Goal: Transaction & Acquisition: Purchase product/service

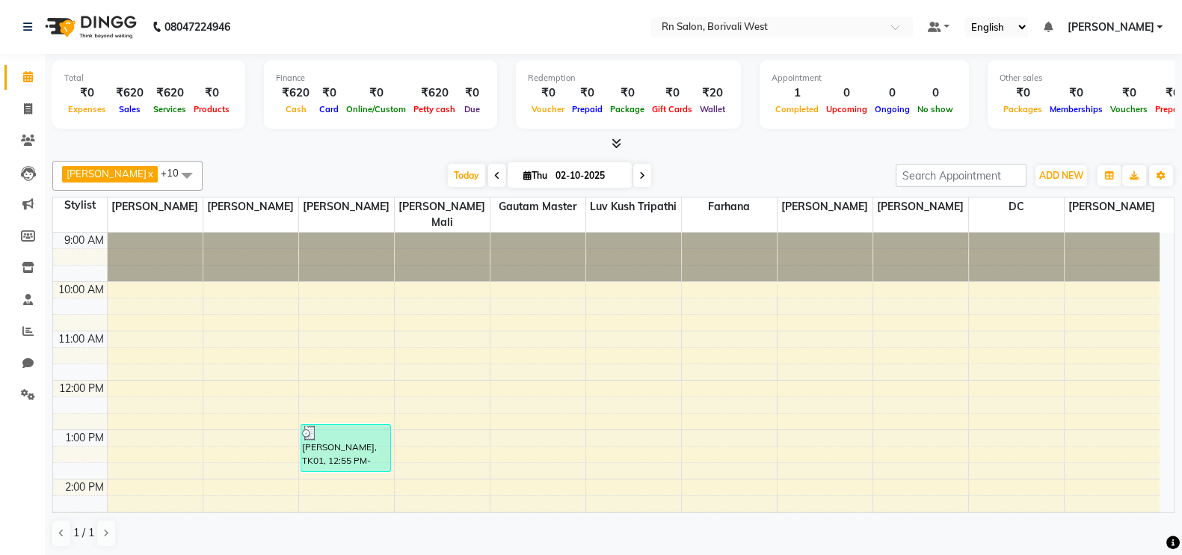
click at [0, 20] on nav "08047224946 Select Location × Rn Salon, Borivali West Default Panel My Panel En…" at bounding box center [591, 27] width 1182 height 54
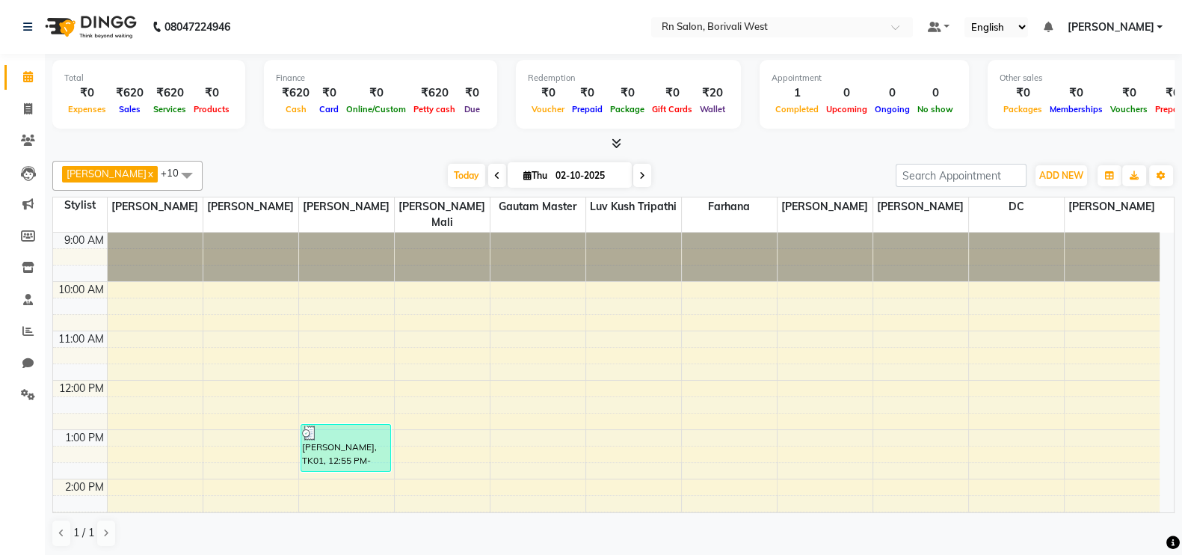
click at [0, 20] on nav "08047224946 Select Location × Rn Salon, Borivali West Default Panel My Panel En…" at bounding box center [591, 27] width 1182 height 54
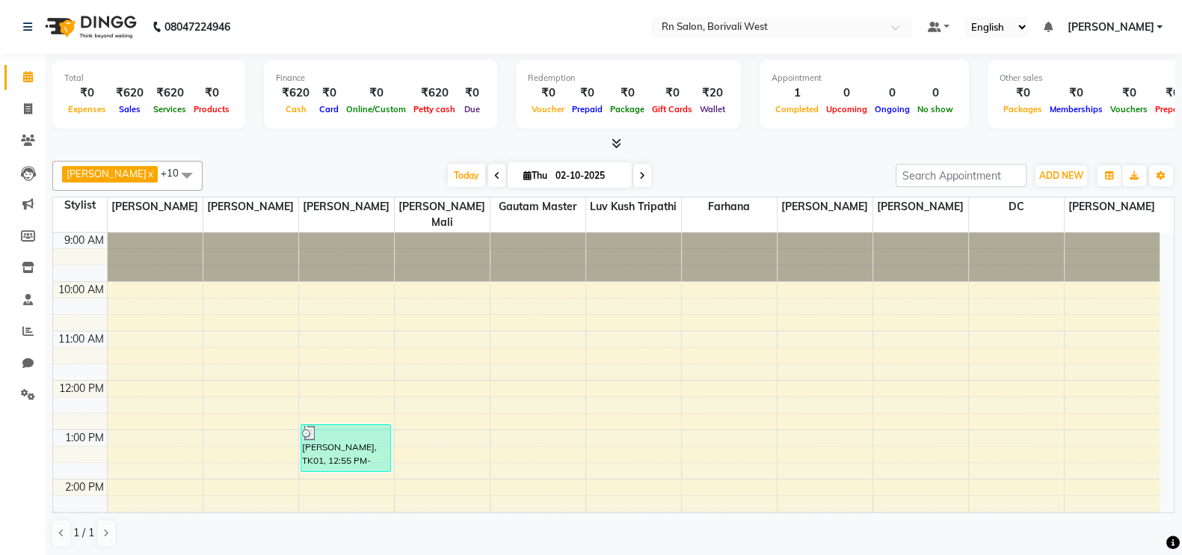
click at [0, 20] on nav "08047224946 Select Location × Rn Salon, Borivali West Default Panel My Panel En…" at bounding box center [591, 27] width 1182 height 54
click at [19, 28] on div "08047224946" at bounding box center [126, 27] width 229 height 42
click at [52, 68] on div "Total ₹0 Expenses ₹620 Sales ₹620 Services ₹0 Products" at bounding box center [148, 94] width 193 height 69
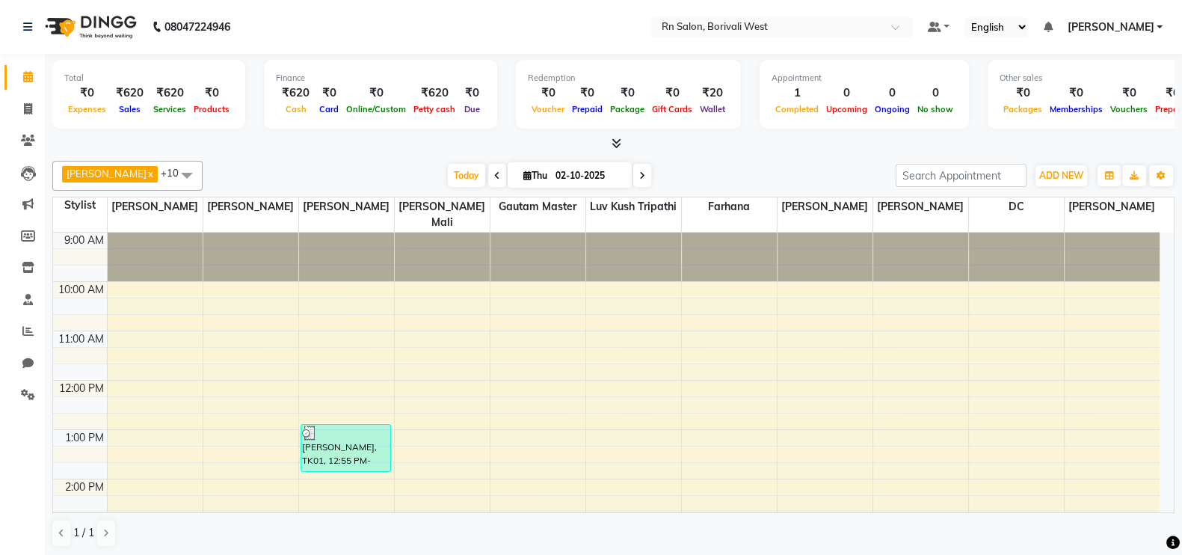
click at [52, 68] on div "Total ₹0 Expenses ₹620 Sales ₹620 Services ₹0 Products" at bounding box center [148, 94] width 193 height 69
click at [64, 91] on div "₹0" at bounding box center [87, 92] width 46 height 17
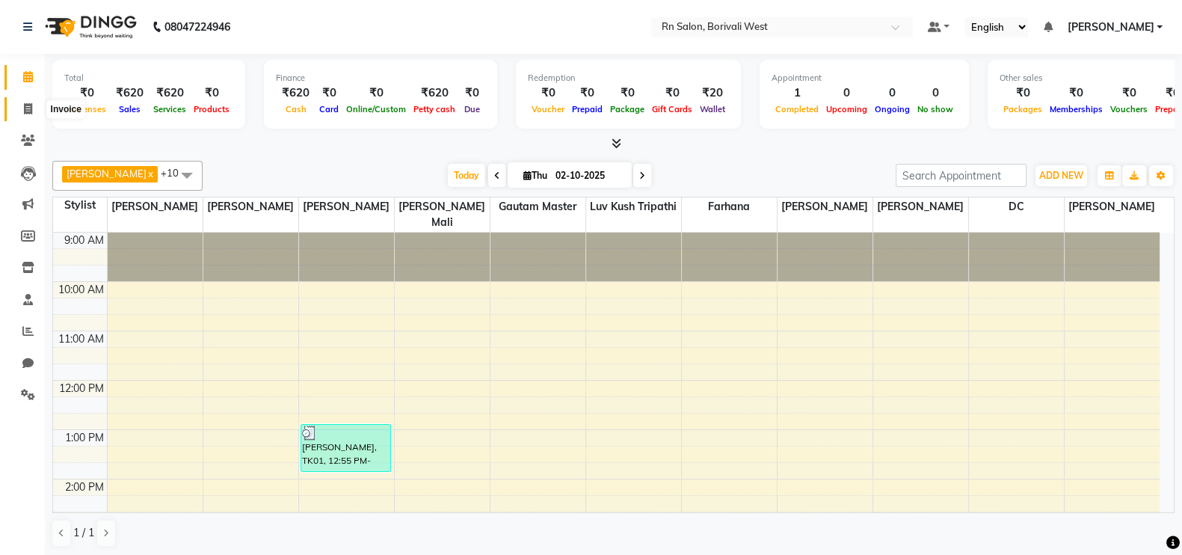
click at [31, 108] on icon at bounding box center [28, 108] width 8 height 11
select select "8515"
select select "service"
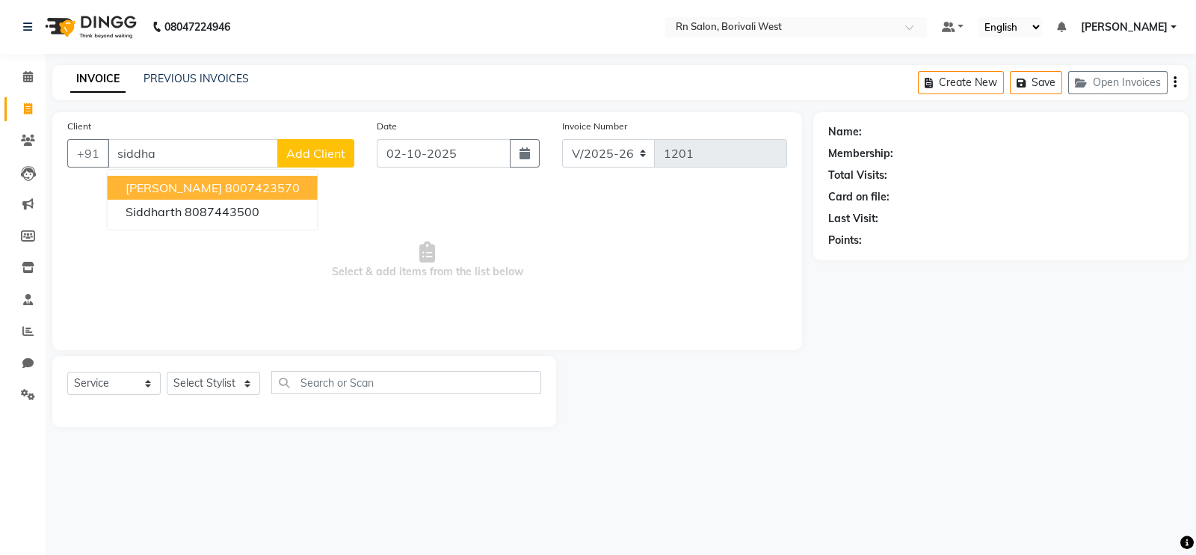
drag, startPoint x: 166, startPoint y: 180, endPoint x: 167, endPoint y: 189, distance: 9.0
click at [167, 185] on span "[PERSON_NAME]" at bounding box center [174, 187] width 96 height 15
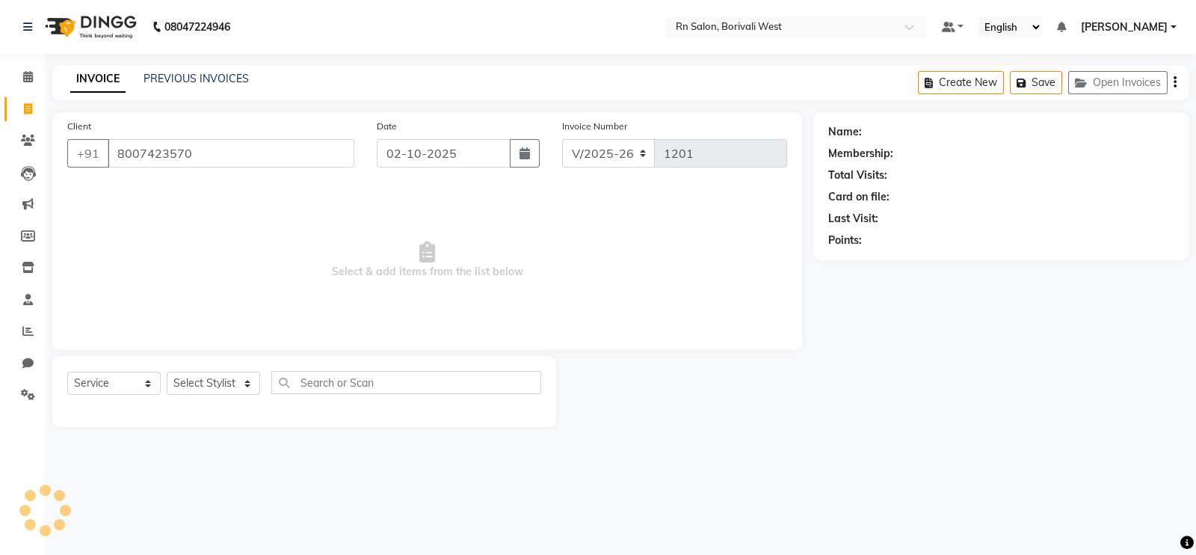
type input "8007423570"
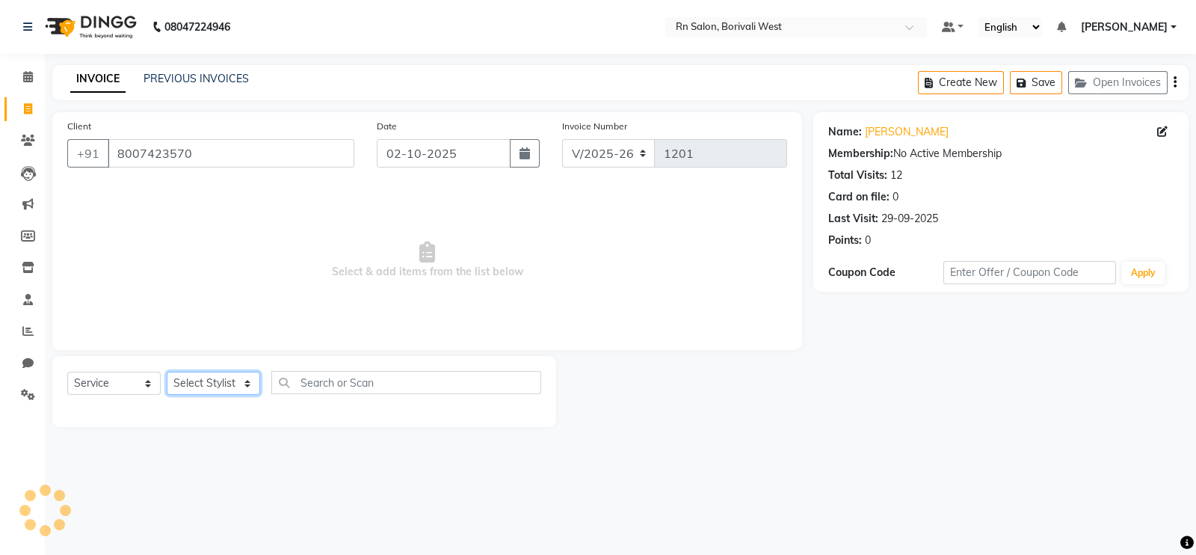
click at [192, 381] on select "Select Stylist [PERSON_NAME] [PERSON_NAME] DC [PERSON_NAME] [PERSON_NAME] maste…" at bounding box center [213, 383] width 93 height 23
select select "83941"
click at [167, 372] on select "Select Stylist [PERSON_NAME] [PERSON_NAME] DC [PERSON_NAME] [PERSON_NAME] maste…" at bounding box center [213, 383] width 93 height 23
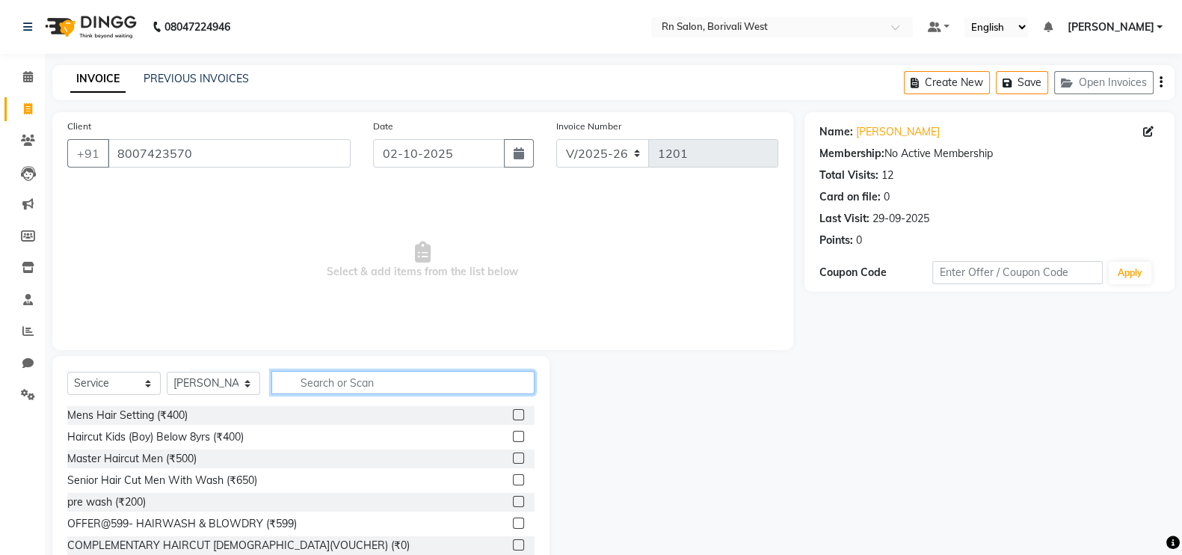
click at [319, 383] on input "text" at bounding box center [402, 382] width 263 height 23
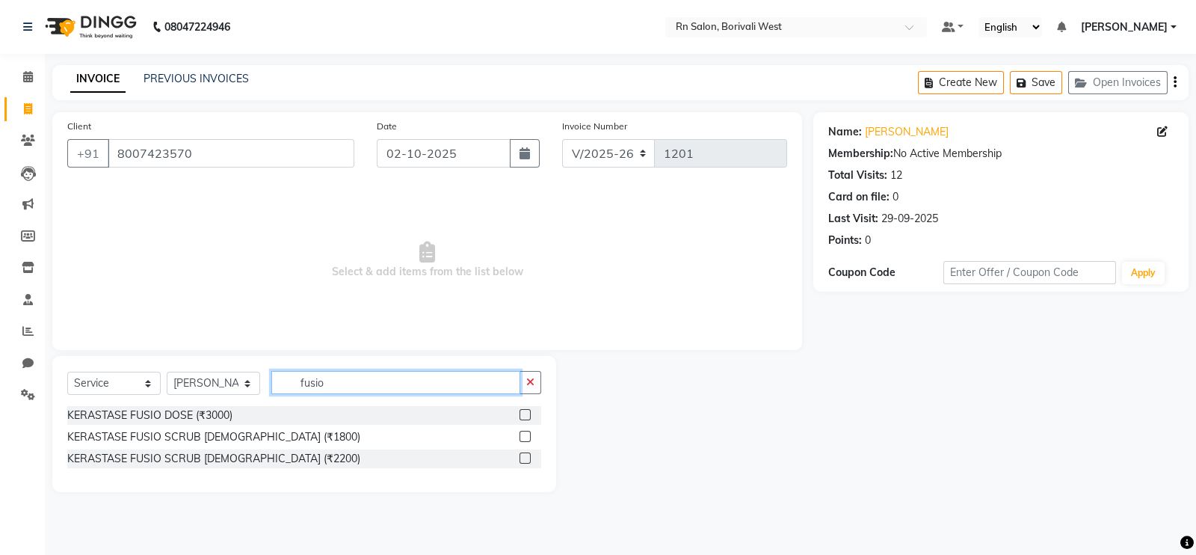
type input "fusio"
click at [527, 413] on label at bounding box center [525, 414] width 11 height 11
click at [527, 413] on input "checkbox" at bounding box center [525, 415] width 10 height 10
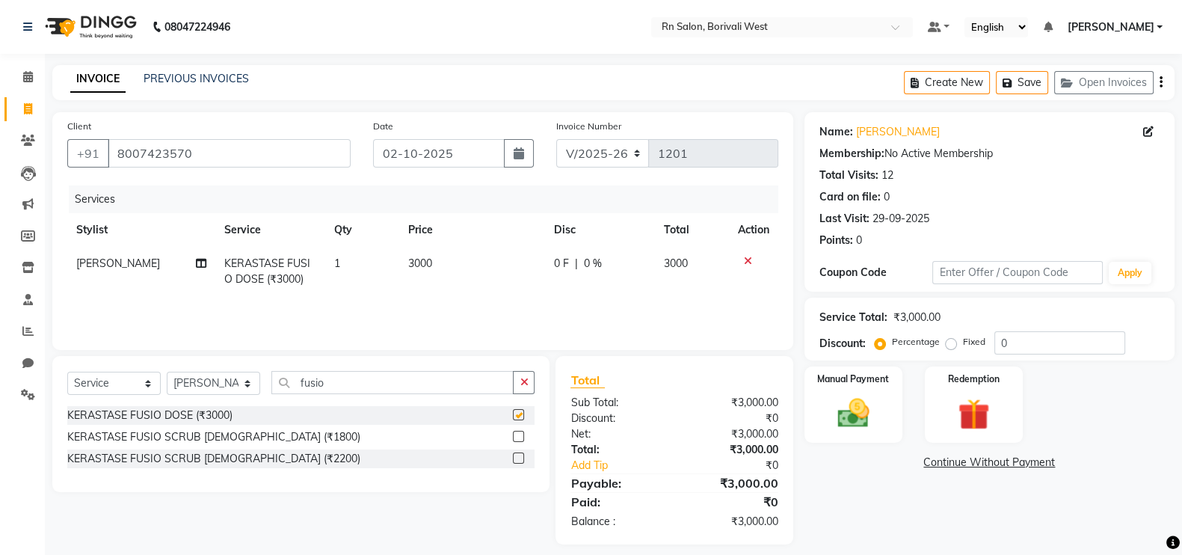
checkbox input "false"
click at [872, 124] on link "Siddhartha" at bounding box center [898, 132] width 84 height 16
click at [224, 375] on select "Select Stylist Arpita Deshmukh Beena jaiswar DC Deepak Parbat Farhana Gautam ma…" at bounding box center [213, 383] width 93 height 23
select select "83942"
click at [167, 372] on select "Select Stylist Arpita Deshmukh Beena jaiswar DC Deepak Parbat Farhana Gautam ma…" at bounding box center [213, 383] width 93 height 23
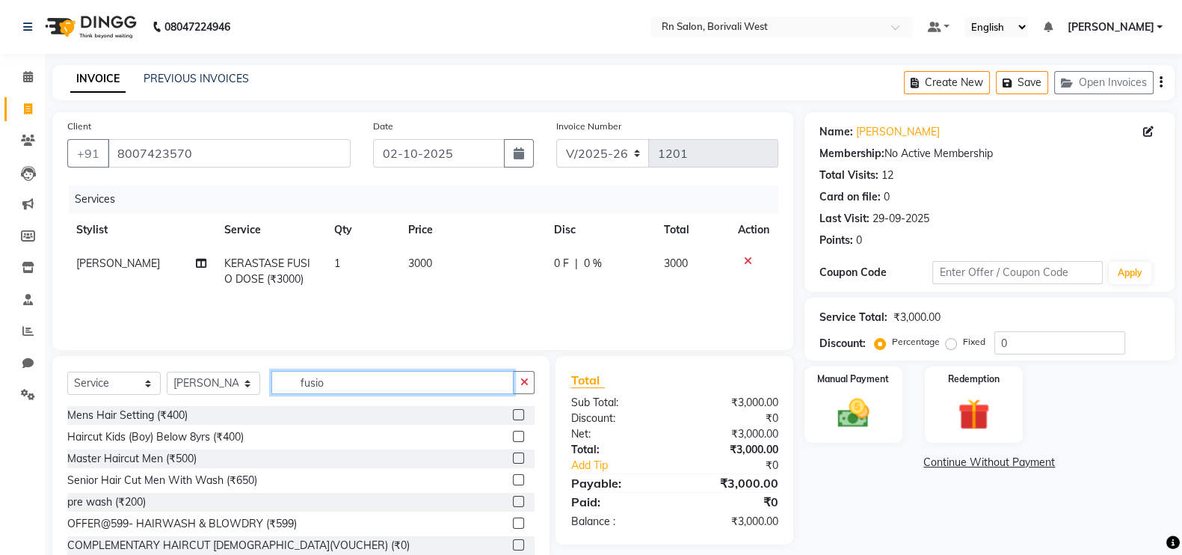
click at [348, 373] on input "fusio" at bounding box center [392, 382] width 242 height 23
type input "f"
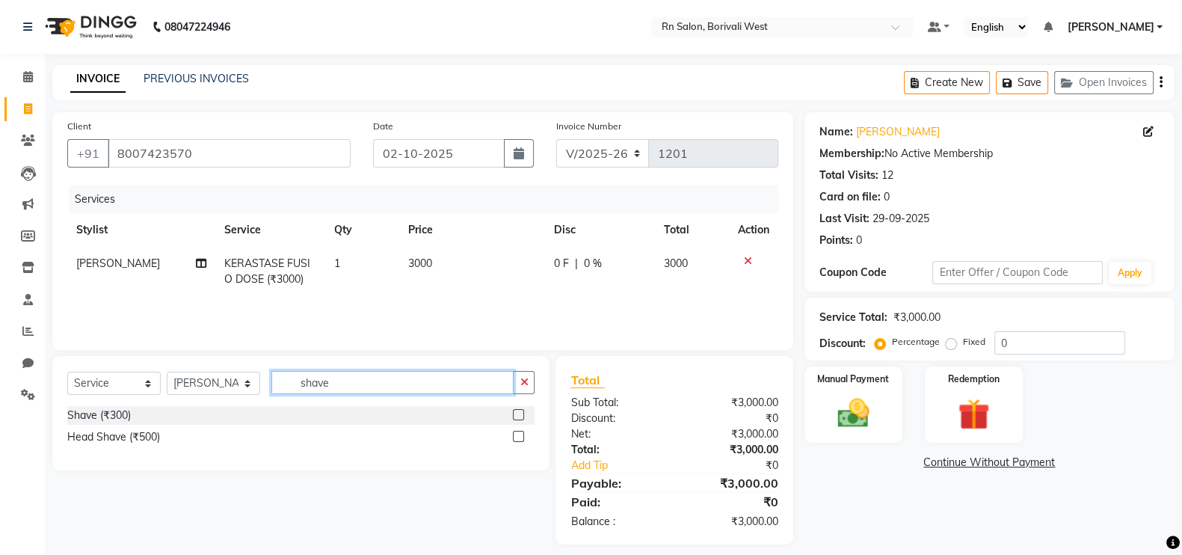
type input "shave"
click at [516, 416] on label at bounding box center [518, 414] width 11 height 11
click at [516, 416] on input "checkbox" at bounding box center [518, 415] width 10 height 10
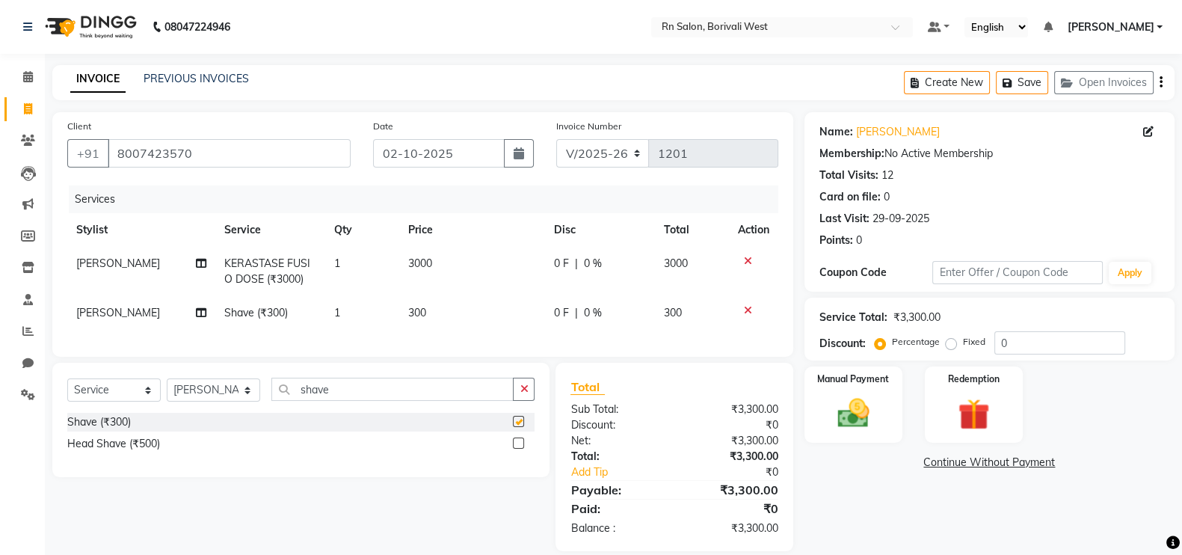
checkbox input "false"
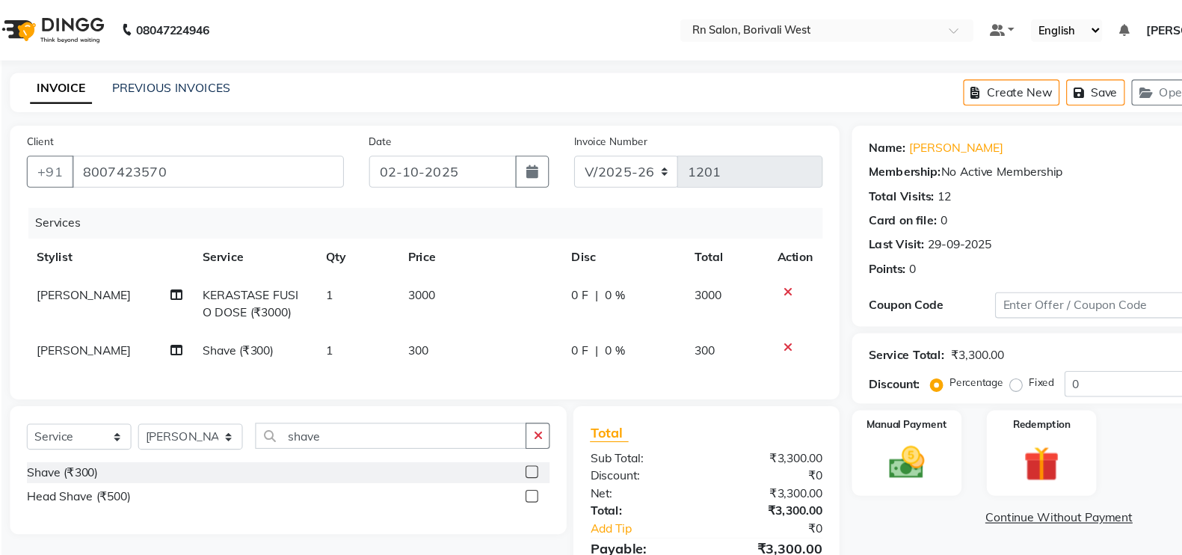
drag, startPoint x: 591, startPoint y: 215, endPoint x: 549, endPoint y: 37, distance: 182.8
click at [549, 37] on nav "08047224946 Select Location × Rn Salon, Borivali West Default Panel My Panel En…" at bounding box center [591, 27] width 1182 height 54
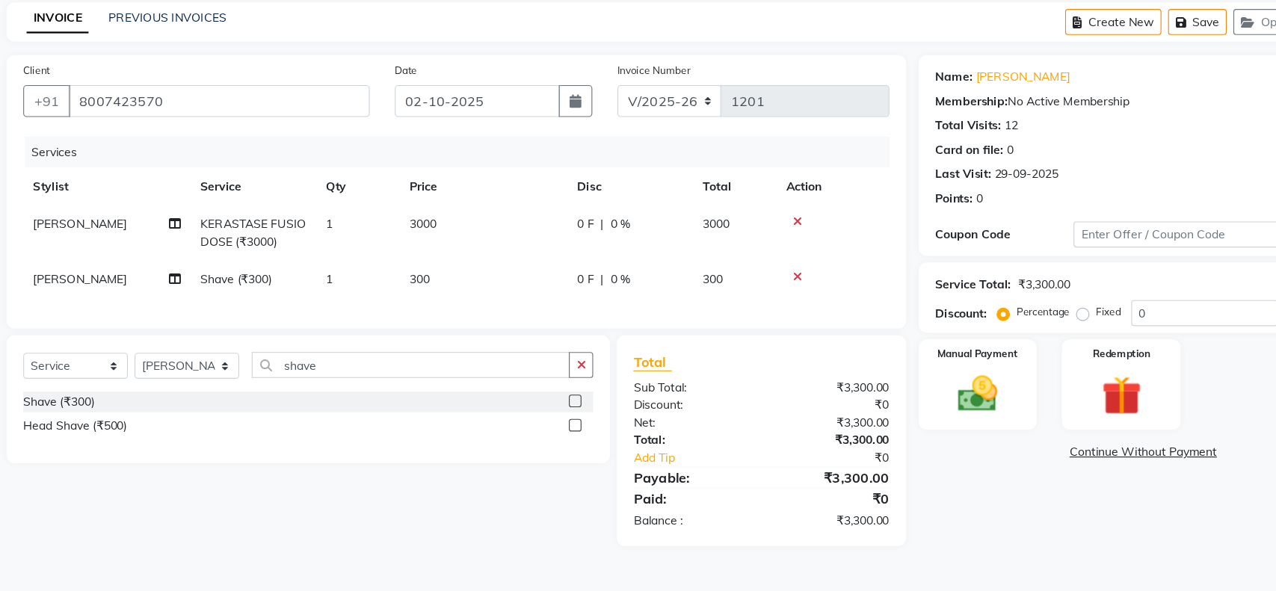
click at [913, 523] on div "Name: Siddhartha Membership: No Active Membership Total Visits: 12 Card on file…" at bounding box center [1073, 331] width 413 height 439
click at [469, 548] on div "Select Service Product Membership Package Voucher Prepaid Gift Card Select Styl…" at bounding box center [316, 457] width 550 height 188
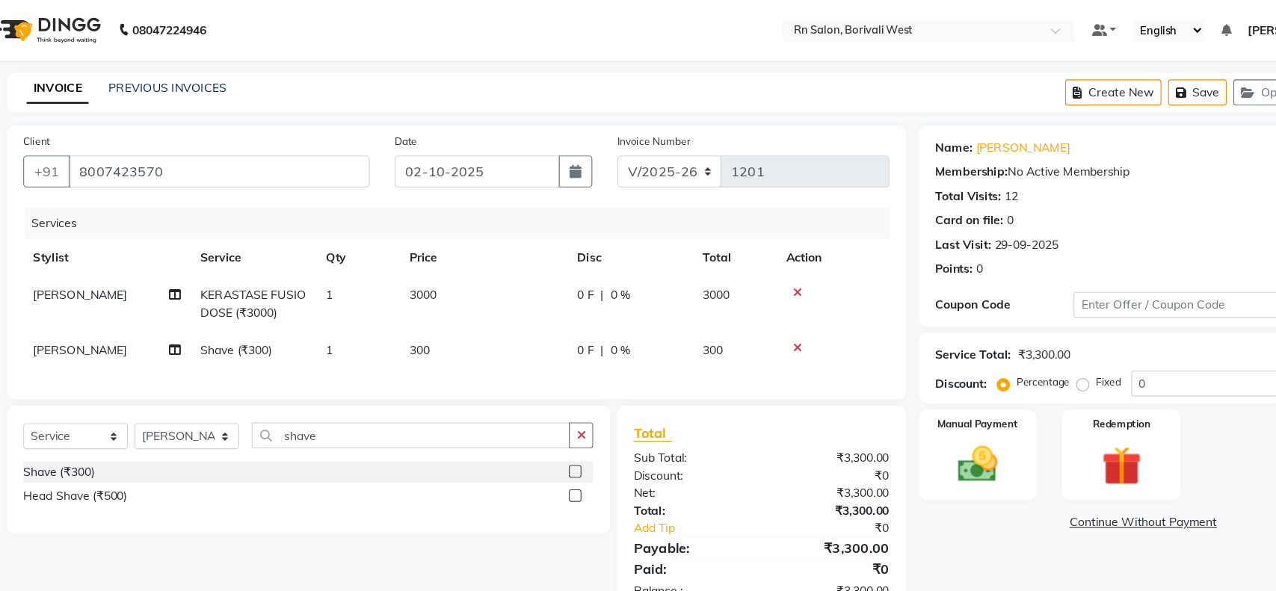
click at [562, 30] on nav "08047224946 Select Location × Rn Salon, Borivali West Default Panel My Panel En…" at bounding box center [638, 27] width 1276 height 54
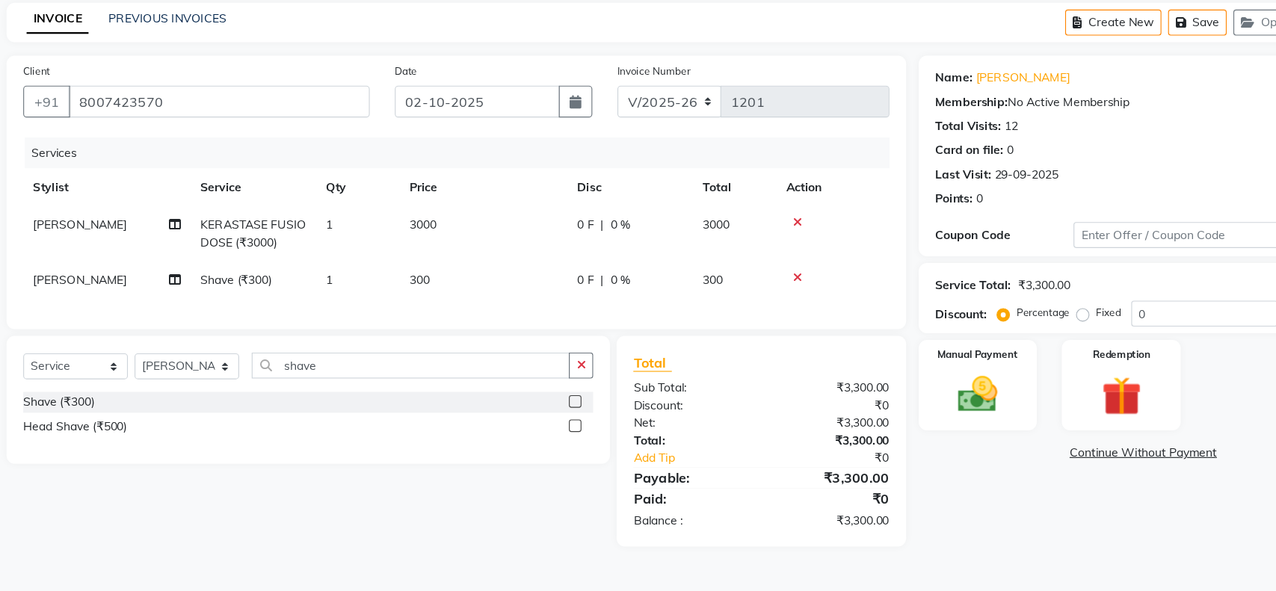
click at [436, 256] on span "3000" at bounding box center [425, 262] width 24 height 13
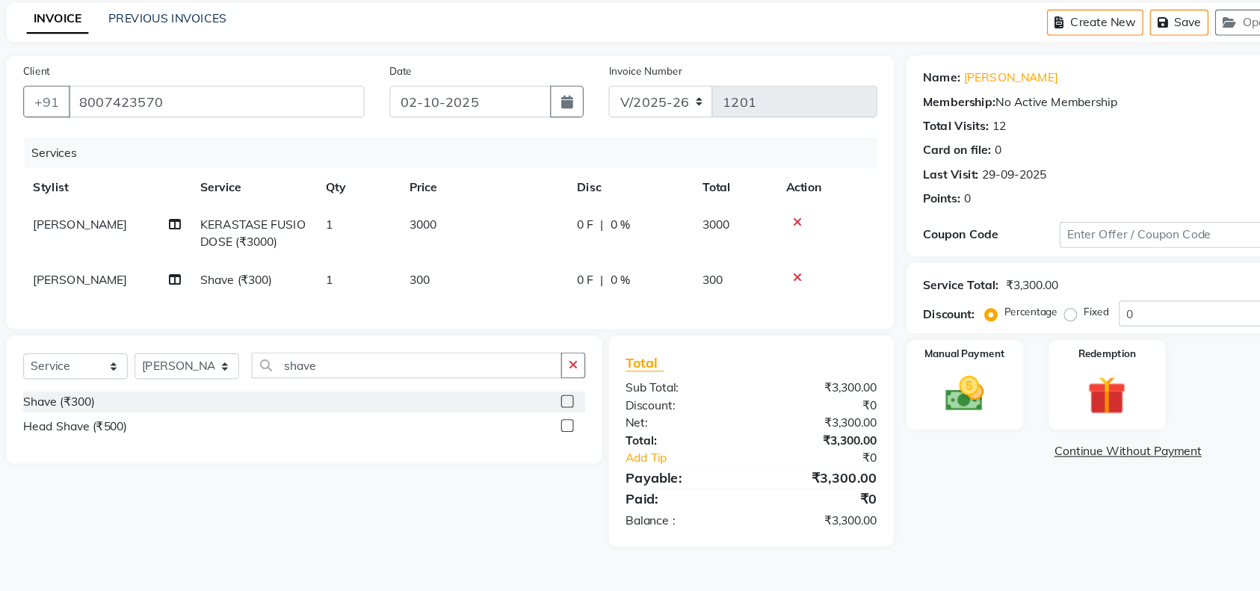
select select "83941"
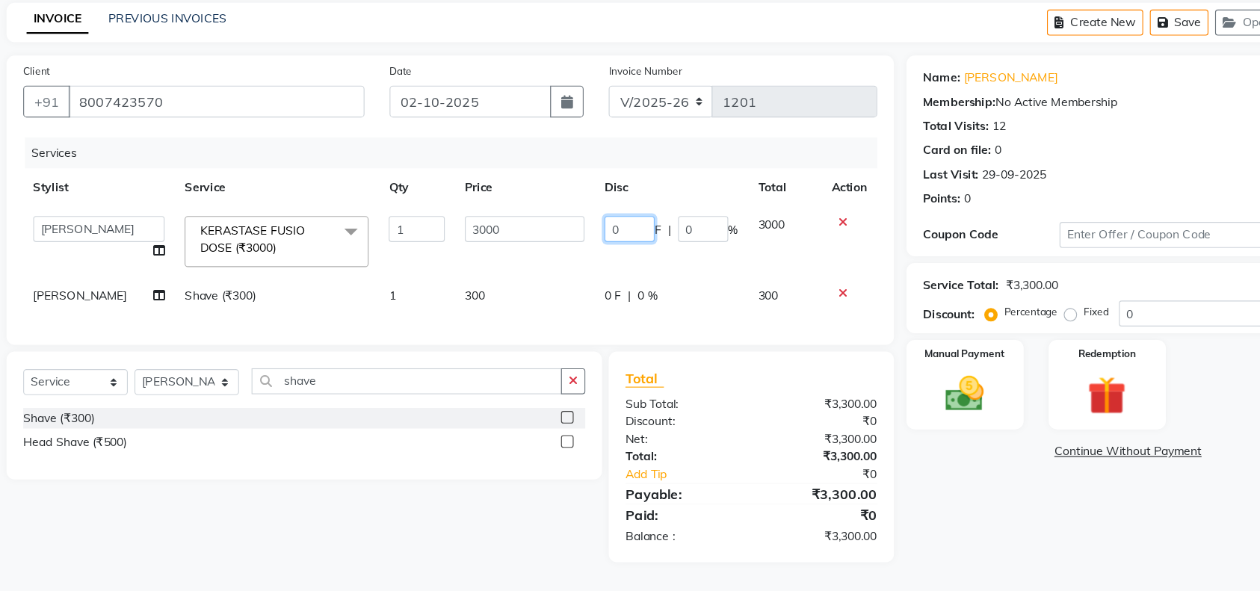
click at [624, 267] on input "0" at bounding box center [609, 267] width 45 height 23
type input "1000"
click at [914, 484] on div "Name: Siddhartha Membership: No Active Membership Total Visits: 12 Card on file…" at bounding box center [1060, 338] width 407 height 453
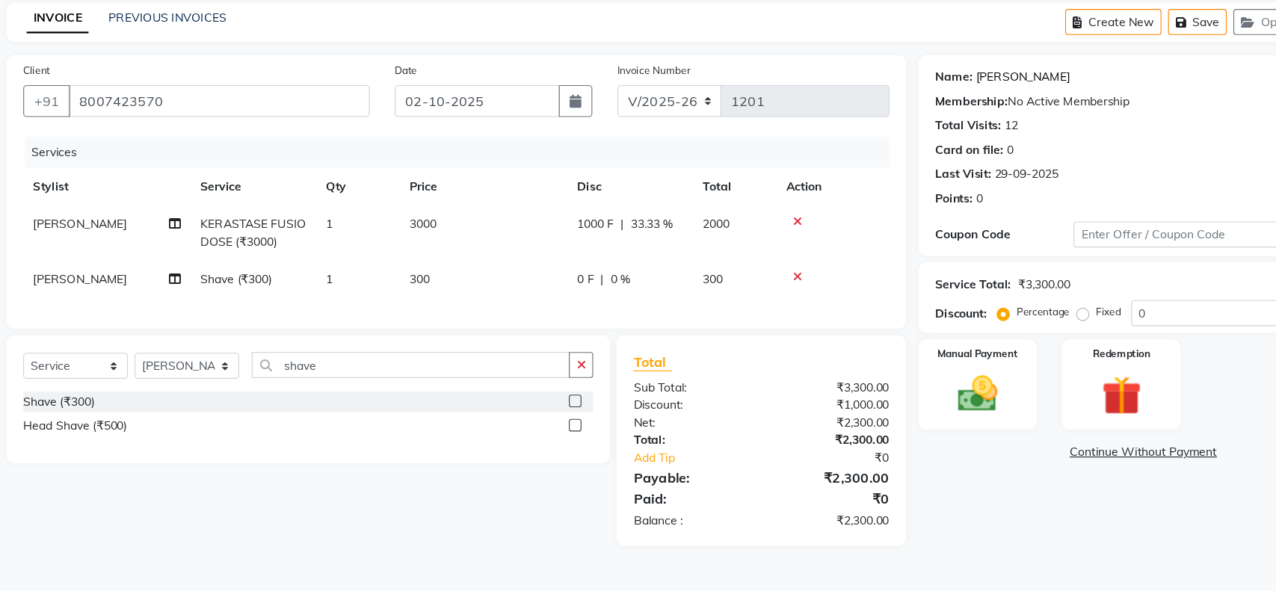
click at [945, 135] on link "Siddhartha" at bounding box center [961, 132] width 84 height 16
click at [923, 440] on div "Manual Payment" at bounding box center [920, 407] width 111 height 84
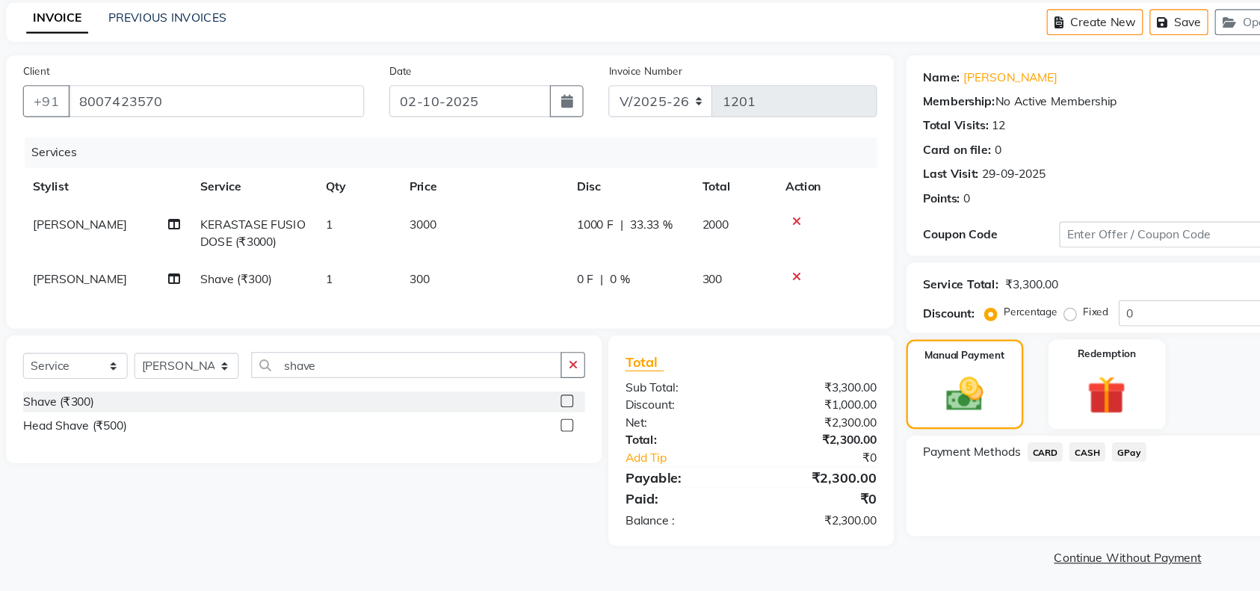
click at [1015, 466] on span "CASH" at bounding box center [1018, 466] width 32 height 17
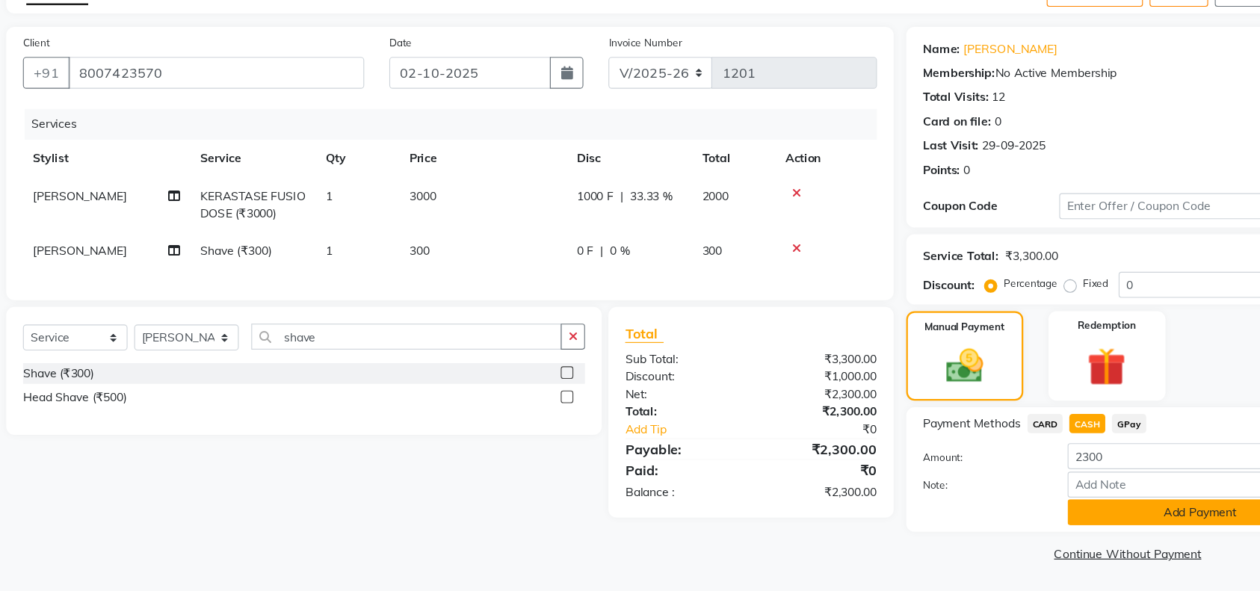
click at [1021, 514] on button "Add Payment" at bounding box center [1119, 520] width 237 height 23
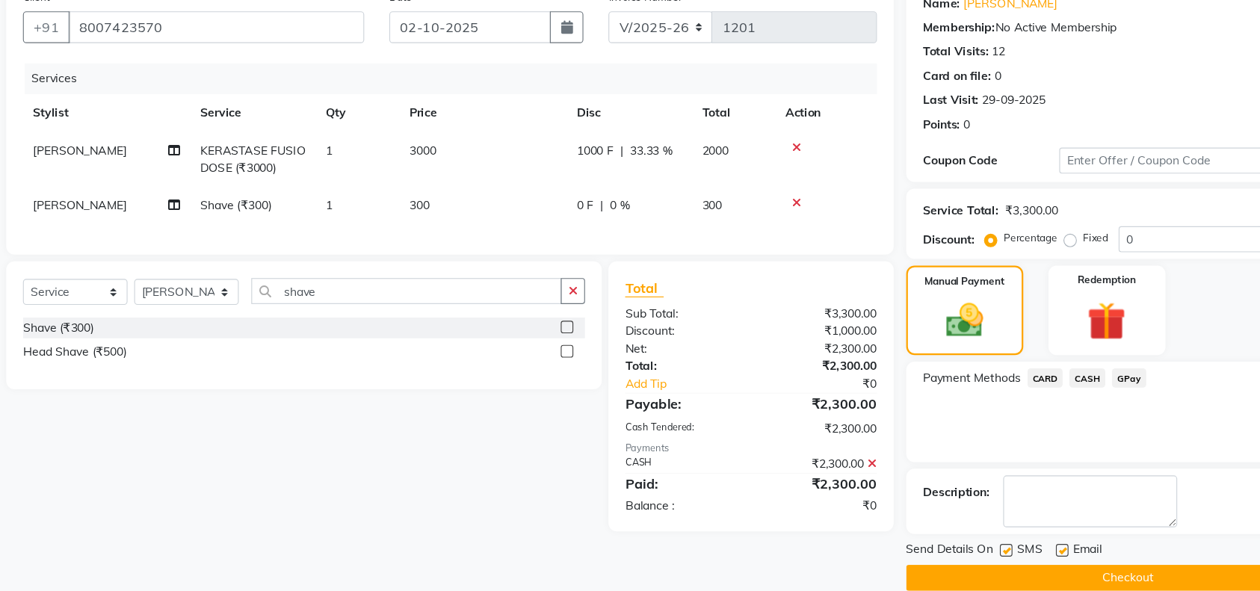
scroll to position [87, 0]
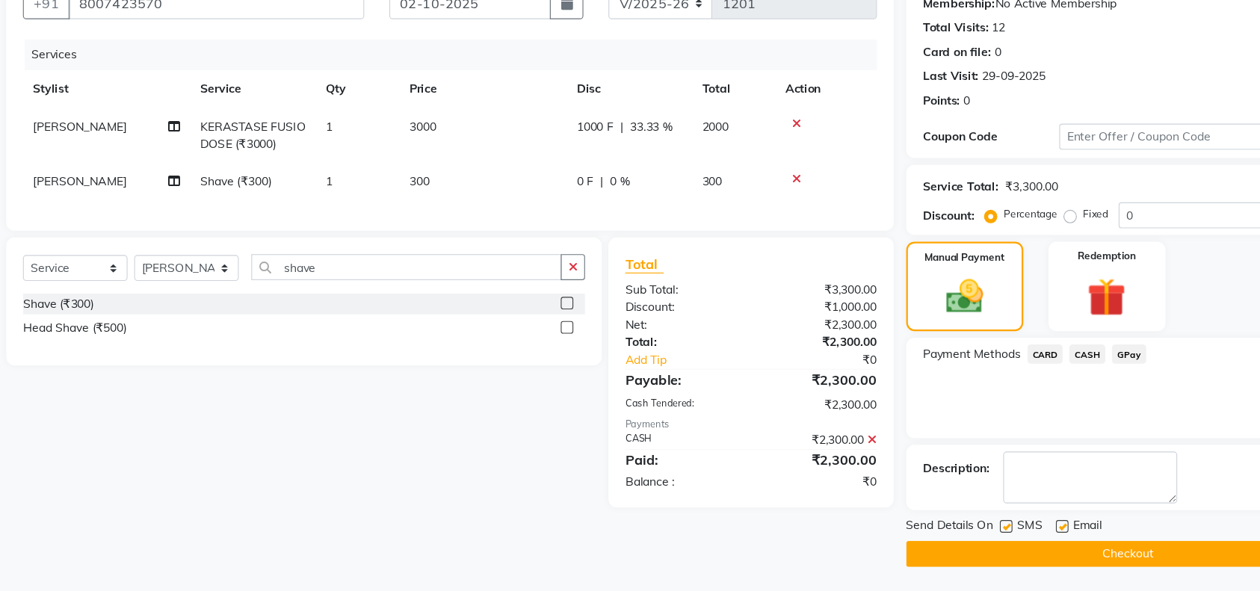
click at [996, 534] on label at bounding box center [995, 533] width 11 height 11
click at [996, 534] on input "checkbox" at bounding box center [995, 534] width 10 height 10
checkbox input "false"
click at [949, 535] on label at bounding box center [945, 533] width 11 height 11
click at [949, 535] on input "checkbox" at bounding box center [945, 534] width 10 height 10
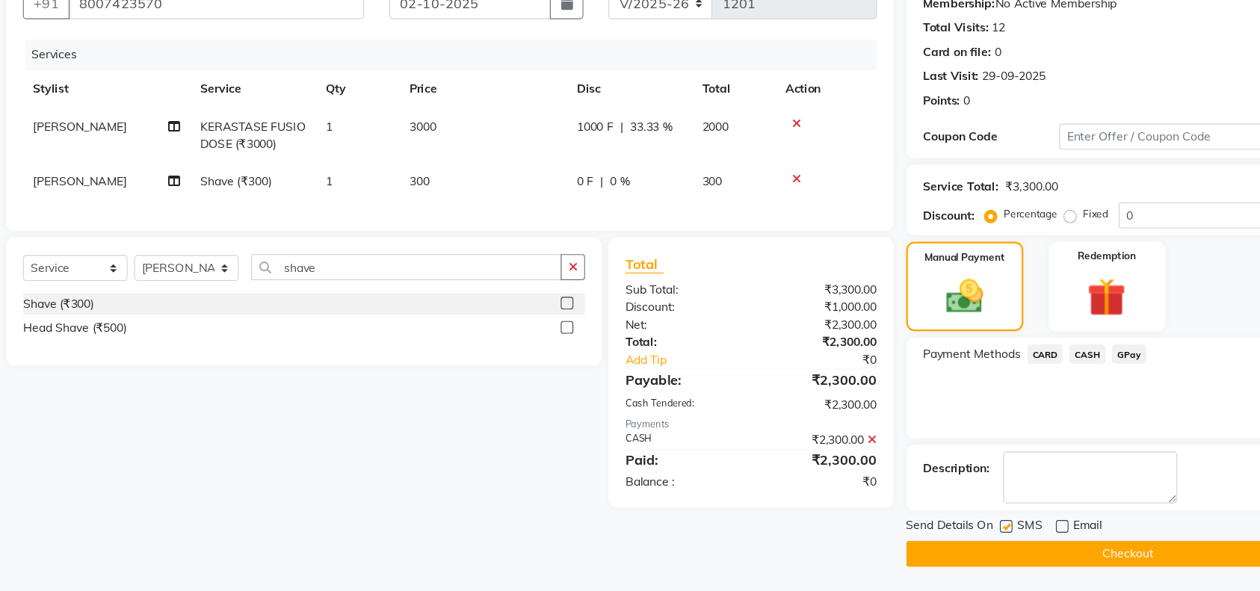
checkbox input "false"
click at [950, 554] on main "INVOICE PREVIOUS INVOICES Create New Save Open Invoices Client +91 8007423570 D…" at bounding box center [652, 285] width 1215 height 614
click at [950, 554] on button "Checkout" at bounding box center [1055, 557] width 396 height 23
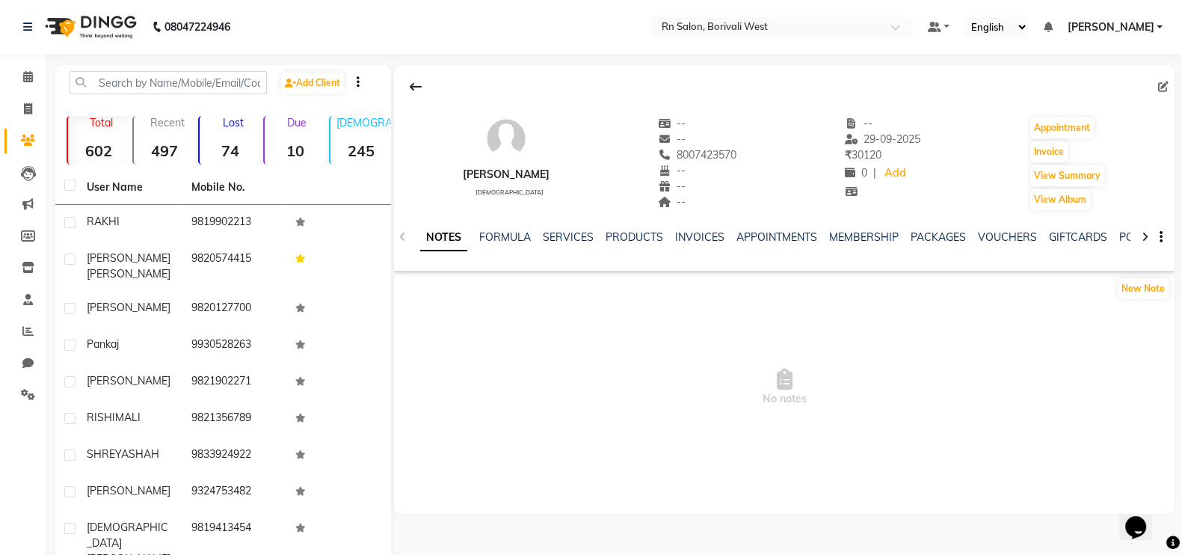
click at [581, 229] on div "SERVICES" at bounding box center [568, 237] width 51 height 16
click at [564, 235] on link "SERVICES" at bounding box center [568, 236] width 51 height 13
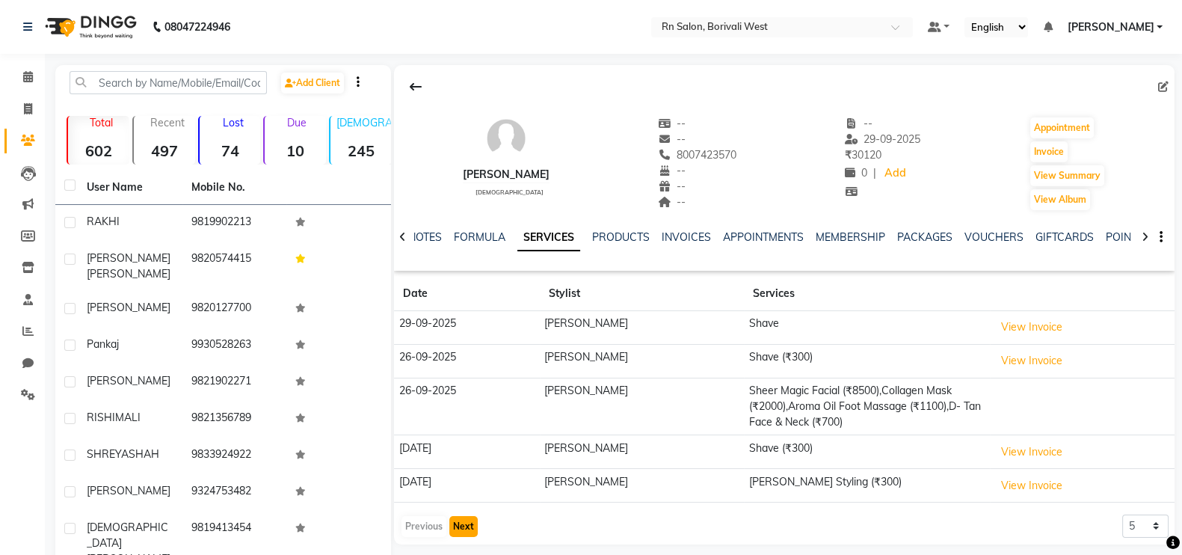
click at [469, 526] on button "Next" at bounding box center [463, 526] width 28 height 21
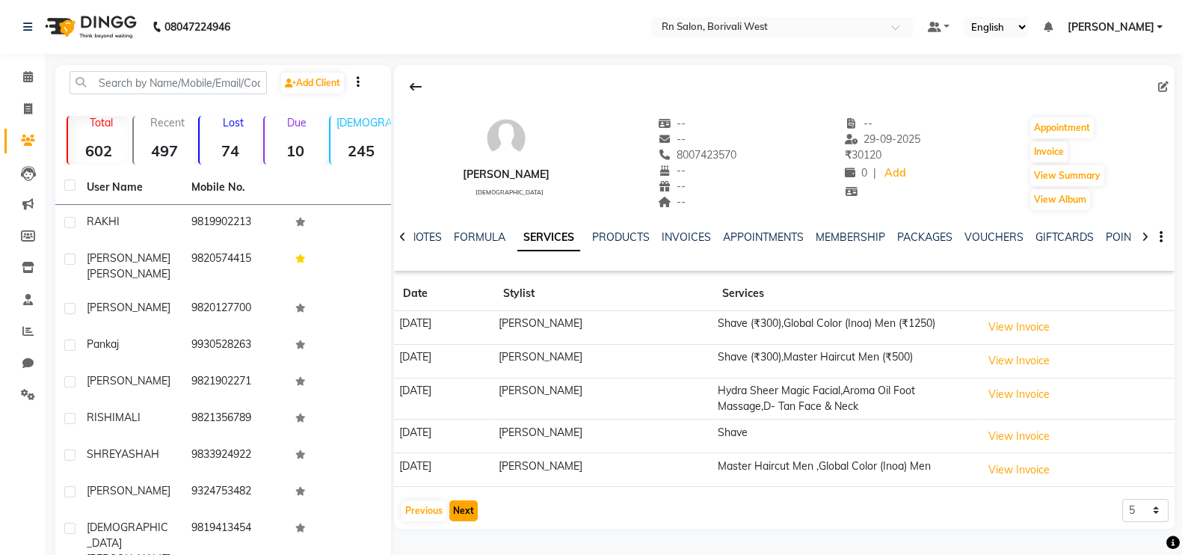
click at [457, 505] on button "Next" at bounding box center [463, 510] width 28 height 21
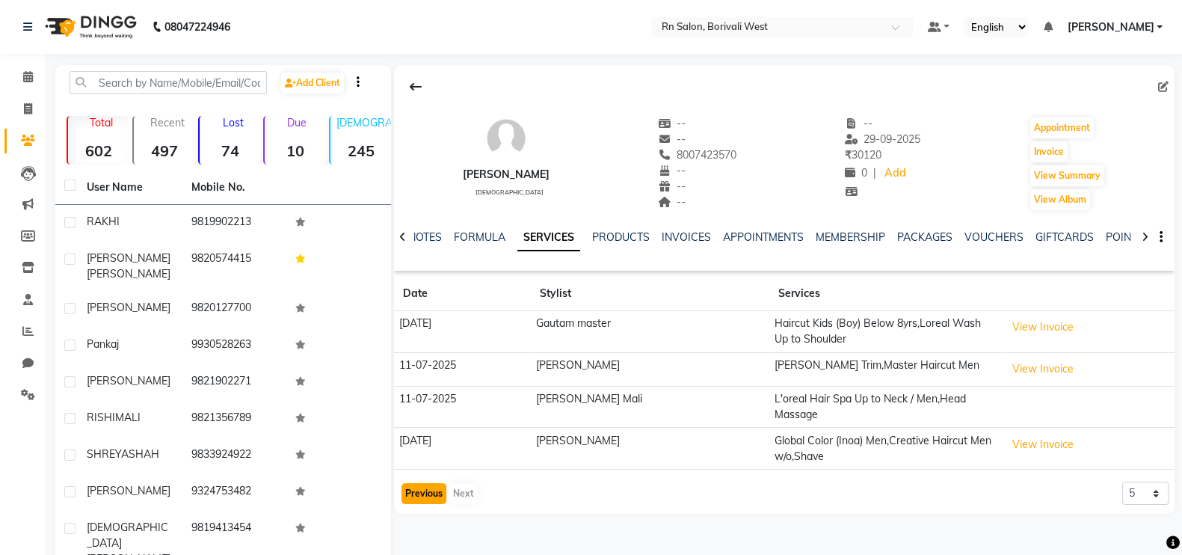
click at [420, 483] on button "Previous" at bounding box center [423, 493] width 45 height 21
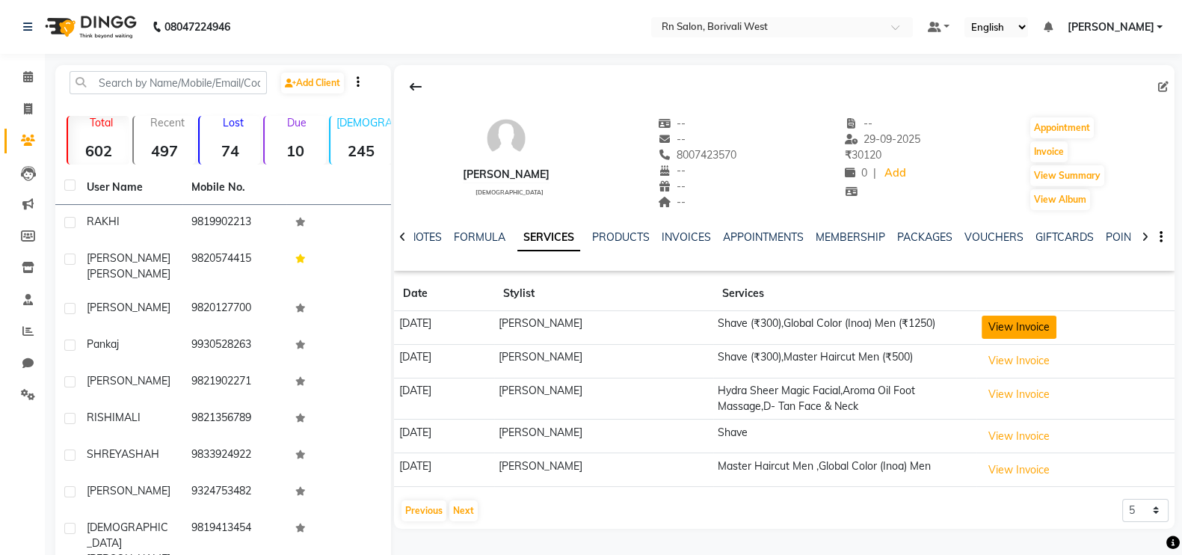
click at [1034, 324] on button "View Invoice" at bounding box center [1018, 326] width 75 height 23
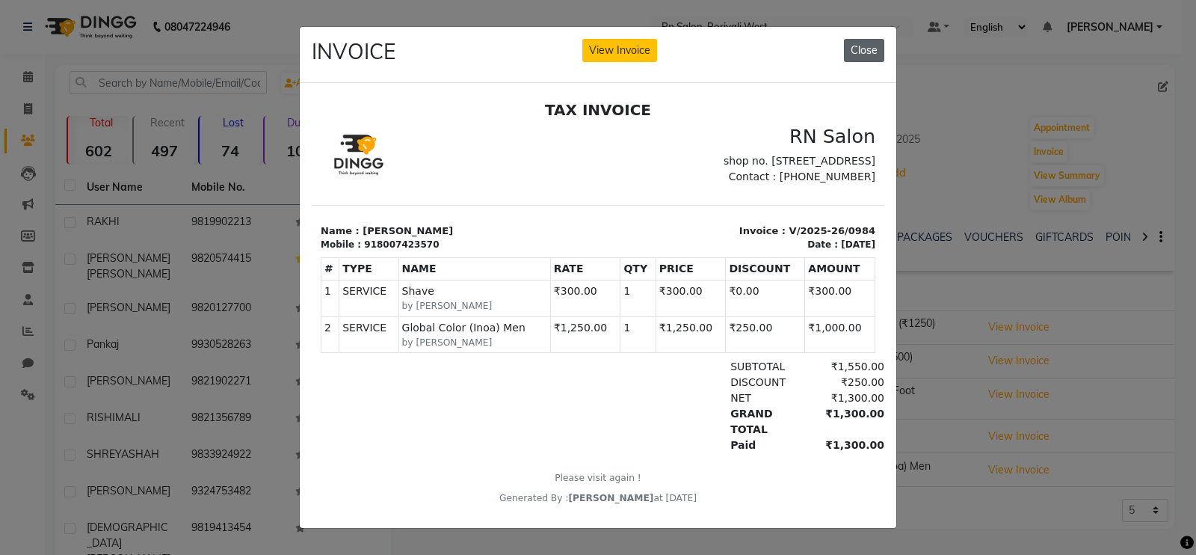
click at [871, 42] on button "Close" at bounding box center [864, 50] width 40 height 23
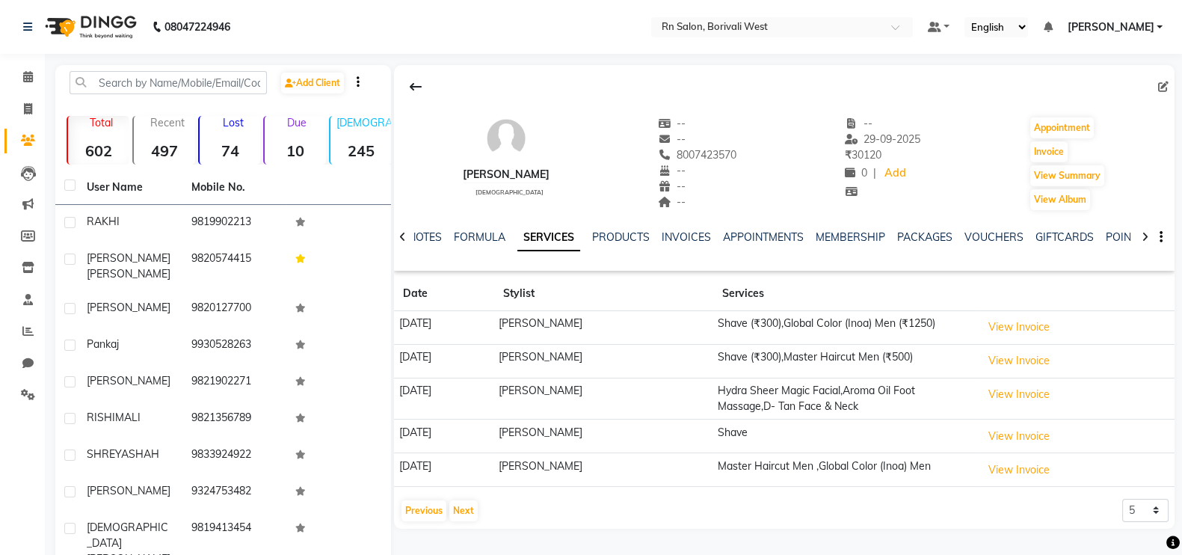
click at [1062, 361] on td "View Invoice" at bounding box center [1075, 361] width 198 height 34
click at [1030, 398] on button "View Invoice" at bounding box center [1018, 394] width 75 height 23
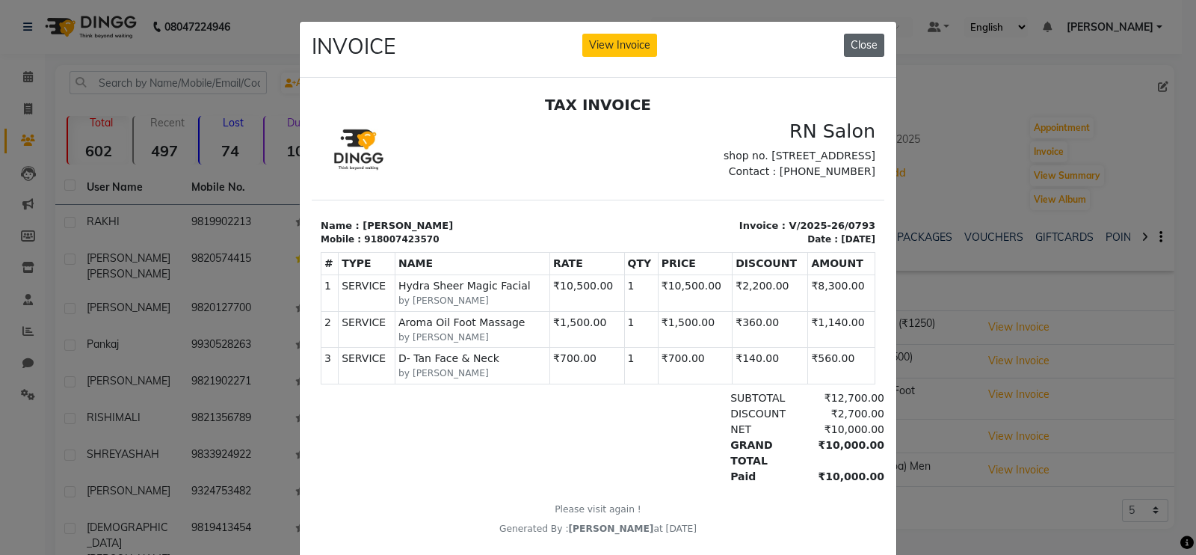
click at [863, 48] on button "Close" at bounding box center [864, 45] width 40 height 23
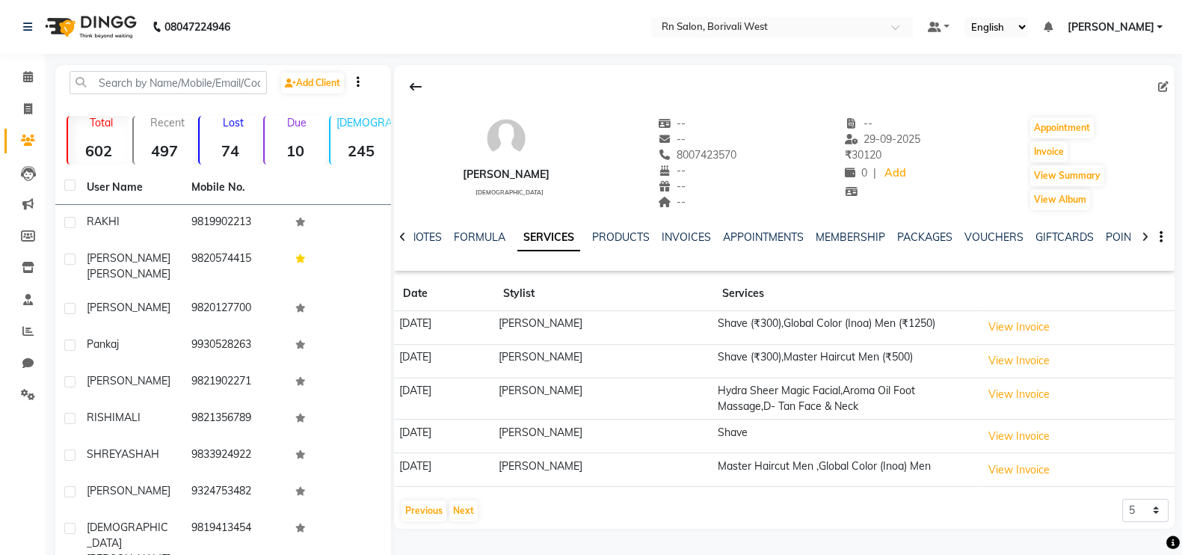
click at [403, 499] on div "Previous Next" at bounding box center [439, 511] width 79 height 24
click at [416, 500] on button "Previous" at bounding box center [423, 510] width 45 height 21
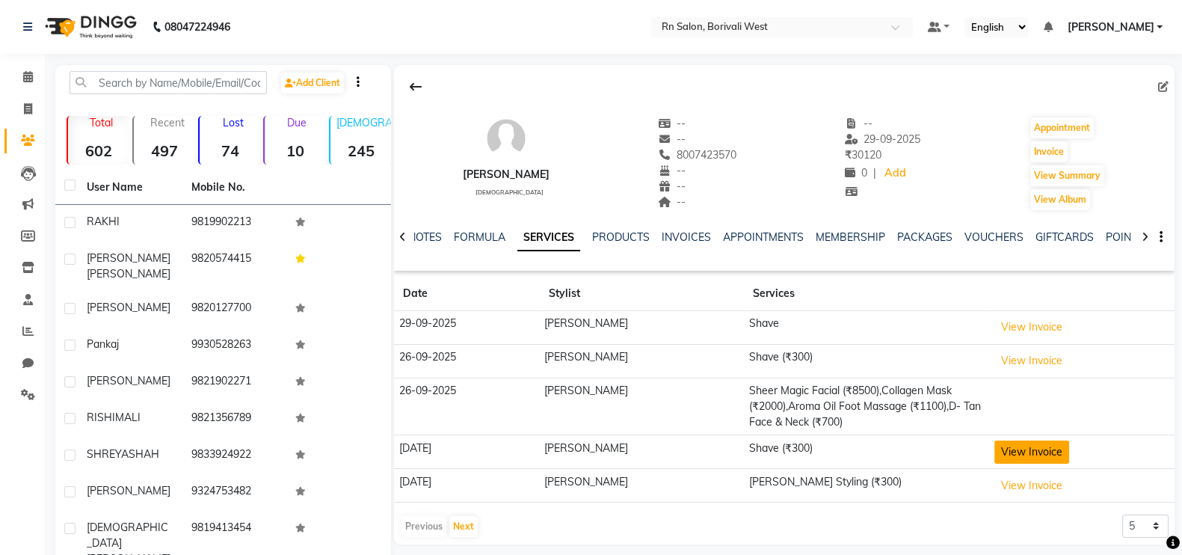
click at [1017, 450] on button "View Invoice" at bounding box center [1031, 451] width 75 height 23
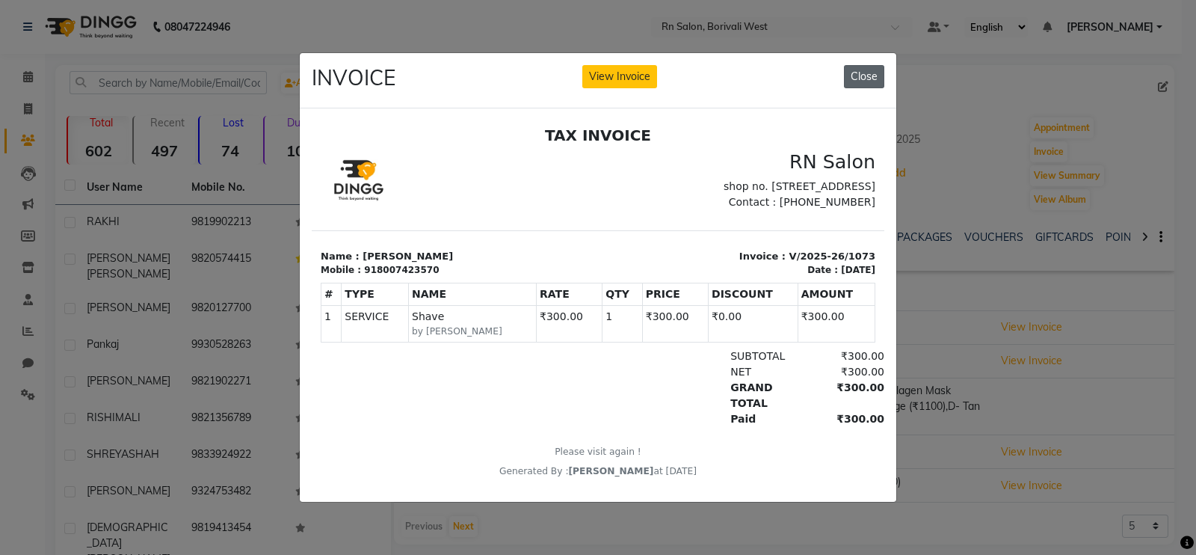
click at [873, 71] on button "Close" at bounding box center [864, 76] width 40 height 23
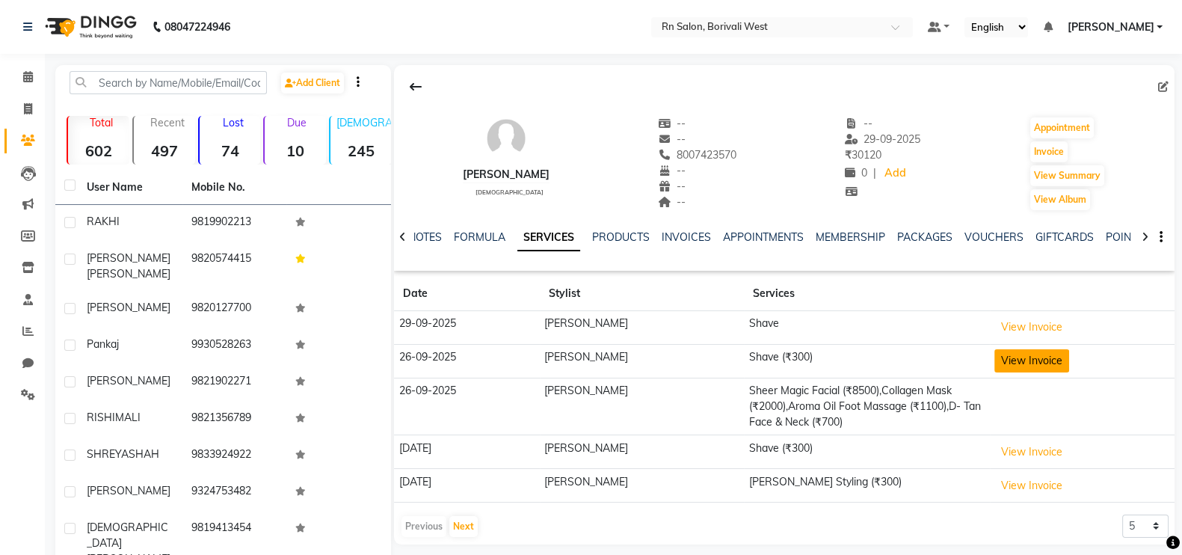
click at [1008, 369] on button "View Invoice" at bounding box center [1031, 360] width 75 height 23
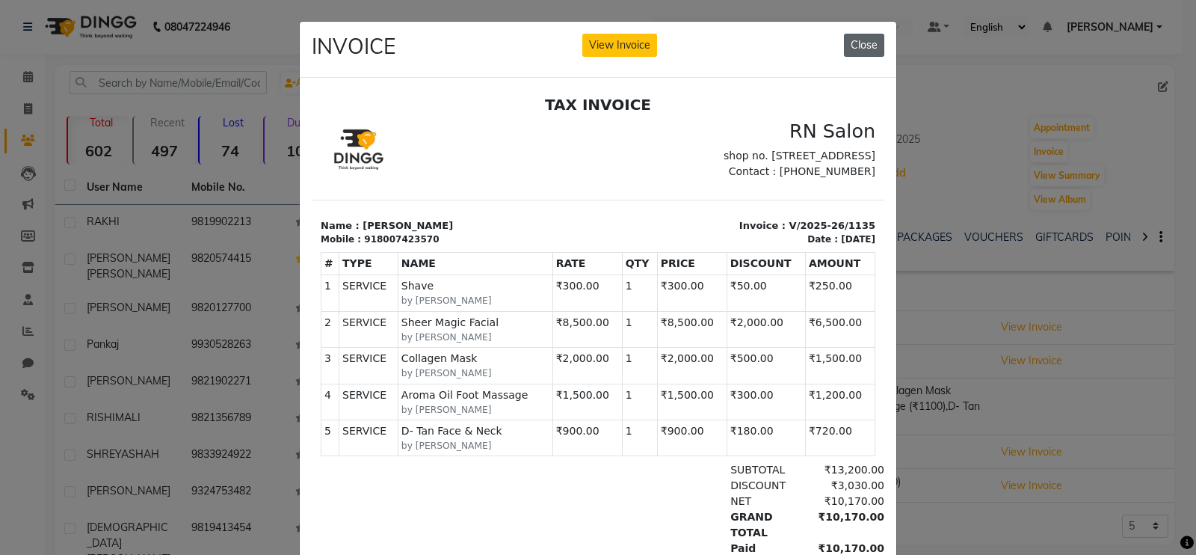
click at [860, 43] on button "Close" at bounding box center [864, 45] width 40 height 23
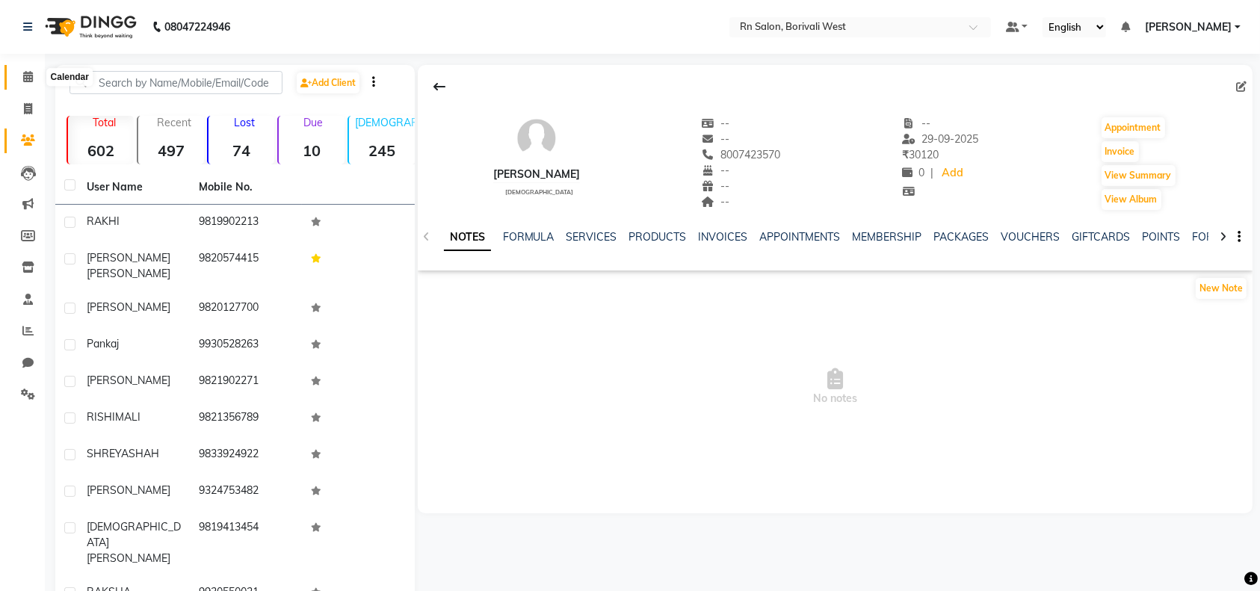
click at [24, 78] on icon at bounding box center [28, 76] width 10 height 11
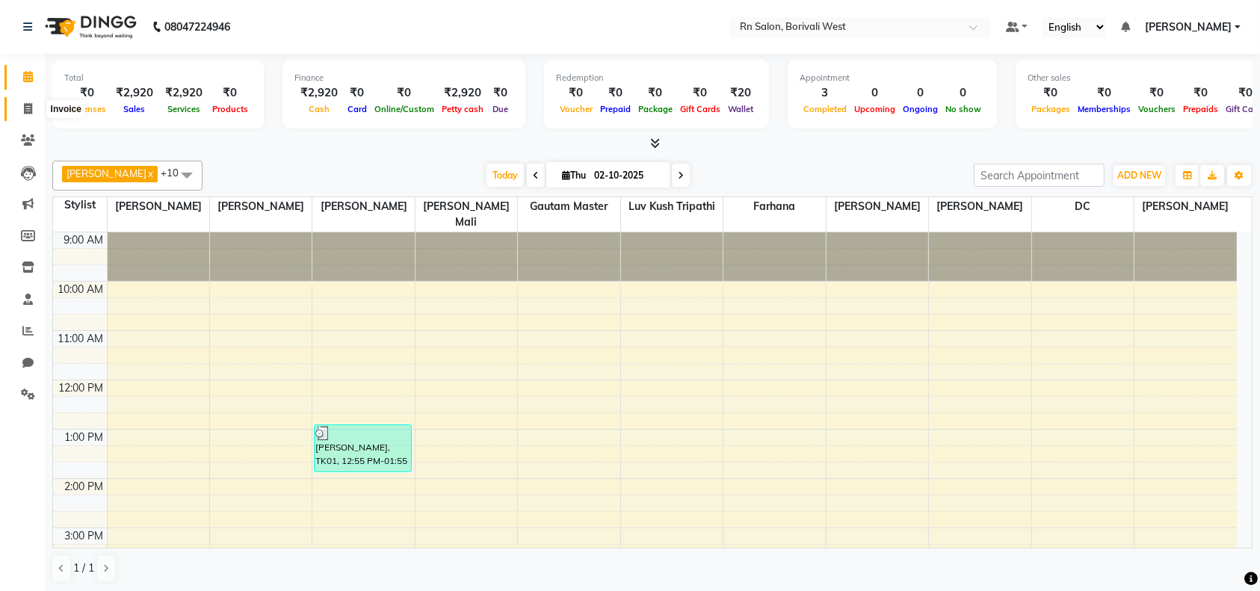
click at [28, 112] on icon at bounding box center [28, 108] width 8 height 11
select select "8515"
select select "service"
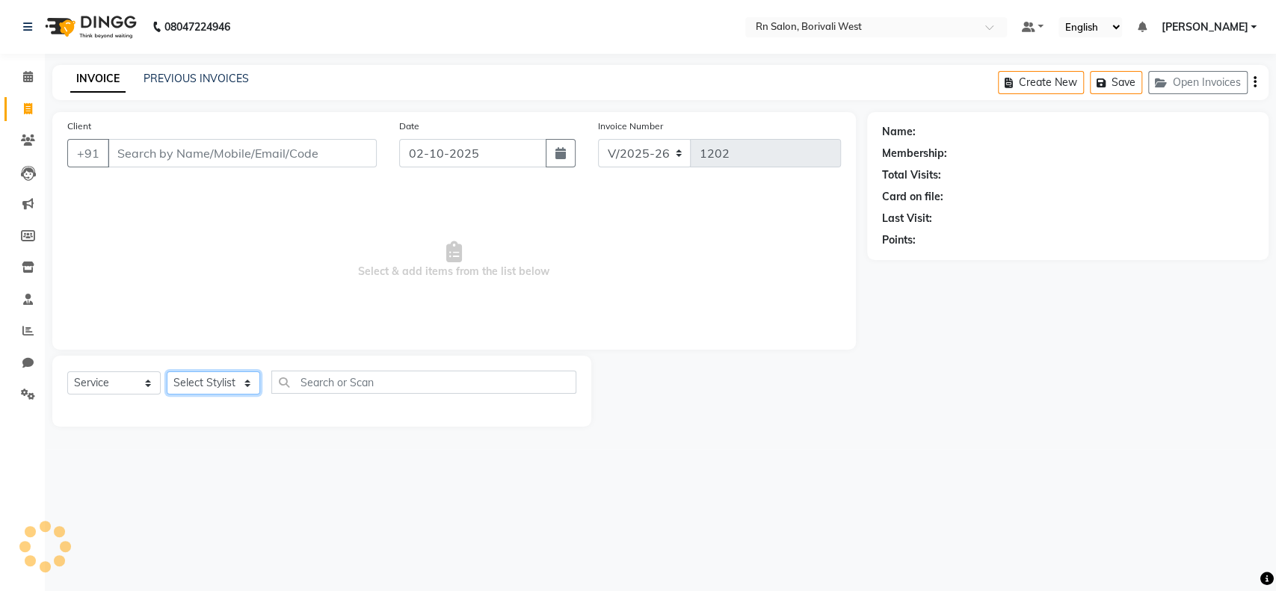
click at [203, 378] on select "Select Stylist [PERSON_NAME] [PERSON_NAME] DC [PERSON_NAME] [PERSON_NAME] maste…" at bounding box center [213, 383] width 93 height 23
select select "83942"
click at [167, 372] on select "Select Stylist [PERSON_NAME] [PERSON_NAME] DC [PERSON_NAME] [PERSON_NAME] maste…" at bounding box center [213, 383] width 93 height 23
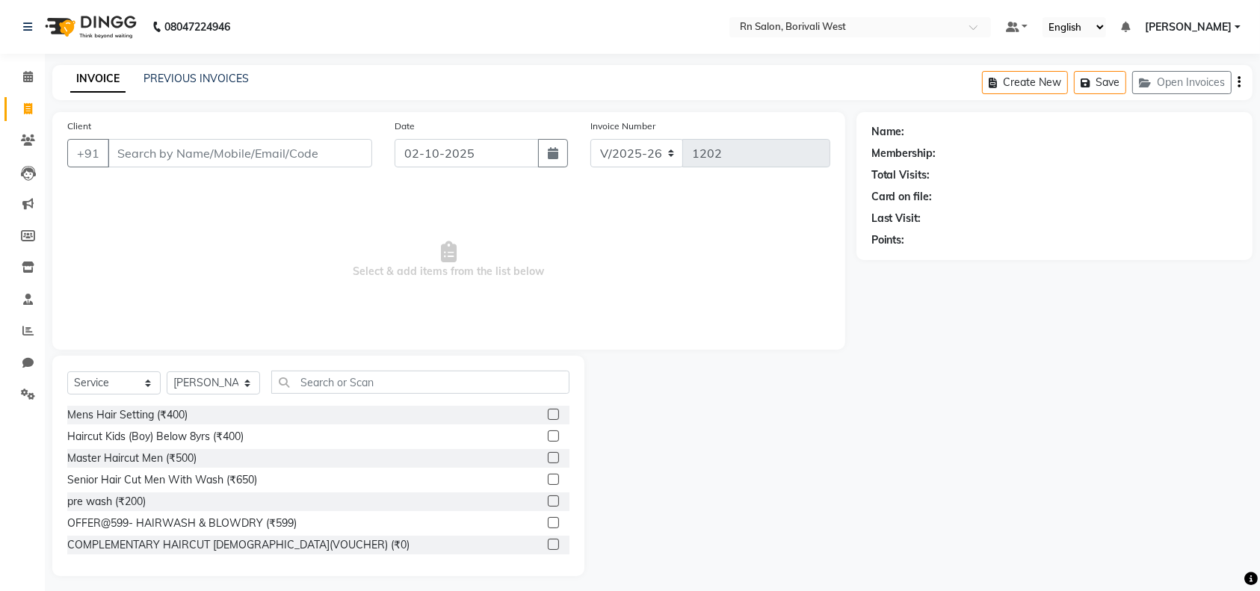
click at [318, 395] on div "Select Service Product Membership Package Voucher Prepaid Gift Card Select Styl…" at bounding box center [318, 388] width 502 height 35
click at [321, 386] on input "text" at bounding box center [420, 382] width 298 height 23
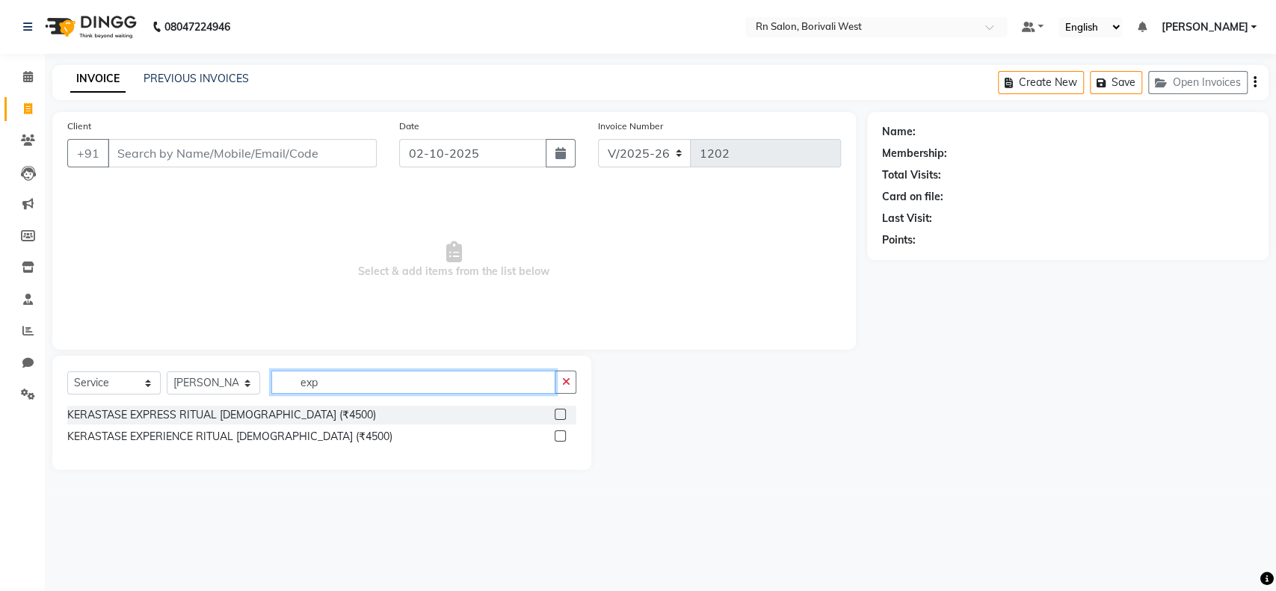
type input "exp"
click at [562, 413] on label at bounding box center [560, 414] width 11 height 11
click at [562, 413] on input "checkbox" at bounding box center [560, 415] width 10 height 10
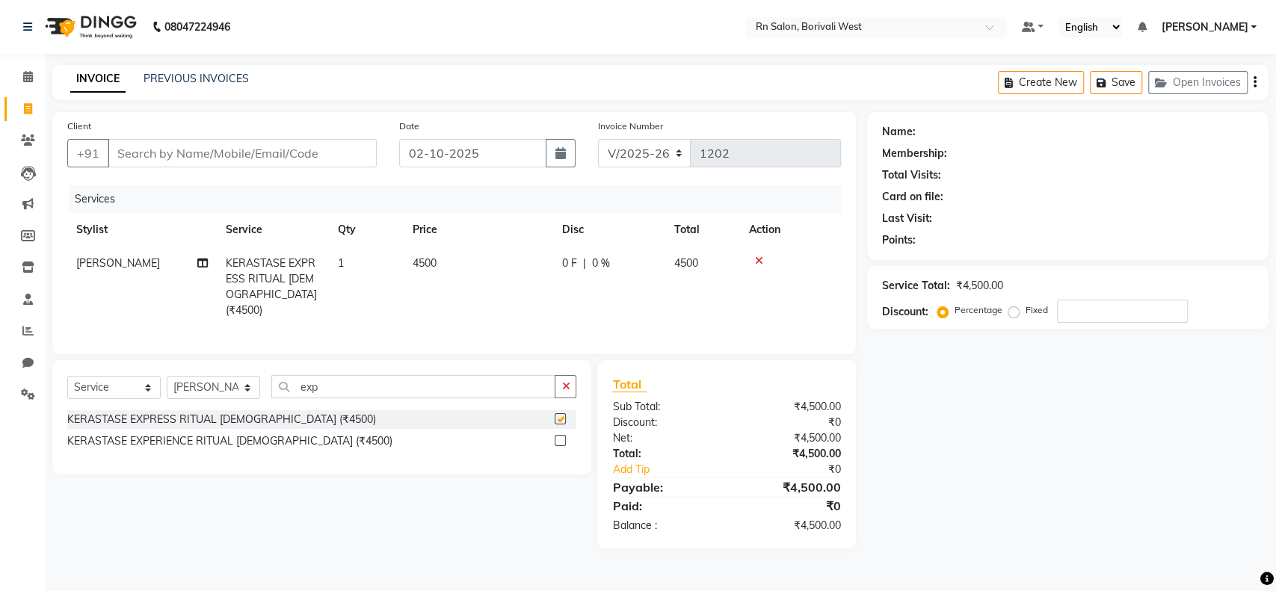
checkbox input "false"
drag, startPoint x: 567, startPoint y: 238, endPoint x: 567, endPoint y: 255, distance: 16.4
click at [567, 239] on th "Disc" at bounding box center [609, 230] width 112 height 34
click at [567, 256] on span "0 F" at bounding box center [569, 264] width 15 height 16
select select "83942"
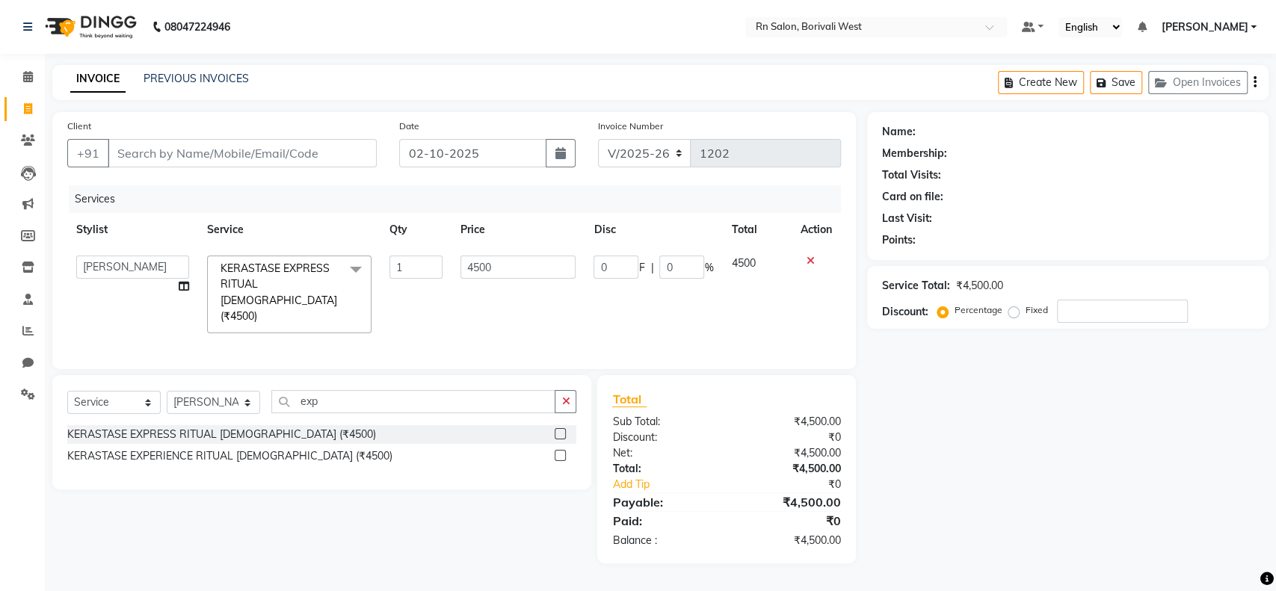
click at [641, 271] on span "F" at bounding box center [641, 268] width 6 height 16
click at [627, 271] on input "0" at bounding box center [616, 267] width 45 height 23
type input "1000"
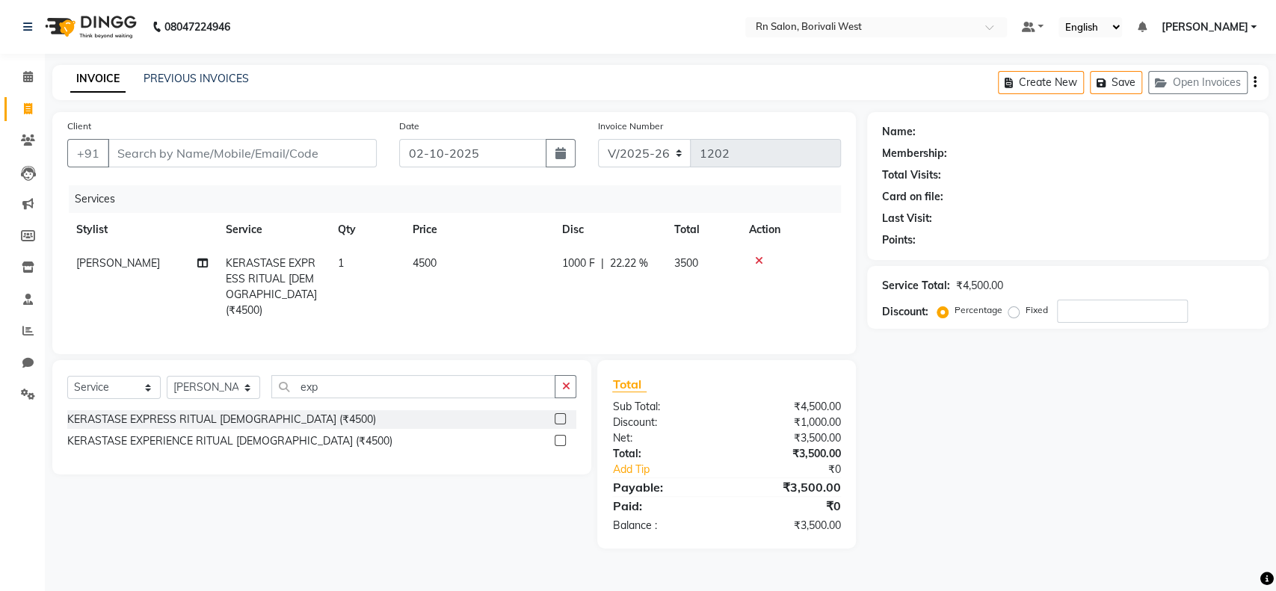
click at [377, 398] on div "Select Service Product Membership Package Voucher Prepaid Gift Card Select Styl…" at bounding box center [321, 392] width 509 height 35
click at [372, 383] on input "exp" at bounding box center [413, 386] width 284 height 23
type input "e"
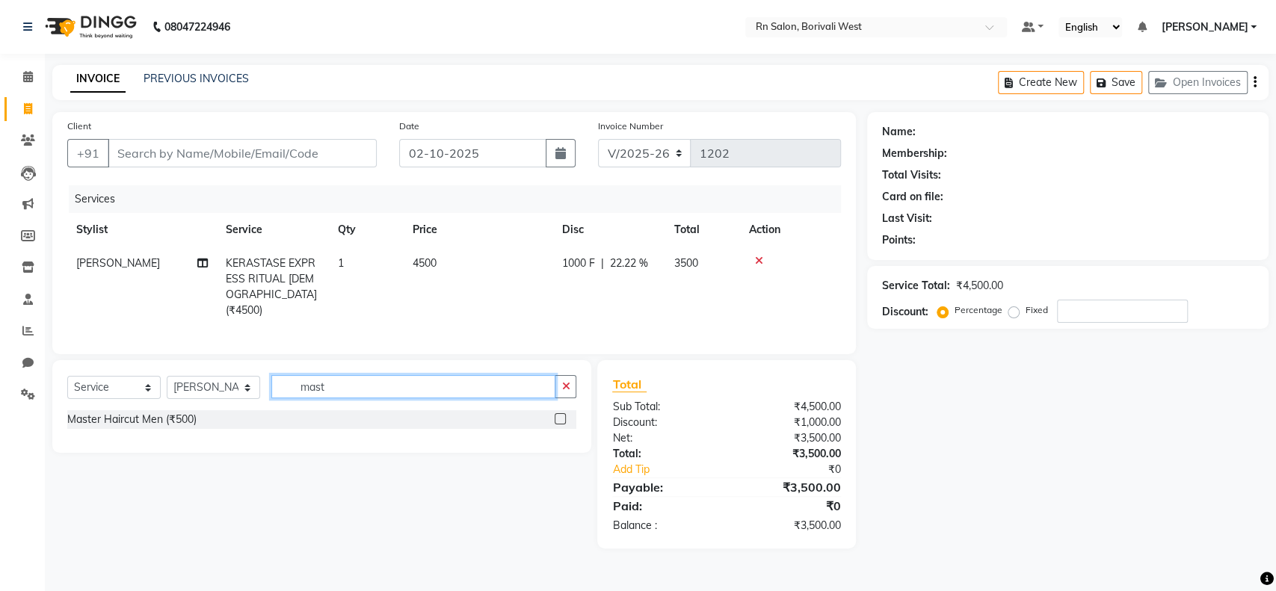
type input "mast"
click at [555, 422] on label at bounding box center [560, 418] width 11 height 11
click at [555, 422] on input "checkbox" at bounding box center [560, 420] width 10 height 10
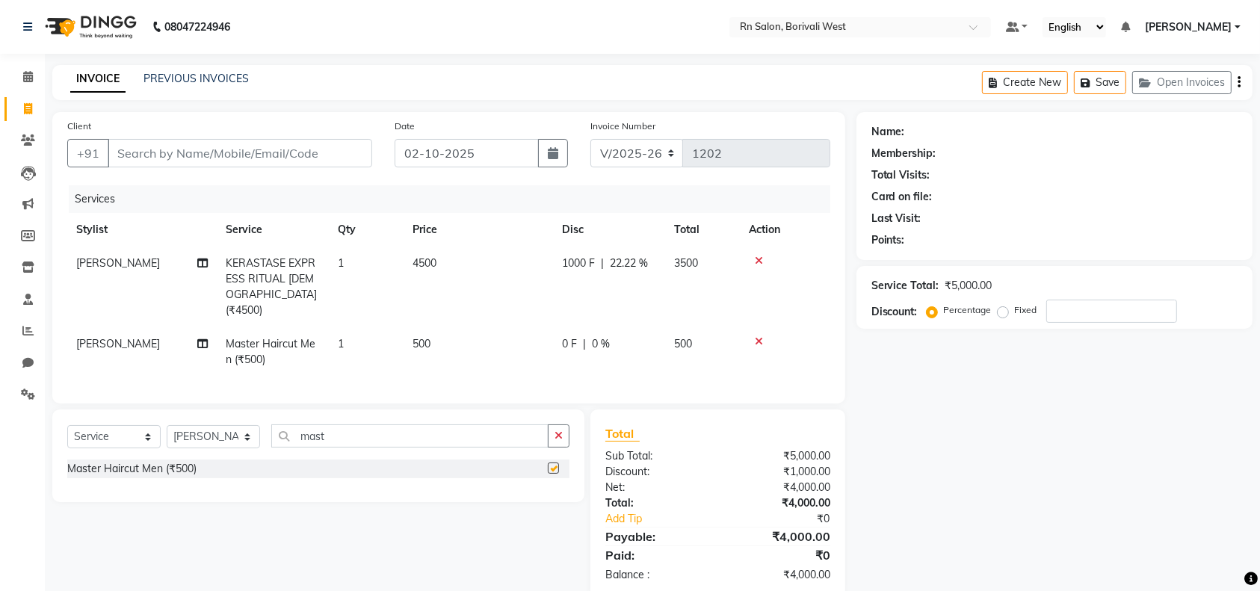
checkbox input "false"
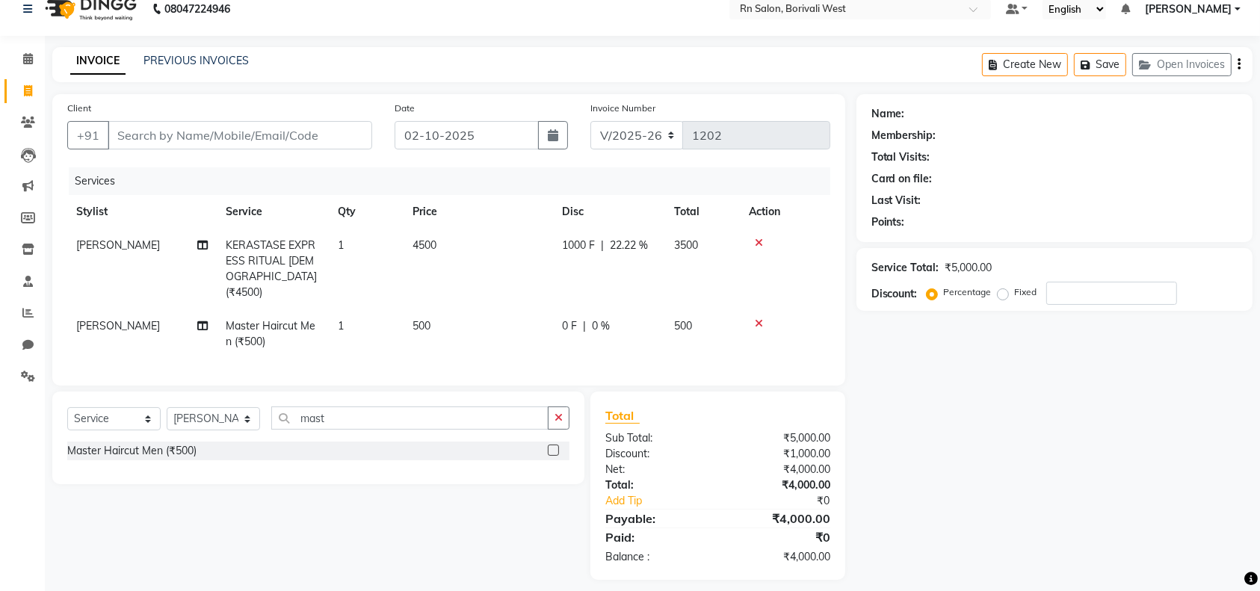
scroll to position [28, 0]
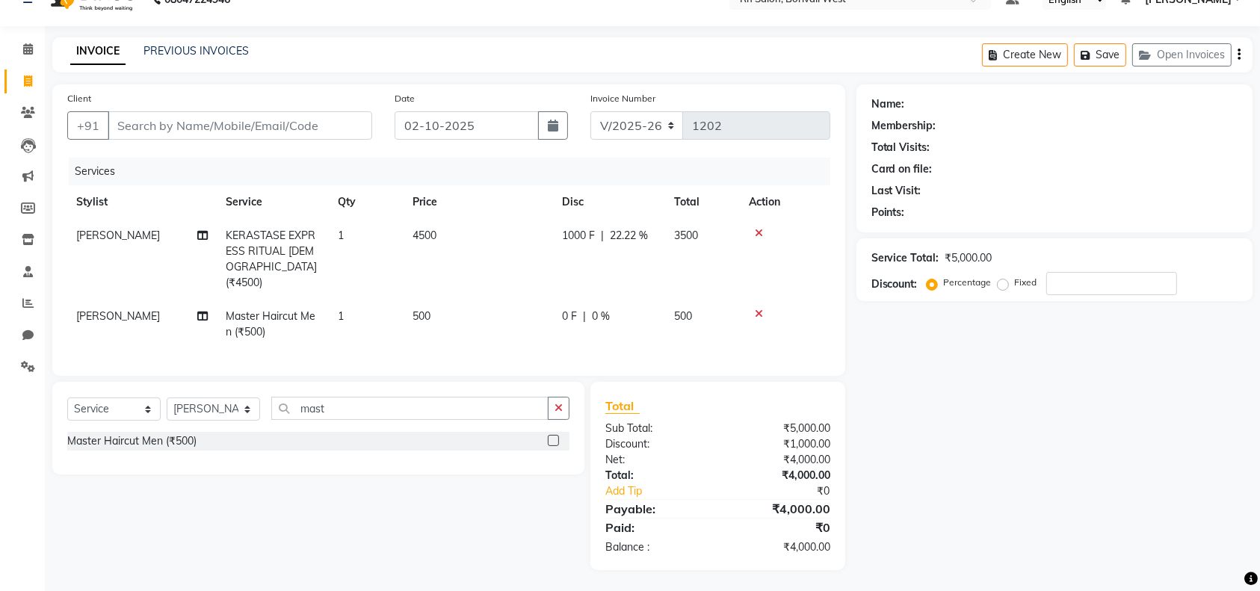
click at [229, 144] on div "Client +91" at bounding box center [219, 120] width 327 height 61
click at [229, 126] on input "Client" at bounding box center [240, 125] width 265 height 28
click at [291, 120] on input "Client" at bounding box center [240, 125] width 265 height 28
click at [297, 120] on input "Client" at bounding box center [240, 125] width 265 height 28
type input "9"
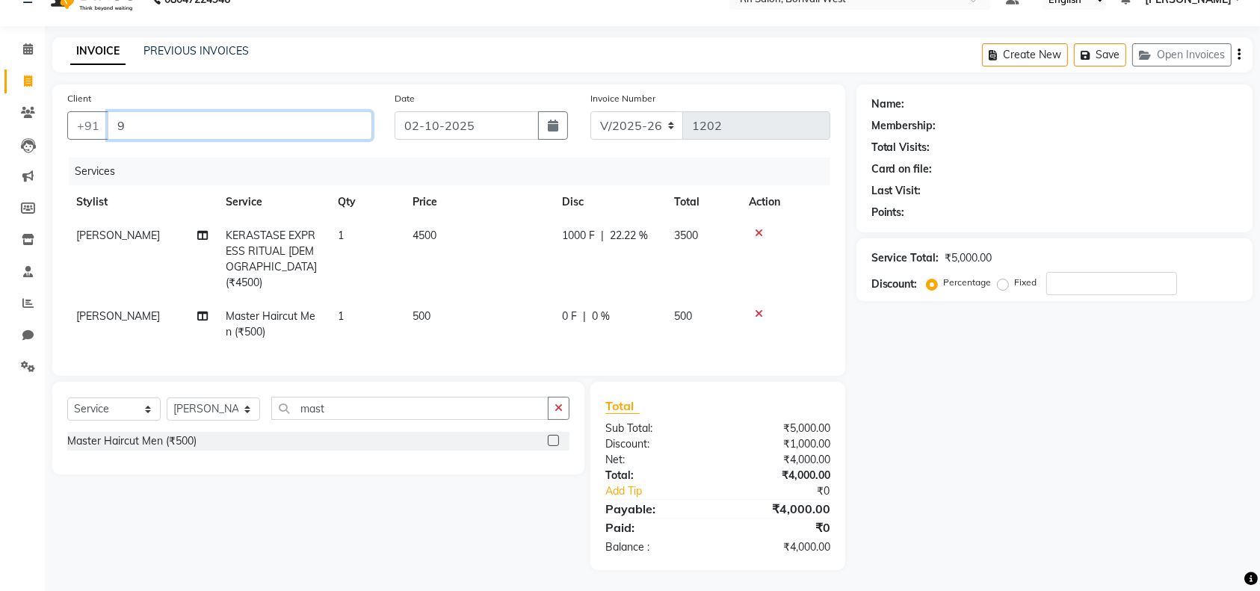
type input "0"
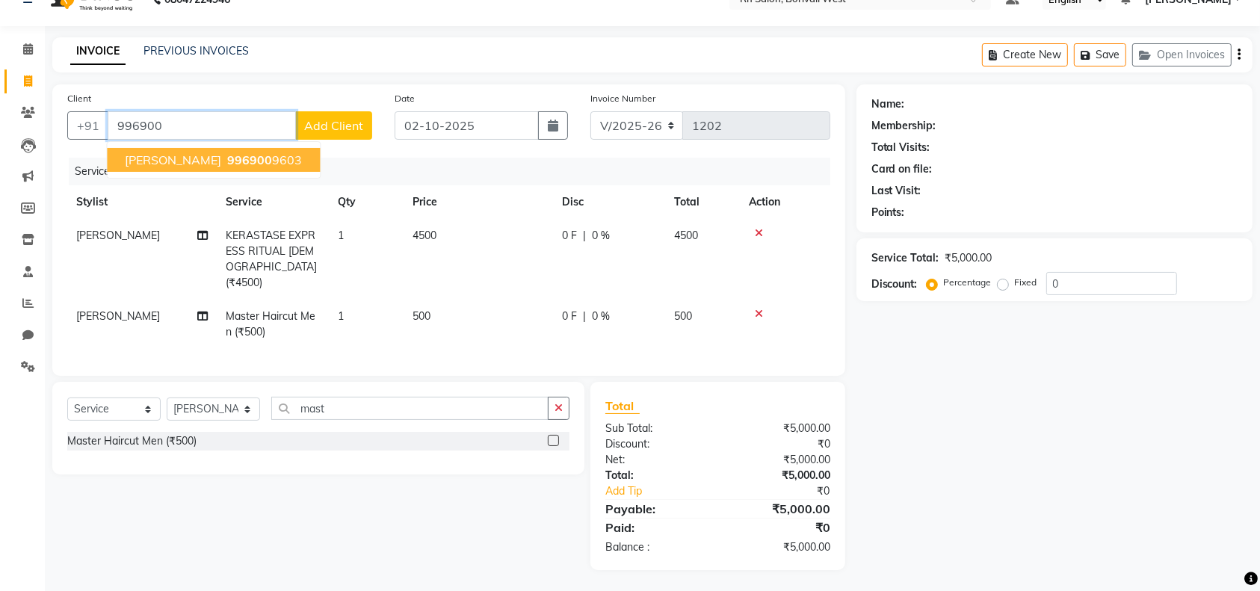
click at [189, 150] on button "JATIN 996900 9603" at bounding box center [213, 160] width 213 height 24
type input "9969009603"
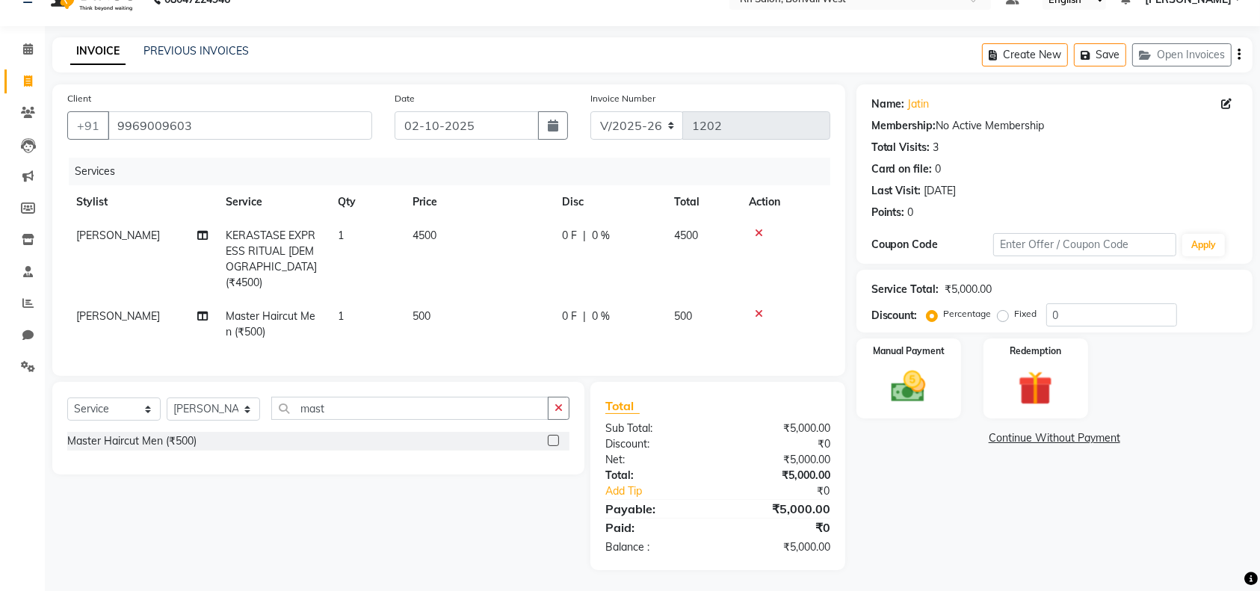
click at [605, 236] on span "0 %" at bounding box center [601, 236] width 18 height 16
select select "83942"
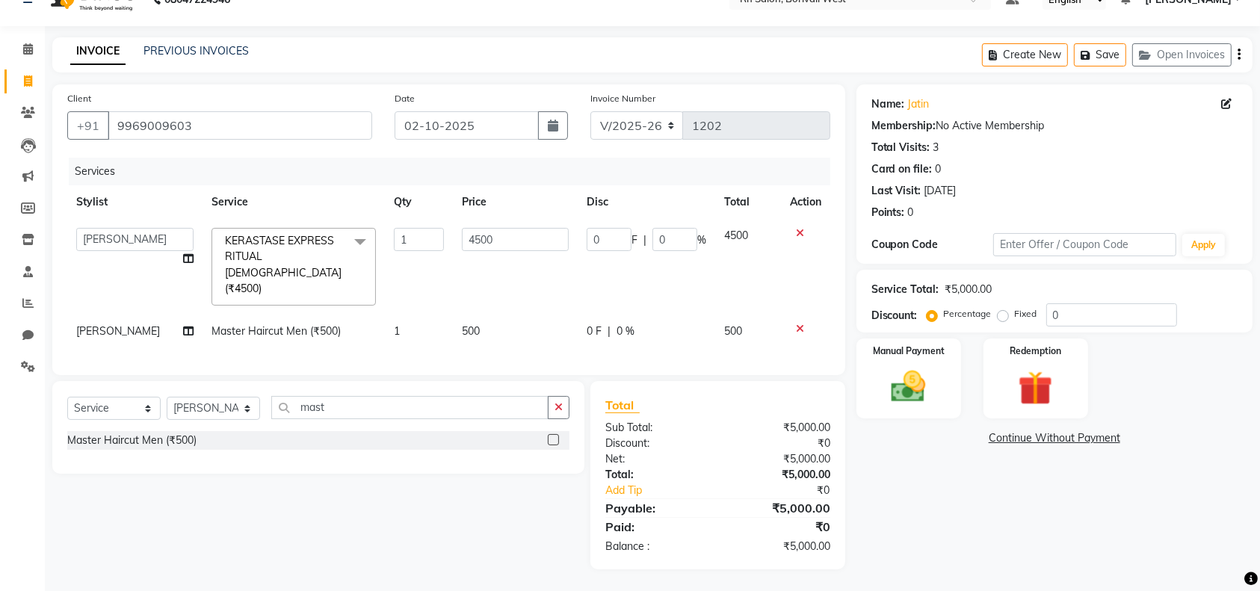
scroll to position [10, 0]
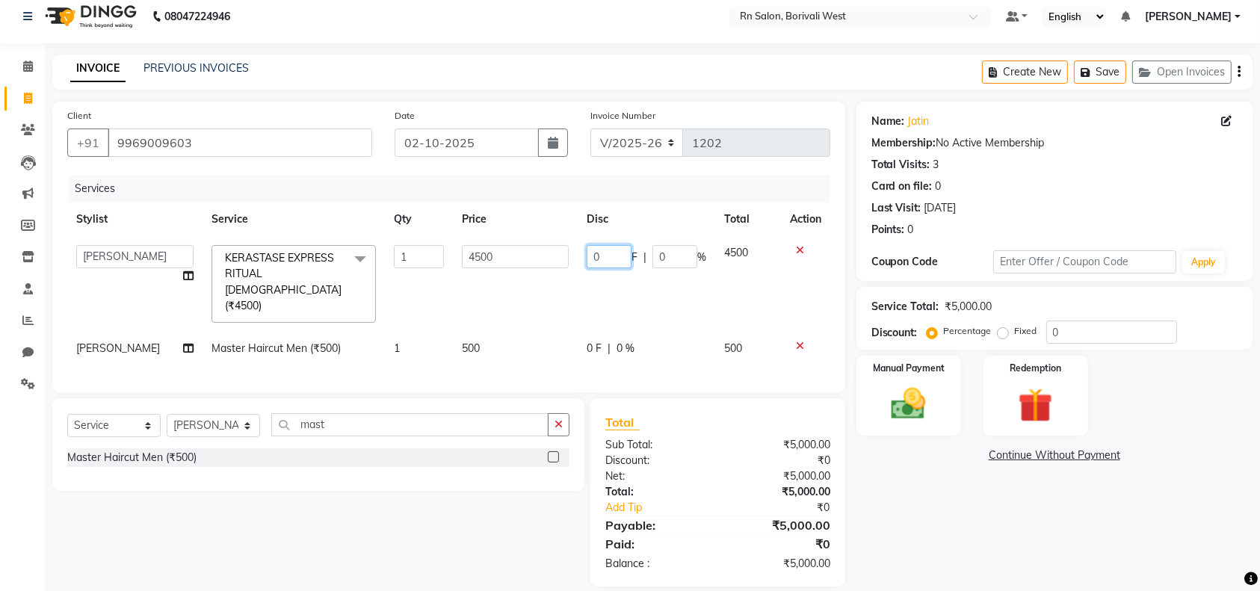
click at [608, 250] on input "0" at bounding box center [609, 256] width 45 height 23
type input "1000"
click at [956, 547] on div "Name: Jatin Membership: No Active Membership Total Visits: 3 Card on file: 0 La…" at bounding box center [1060, 344] width 407 height 485
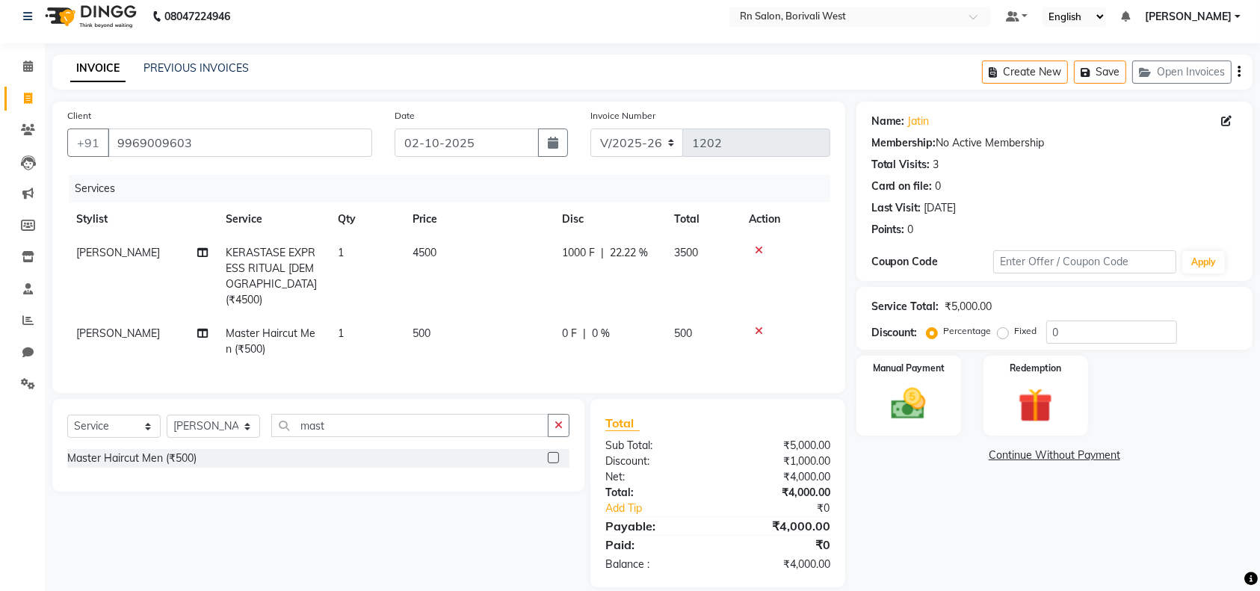
scroll to position [28, 0]
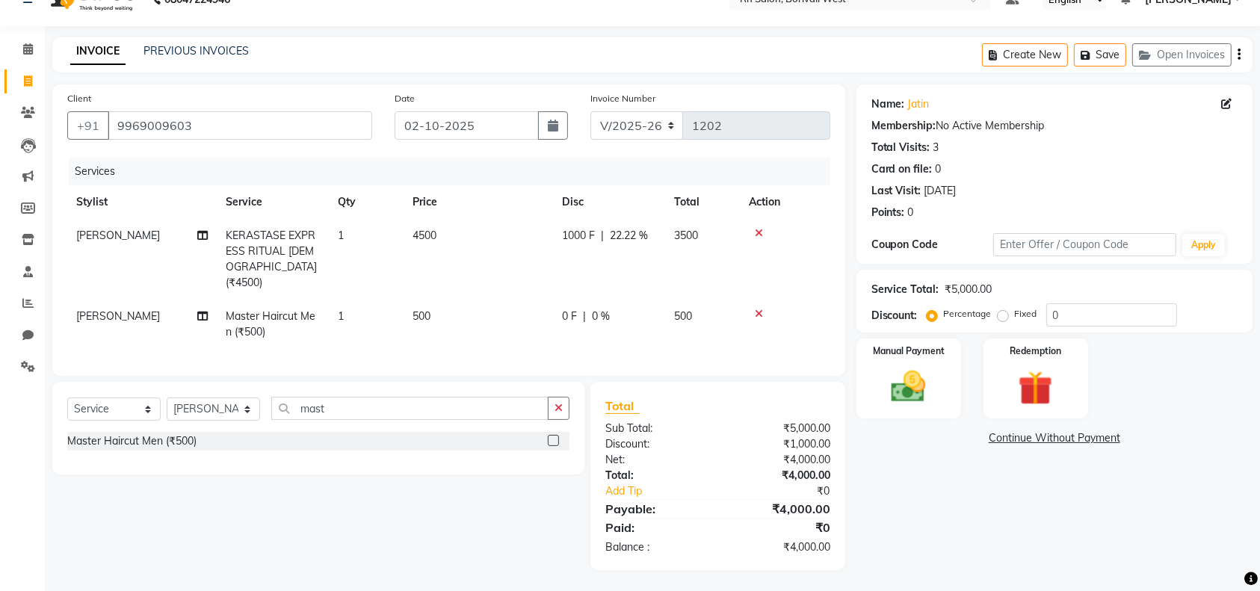
click at [920, 523] on div "Name: Jatin Membership: No Active Membership Total Visits: 3 Card on file: 0 La…" at bounding box center [1060, 327] width 407 height 486
click at [870, 395] on div "Manual Payment" at bounding box center [908, 379] width 109 height 84
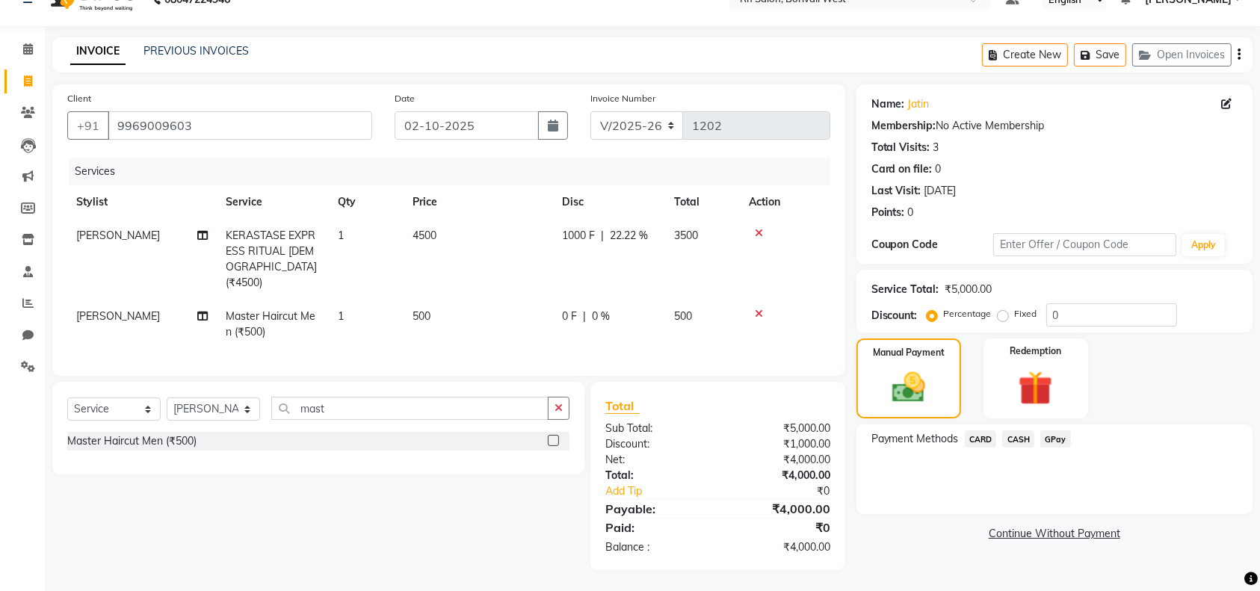
click at [1053, 437] on span "GPay" at bounding box center [1056, 439] width 31 height 17
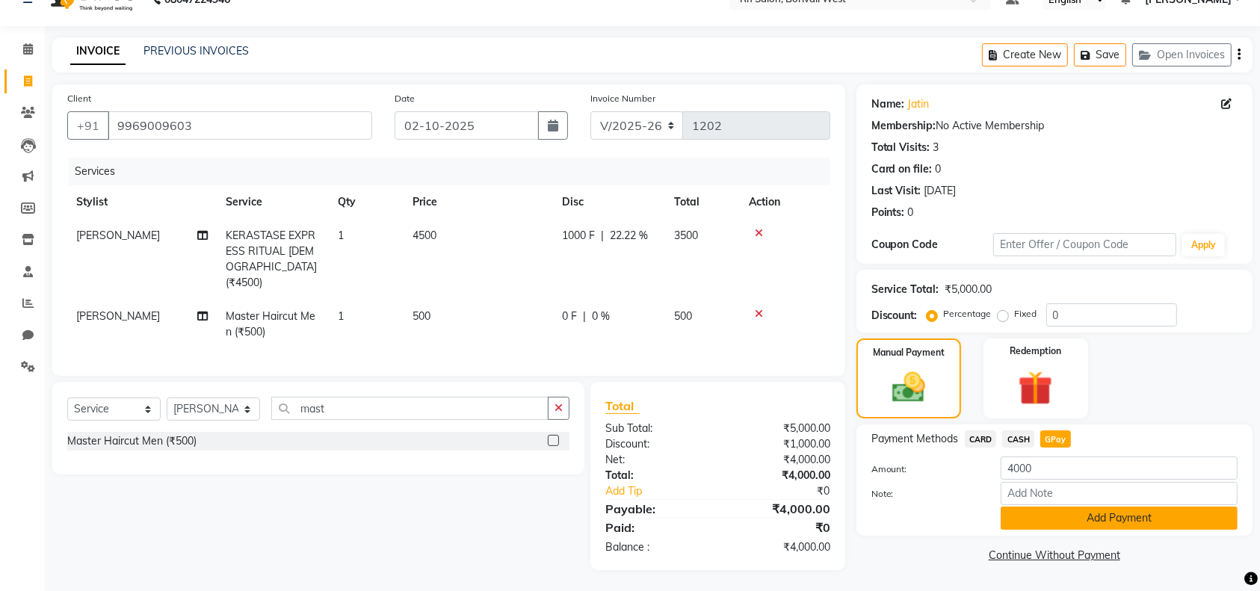
click at [1054, 508] on button "Add Payment" at bounding box center [1119, 518] width 237 height 23
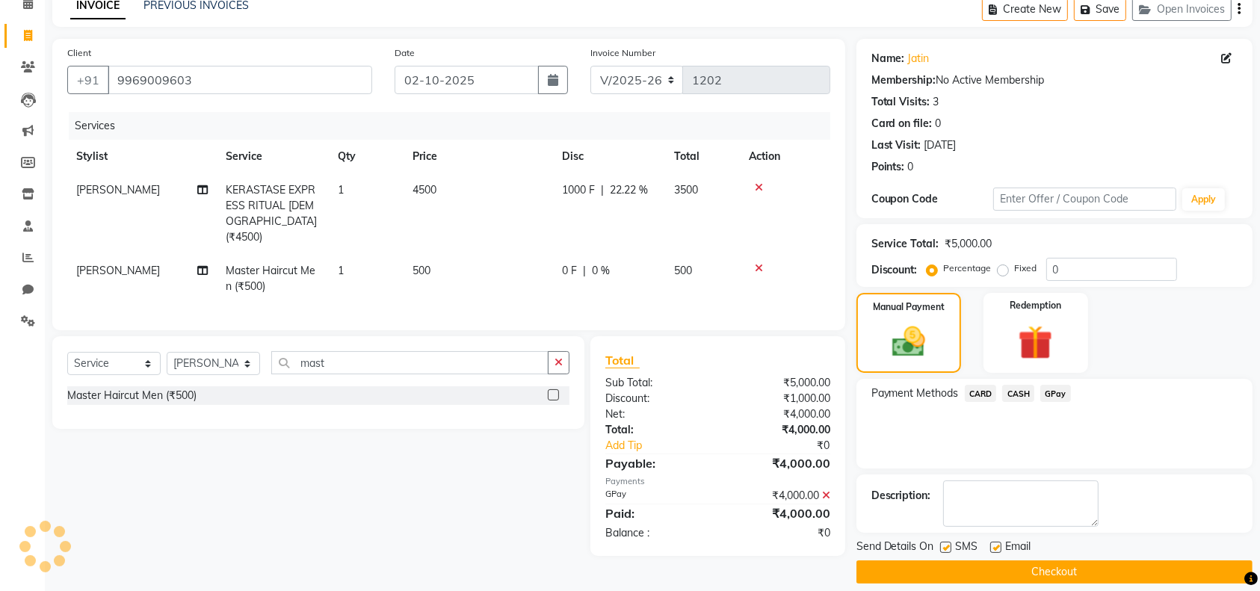
scroll to position [87, 0]
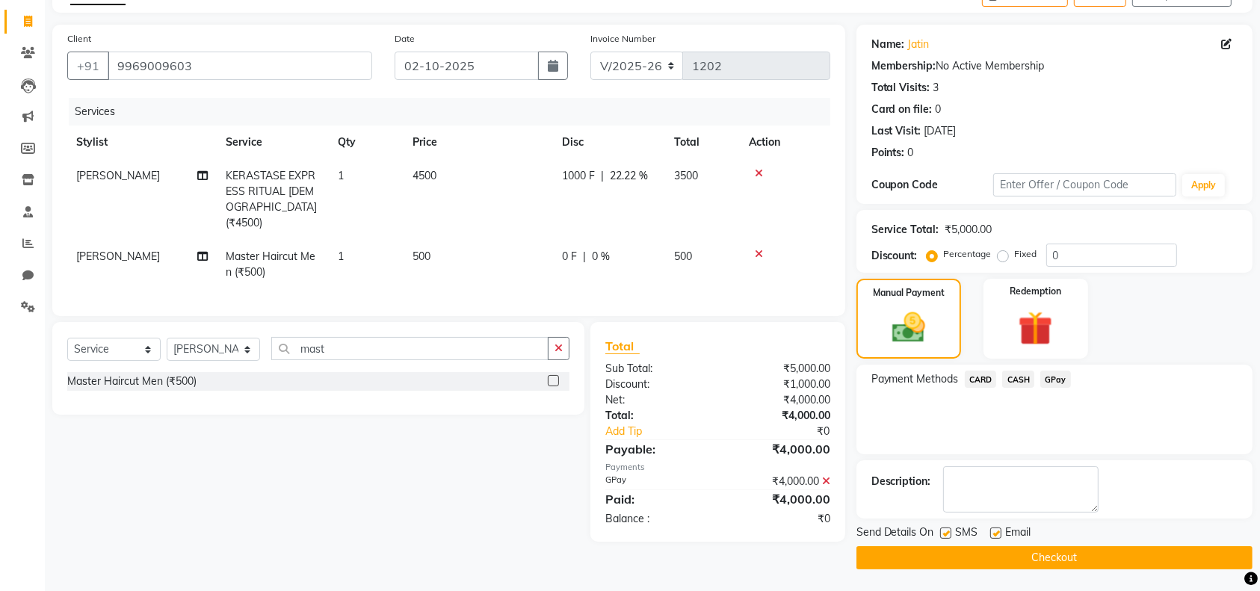
click at [993, 532] on label at bounding box center [995, 533] width 11 height 11
click at [993, 532] on input "checkbox" at bounding box center [995, 534] width 10 height 10
checkbox input "false"
click at [947, 536] on label at bounding box center [945, 533] width 11 height 11
click at [947, 536] on input "checkbox" at bounding box center [945, 534] width 10 height 10
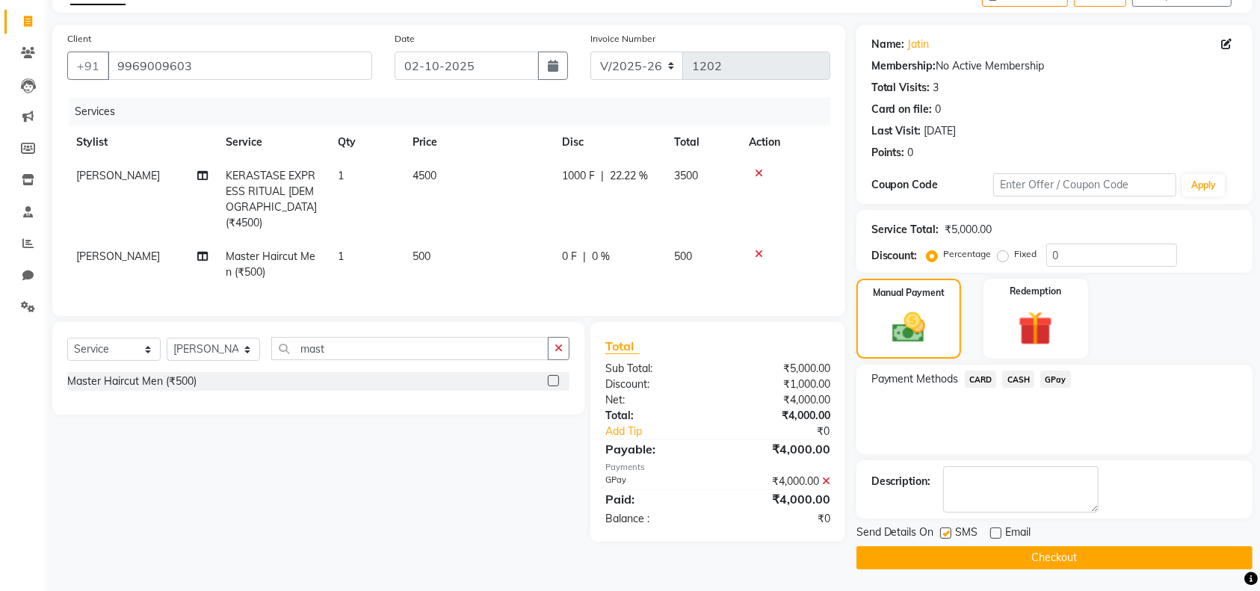
checkbox input "false"
click at [983, 552] on button "Checkout" at bounding box center [1055, 557] width 396 height 23
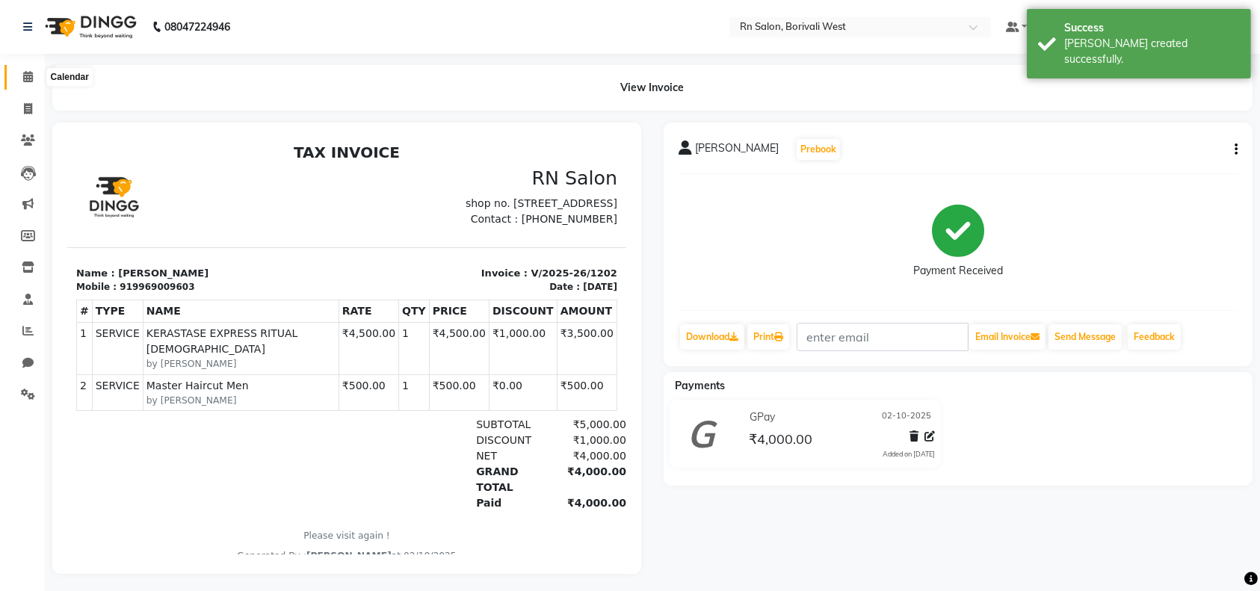
click at [37, 78] on span at bounding box center [28, 77] width 26 height 17
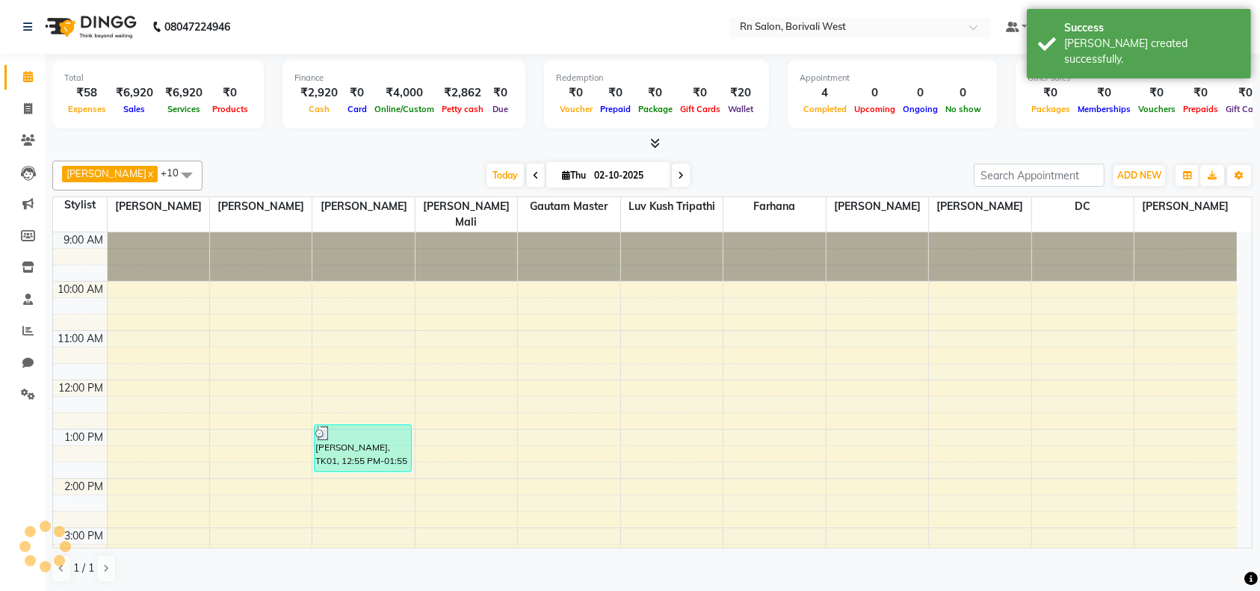
scroll to position [345, 0]
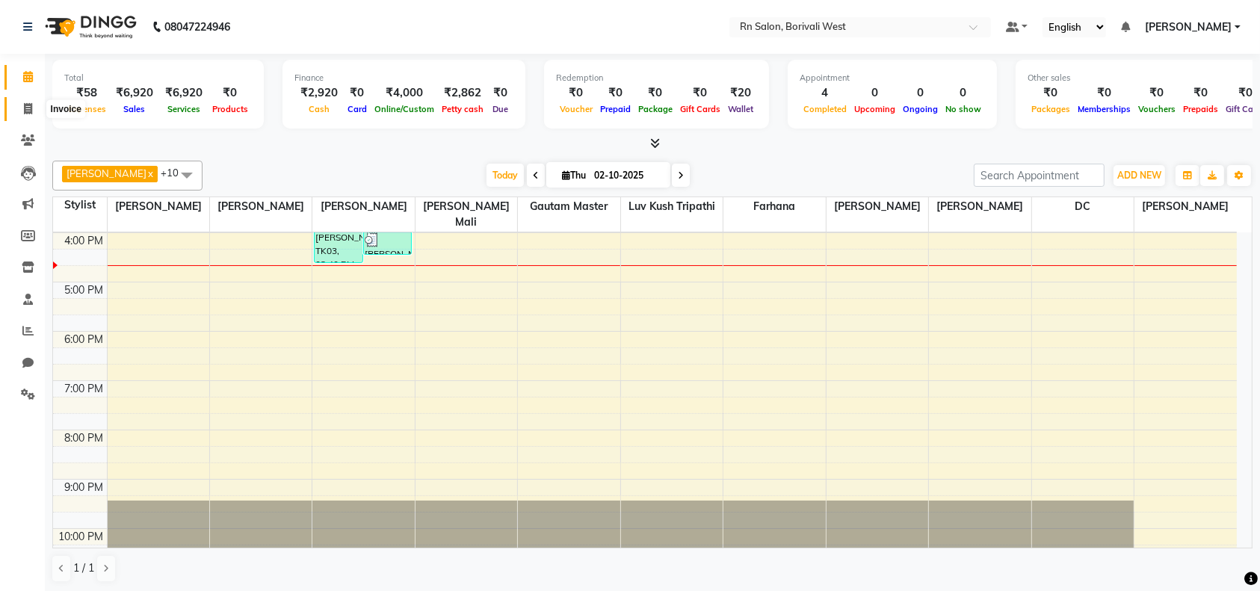
click at [21, 113] on span at bounding box center [28, 109] width 26 height 17
select select "service"
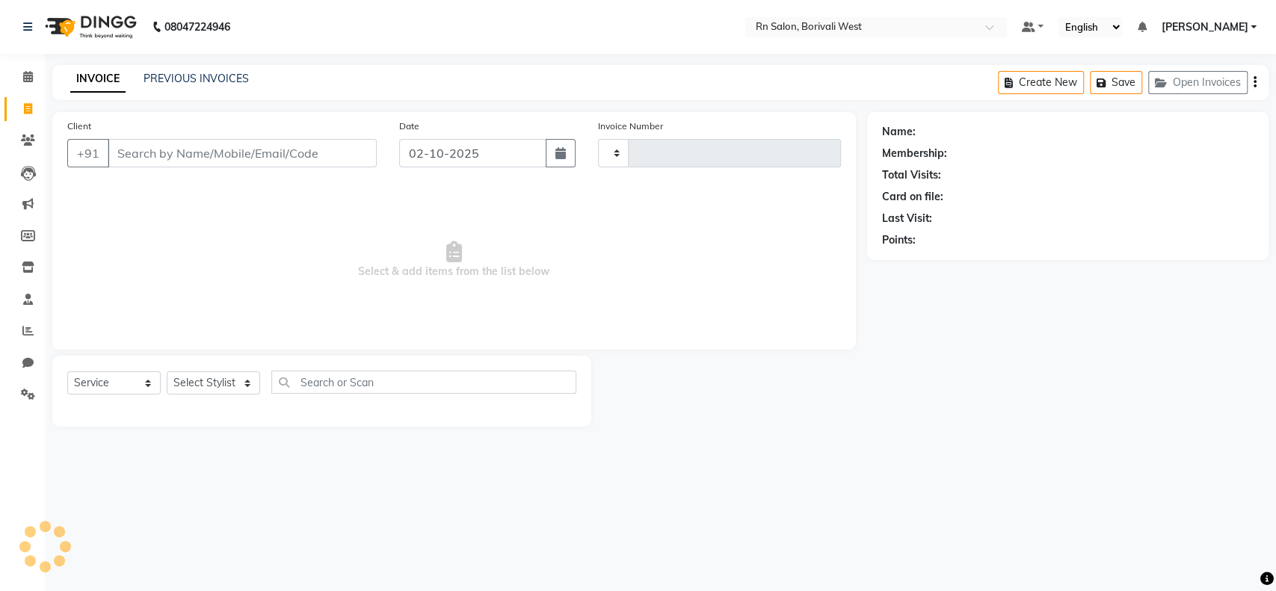
type input "1203"
select select "8515"
click at [219, 84] on link "PREVIOUS INVOICES" at bounding box center [196, 78] width 105 height 13
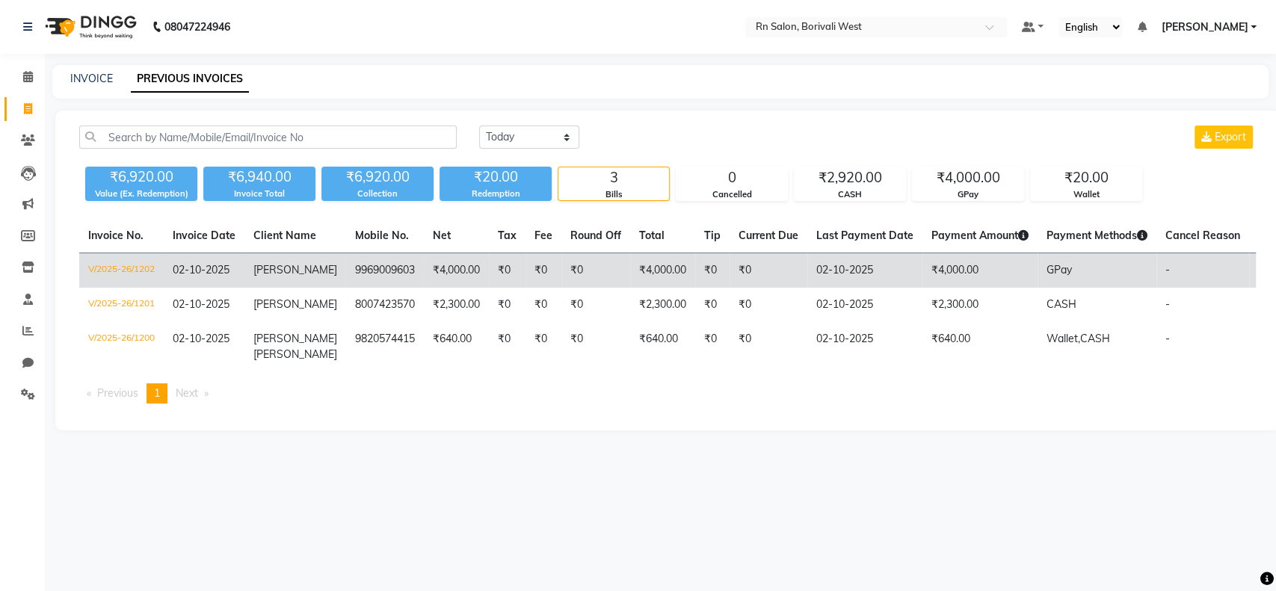
click at [138, 262] on td "V/2025-26/1202" at bounding box center [121, 270] width 84 height 35
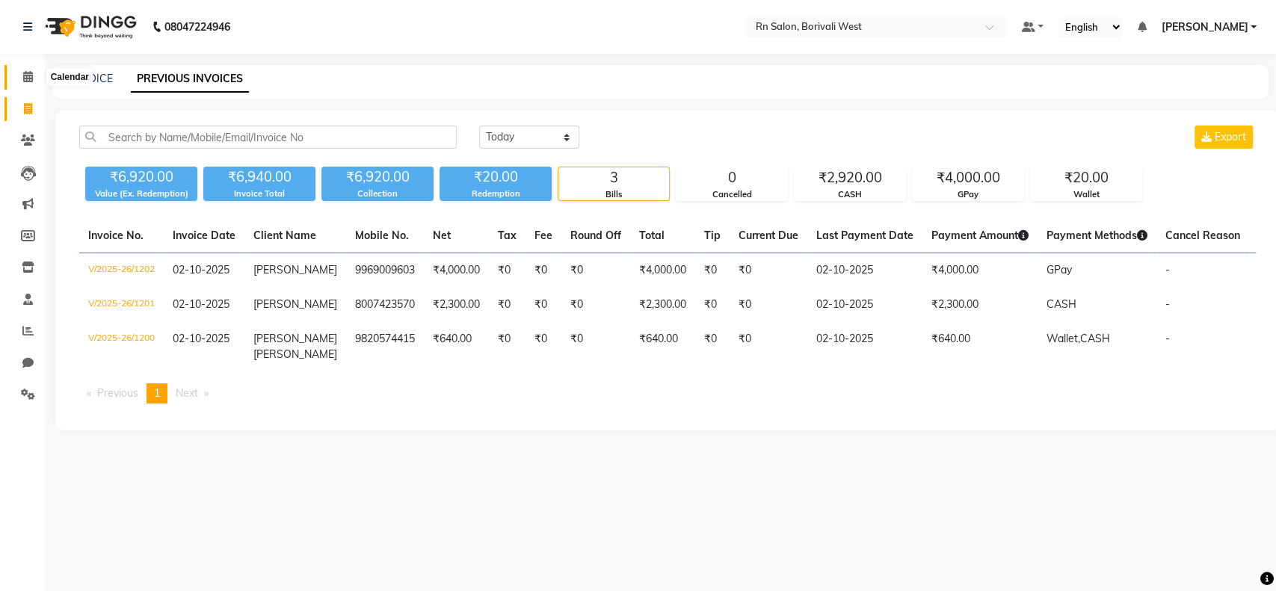
click at [33, 75] on span at bounding box center [28, 77] width 26 height 17
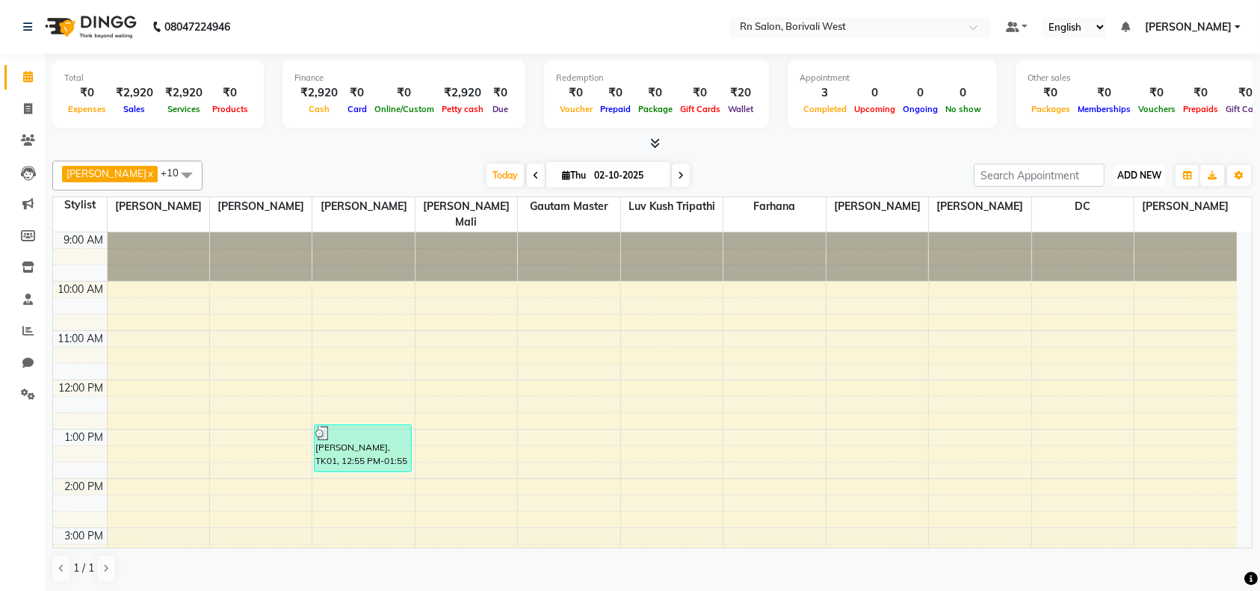
click at [1154, 176] on span "ADD NEW" at bounding box center [1140, 175] width 44 height 11
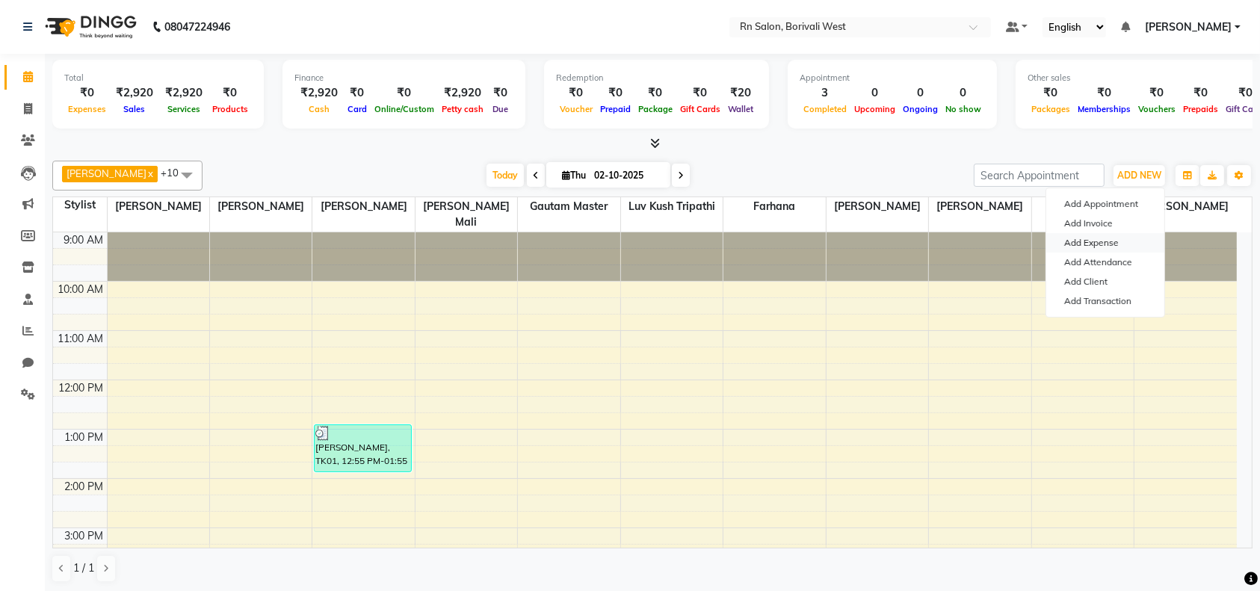
click at [1096, 241] on link "Add Expense" at bounding box center [1106, 242] width 118 height 19
select select "1"
select select "7703"
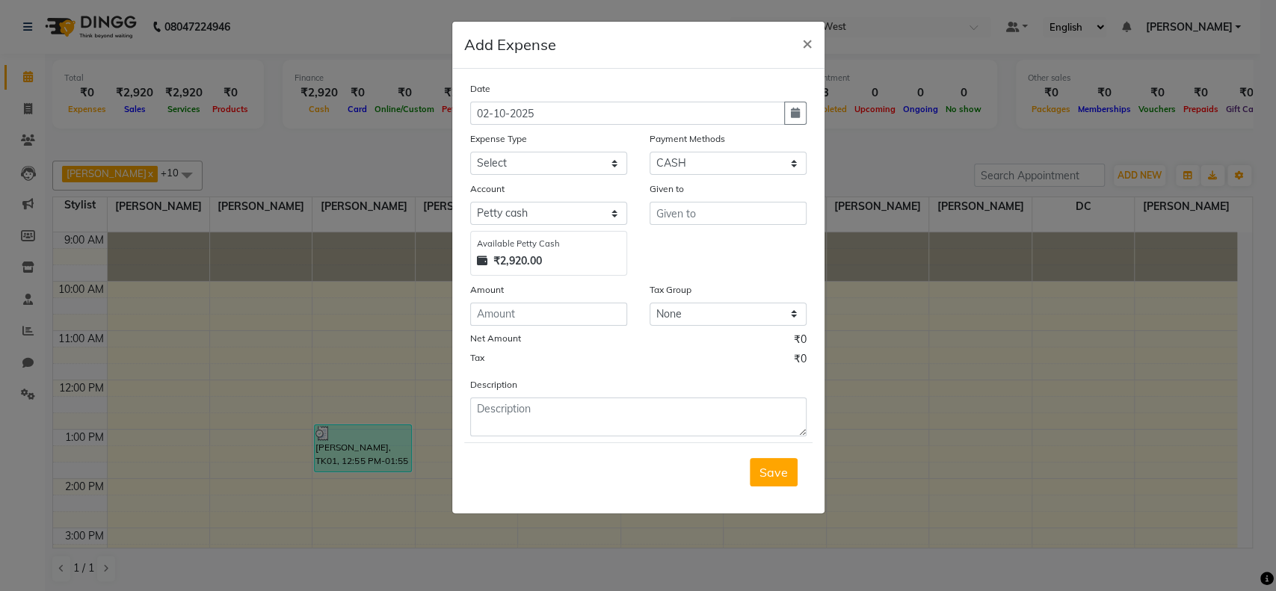
click at [532, 147] on div "Expense Type" at bounding box center [548, 141] width 157 height 21
click at [531, 164] on select "Select Advance Salary Bank charges Cash transfer to hub Membership MILK Miscell…" at bounding box center [548, 163] width 157 height 23
select select "24234"
click at [470, 152] on select "Select Advance Salary Bank charges Cash transfer to hub Membership MILK Miscell…" at bounding box center [548, 163] width 157 height 23
click at [709, 220] on input "text" at bounding box center [728, 213] width 157 height 23
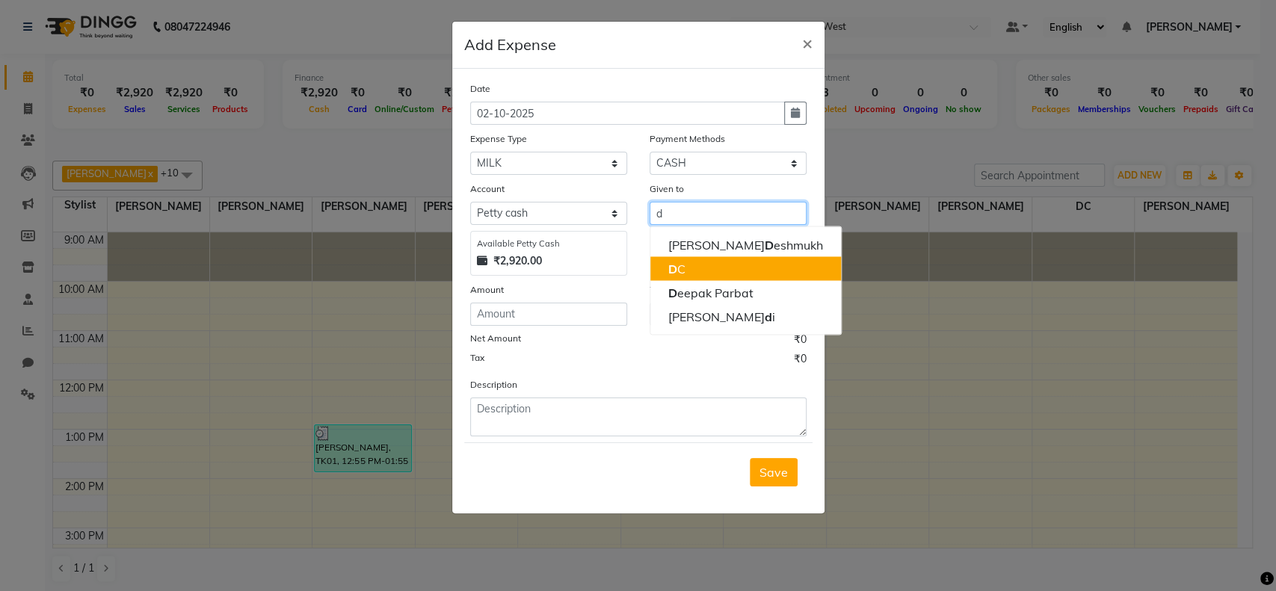
click at [706, 265] on button "D C" at bounding box center [745, 268] width 191 height 24
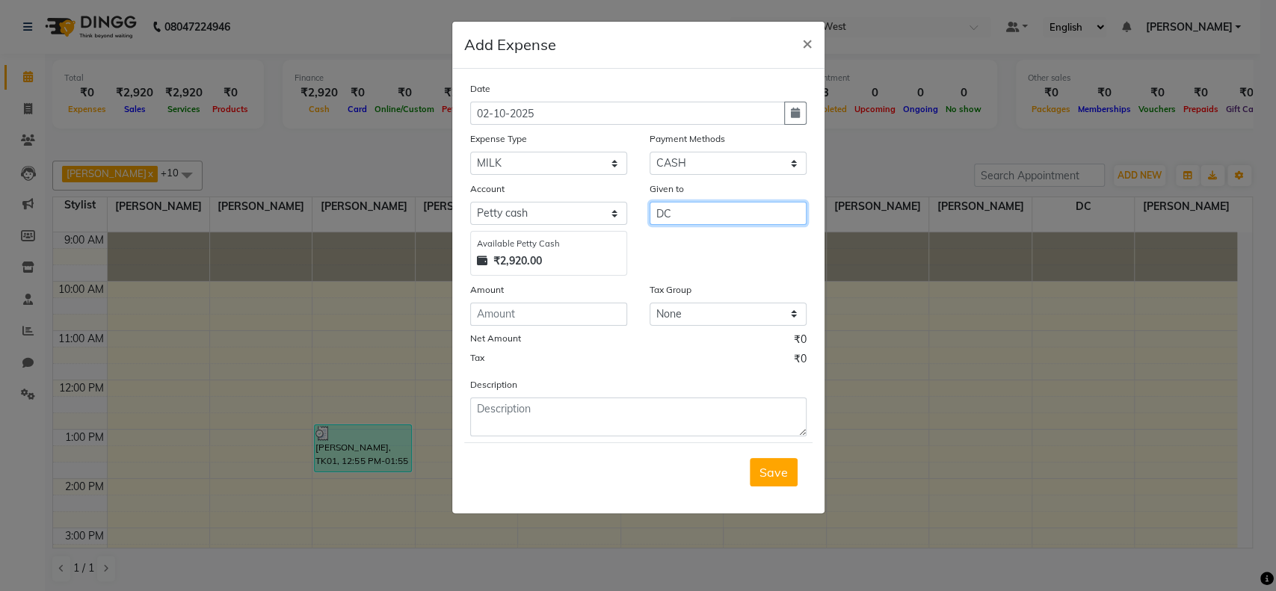
type input "DC"
click at [563, 308] on input "number" at bounding box center [548, 314] width 157 height 23
type input "58"
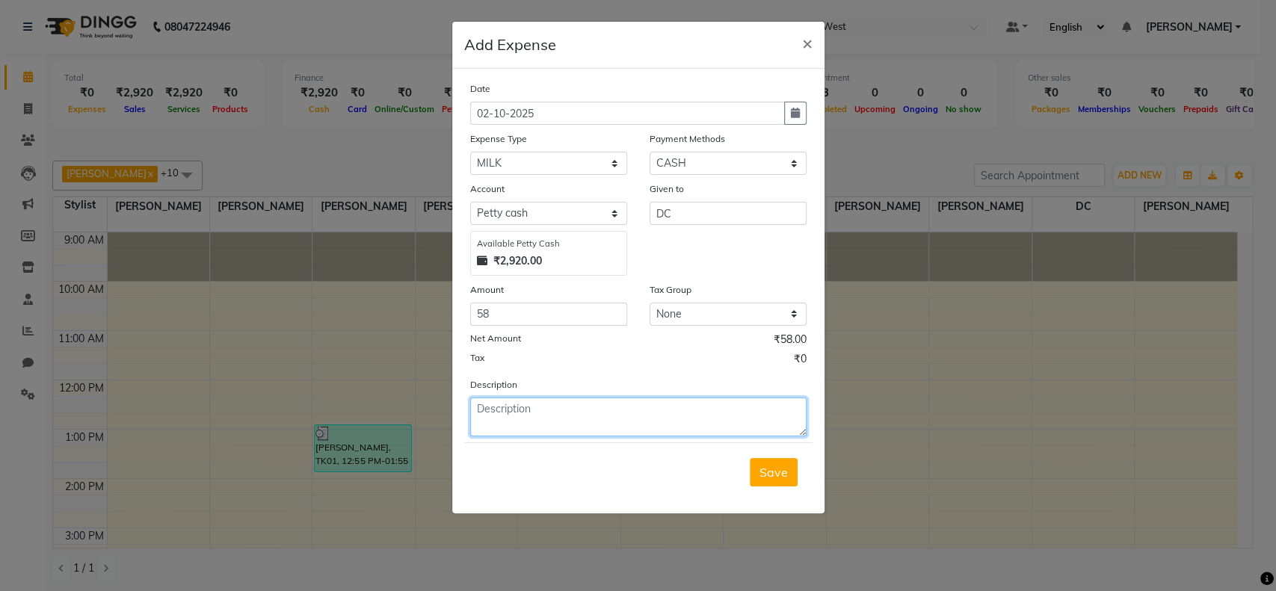
click at [573, 414] on textarea at bounding box center [638, 417] width 336 height 39
type textarea "1 ltr"
click at [777, 470] on span "Save" at bounding box center [773, 472] width 28 height 15
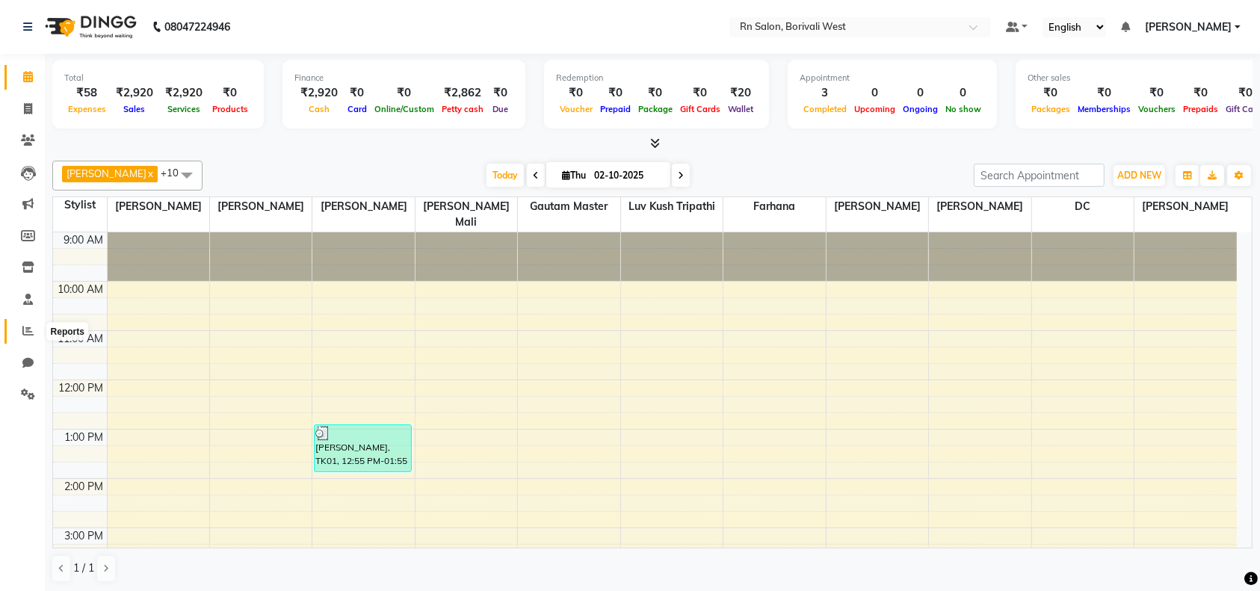
click at [28, 332] on icon at bounding box center [27, 330] width 11 height 11
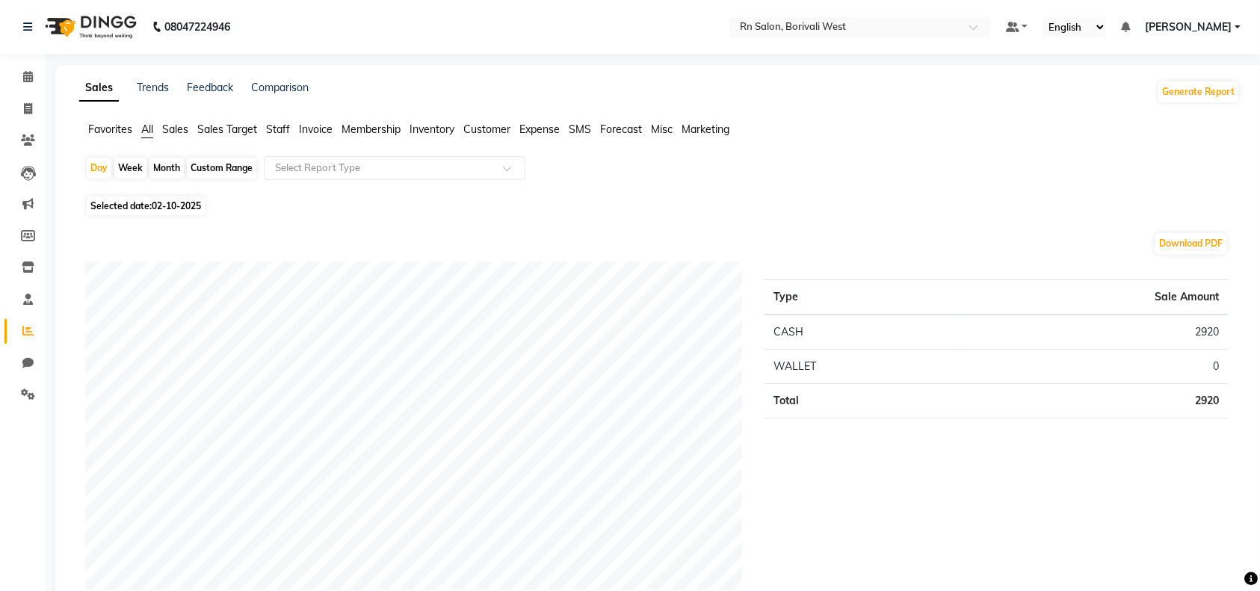
click at [167, 170] on div "Month" at bounding box center [167, 168] width 34 height 21
select select "10"
select select "2025"
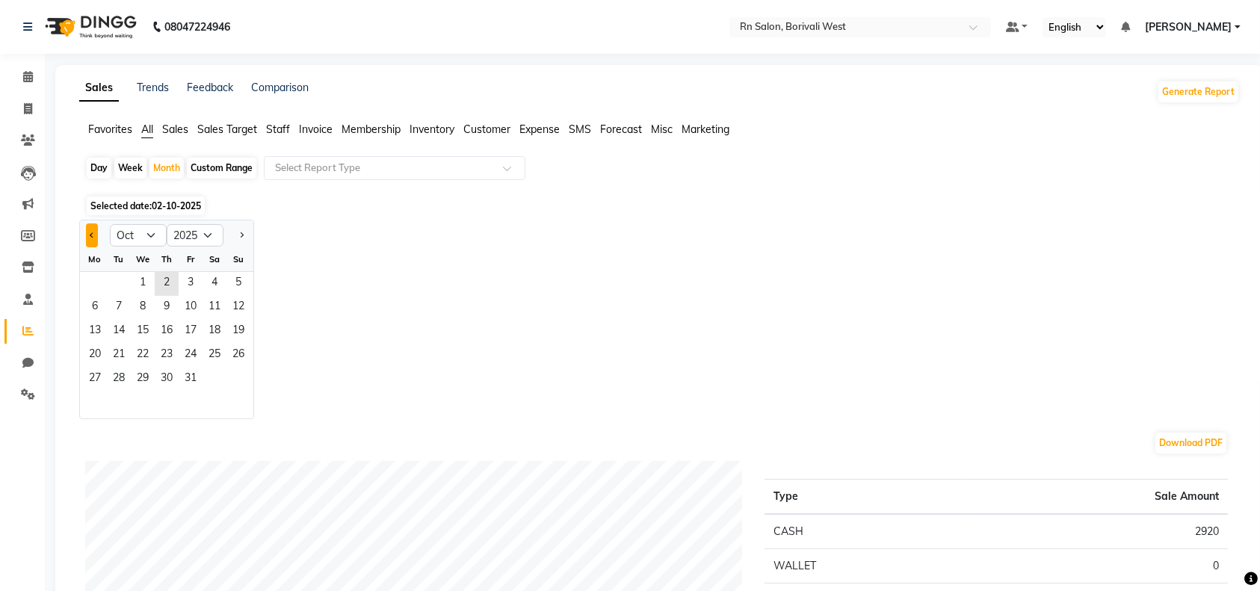
click at [88, 235] on button "Previous month" at bounding box center [92, 236] width 12 height 24
select select "9"
click at [84, 282] on span "1" at bounding box center [95, 284] width 24 height 24
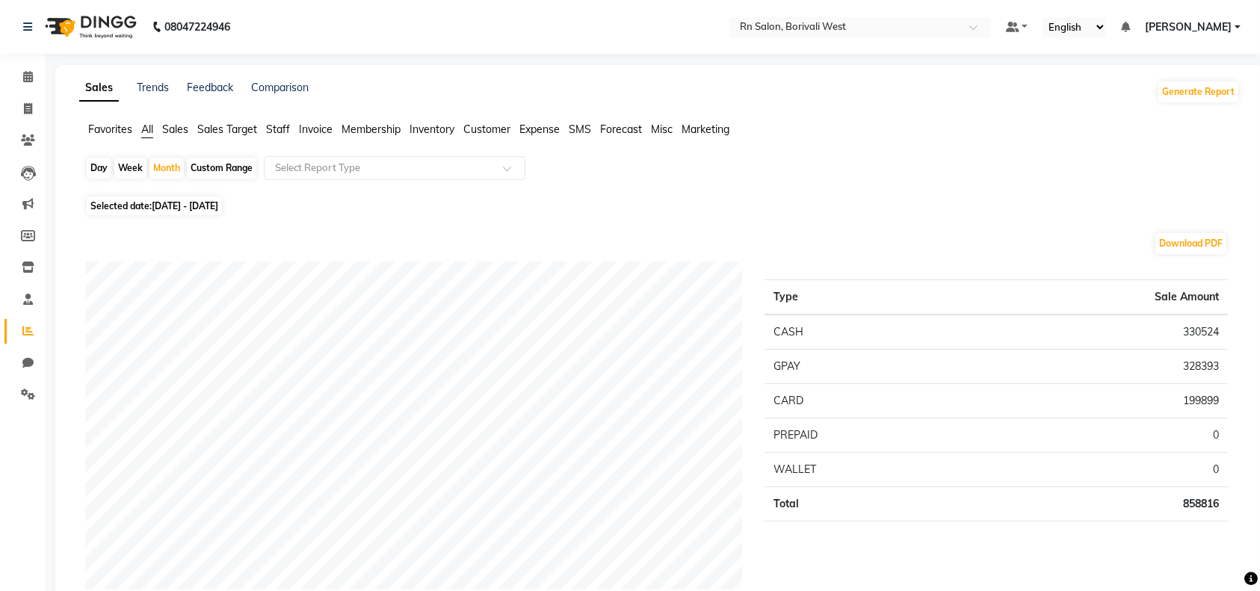
click at [269, 134] on span "Staff" at bounding box center [278, 129] width 24 height 13
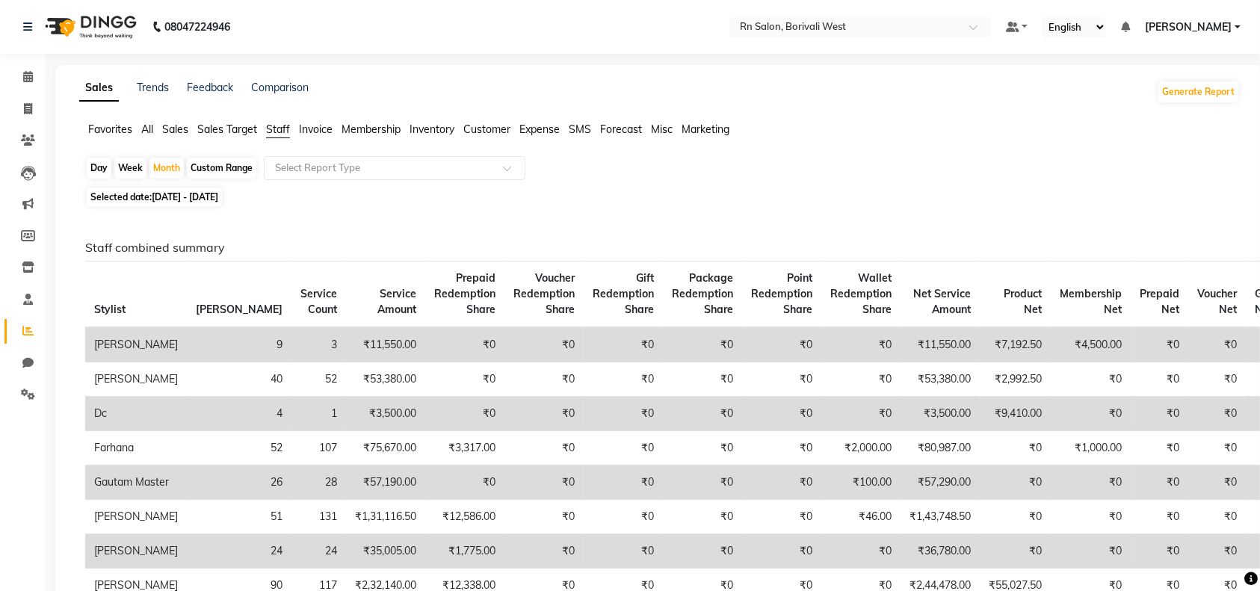
click at [159, 203] on span "Selected date: 01-09-2025 - 30-09-2025" at bounding box center [154, 197] width 135 height 19
select select "9"
select select "2025"
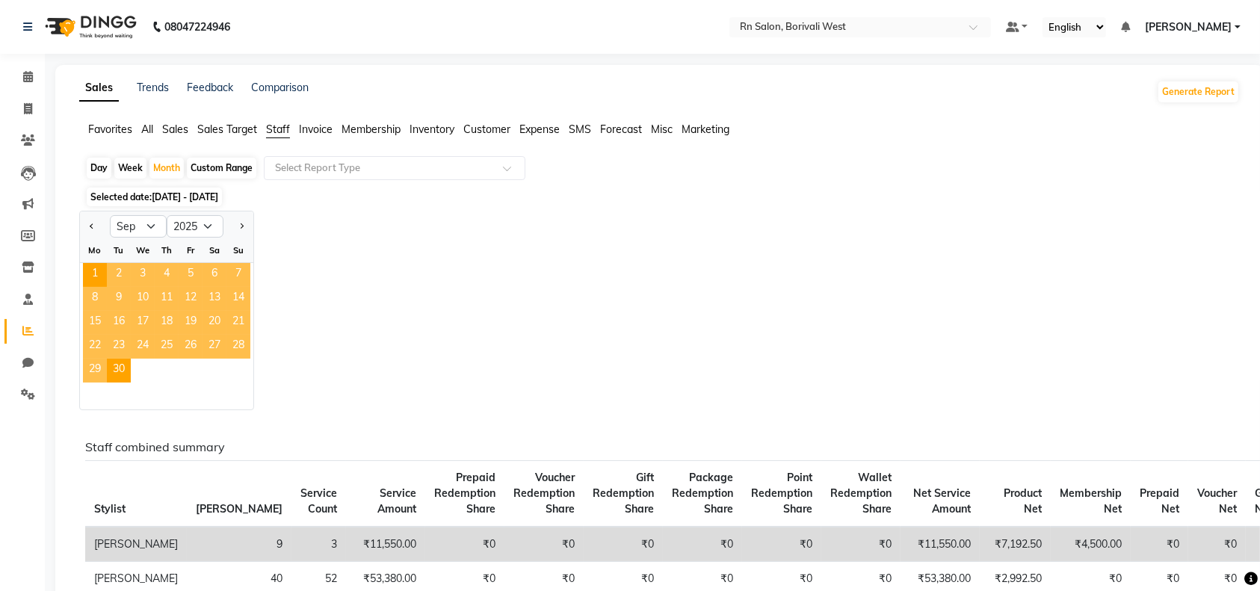
click at [250, 224] on div at bounding box center [239, 227] width 30 height 24
click at [239, 224] on span "Next month" at bounding box center [240, 226] width 5 height 5
select select "10"
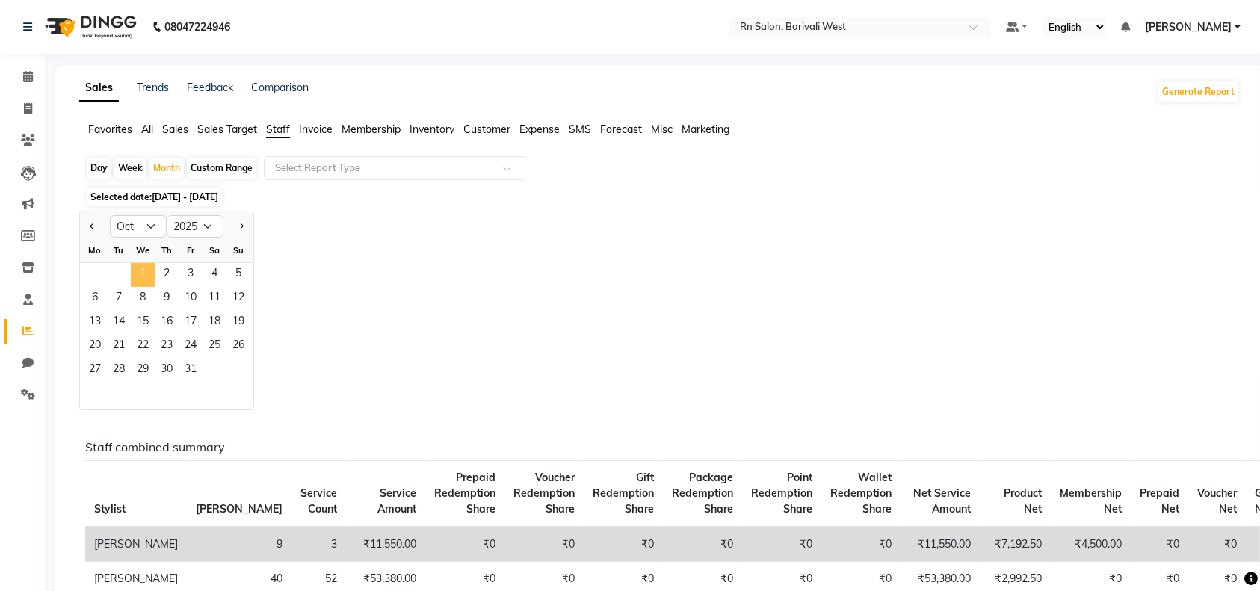
click at [146, 274] on span "1" at bounding box center [143, 275] width 24 height 24
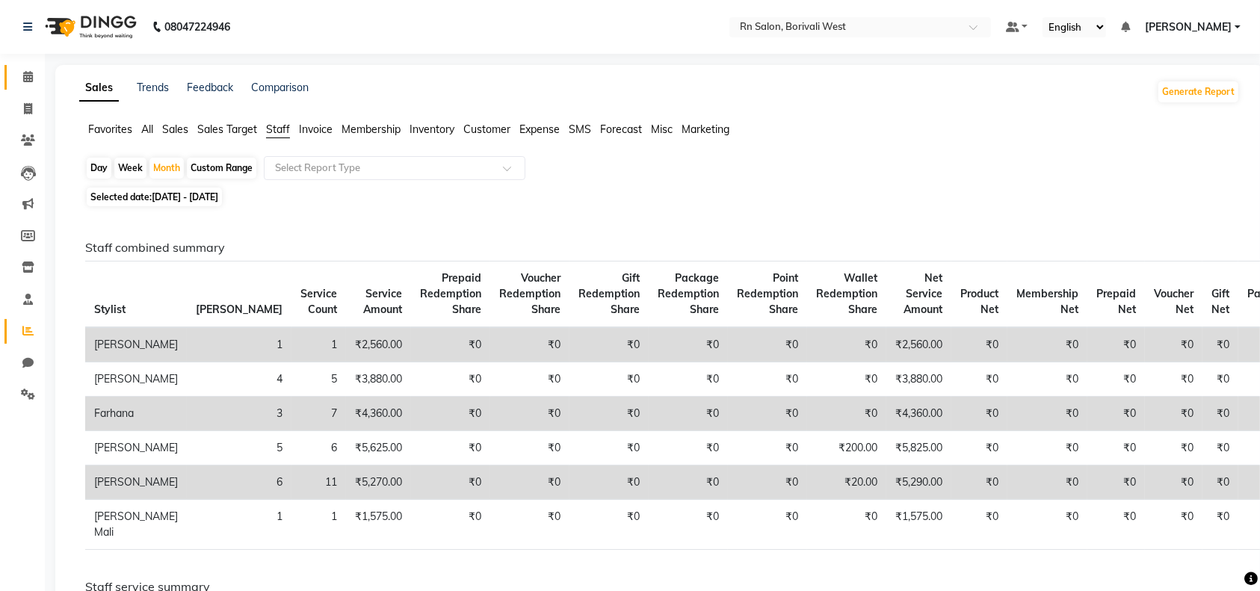
click at [23, 78] on icon at bounding box center [28, 76] width 10 height 11
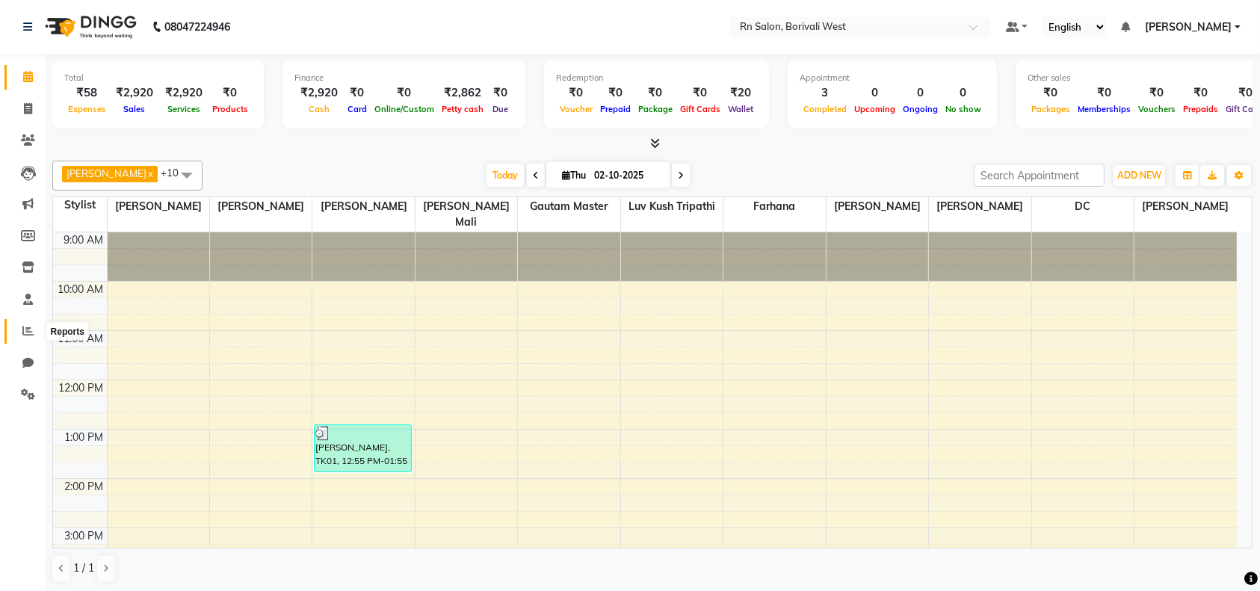
click at [29, 329] on icon at bounding box center [27, 330] width 11 height 11
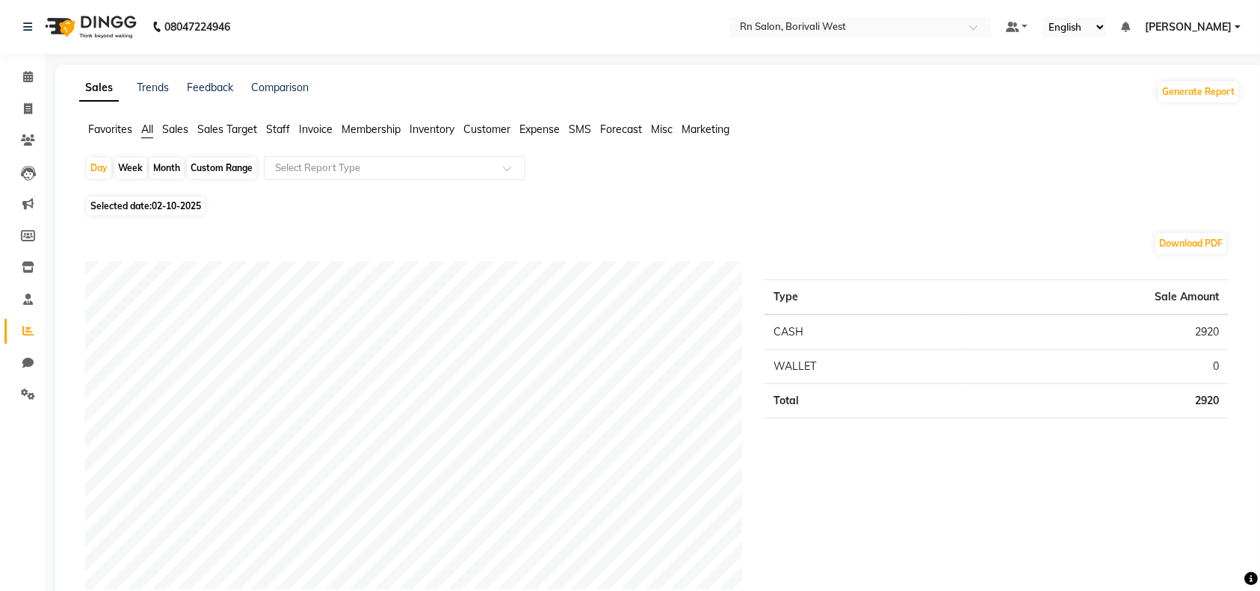
click at [175, 172] on div "Month" at bounding box center [167, 168] width 34 height 21
select select "10"
select select "2025"
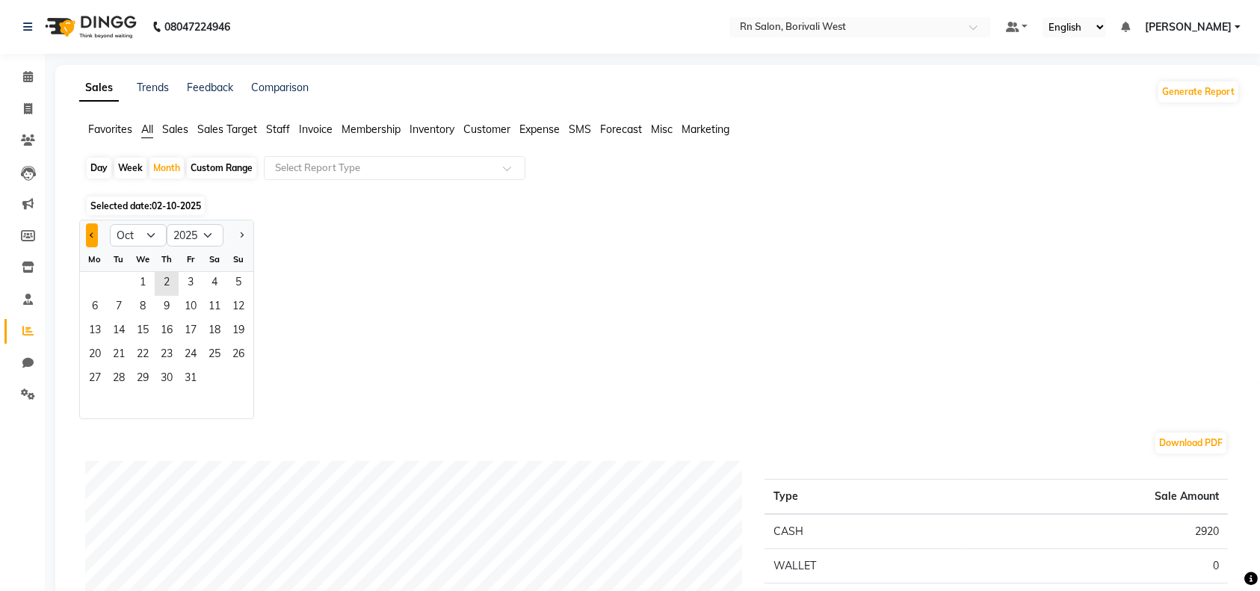
click at [86, 232] on button "Previous month" at bounding box center [92, 236] width 12 height 24
select select "9"
click at [99, 283] on span "1" at bounding box center [95, 284] width 24 height 24
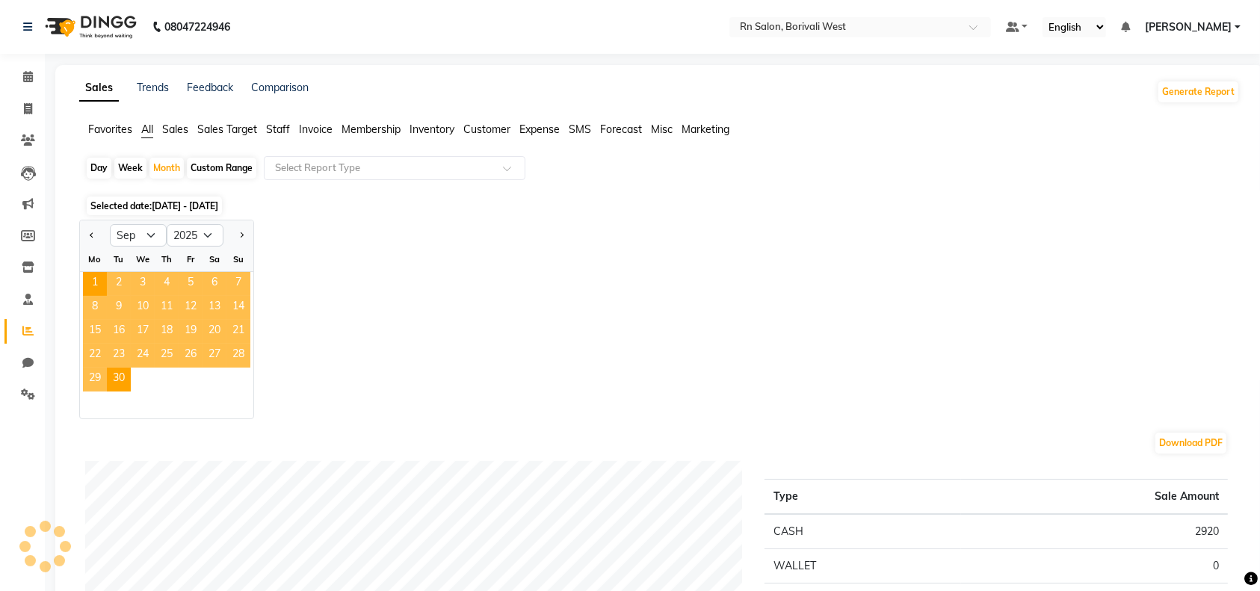
click at [274, 132] on span "Staff" at bounding box center [278, 129] width 24 height 13
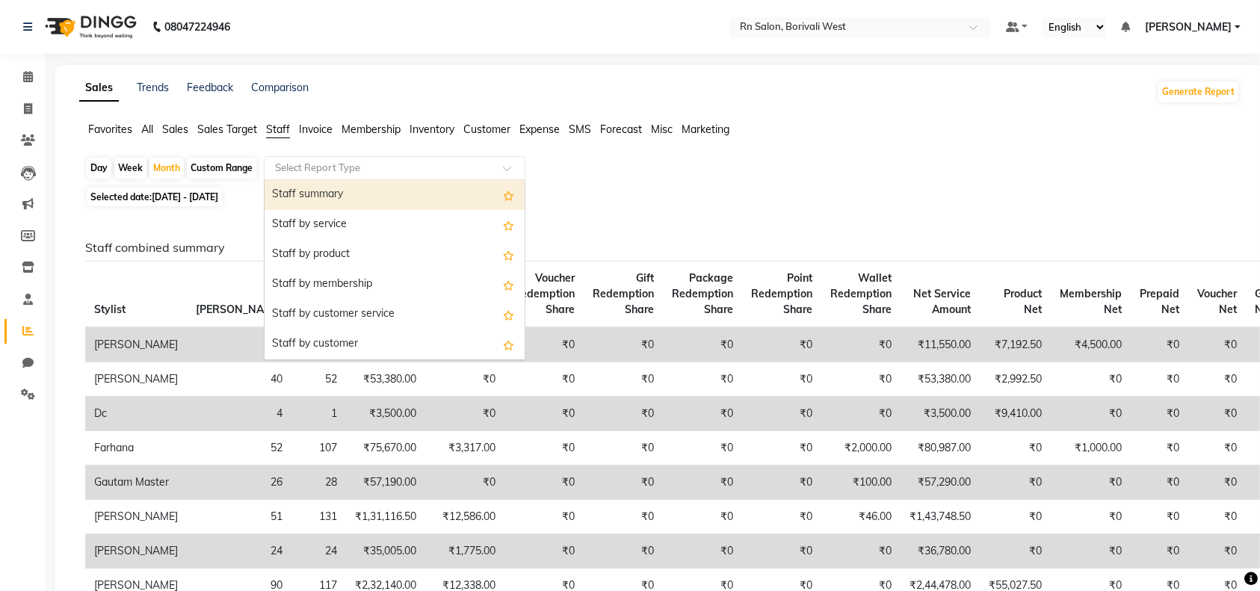
click at [315, 172] on input "text" at bounding box center [379, 168] width 215 height 15
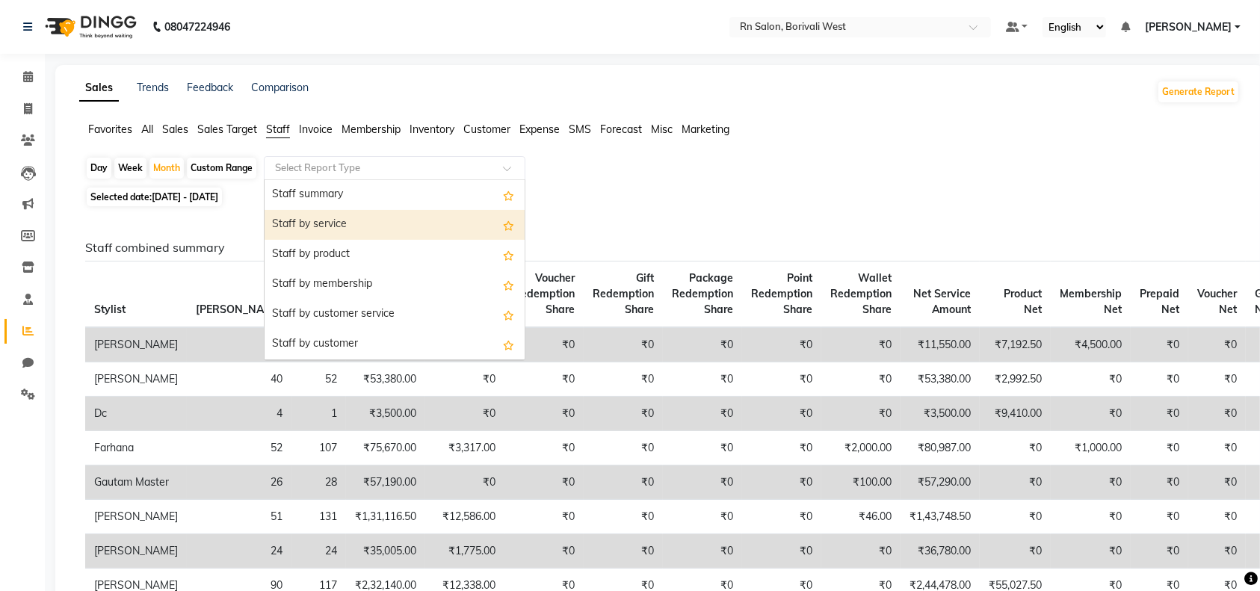
click at [309, 221] on div "Staff by service" at bounding box center [395, 225] width 260 height 30
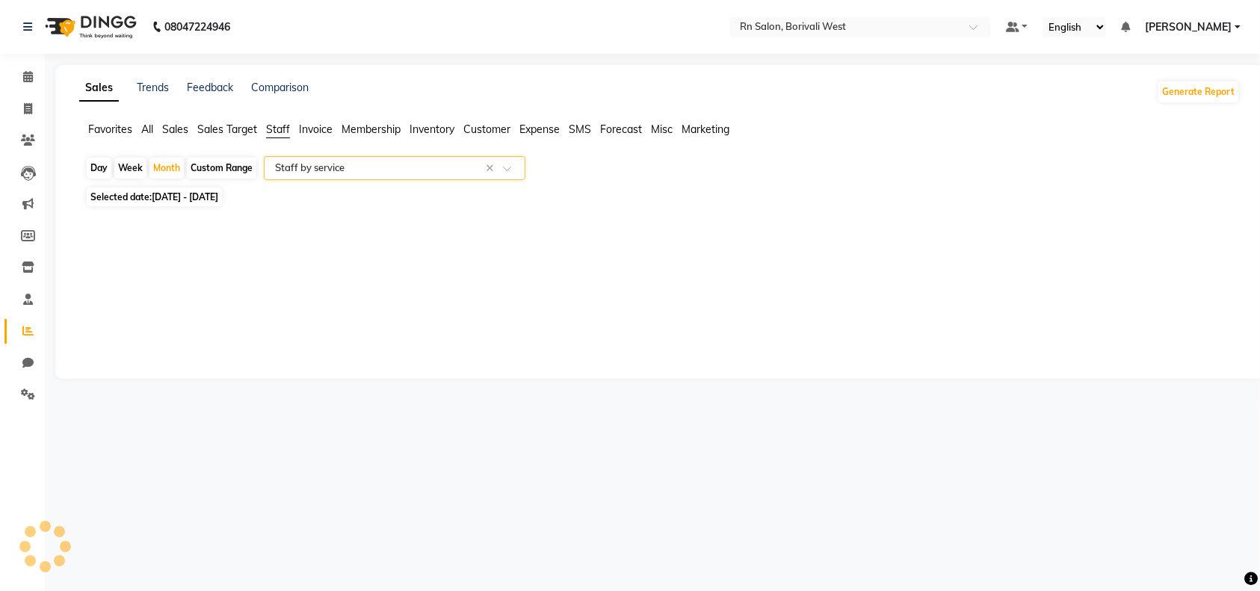
select select "full_report"
select select "csv"
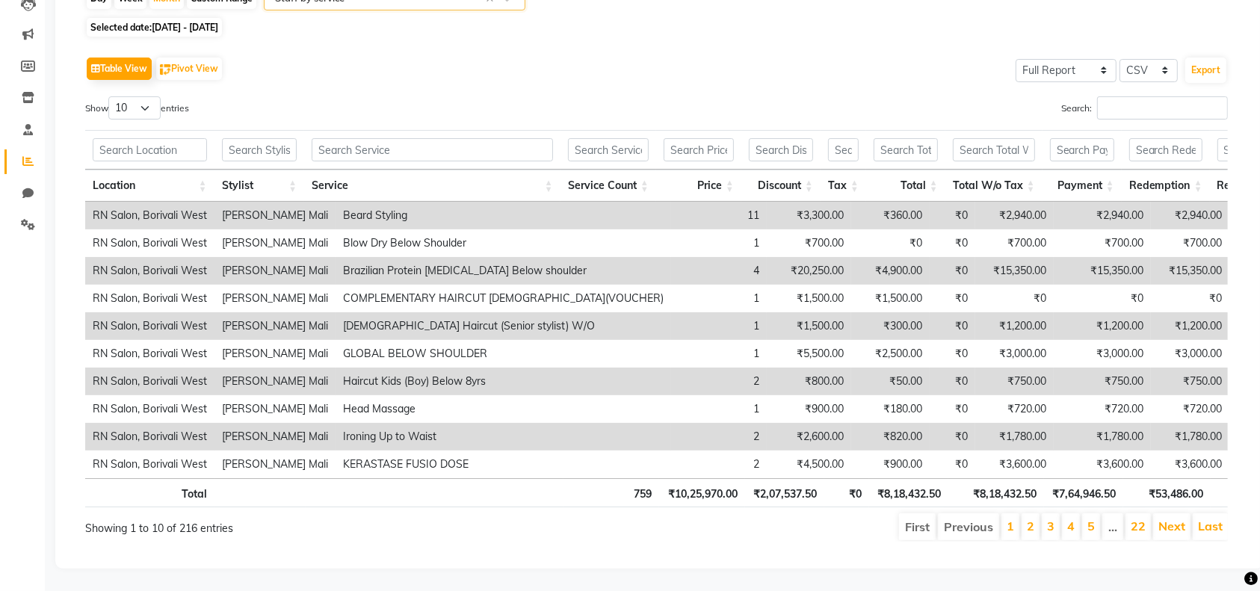
scroll to position [199, 0]
click at [1133, 96] on input "Search:" at bounding box center [1162, 107] width 131 height 23
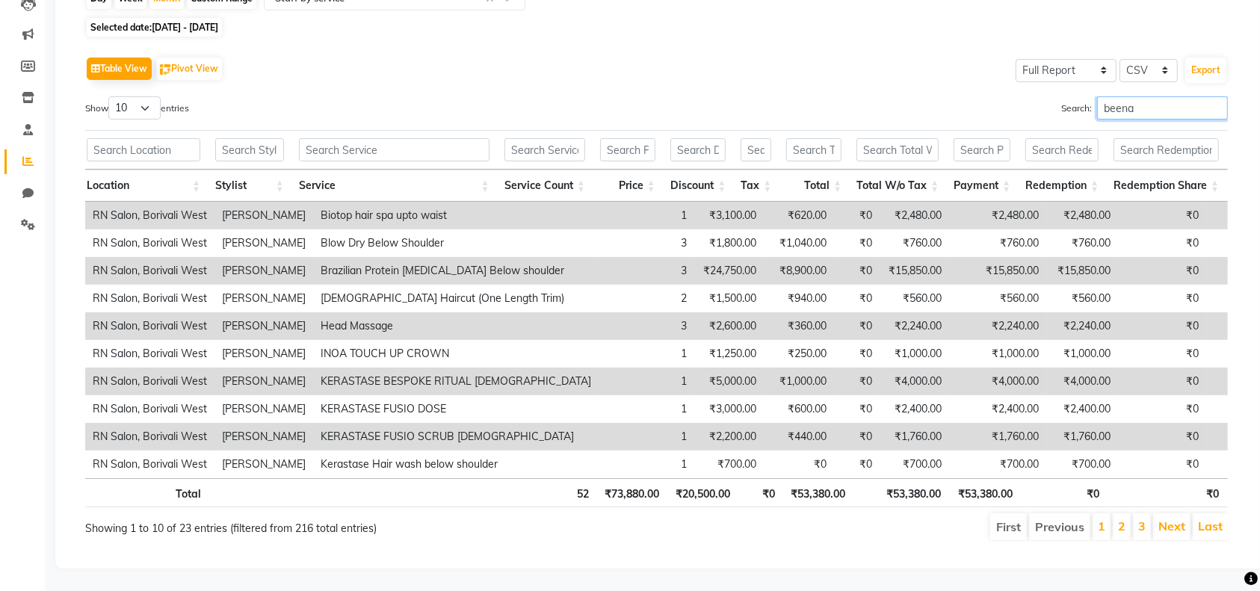
scroll to position [0, 0]
type input "beena"
click at [499, 257] on td "Brazilian Protein Botox Below shoulder" at bounding box center [456, 271] width 286 height 28
click at [122, 96] on select "10 25 50 100" at bounding box center [134, 107] width 52 height 23
select select "50"
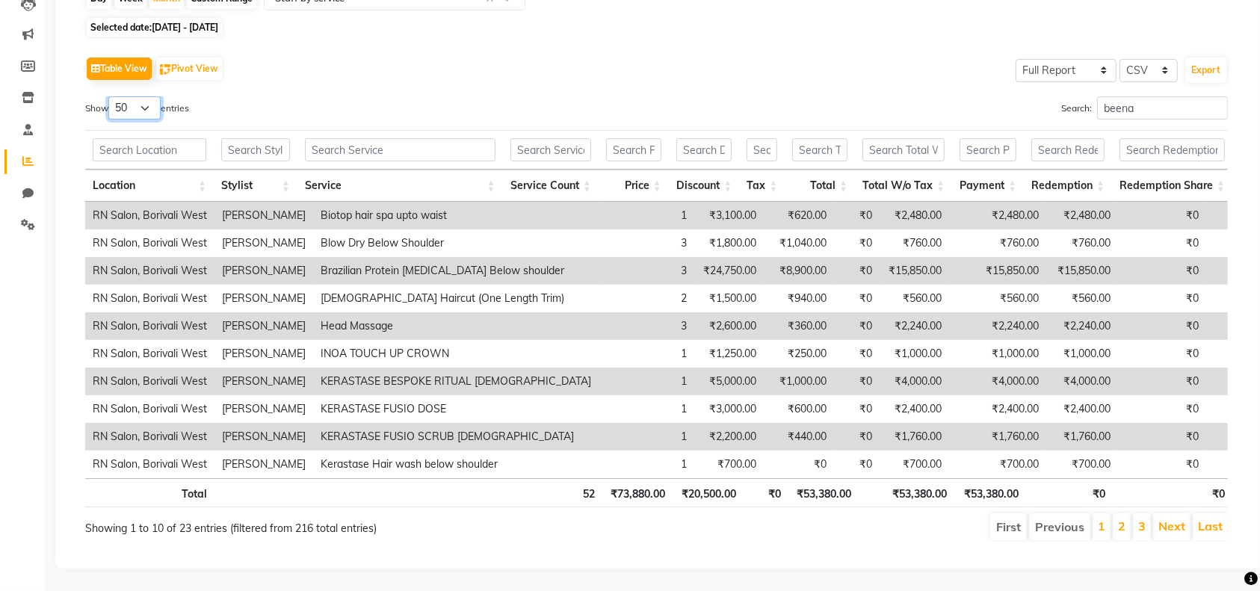
click at [111, 96] on select "10 25 50 100" at bounding box center [134, 107] width 52 height 23
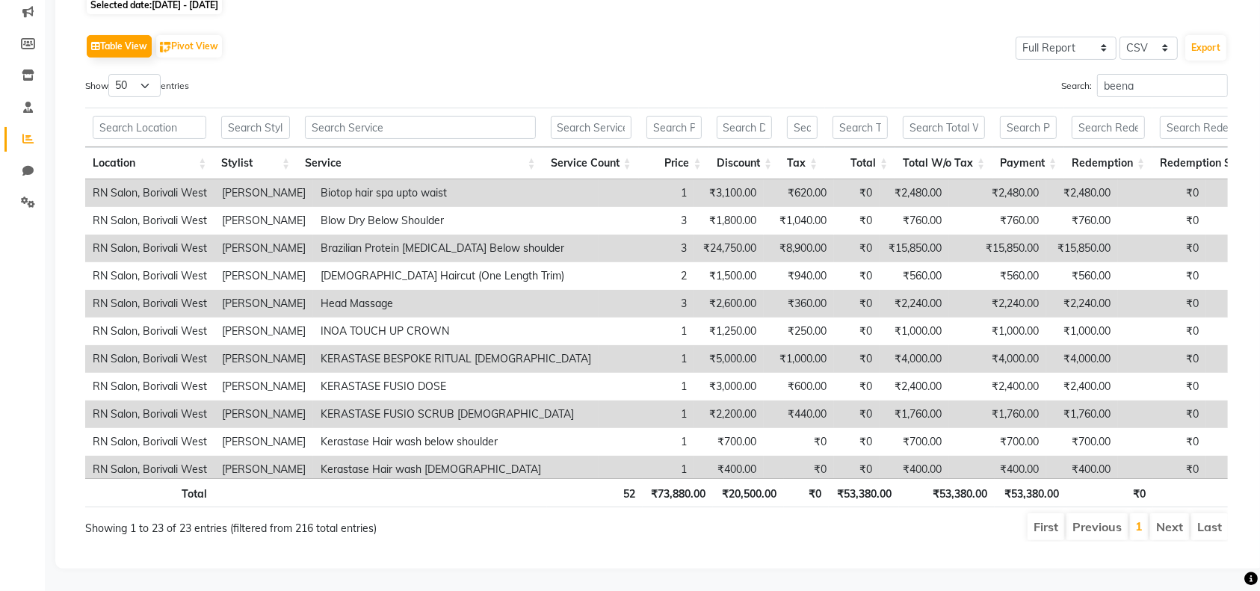
click at [694, 235] on td "₹24,750.00" at bounding box center [729, 249] width 70 height 28
click at [694, 238] on td "₹24,750.00" at bounding box center [729, 249] width 70 height 28
click at [624, 563] on div "Sales Trends Feedback Comparison Generate Report Favorites All Sales Sales Targ…" at bounding box center [659, 221] width 1209 height 696
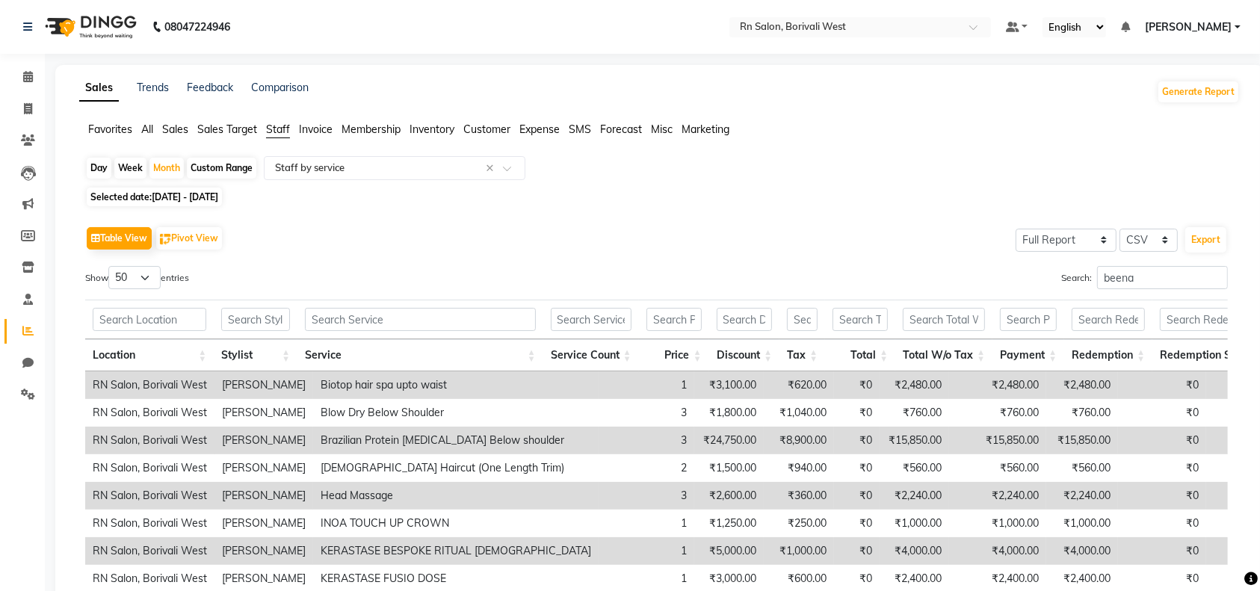
scroll to position [99, 0]
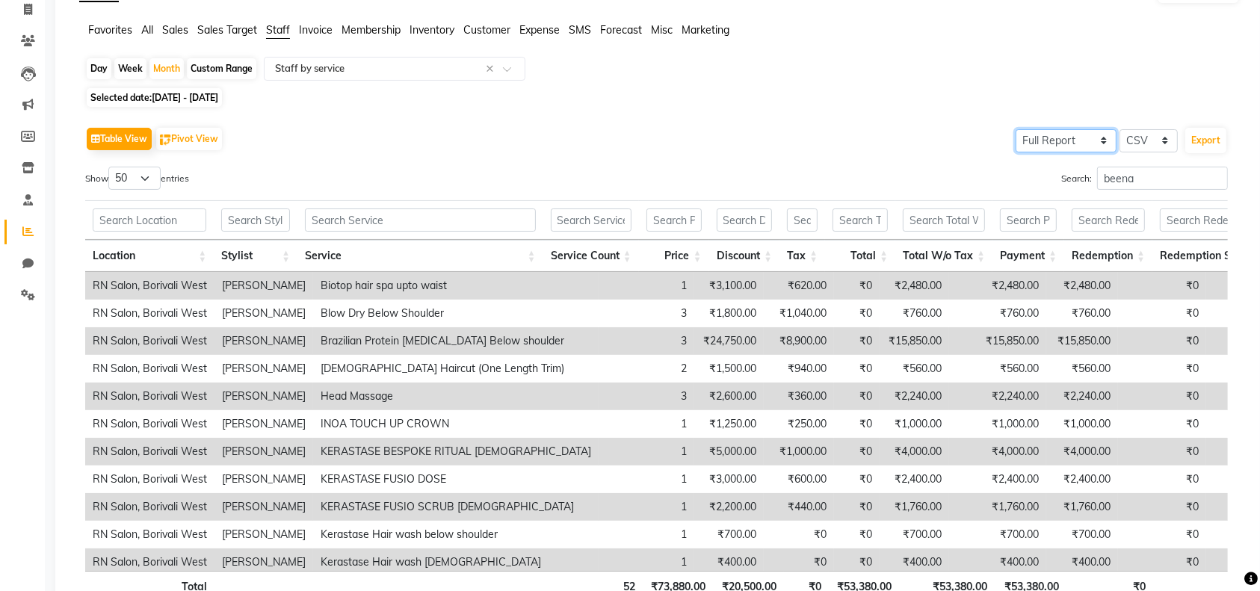
click at [1100, 135] on select "Select Full Report Filtered Report" at bounding box center [1066, 140] width 101 height 23
click at [1151, 140] on select "Select CSV PDF" at bounding box center [1149, 140] width 58 height 23
click at [1064, 135] on select "Select Full Report Filtered Report" at bounding box center [1066, 140] width 101 height 23
drag, startPoint x: 854, startPoint y: 120, endPoint x: 830, endPoint y: 115, distance: 25.2
click at [854, 120] on div "Table View Pivot View Select Full Report Filtered Report Select CSV PDF Export …" at bounding box center [656, 378] width 1167 height 535
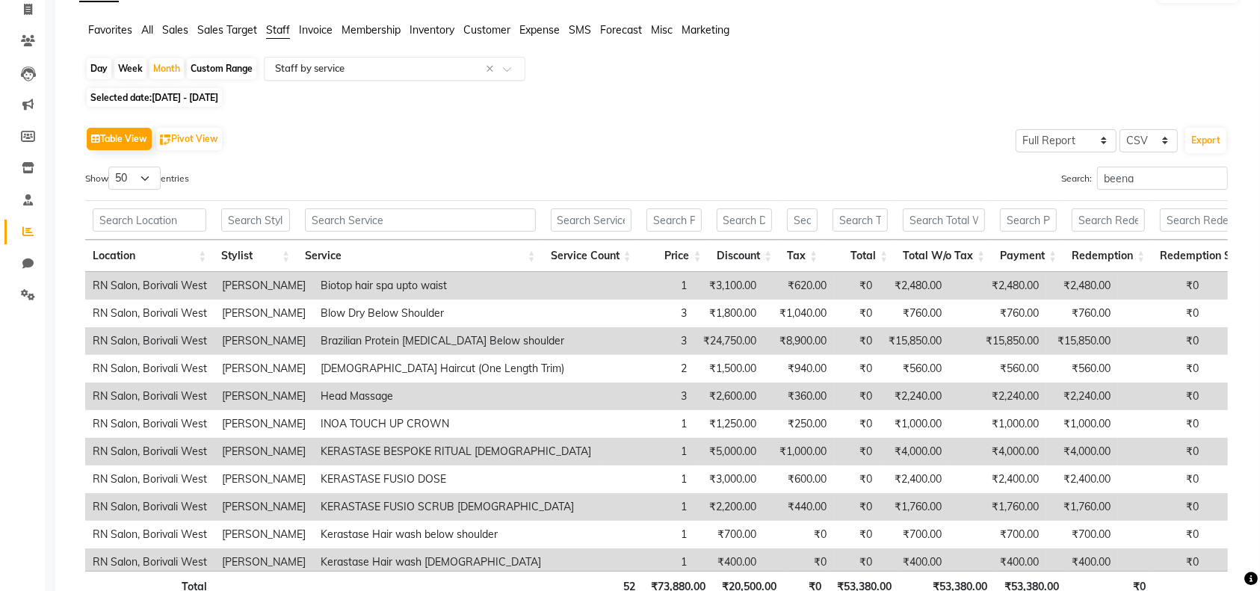
click at [501, 68] on div at bounding box center [395, 68] width 260 height 15
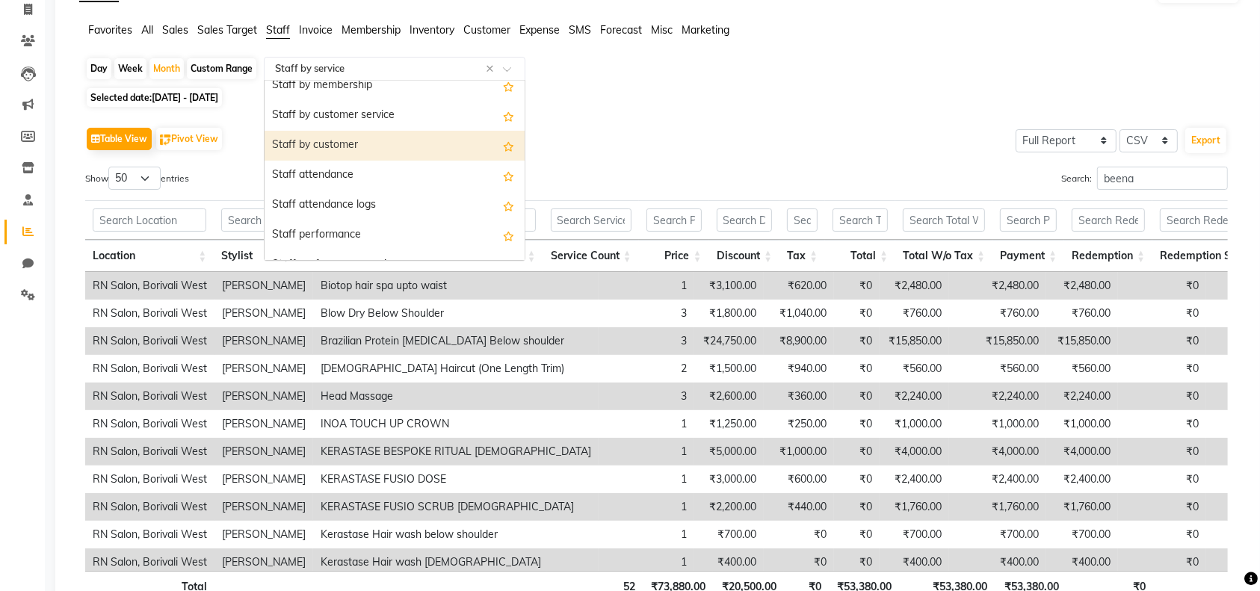
click at [455, 155] on div "Staff by customer" at bounding box center [395, 146] width 260 height 30
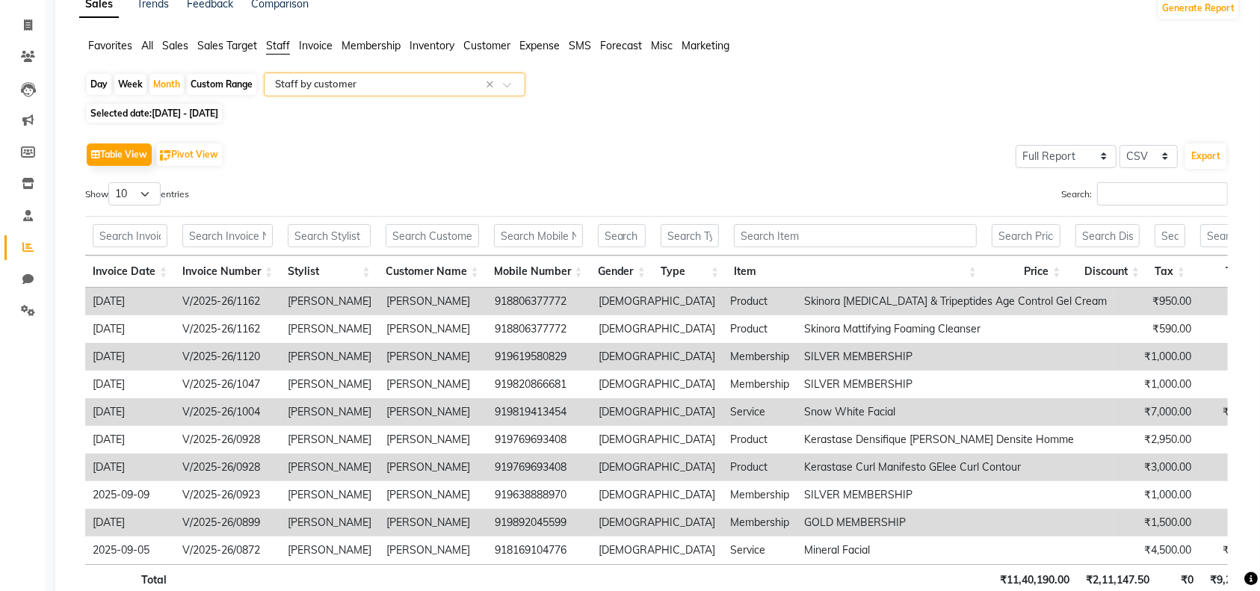
scroll to position [199, 0]
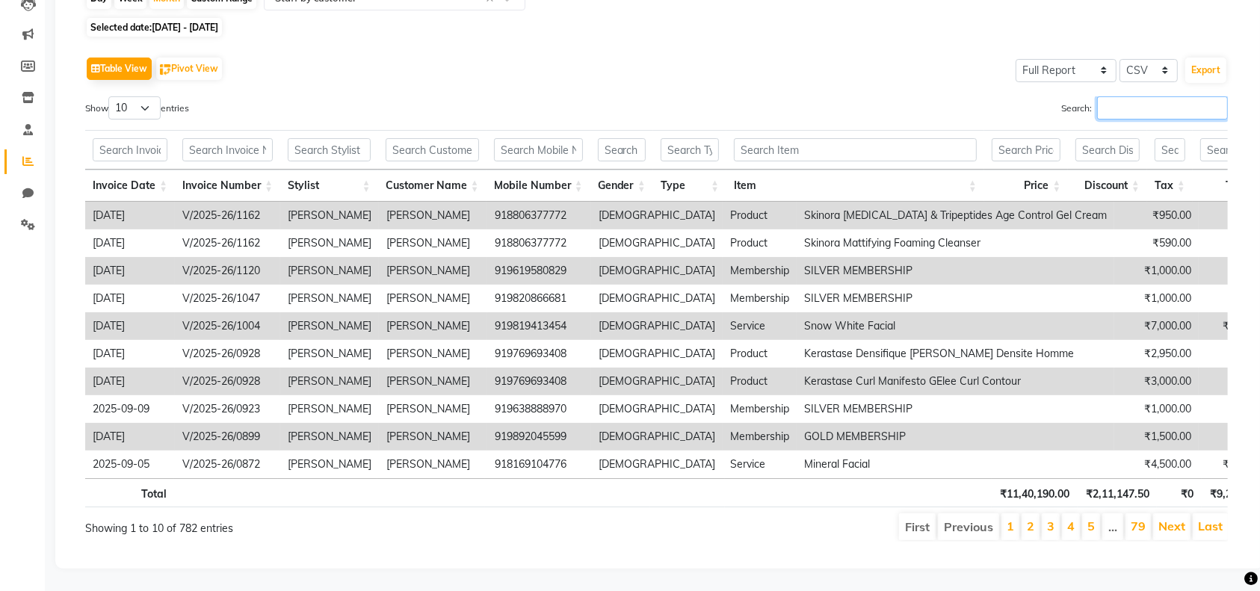
click at [1148, 96] on input "Search:" at bounding box center [1162, 107] width 131 height 23
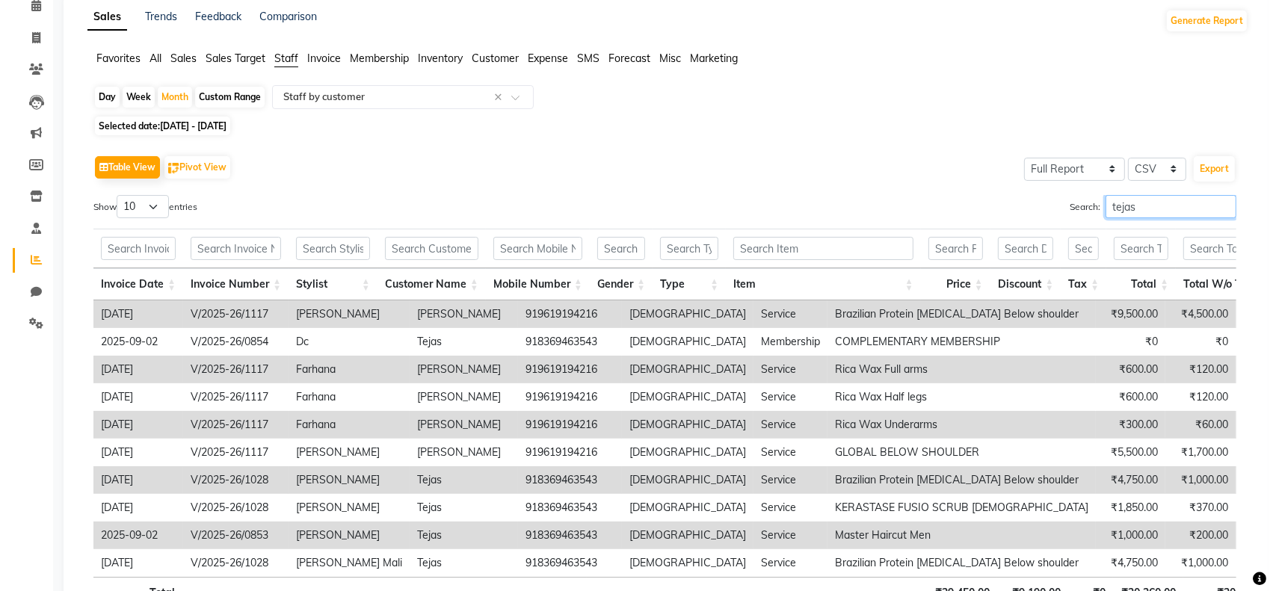
scroll to position [0, 0]
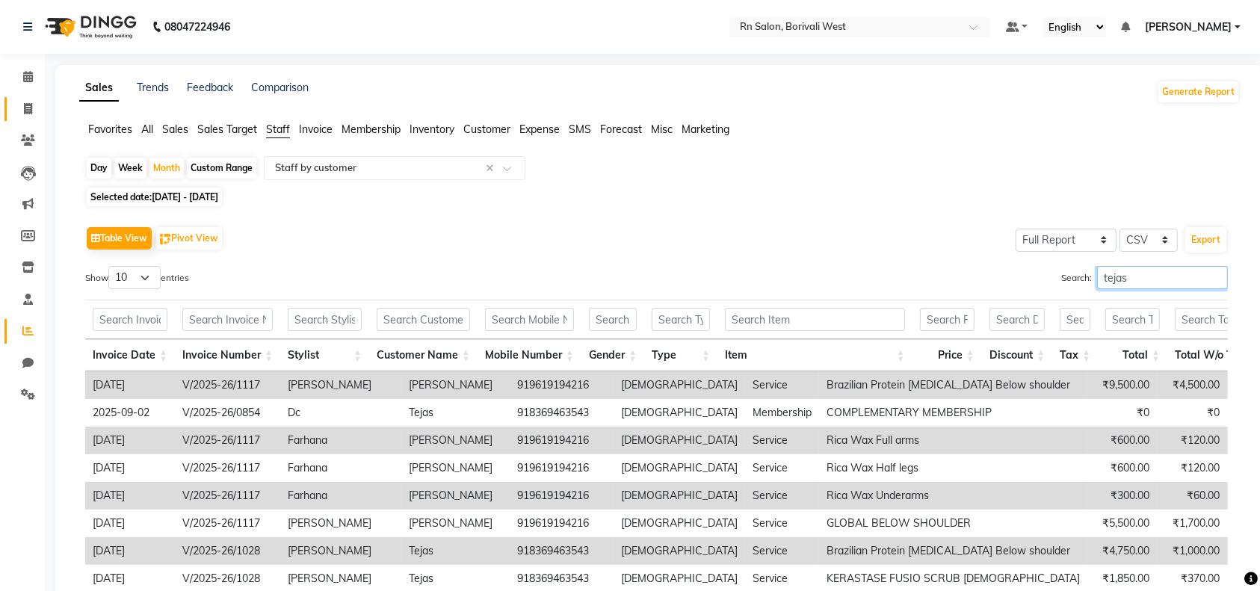
type input "tejas"
click at [19, 105] on span at bounding box center [28, 109] width 26 height 17
select select "service"
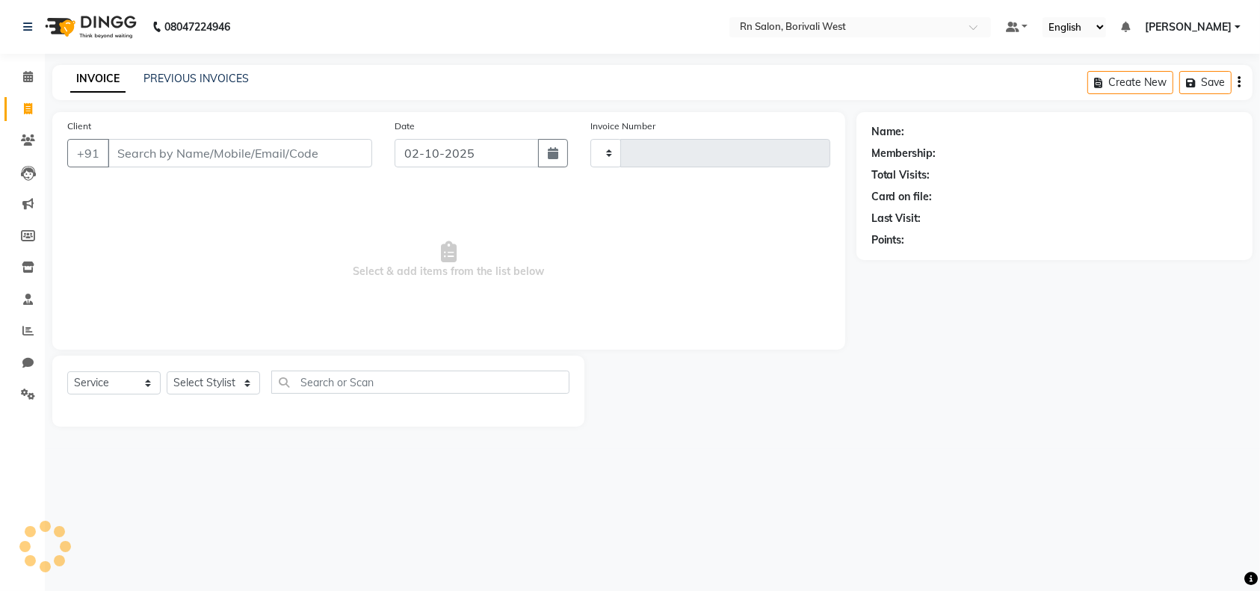
type input "1202"
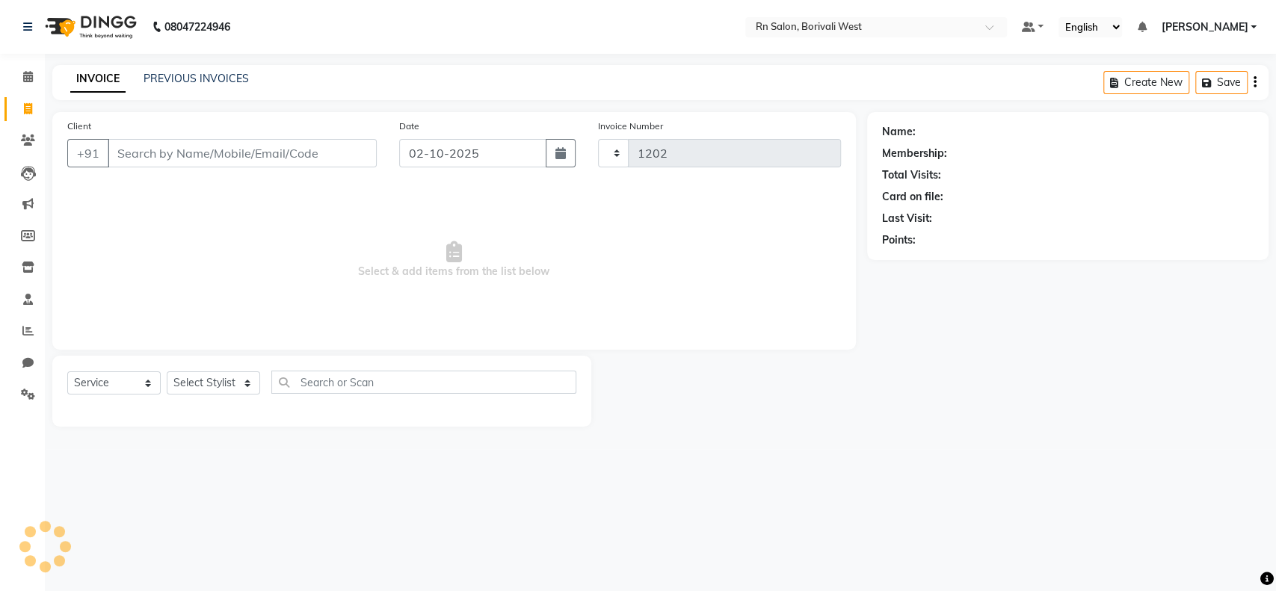
select select "8515"
click at [209, 150] on input "Client" at bounding box center [242, 153] width 269 height 28
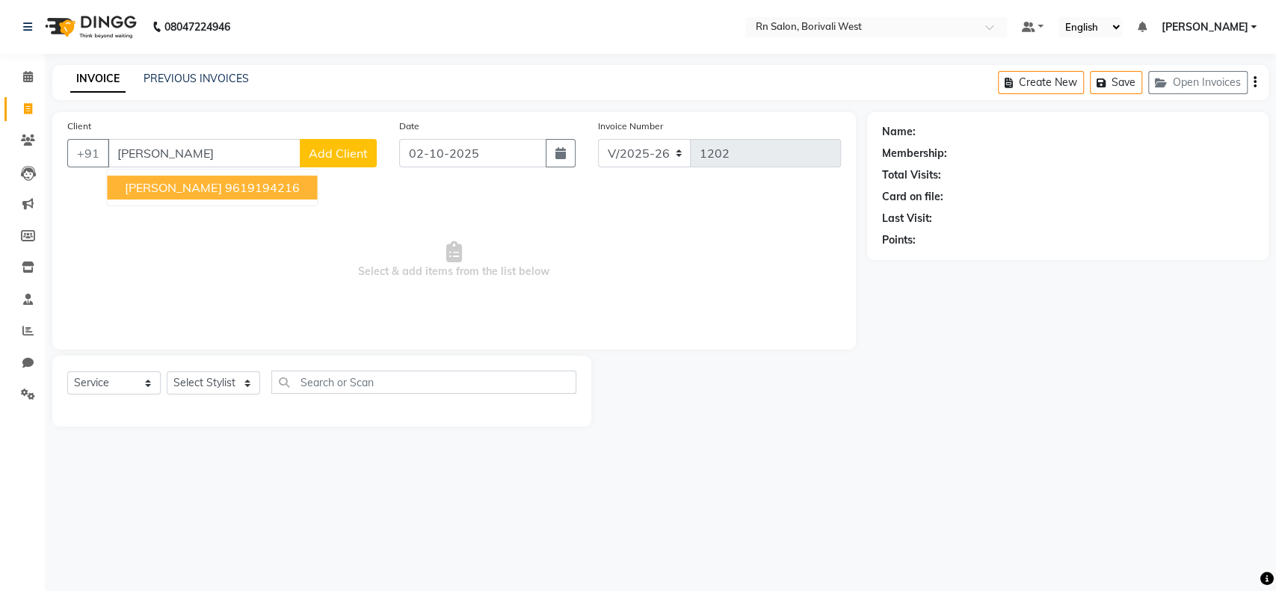
click at [221, 181] on span "TEJASHREE KULKARNI" at bounding box center [173, 187] width 96 height 15
type input "9619194216"
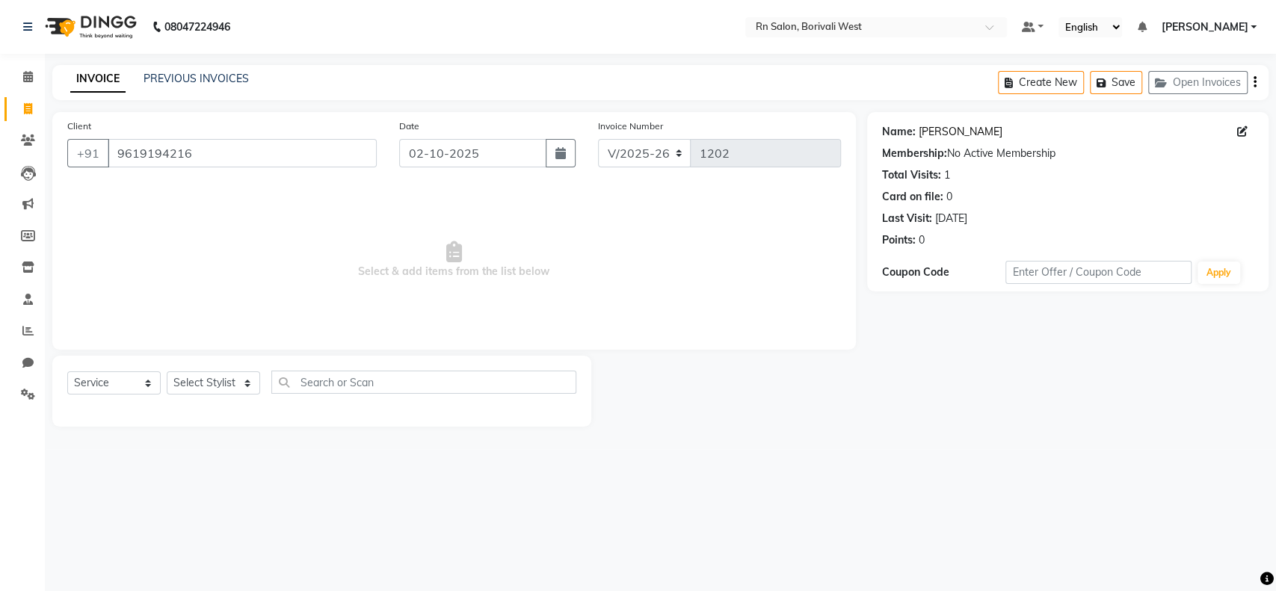
click at [940, 129] on link "Tejashree Kulkarni" at bounding box center [961, 132] width 84 height 16
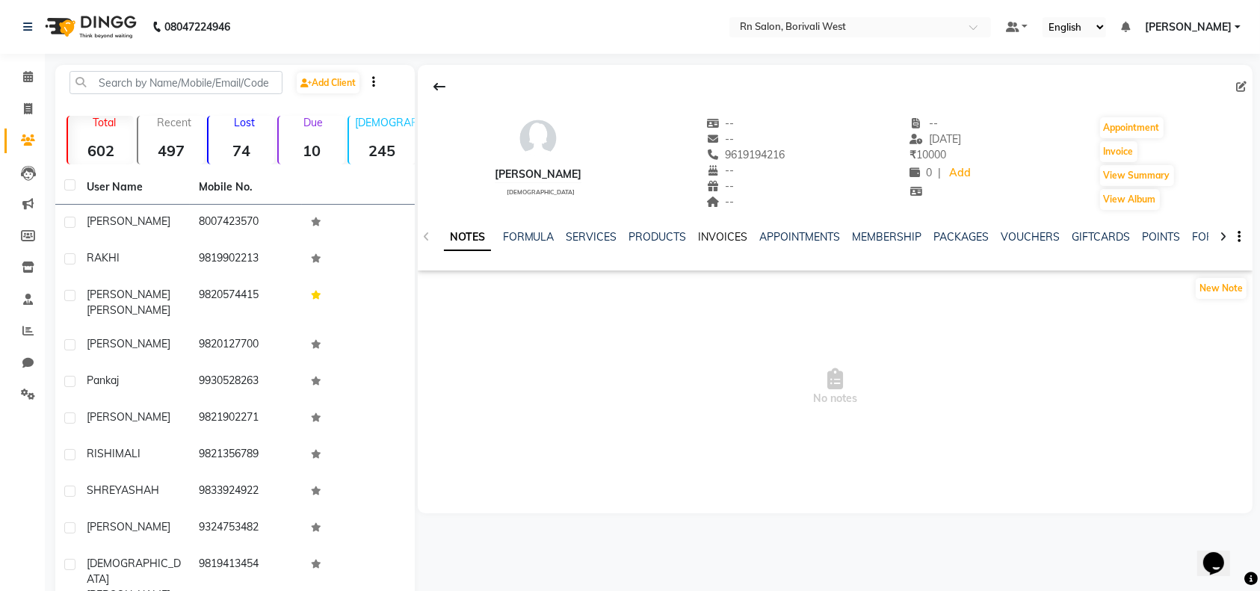
click at [712, 232] on link "INVOICES" at bounding box center [723, 236] width 49 height 13
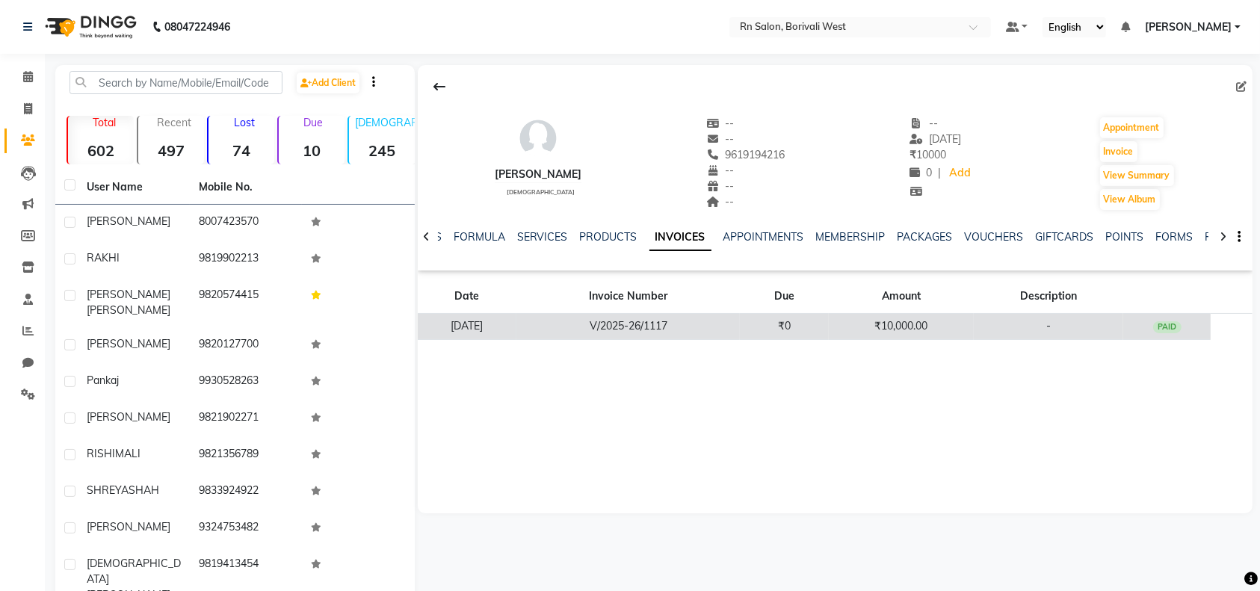
click at [949, 326] on td "₹10,000.00" at bounding box center [902, 327] width 146 height 26
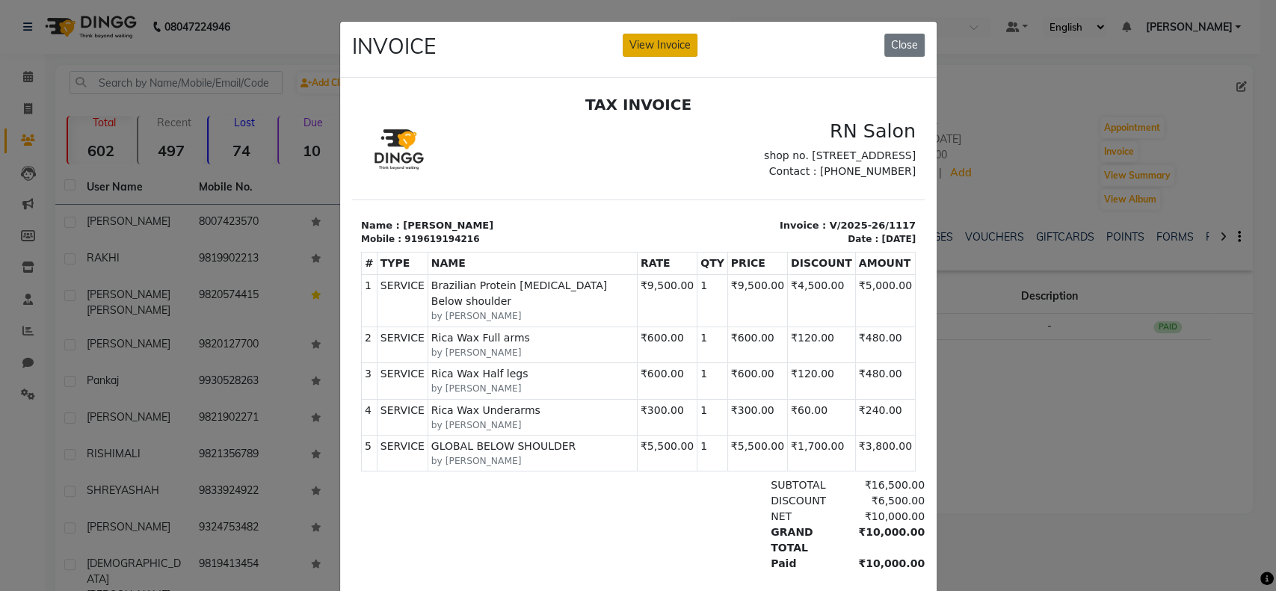
click at [646, 38] on button "View Invoice" at bounding box center [660, 45] width 75 height 23
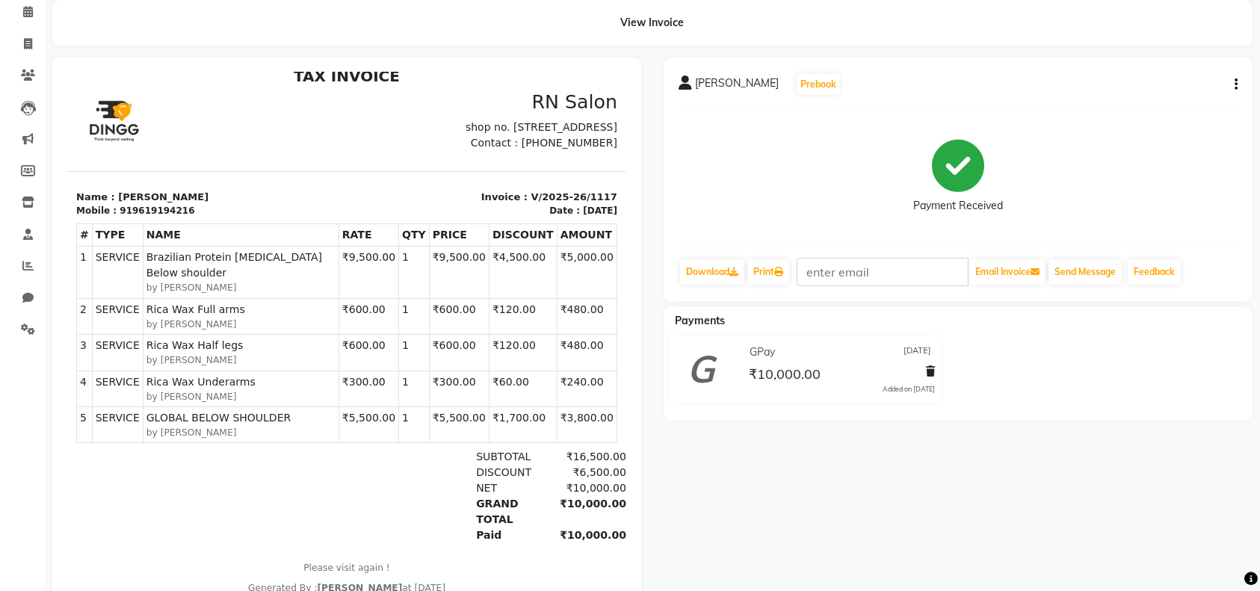
scroll to position [129, 0]
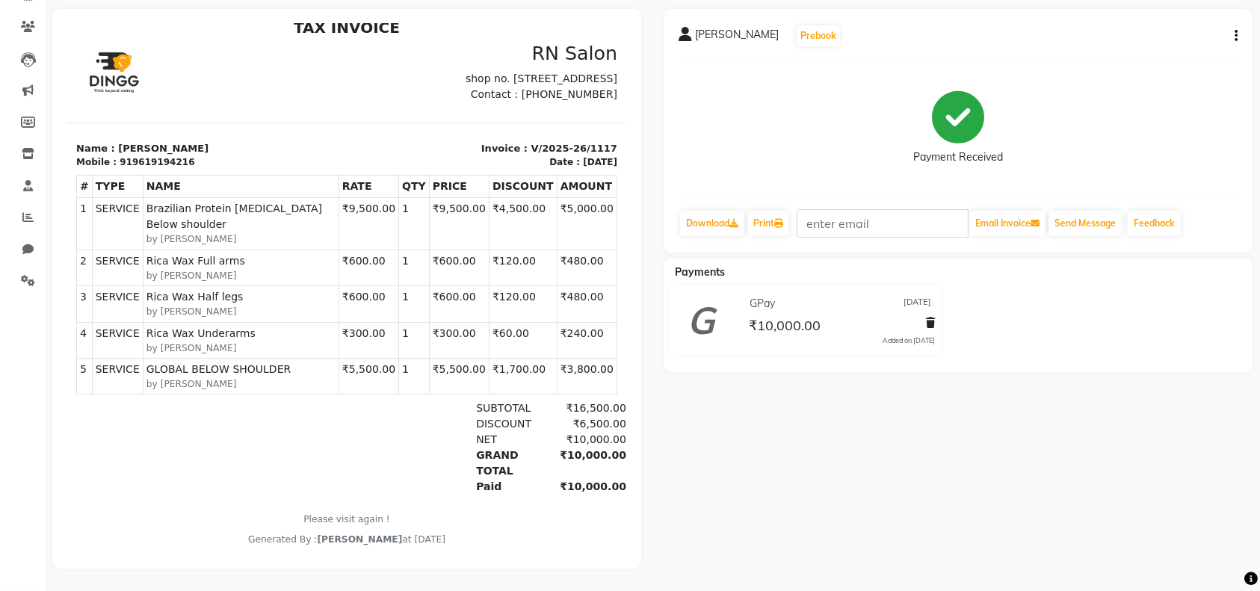
click at [1233, 28] on button "button" at bounding box center [1233, 36] width 9 height 16
click at [1096, 46] on div "Edit Invoice" at bounding box center [1136, 55] width 153 height 19
select select "service"
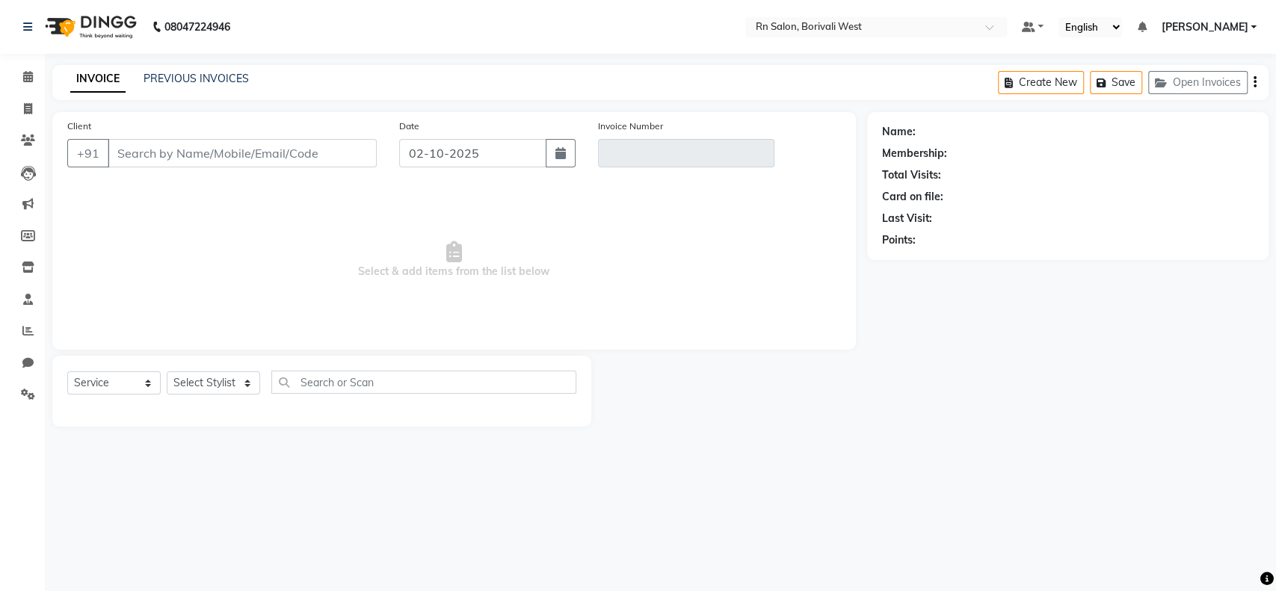
type input "9619194216"
type input "V/2025-26/1117"
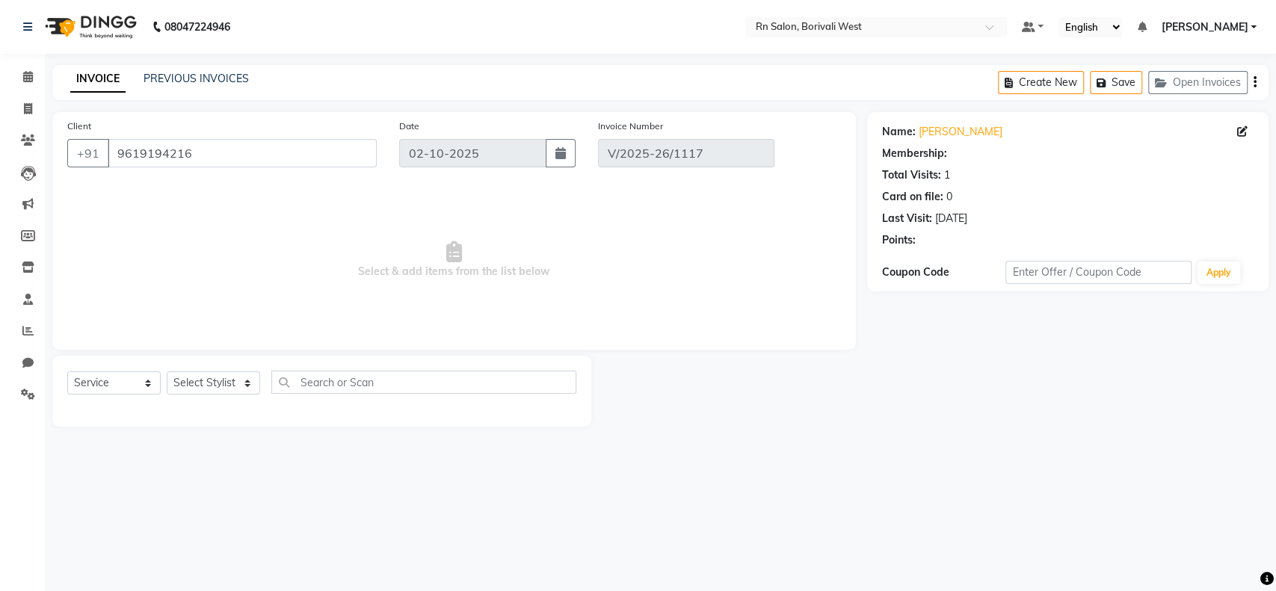
type input "[DATE]"
select select "select"
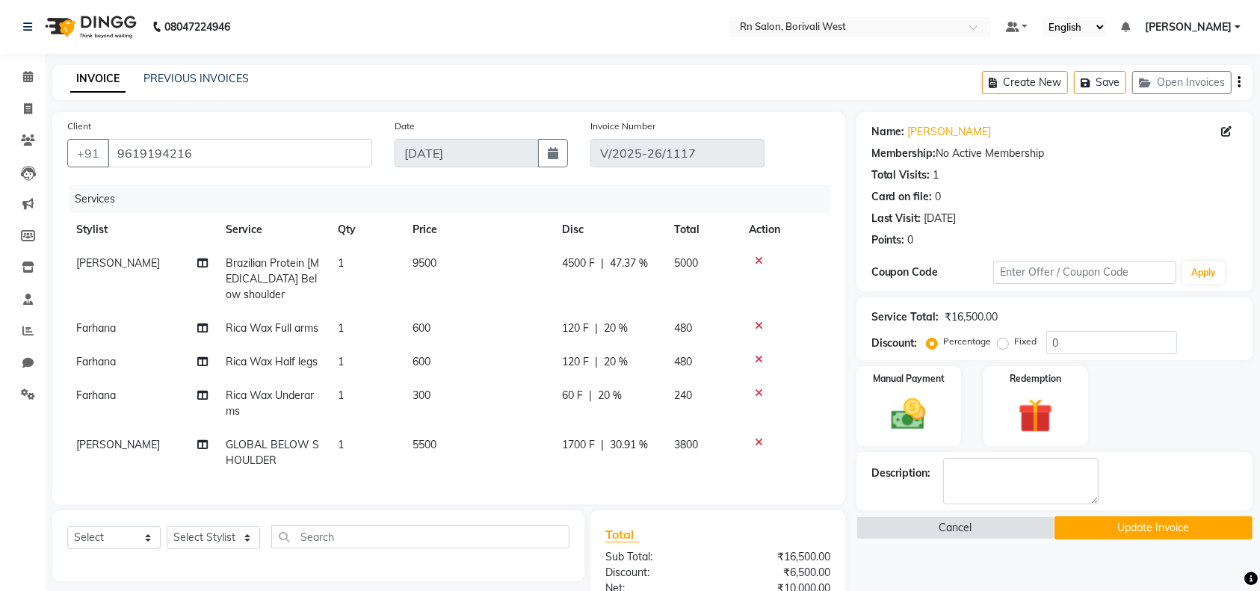
click at [96, 327] on span "Farhana" at bounding box center [96, 327] width 40 height 13
select select "85153"
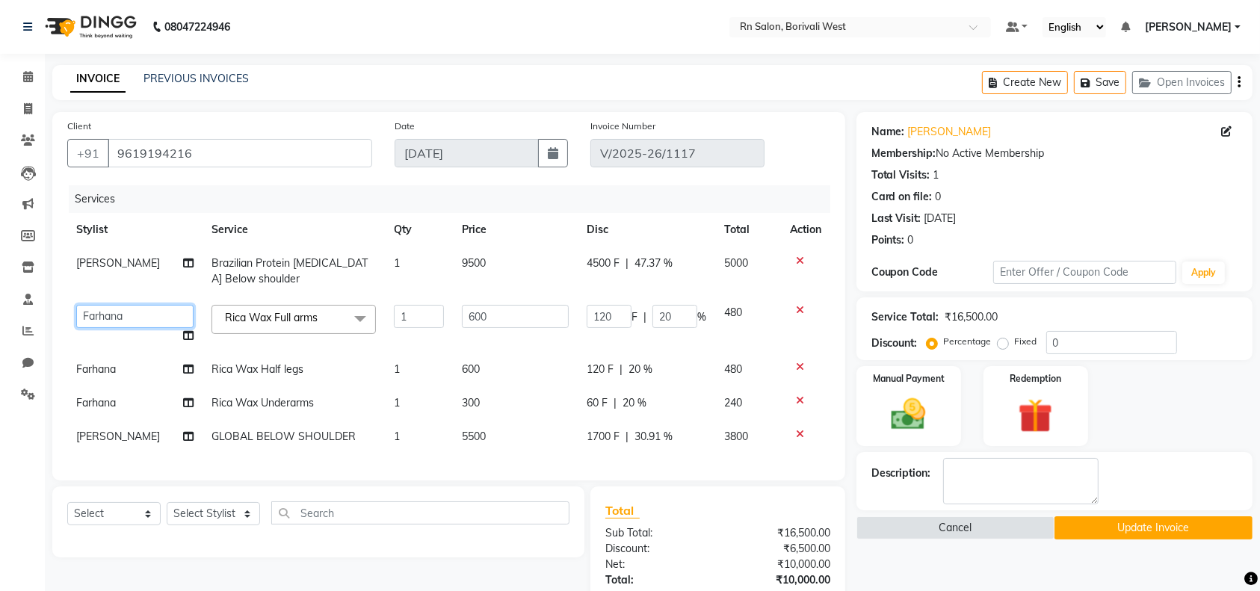
click at [146, 315] on select "[PERSON_NAME] [PERSON_NAME] DC [PERSON_NAME] [PERSON_NAME] master [PERSON_NAME]…" at bounding box center [134, 316] width 117 height 23
click at [133, 368] on td "Farhana" at bounding box center [134, 370] width 135 height 34
select select "88234"
select select "85153"
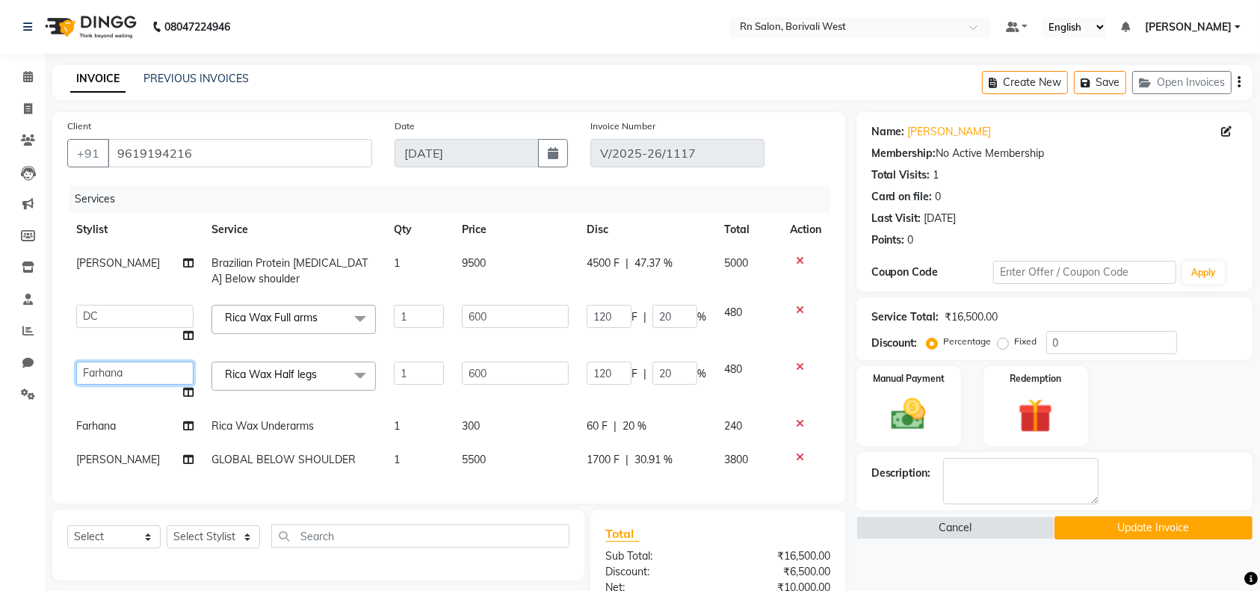
click at [123, 371] on select "Arpita Deshmukh Beena jaiswar DC Deepak Parbat Farhana Gautam master Geeta Ghad…" at bounding box center [134, 373] width 117 height 23
click at [120, 422] on td "Farhana" at bounding box center [134, 427] width 135 height 34
select select "88234"
select select "85153"
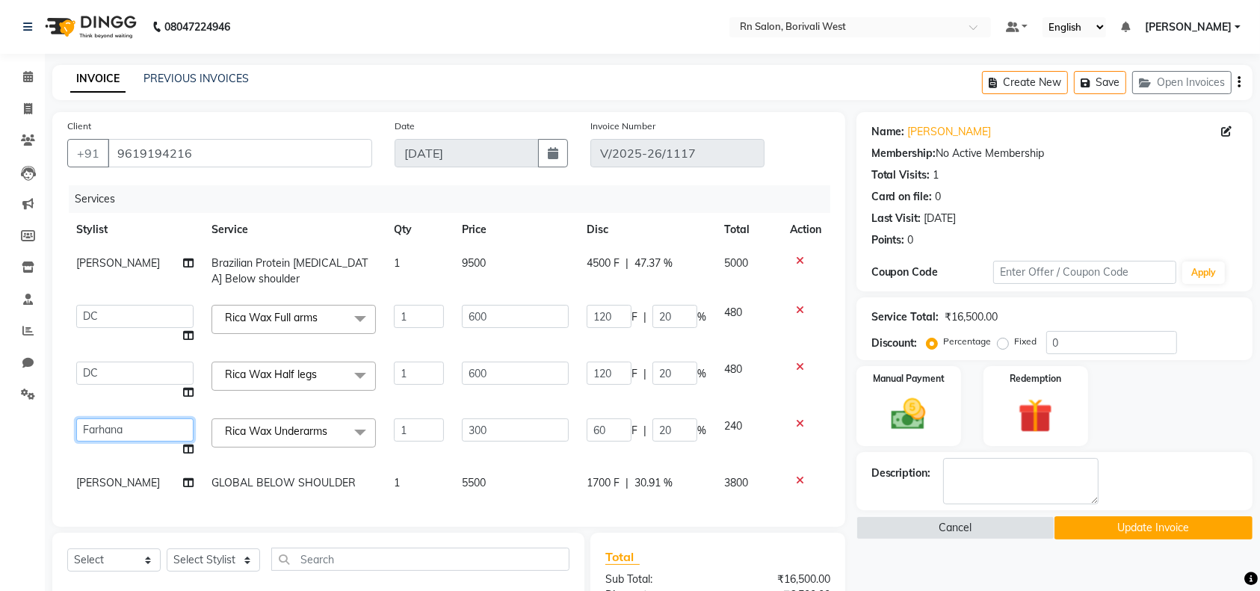
click at [120, 422] on select "Arpita Deshmukh Beena jaiswar DC Deepak Parbat Farhana Gautam master Geeta Ghad…" at bounding box center [134, 430] width 117 height 23
select select "88234"
click at [897, 554] on div "Name: Tejashree Kulkarni Membership: No Active Membership Total Visits: 1 Card …" at bounding box center [1060, 432] width 407 height 641
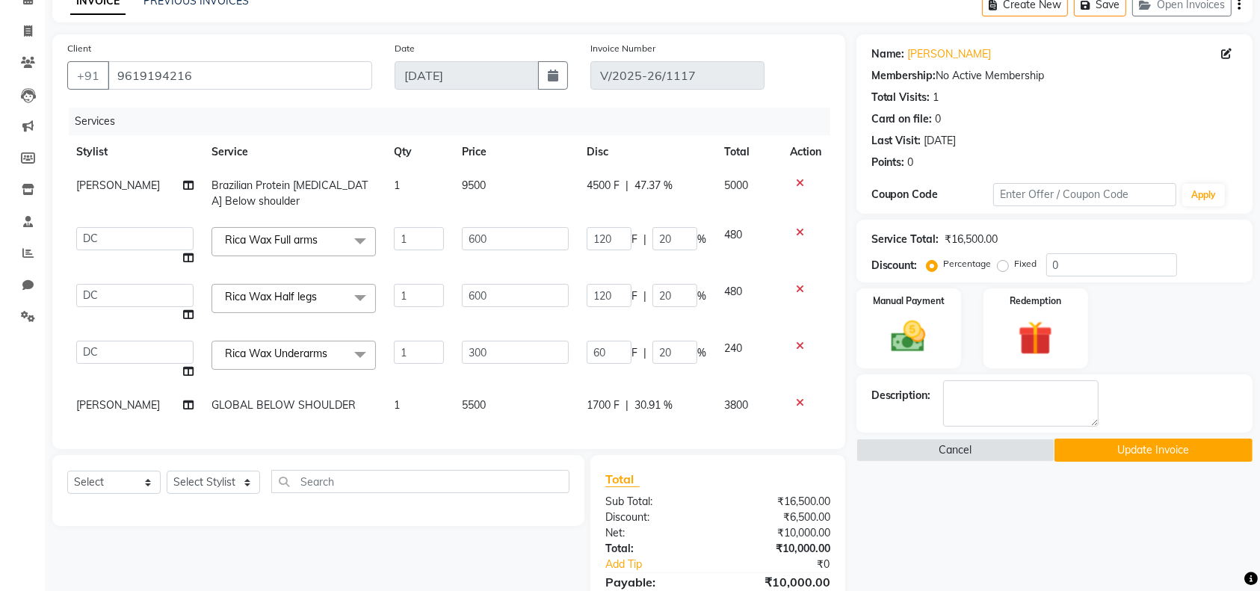
scroll to position [183, 0]
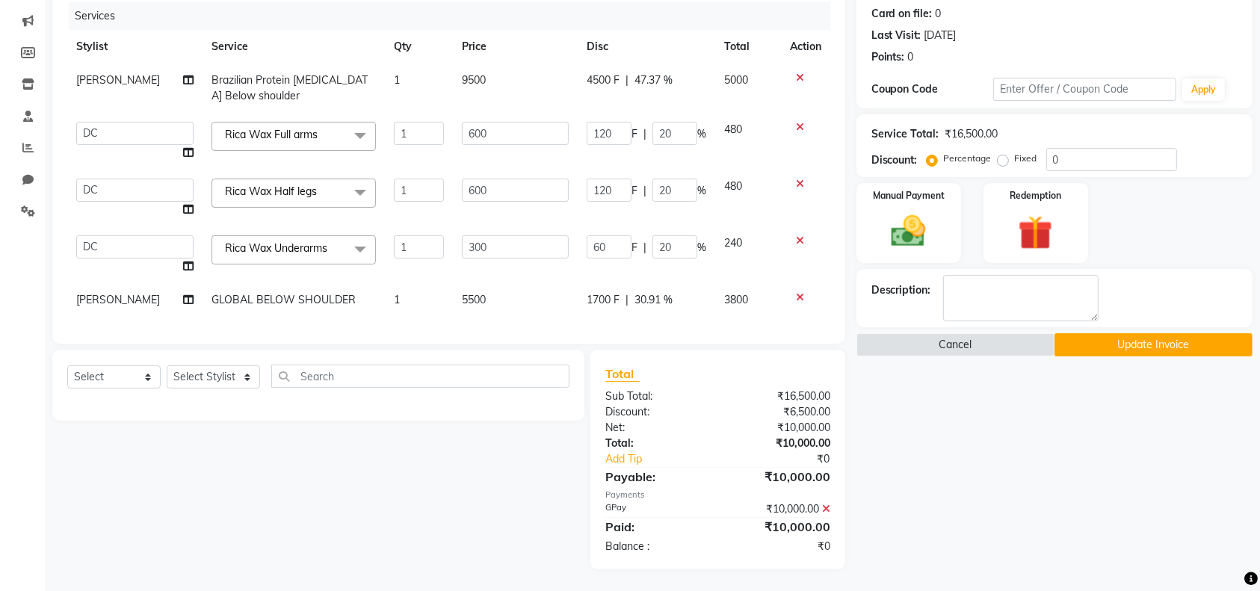
click at [1218, 342] on button "Update Invoice" at bounding box center [1154, 344] width 198 height 23
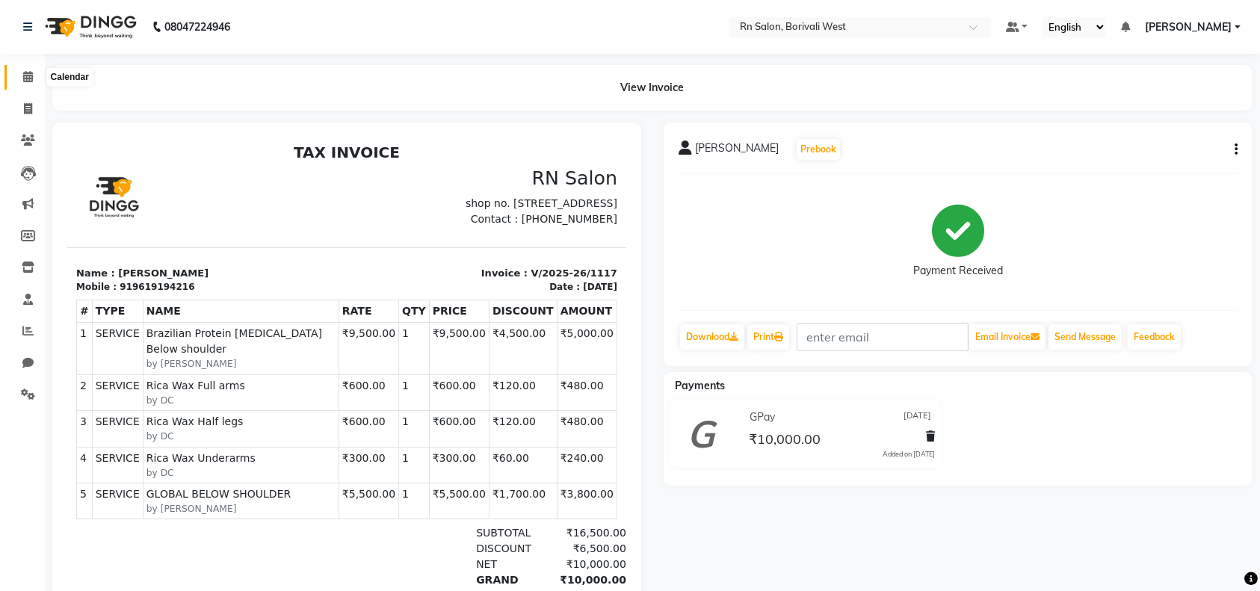
click at [19, 73] on span at bounding box center [28, 77] width 26 height 17
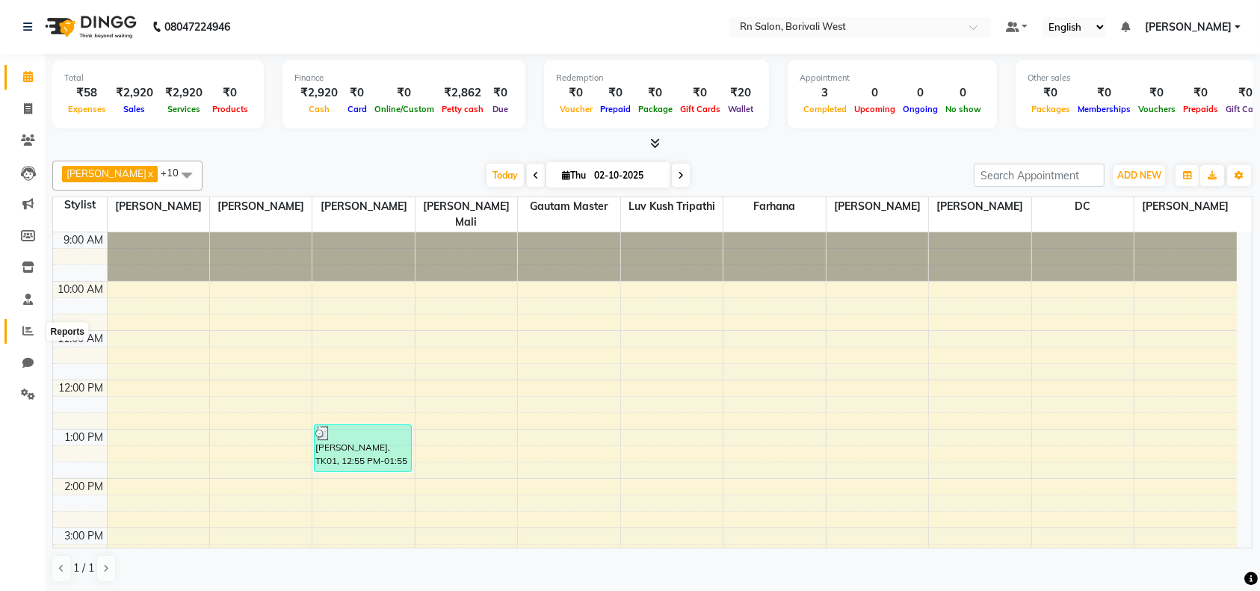
click at [30, 330] on icon at bounding box center [27, 330] width 11 height 11
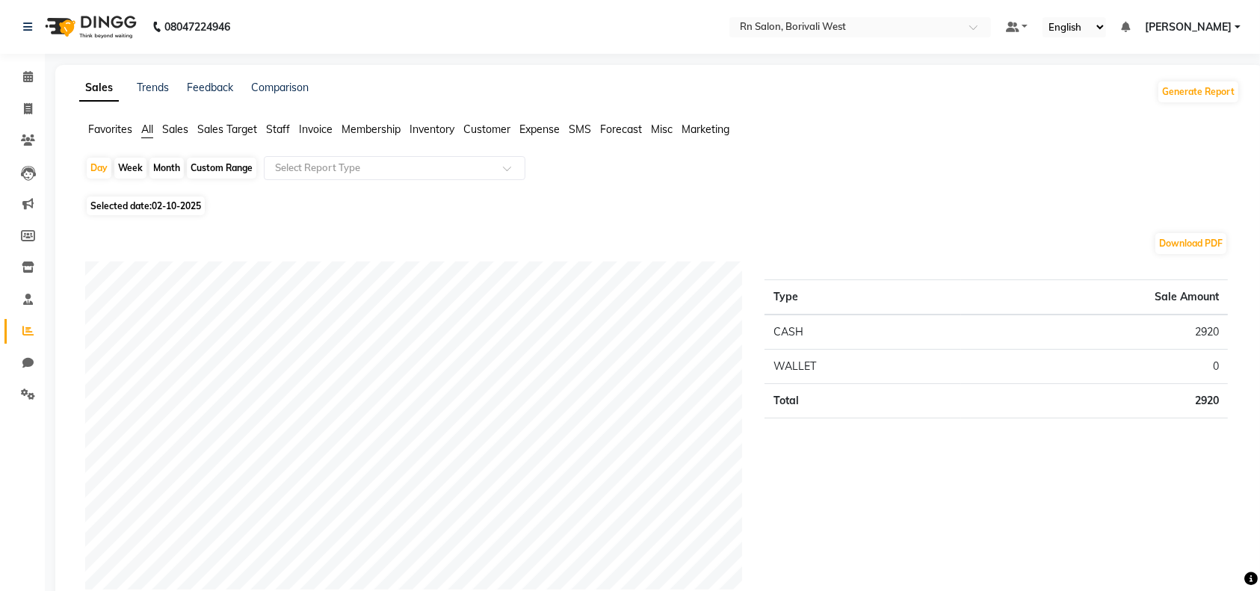
click at [167, 161] on div "Month" at bounding box center [167, 168] width 34 height 21
select select "10"
select select "2025"
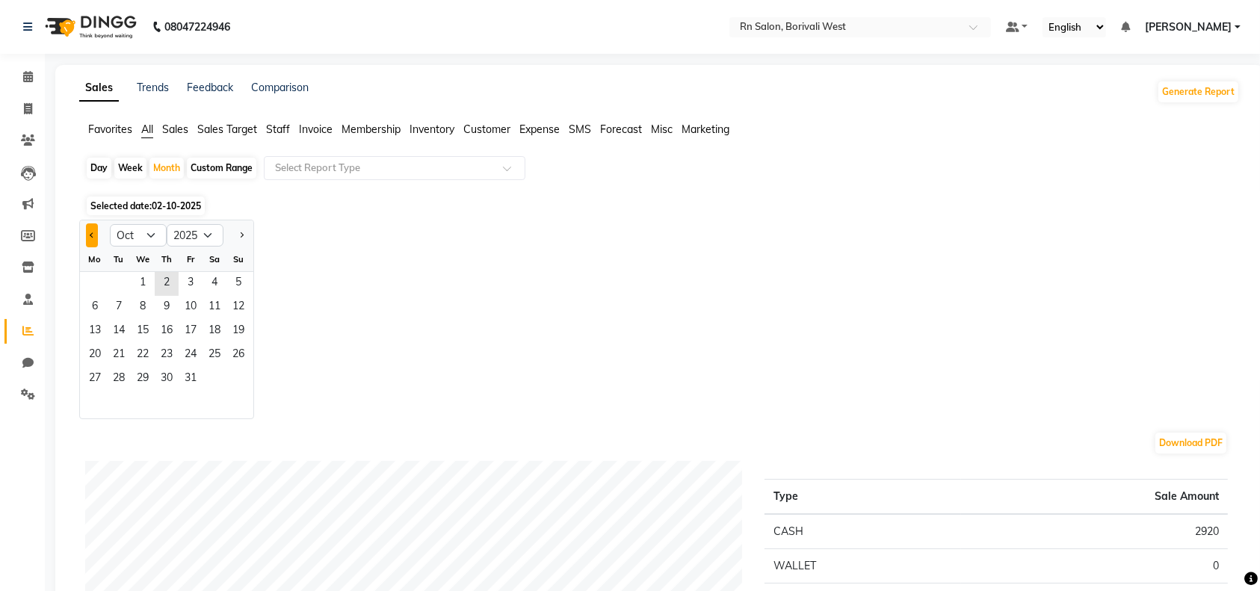
click at [88, 240] on button "Previous month" at bounding box center [92, 236] width 12 height 24
select select "9"
click at [95, 278] on span "1" at bounding box center [95, 284] width 24 height 24
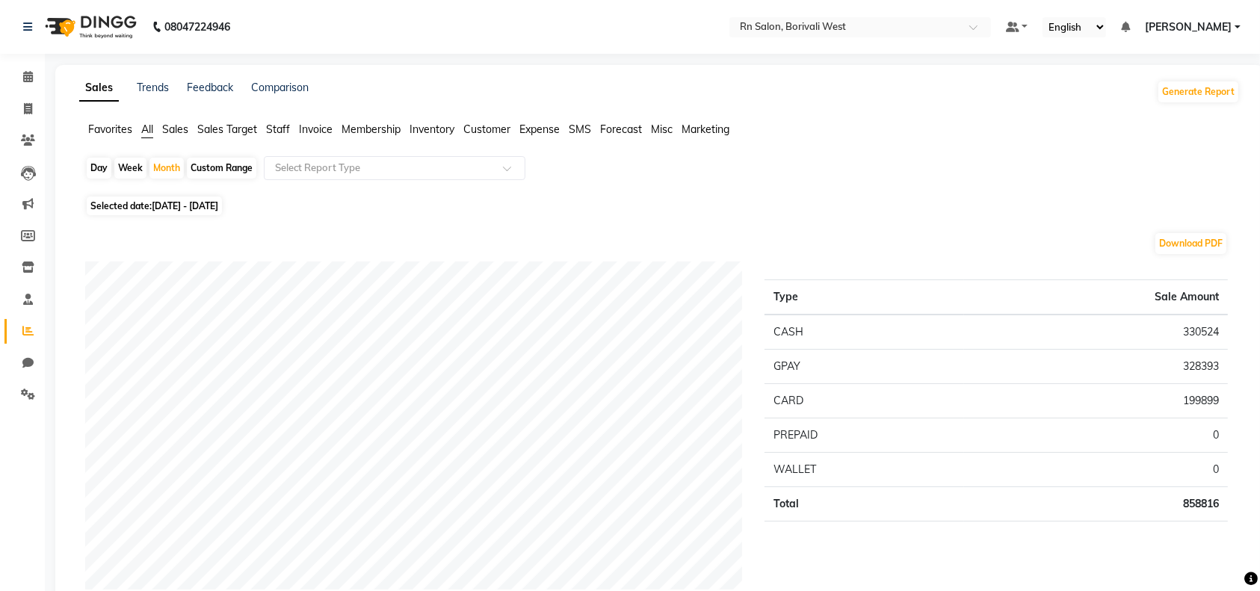
click at [315, 123] on span "Invoice" at bounding box center [316, 129] width 34 height 13
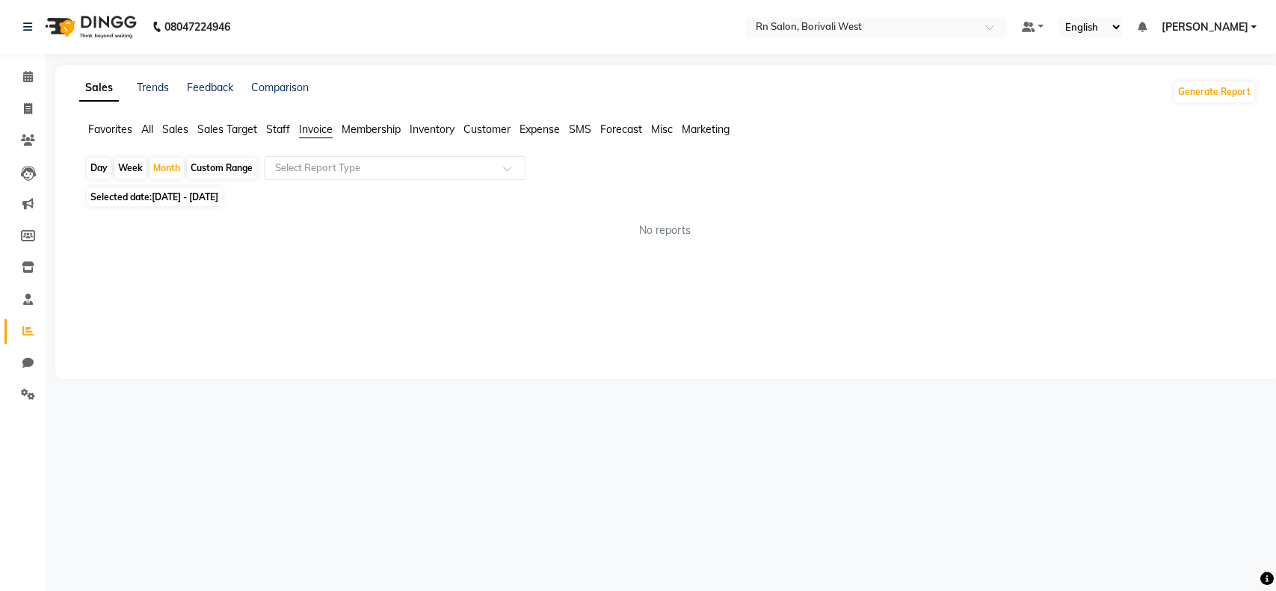
click at [282, 127] on span "Staff" at bounding box center [278, 129] width 24 height 13
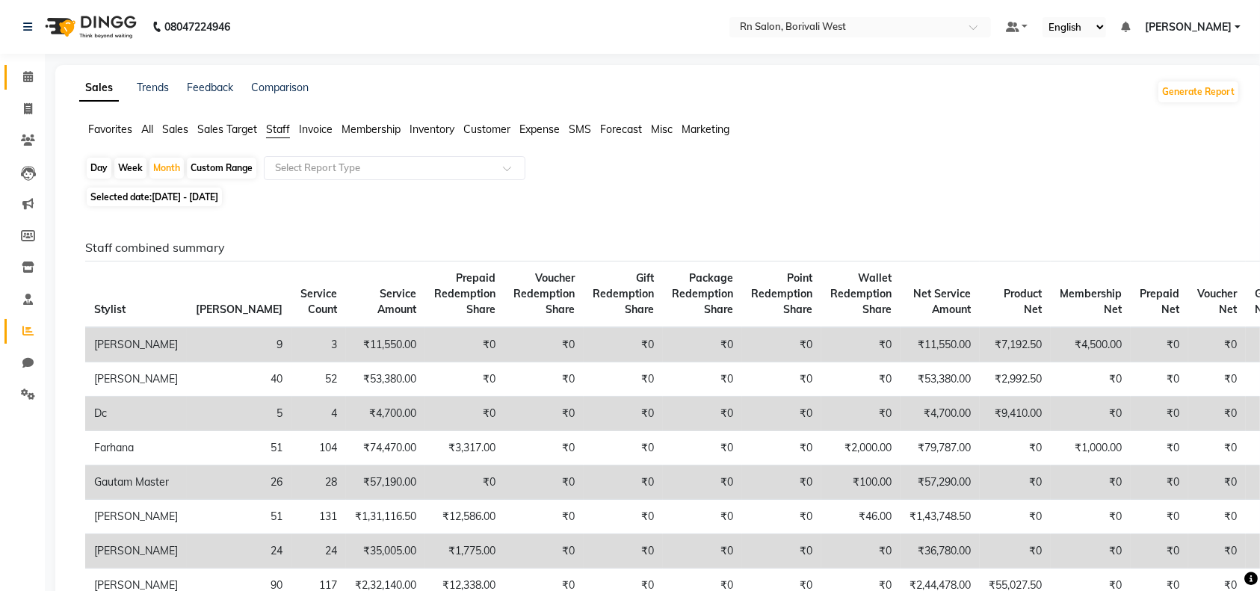
click at [24, 87] on link "Calendar" at bounding box center [22, 77] width 36 height 25
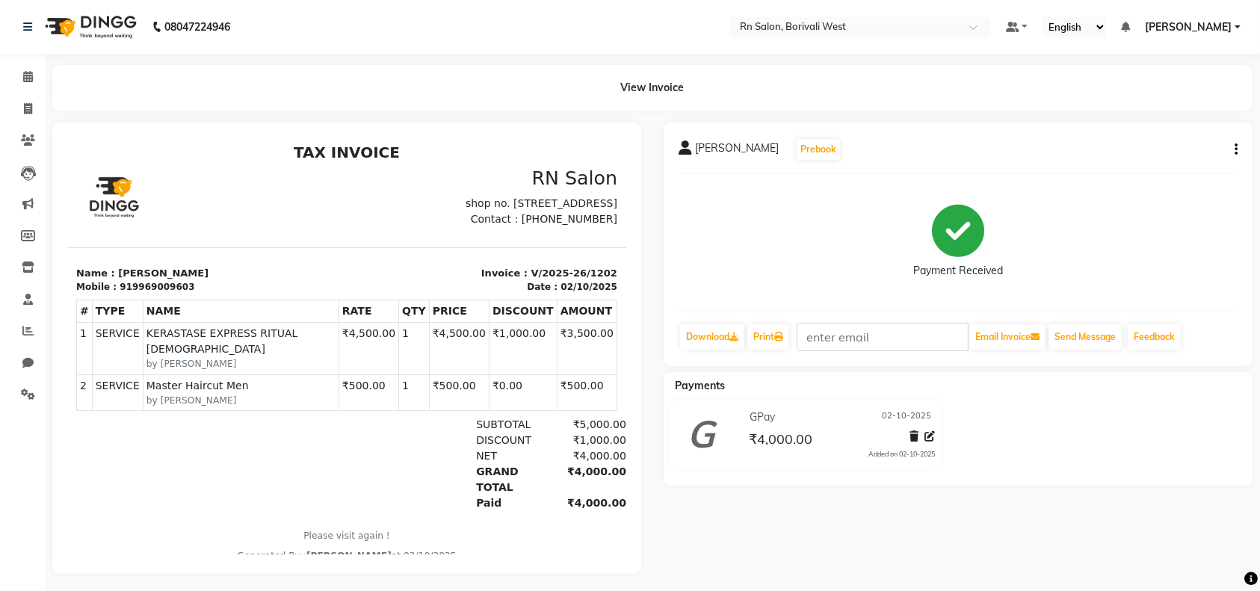
click at [1235, 150] on icon "button" at bounding box center [1236, 150] width 3 height 1
click at [1112, 163] on div "Edit Invoice" at bounding box center [1136, 168] width 153 height 19
select select "service"
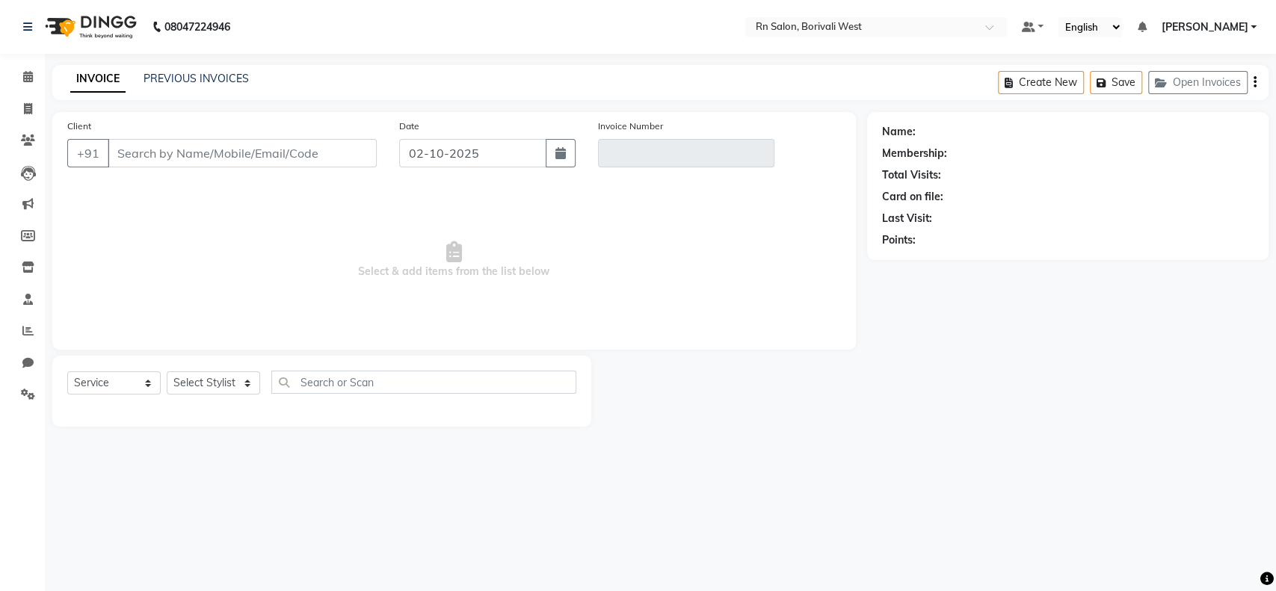
type input "9969009603"
type input "V/2025-26/1202"
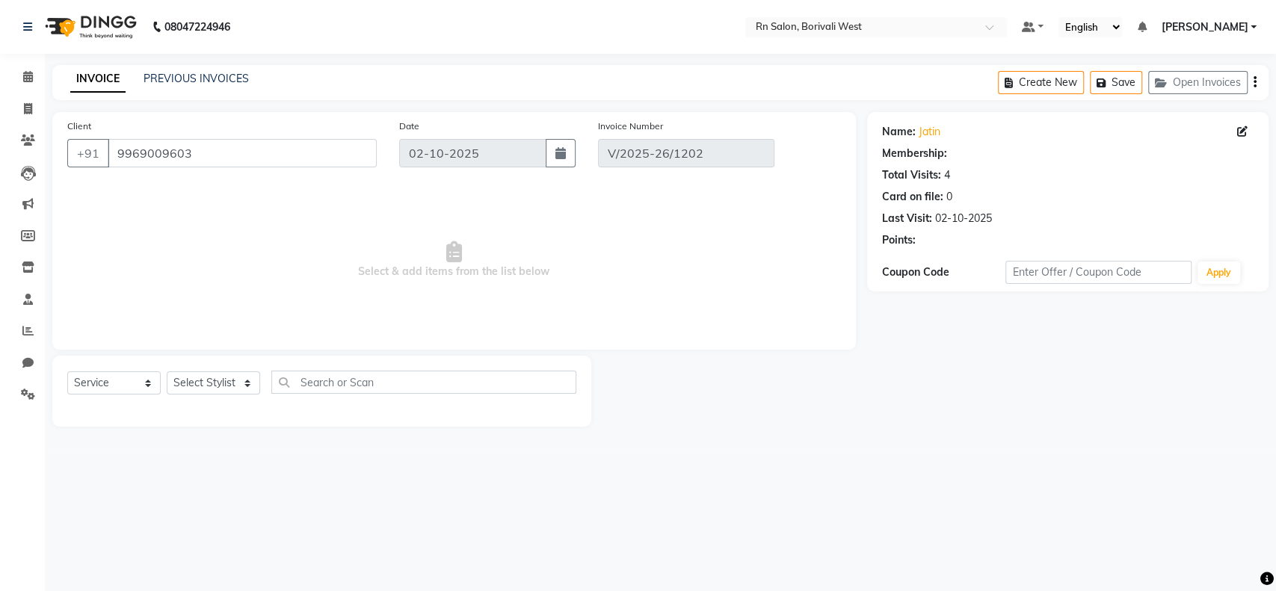
select select "select"
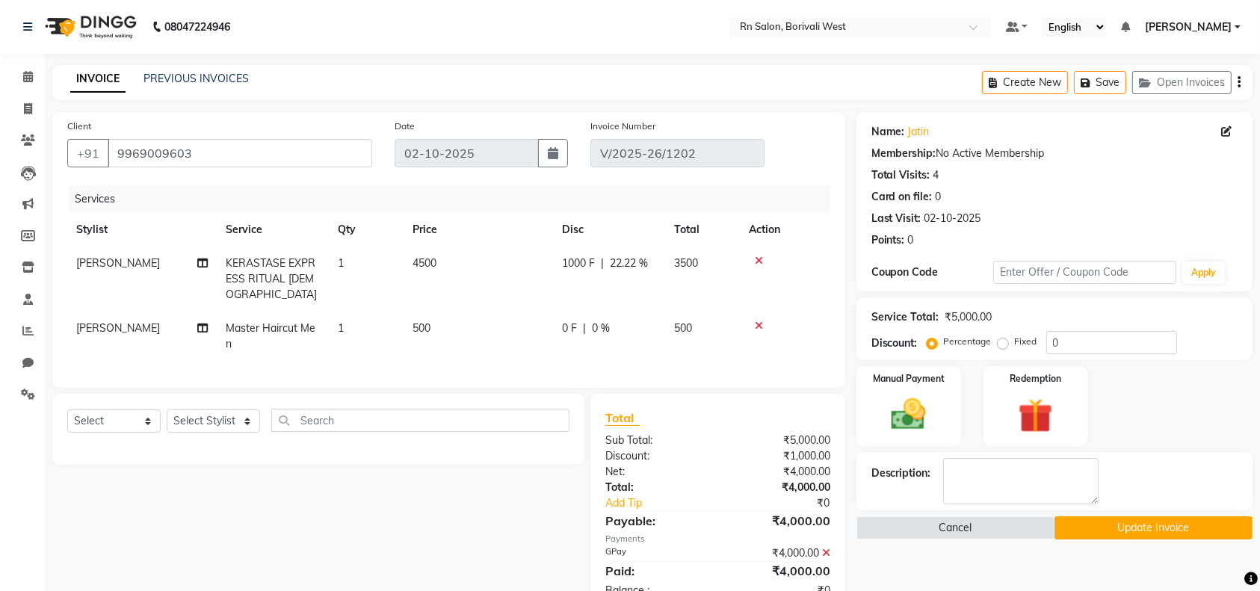
click at [109, 275] on td "[PERSON_NAME]" at bounding box center [142, 279] width 150 height 65
select select "83942"
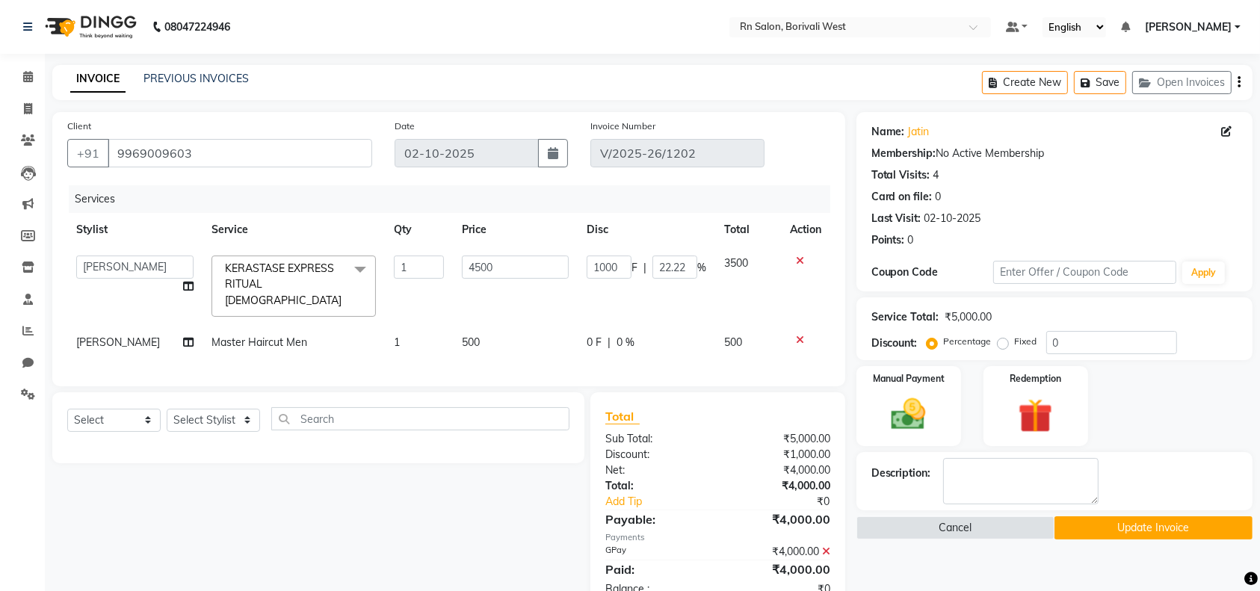
drag, startPoint x: 113, startPoint y: 258, endPoint x: 107, endPoint y: 274, distance: 17.5
click at [107, 278] on td "[PERSON_NAME] [PERSON_NAME] DC [PERSON_NAME] [PERSON_NAME] master [PERSON_NAME]…" at bounding box center [134, 286] width 135 height 79
click at [135, 263] on select "Arpita Deshmukh Beena jaiswar DC Deepak Parbat Farhana Gautam master Geeta Ghad…" at bounding box center [134, 267] width 117 height 23
select select "84271"
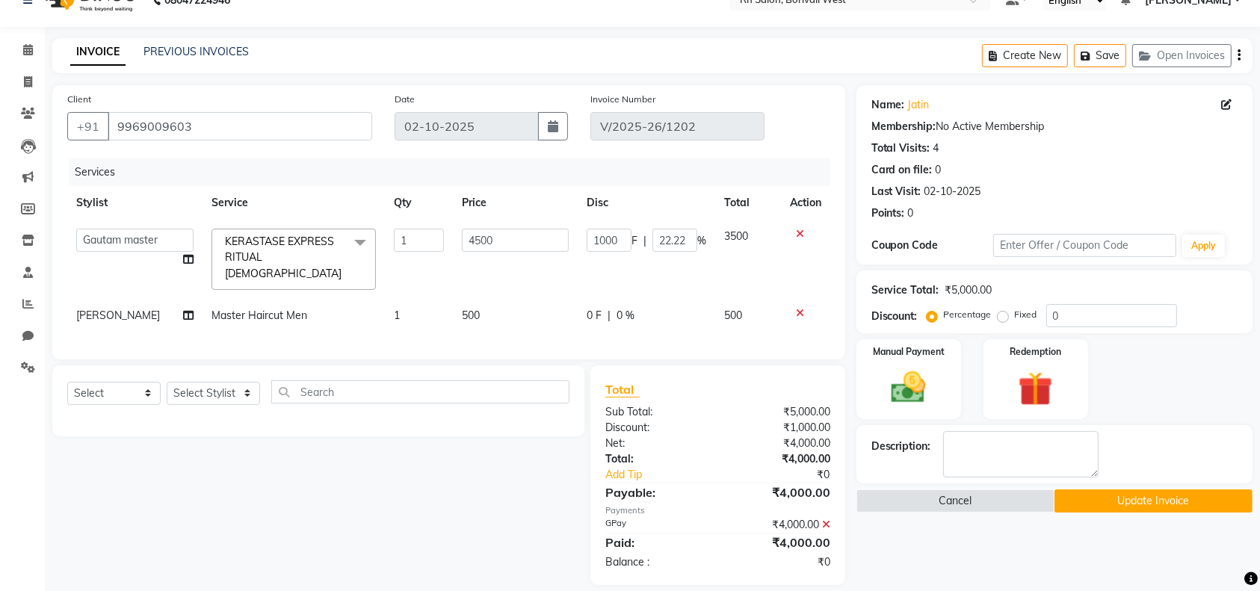
scroll to position [42, 0]
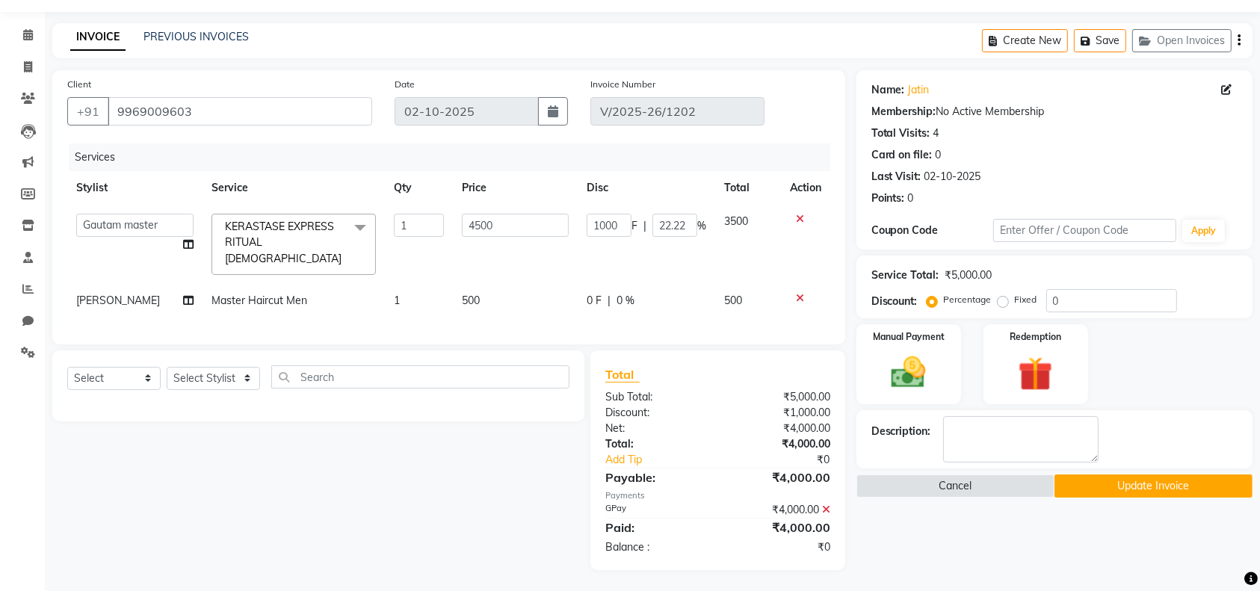
click at [1113, 491] on button "Update Invoice" at bounding box center [1154, 486] width 198 height 23
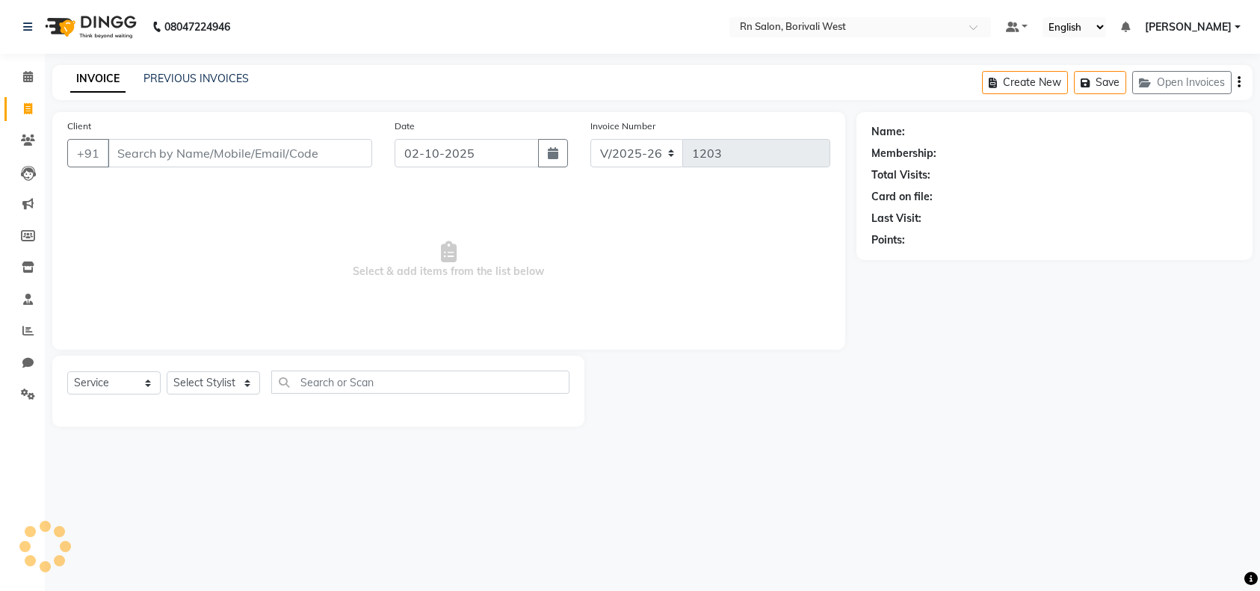
select select "8515"
select select "service"
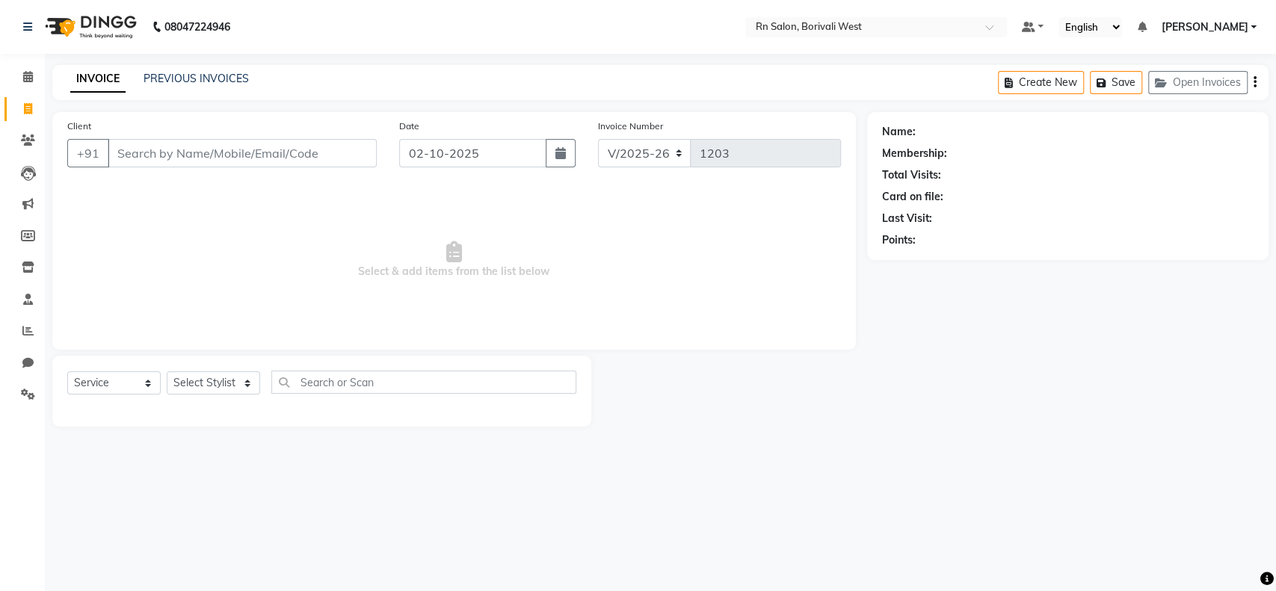
click at [227, 371] on div "Select Service Product Membership Package Voucher Prepaid Gift Card Select Styl…" at bounding box center [321, 388] width 509 height 35
click at [227, 379] on select "Select Stylist [PERSON_NAME] [PERSON_NAME] DC [PERSON_NAME] [PERSON_NAME] maste…" at bounding box center [213, 383] width 93 height 23
select select "86544"
click at [167, 372] on select "Select Stylist [PERSON_NAME] [PERSON_NAME] DC [PERSON_NAME] [PERSON_NAME] maste…" at bounding box center [213, 383] width 93 height 23
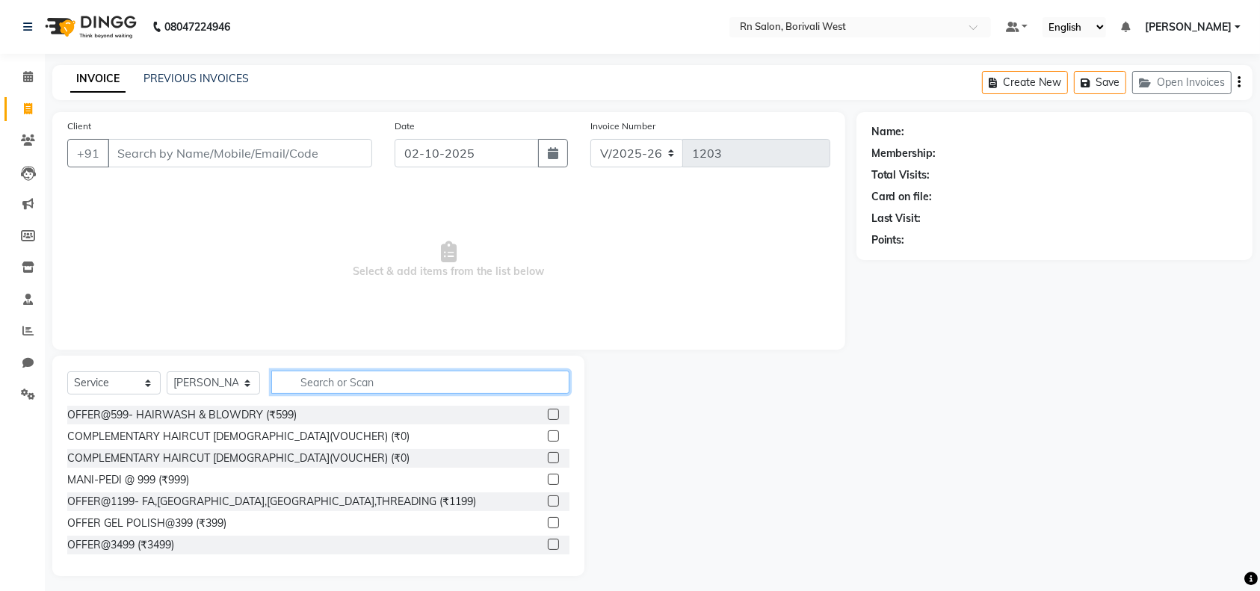
click at [297, 373] on input "text" at bounding box center [420, 382] width 298 height 23
click at [423, 386] on input "text" at bounding box center [420, 382] width 298 height 23
click at [331, 385] on input "text" at bounding box center [420, 382] width 298 height 23
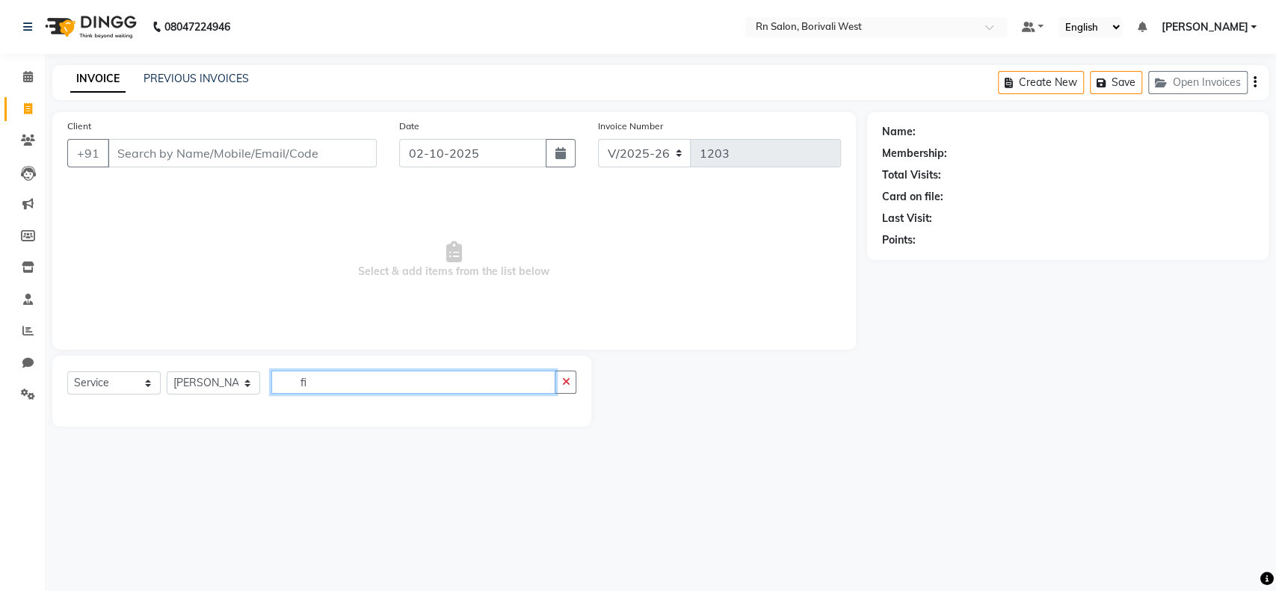
type input "f"
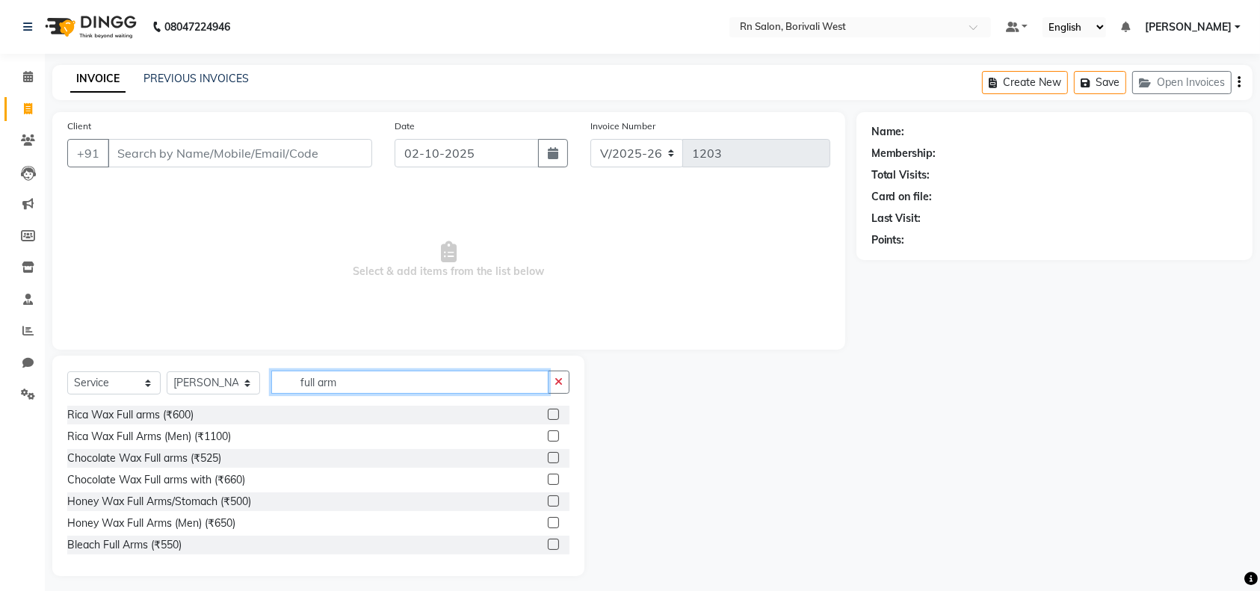
type input "full arm"
drag, startPoint x: 537, startPoint y: 412, endPoint x: 381, endPoint y: 397, distance: 156.9
click at [548, 411] on label at bounding box center [553, 414] width 11 height 11
click at [548, 411] on input "checkbox" at bounding box center [553, 415] width 10 height 10
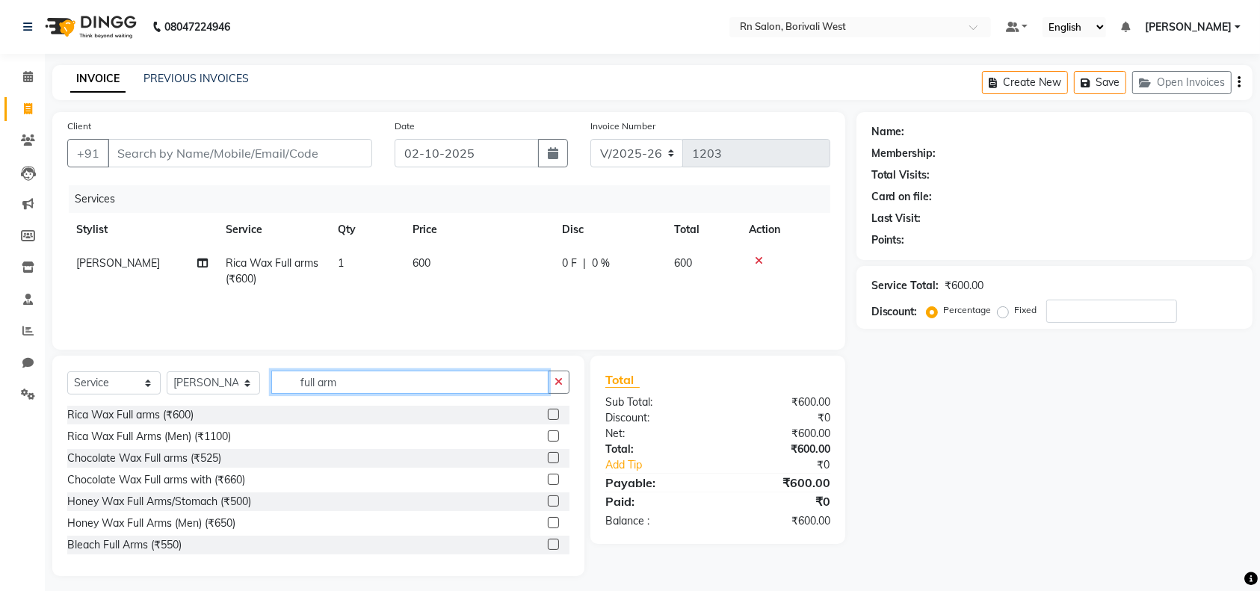
checkbox input "false"
click at [381, 382] on input "full arm" at bounding box center [409, 382] width 277 height 23
type input "f"
type input "half le"
click at [548, 438] on label at bounding box center [553, 436] width 11 height 11
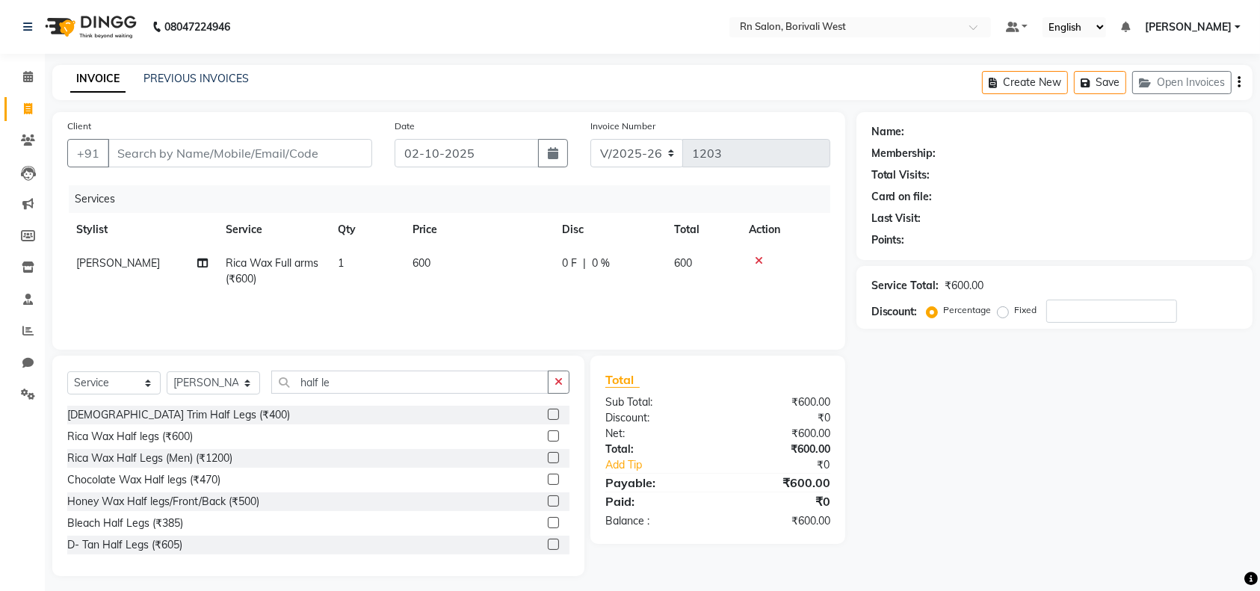
click at [548, 438] on input "checkbox" at bounding box center [553, 437] width 10 height 10
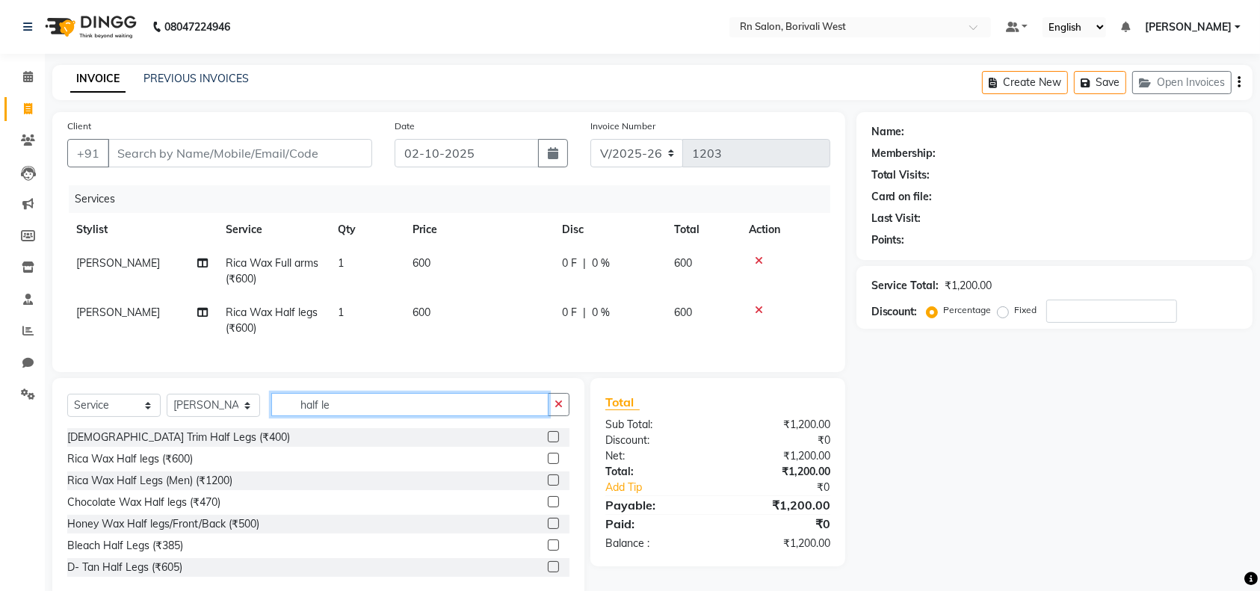
checkbox input "false"
click at [431, 416] on input "half le" at bounding box center [409, 404] width 277 height 23
type input "h"
type input "undera"
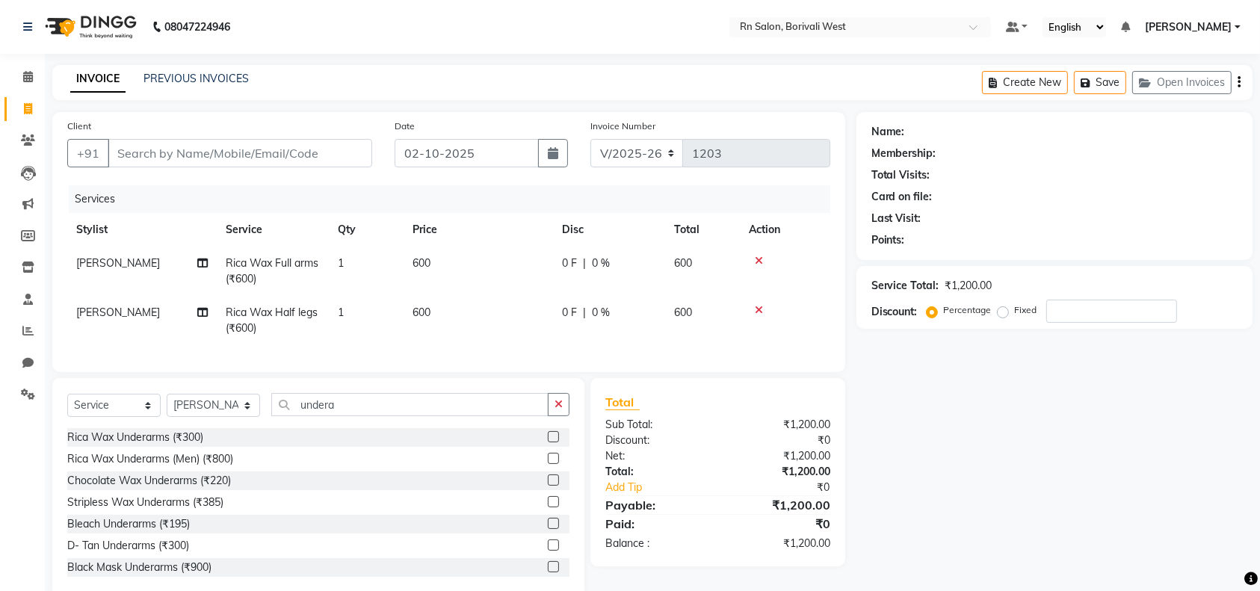
click at [548, 443] on label at bounding box center [553, 436] width 11 height 11
click at [548, 443] on input "checkbox" at bounding box center [553, 438] width 10 height 10
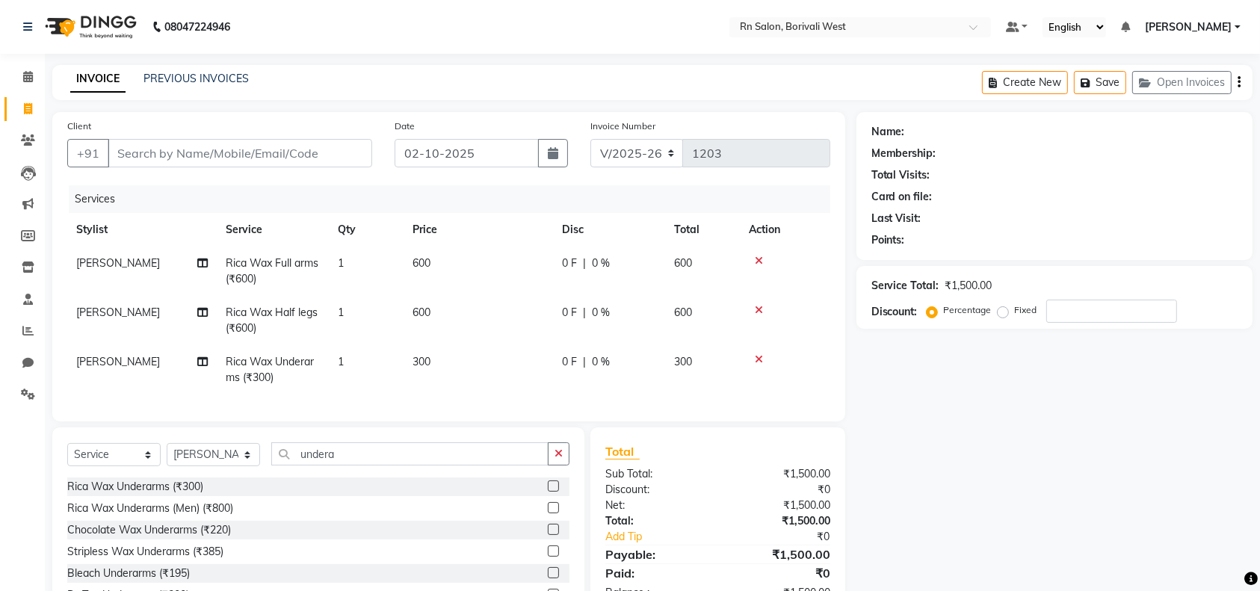
checkbox input "false"
click at [371, 454] on div "Select Service Product Membership Package Voucher Prepaid Gift Card Select Styl…" at bounding box center [318, 538] width 532 height 221
click at [361, 466] on input "undera" at bounding box center [409, 454] width 277 height 23
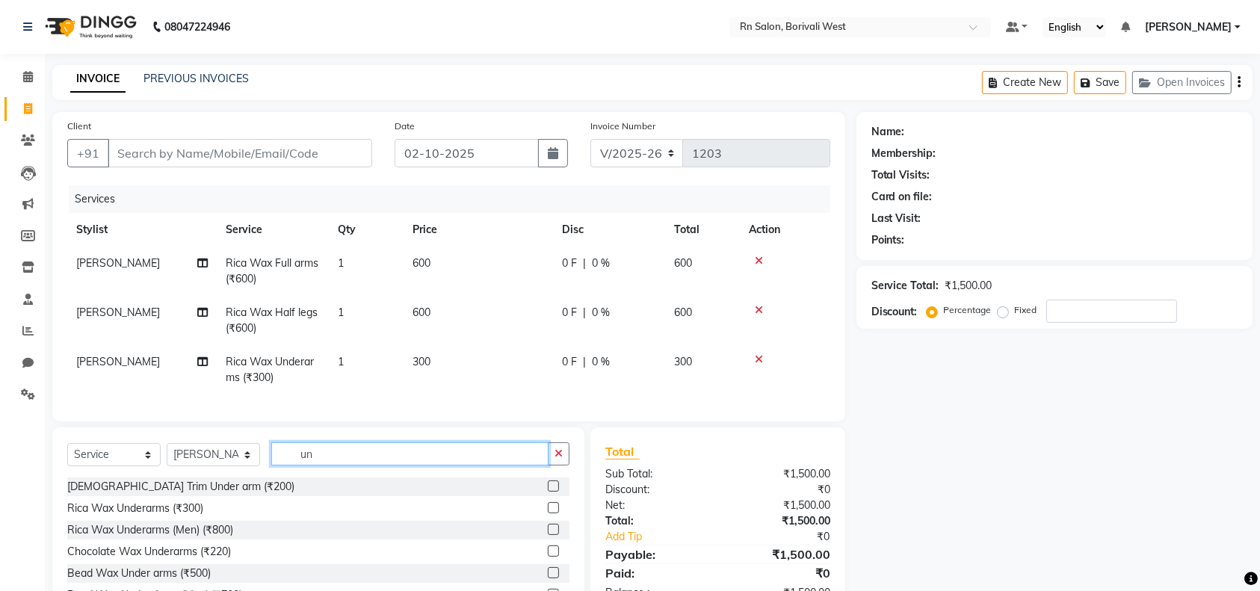
type input "u"
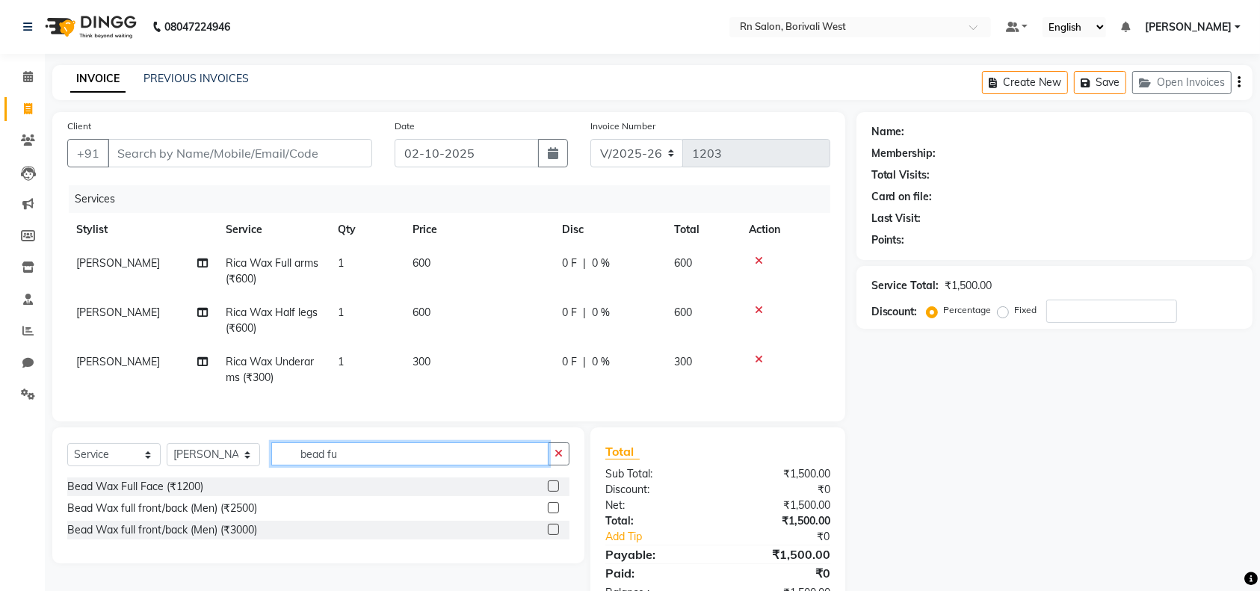
type input "bead fu"
click at [550, 496] on div at bounding box center [553, 489] width 10 height 16
click at [558, 492] on label at bounding box center [553, 486] width 11 height 11
click at [558, 492] on input "checkbox" at bounding box center [553, 487] width 10 height 10
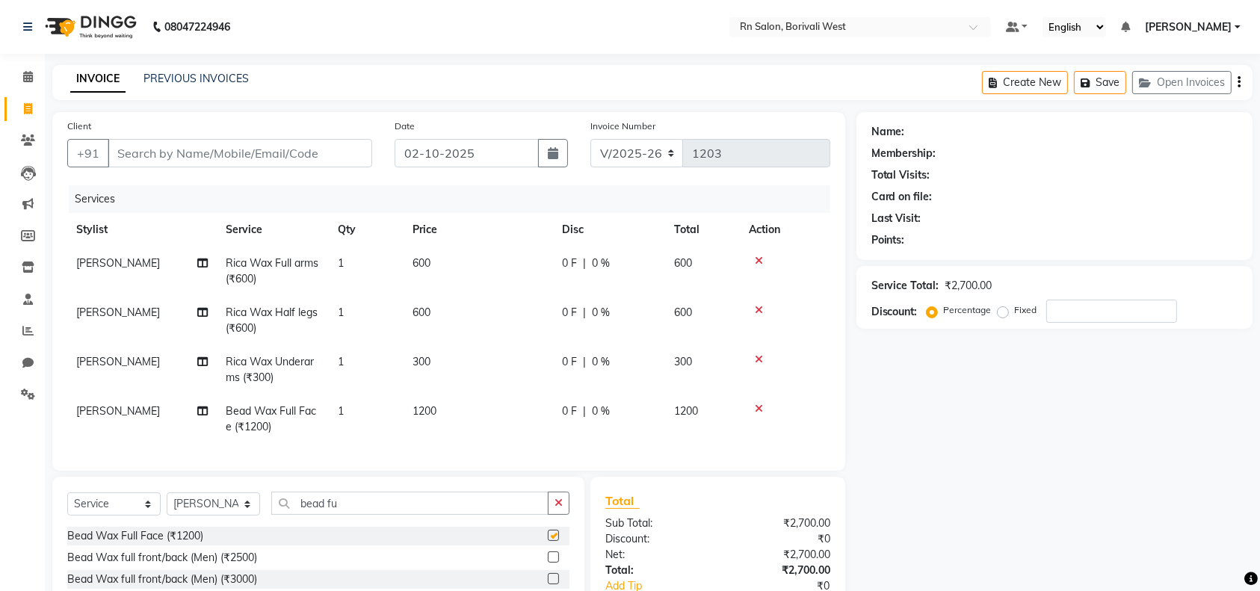
checkbox input "false"
click at [388, 514] on input "bead fu" at bounding box center [409, 503] width 277 height 23
type input "b"
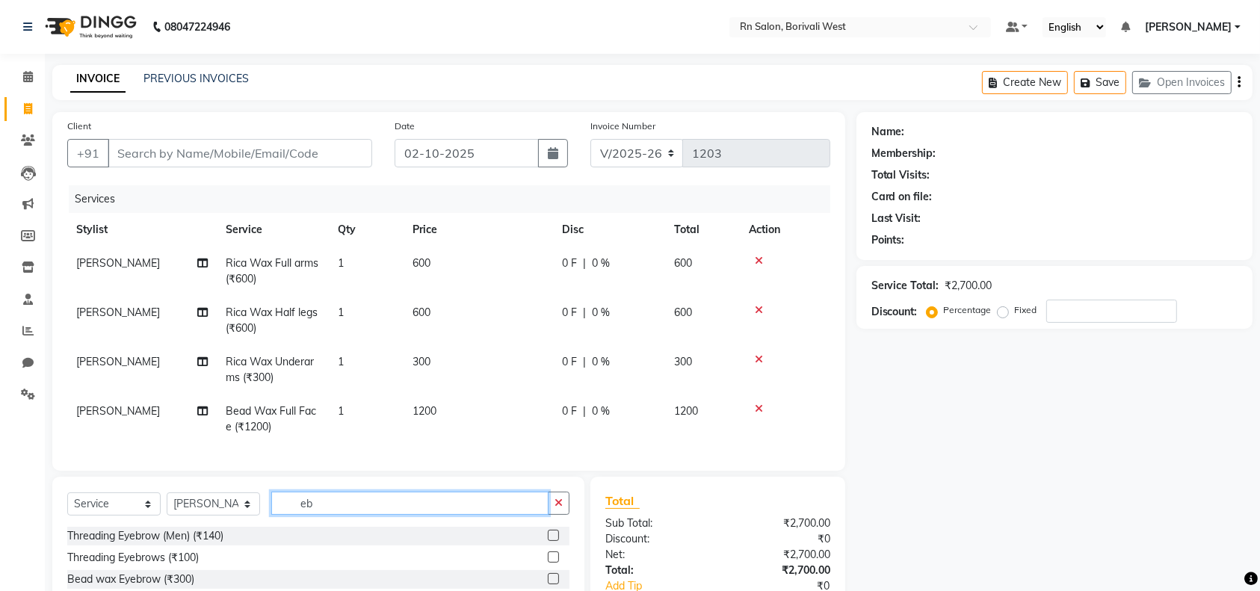
type input "eb"
click at [549, 563] on label at bounding box center [553, 557] width 11 height 11
click at [549, 563] on input "checkbox" at bounding box center [553, 558] width 10 height 10
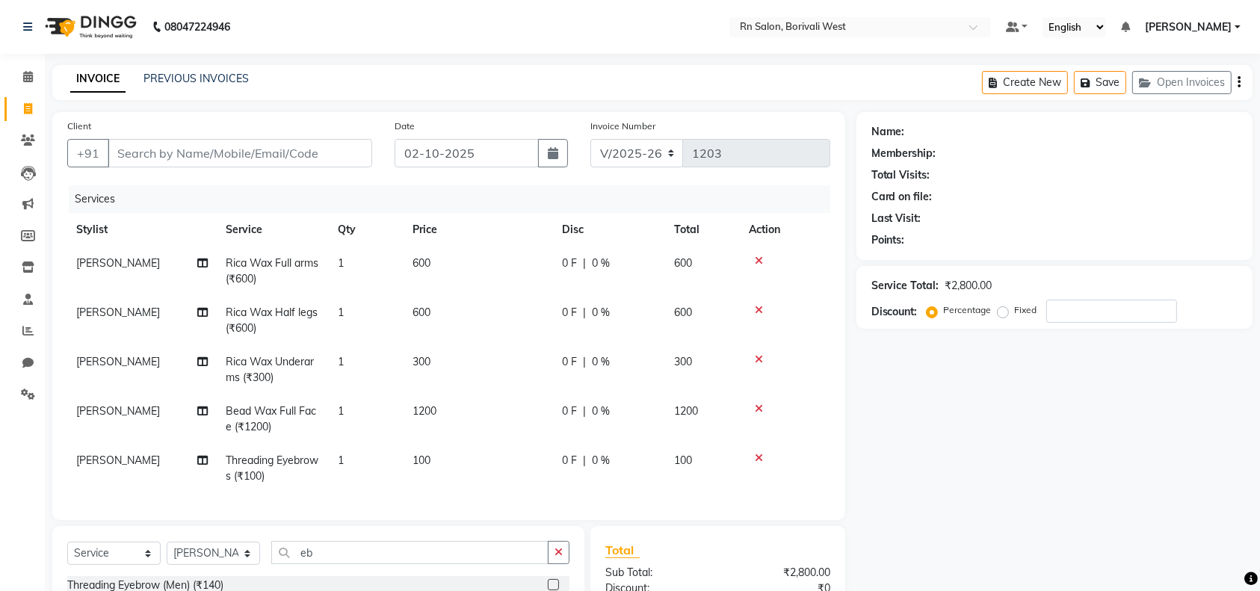
checkbox input "false"
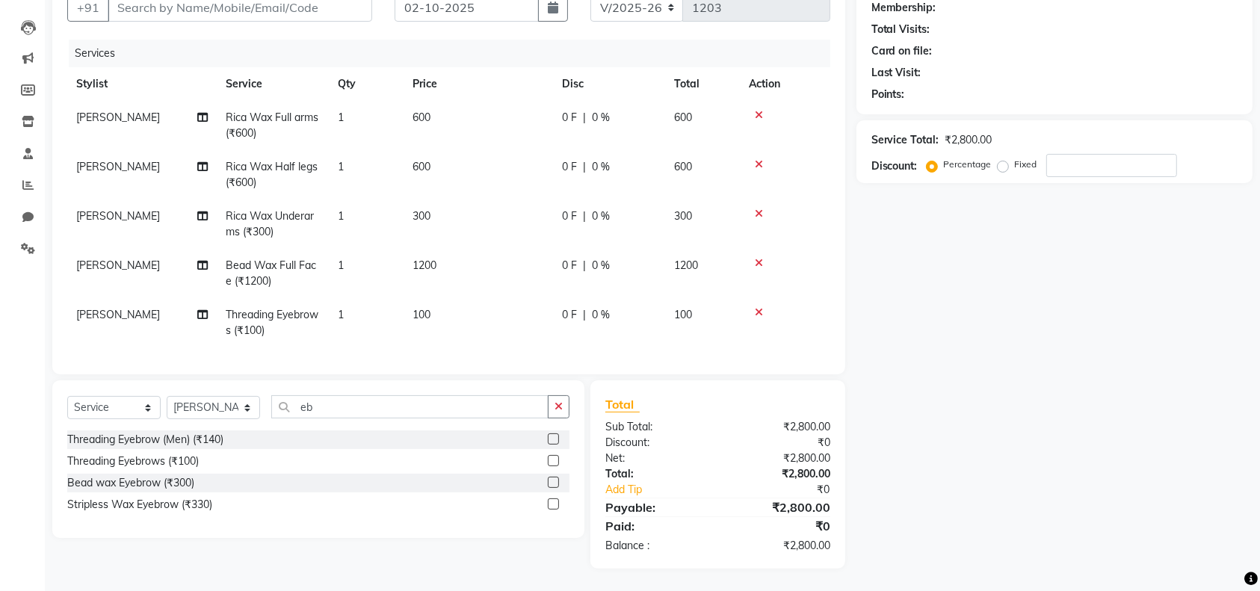
scroll to position [161, 0]
click at [329, 404] on input "eb" at bounding box center [409, 406] width 277 height 23
type input "e"
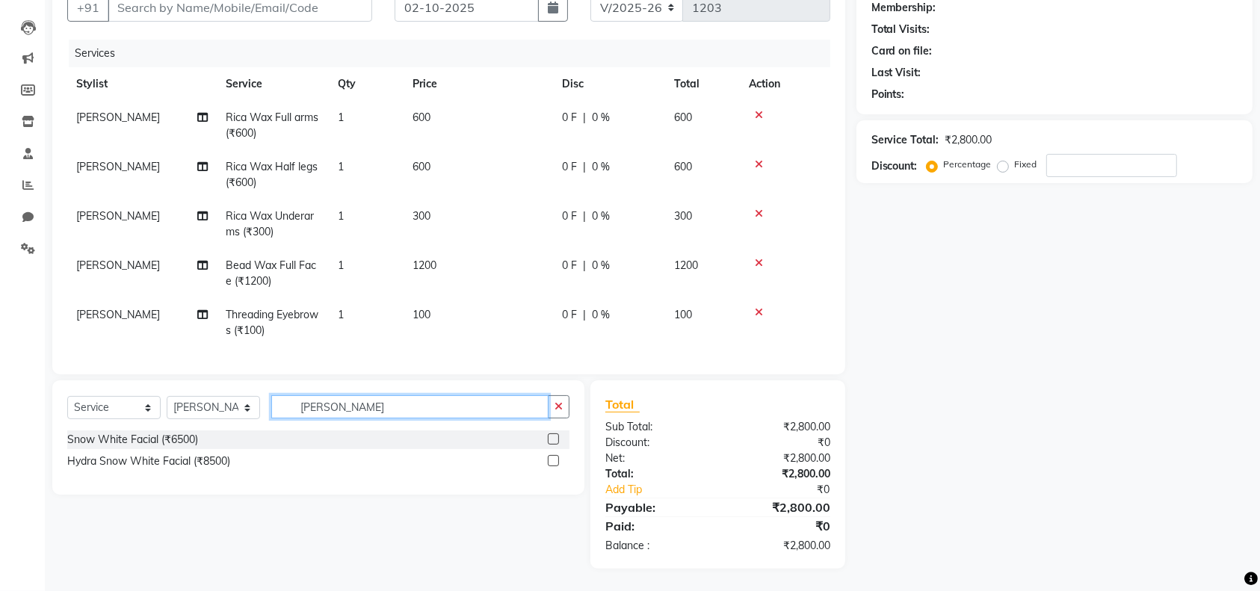
type input "snow wh"
click at [555, 434] on label at bounding box center [553, 439] width 11 height 11
click at [555, 435] on input "checkbox" at bounding box center [553, 440] width 10 height 10
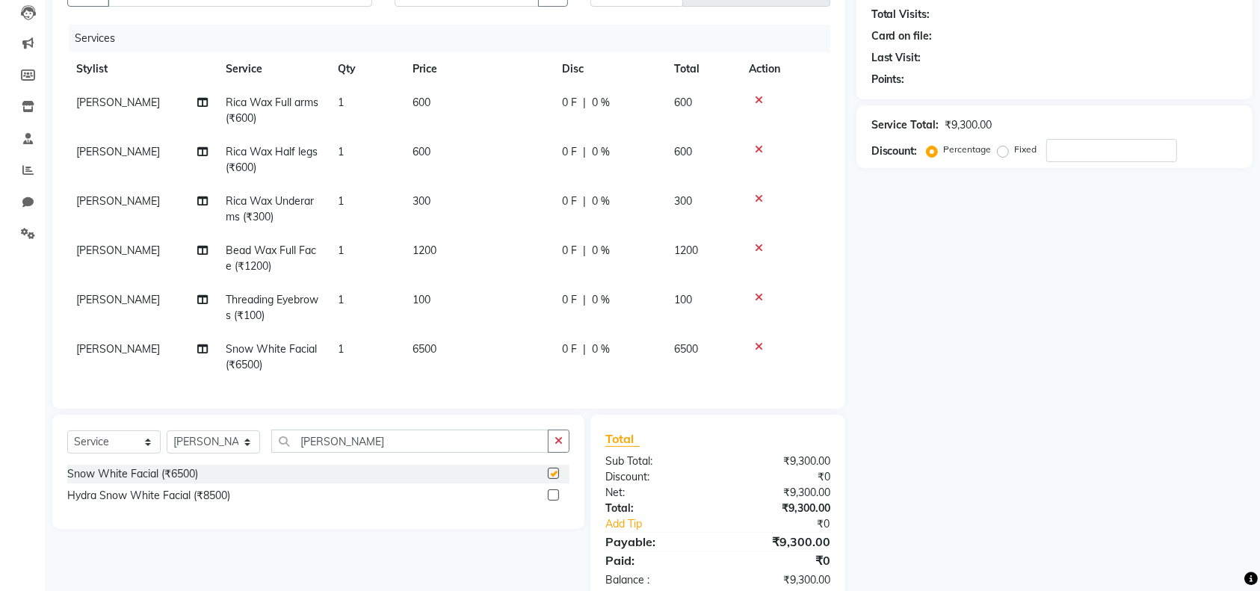
scroll to position [10, 0]
checkbox input "false"
click at [385, 449] on input "snow wh" at bounding box center [409, 441] width 277 height 23
type input "s"
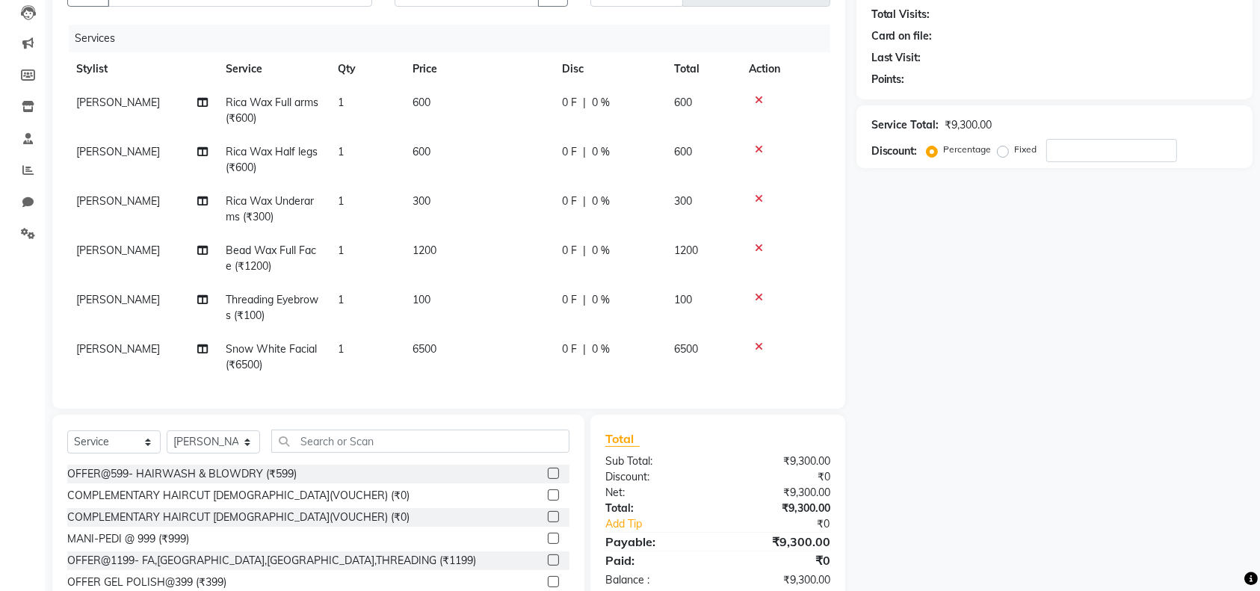
click at [428, 220] on td "300" at bounding box center [479, 209] width 150 height 49
select select "86544"
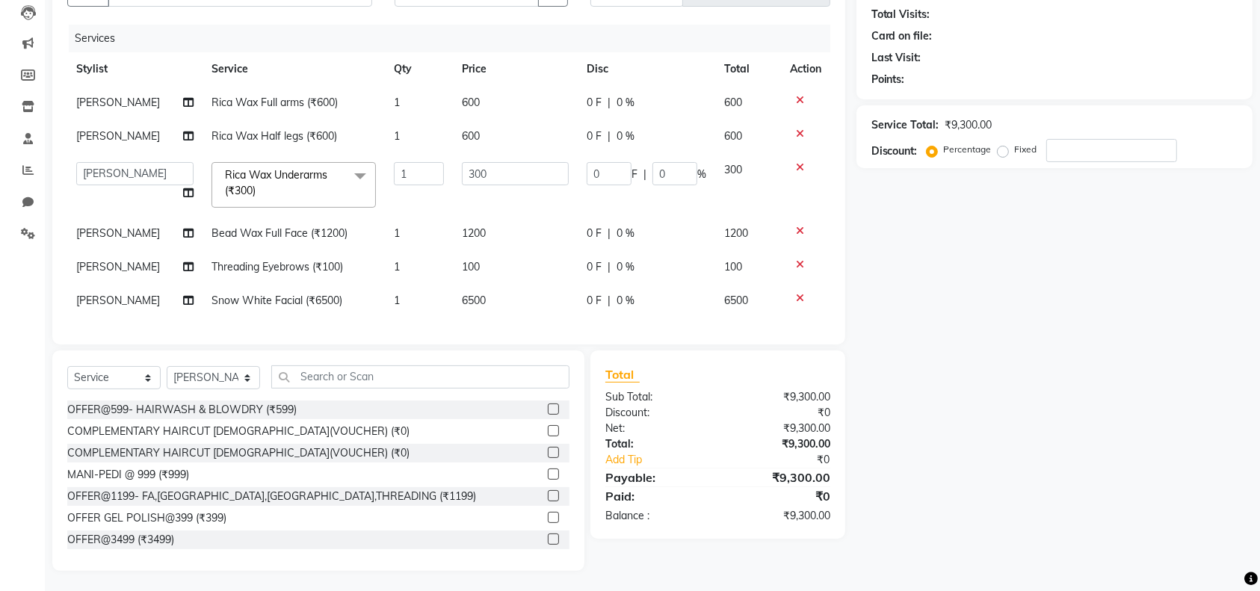
scroll to position [0, 0]
click at [477, 232] on span "1200" at bounding box center [474, 232] width 24 height 13
select select "86544"
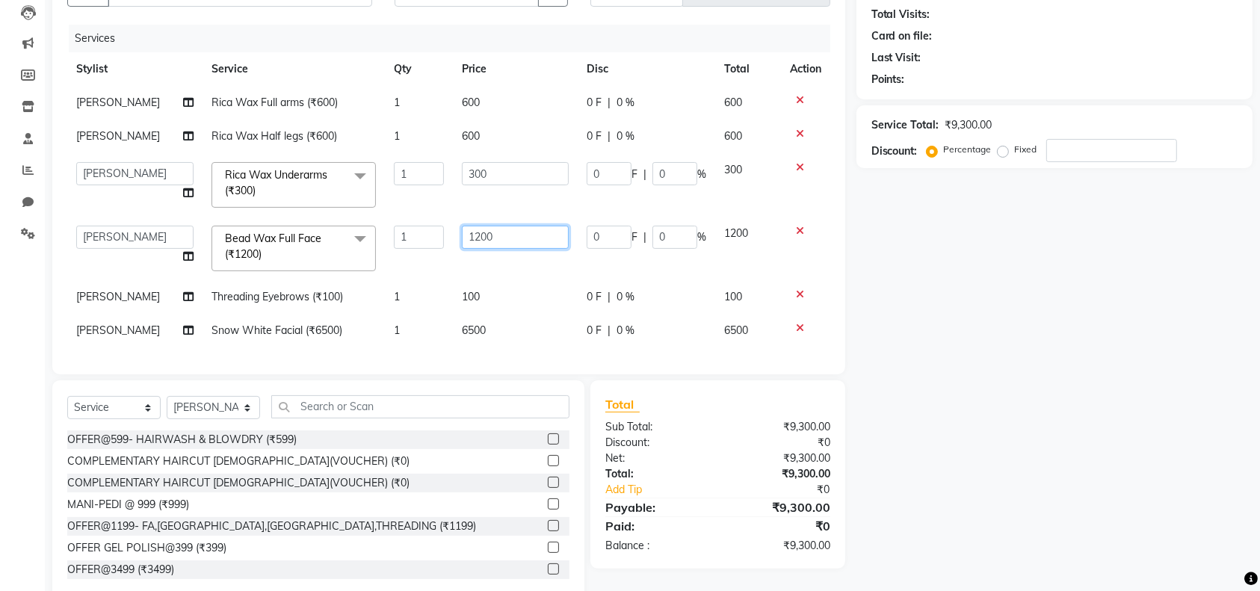
click at [520, 239] on input "1200" at bounding box center [515, 237] width 106 height 23
type input "1"
type input "1200"
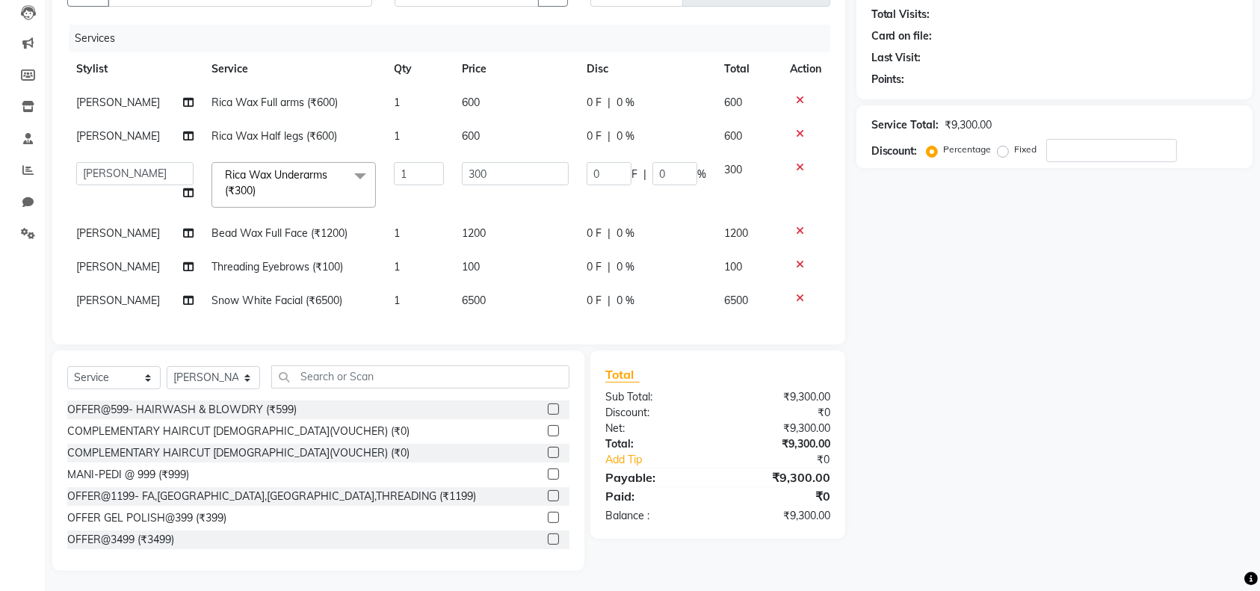
click at [1035, 383] on div "Name: Membership: Total Visits: Card on file: Last Visit: Points: Service Total…" at bounding box center [1060, 261] width 407 height 620
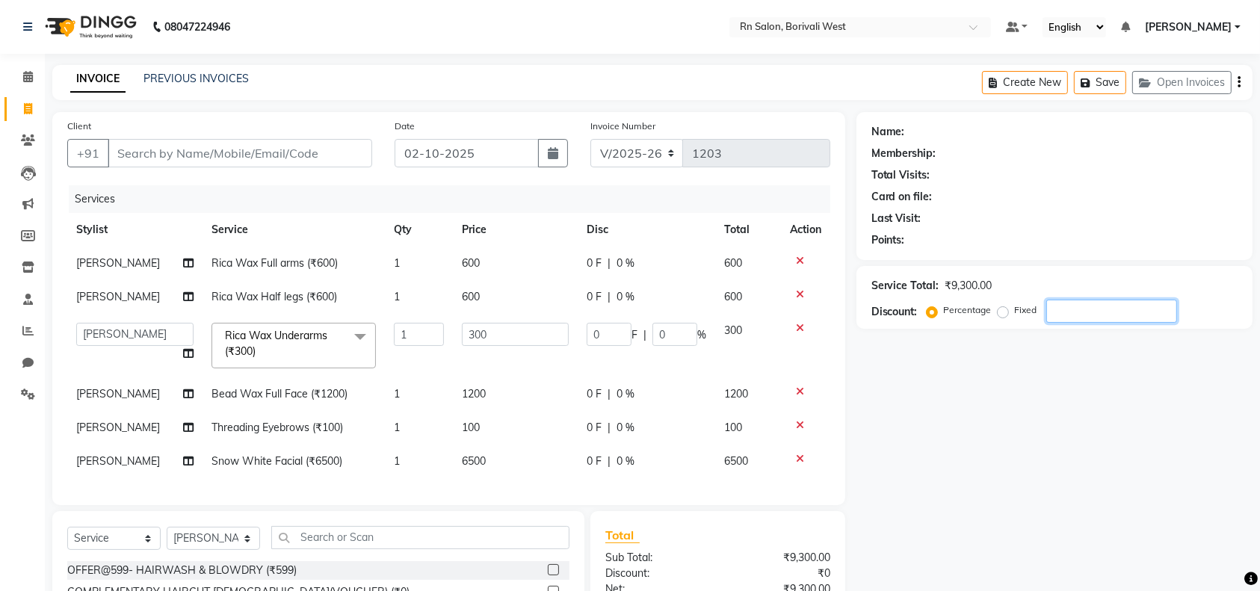
click at [1059, 300] on input "number" at bounding box center [1112, 311] width 131 height 23
type input "2"
type input "6"
type input "2"
type input "20"
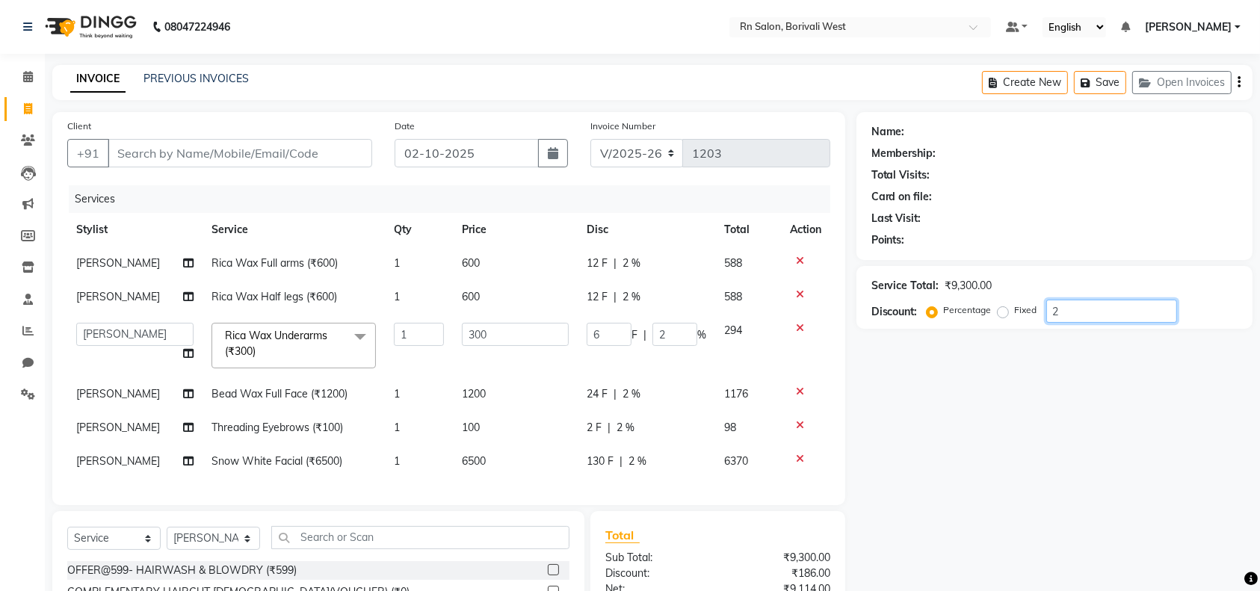
type input "60"
type input "20"
click at [1061, 407] on div "Name: Membership: Total Visits: Card on file: Last Visit: Points: Service Total…" at bounding box center [1060, 422] width 407 height 620
click at [137, 147] on input "Client" at bounding box center [240, 153] width 265 height 28
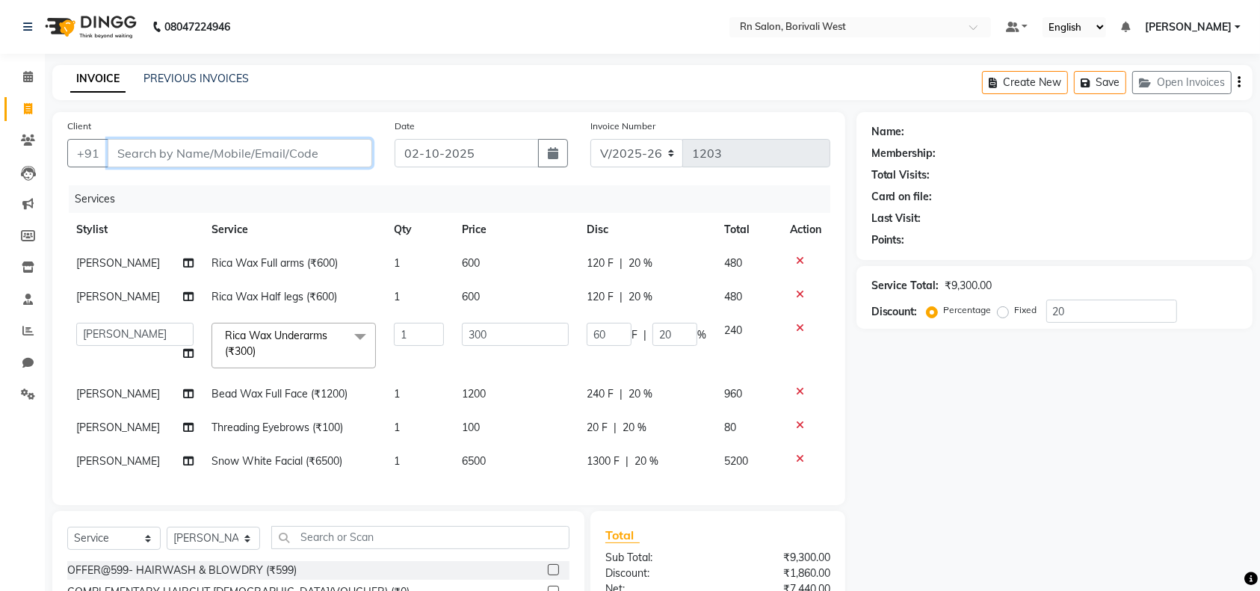
type input "9"
type input "0"
type input "9987544380"
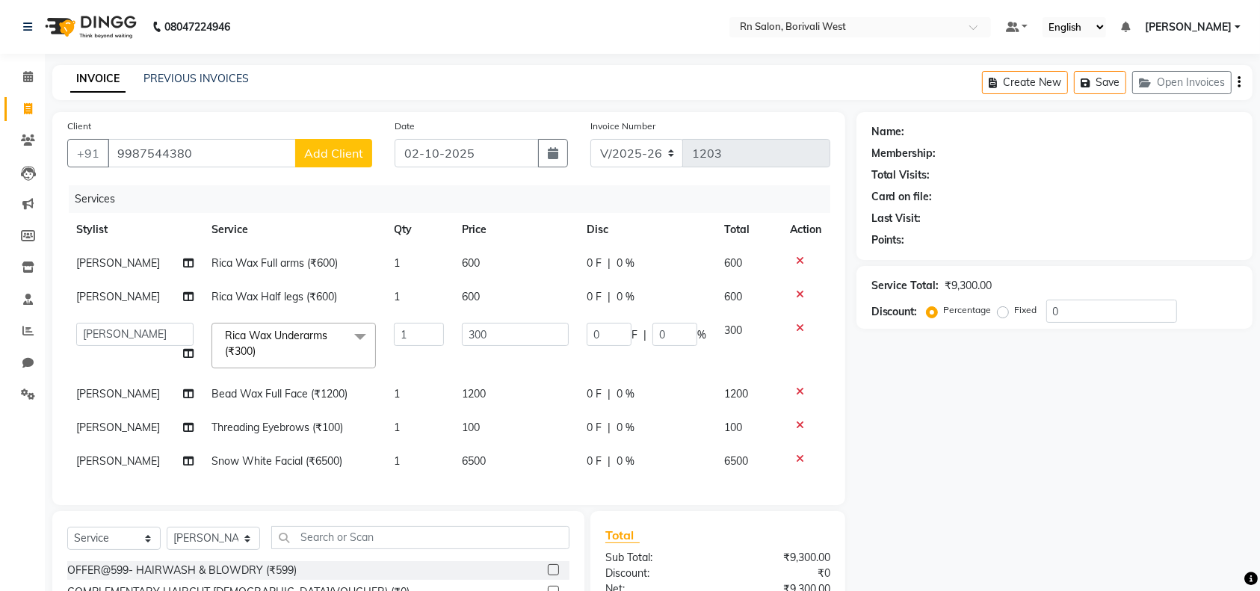
click at [342, 152] on span "Add Client" at bounding box center [333, 153] width 59 height 15
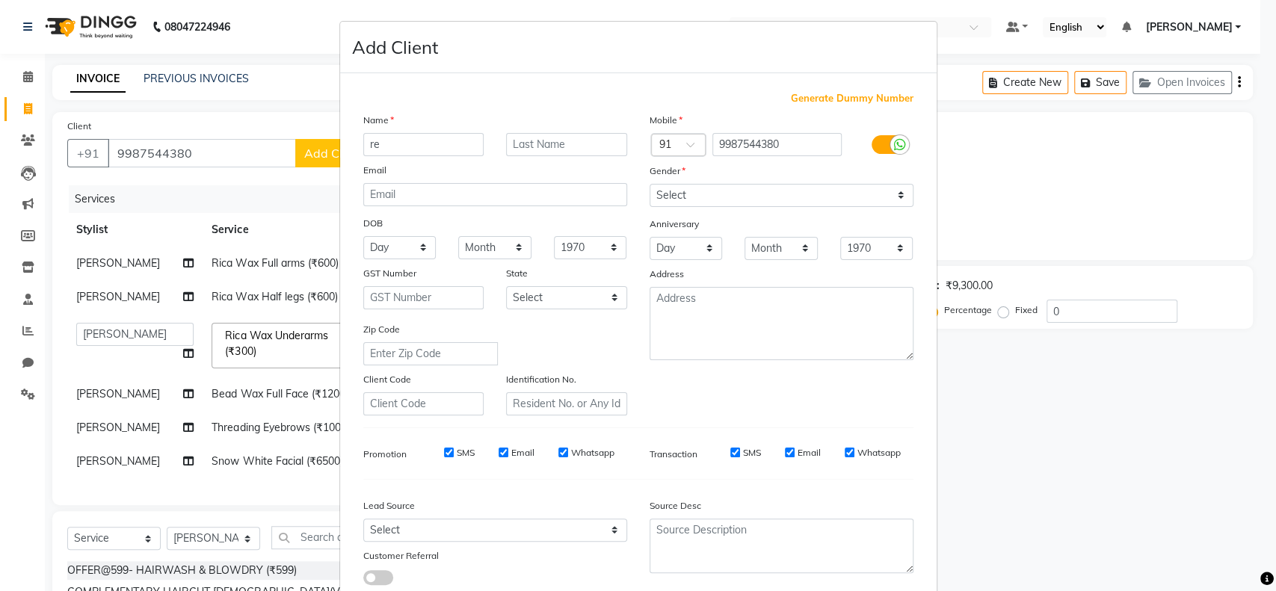
type input "r"
type input "REKHA"
click at [559, 147] on input "text" at bounding box center [566, 144] width 121 height 23
type input "O"
type input "PUNAMIYA"
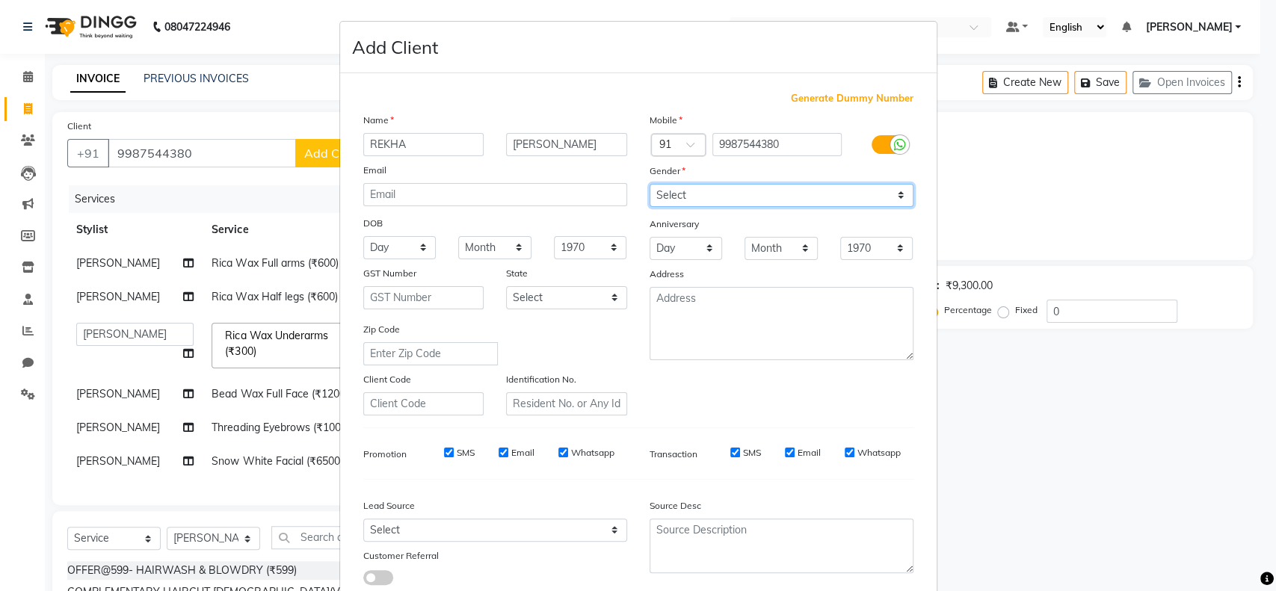
drag, startPoint x: 685, startPoint y: 184, endPoint x: 688, endPoint y: 202, distance: 18.1
click at [685, 189] on select "Select Male Female Other Prefer Not To Say" at bounding box center [782, 195] width 264 height 23
select select "female"
click at [650, 184] on select "Select Male Female Other Prefer Not To Say" at bounding box center [782, 195] width 264 height 23
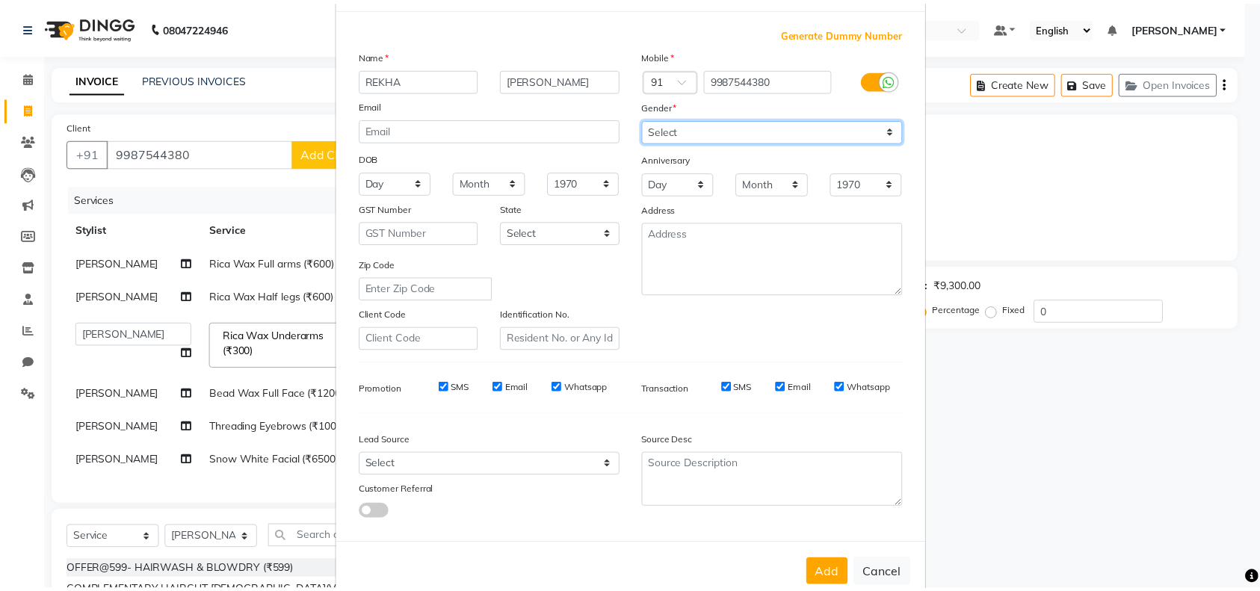
scroll to position [96, 0]
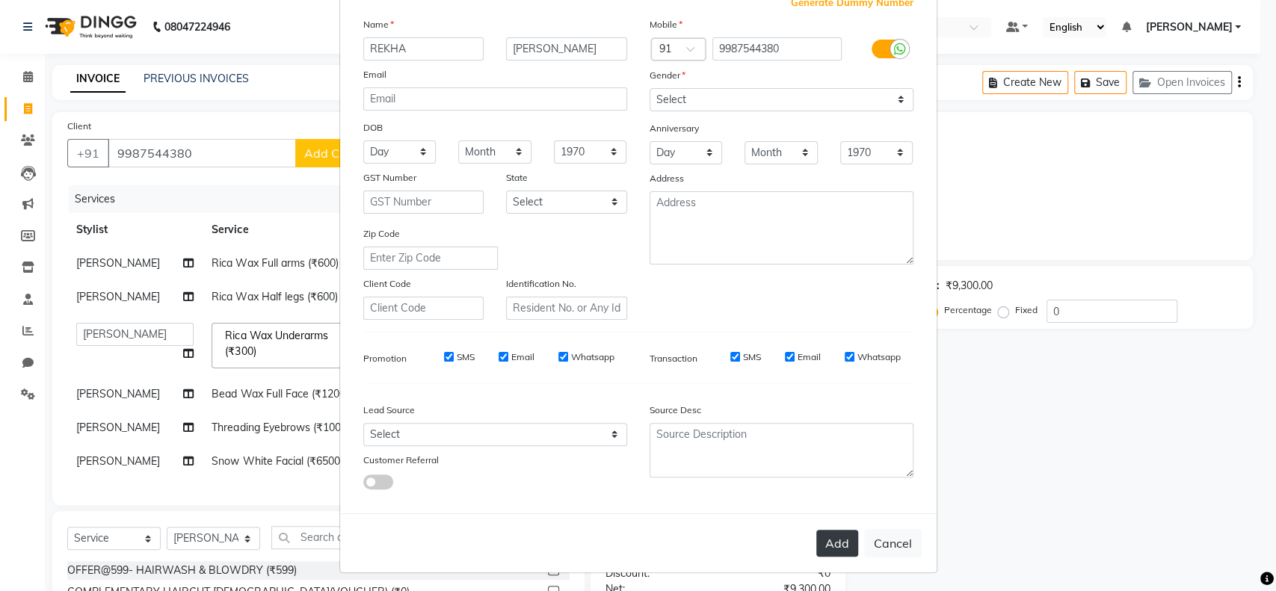
click at [830, 539] on button "Add" at bounding box center [837, 543] width 42 height 27
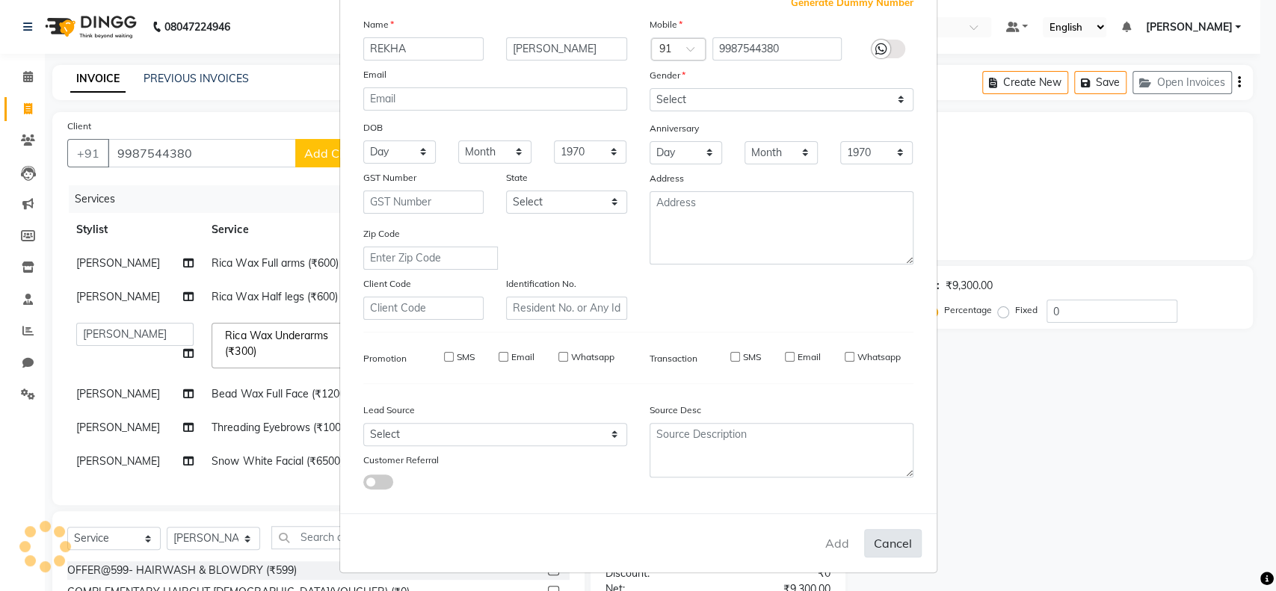
select select
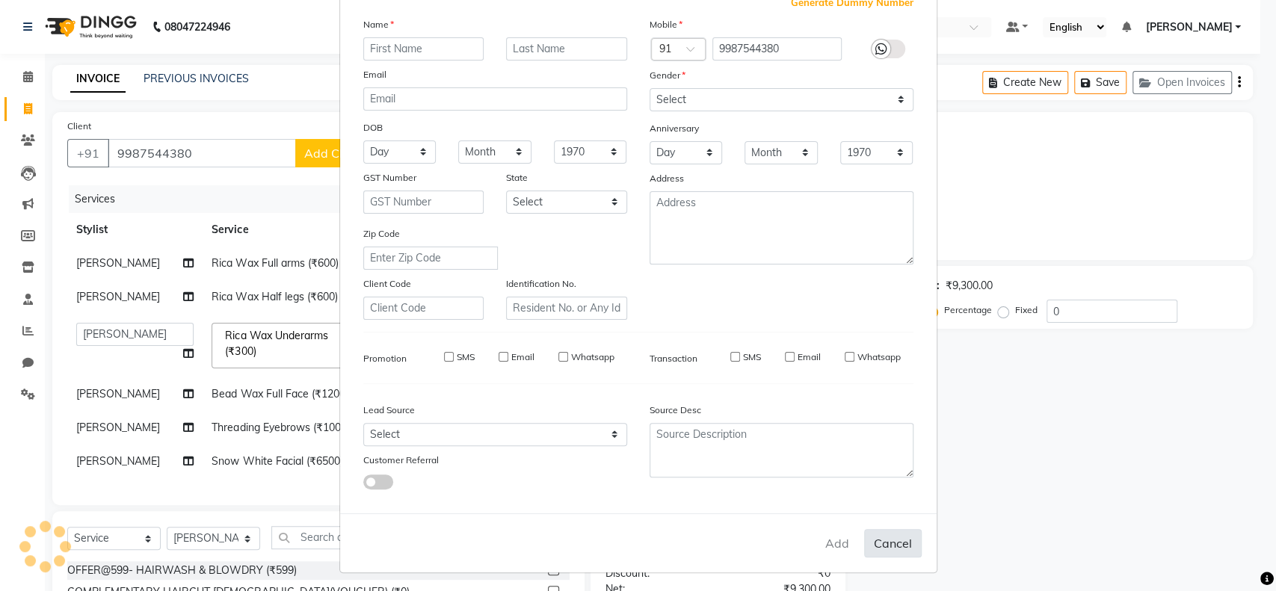
select select
checkbox input "false"
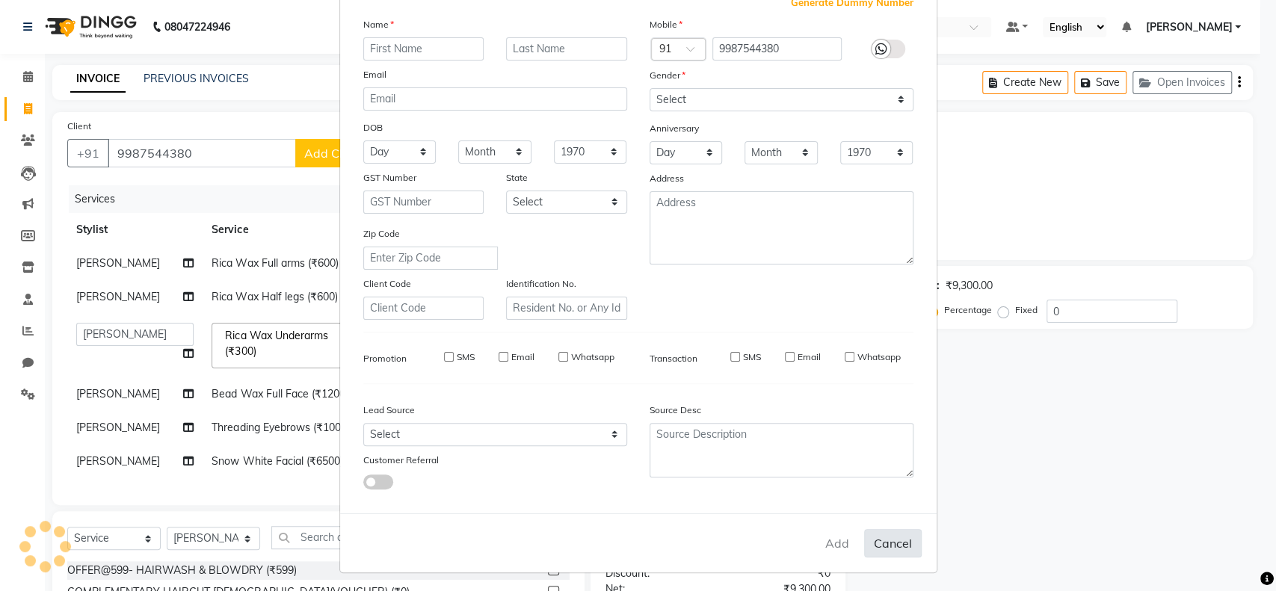
checkbox input "false"
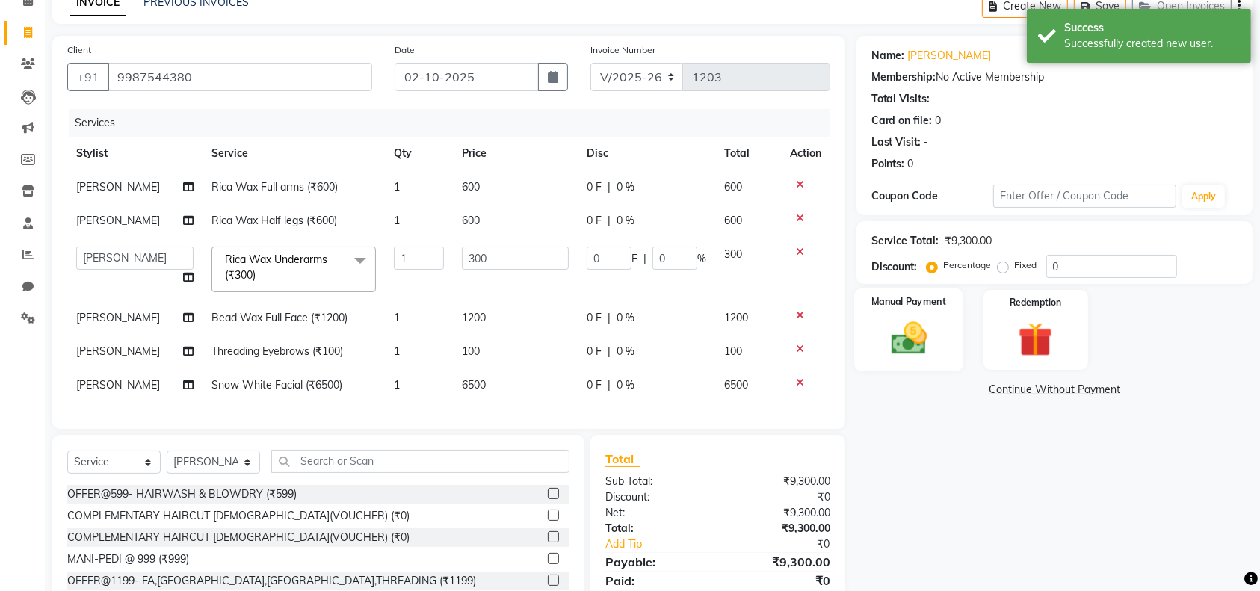
scroll to position [177, 0]
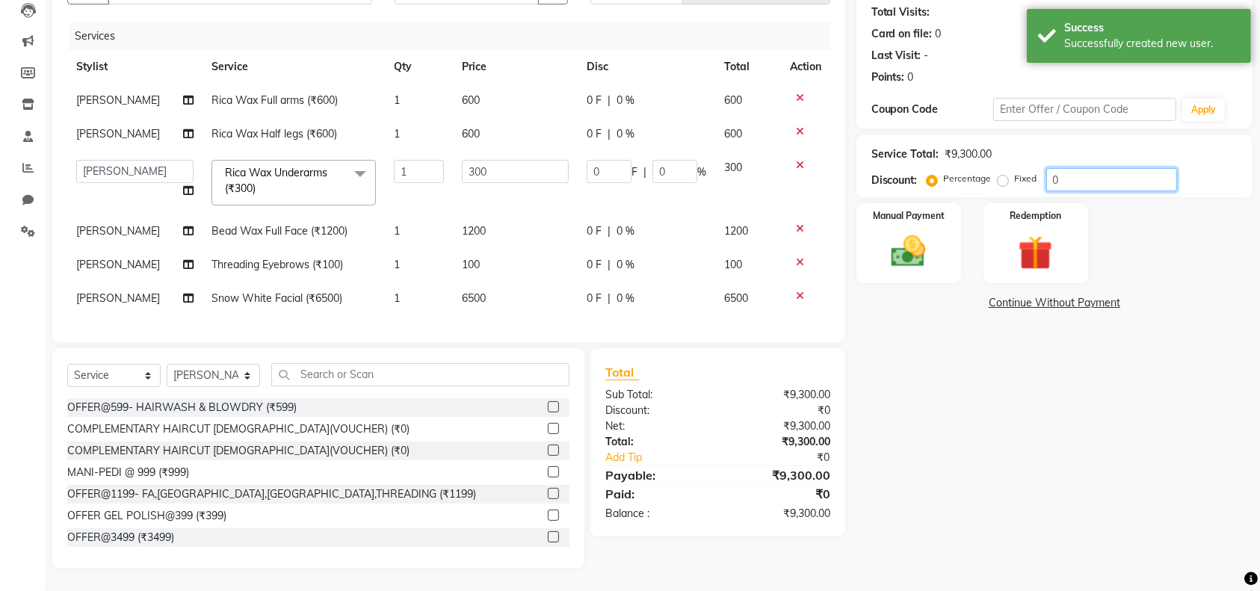
click at [1080, 173] on input "0" at bounding box center [1112, 179] width 131 height 23
type input "2"
type input "6"
type input "2"
type input "20"
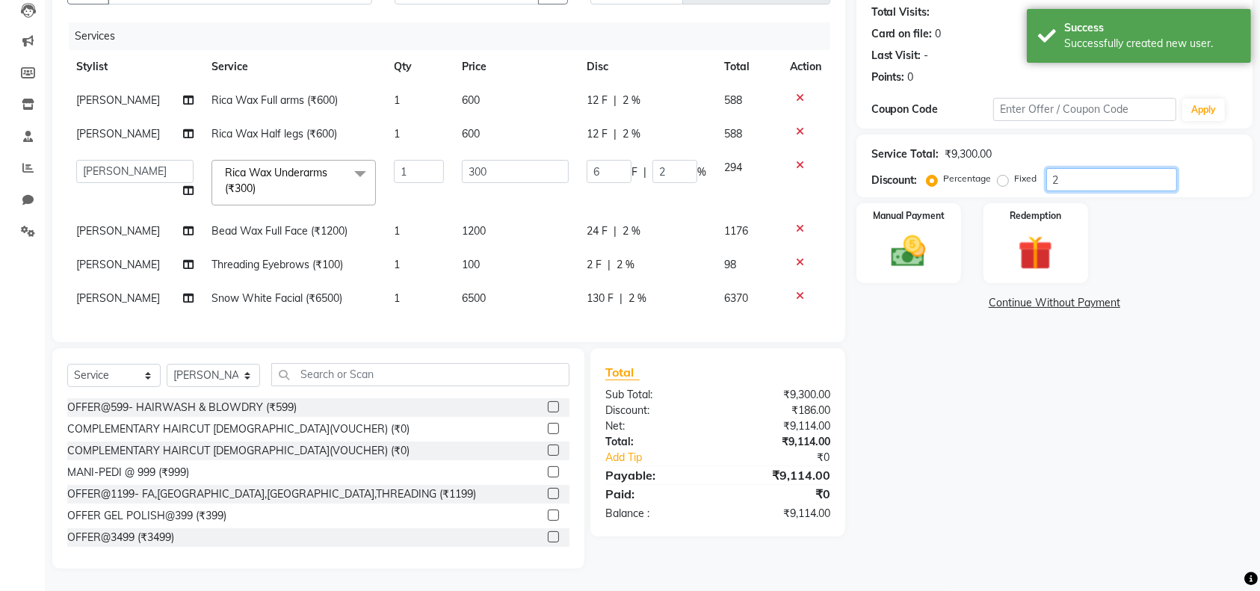
type input "60"
type input "20"
click at [1144, 422] on div "Name: Rekha Punamiya Membership: No Active Membership Total Visits: Card on fil…" at bounding box center [1060, 259] width 407 height 620
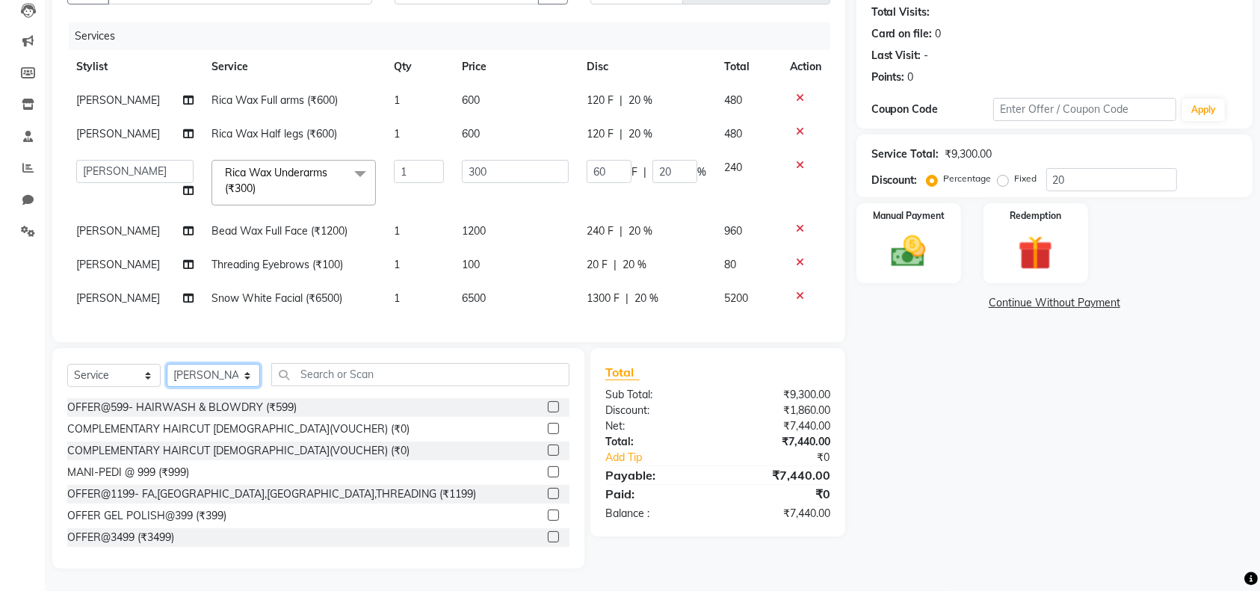
click at [246, 370] on select "Select Stylist [PERSON_NAME] [PERSON_NAME] DC [PERSON_NAME] [PERSON_NAME] maste…" at bounding box center [213, 375] width 93 height 23
select select "84270"
click at [167, 365] on select "Select Stylist [PERSON_NAME] [PERSON_NAME] DC [PERSON_NAME] [PERSON_NAME] maste…" at bounding box center [213, 375] width 93 height 23
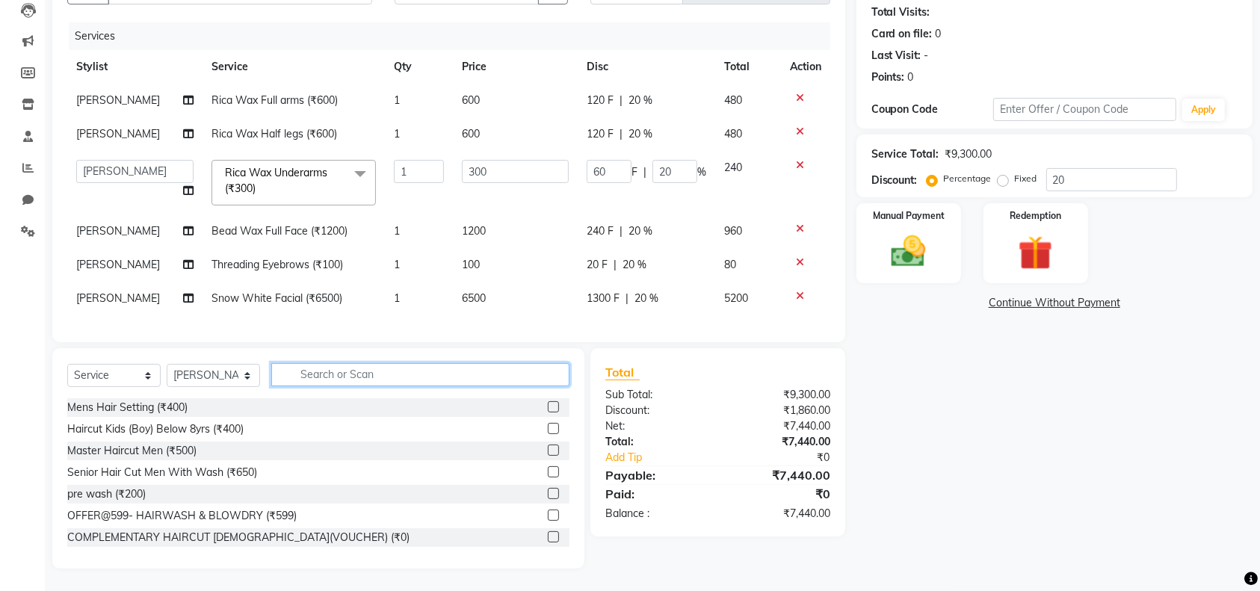
click at [350, 377] on input "text" at bounding box center [420, 374] width 298 height 23
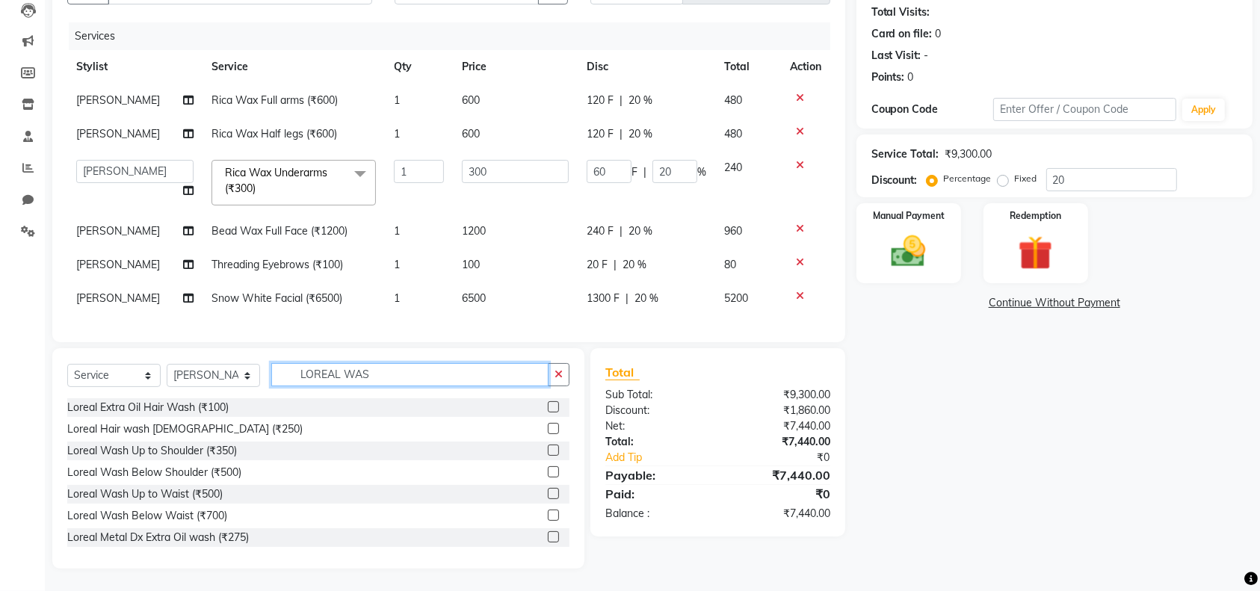
type input "LOREAL WAS"
click at [548, 472] on label at bounding box center [553, 471] width 11 height 11
click at [548, 472] on input "checkbox" at bounding box center [553, 473] width 10 height 10
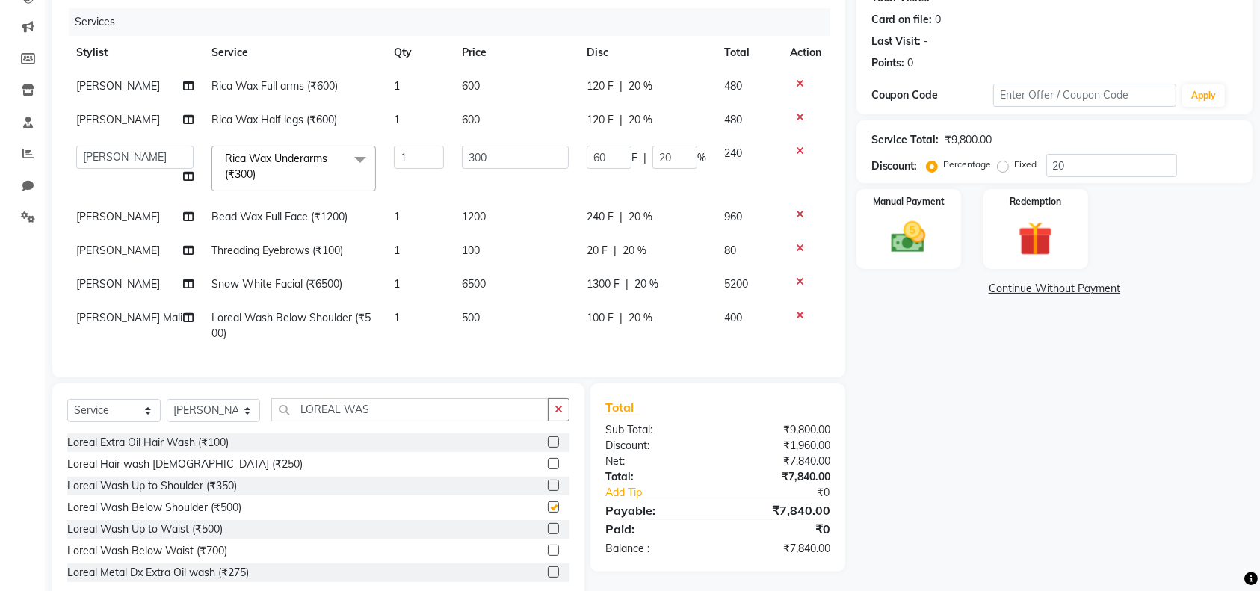
checkbox input "false"
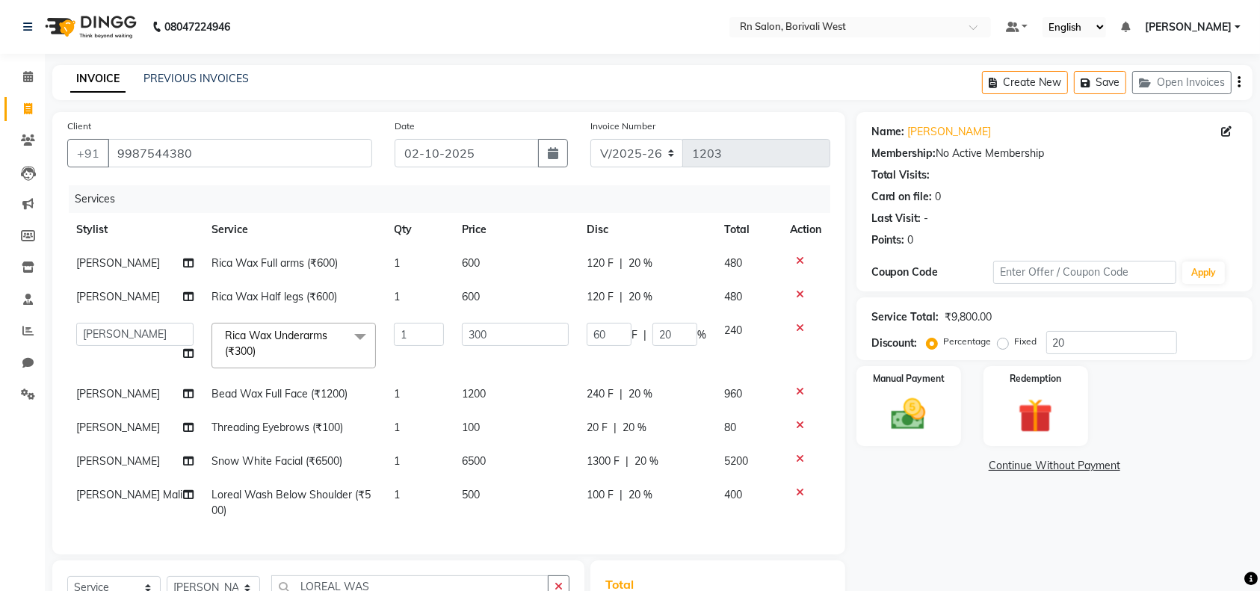
scroll to position [226, 0]
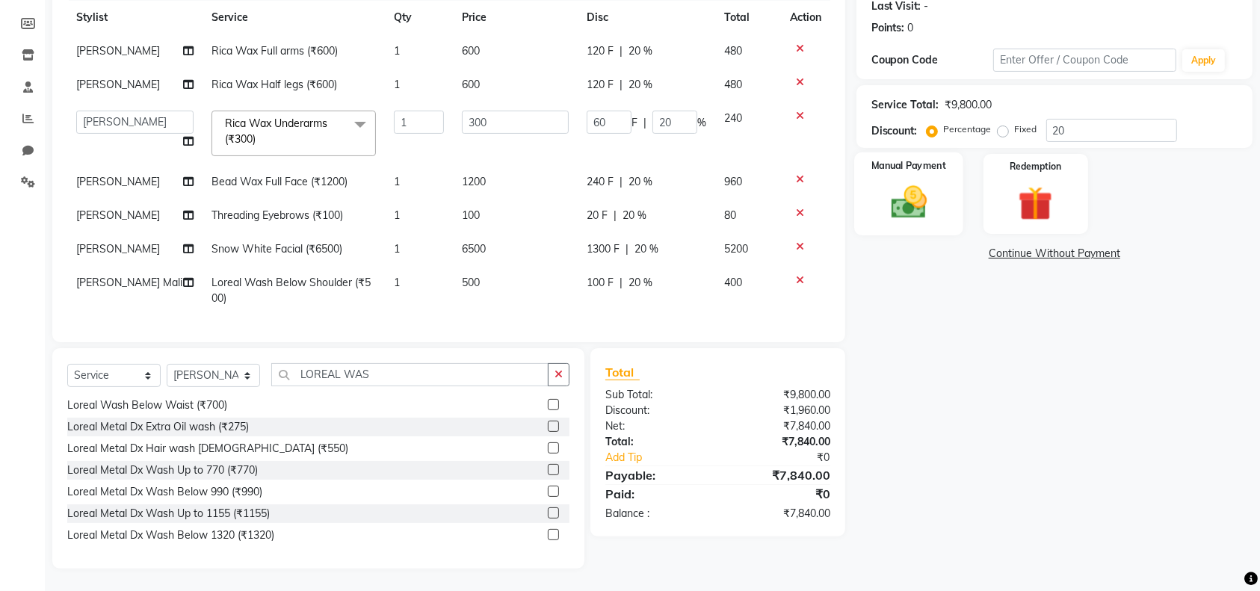
click at [937, 190] on img at bounding box center [909, 202] width 58 height 41
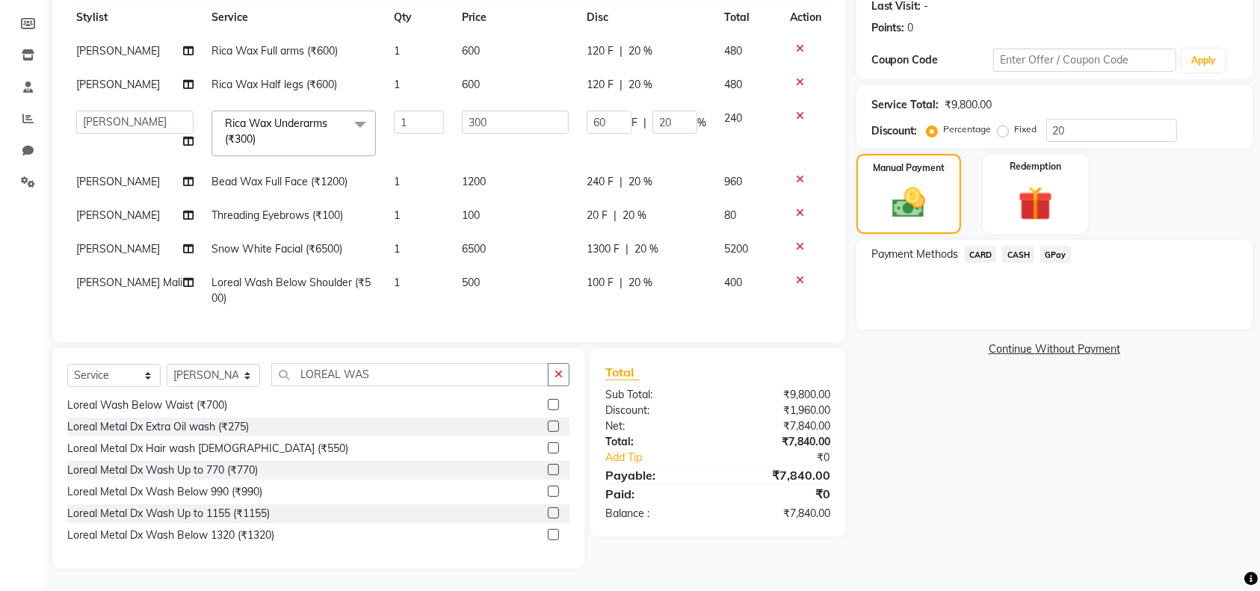
click at [983, 246] on span "CARD" at bounding box center [981, 254] width 32 height 17
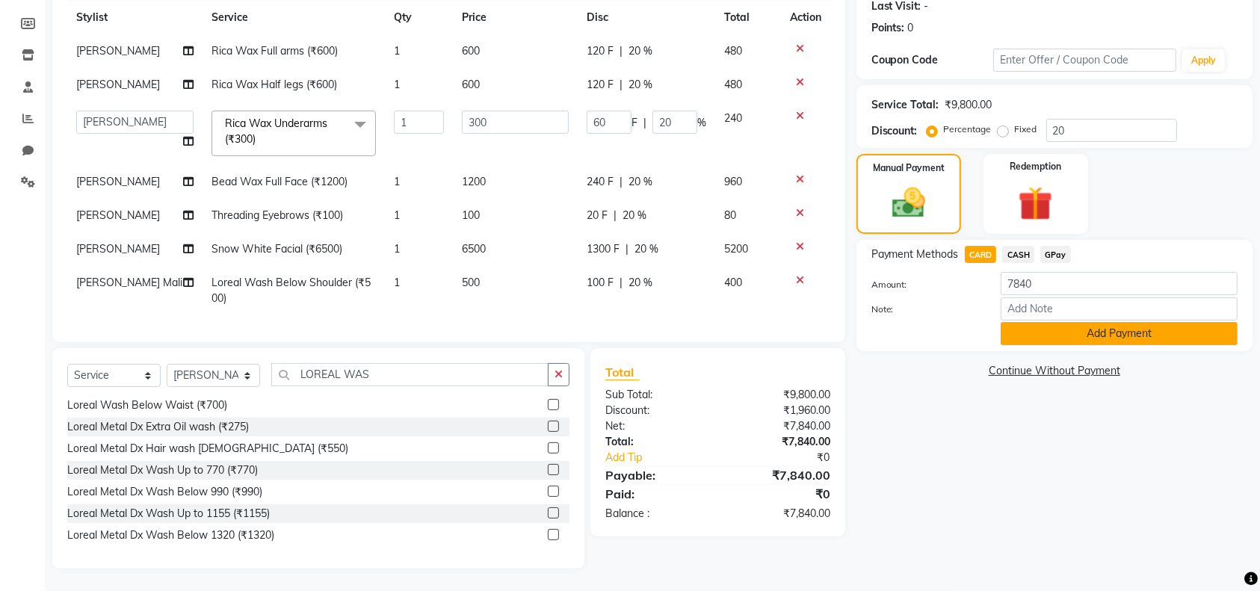
click at [1010, 324] on button "Add Payment" at bounding box center [1119, 333] width 237 height 23
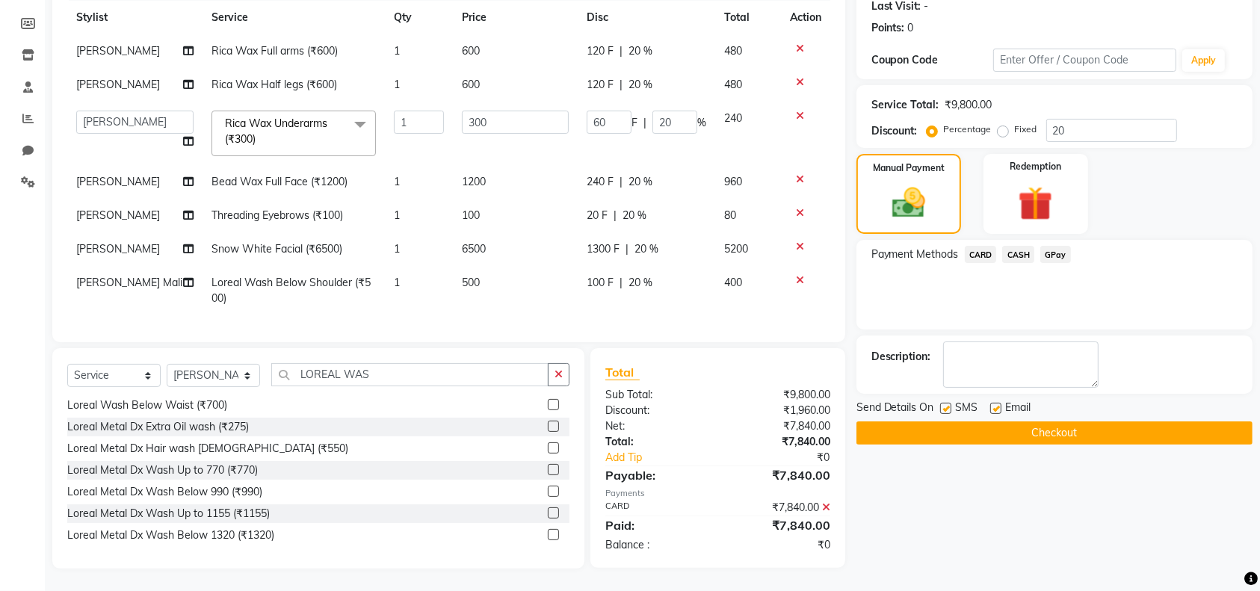
click at [997, 403] on label at bounding box center [995, 408] width 11 height 11
click at [997, 404] on input "checkbox" at bounding box center [995, 409] width 10 height 10
checkbox input "false"
click at [945, 403] on label at bounding box center [945, 408] width 11 height 11
click at [945, 404] on input "checkbox" at bounding box center [945, 409] width 10 height 10
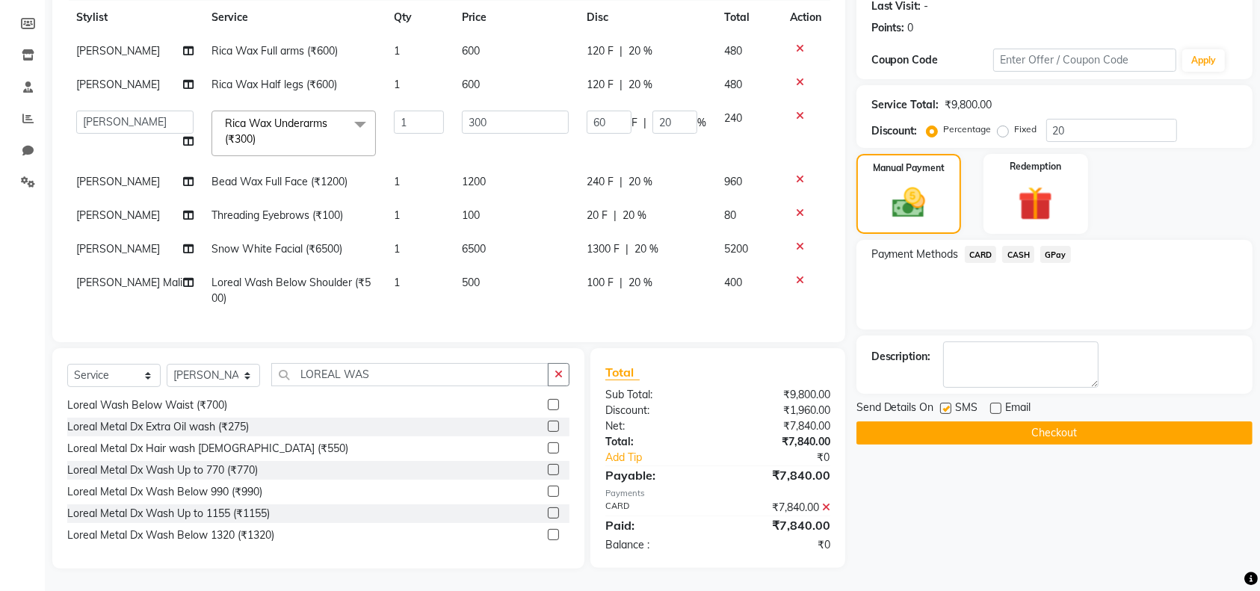
checkbox input "false"
click at [943, 422] on button "Checkout" at bounding box center [1055, 433] width 396 height 23
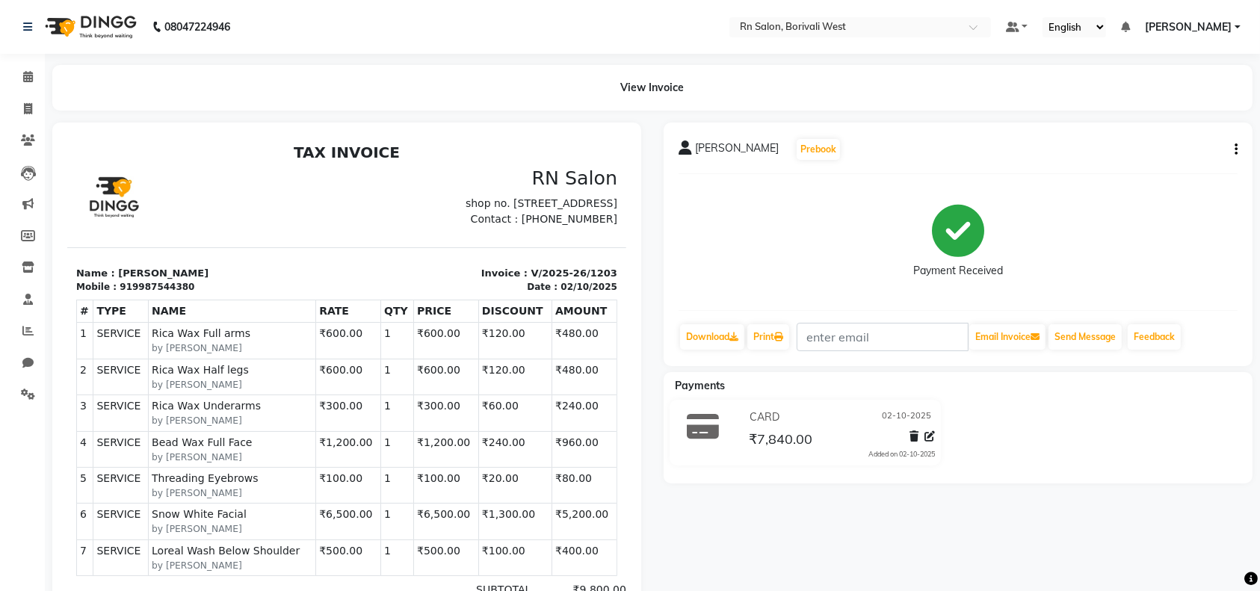
click at [24, 94] on li "Invoice" at bounding box center [22, 109] width 45 height 32
click at [26, 81] on icon at bounding box center [28, 76] width 10 height 11
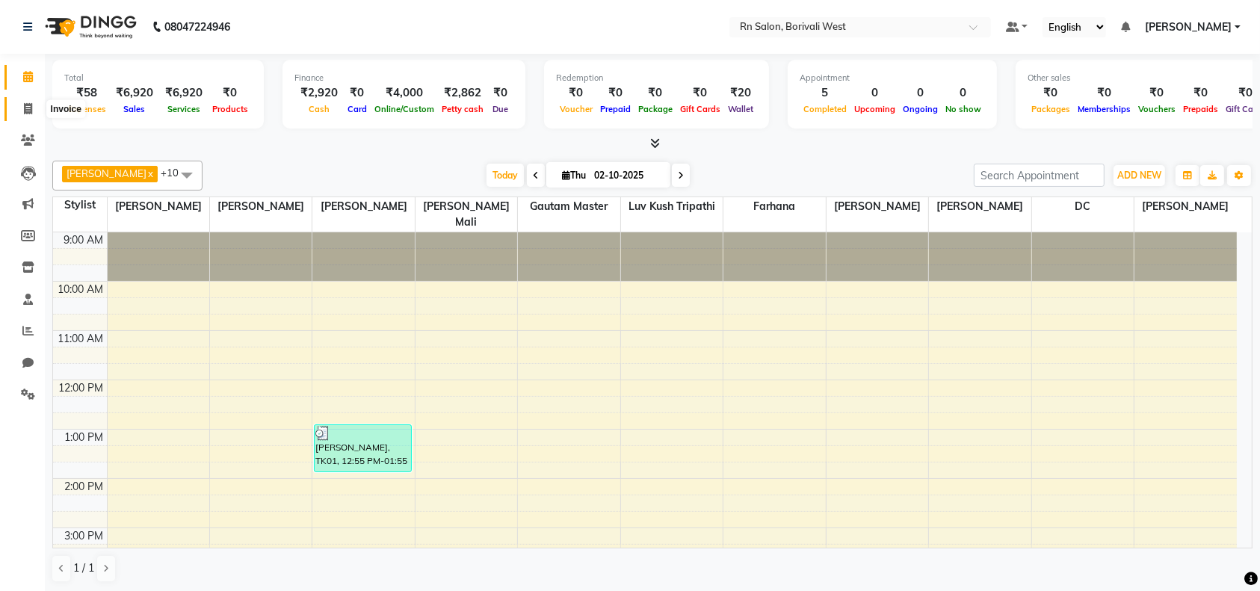
click at [25, 115] on span at bounding box center [28, 109] width 26 height 17
select select "8515"
select select "service"
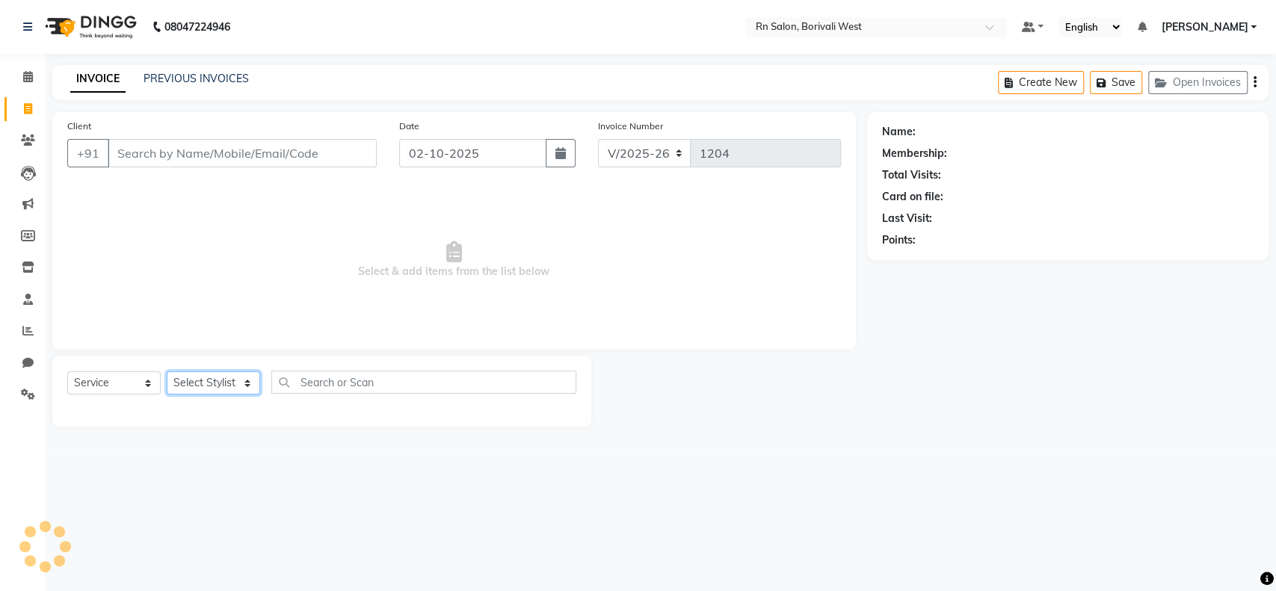
click at [221, 389] on select "Select Stylist" at bounding box center [213, 383] width 93 height 23
select select "89841"
click at [167, 372] on select "Select Stylist [PERSON_NAME] [PERSON_NAME] DC [PERSON_NAME] [PERSON_NAME] maste…" at bounding box center [213, 383] width 93 height 23
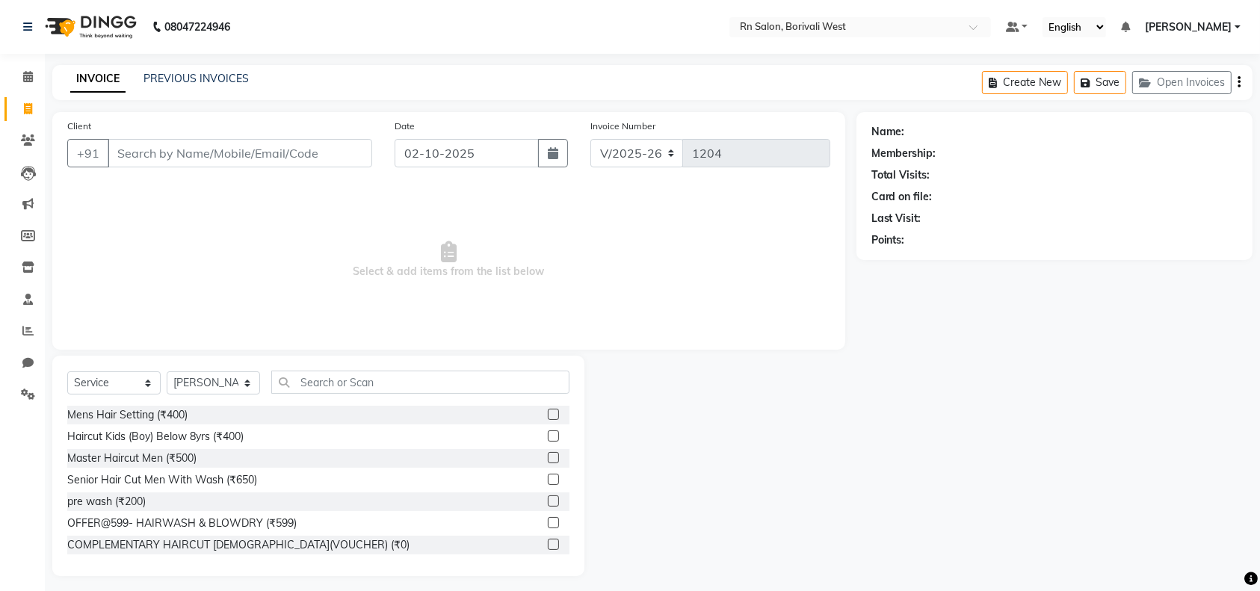
click at [338, 397] on div "Select Service Product Membership Package Voucher Prepaid Gift Card Select Styl…" at bounding box center [318, 388] width 502 height 35
click at [338, 386] on input "text" at bounding box center [420, 382] width 298 height 23
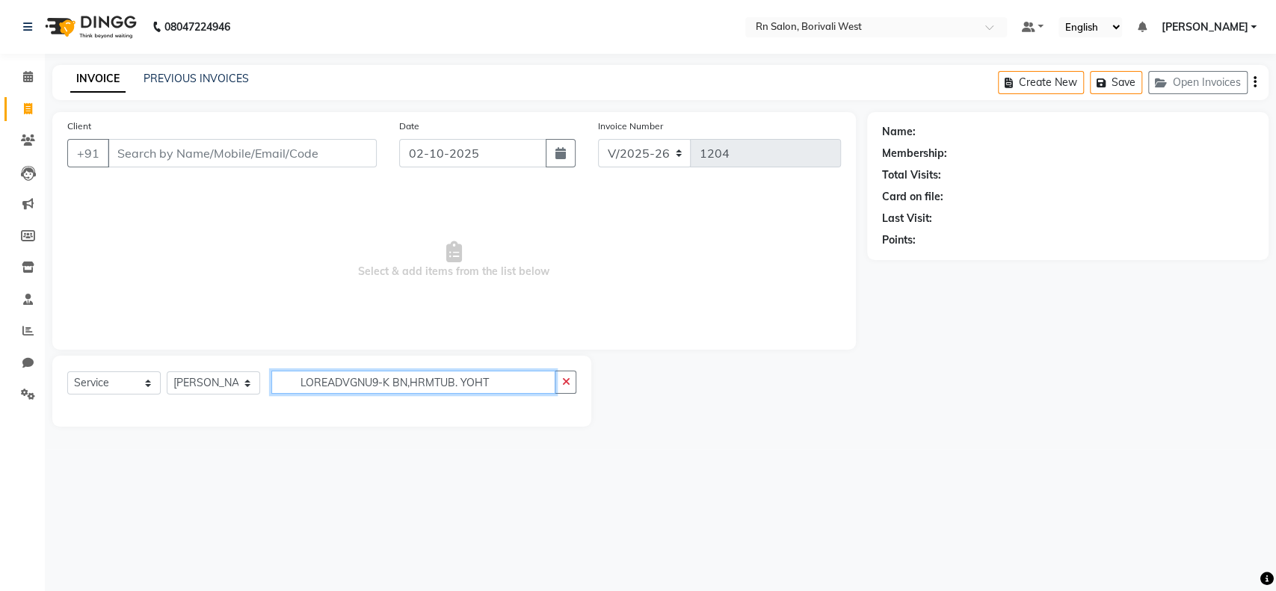
type input "LOREADVGNU9-K BN,HRMTUB. YOHT"
click button "button" at bounding box center [566, 382] width 22 height 23
type input "/"
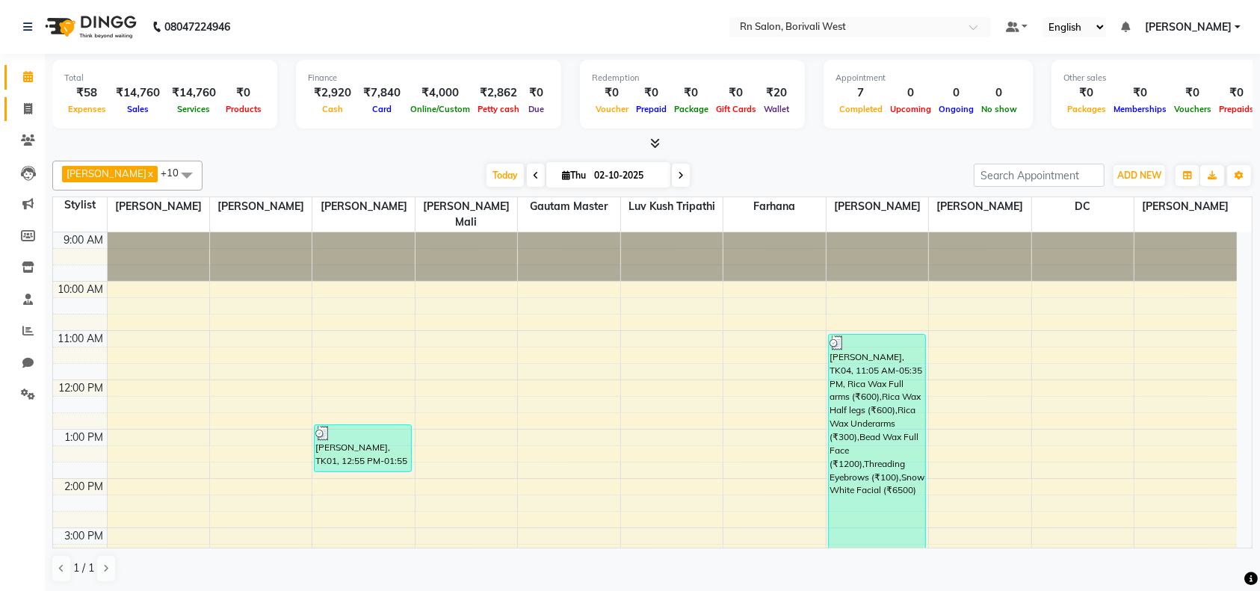
click at [13, 107] on link "Invoice" at bounding box center [22, 109] width 36 height 25
click at [40, 111] on span at bounding box center [28, 109] width 26 height 17
select select "service"
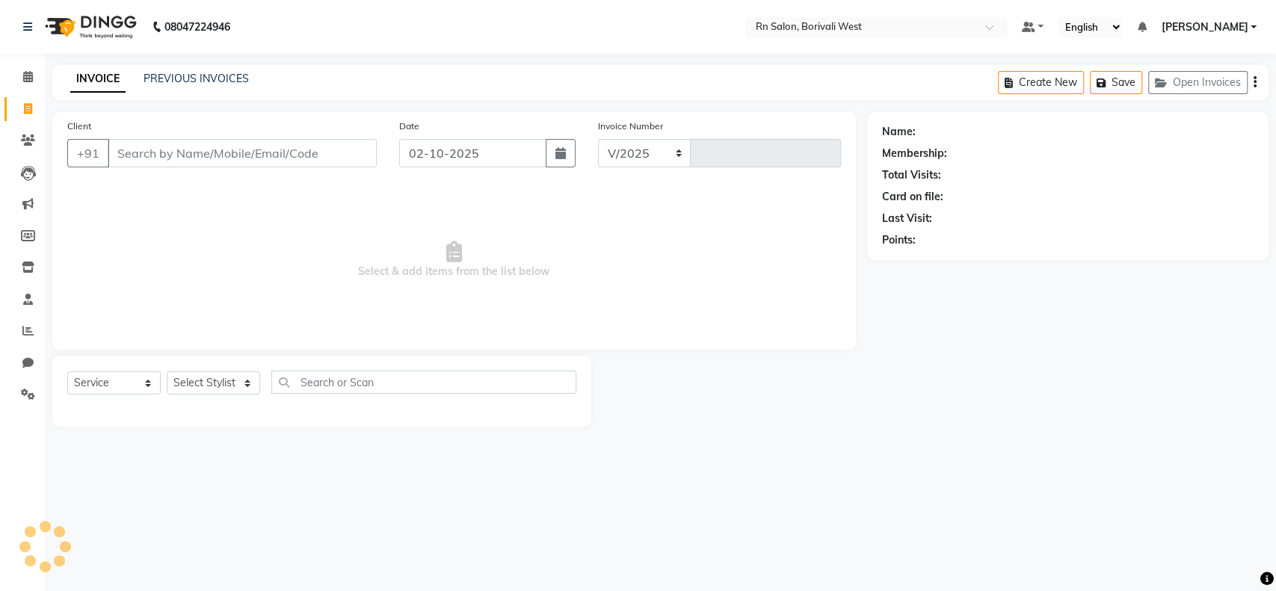
select select "8515"
type input "1204"
drag, startPoint x: 205, startPoint y: 383, endPoint x: 206, endPoint y: 375, distance: 8.3
click at [206, 383] on select "Select Stylist" at bounding box center [213, 383] width 93 height 23
select select "83940"
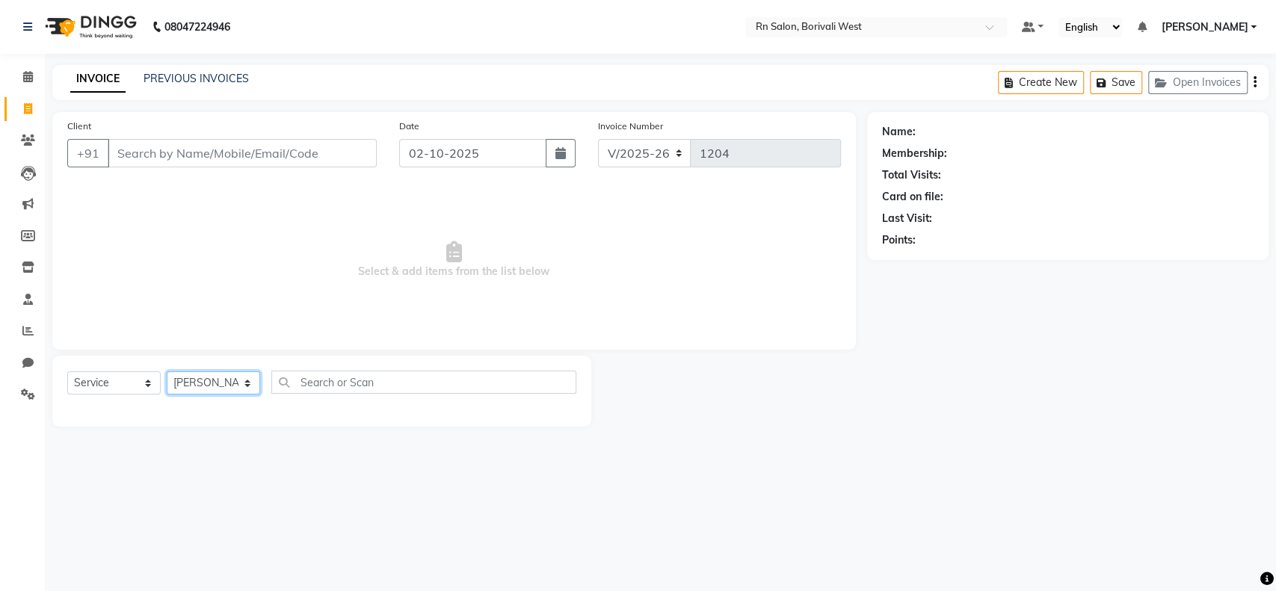
click at [167, 372] on select "Select Stylist [PERSON_NAME] [PERSON_NAME] DC [PERSON_NAME] [PERSON_NAME] maste…" at bounding box center [213, 383] width 93 height 23
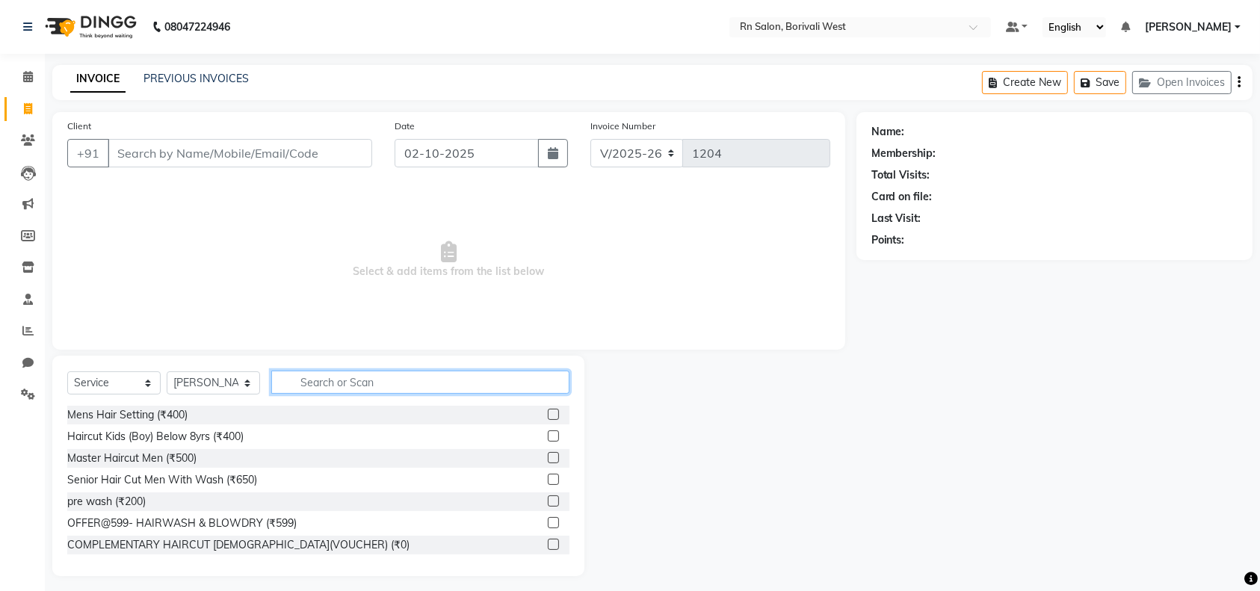
click at [337, 389] on input "text" at bounding box center [420, 382] width 298 height 23
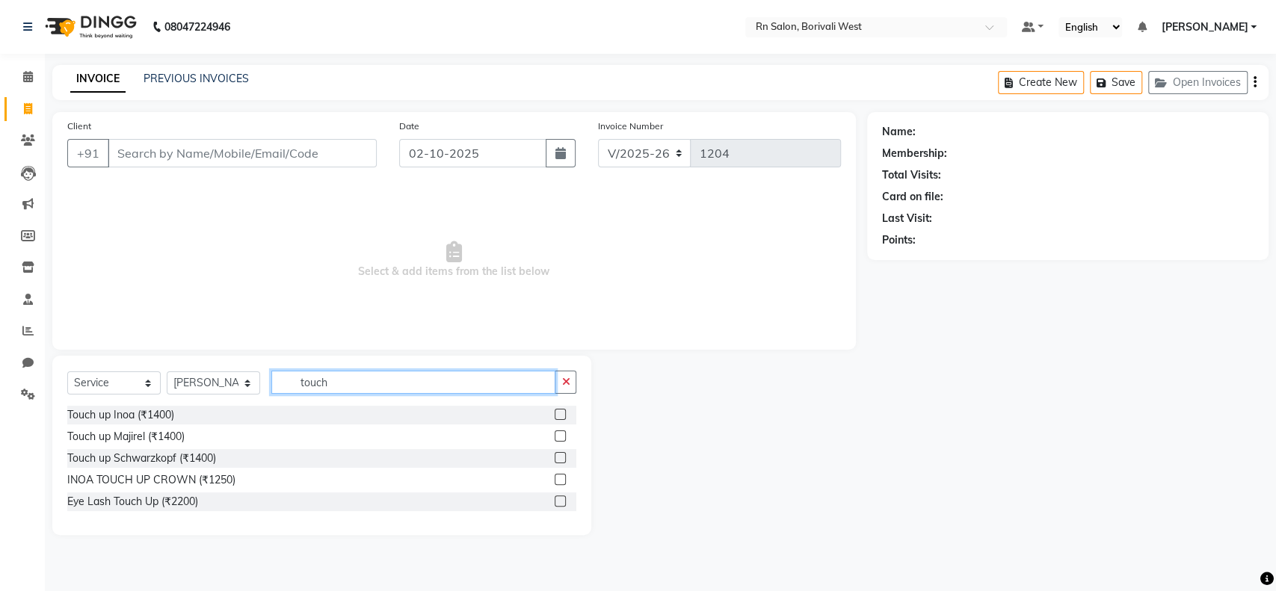
type input "touch"
click at [558, 415] on label at bounding box center [560, 414] width 11 height 11
click at [558, 415] on input "checkbox" at bounding box center [560, 415] width 10 height 10
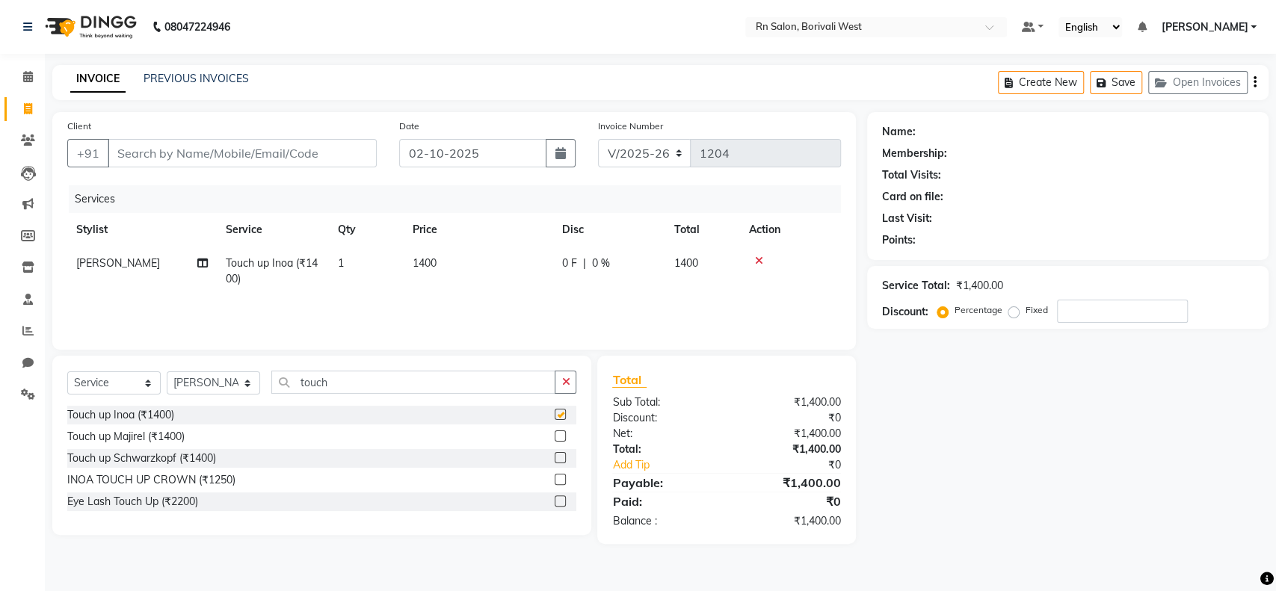
checkbox input "false"
click at [407, 262] on td "1400" at bounding box center [479, 271] width 150 height 49
select select "83940"
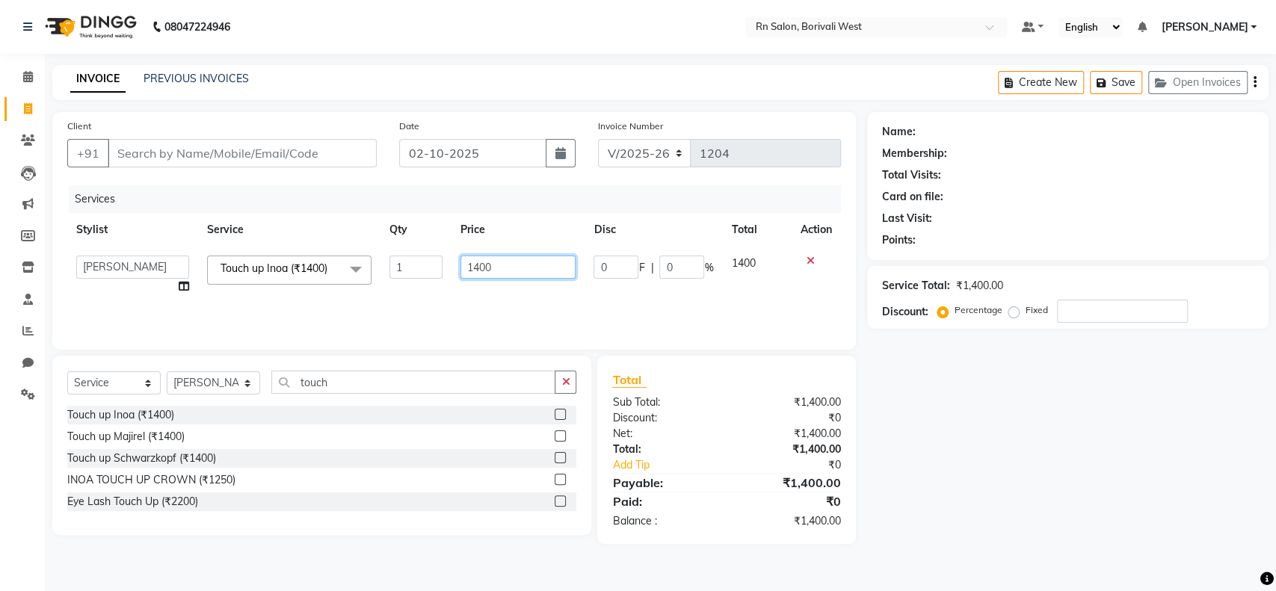
click at [536, 266] on input "1400" at bounding box center [518, 267] width 116 height 23
type input "1"
type input "1750"
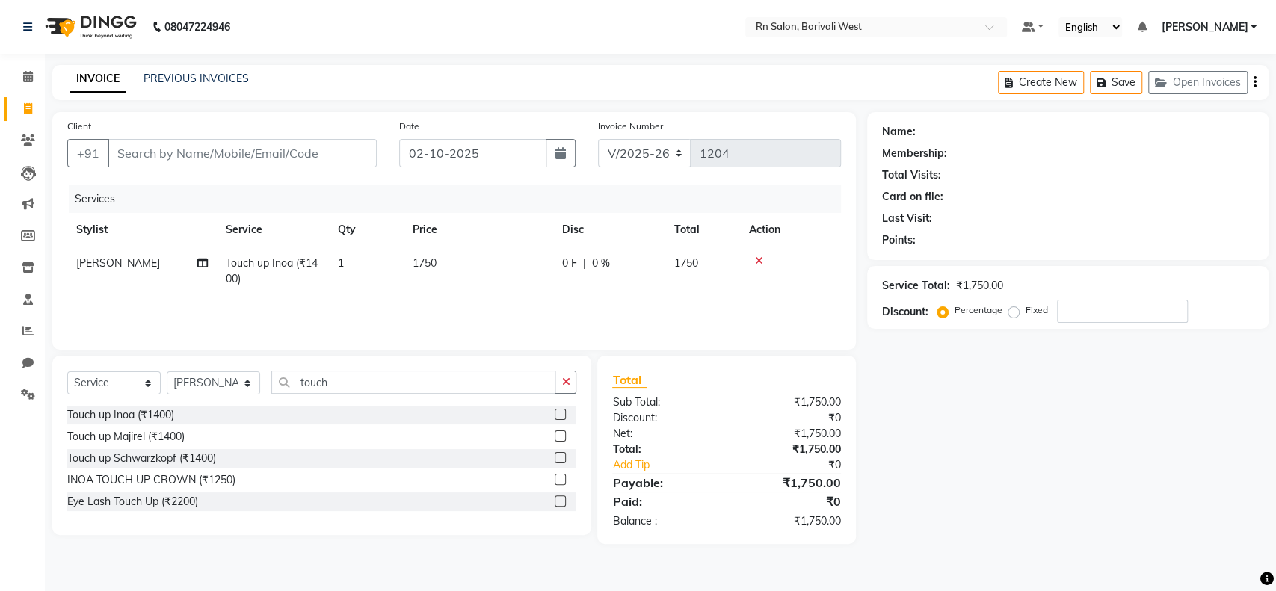
click at [592, 262] on span "0 %" at bounding box center [601, 264] width 18 height 16
select select "83940"
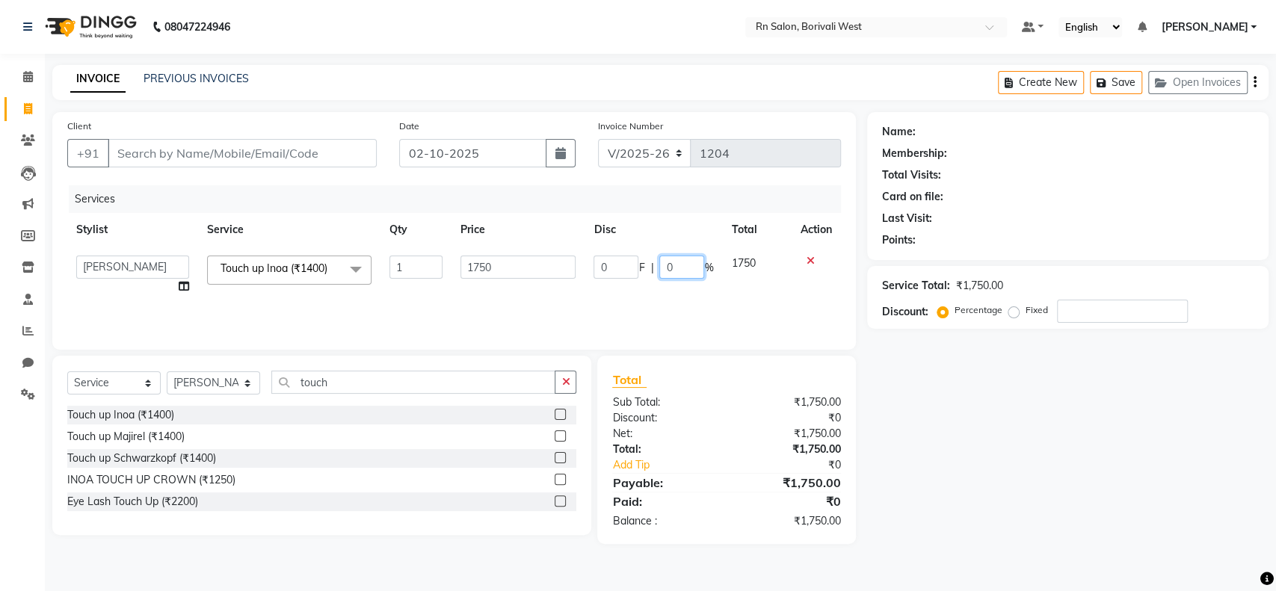
click at [680, 270] on input "0" at bounding box center [681, 267] width 45 height 23
type input "20"
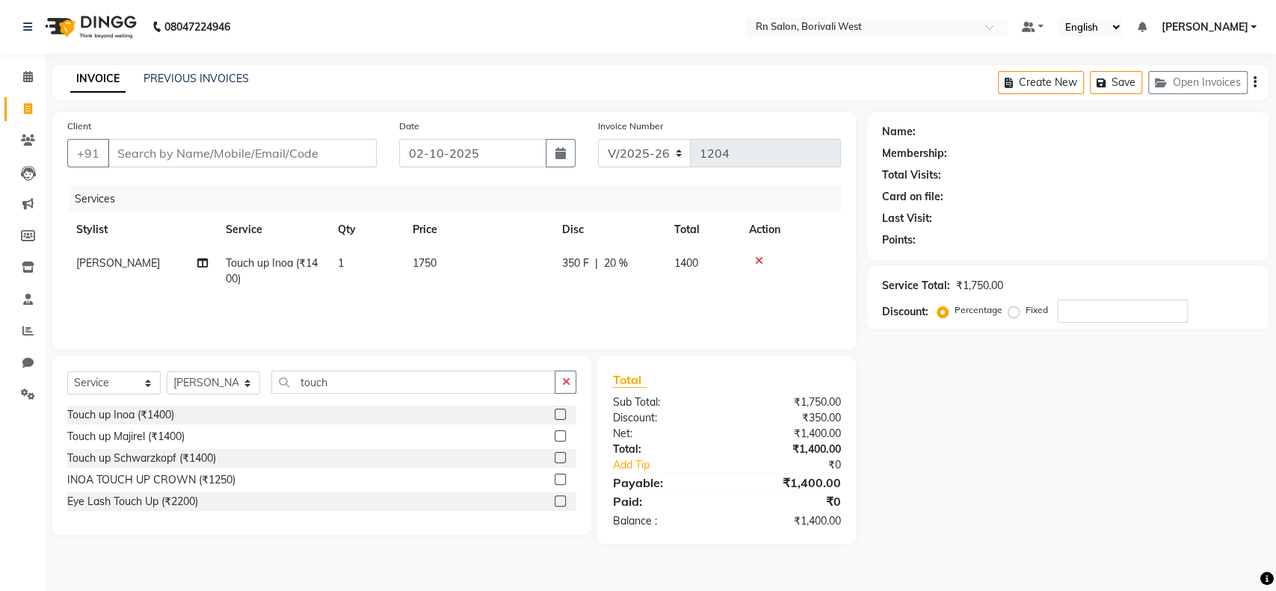
click at [1047, 442] on div "Name: Membership: Total Visits: Card on file: Last Visit: Points: Service Total…" at bounding box center [1073, 328] width 413 height 432
click at [244, 389] on select "Select Stylist [PERSON_NAME] [PERSON_NAME] DC [PERSON_NAME] [PERSON_NAME] maste…" at bounding box center [213, 383] width 93 height 23
select select "85153"
click at [375, 386] on input "touch" at bounding box center [413, 382] width 284 height 23
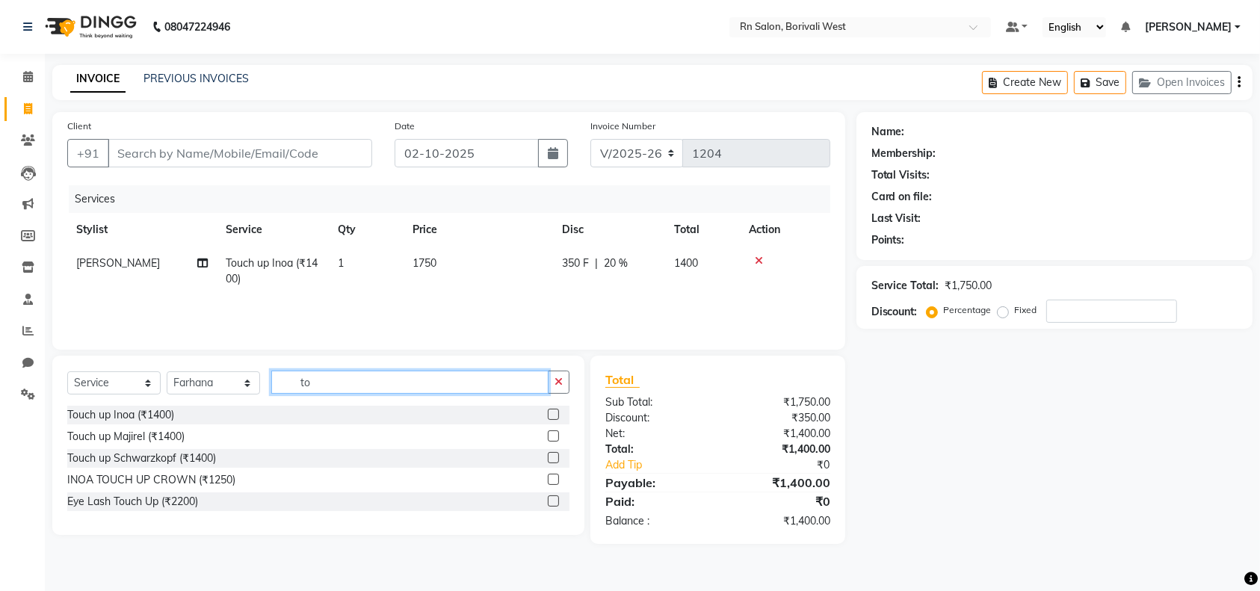
type input "t"
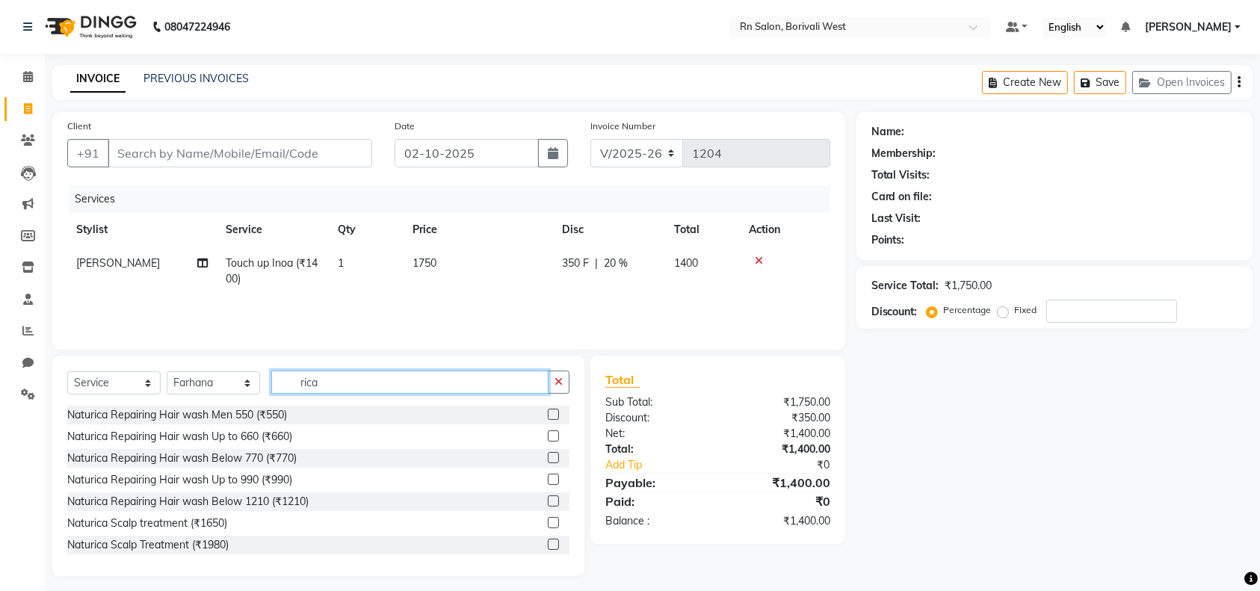
type input "rica"
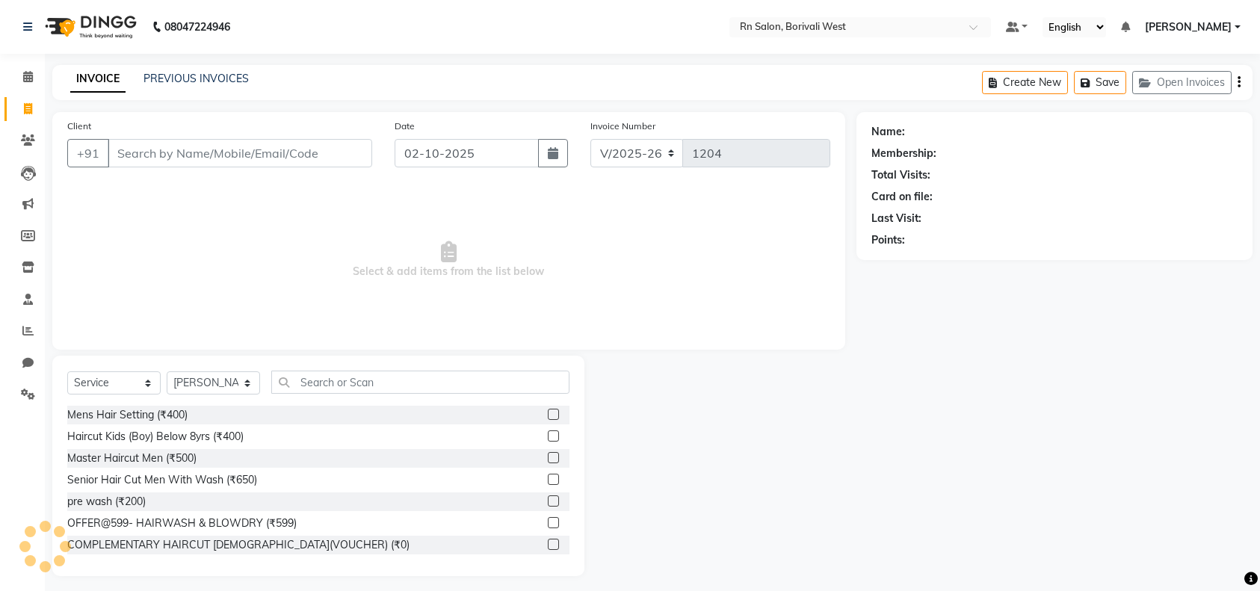
select select "8515"
select select "service"
select select "89841"
click at [22, 375] on li "Chat" at bounding box center [22, 364] width 45 height 32
click at [25, 324] on span at bounding box center [28, 331] width 26 height 17
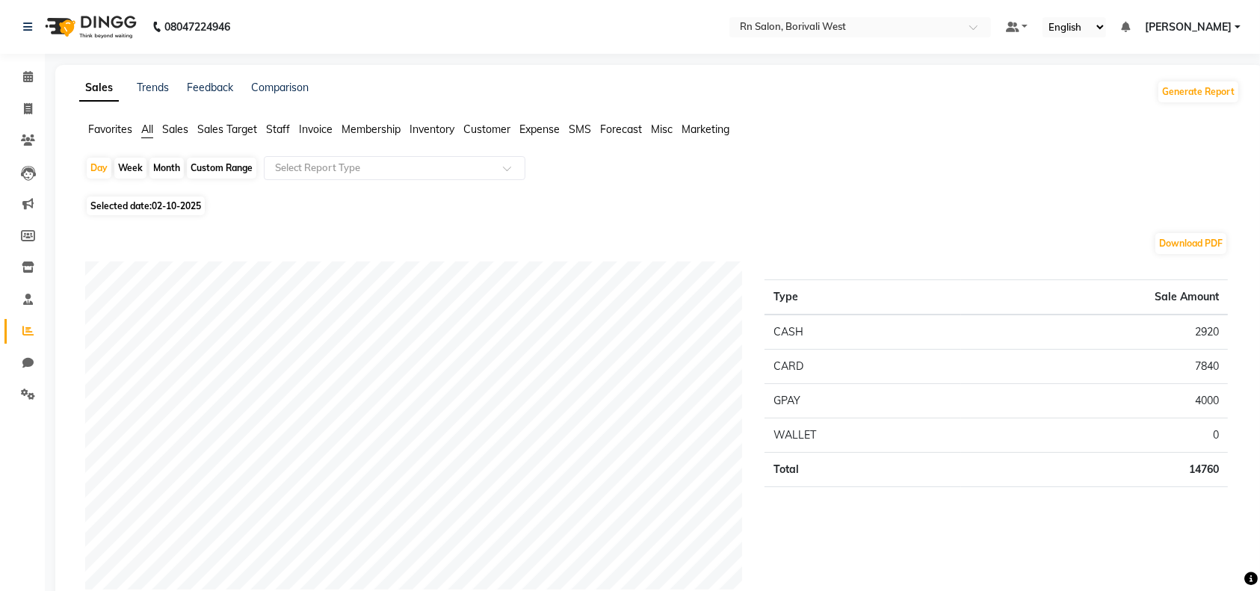
click at [164, 171] on div "Month" at bounding box center [167, 168] width 34 height 21
select select "10"
select select "2025"
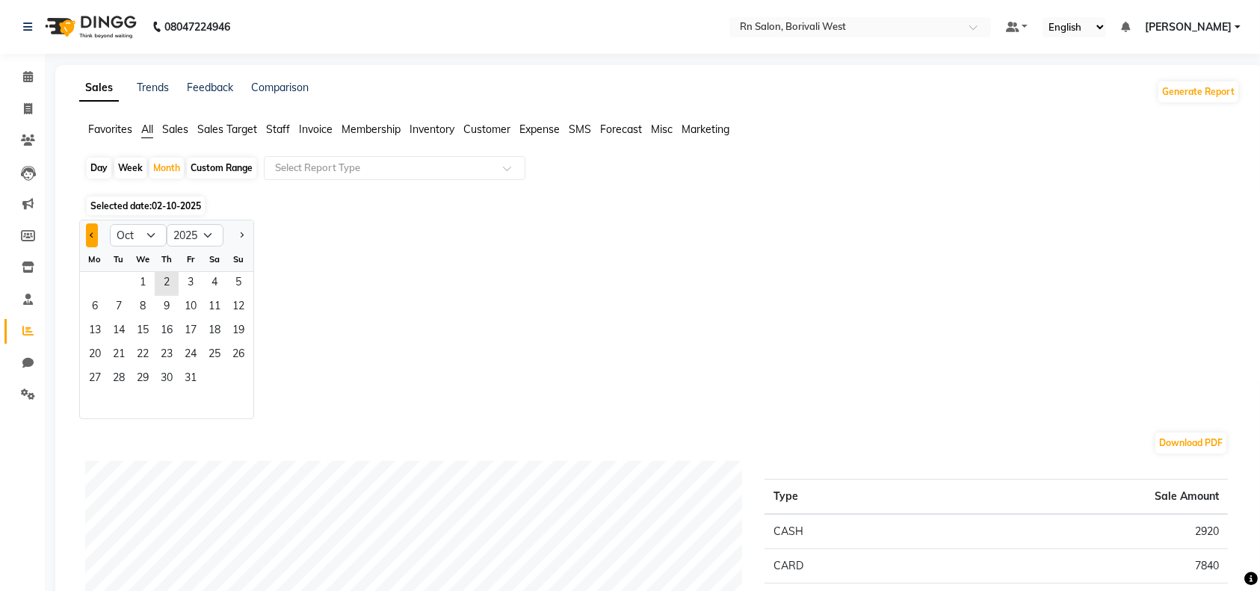
click at [90, 237] on button "Previous month" at bounding box center [92, 236] width 12 height 24
select select "9"
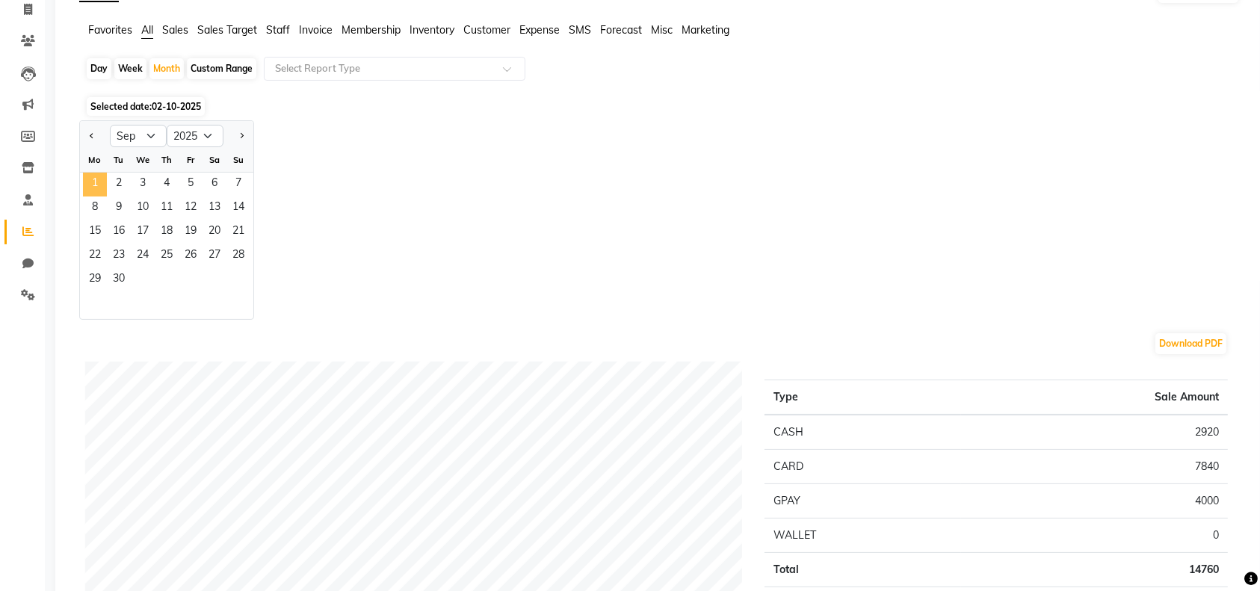
click at [99, 176] on span "1" at bounding box center [95, 185] width 24 height 24
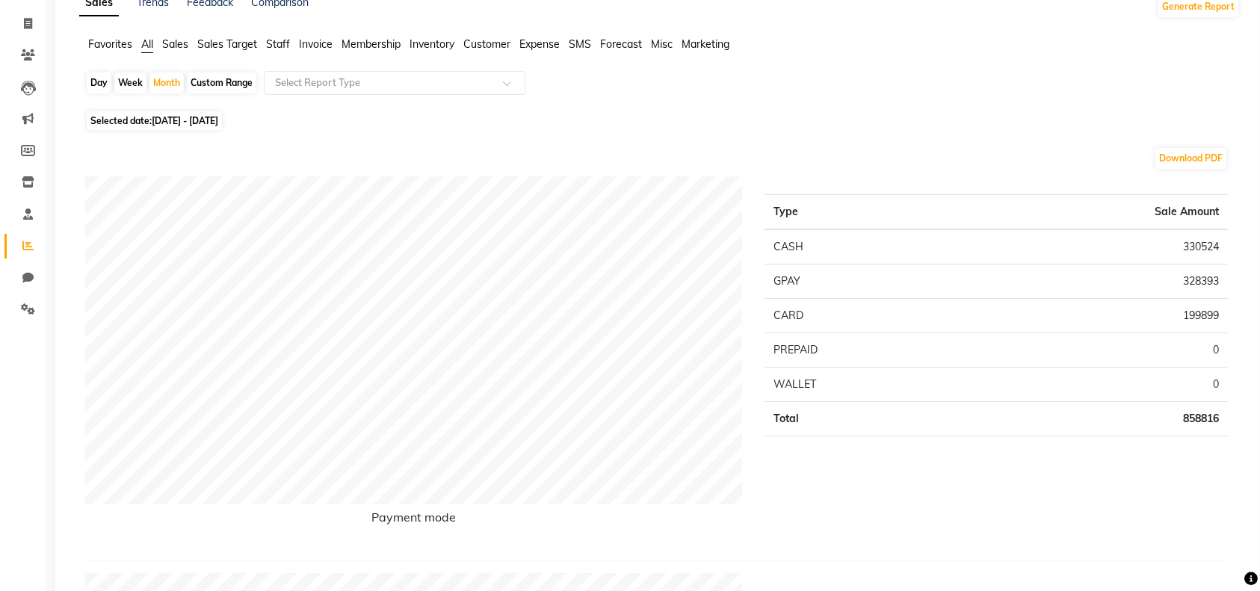
scroll to position [0, 0]
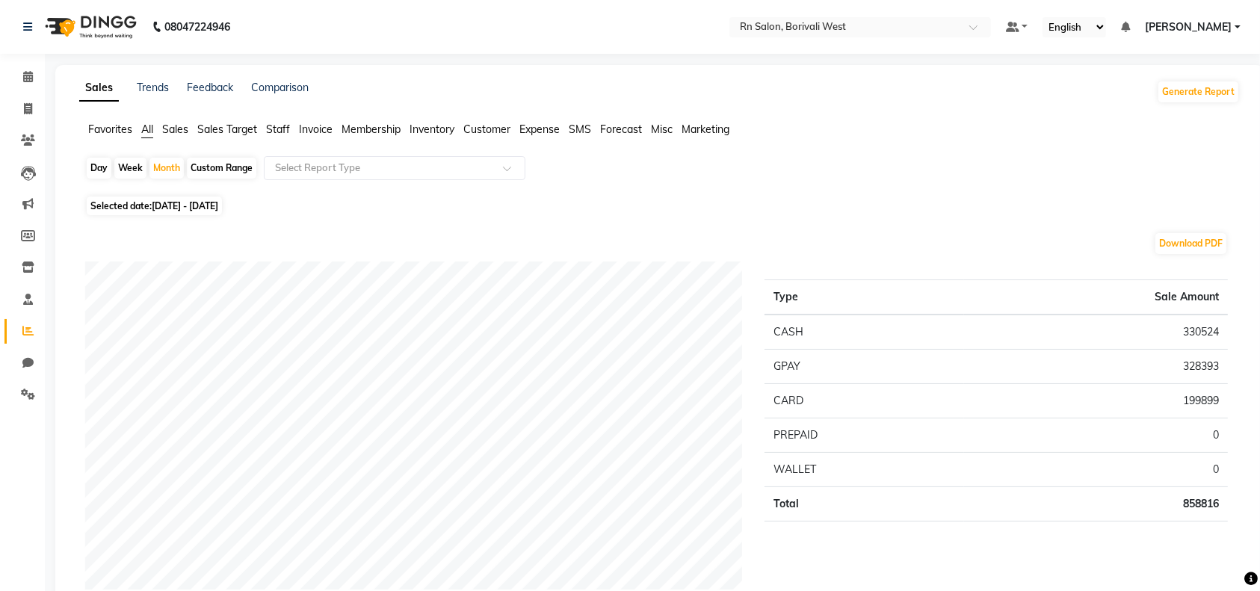
click at [286, 126] on span "Staff" at bounding box center [278, 129] width 24 height 13
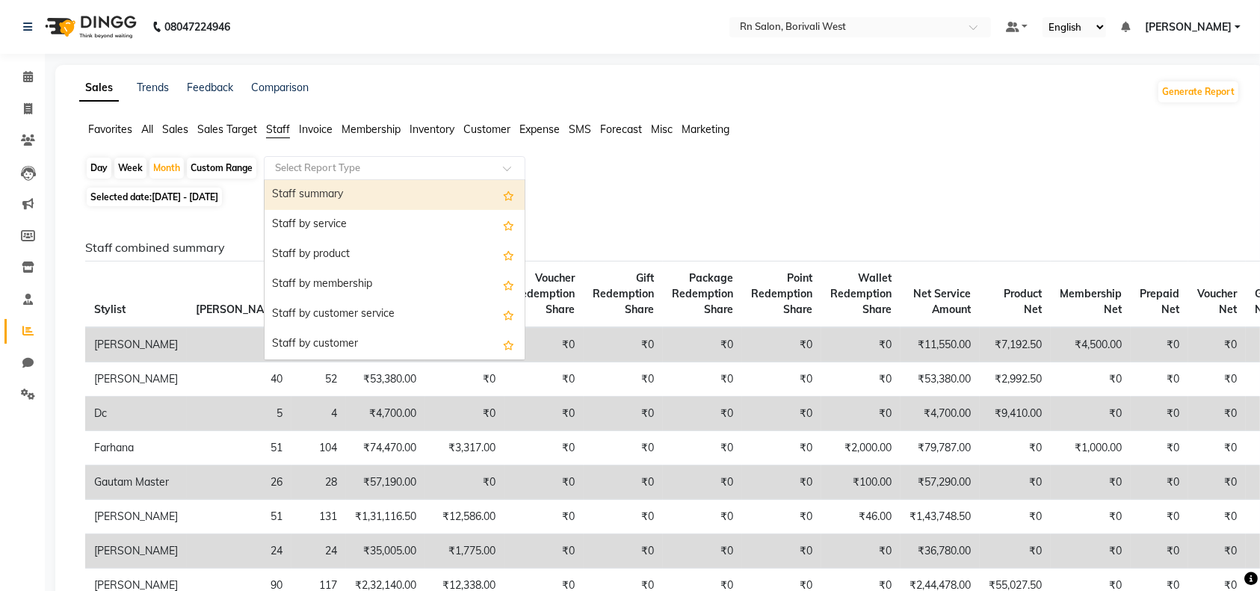
click at [314, 166] on input "text" at bounding box center [379, 168] width 215 height 15
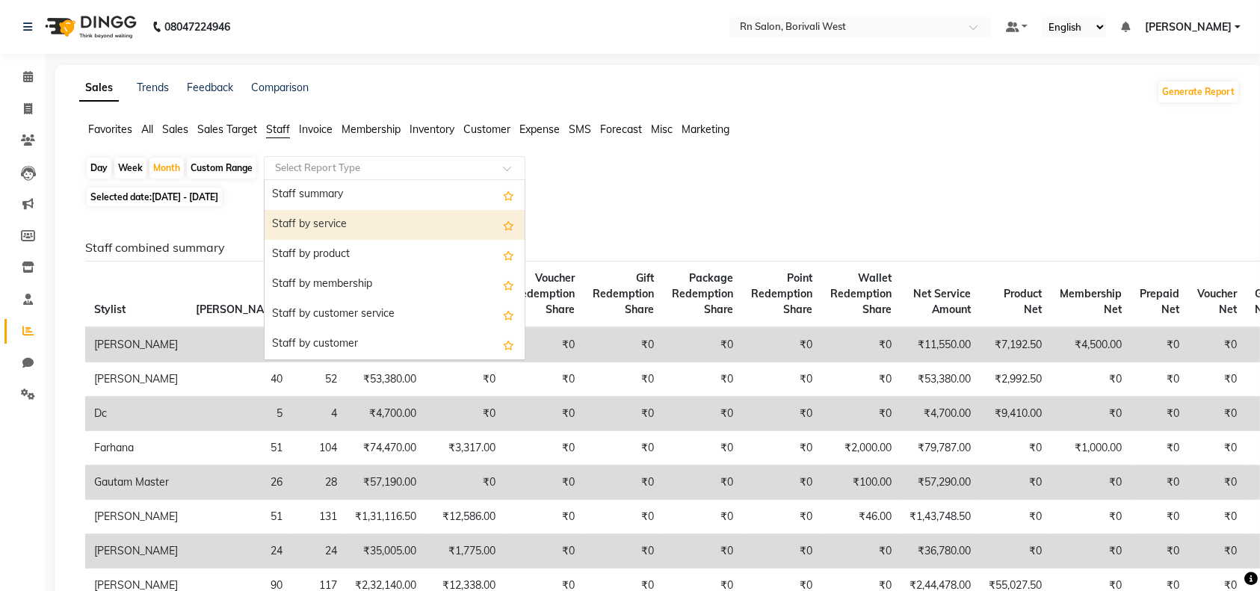
click at [318, 220] on div "Staff by service" at bounding box center [395, 225] width 260 height 30
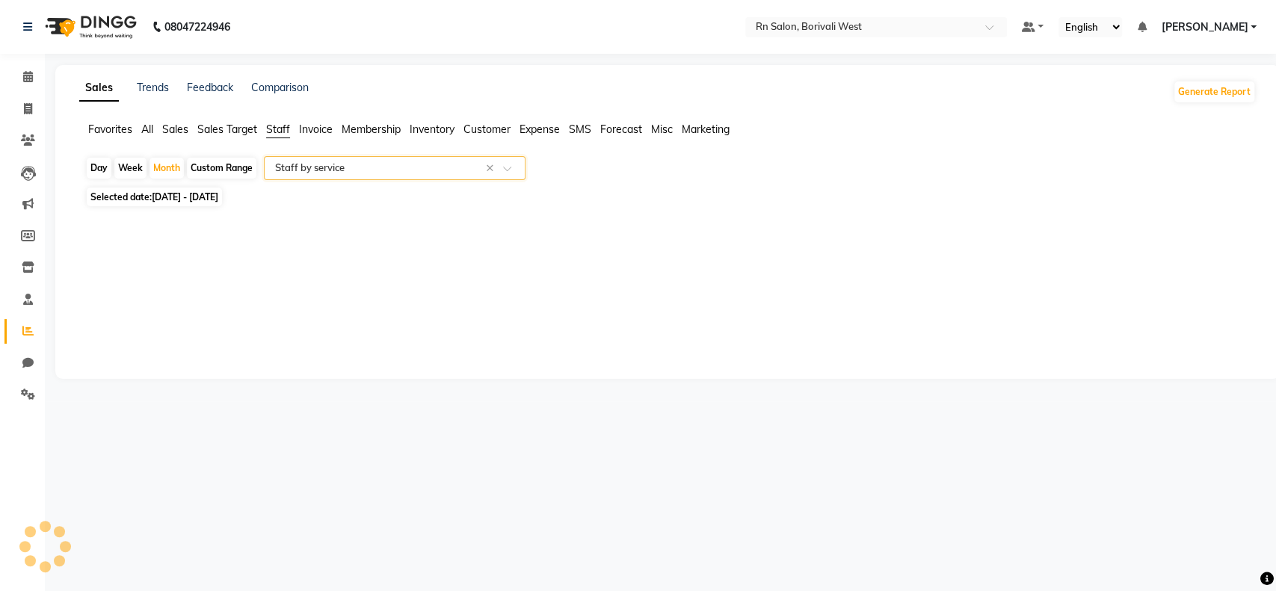
select select "full_report"
select select "csv"
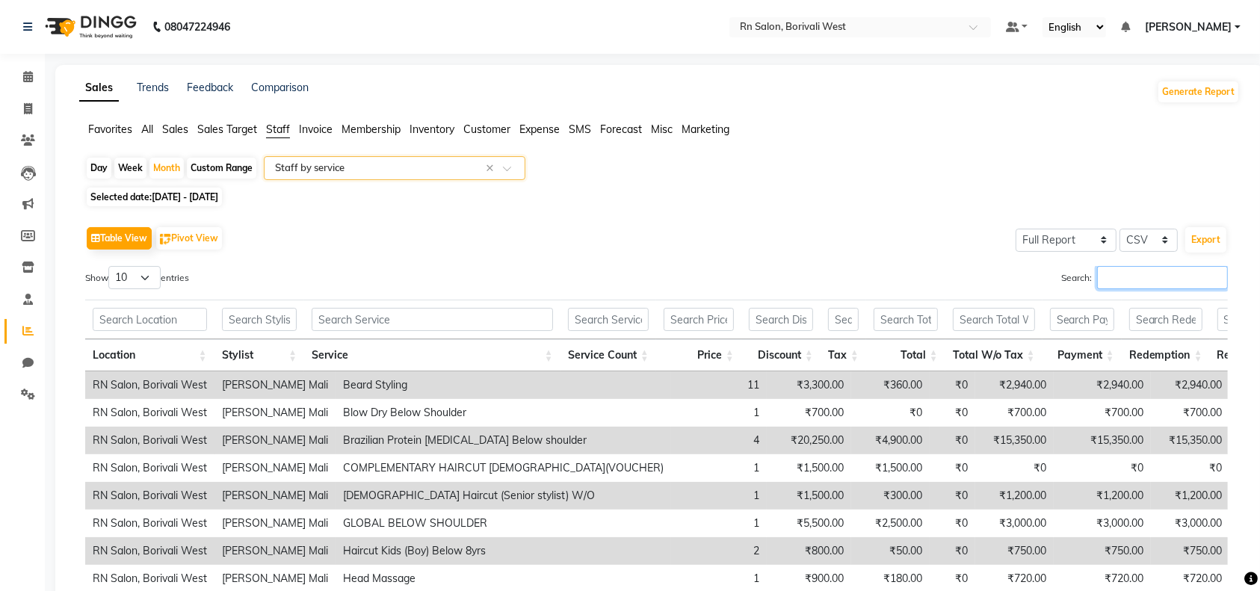
click at [1135, 284] on input "Search:" at bounding box center [1162, 277] width 131 height 23
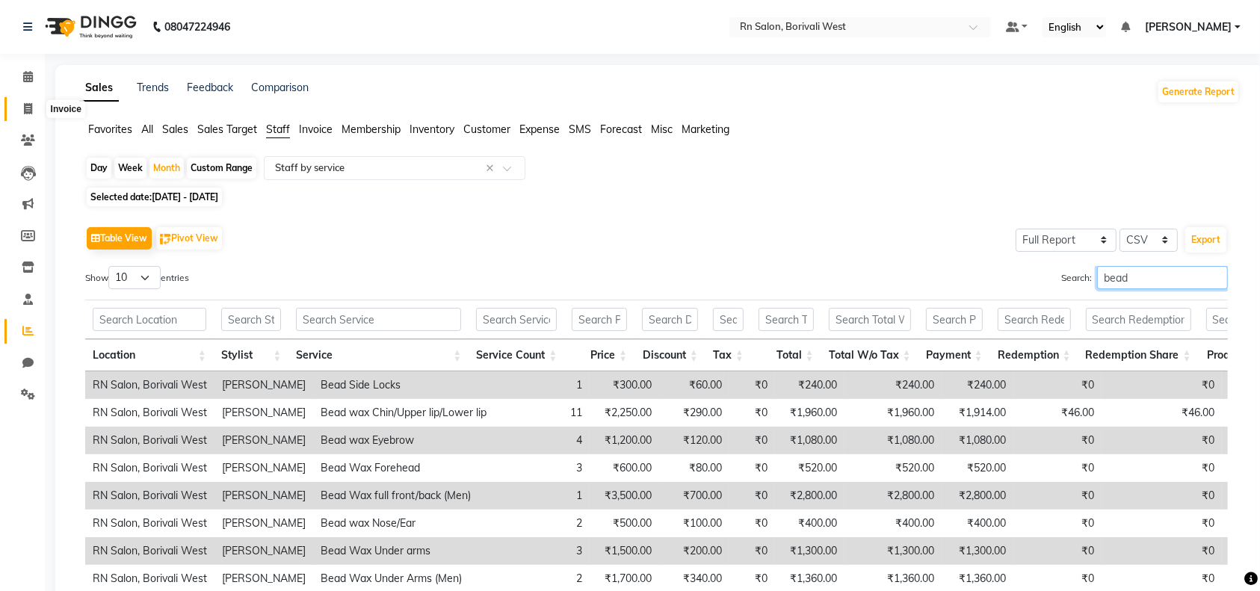
type input "bead"
click at [24, 111] on icon at bounding box center [28, 108] width 8 height 11
select select "service"
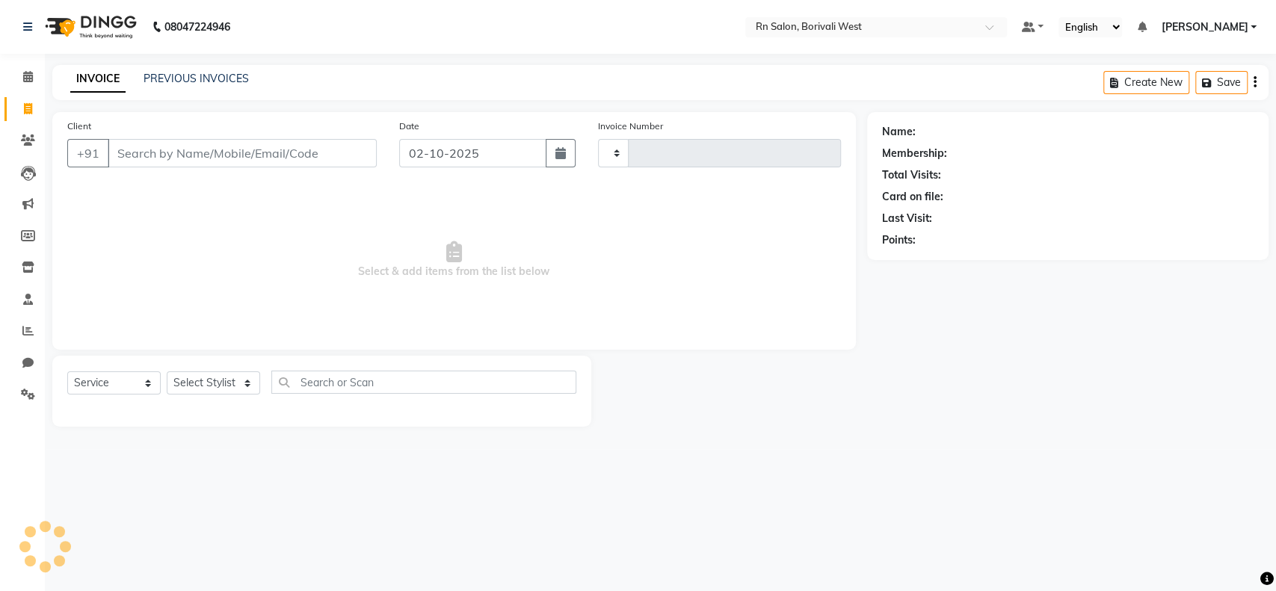
type input "1204"
select select "8515"
click at [221, 395] on div "Select Service Product Membership Package Voucher Prepaid Gift Card Select Styl…" at bounding box center [321, 388] width 509 height 35
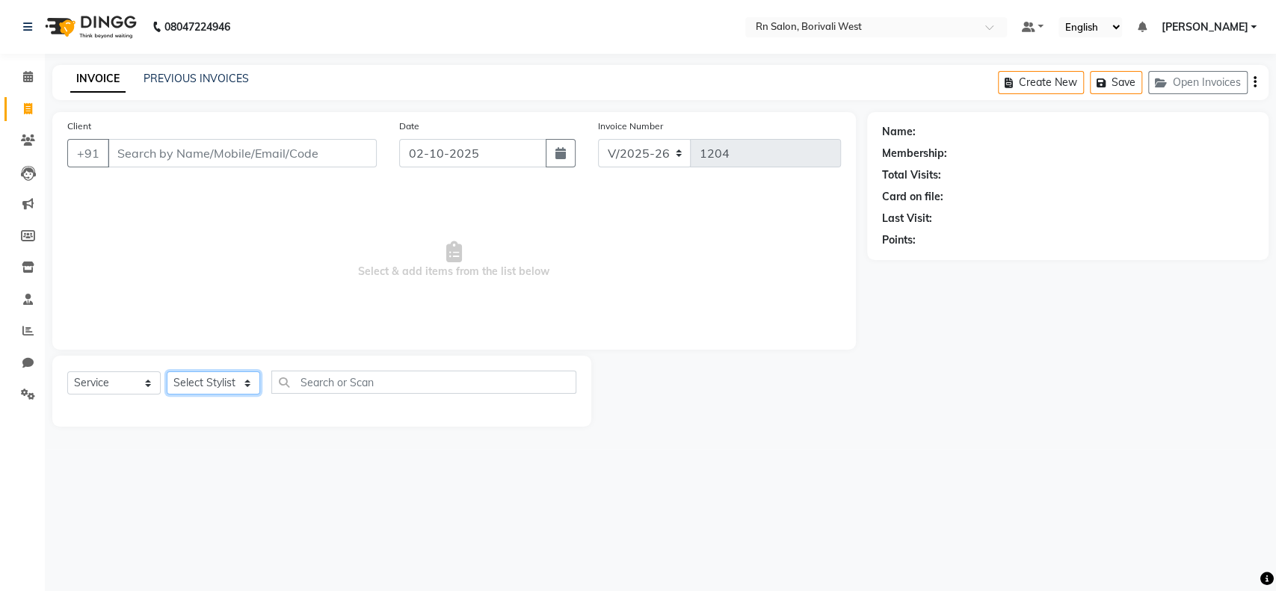
click at [221, 386] on select "Select Stylist [PERSON_NAME] [PERSON_NAME] DC [PERSON_NAME] [PERSON_NAME] maste…" at bounding box center [213, 383] width 93 height 23
select select "84270"
click at [167, 372] on select "Select Stylist [PERSON_NAME] [PERSON_NAME] DC [PERSON_NAME] [PERSON_NAME] maste…" at bounding box center [213, 383] width 93 height 23
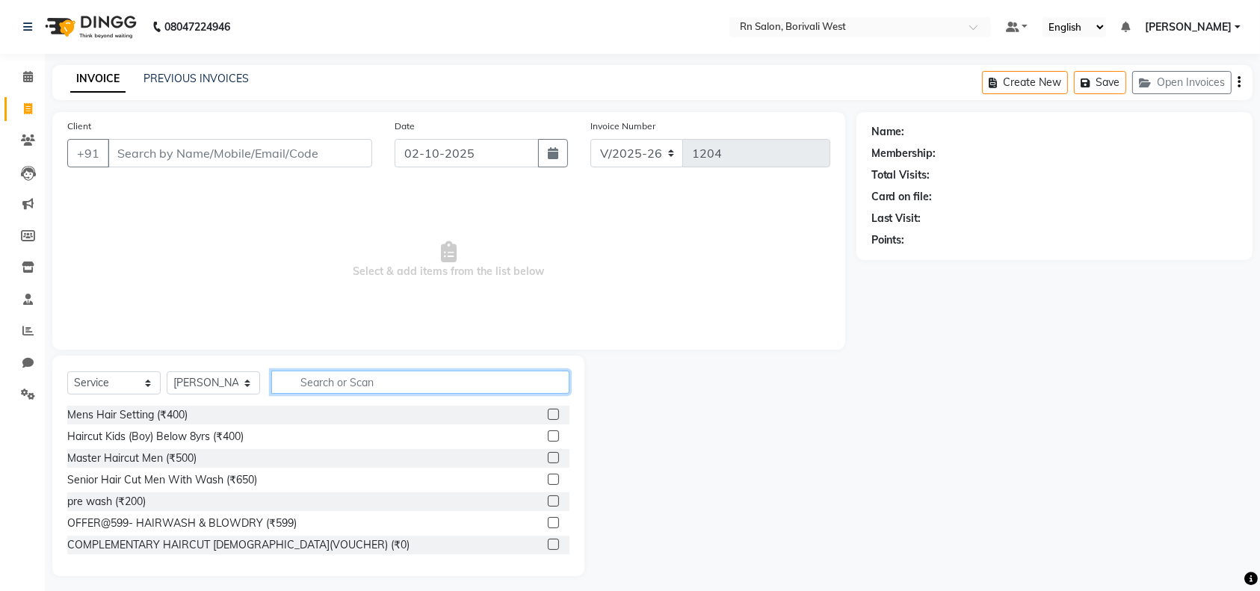
click at [305, 386] on input "text" at bounding box center [420, 382] width 298 height 23
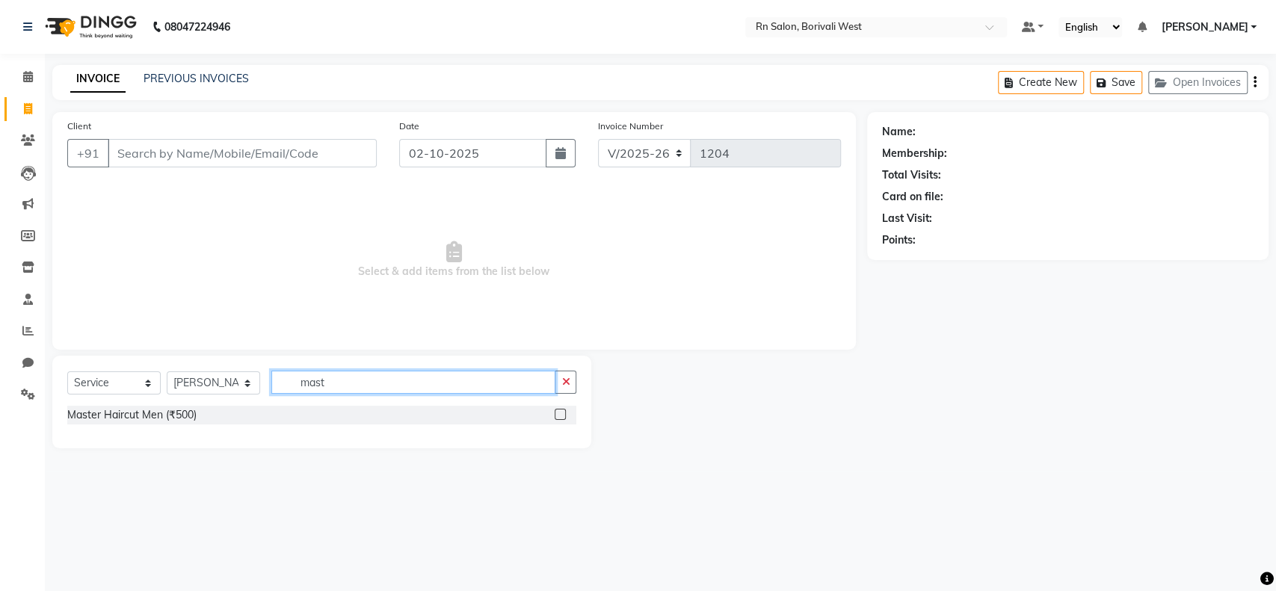
type input "mast"
click at [556, 410] on label at bounding box center [560, 414] width 11 height 11
click at [556, 410] on input "checkbox" at bounding box center [560, 415] width 10 height 10
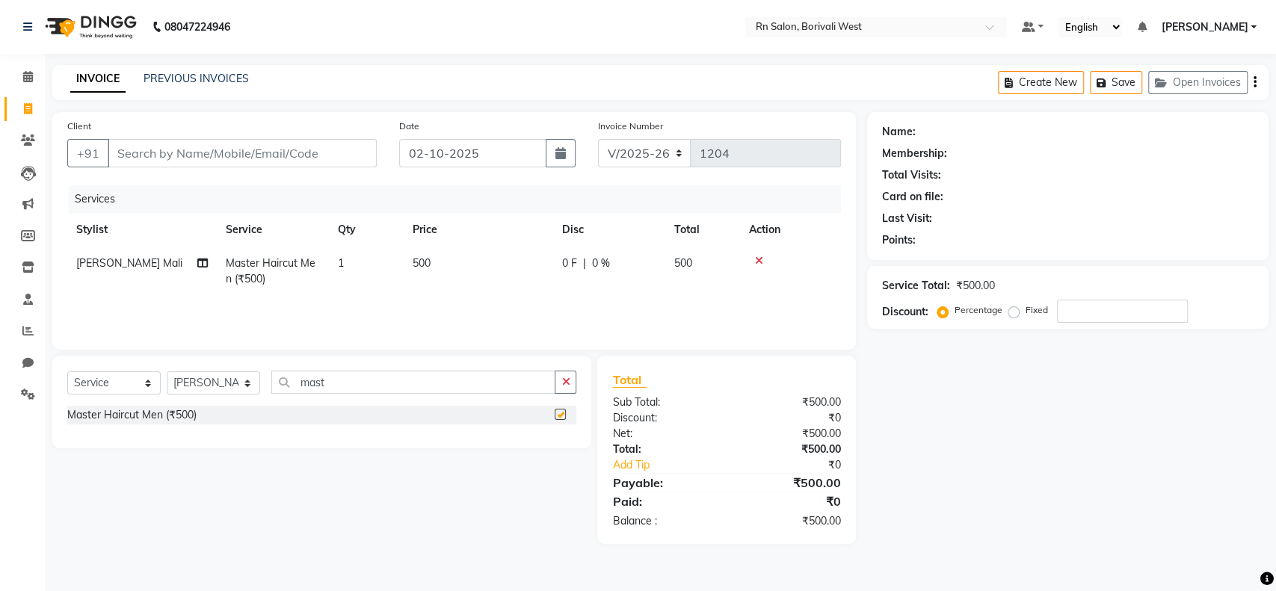
checkbox input "false"
click at [236, 146] on input "Client" at bounding box center [242, 153] width 269 height 28
click at [174, 147] on input "Client" at bounding box center [242, 153] width 269 height 28
type input "8"
type input "0"
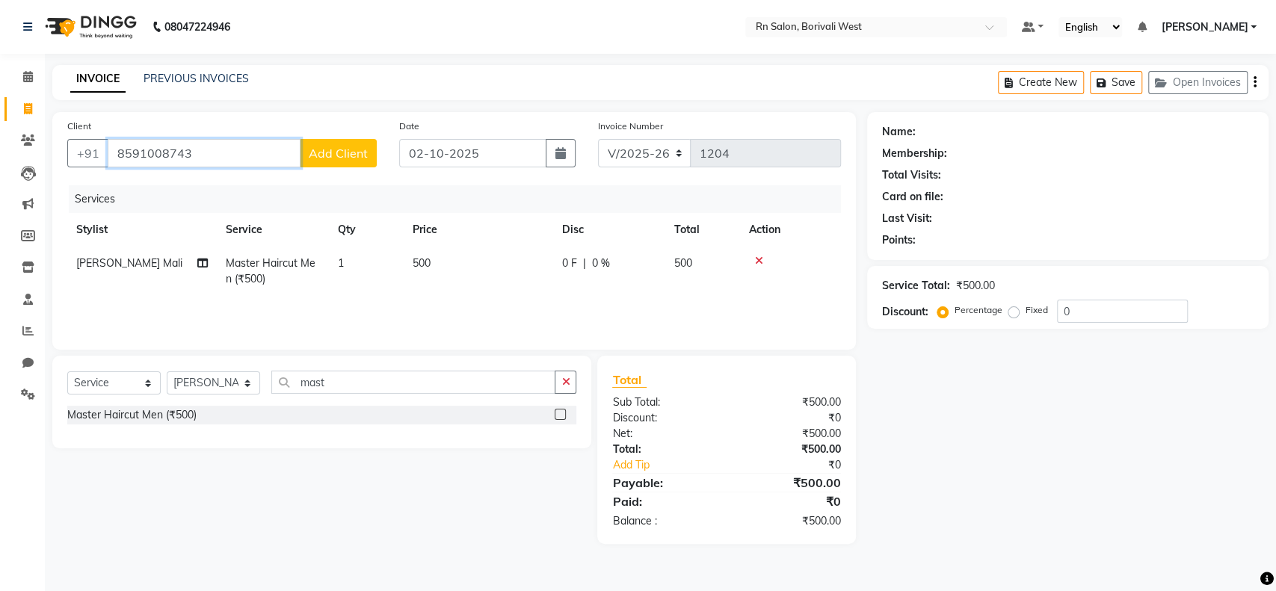
type input "8591008743"
click at [364, 147] on span "Add Client" at bounding box center [338, 153] width 59 height 15
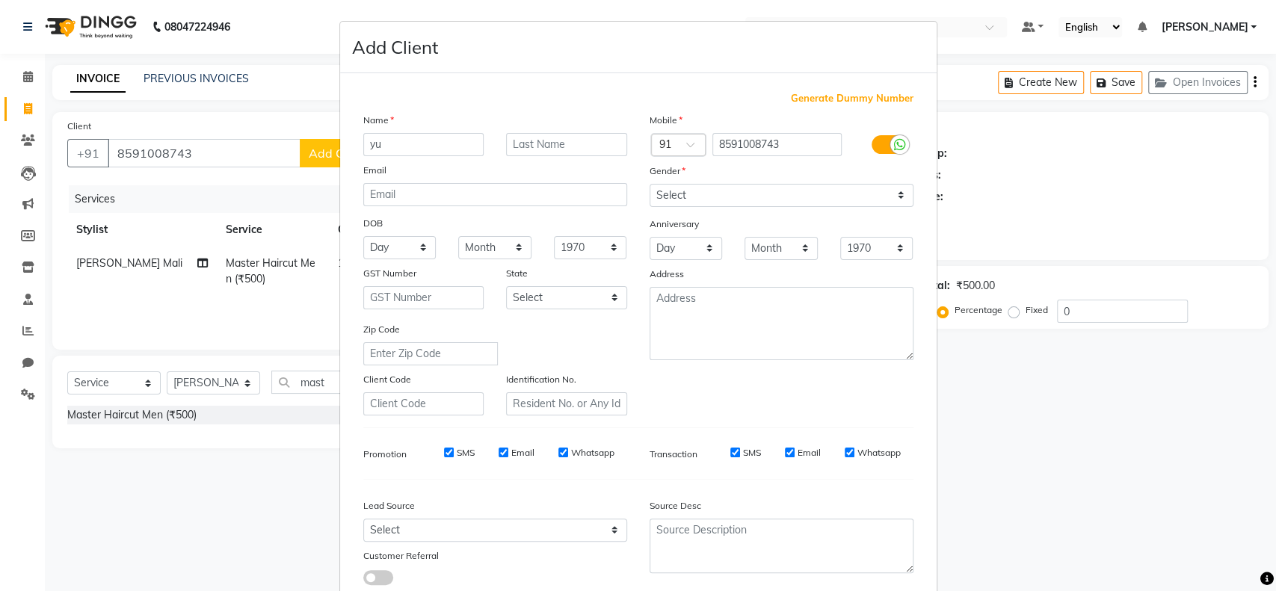
type input "y"
type input "YUG"
drag, startPoint x: 722, startPoint y: 190, endPoint x: 722, endPoint y: 203, distance: 12.7
click at [722, 190] on select "Select Male Female Other Prefer Not To Say" at bounding box center [782, 195] width 264 height 23
select select "male"
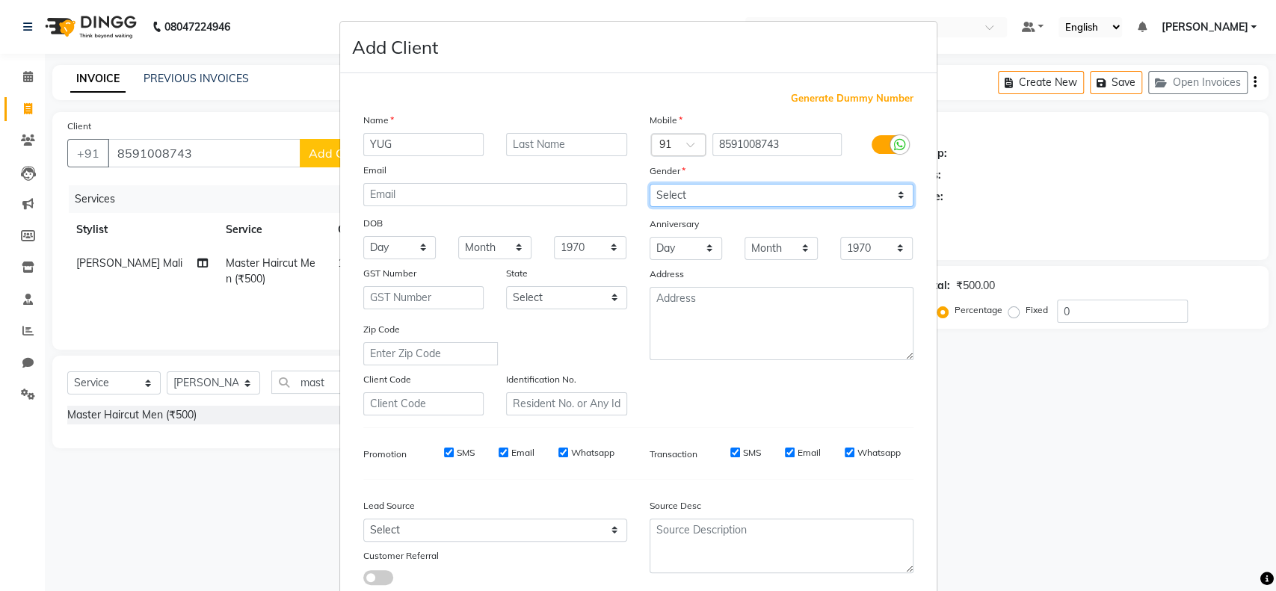
click at [650, 184] on select "Select Male Female Other Prefer Not To Say" at bounding box center [782, 195] width 264 height 23
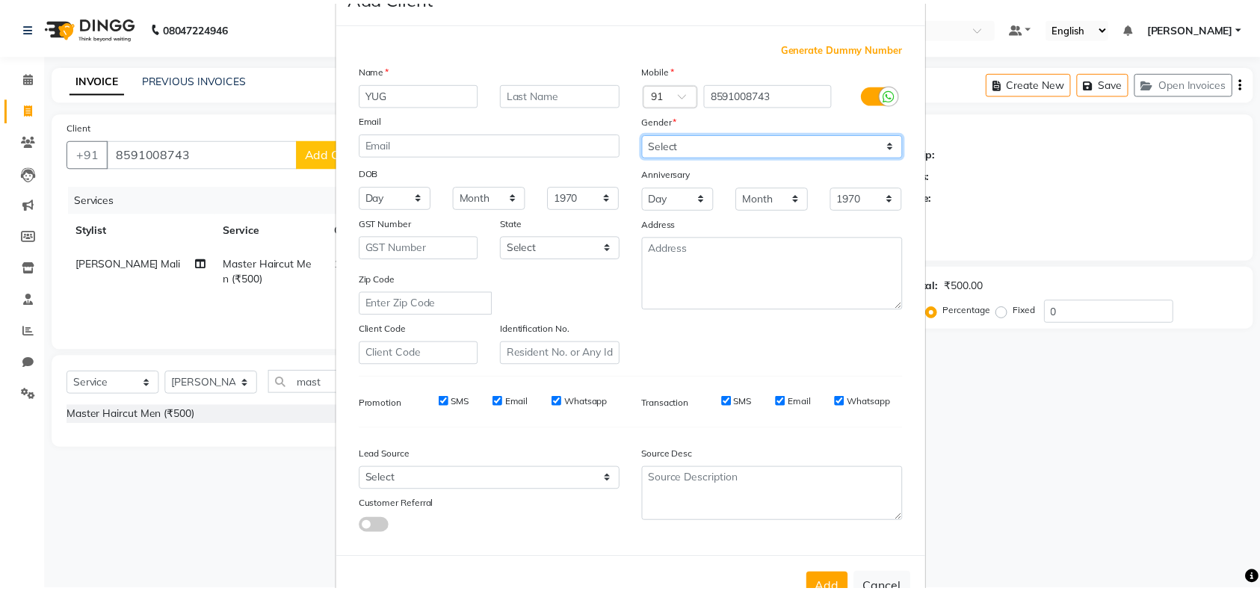
scroll to position [96, 0]
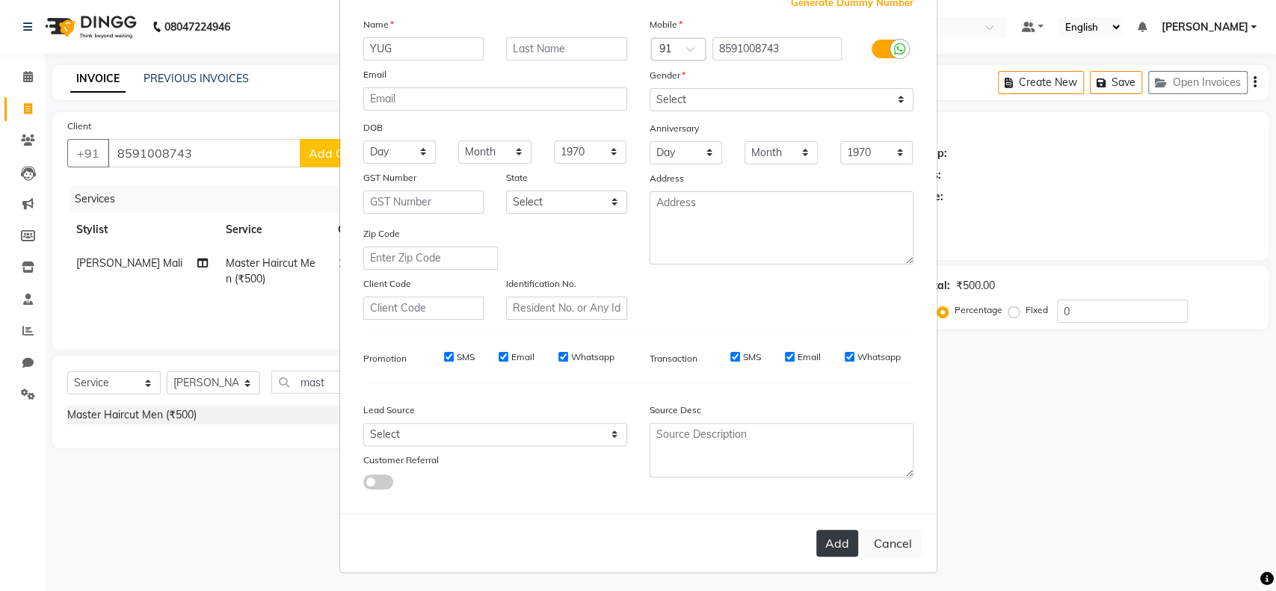
click at [829, 540] on button "Add" at bounding box center [837, 543] width 42 height 27
select select
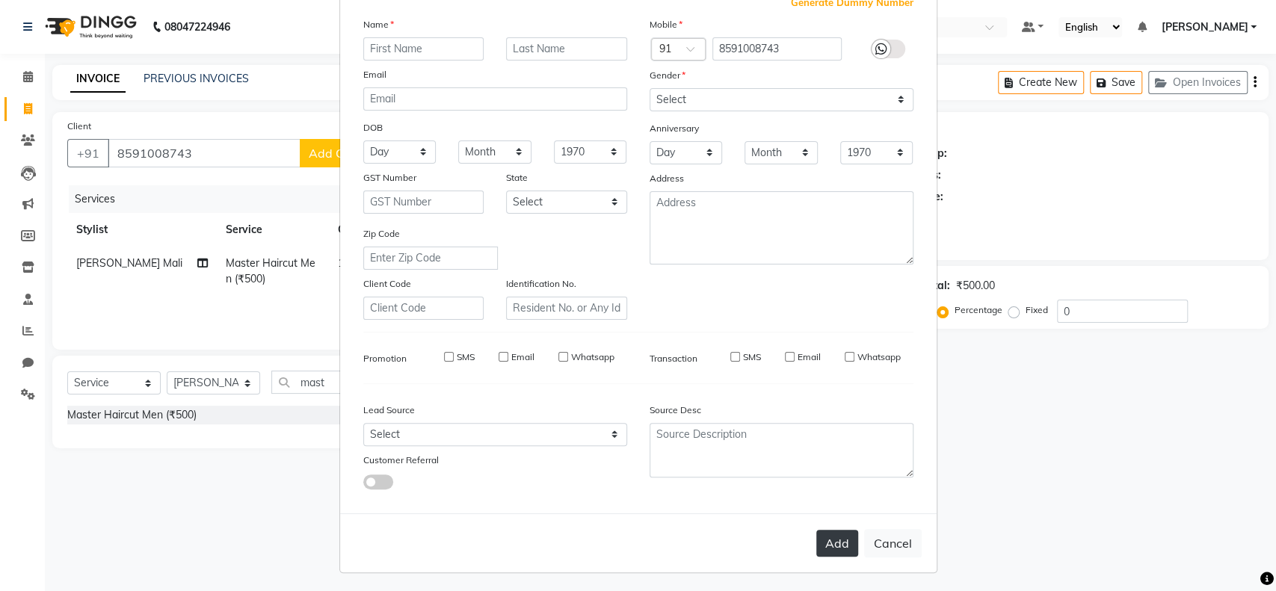
select select
checkbox input "false"
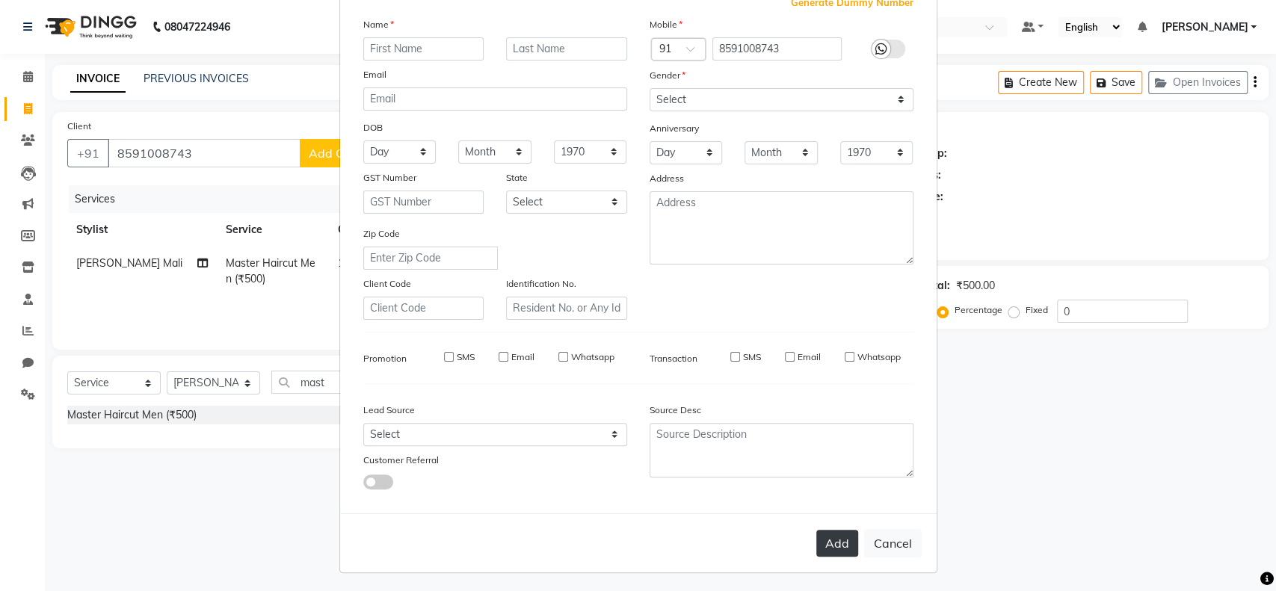
checkbox input "false"
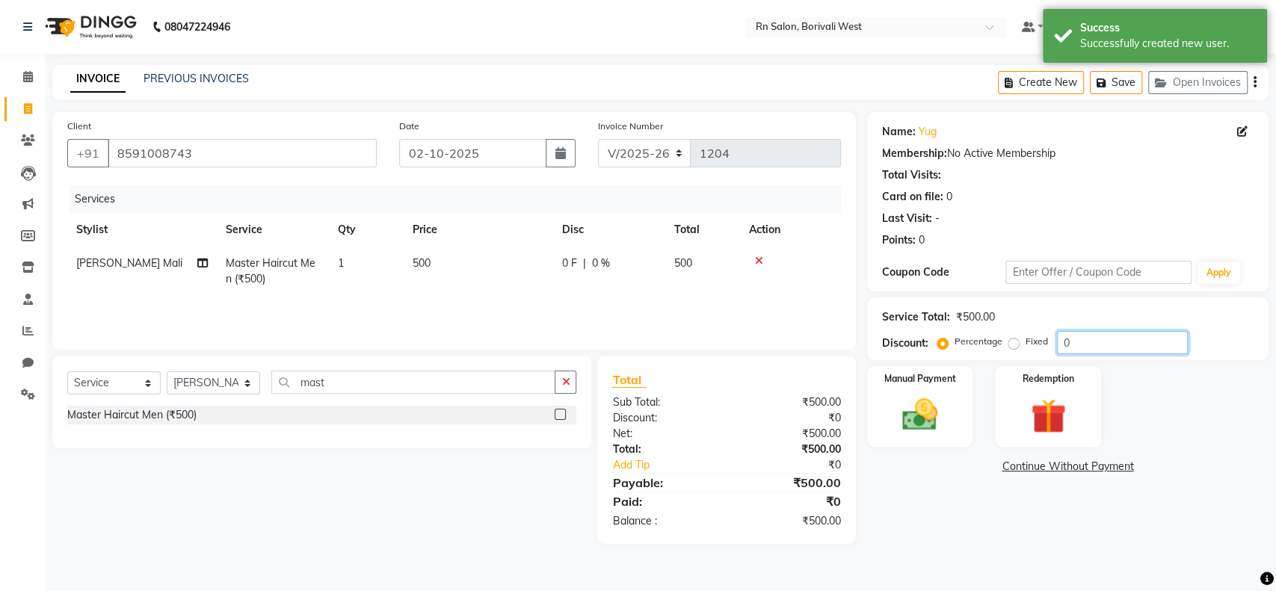
click at [1096, 342] on input "0" at bounding box center [1122, 342] width 131 height 23
type input "20"
click at [943, 512] on div "Name: Yug Membership: No Active Membership Total Visits: Card on file: 0 Last V…" at bounding box center [1073, 328] width 413 height 432
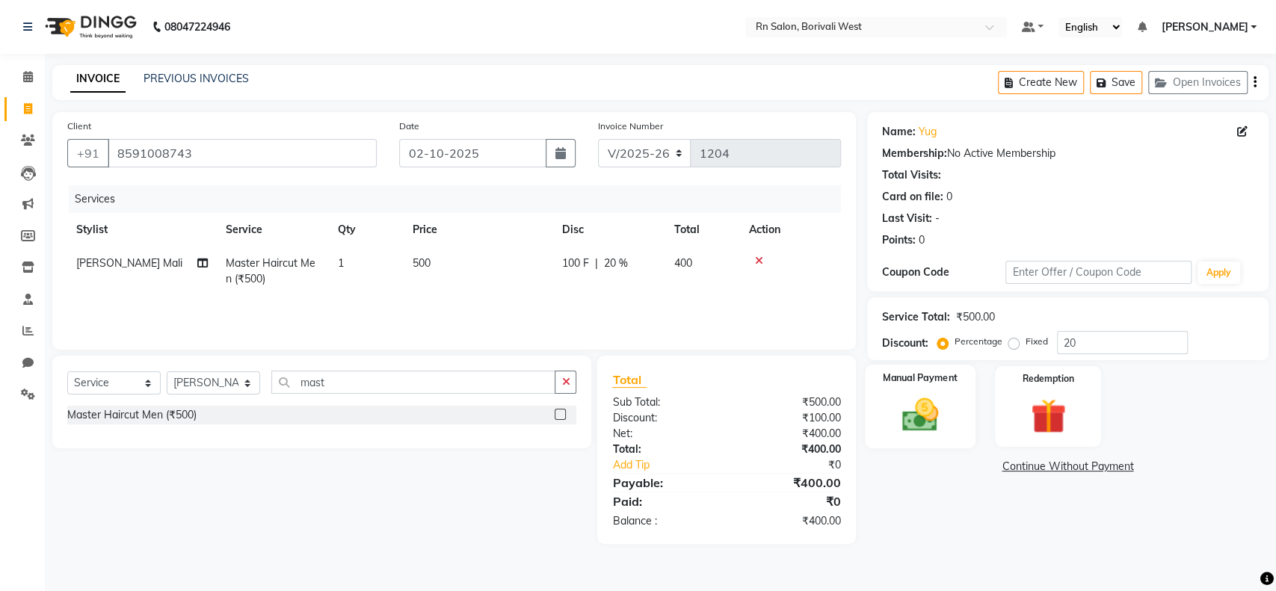
click at [921, 403] on img at bounding box center [919, 415] width 59 height 42
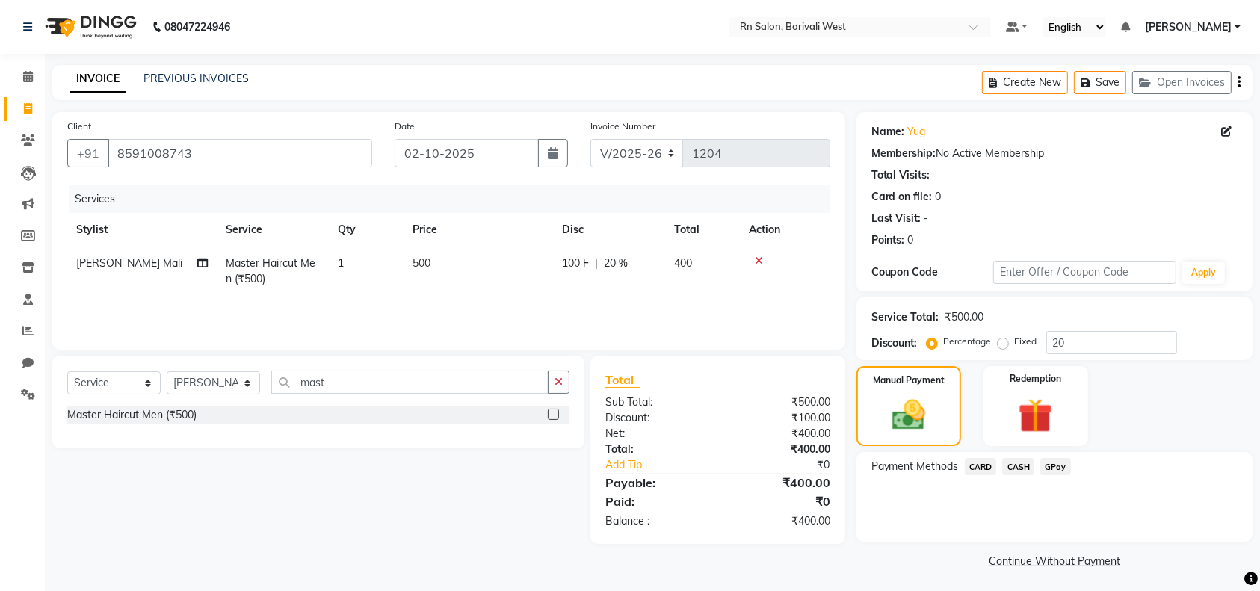
click at [1020, 463] on span "CASH" at bounding box center [1018, 466] width 32 height 17
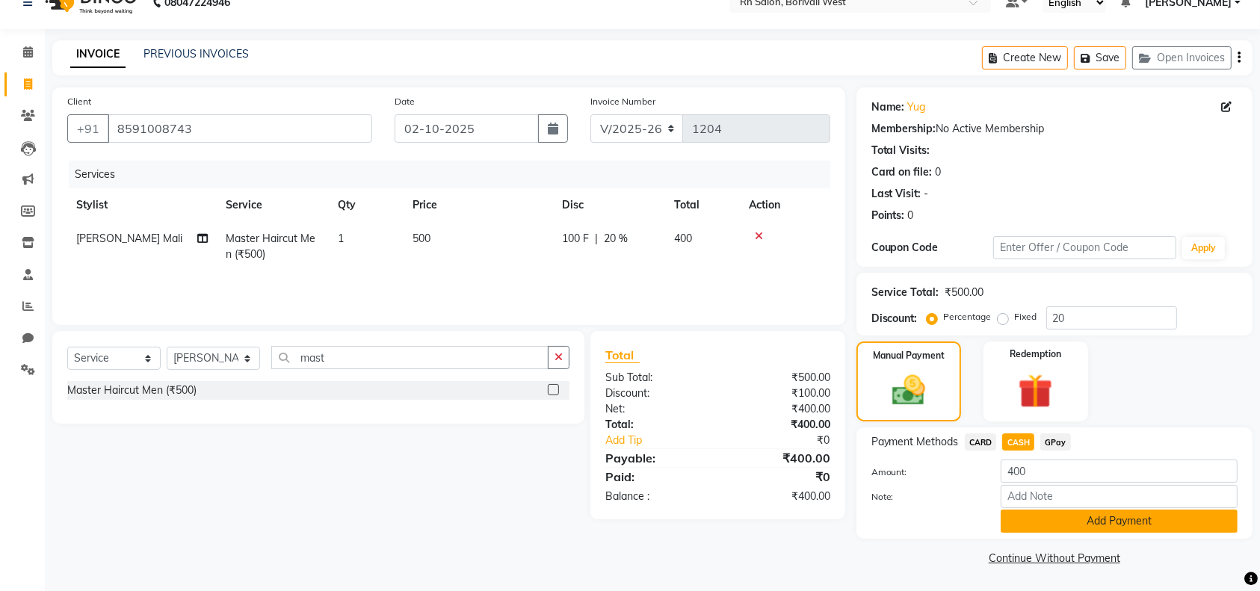
click at [1038, 512] on button "Add Payment" at bounding box center [1119, 521] width 237 height 23
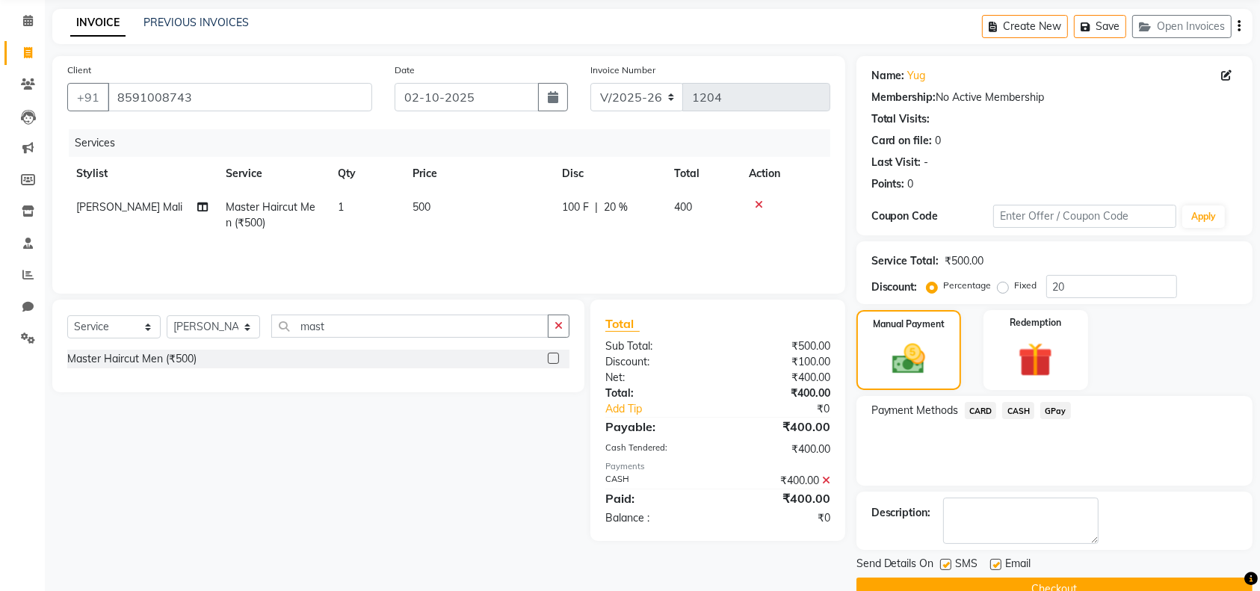
scroll to position [87, 0]
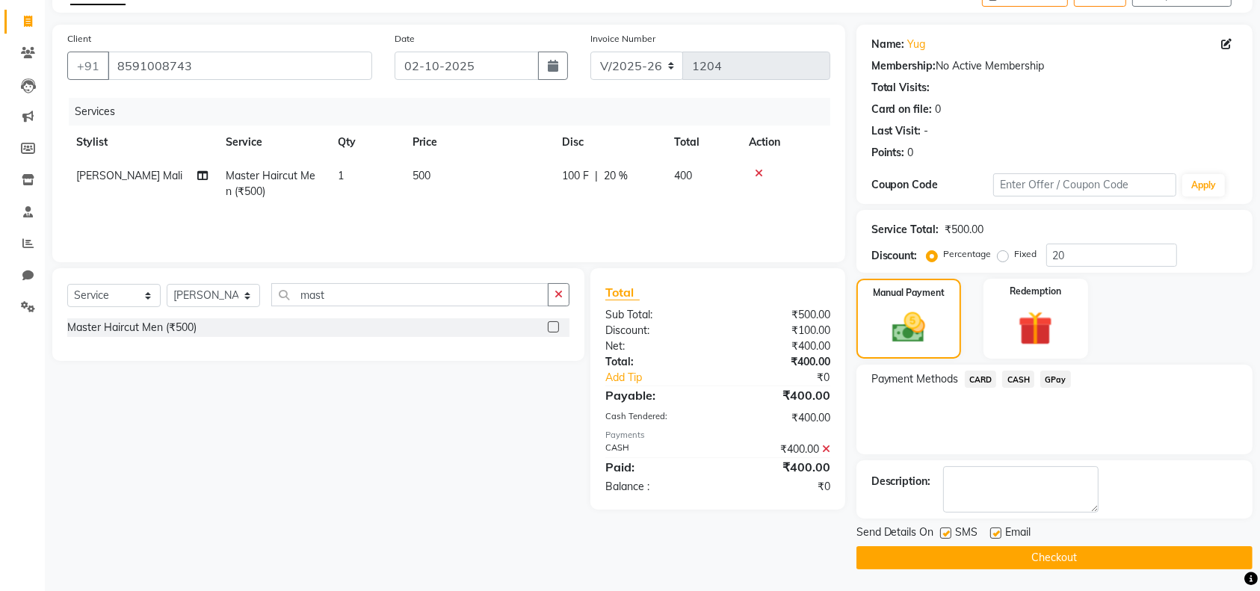
click at [999, 533] on label at bounding box center [995, 533] width 11 height 11
click at [999, 533] on input "checkbox" at bounding box center [995, 534] width 10 height 10
checkbox input "false"
click at [1008, 553] on button "Checkout" at bounding box center [1055, 557] width 396 height 23
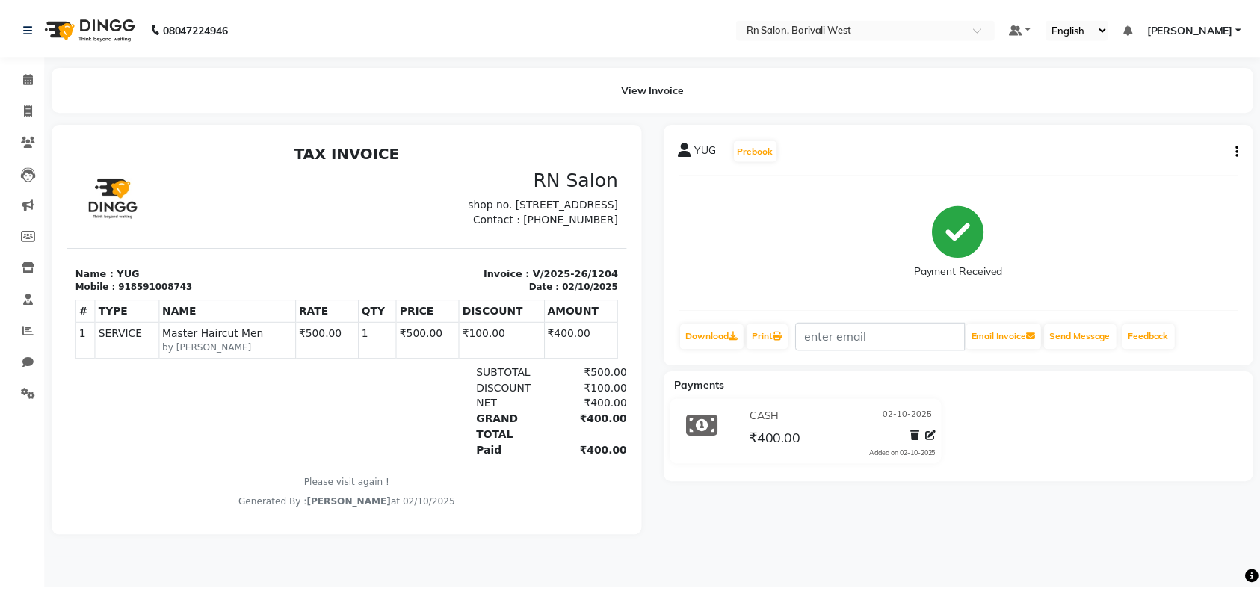
scroll to position [12, 0]
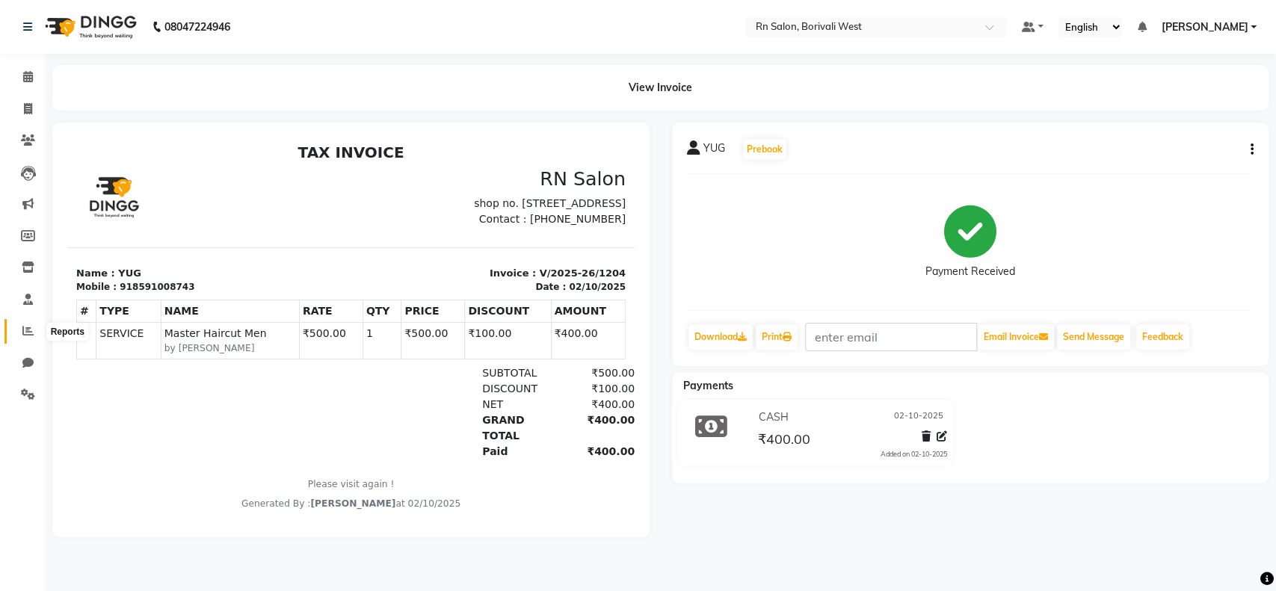
click at [30, 324] on span at bounding box center [28, 331] width 26 height 17
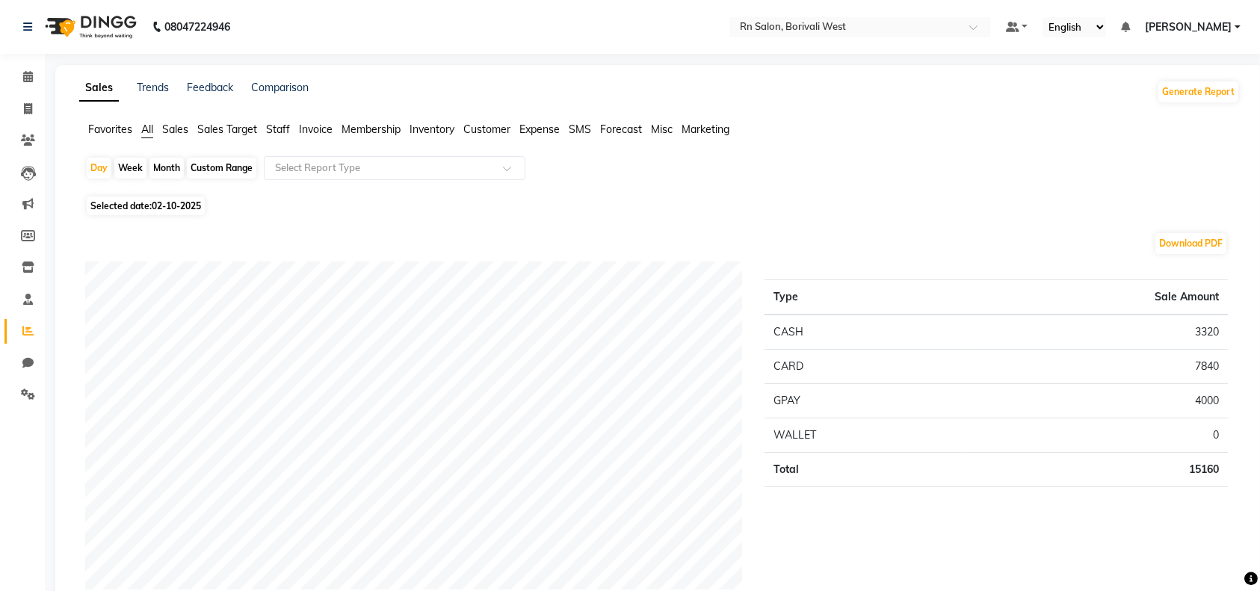
click at [158, 161] on div "Month" at bounding box center [167, 168] width 34 height 21
select select "10"
select select "2025"
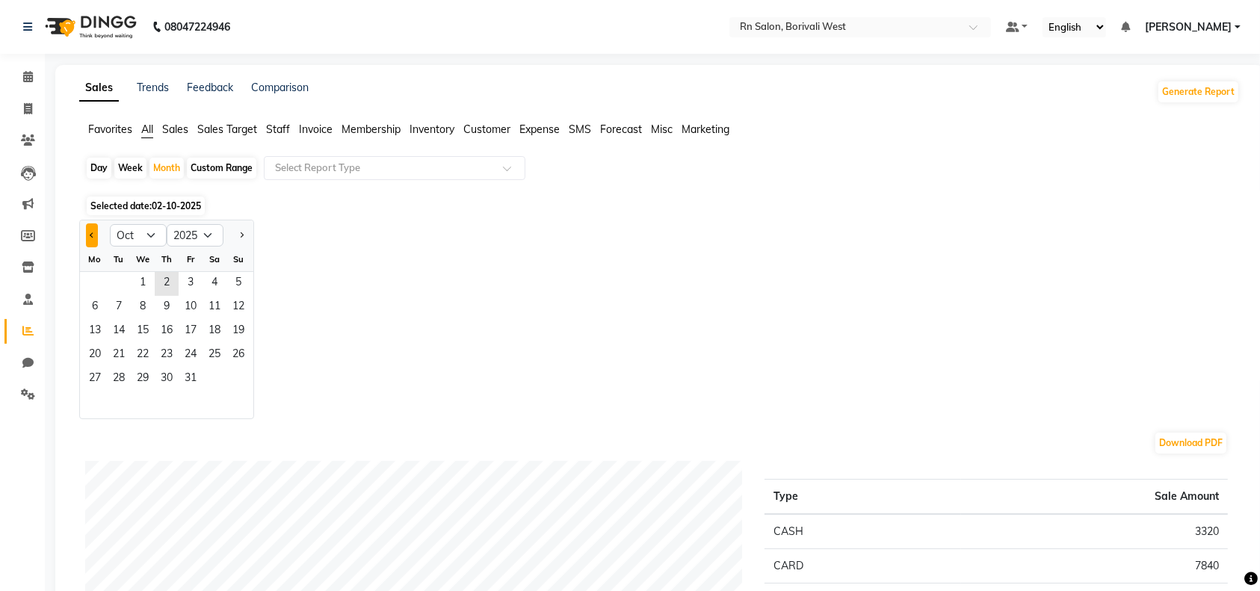
click at [94, 235] on span "Previous month" at bounding box center [92, 234] width 5 height 5
select select "9"
click at [102, 287] on span "1" at bounding box center [95, 284] width 24 height 24
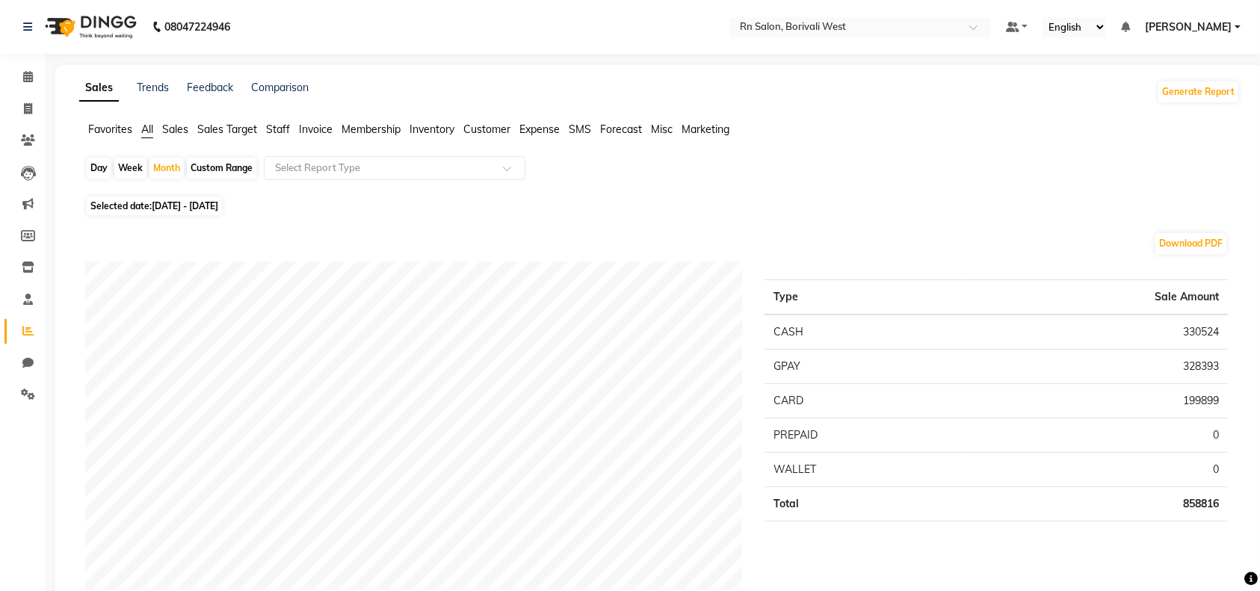
click at [283, 128] on span "Staff" at bounding box center [278, 129] width 24 height 13
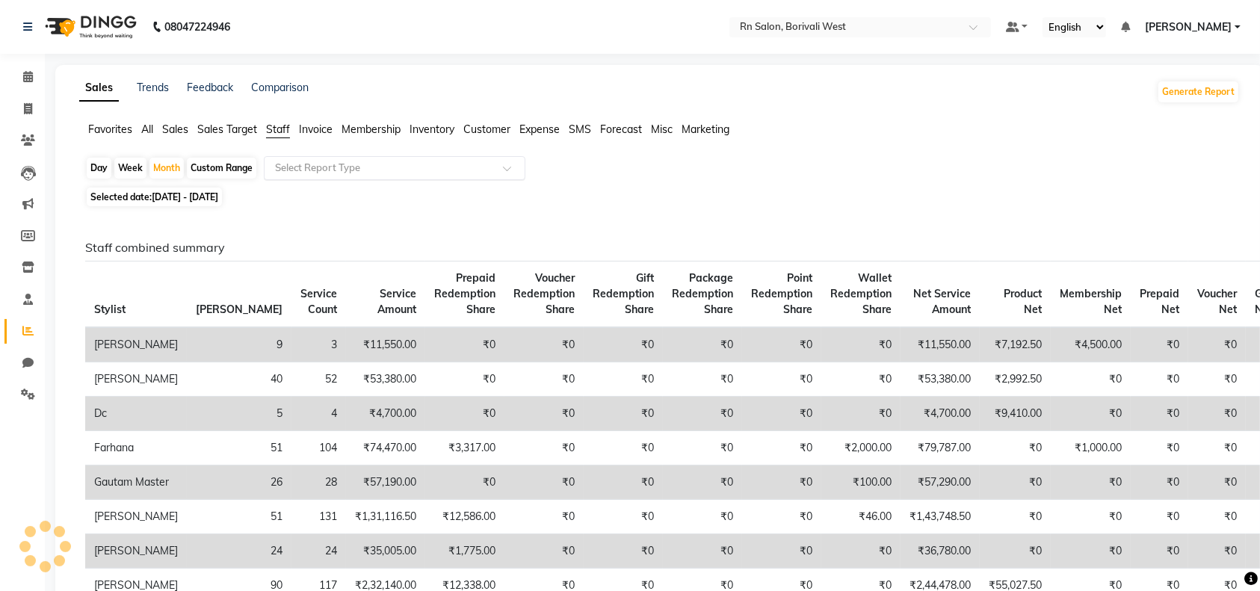
click at [299, 164] on input "text" at bounding box center [379, 168] width 215 height 15
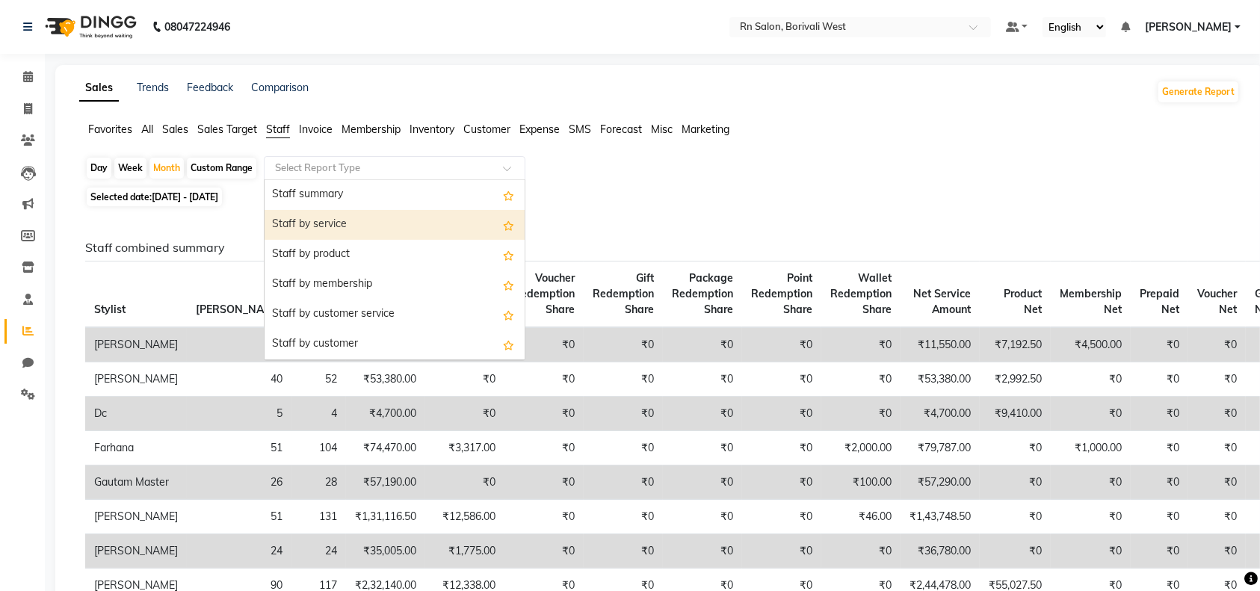
click at [306, 230] on div "Staff by service" at bounding box center [395, 225] width 260 height 30
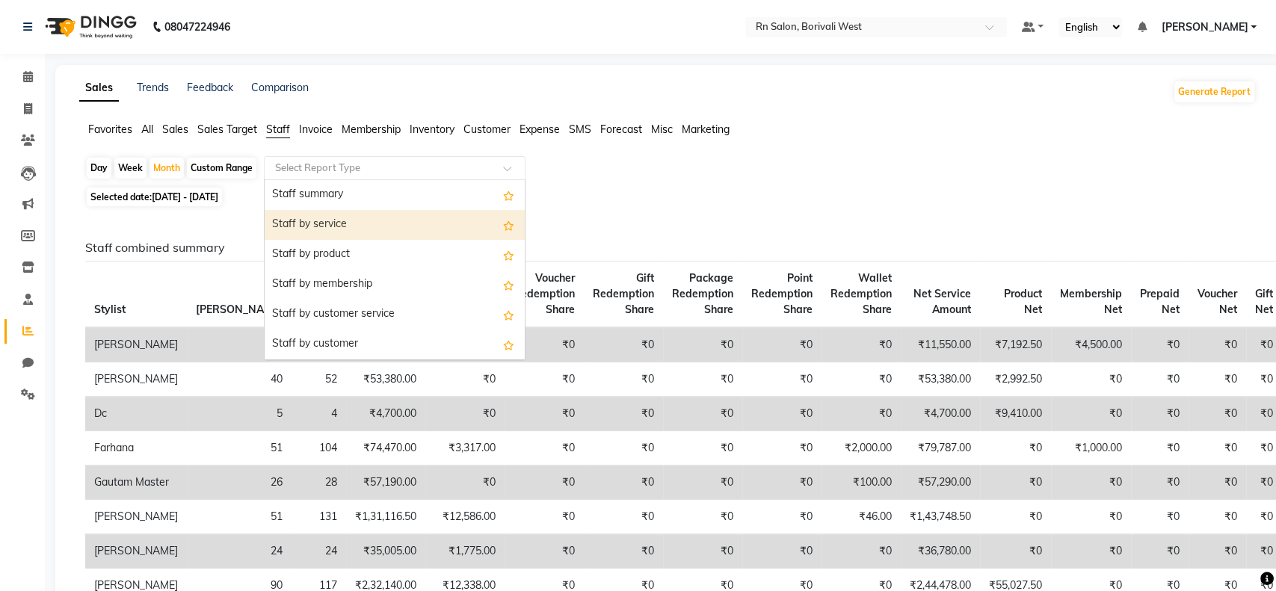
select select "full_report"
select select "csv"
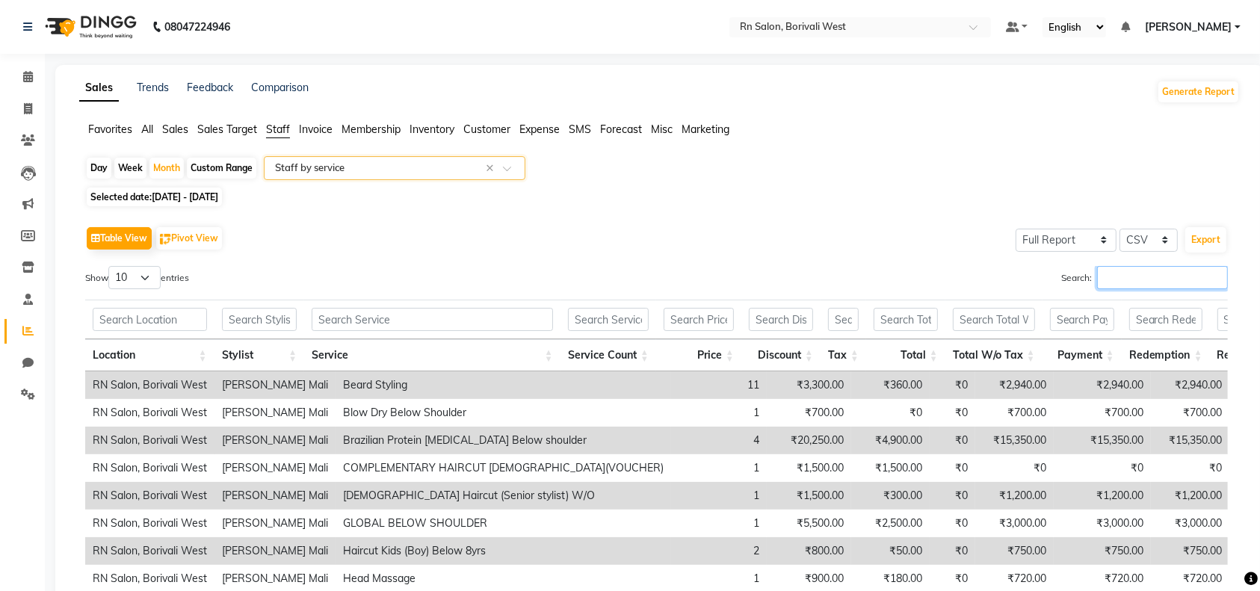
click at [1130, 279] on input "Search:" at bounding box center [1162, 277] width 131 height 23
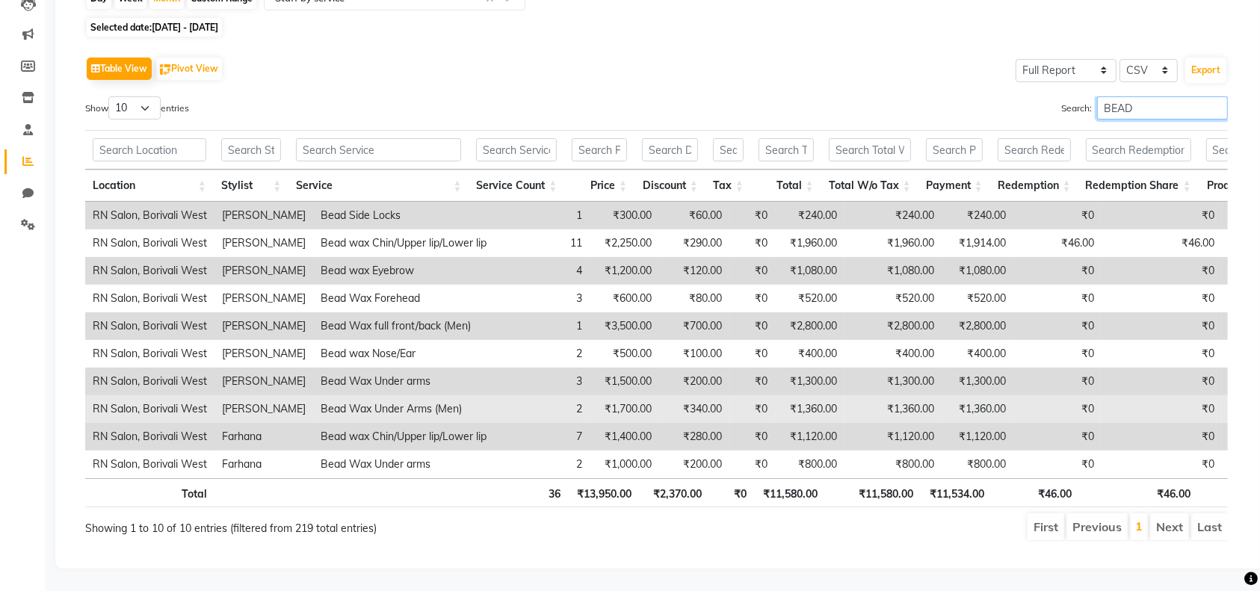
scroll to position [99, 0]
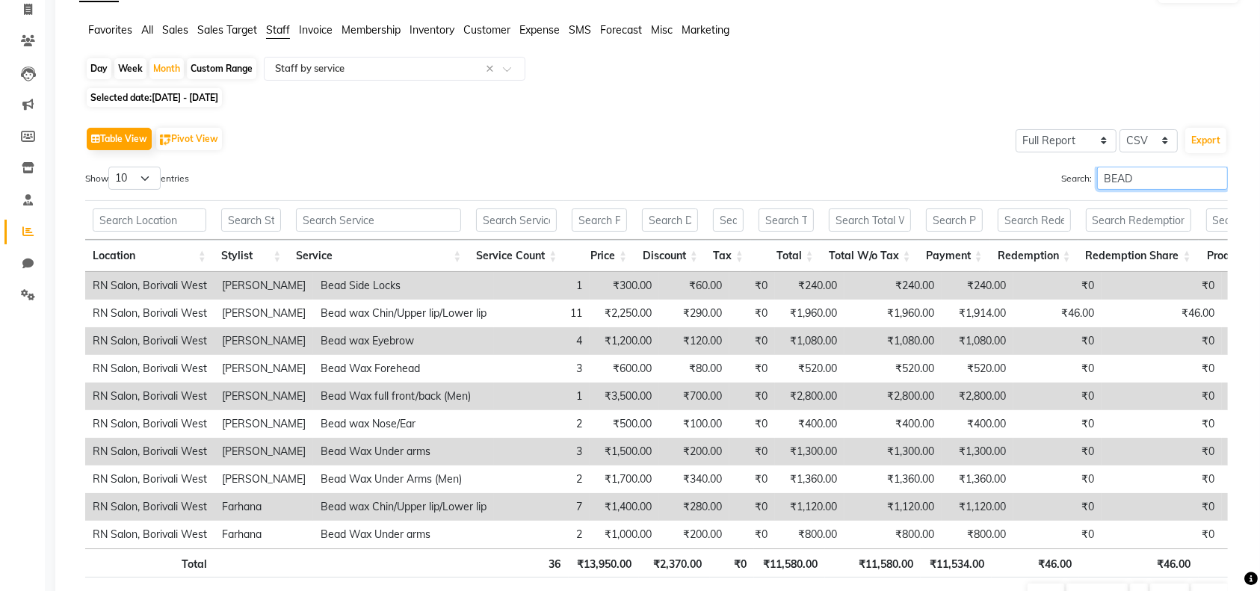
click at [1136, 170] on input "BEAD" at bounding box center [1162, 178] width 131 height 23
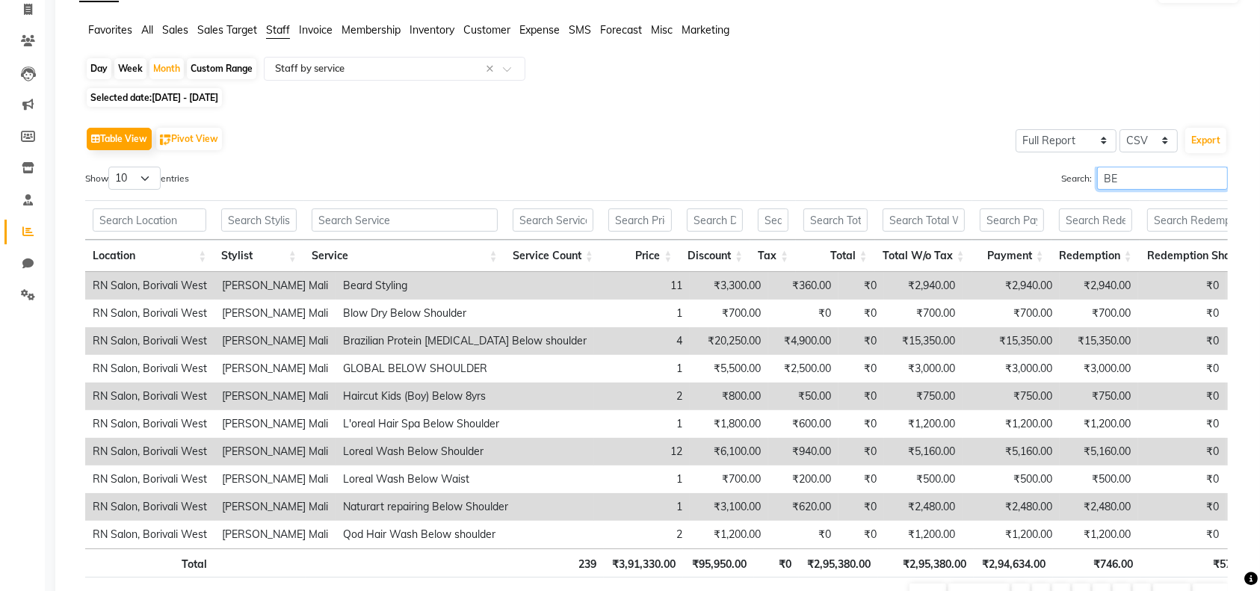
type input "B"
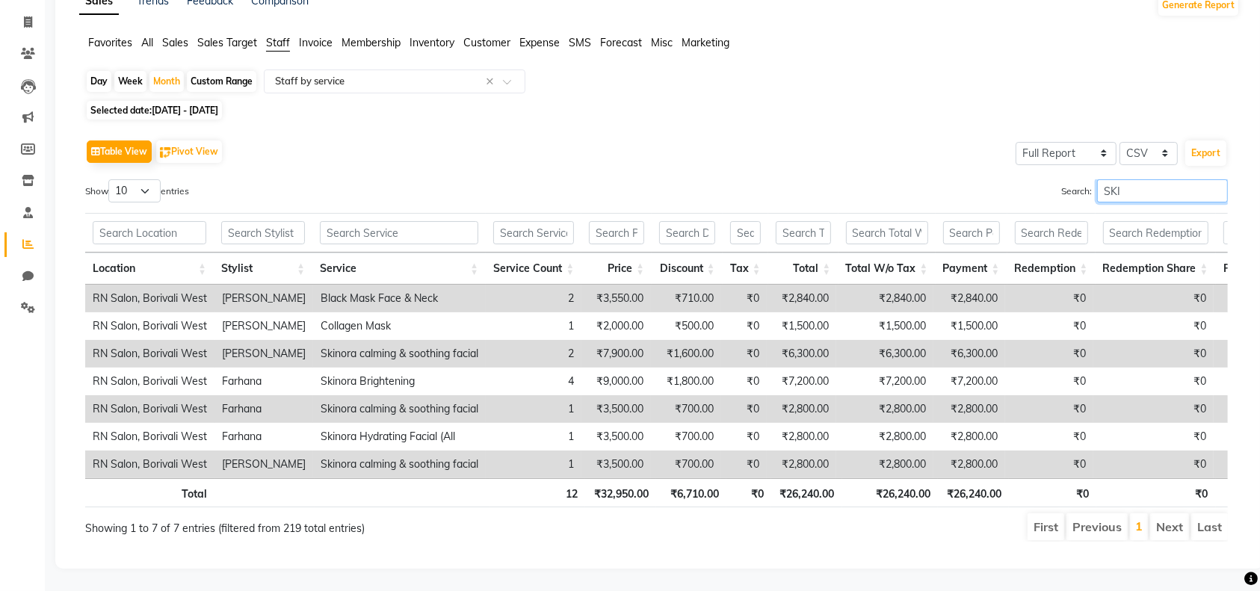
scroll to position [61, 0]
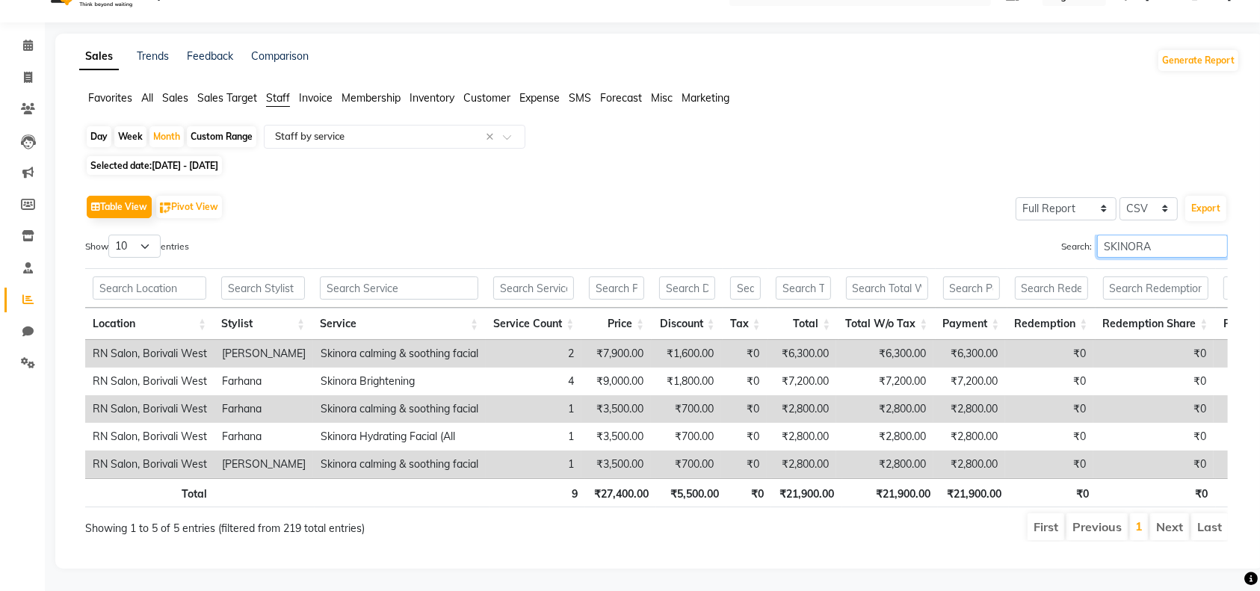
click at [1190, 235] on input "SKINORA" at bounding box center [1162, 246] width 131 height 23
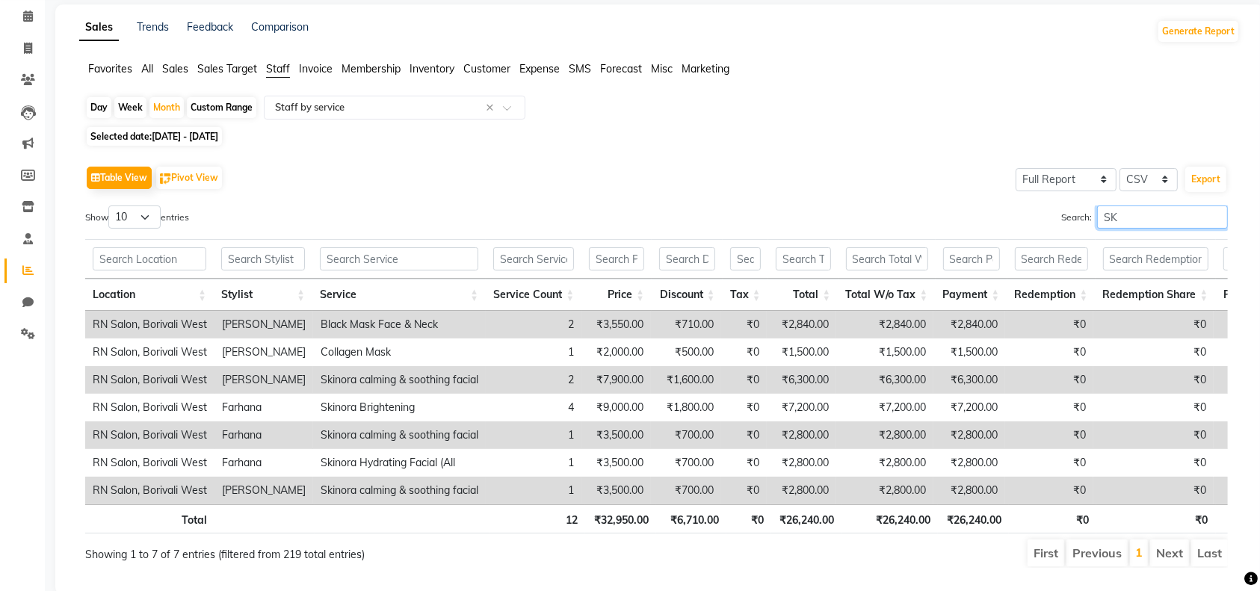
scroll to position [99, 0]
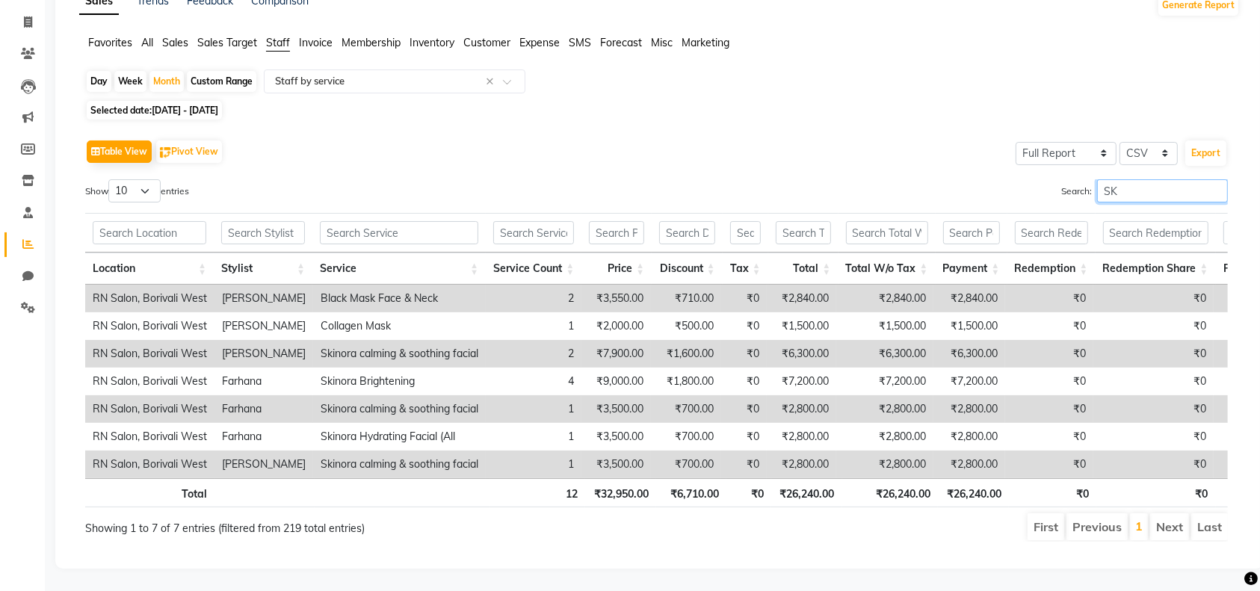
type input "S"
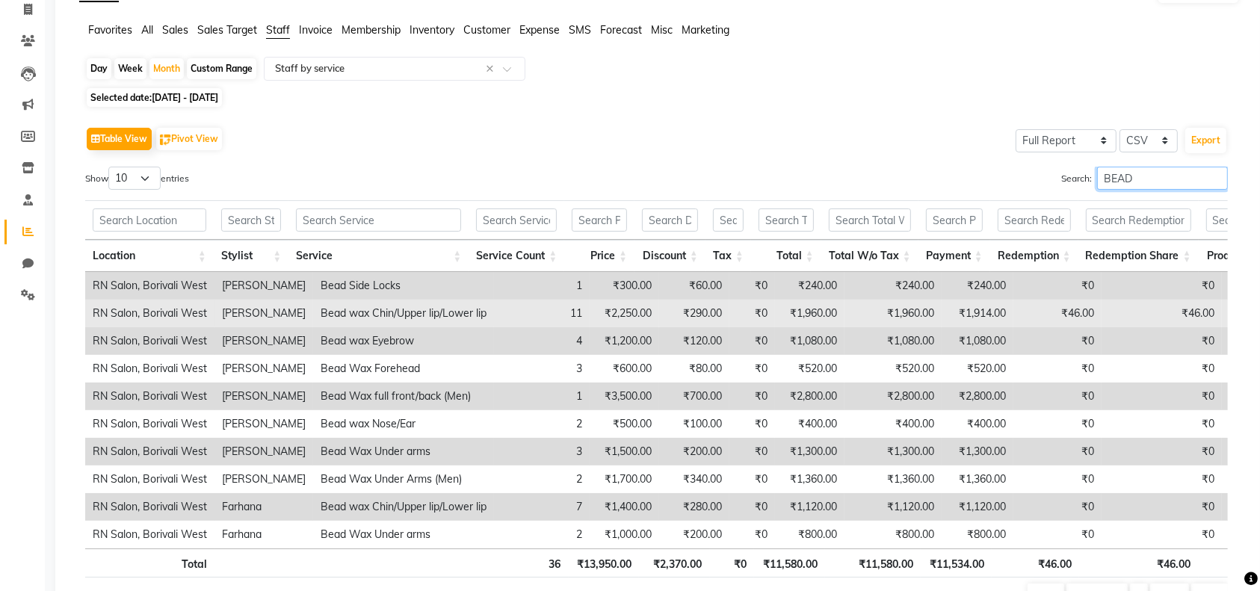
scroll to position [199, 0]
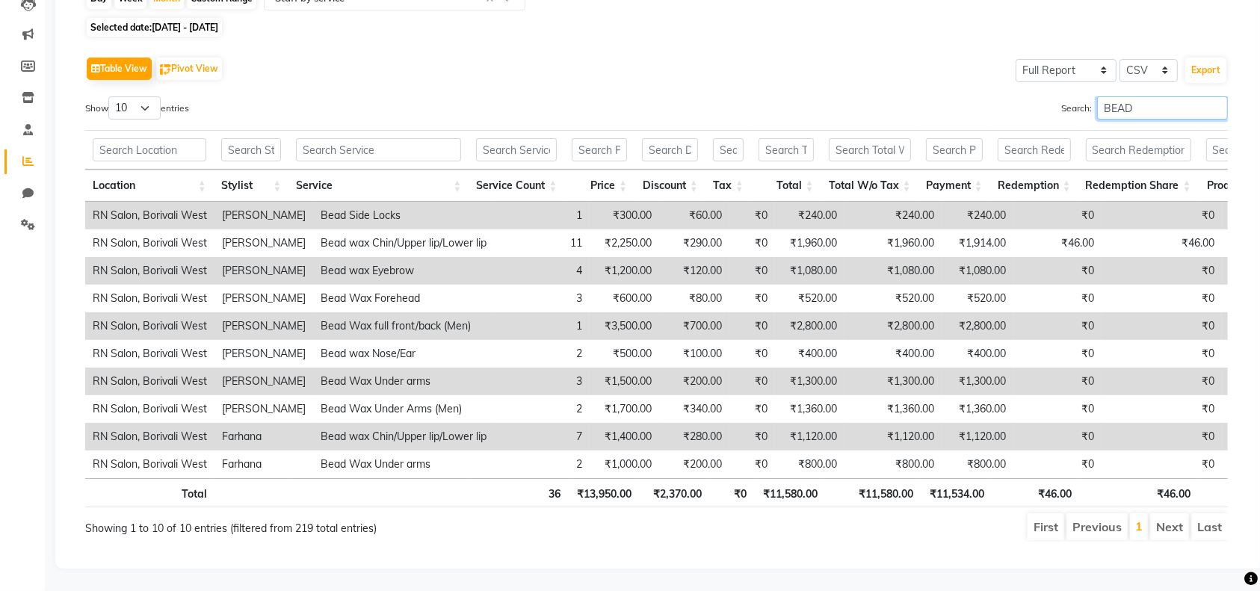
click at [1142, 96] on input "BEAD" at bounding box center [1162, 107] width 131 height 23
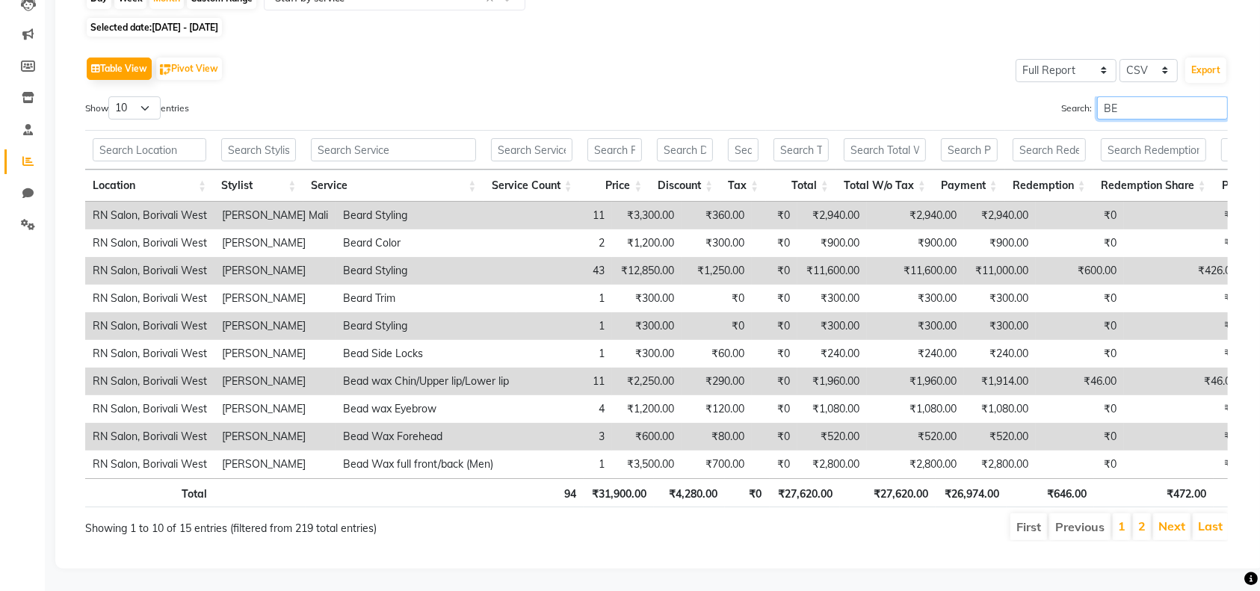
type input "B"
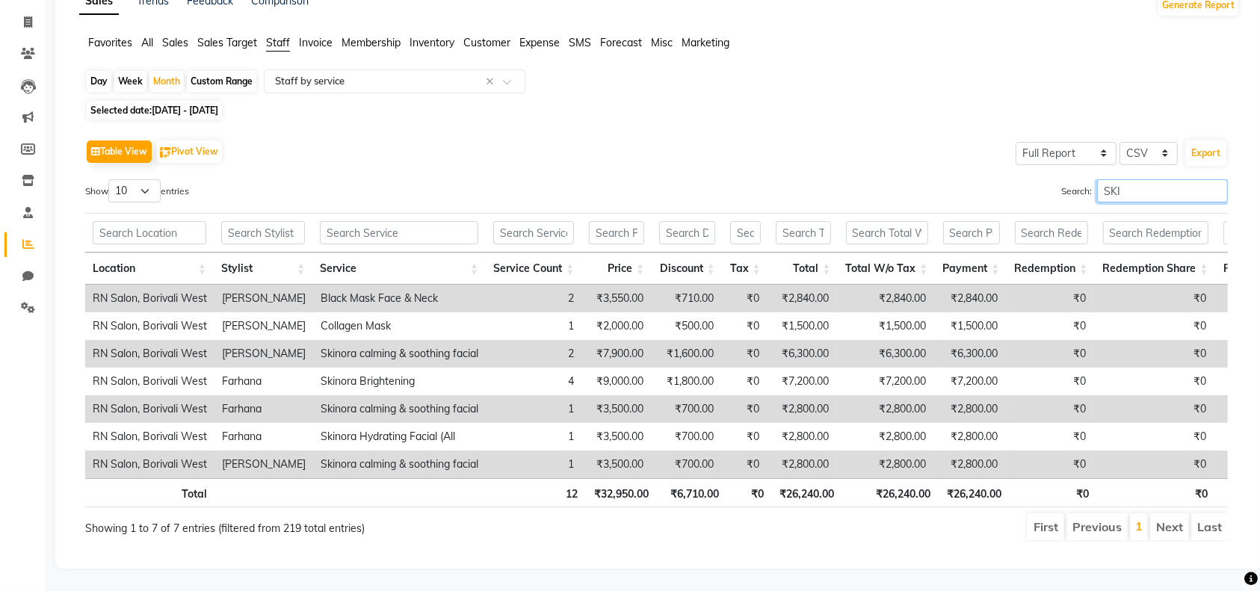
scroll to position [61, 0]
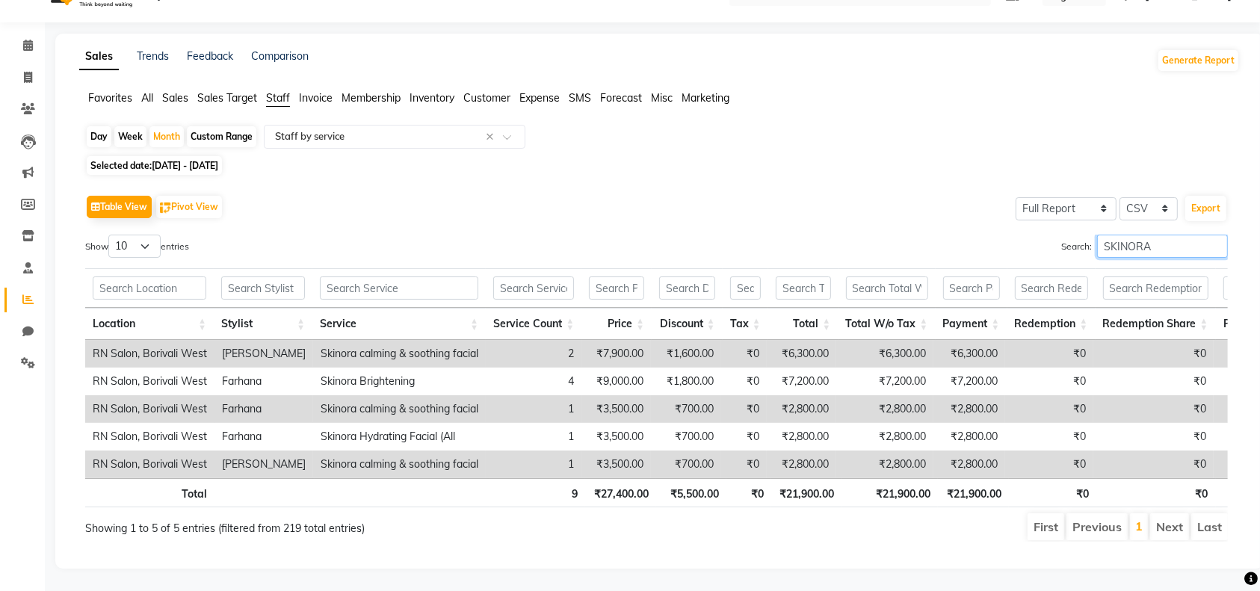
type input "SKINORA"
click at [1060, 90] on div "Favorites All Sales Sales Target Staff Invoice Membership Inventory Customer Ex…" at bounding box center [659, 104] width 1183 height 28
click at [30, 72] on icon at bounding box center [28, 77] width 8 height 11
select select "service"
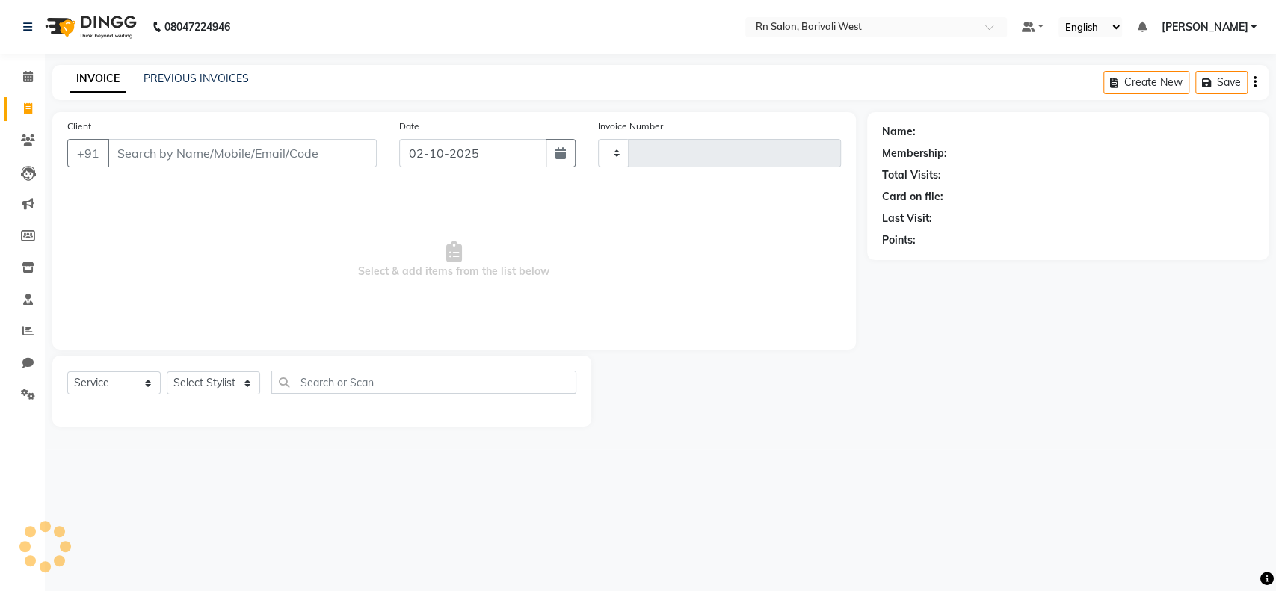
type input "1205"
select select "8515"
click at [236, 393] on select "Select Stylist" at bounding box center [213, 383] width 93 height 23
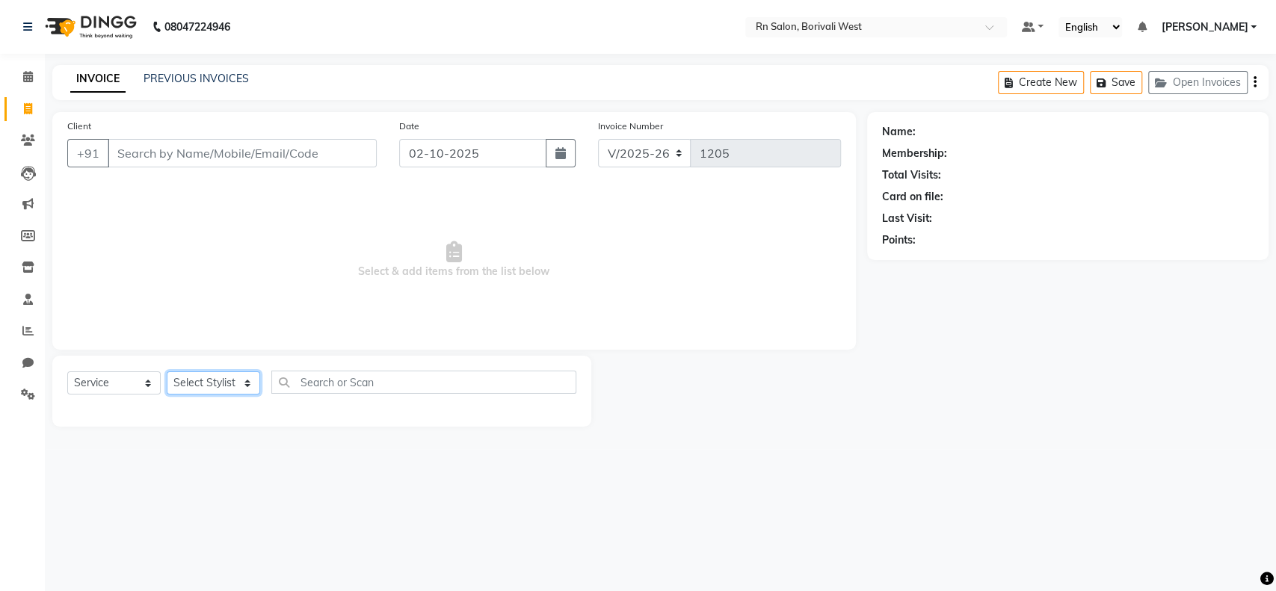
click at [234, 380] on select "Select Stylist [PERSON_NAME] [PERSON_NAME] DC [PERSON_NAME] [PERSON_NAME] maste…" at bounding box center [213, 383] width 93 height 23
click at [230, 386] on select "Select Stylist [PERSON_NAME] [PERSON_NAME] DC [PERSON_NAME] [PERSON_NAME] maste…" at bounding box center [213, 383] width 93 height 23
select select "84270"
click at [167, 372] on select "Select Stylist [PERSON_NAME] [PERSON_NAME] DC [PERSON_NAME] [PERSON_NAME] maste…" at bounding box center [213, 383] width 93 height 23
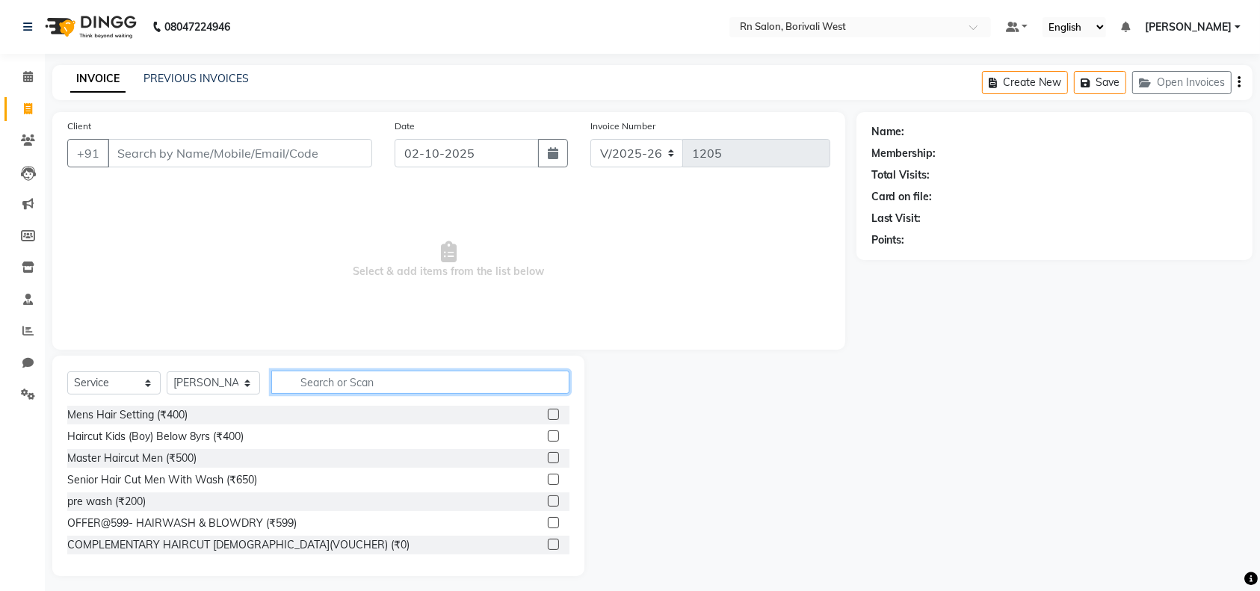
click at [339, 377] on input "text" at bounding box center [420, 382] width 298 height 23
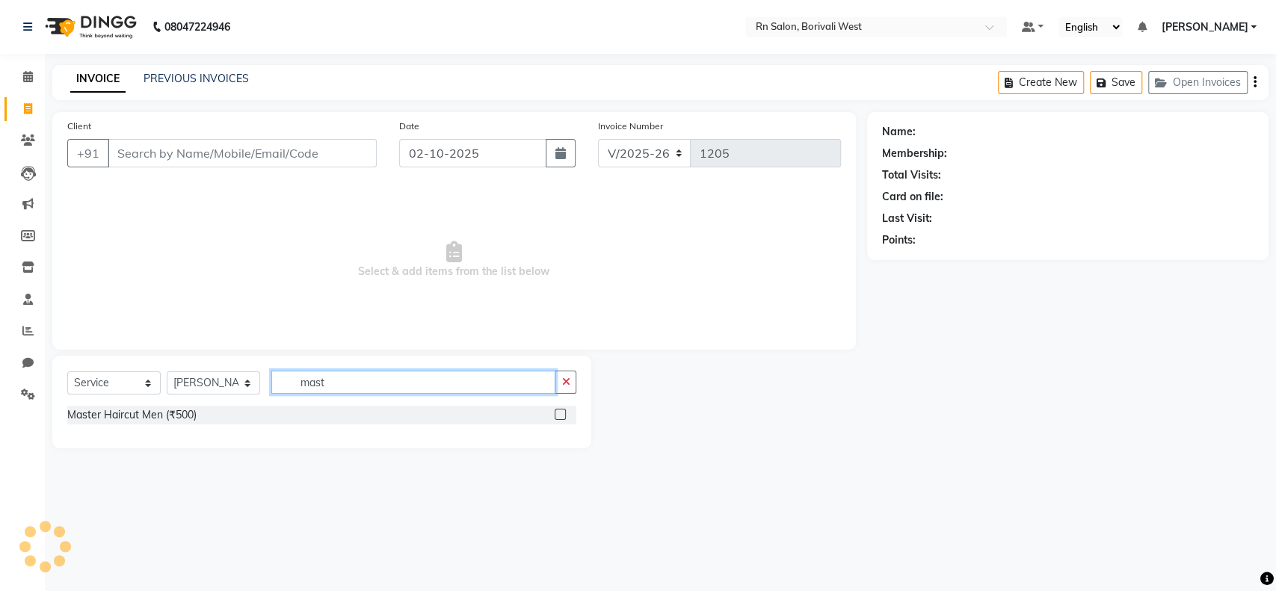
type input "mast"
click at [563, 415] on label at bounding box center [560, 414] width 11 height 11
click at [563, 415] on input "checkbox" at bounding box center [560, 415] width 10 height 10
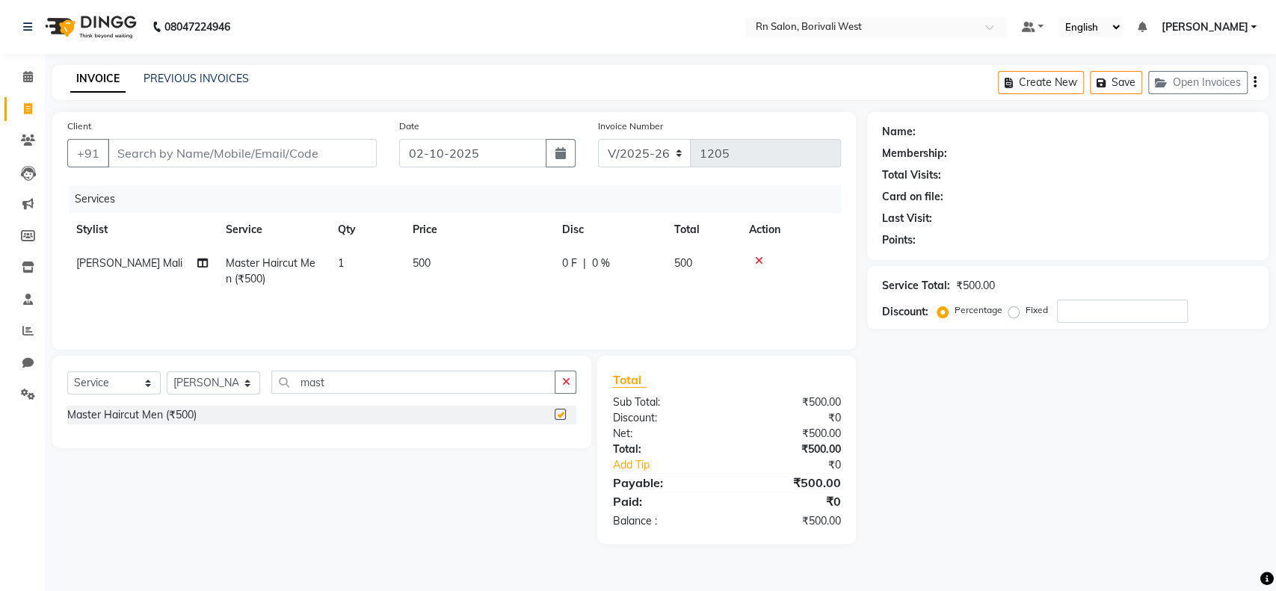
checkbox input "false"
click at [257, 159] on input "Client" at bounding box center [242, 153] width 269 height 28
type input "9"
type input "0"
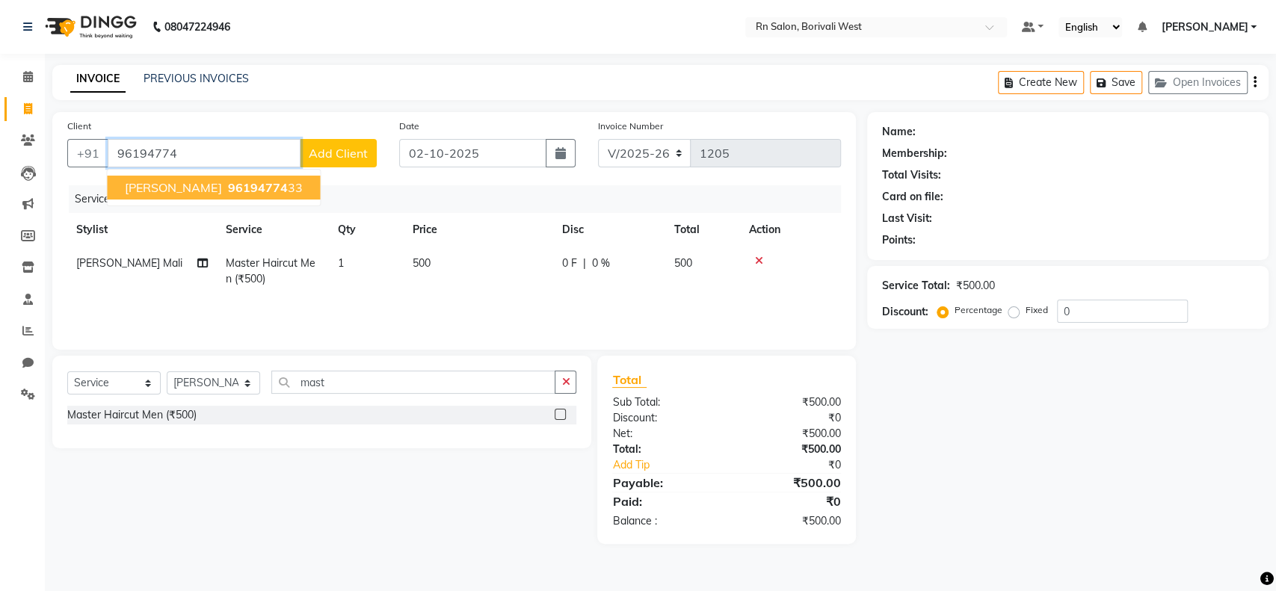
click at [227, 188] on span "96194774" at bounding box center [257, 187] width 60 height 15
type input "9619477433"
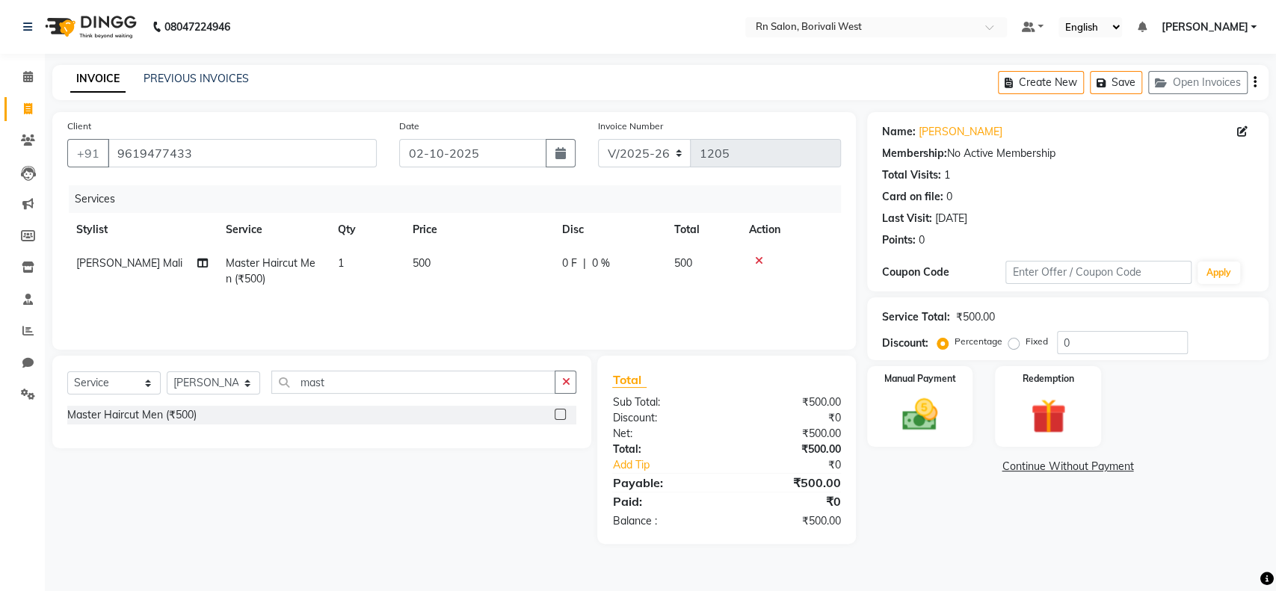
click at [932, 140] on div "Name: Rushi Membership: No Active Membership Total Visits: 1 Card on file: 0 La…" at bounding box center [1068, 183] width 372 height 130
click at [932, 135] on link "Rushi" at bounding box center [961, 132] width 84 height 16
click at [940, 404] on img at bounding box center [919, 415] width 59 height 42
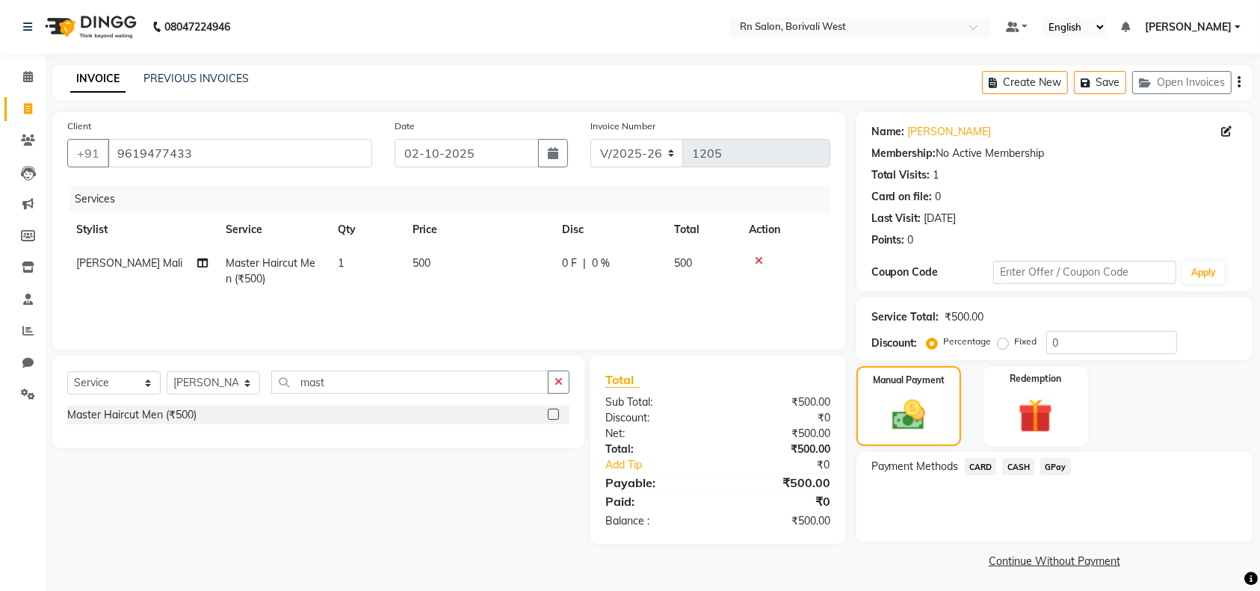
click at [1011, 463] on span "CASH" at bounding box center [1018, 466] width 32 height 17
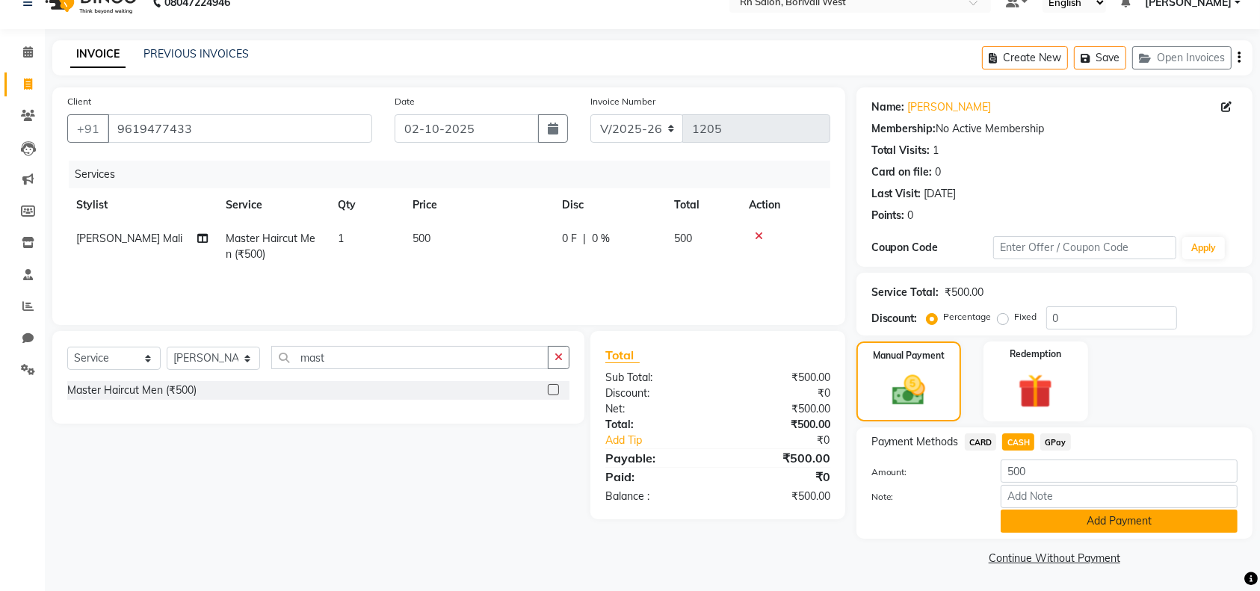
click at [1082, 521] on button "Add Payment" at bounding box center [1119, 521] width 237 height 23
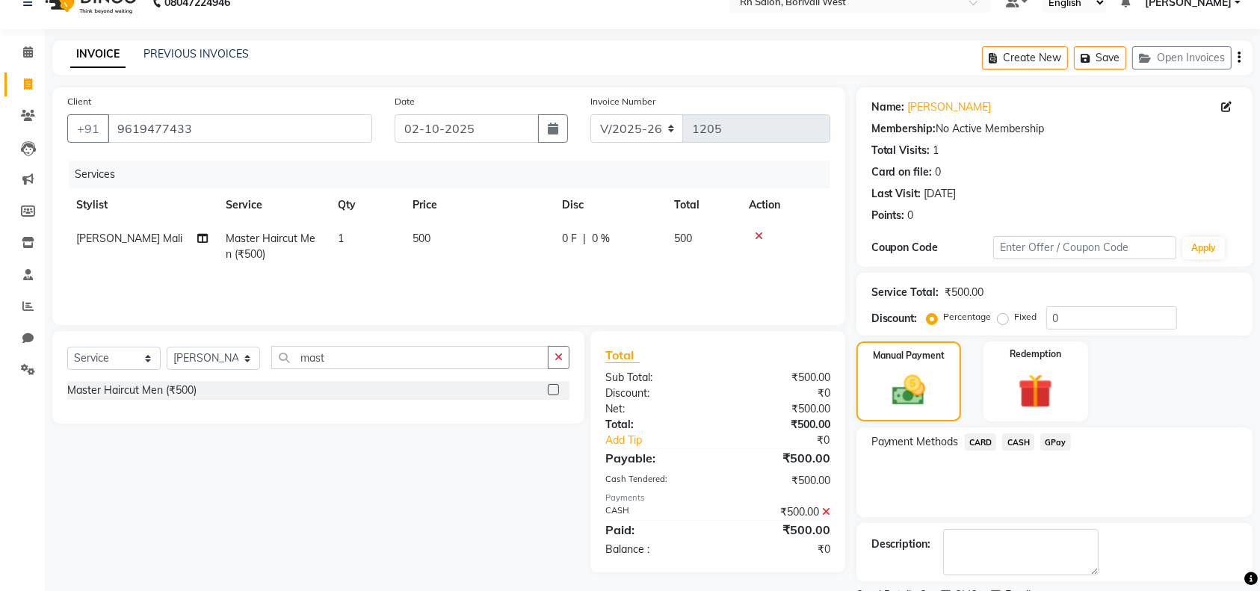
scroll to position [87, 0]
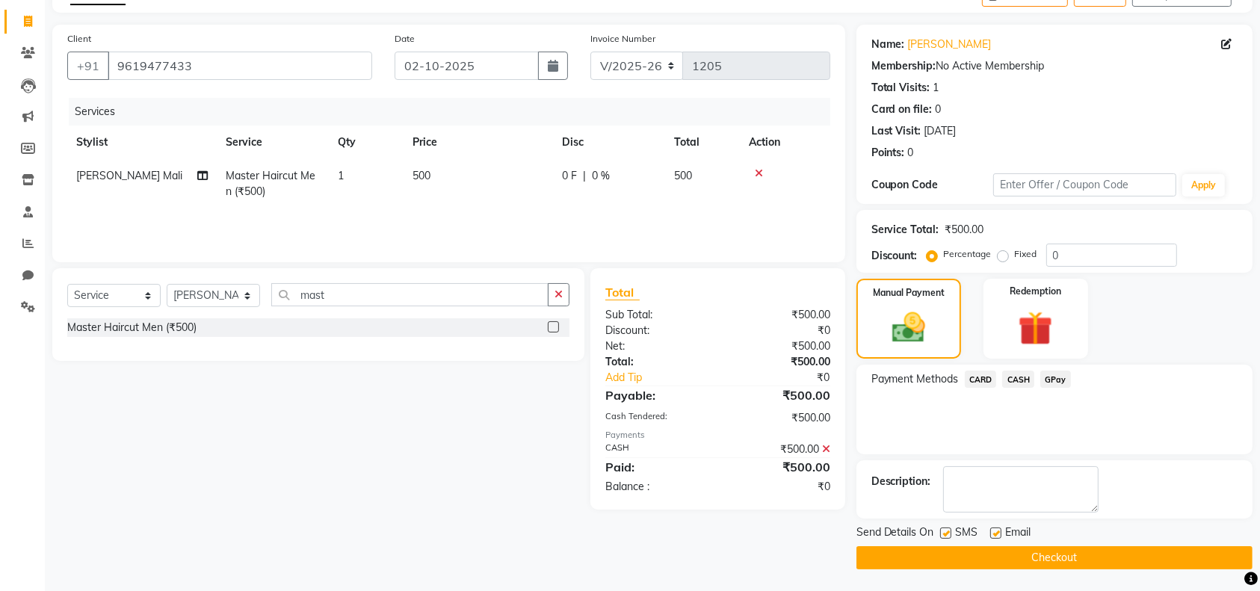
click at [993, 533] on label at bounding box center [995, 533] width 11 height 11
click at [993, 533] on input "checkbox" at bounding box center [995, 534] width 10 height 10
checkbox input "false"
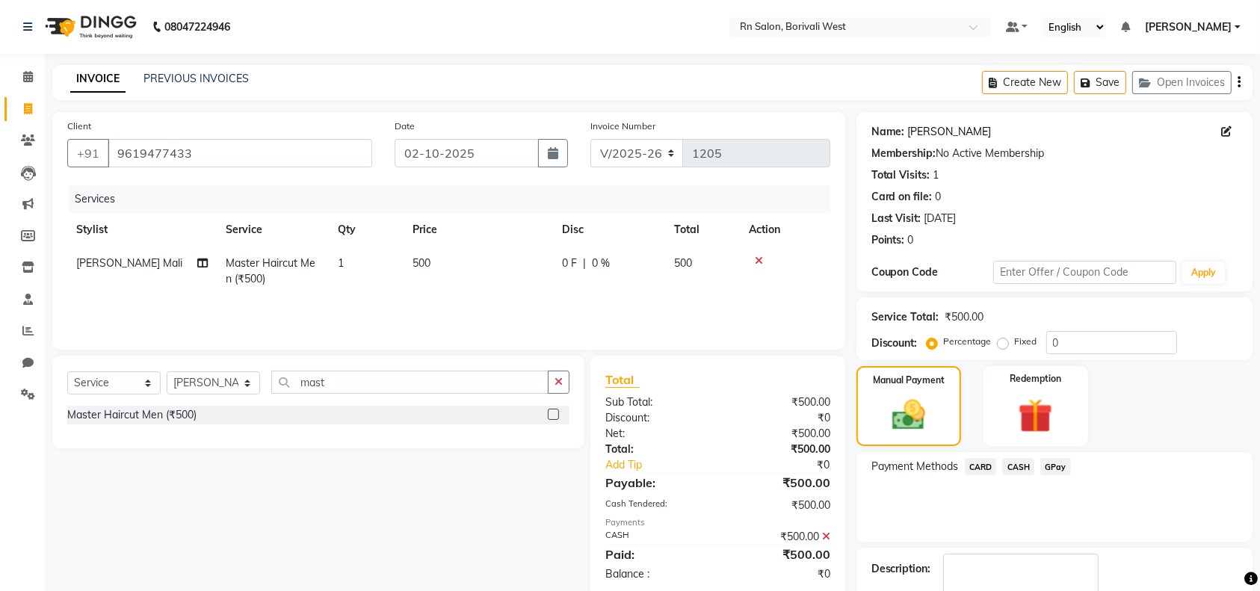
click at [918, 135] on link "Rushi" at bounding box center [950, 132] width 84 height 16
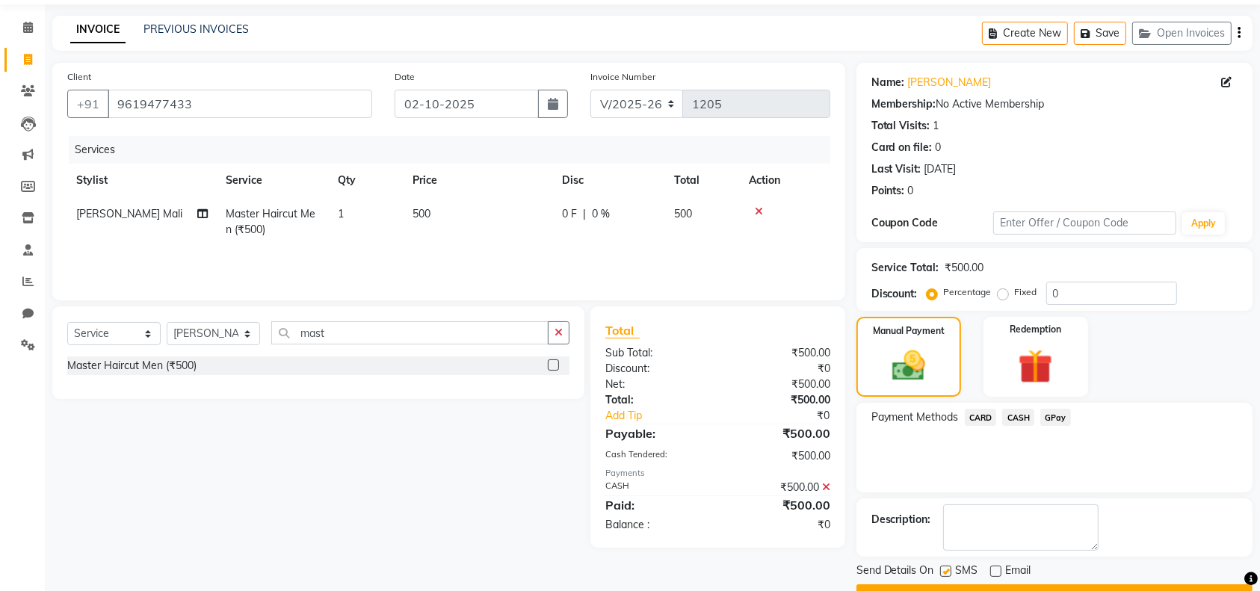
scroll to position [87, 0]
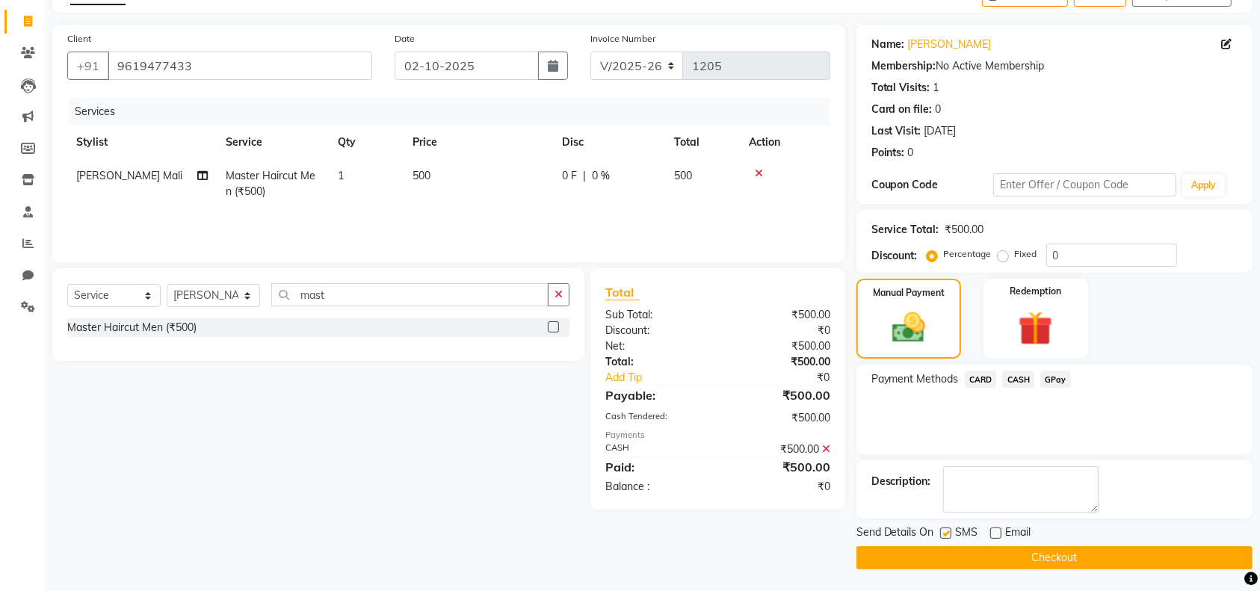
click at [981, 553] on button "Checkout" at bounding box center [1055, 557] width 396 height 23
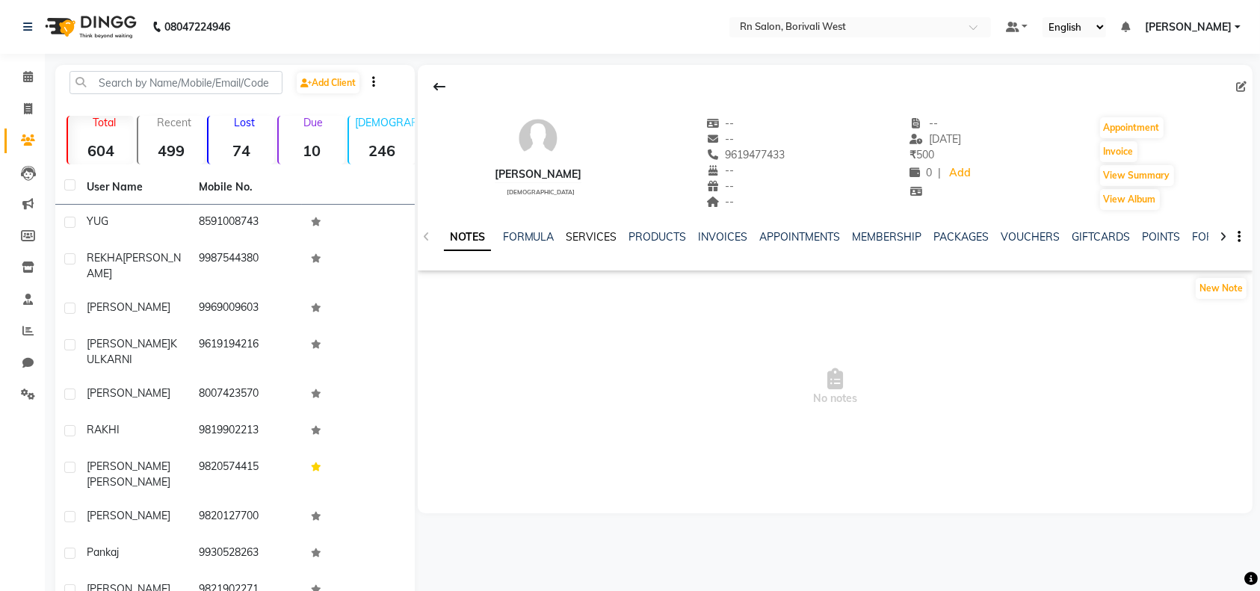
click at [605, 237] on link "SERVICES" at bounding box center [592, 236] width 51 height 13
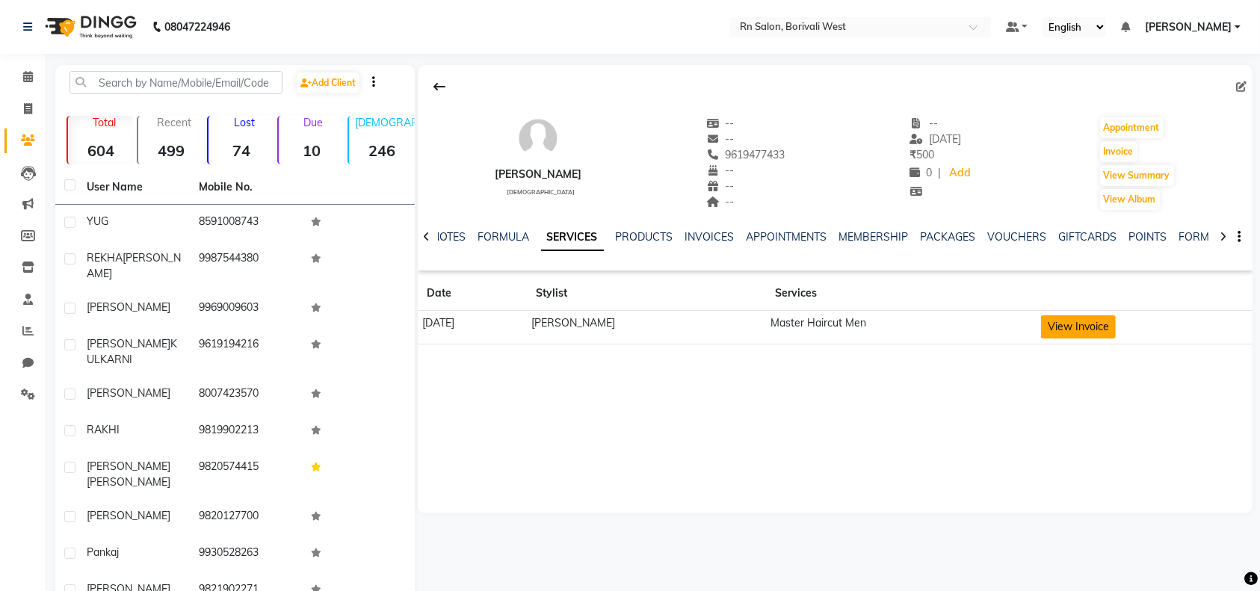
click at [1064, 317] on button "View Invoice" at bounding box center [1078, 326] width 75 height 23
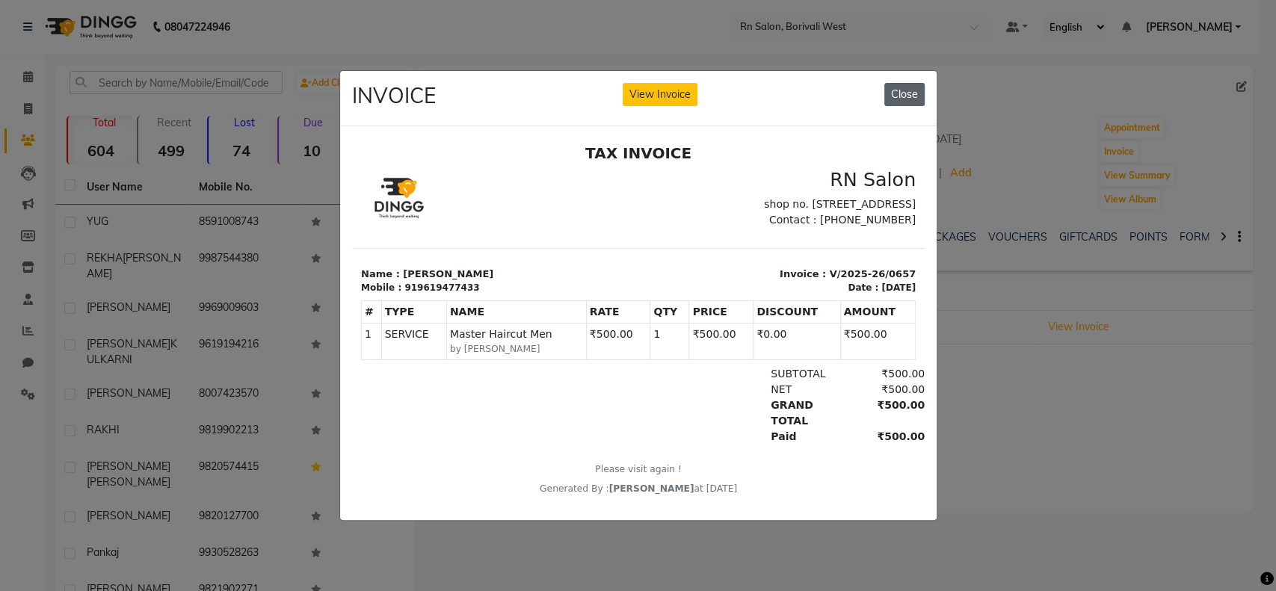
click at [904, 93] on button "Close" at bounding box center [904, 94] width 40 height 23
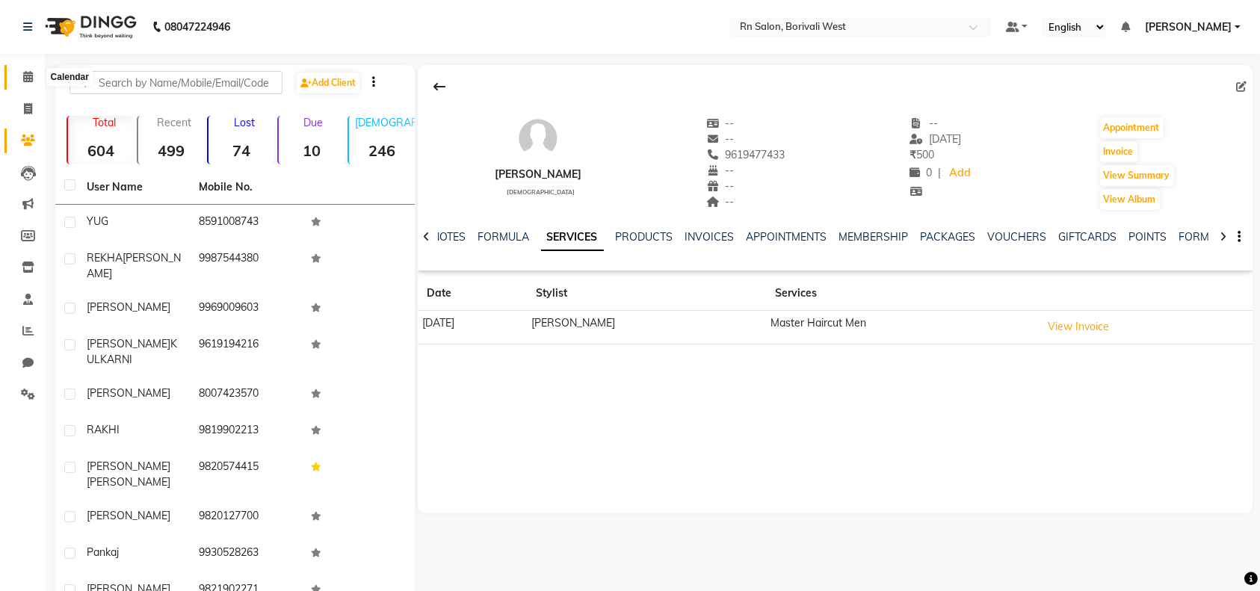
click at [23, 76] on icon at bounding box center [28, 76] width 10 height 11
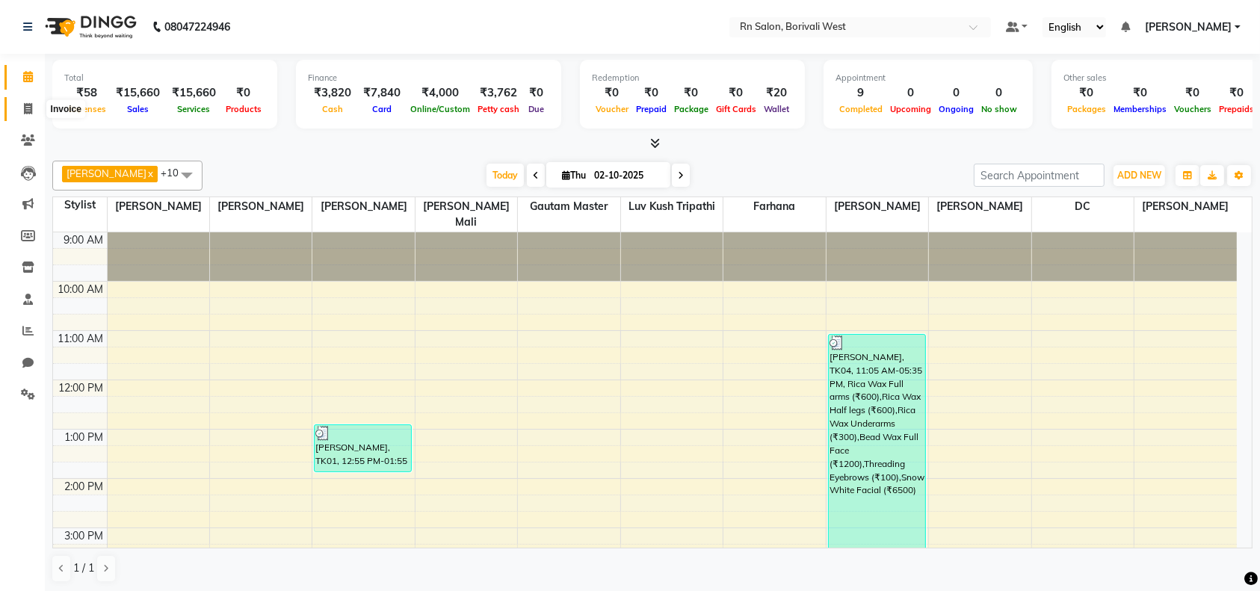
click at [30, 111] on icon at bounding box center [28, 108] width 8 height 11
select select "8515"
select select "service"
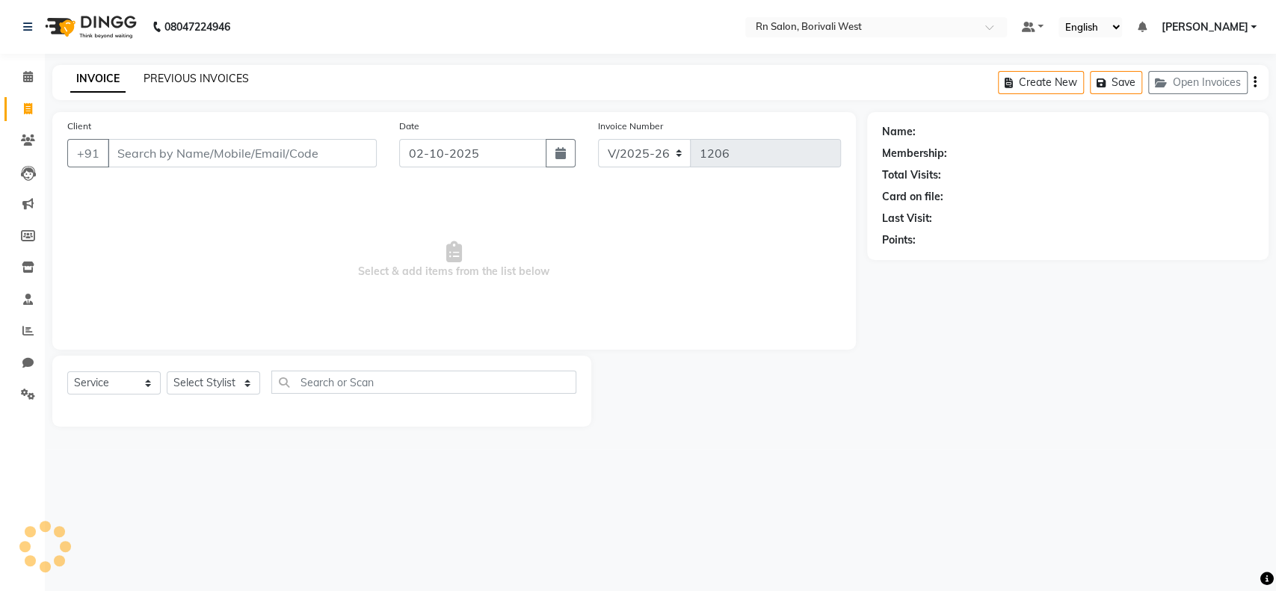
click at [209, 76] on link "PREVIOUS INVOICES" at bounding box center [196, 78] width 105 height 13
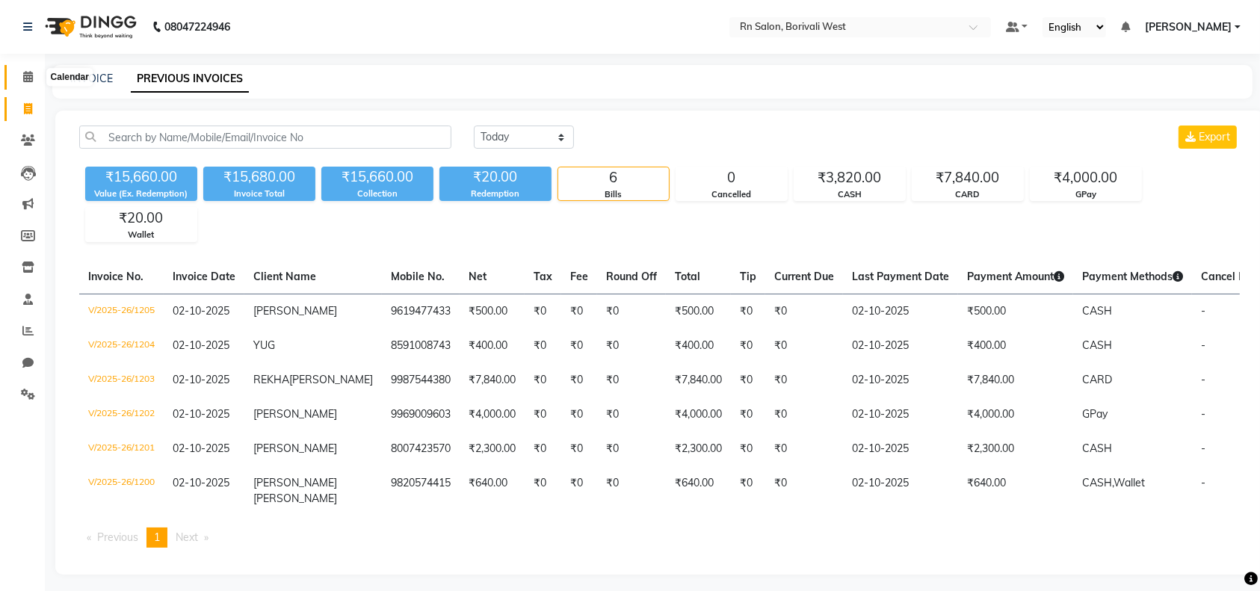
click at [22, 81] on span at bounding box center [28, 77] width 26 height 17
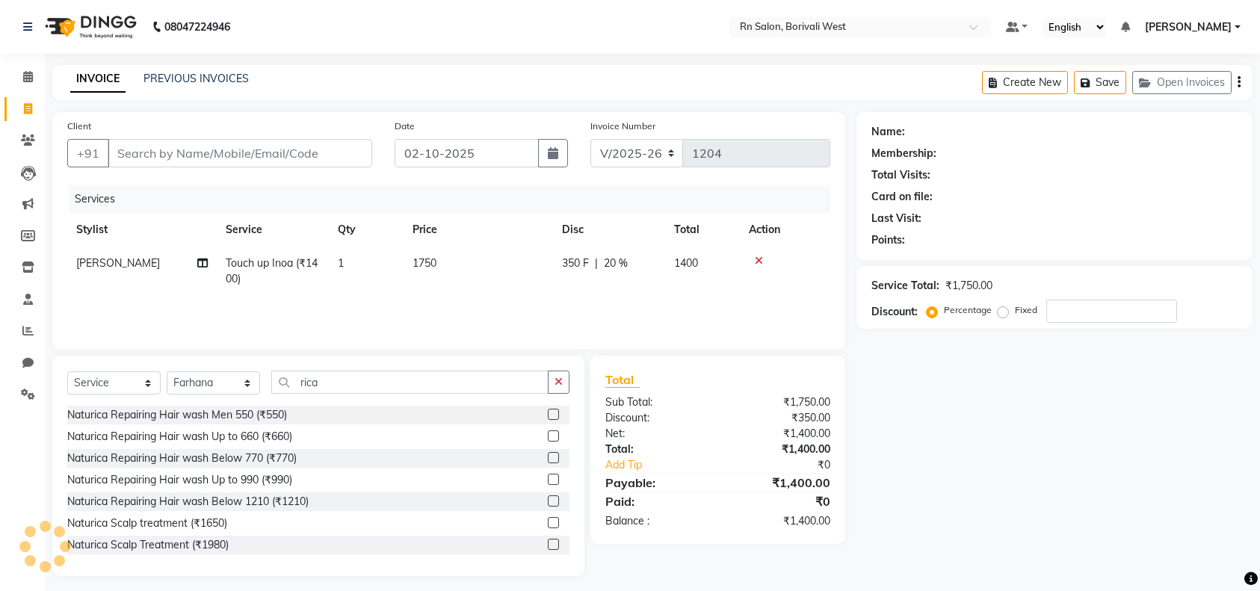
select select "8515"
select select "service"
select select "85153"
click at [365, 369] on div "Select Service Product Membership Package Voucher Prepaid Gift Card Select Styl…" at bounding box center [318, 466] width 532 height 221
click at [360, 378] on input "rica" at bounding box center [409, 382] width 277 height 23
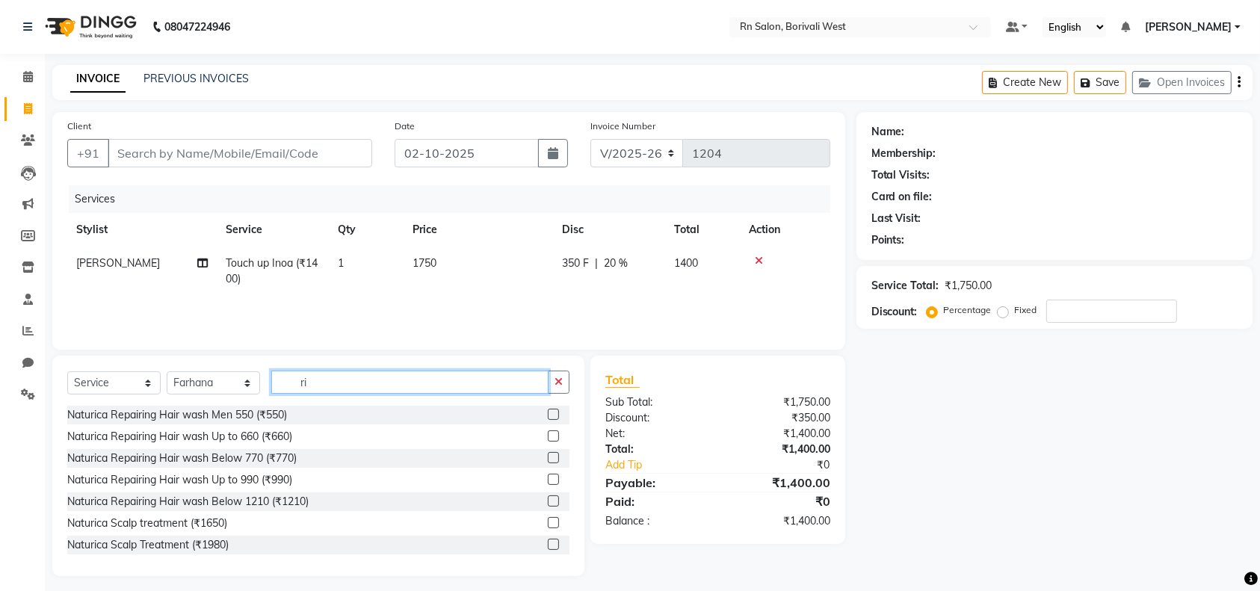
type input "r"
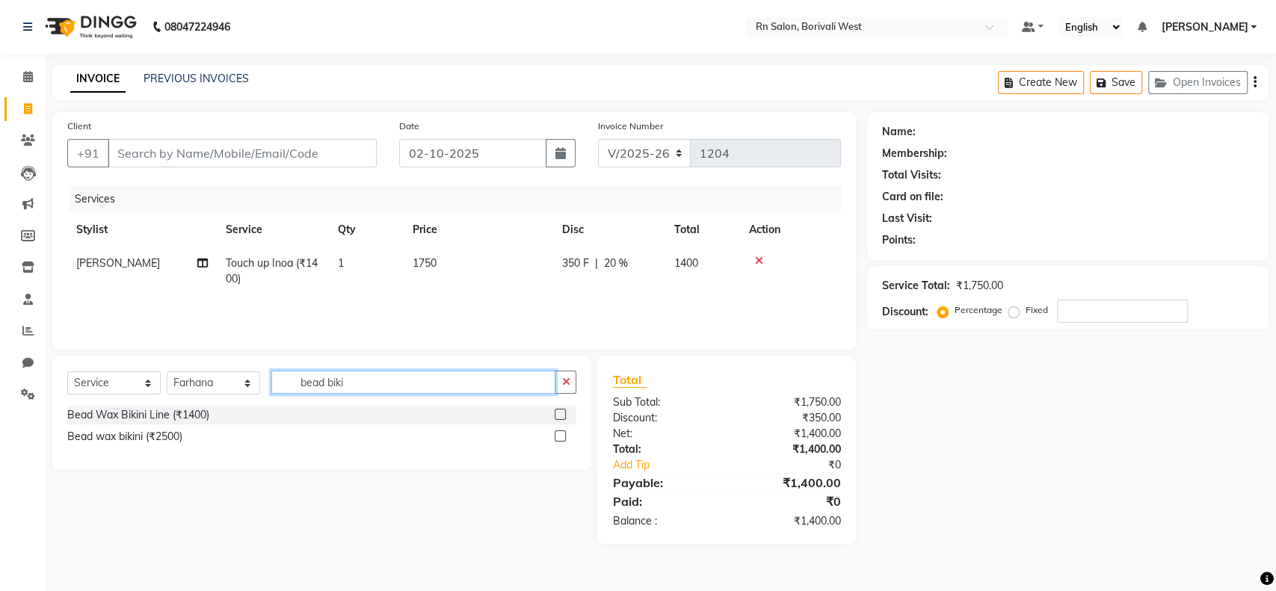
type input "bead biki"
click at [558, 436] on label at bounding box center [560, 436] width 11 height 11
click at [558, 436] on input "checkbox" at bounding box center [560, 437] width 10 height 10
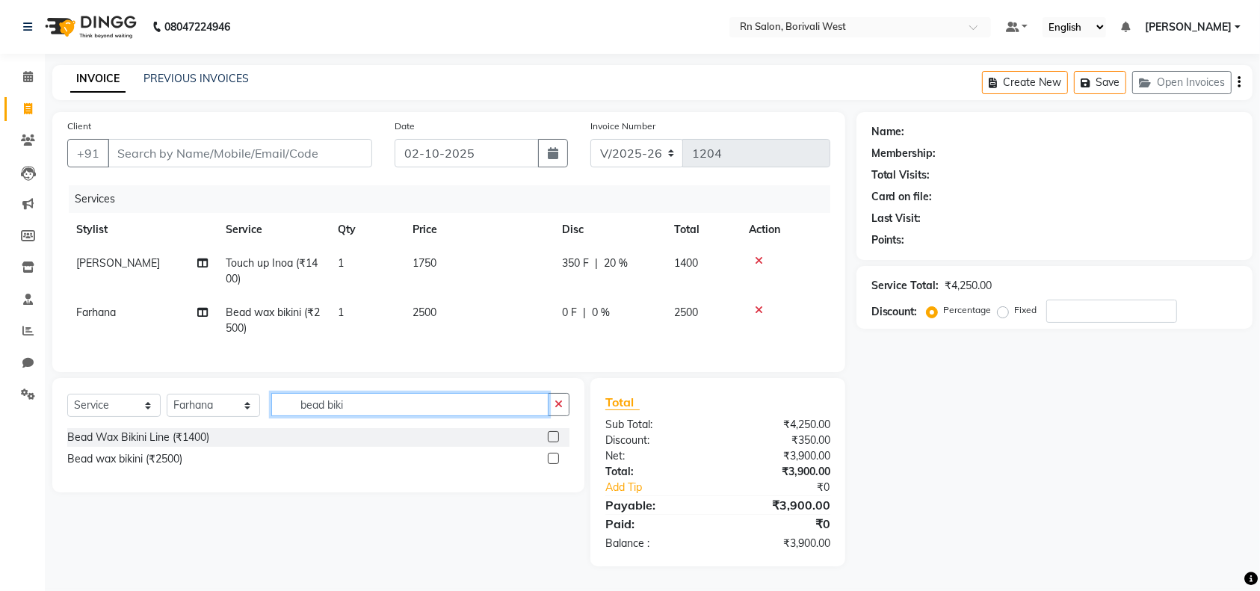
checkbox input "false"
click at [383, 416] on input "bead biki" at bounding box center [409, 404] width 277 height 23
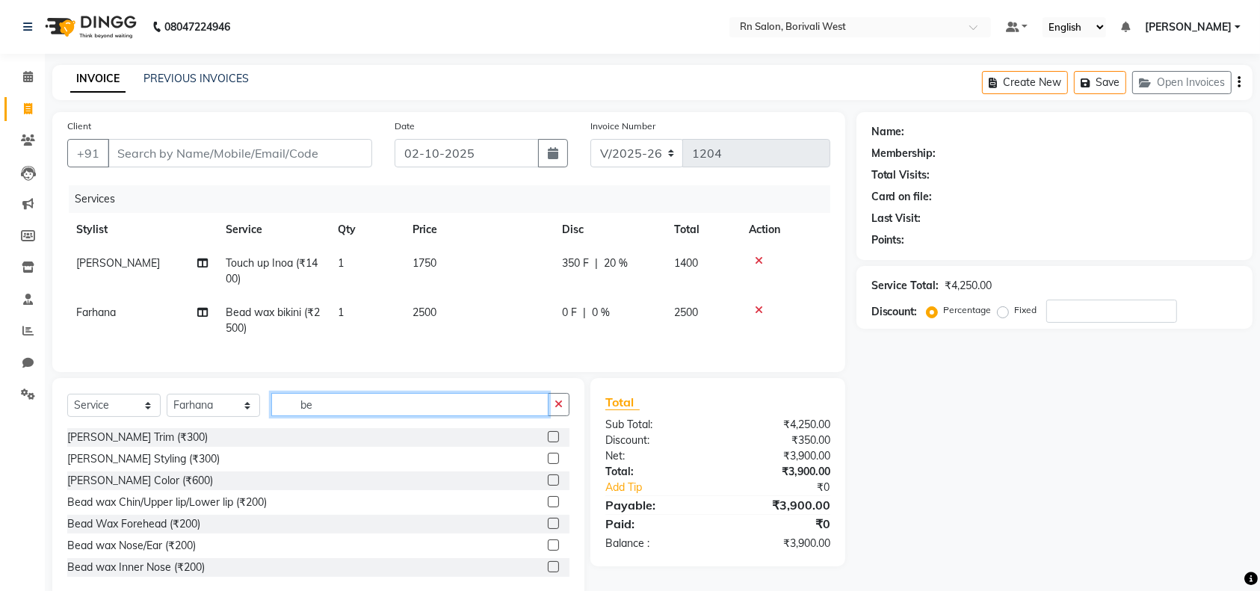
type input "b"
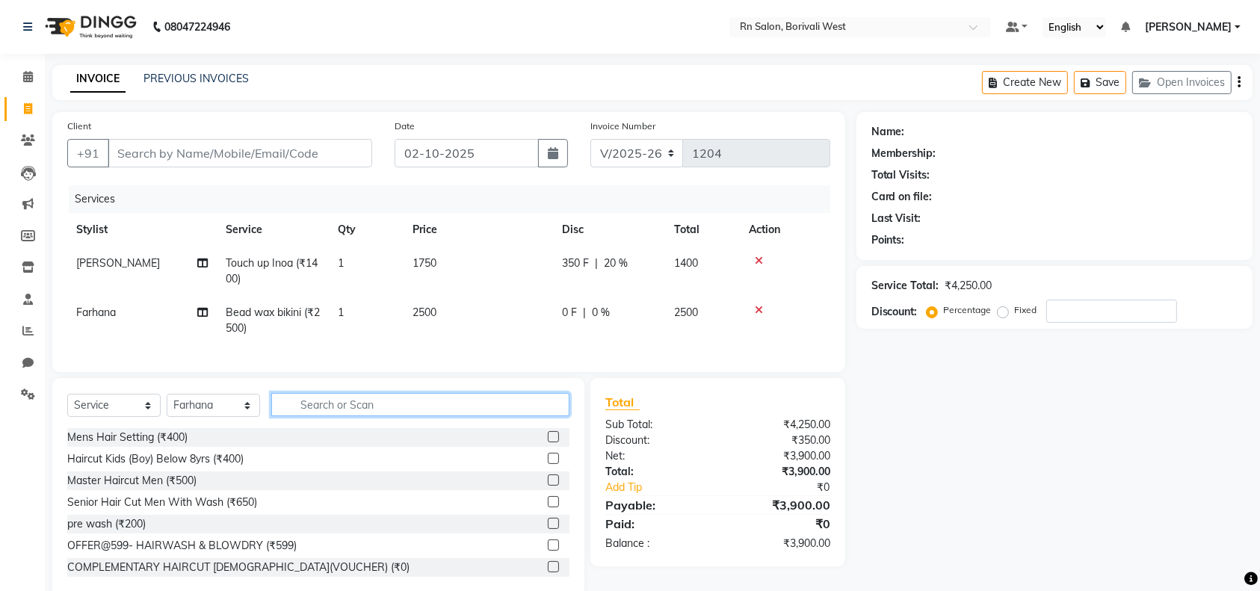
type input "v"
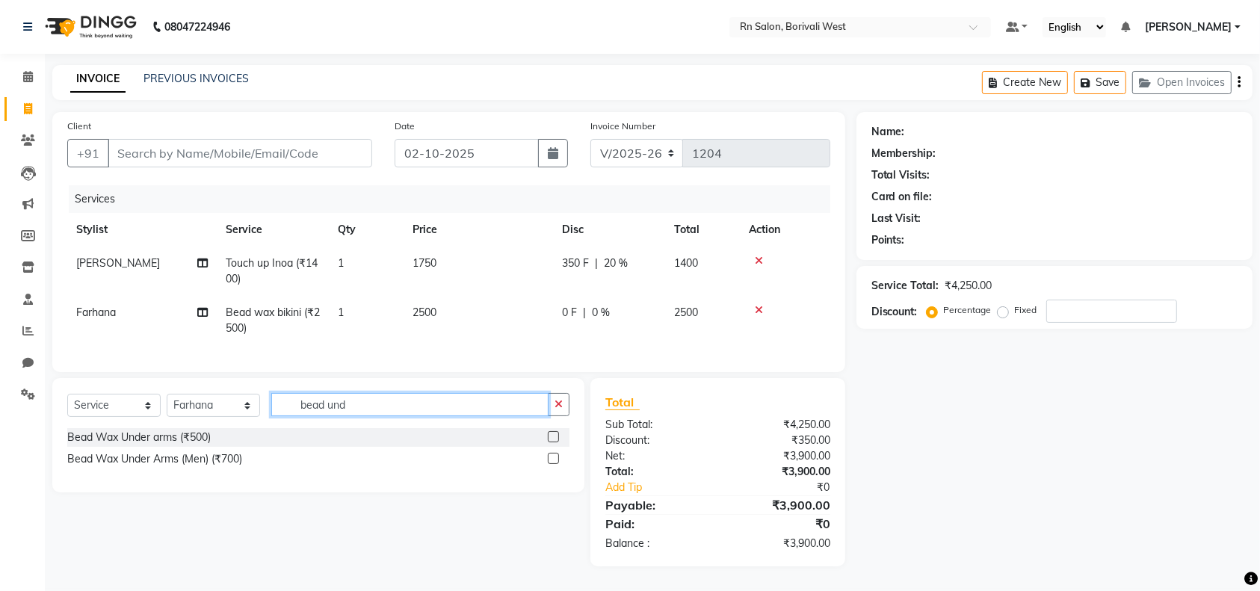
type input "bead und"
click at [552, 443] on label at bounding box center [553, 436] width 11 height 11
click at [552, 443] on input "checkbox" at bounding box center [553, 438] width 10 height 10
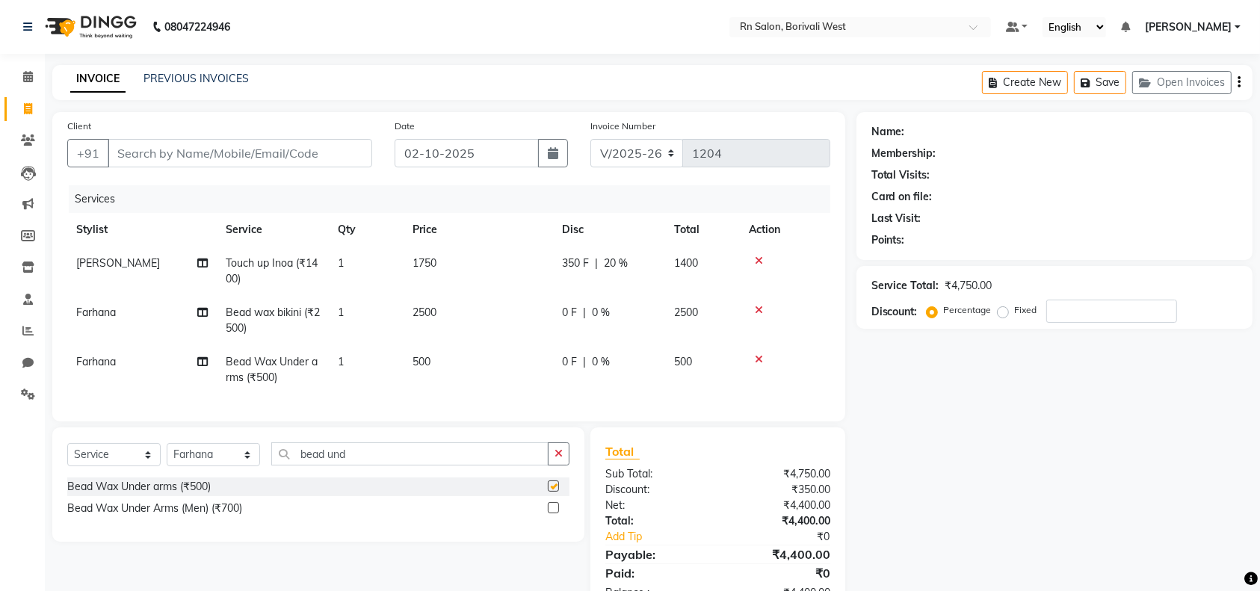
checkbox input "false"
click at [404, 460] on input "bead und" at bounding box center [409, 454] width 277 height 23
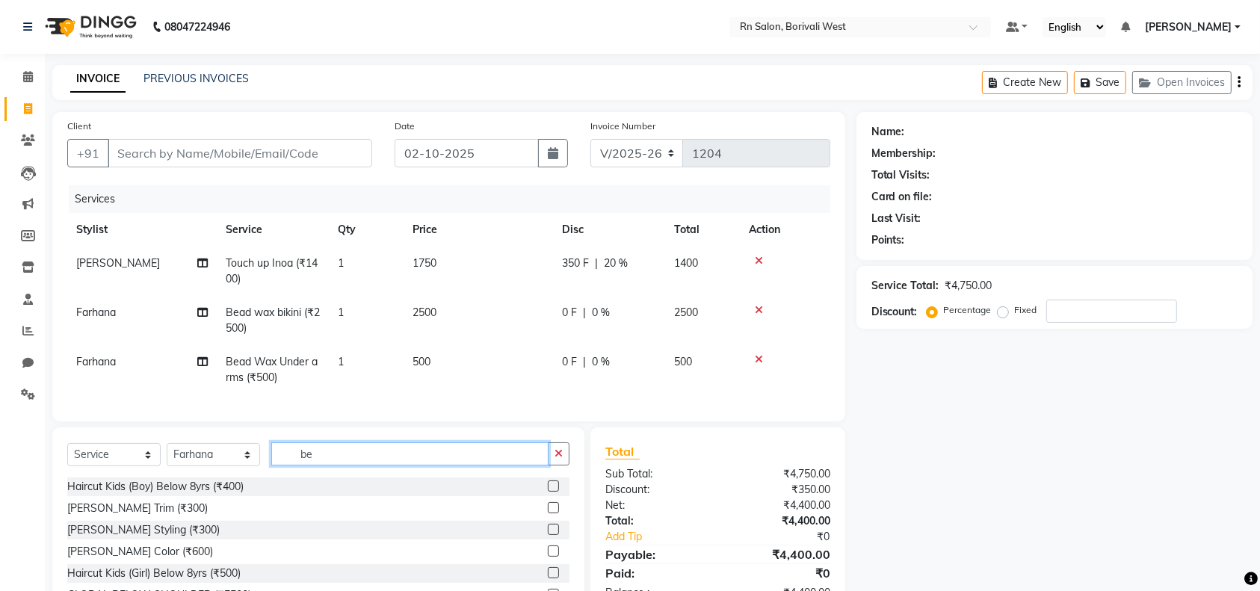
type input "b"
type input "full arm"
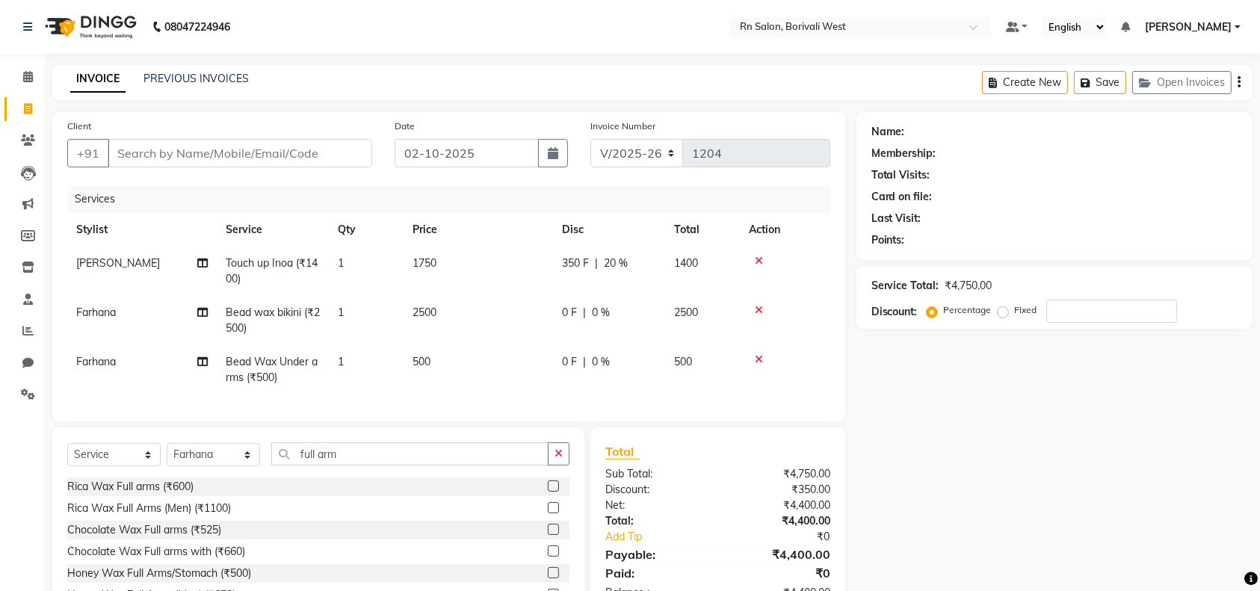
click at [548, 492] on label at bounding box center [553, 486] width 11 height 11
click at [548, 492] on input "checkbox" at bounding box center [553, 487] width 10 height 10
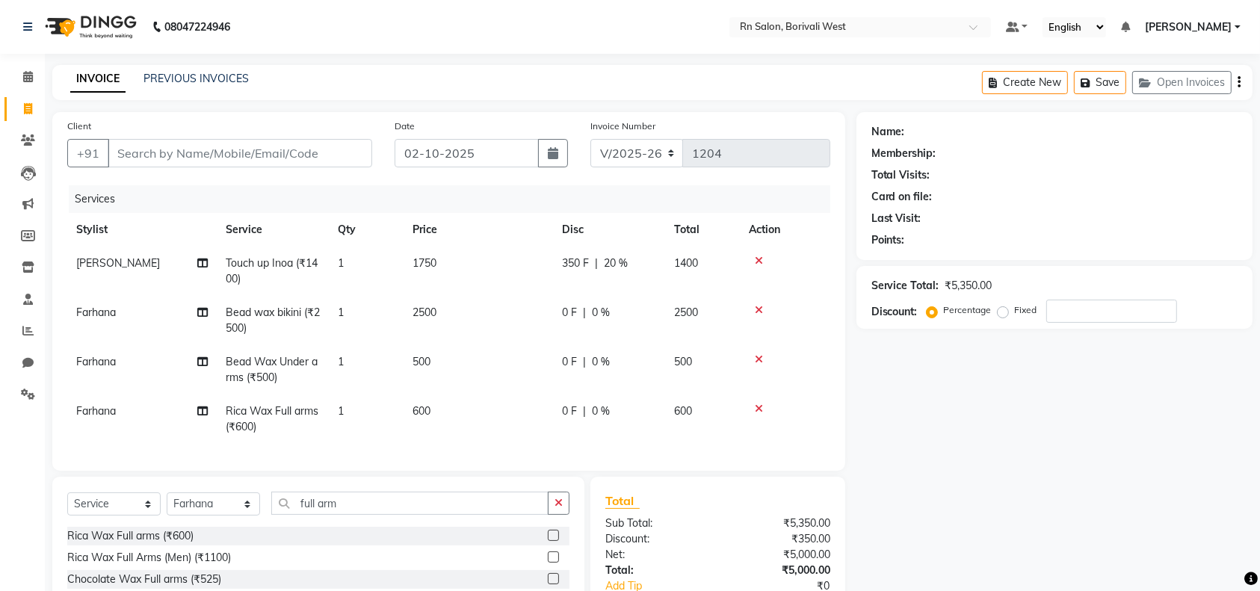
checkbox input "false"
click at [373, 527] on div "Select Service Product Membership Package Voucher Prepaid Gift Card Select Styl…" at bounding box center [318, 509] width 502 height 35
click at [369, 515] on input "full arm" at bounding box center [409, 503] width 277 height 23
type input "f"
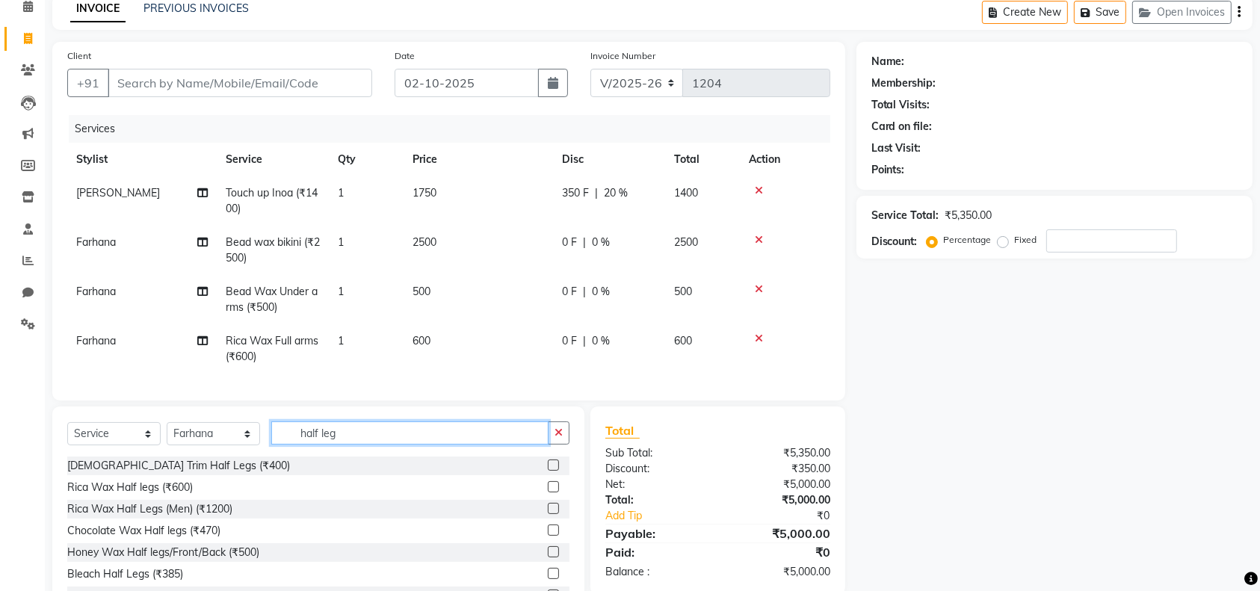
scroll to position [99, 0]
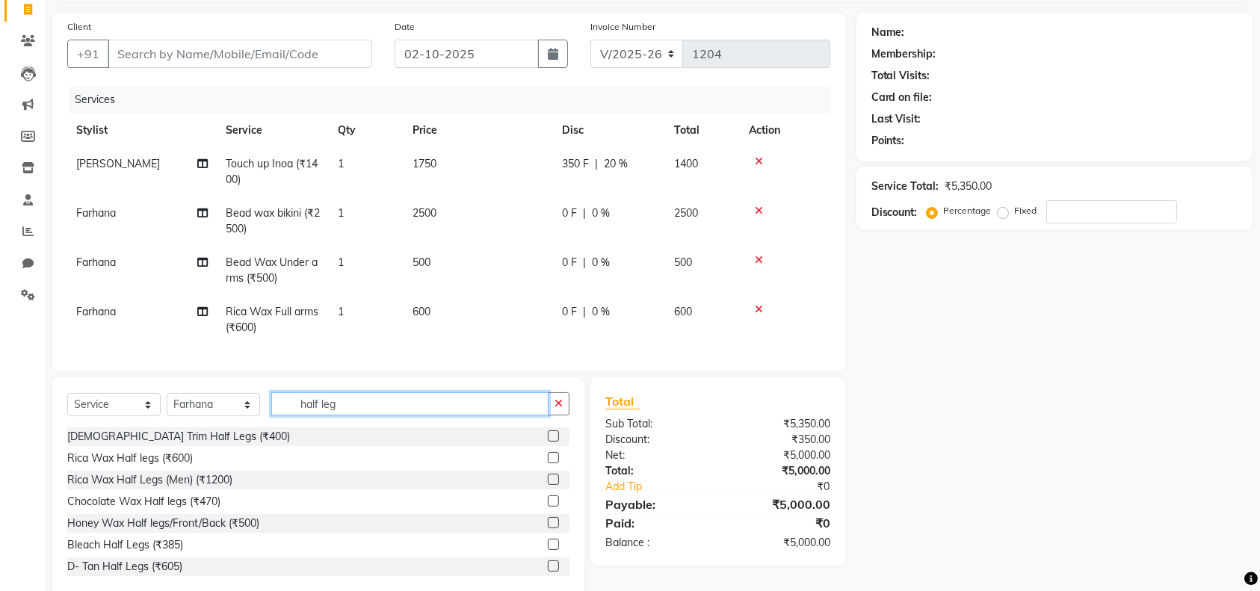
type input "half leg"
click at [548, 463] on label at bounding box center [553, 457] width 11 height 11
click at [548, 463] on input "checkbox" at bounding box center [553, 459] width 10 height 10
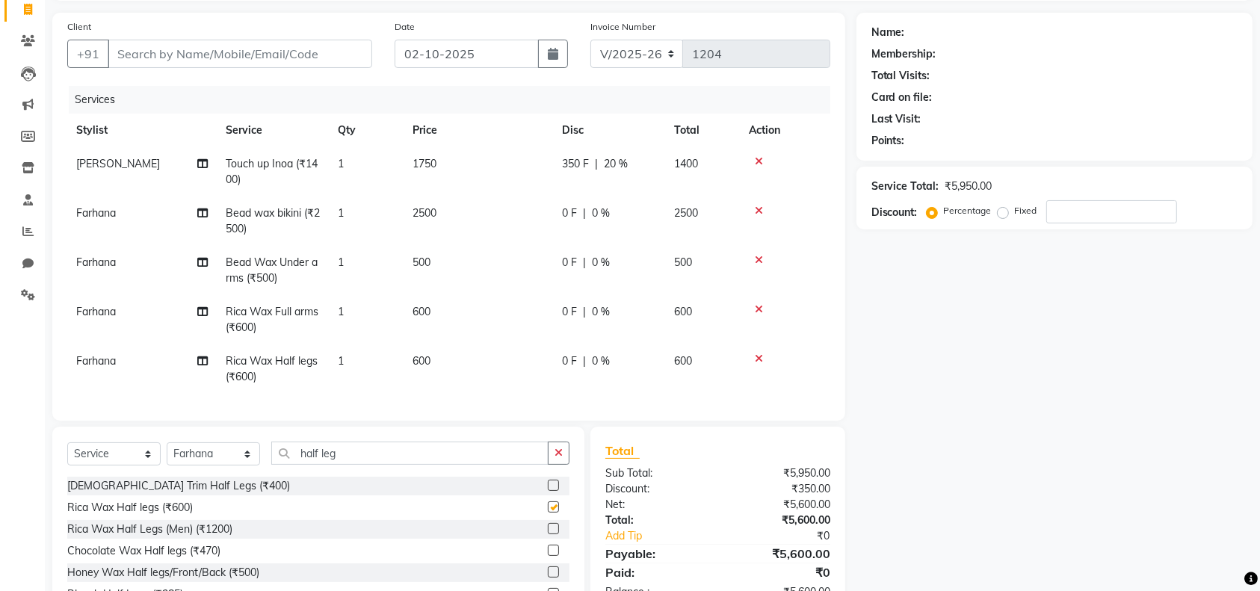
checkbox input "false"
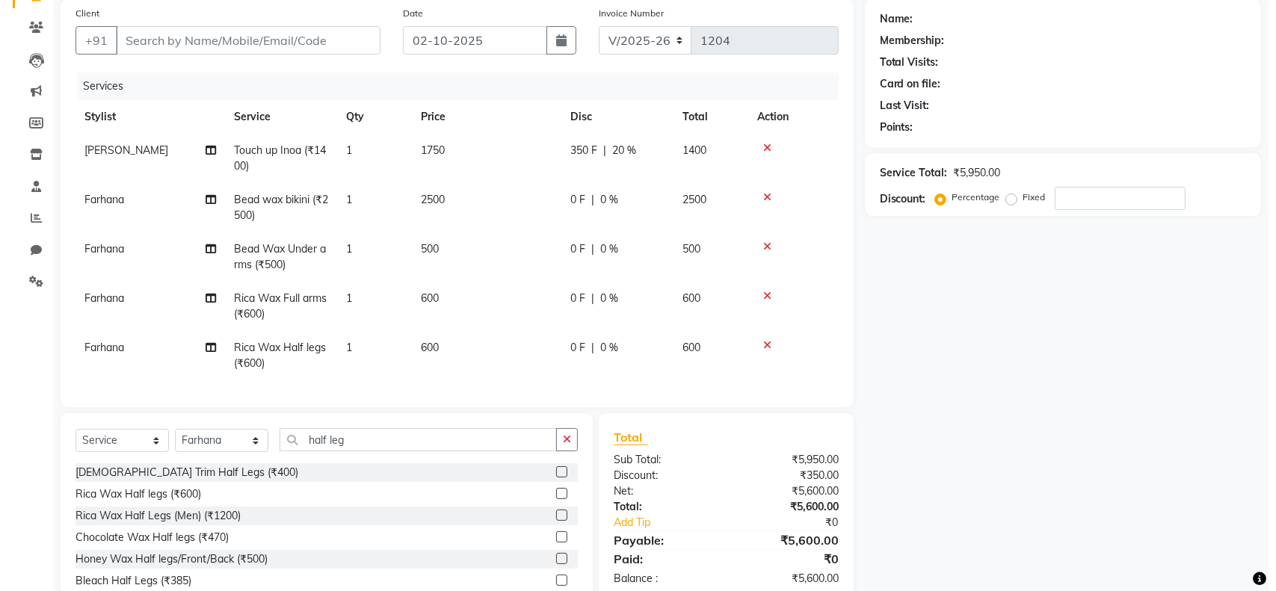
scroll to position [0, 0]
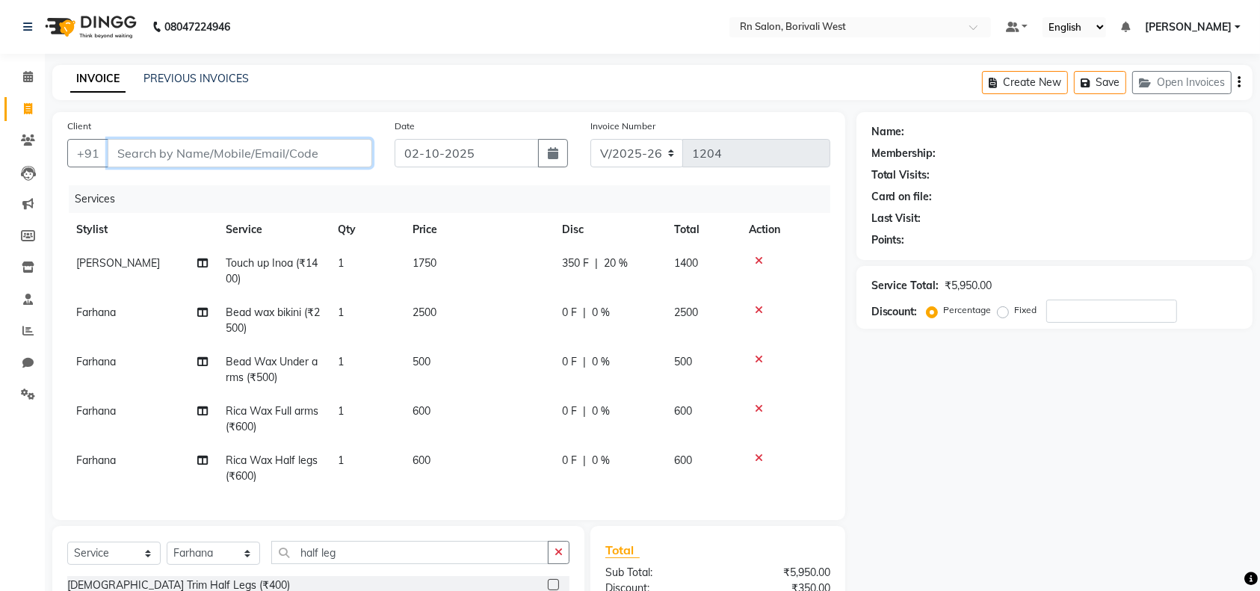
click at [206, 162] on input "Client" at bounding box center [240, 153] width 265 height 28
type input "9"
type input "0"
type input "9619555822"
click at [318, 158] on span "Add Client" at bounding box center [333, 153] width 59 height 15
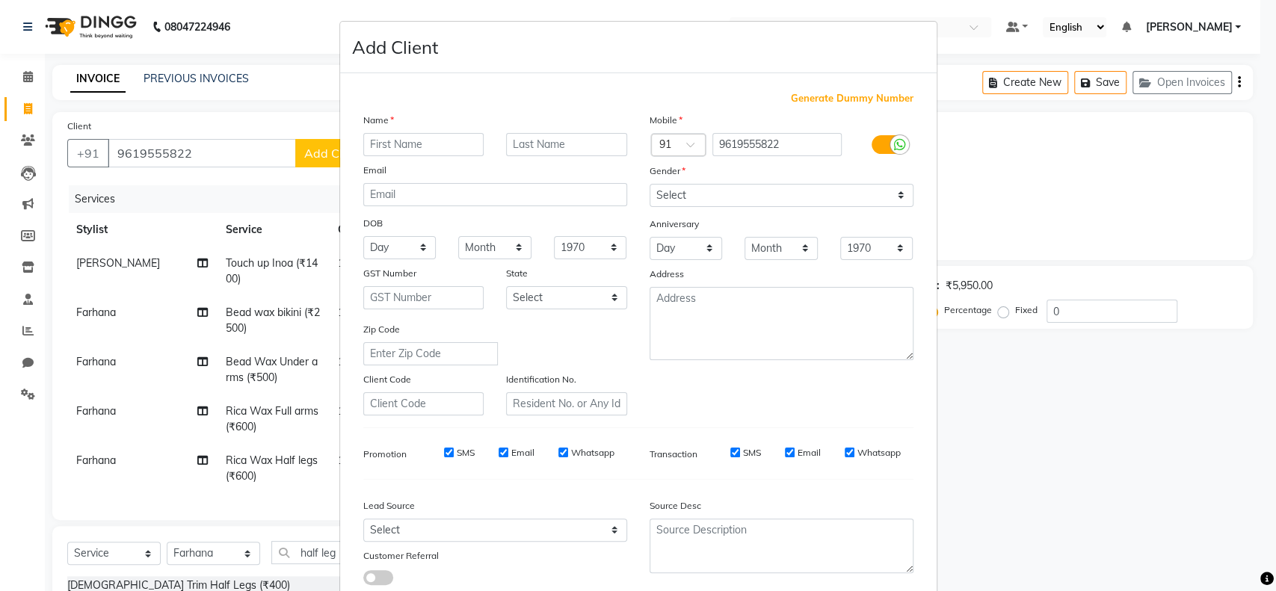
click at [419, 140] on input "text" at bounding box center [423, 144] width 121 height 23
type input "NEELAM"
click at [700, 201] on select "Select Male Female Other Prefer Not To Say" at bounding box center [782, 195] width 264 height 23
select select "female"
click at [650, 184] on select "Select Male Female Other Prefer Not To Say" at bounding box center [782, 195] width 264 height 23
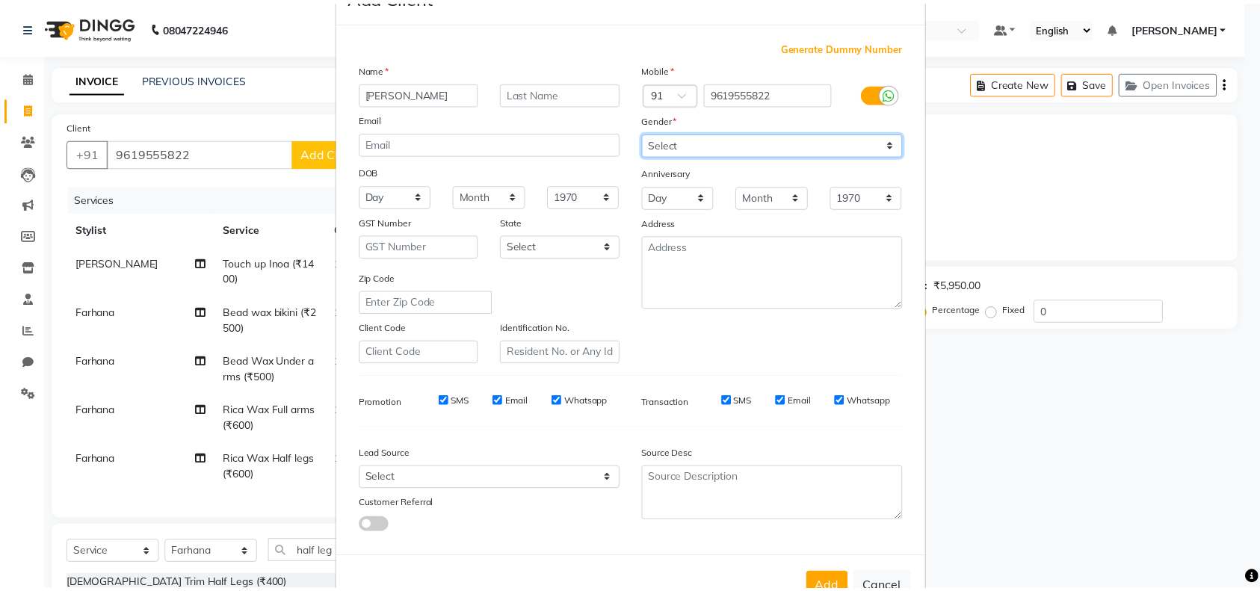
scroll to position [96, 0]
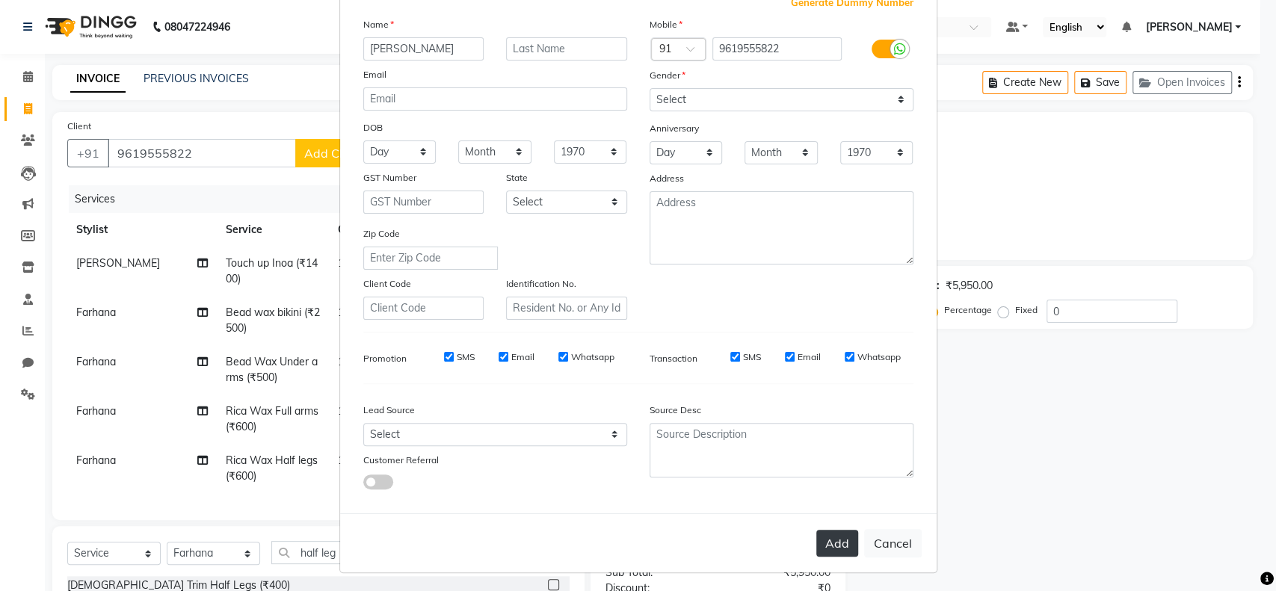
click at [816, 546] on button "Add" at bounding box center [837, 543] width 42 height 27
select select
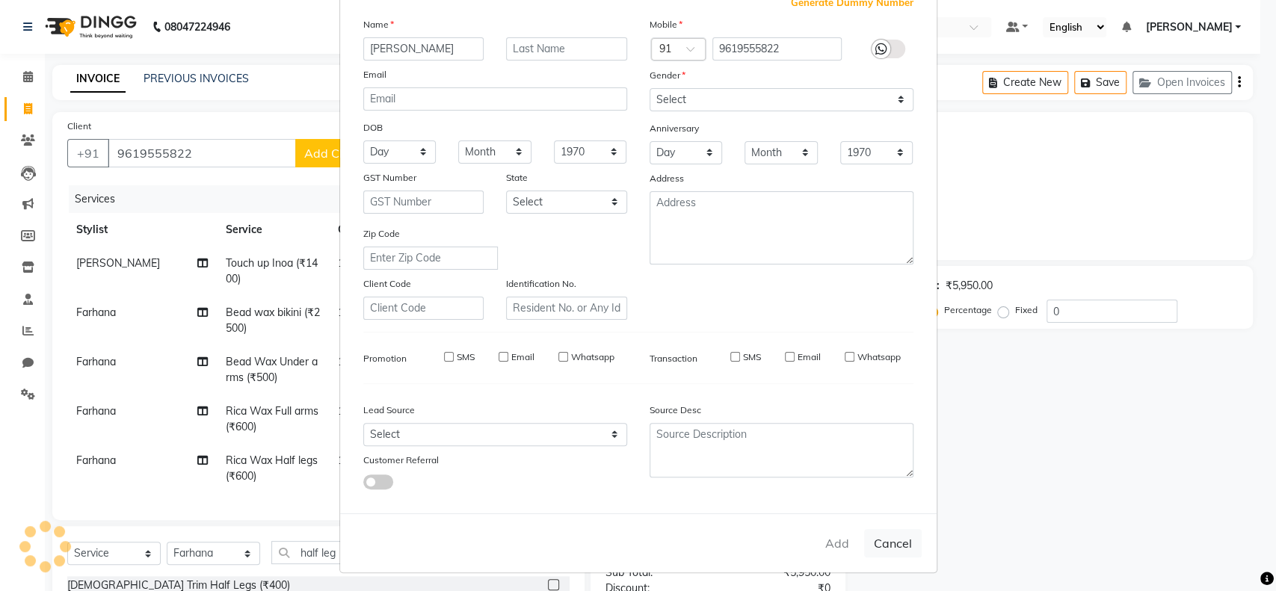
select select
checkbox input "false"
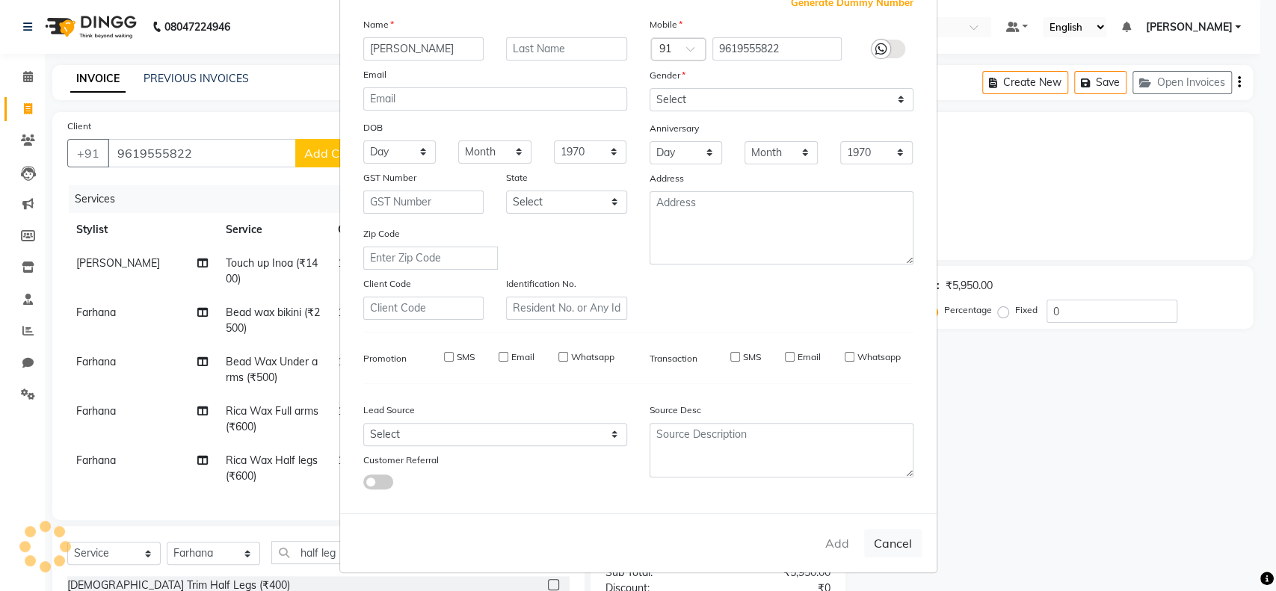
checkbox input "false"
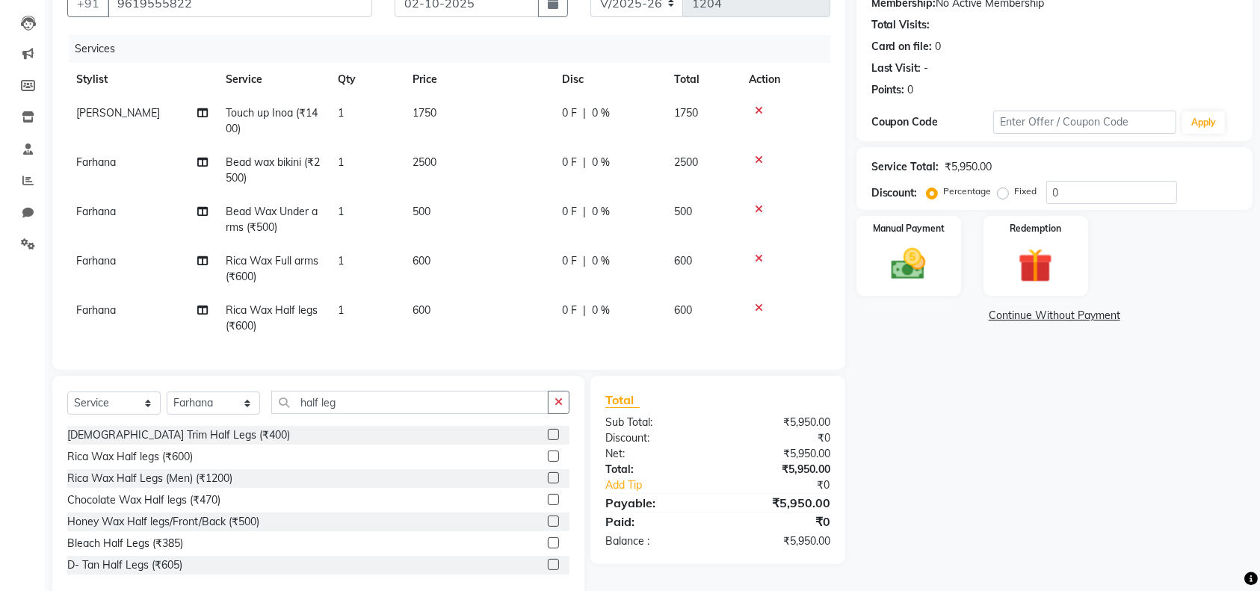
scroll to position [192, 0]
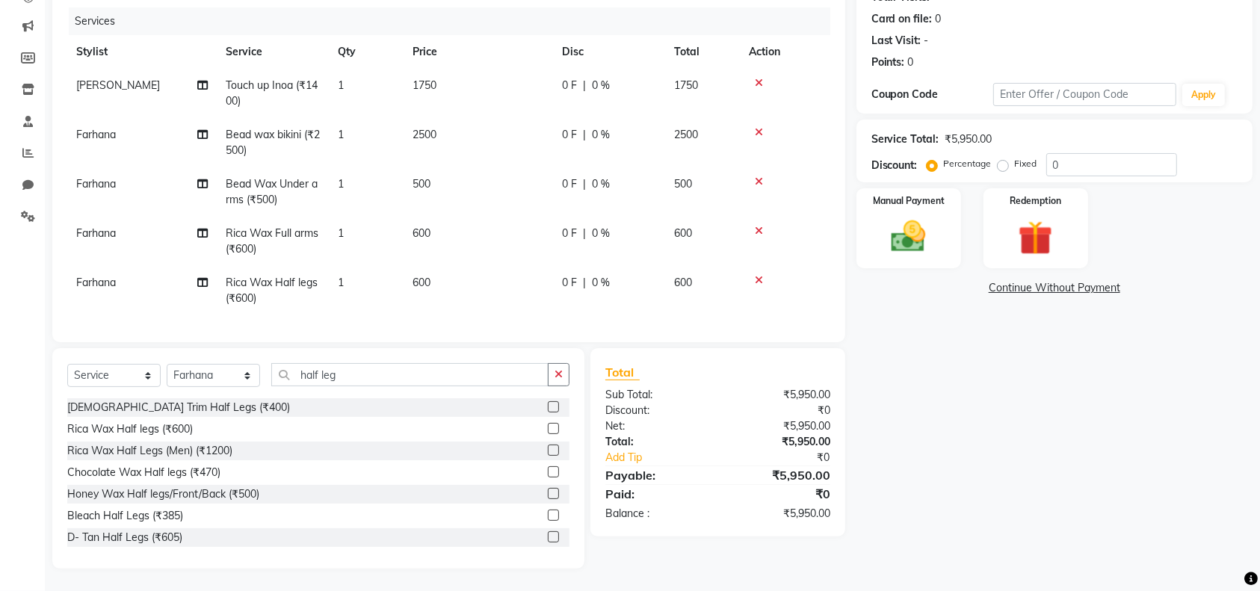
click at [592, 78] on span "0 %" at bounding box center [601, 86] width 18 height 16
select select "83940"
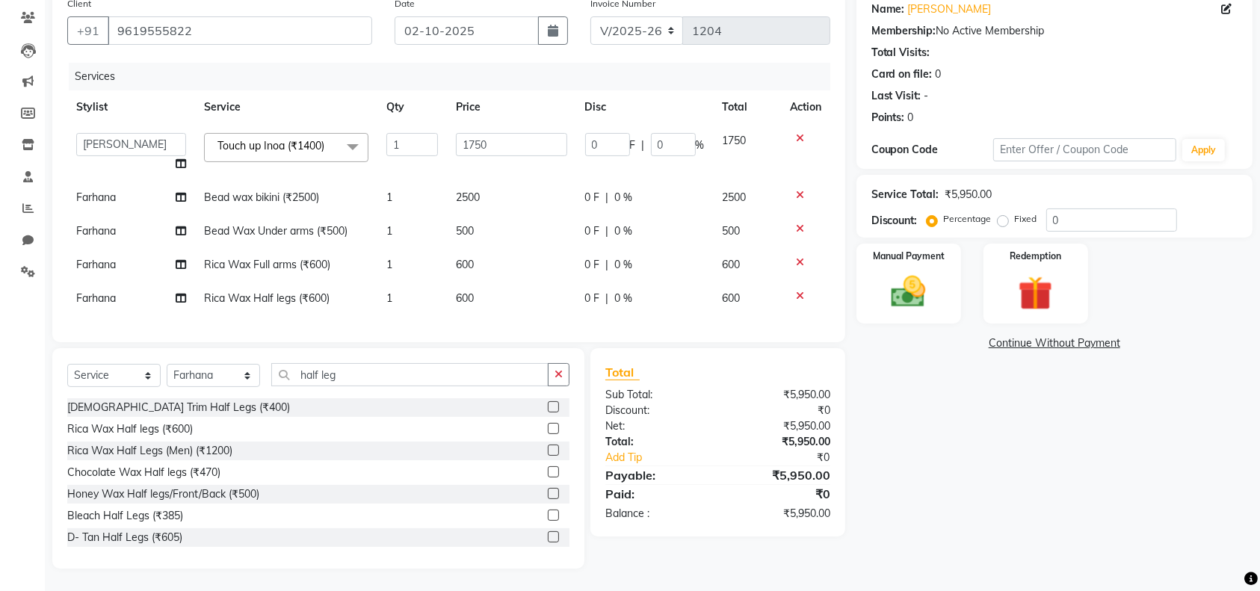
scroll to position [138, 0]
click at [682, 133] on input "0" at bounding box center [673, 144] width 45 height 23
type input "20"
click at [994, 399] on div "Name: Neelam Membership: No Active Membership Total Visits: Card on file: 0 Las…" at bounding box center [1060, 279] width 407 height 579
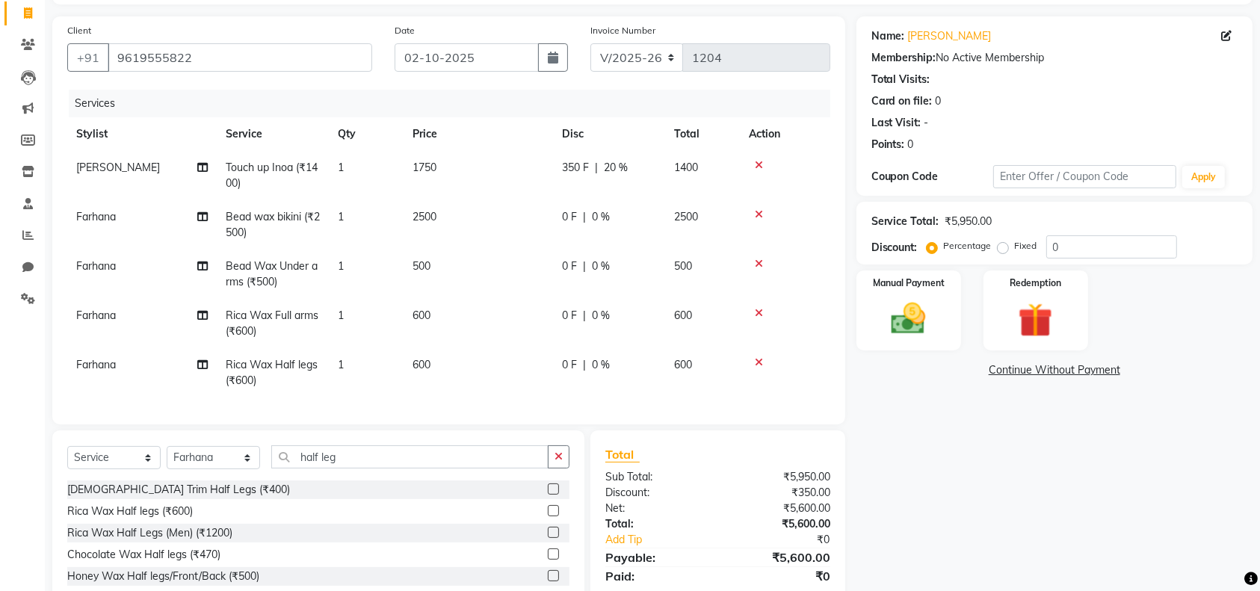
scroll to position [0, 0]
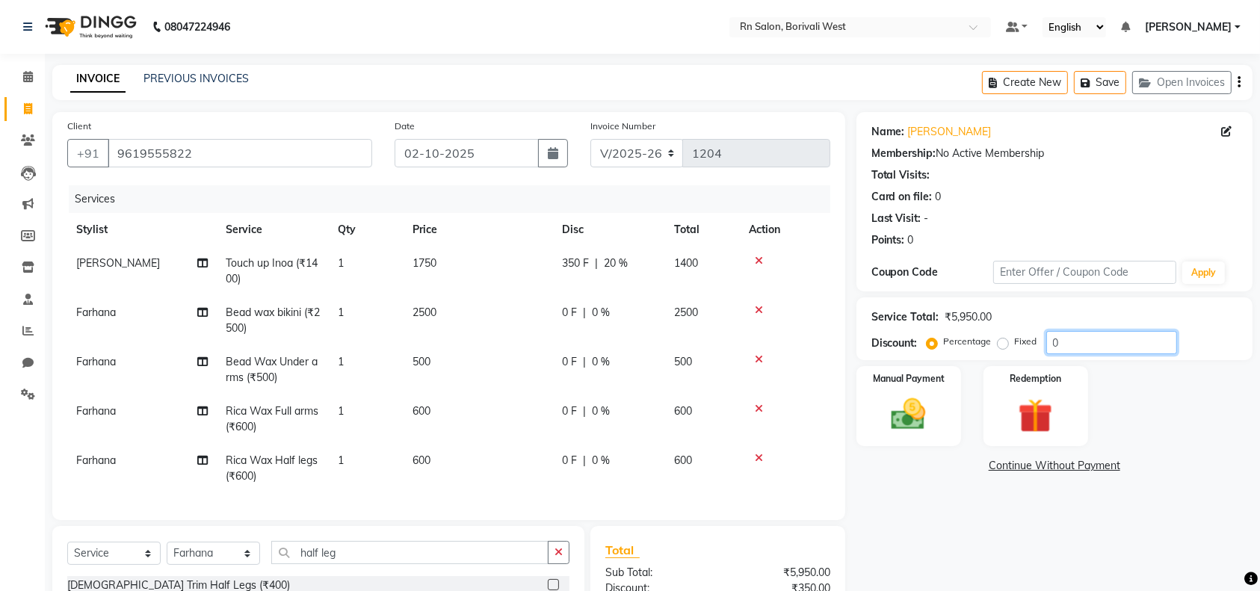
click at [1087, 344] on input "0" at bounding box center [1112, 342] width 131 height 23
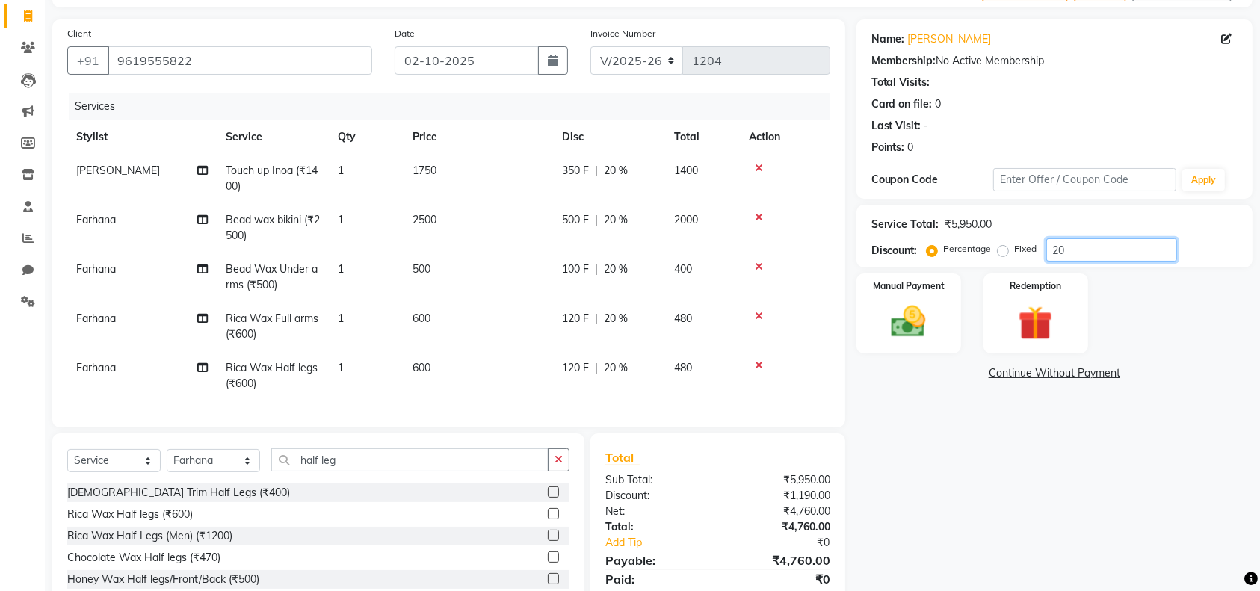
scroll to position [192, 0]
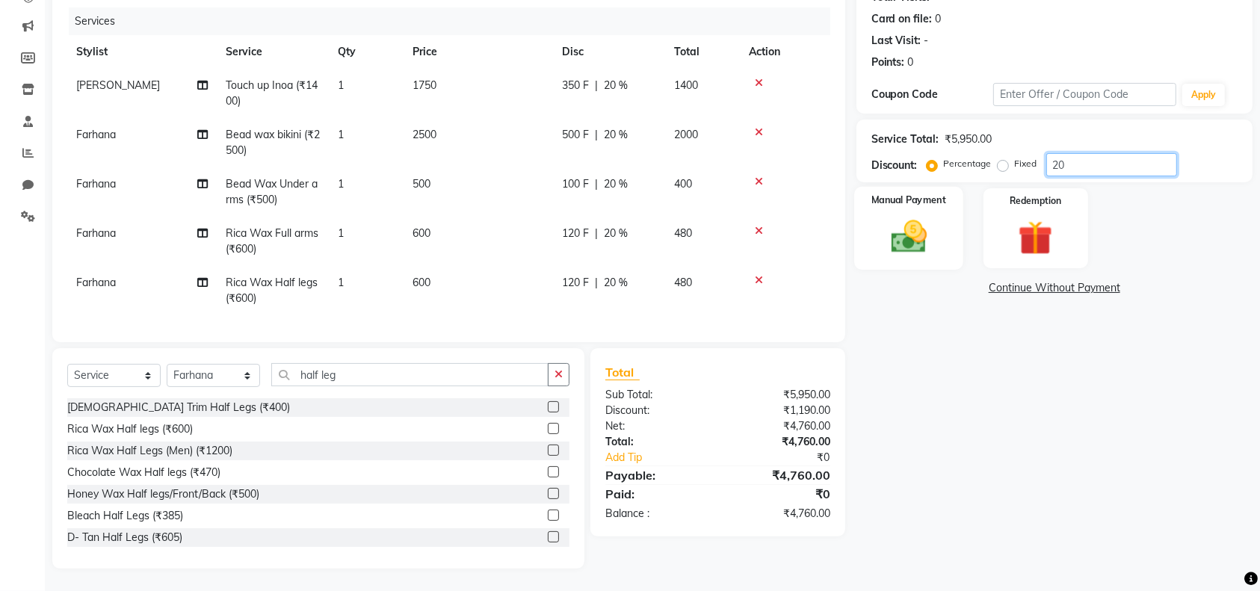
type input "20"
click at [916, 216] on img at bounding box center [909, 236] width 58 height 41
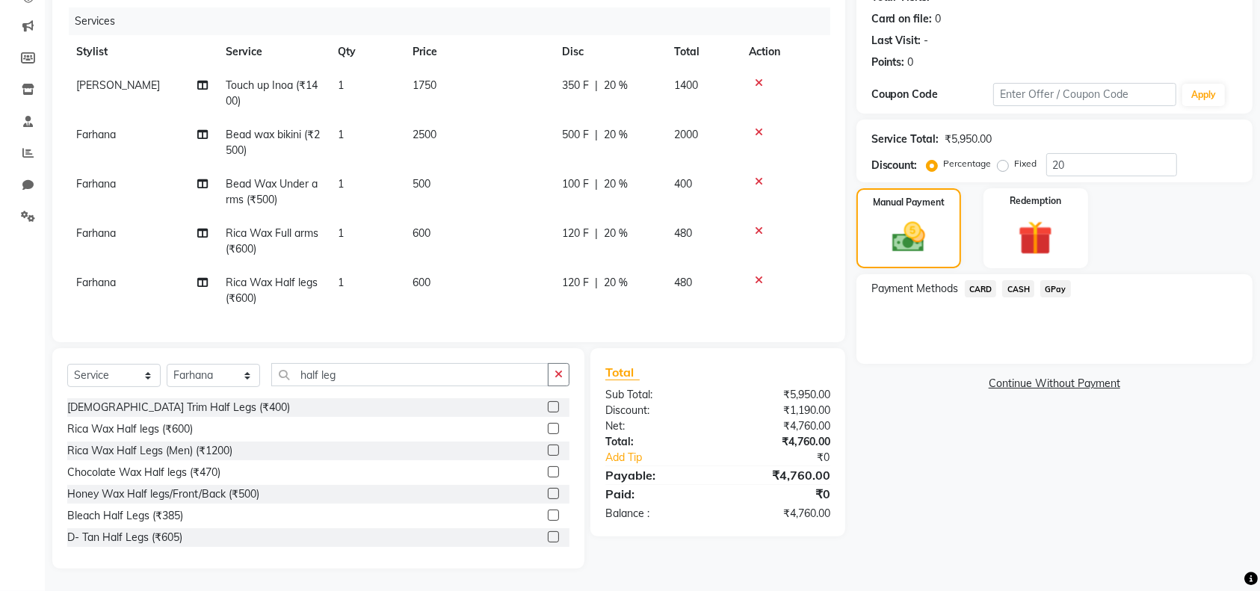
click at [985, 280] on span "CARD" at bounding box center [981, 288] width 32 height 17
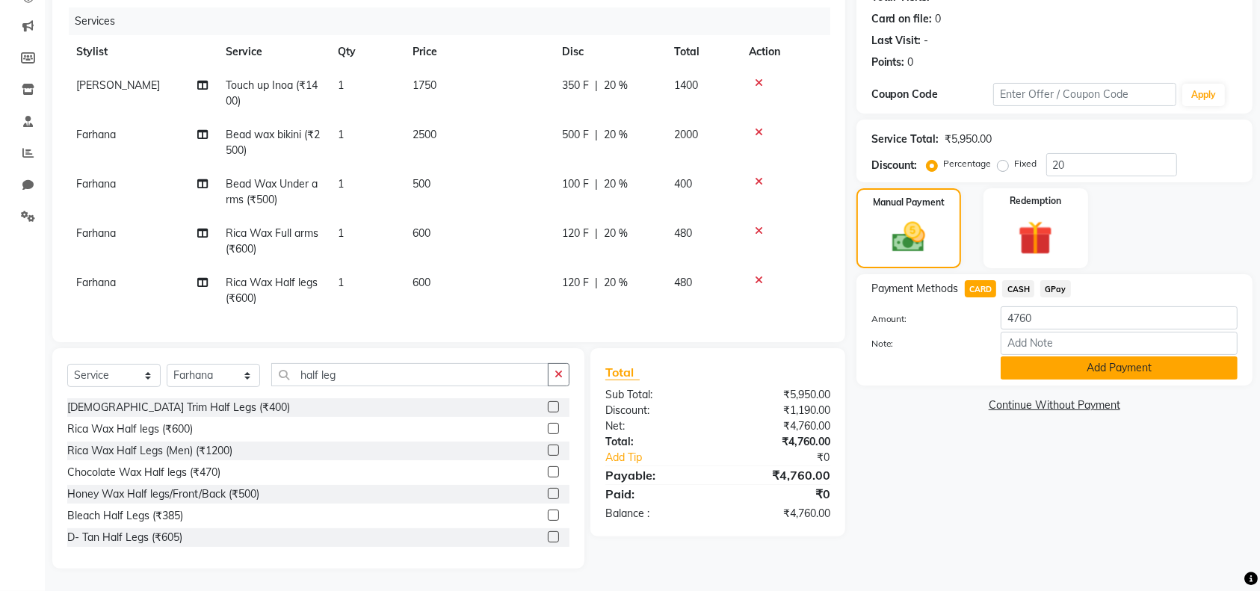
click at [1029, 357] on button "Add Payment" at bounding box center [1119, 368] width 237 height 23
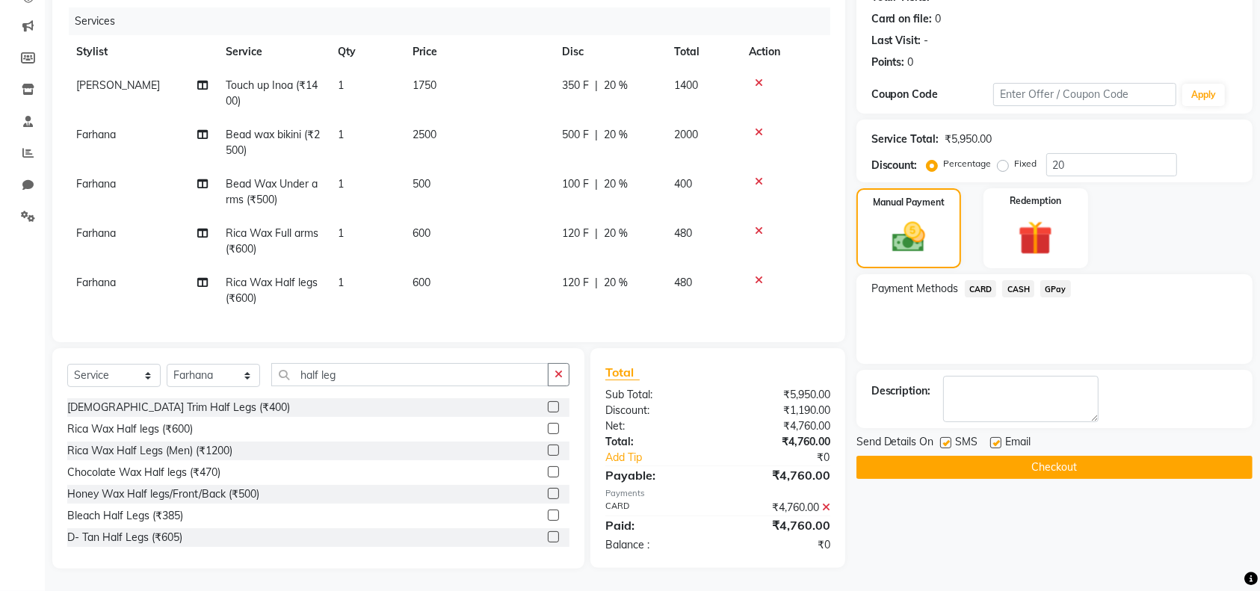
click at [1001, 434] on div "Email" at bounding box center [1016, 443] width 53 height 19
click at [995, 437] on div at bounding box center [995, 445] width 10 height 16
click at [995, 437] on label at bounding box center [995, 442] width 11 height 11
click at [995, 439] on input "checkbox" at bounding box center [995, 444] width 10 height 10
checkbox input "false"
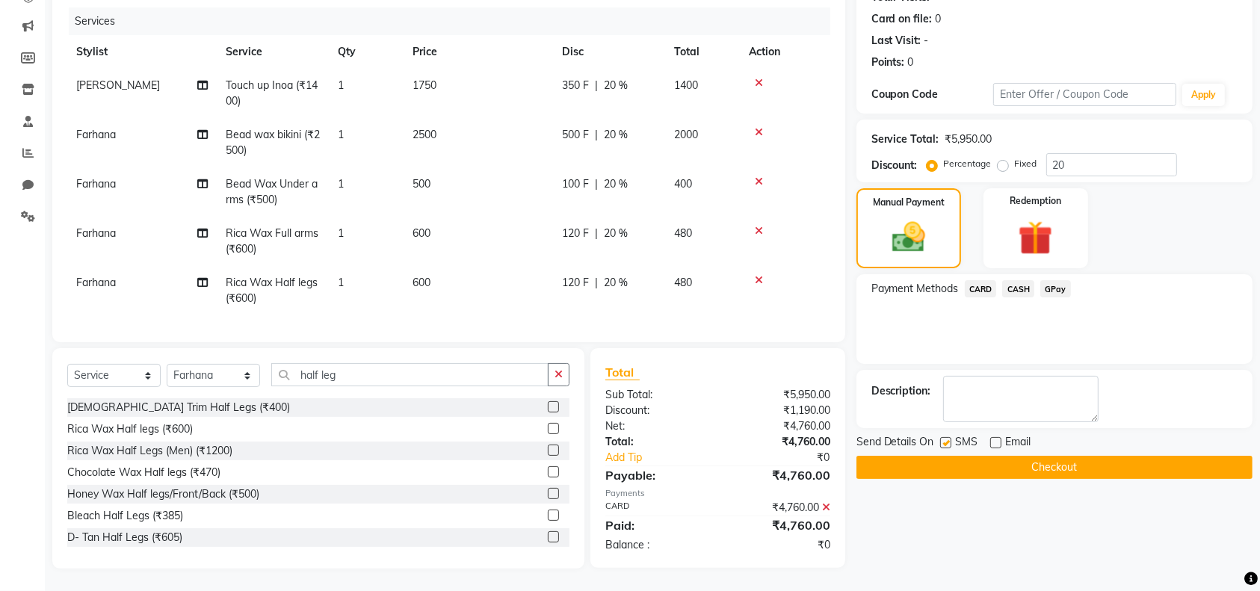
click at [1114, 456] on button "Checkout" at bounding box center [1055, 467] width 396 height 23
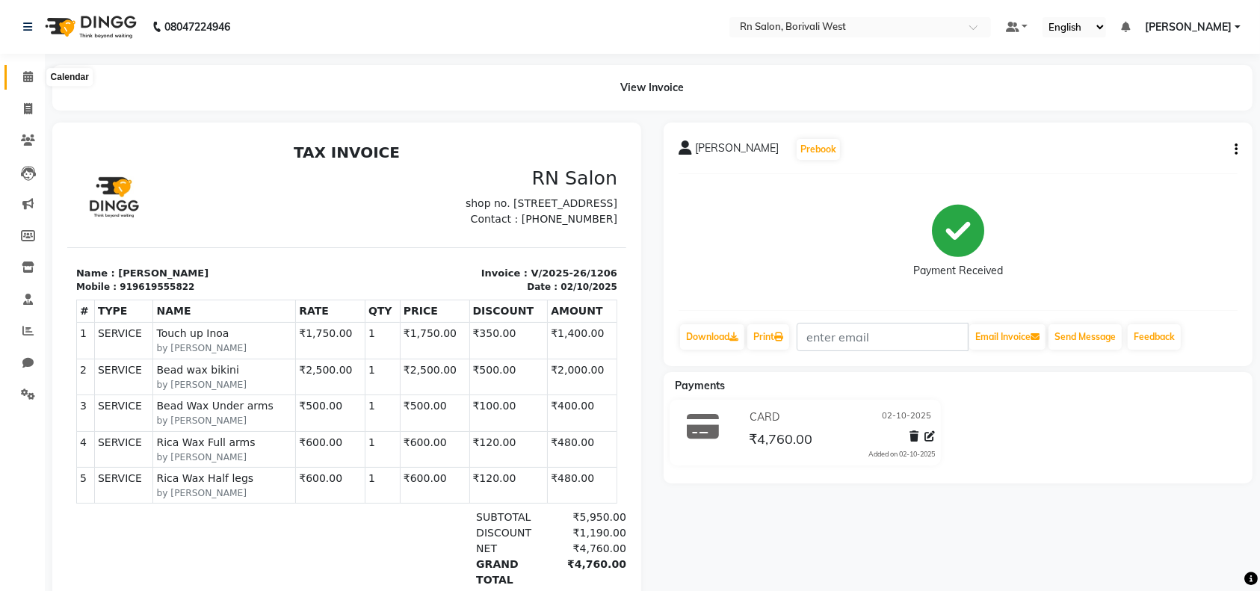
click at [28, 73] on icon at bounding box center [28, 76] width 10 height 11
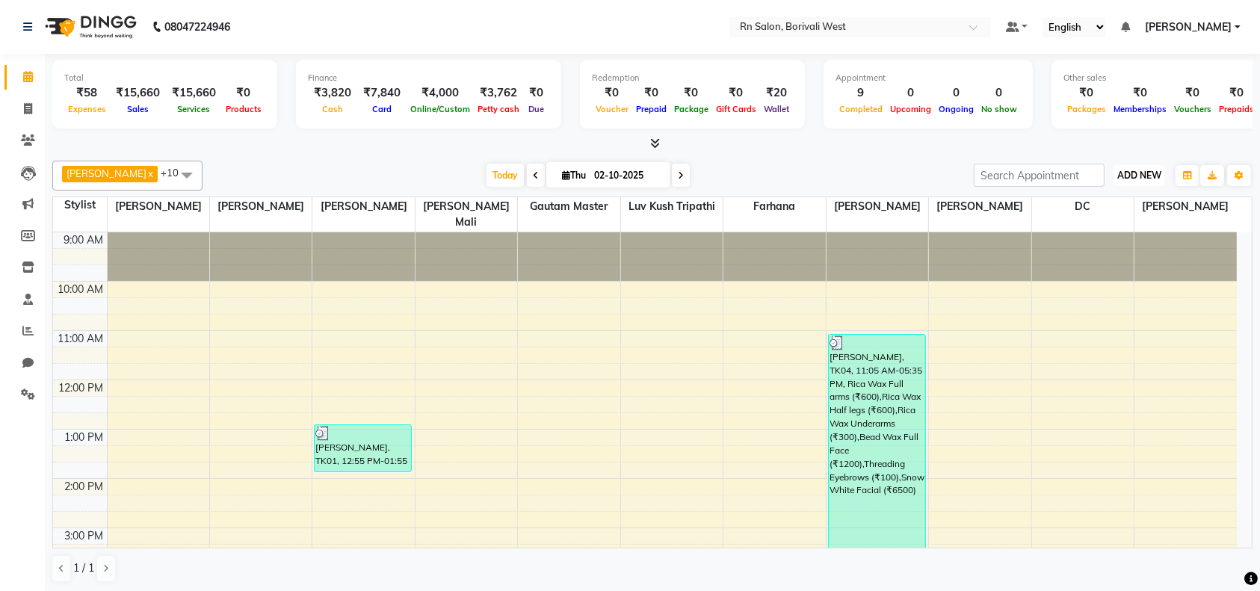
click at [1153, 177] on span "ADD NEW" at bounding box center [1140, 175] width 44 height 11
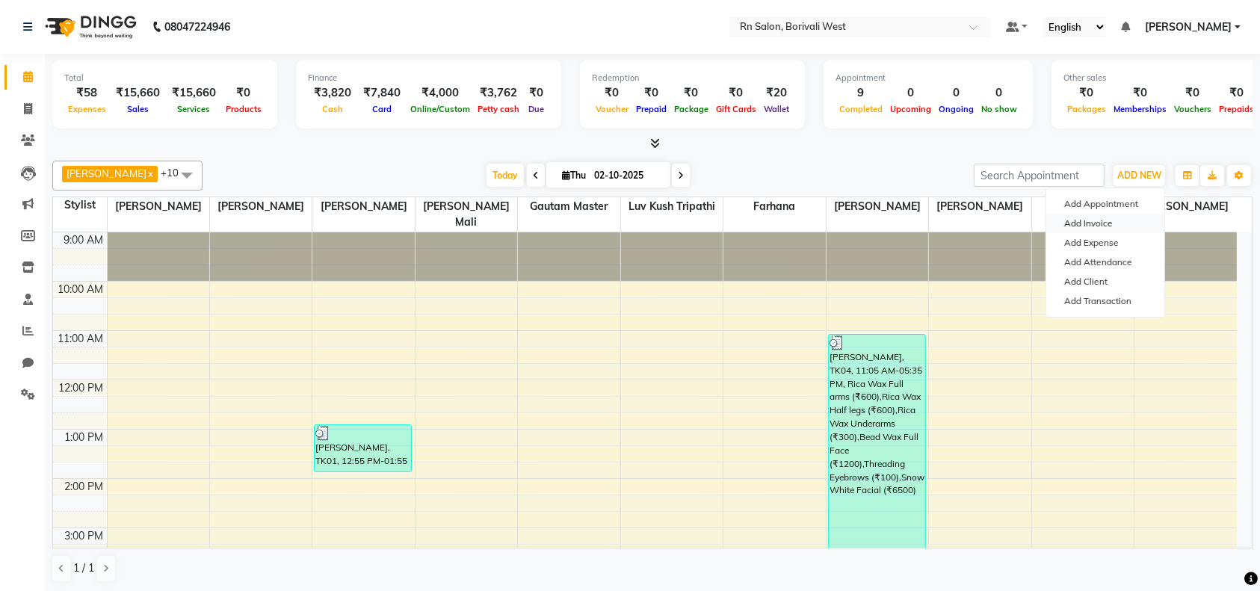
click at [1079, 226] on link "Add Invoice" at bounding box center [1106, 223] width 118 height 19
select select "service"
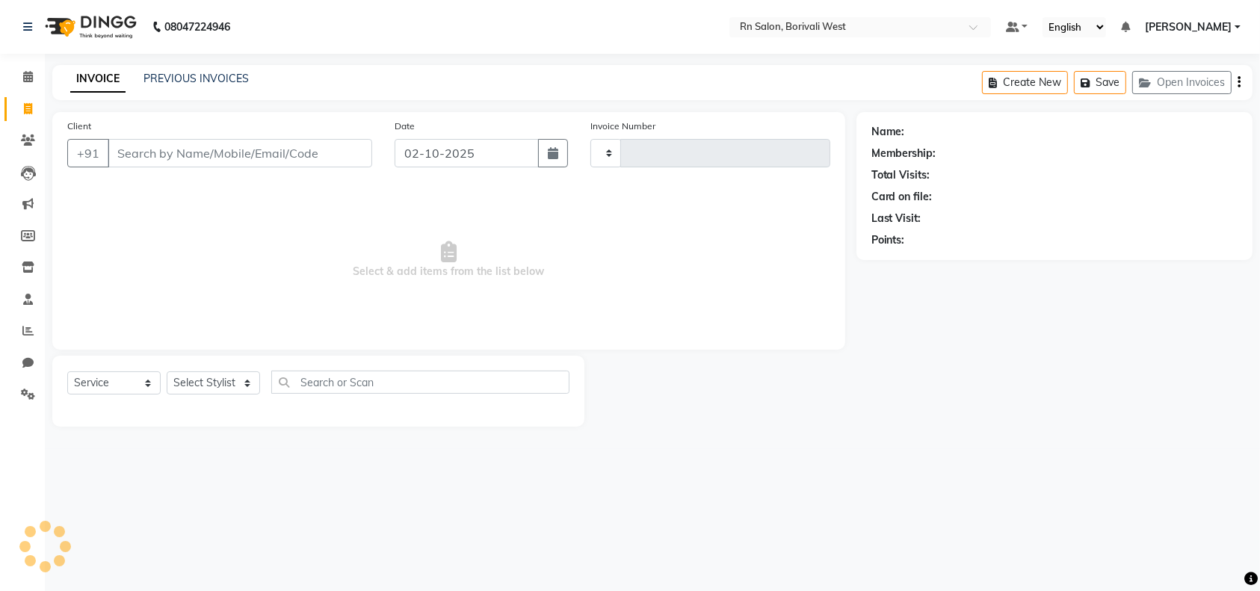
type input "1206"
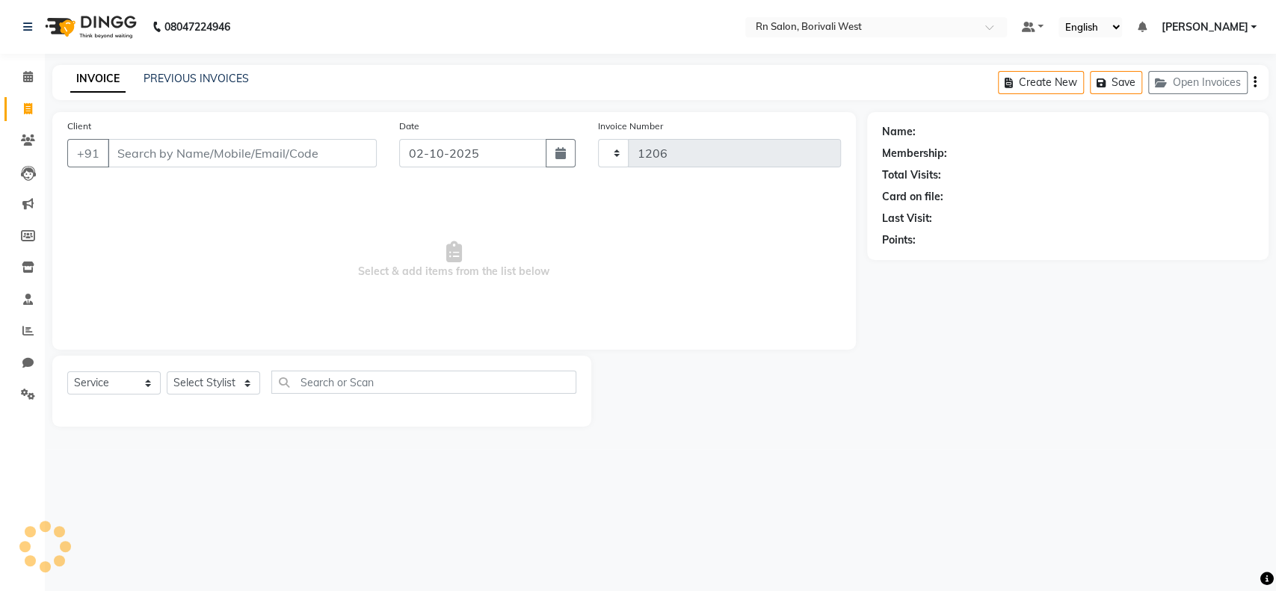
select select "8515"
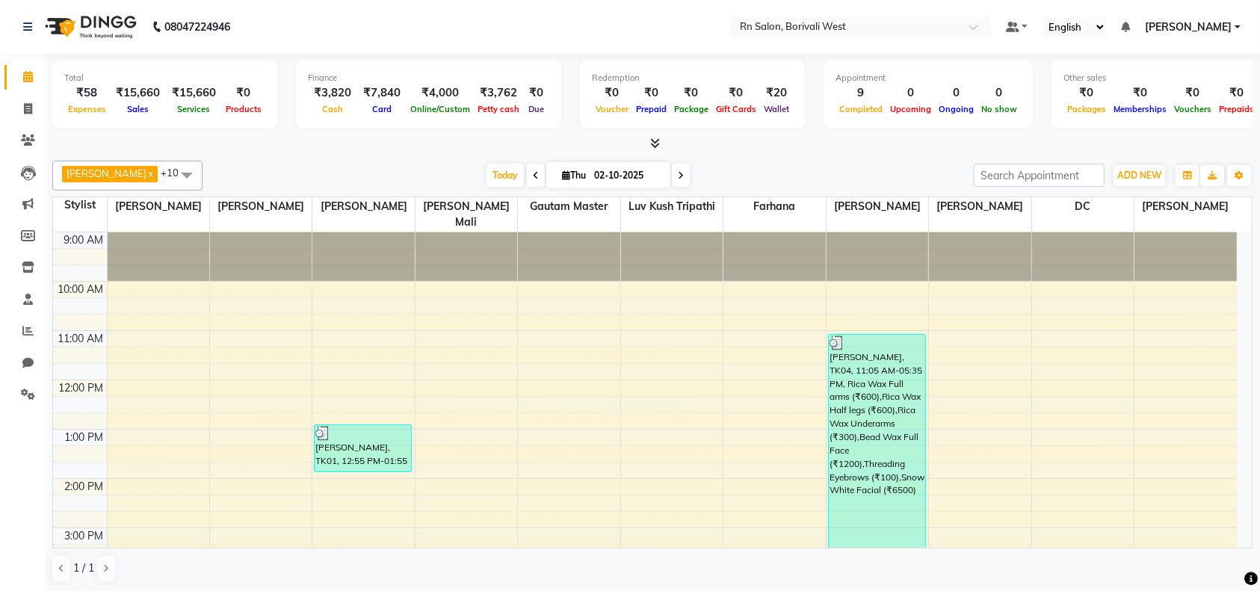
click at [1147, 164] on div "ADD NEW Toggle Dropdown Add Appointment Add Invoice Add Expense Add Attendance …" at bounding box center [1139, 176] width 55 height 24
click at [1147, 178] on span "ADD NEW" at bounding box center [1140, 175] width 44 height 11
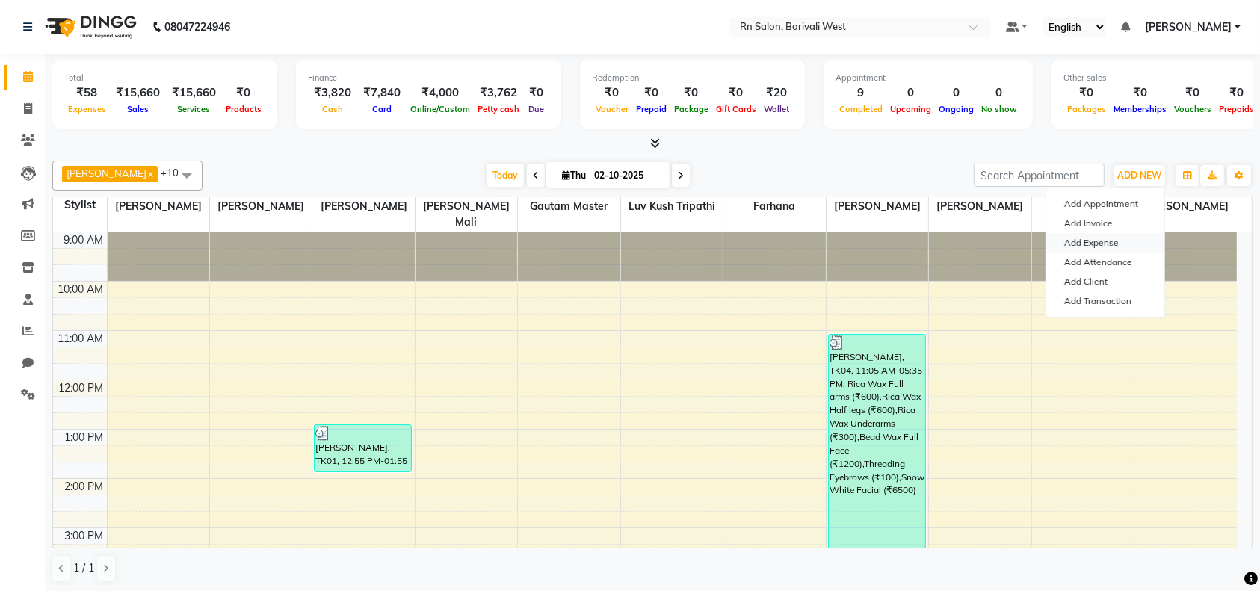
click at [1104, 243] on link "Add Expense" at bounding box center [1106, 242] width 118 height 19
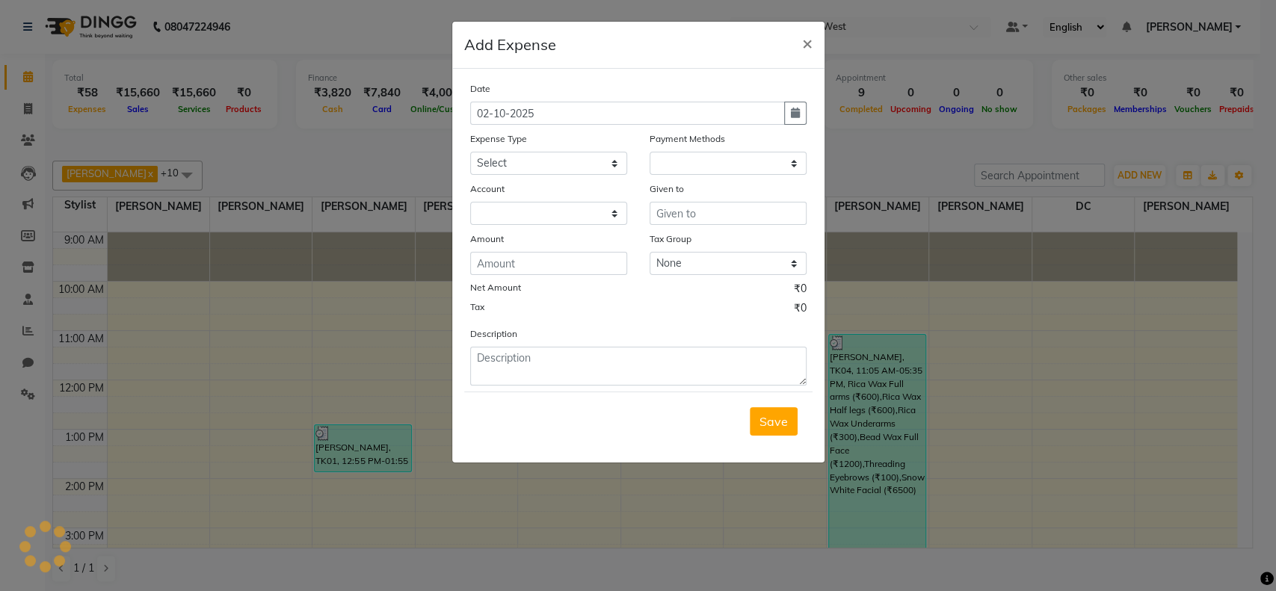
select select "1"
select select "7703"
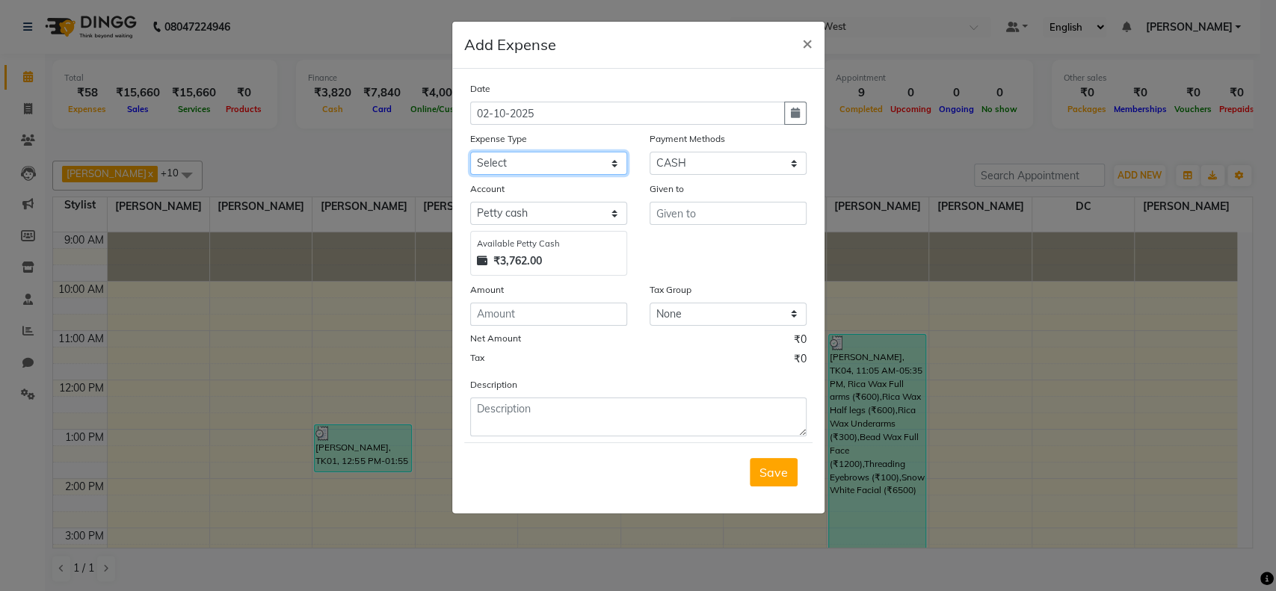
click at [572, 165] on select "Select Advance Salary Bank charges Cash transfer to hub Membership MILK Miscell…" at bounding box center [548, 163] width 157 height 23
select select "24234"
click at [470, 152] on select "Select Advance Salary Bank charges Cash transfer to hub Membership MILK Miscell…" at bounding box center [548, 163] width 157 height 23
click at [659, 211] on input "text" at bounding box center [728, 213] width 157 height 23
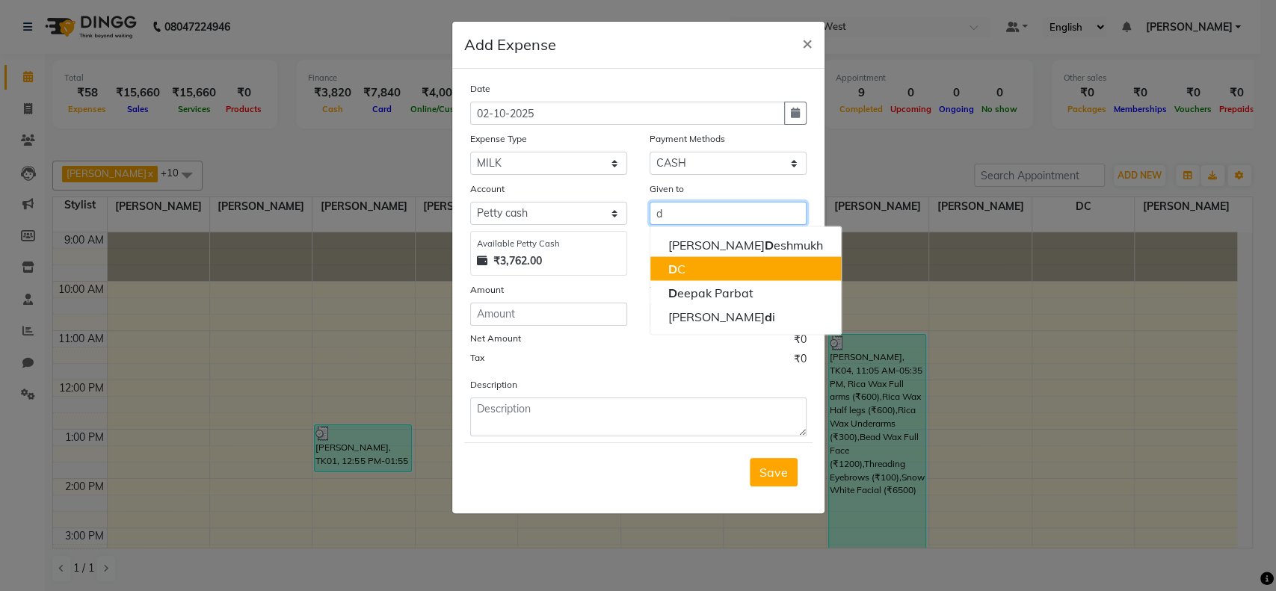
click at [694, 265] on button "D C" at bounding box center [745, 268] width 191 height 24
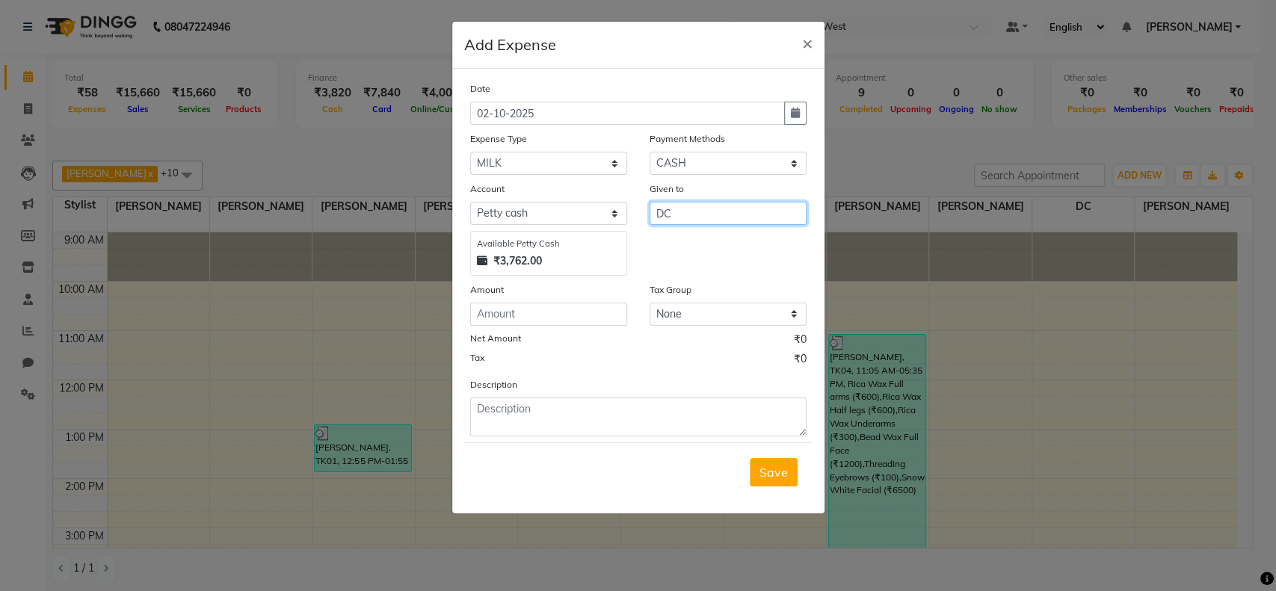
type input "DC"
click at [591, 314] on input "number" at bounding box center [548, 314] width 157 height 23
type input "29"
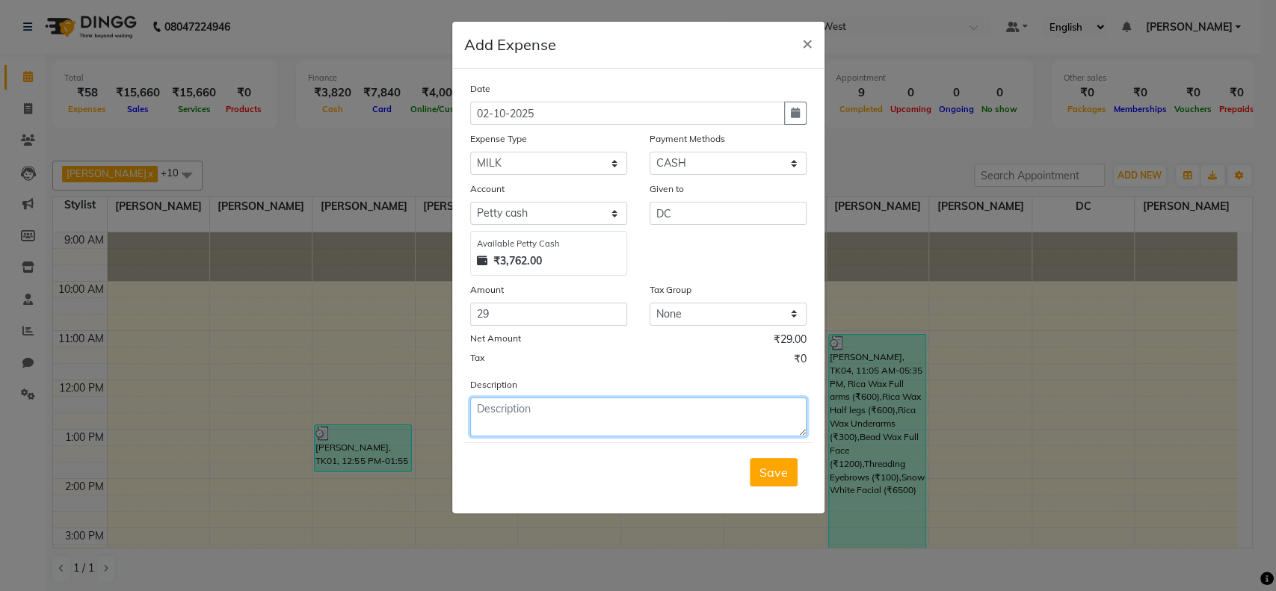
click at [538, 432] on textarea at bounding box center [638, 417] width 336 height 39
type textarea "half ltr"
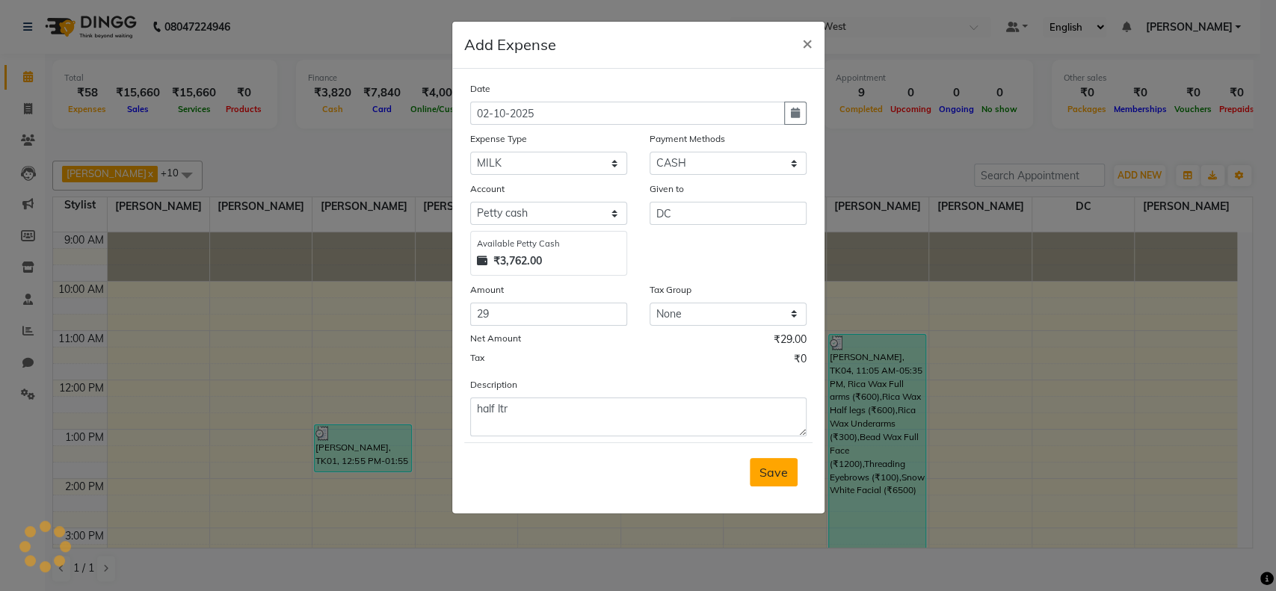
click at [774, 478] on button "Save" at bounding box center [774, 472] width 48 height 28
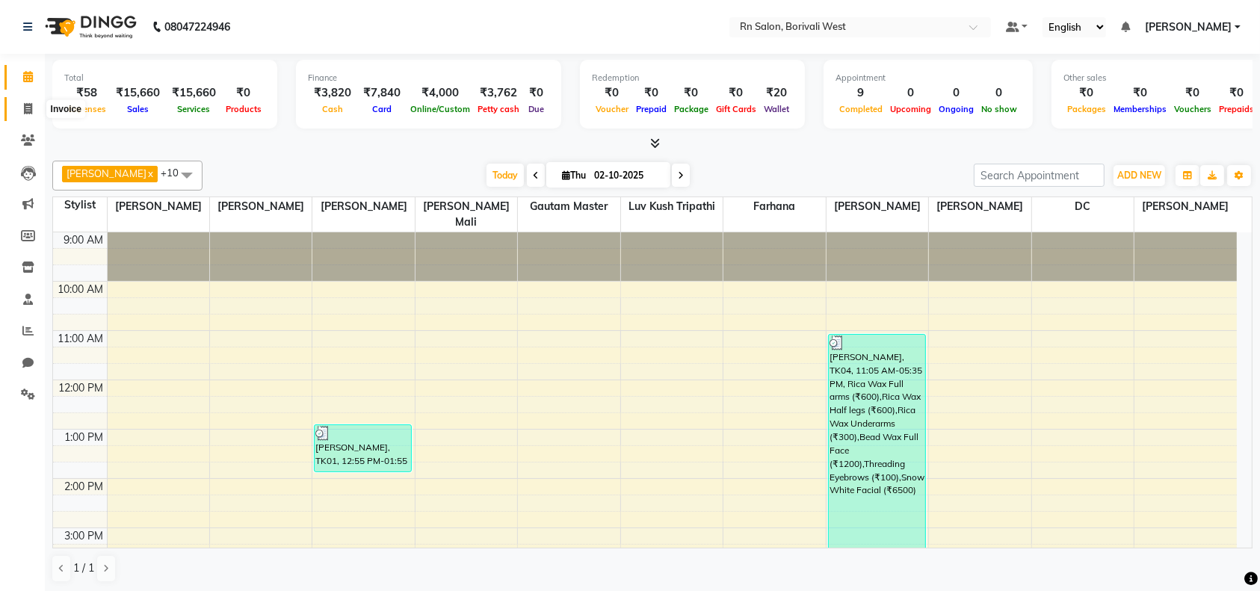
click at [29, 114] on icon at bounding box center [28, 108] width 8 height 11
select select "service"
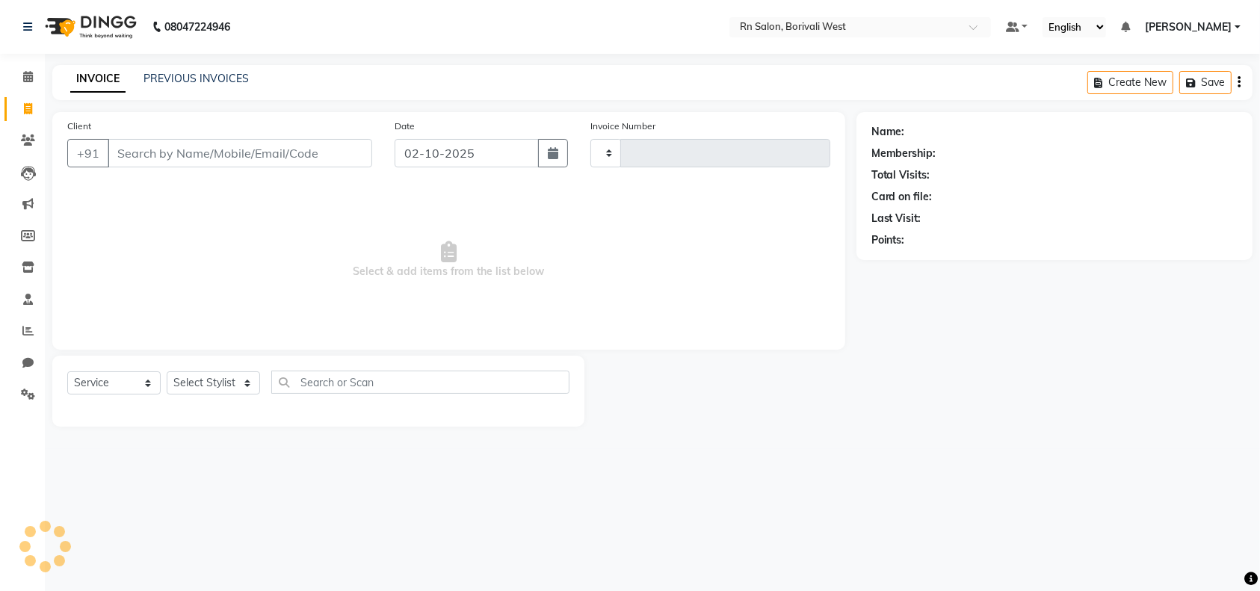
type input "1206"
select select "8515"
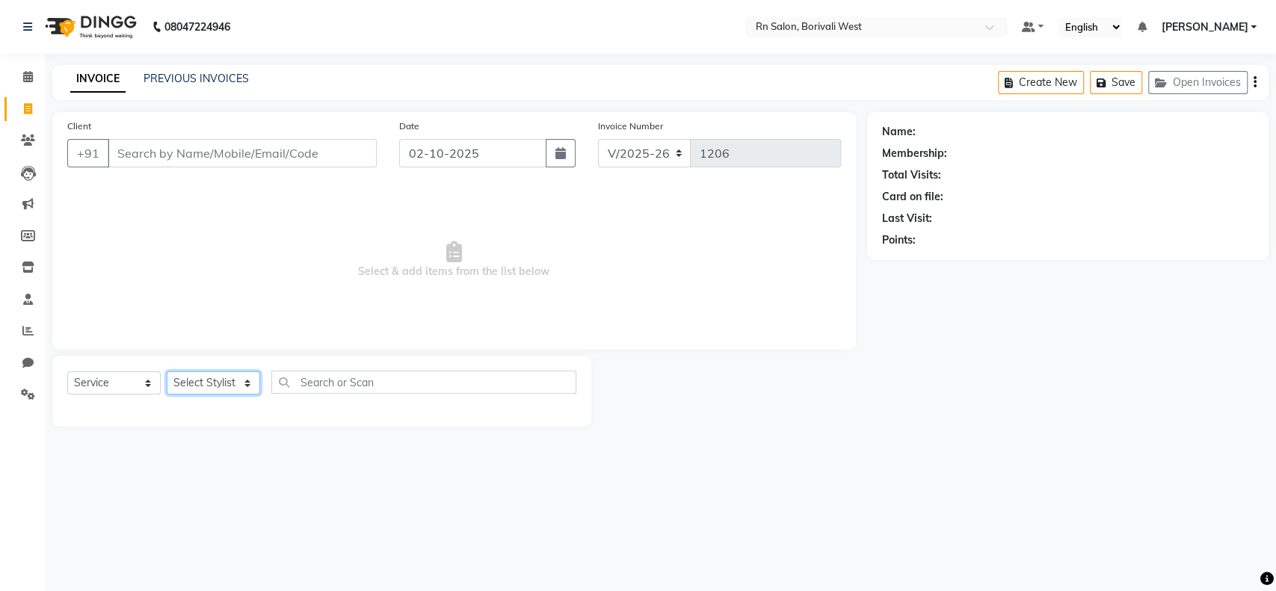
drag, startPoint x: 213, startPoint y: 383, endPoint x: 187, endPoint y: 373, distance: 27.9
click at [212, 383] on select "Select Stylist [PERSON_NAME] [PERSON_NAME] DC [PERSON_NAME] [PERSON_NAME] maste…" at bounding box center [213, 383] width 93 height 23
select select "85153"
click at [167, 372] on select "Select Stylist [PERSON_NAME] [PERSON_NAME] DC [PERSON_NAME] [PERSON_NAME] maste…" at bounding box center [213, 383] width 93 height 23
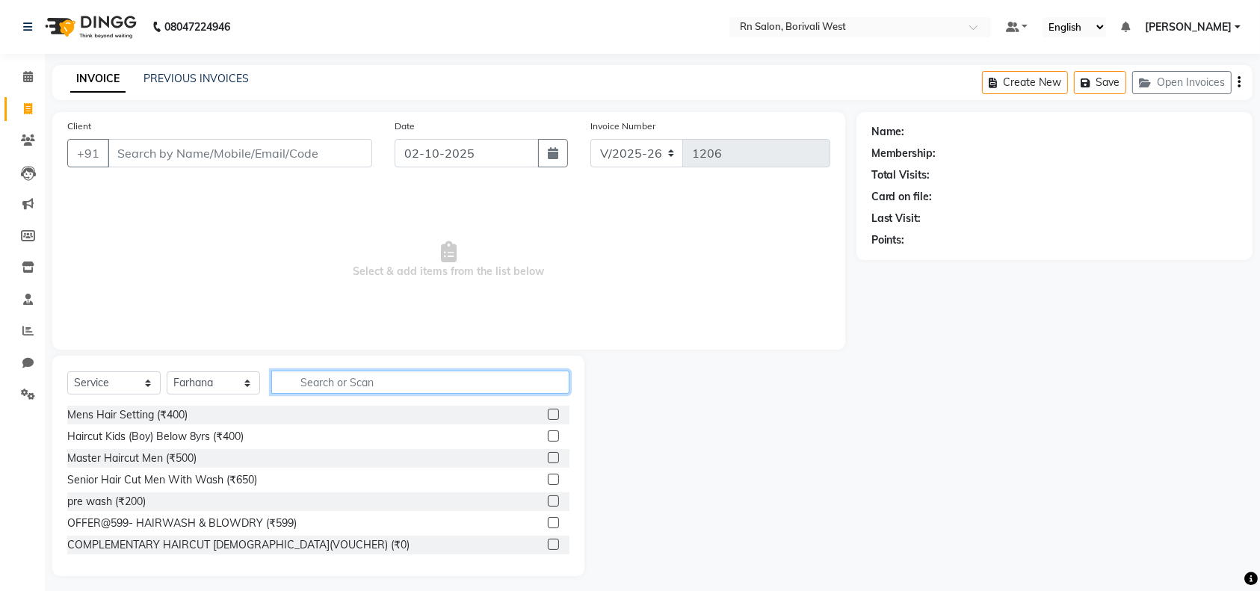
click at [315, 375] on input "text" at bounding box center [420, 382] width 298 height 23
click at [21, 81] on span at bounding box center [28, 77] width 26 height 17
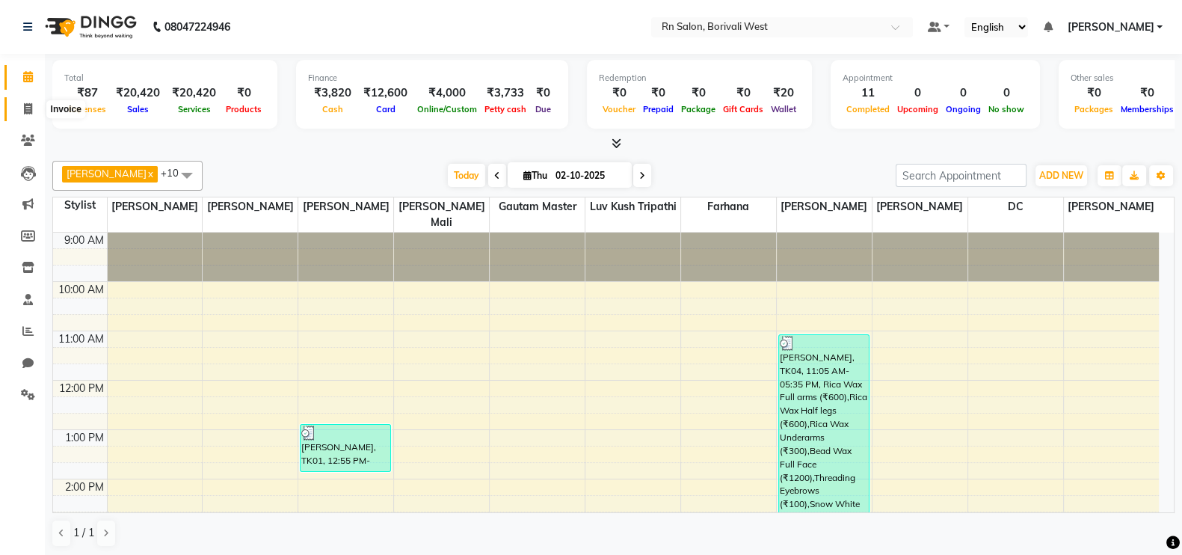
click at [25, 103] on icon at bounding box center [28, 108] width 8 height 11
select select "service"
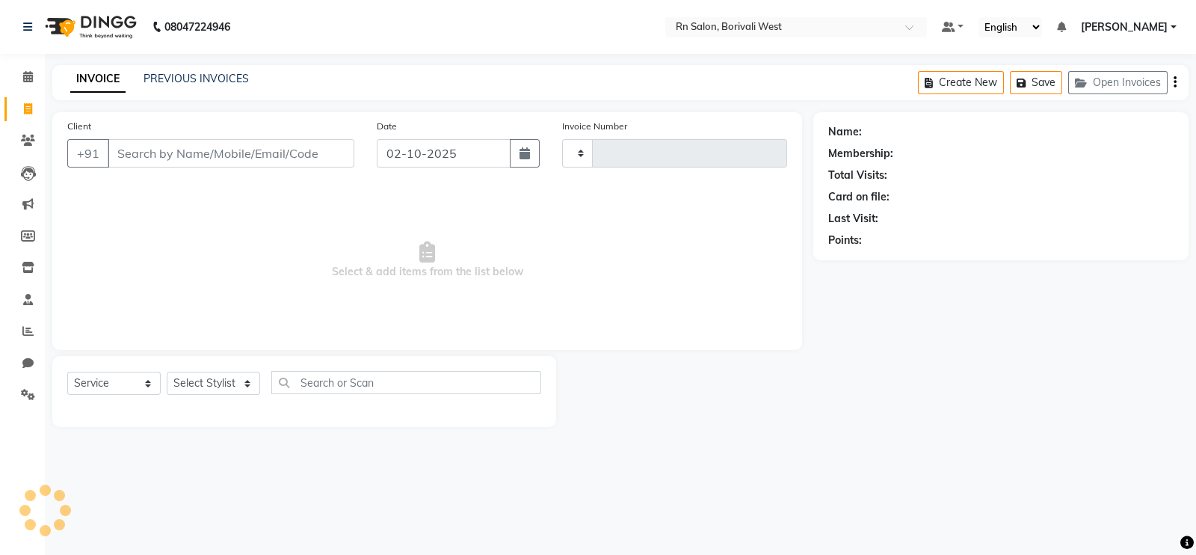
type input "1207"
select select "8515"
click at [209, 389] on select "Select Stylist" at bounding box center [213, 383] width 93 height 23
select select "86544"
click at [167, 372] on select "Select Stylist [PERSON_NAME] [PERSON_NAME] DC [PERSON_NAME] [PERSON_NAME] maste…" at bounding box center [213, 383] width 93 height 23
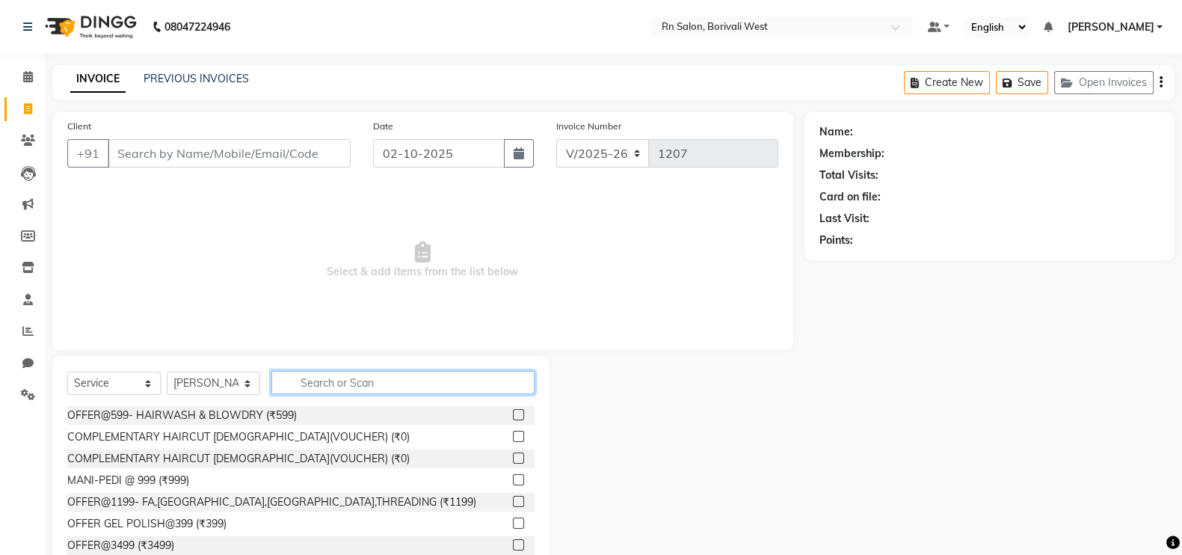
click at [315, 379] on input "text" at bounding box center [402, 382] width 263 height 23
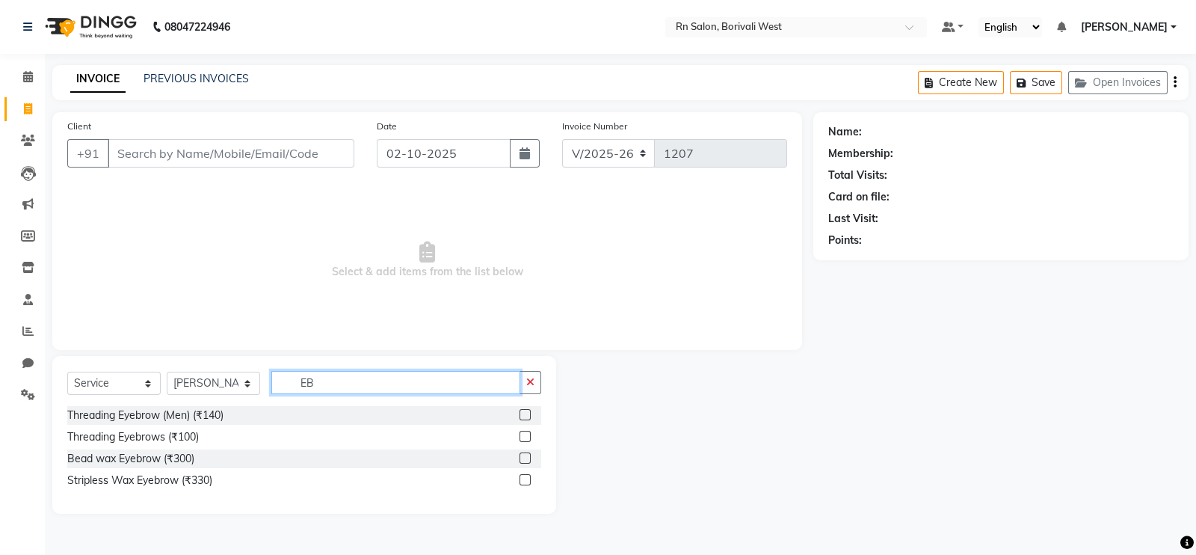
type input "EB"
click at [522, 431] on label at bounding box center [525, 436] width 11 height 11
click at [522, 432] on input "checkbox" at bounding box center [525, 437] width 10 height 10
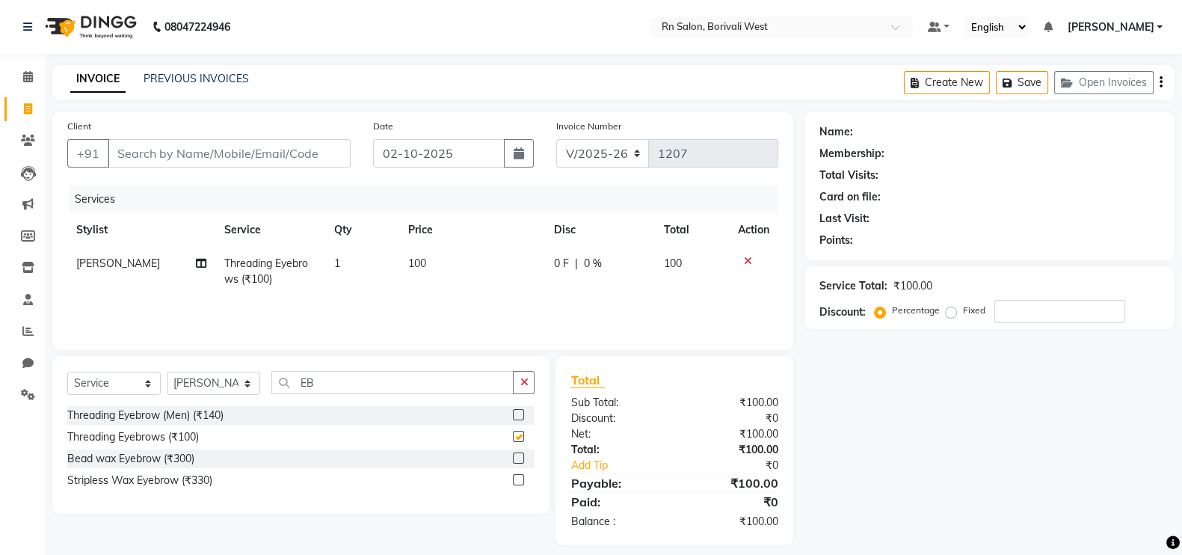
checkbox input "false"
click at [374, 382] on input "EB" at bounding box center [392, 382] width 242 height 23
type input "E"
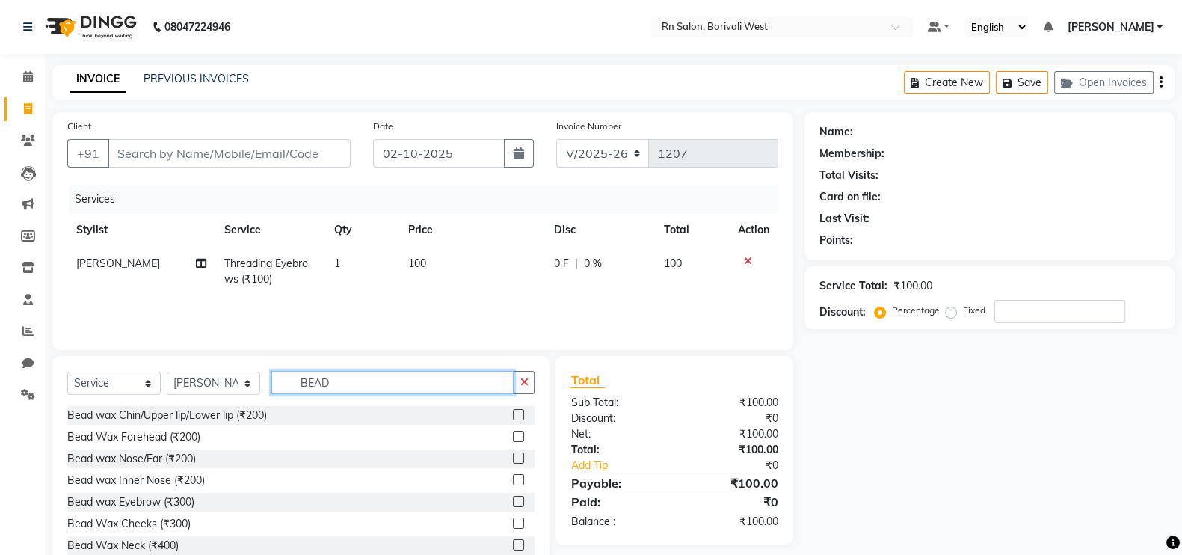
type input "BEAD"
click at [513, 416] on label at bounding box center [518, 414] width 11 height 11
click at [513, 416] on input "checkbox" at bounding box center [518, 415] width 10 height 10
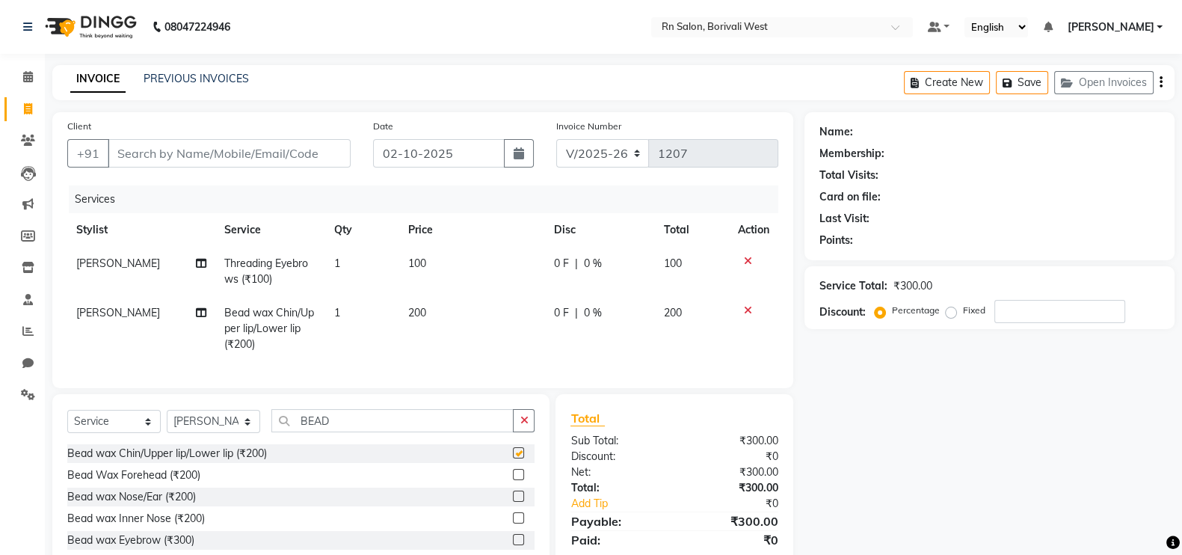
checkbox input "false"
click at [348, 320] on td "1" at bounding box center [361, 328] width 73 height 65
select select "86544"
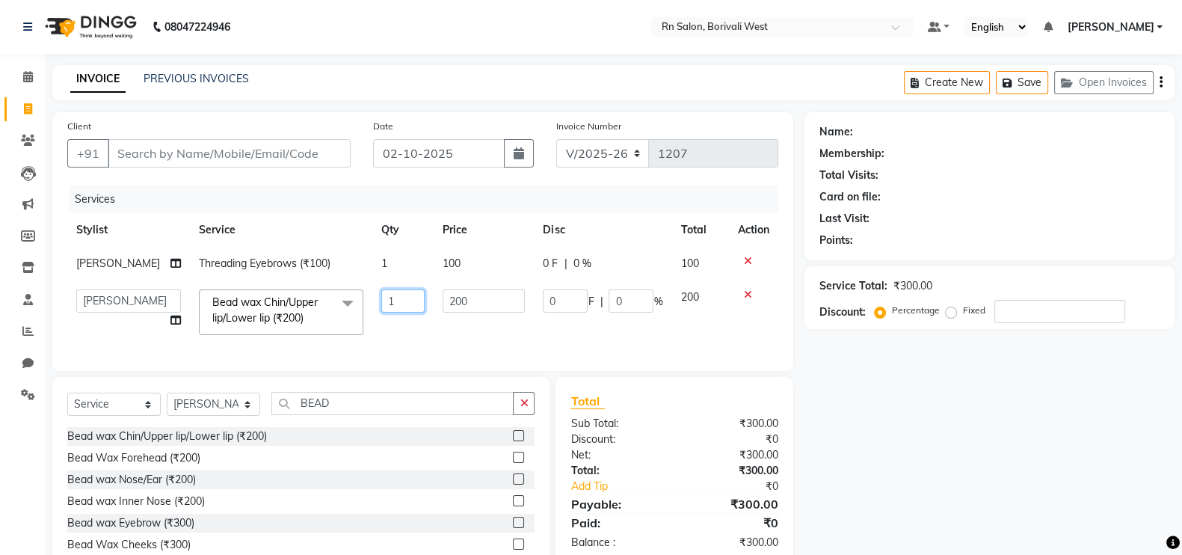
click at [383, 300] on input "1" at bounding box center [402, 300] width 43 height 23
type input "2"
click at [1000, 453] on div "Name: Membership: Total Visits: Card on file: Last Visit: Points: Service Total…" at bounding box center [994, 354] width 381 height 485
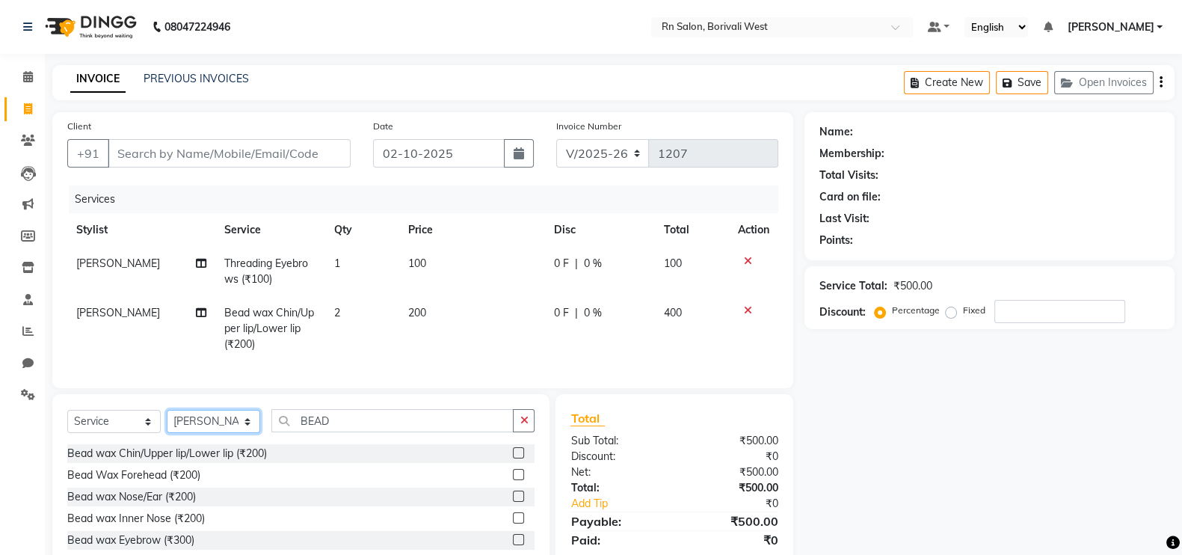
click at [226, 433] on select "Select Stylist Arpita Deshmukh Beena jaiswar DC Deepak Parbat Farhana Gautam ma…" at bounding box center [213, 421] width 93 height 23
select select "84270"
click at [167, 425] on select "Select Stylist Arpita Deshmukh Beena jaiswar DC Deepak Parbat Farhana Gautam ma…" at bounding box center [213, 421] width 93 height 23
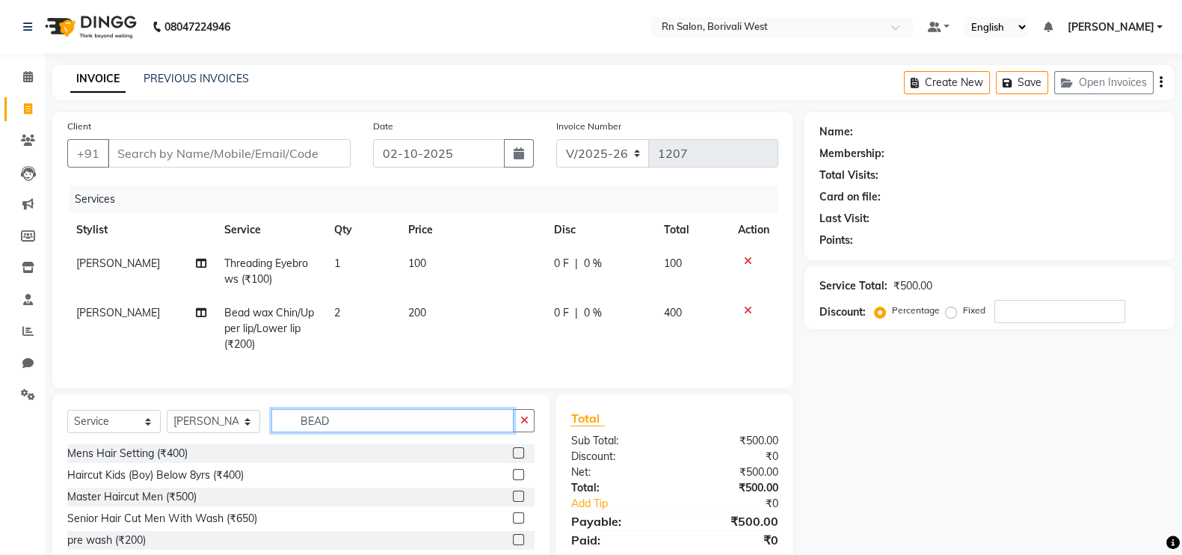
click at [299, 425] on input "BEAD" at bounding box center [392, 420] width 242 height 23
click at [340, 432] on input "BEAD" at bounding box center [392, 420] width 242 height 23
type input "B"
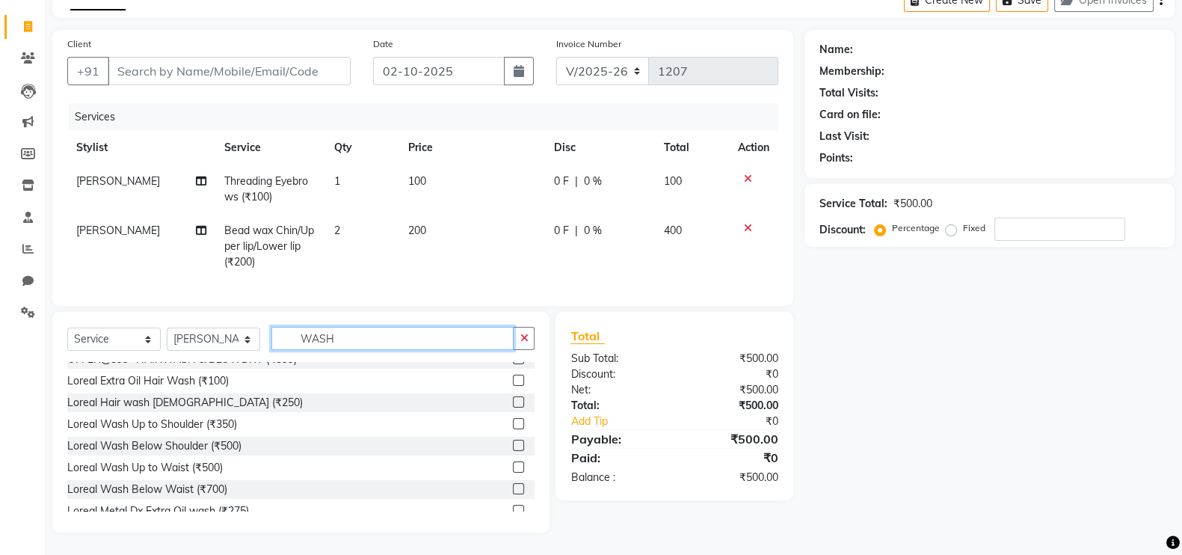
scroll to position [93, 0]
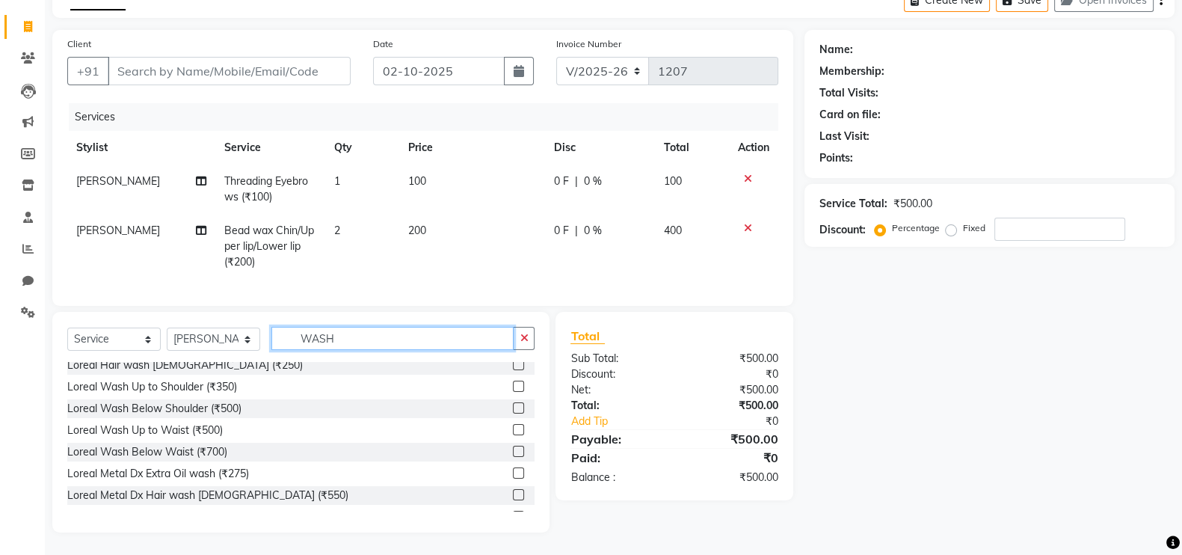
type input "WASH"
click at [513, 409] on label at bounding box center [518, 407] width 11 height 11
click at [513, 409] on input "checkbox" at bounding box center [518, 409] width 10 height 10
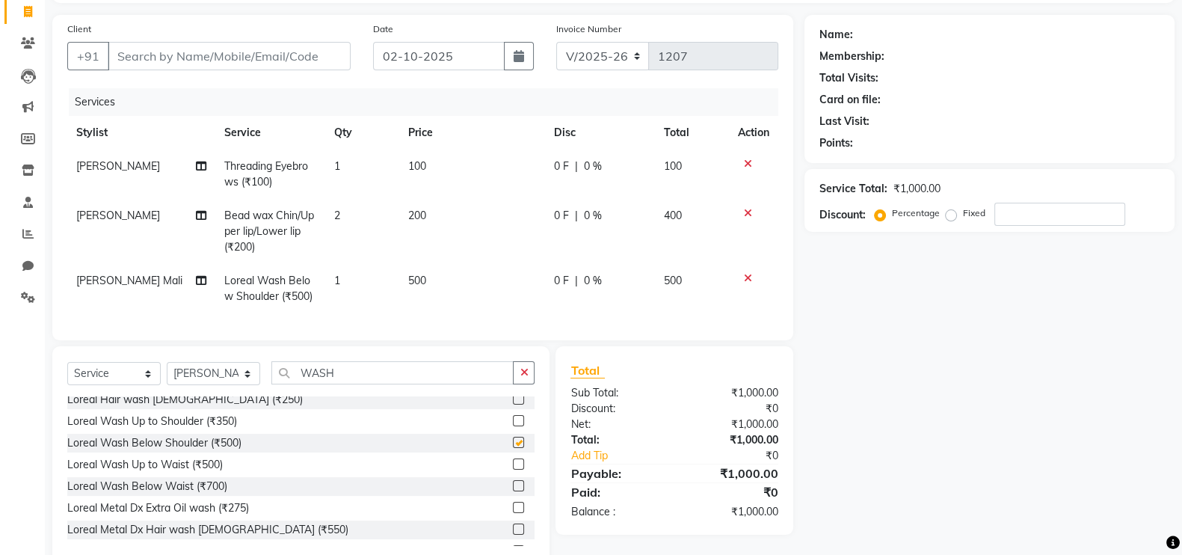
checkbox input "false"
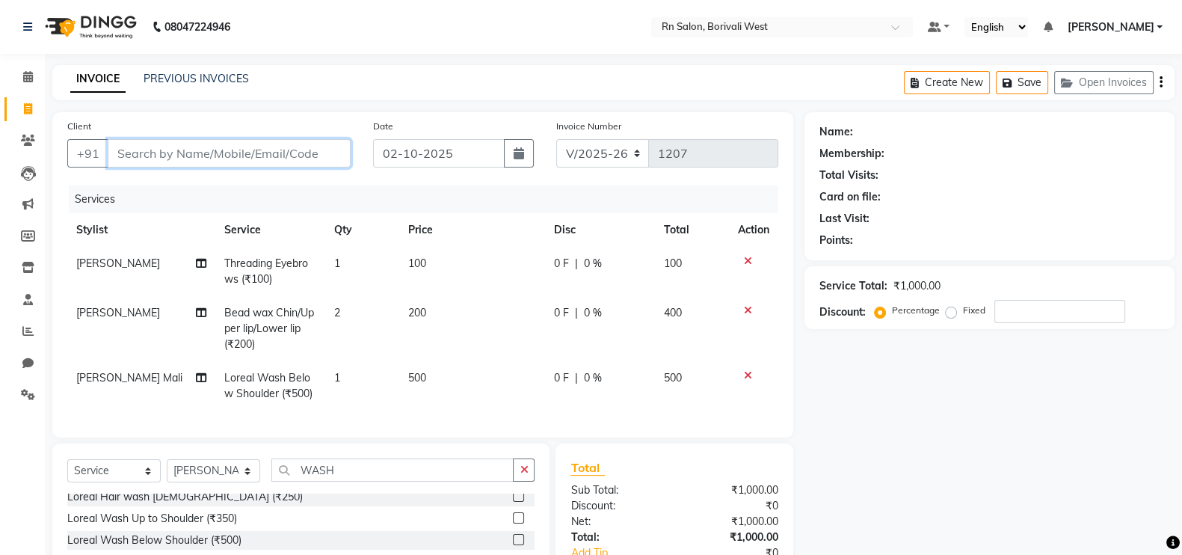
click at [269, 146] on input "Client" at bounding box center [229, 153] width 243 height 28
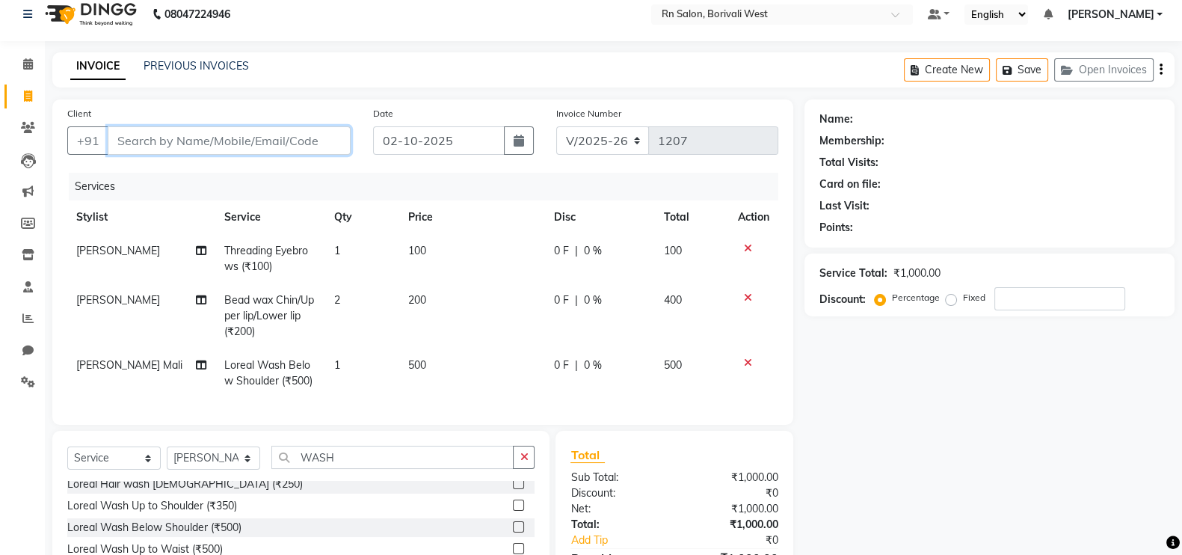
scroll to position [146, 0]
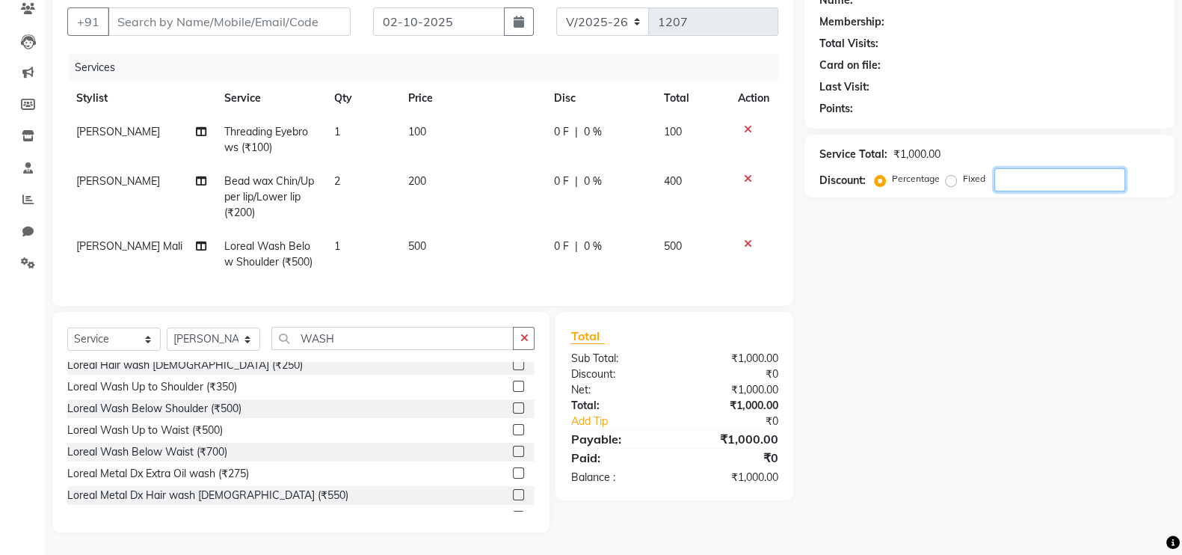
click at [1042, 173] on input "number" at bounding box center [1059, 179] width 131 height 23
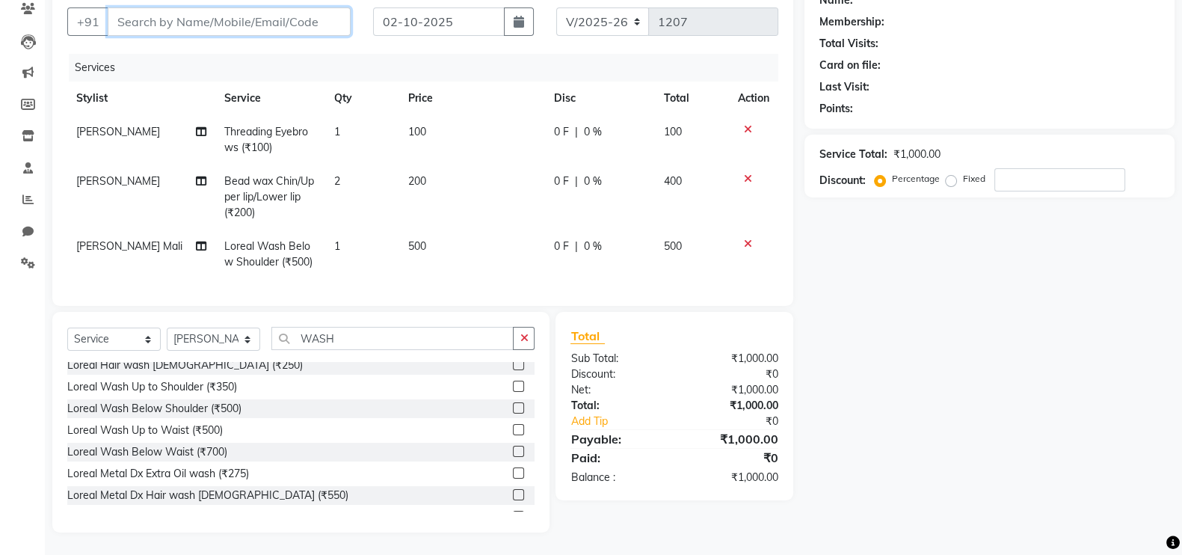
click at [143, 16] on input "Client" at bounding box center [229, 21] width 243 height 28
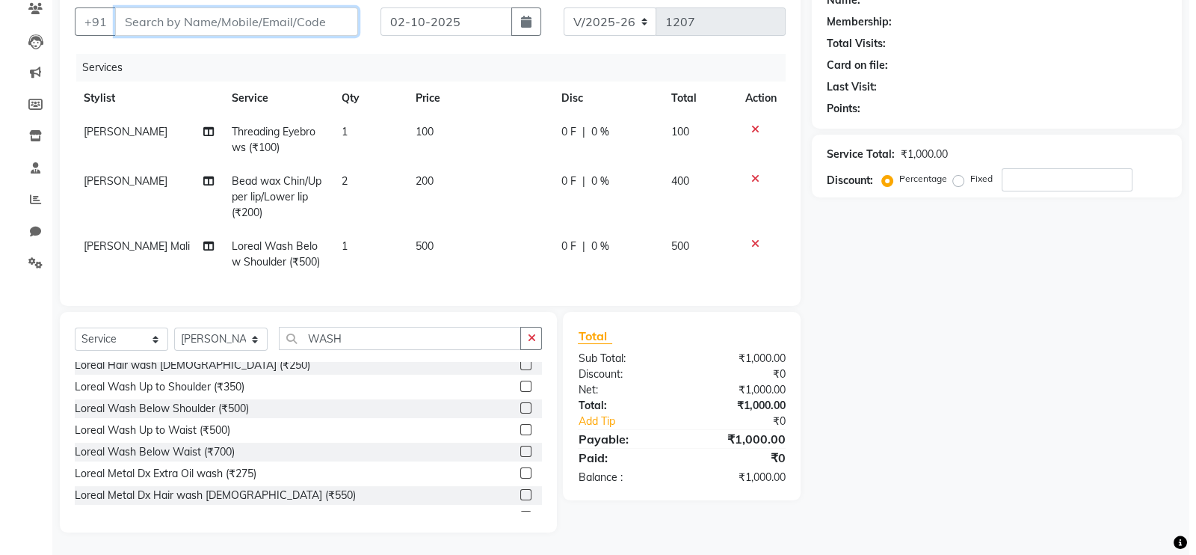
scroll to position [0, 0]
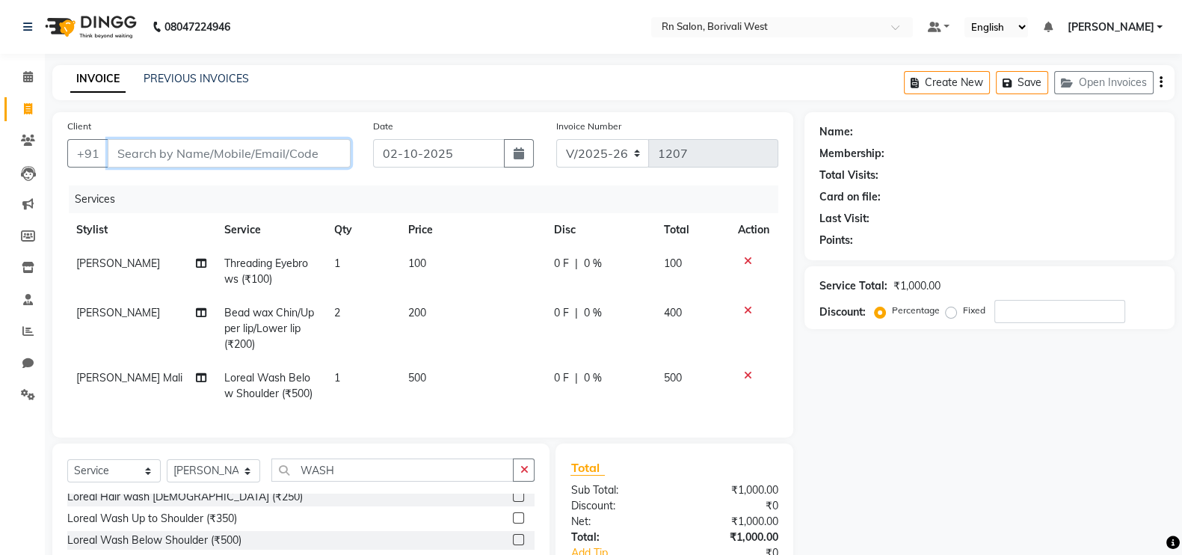
type input "9"
type input "0"
type input "9920609709"
click at [307, 157] on span "Add Client" at bounding box center [312, 153] width 59 height 15
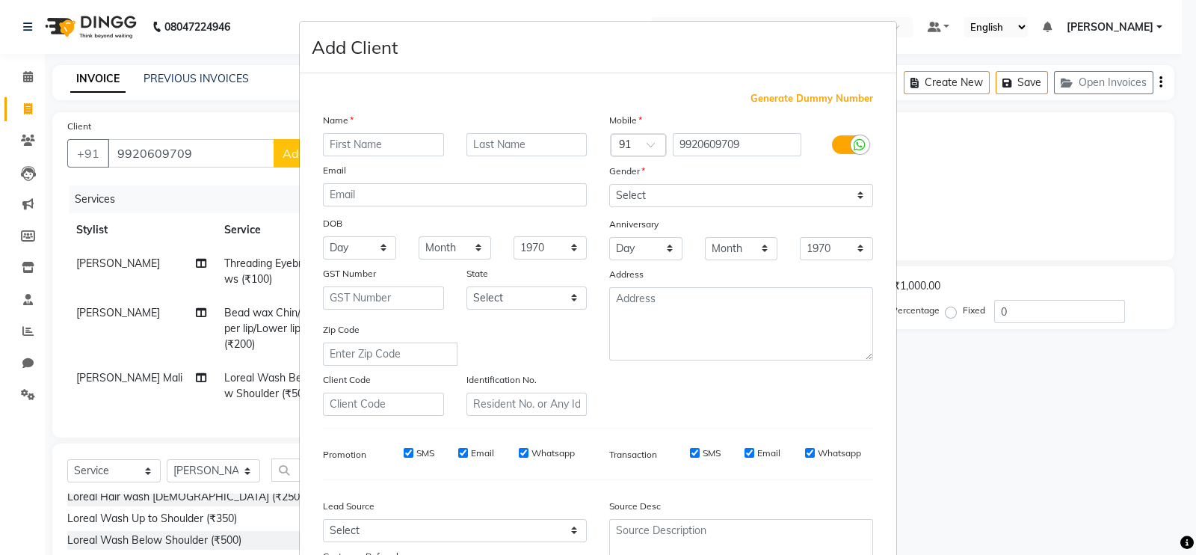
click at [336, 139] on input "text" at bounding box center [383, 144] width 121 height 23
type input "RIYA"
drag, startPoint x: 710, startPoint y: 190, endPoint x: 710, endPoint y: 203, distance: 13.5
click at [710, 189] on select "Select Male Female Other Prefer Not To Say" at bounding box center [741, 195] width 264 height 23
select select "female"
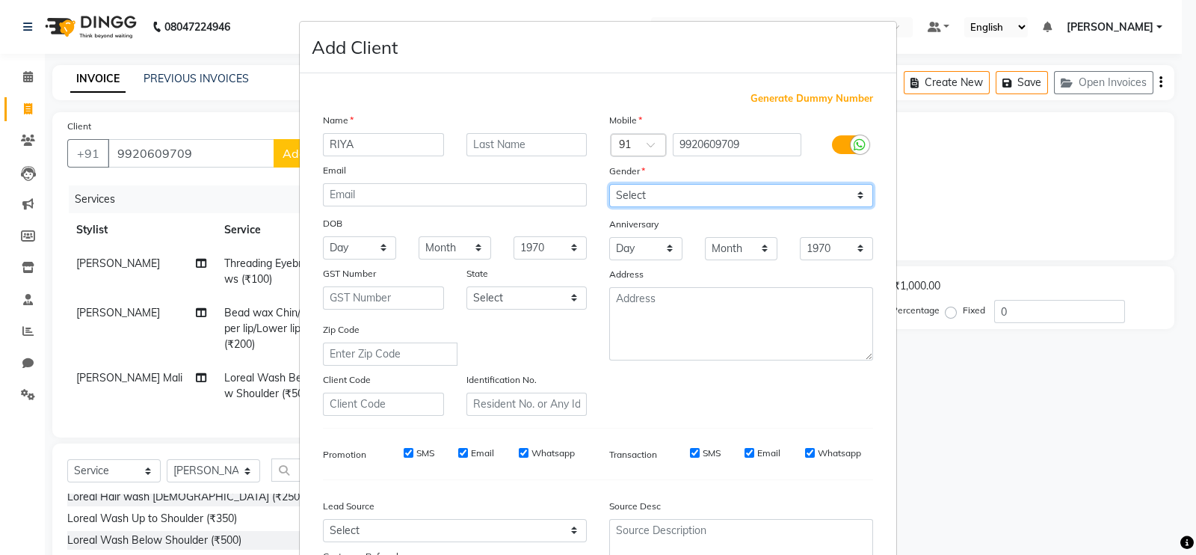
click at [609, 185] on select "Select Male Female Other Prefer Not To Say" at bounding box center [741, 195] width 264 height 23
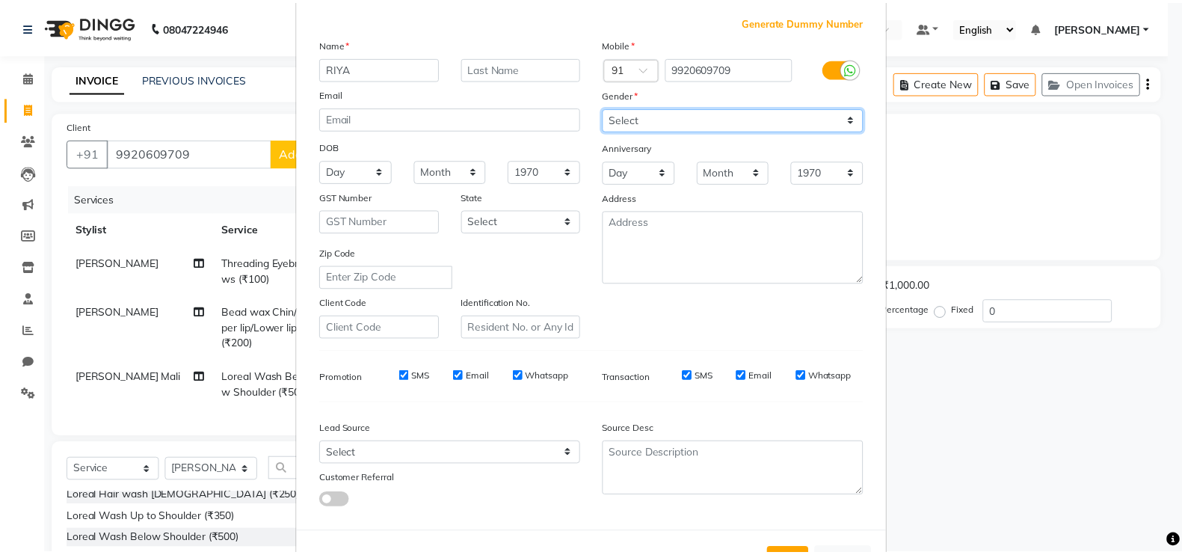
scroll to position [144, 0]
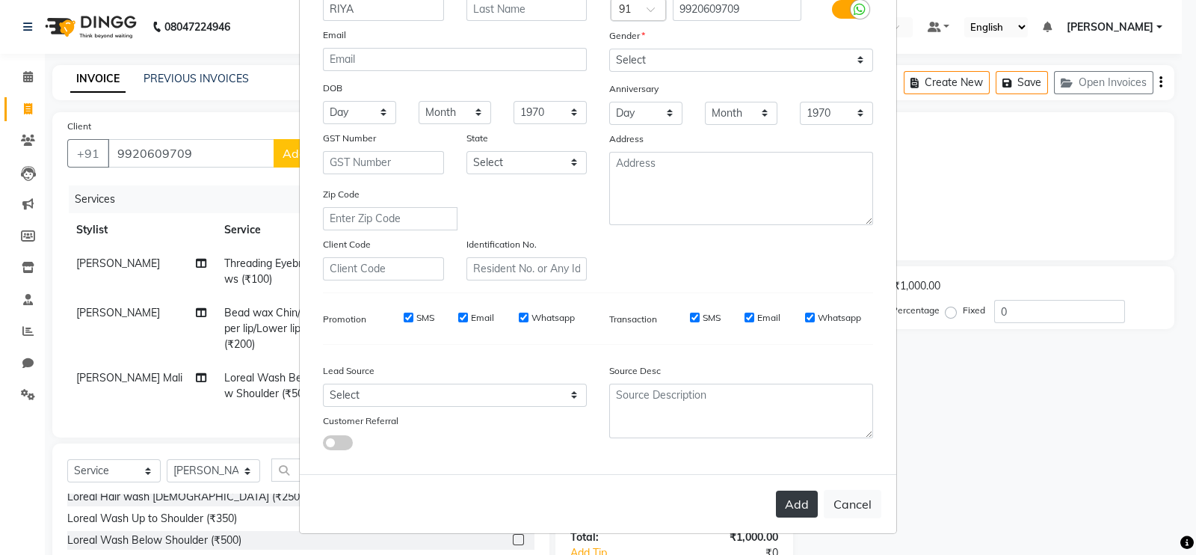
click at [789, 511] on button "Add" at bounding box center [797, 503] width 42 height 27
select select
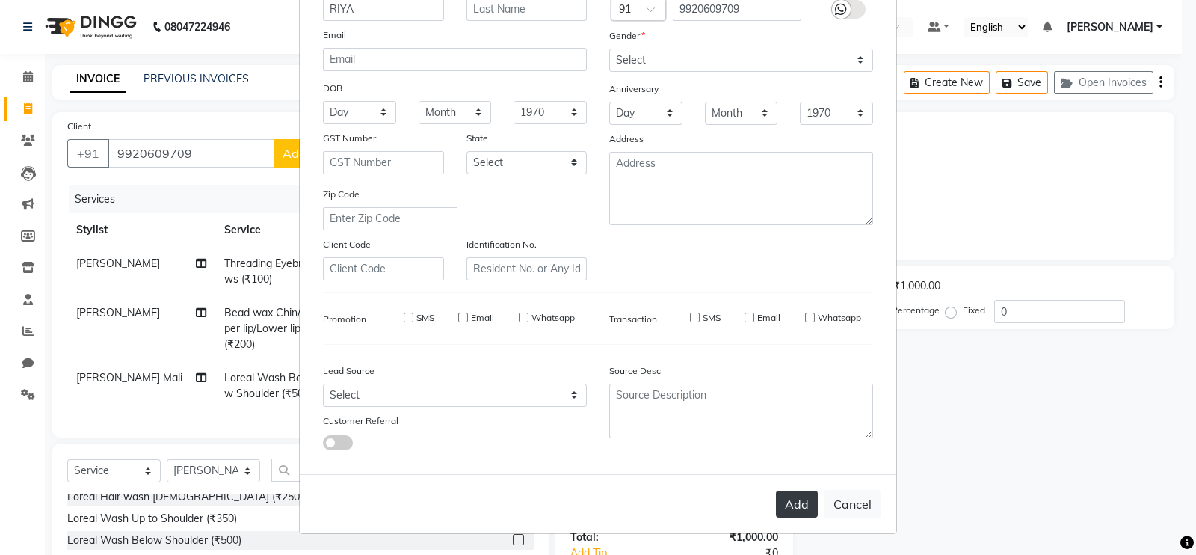
select select
checkbox input "false"
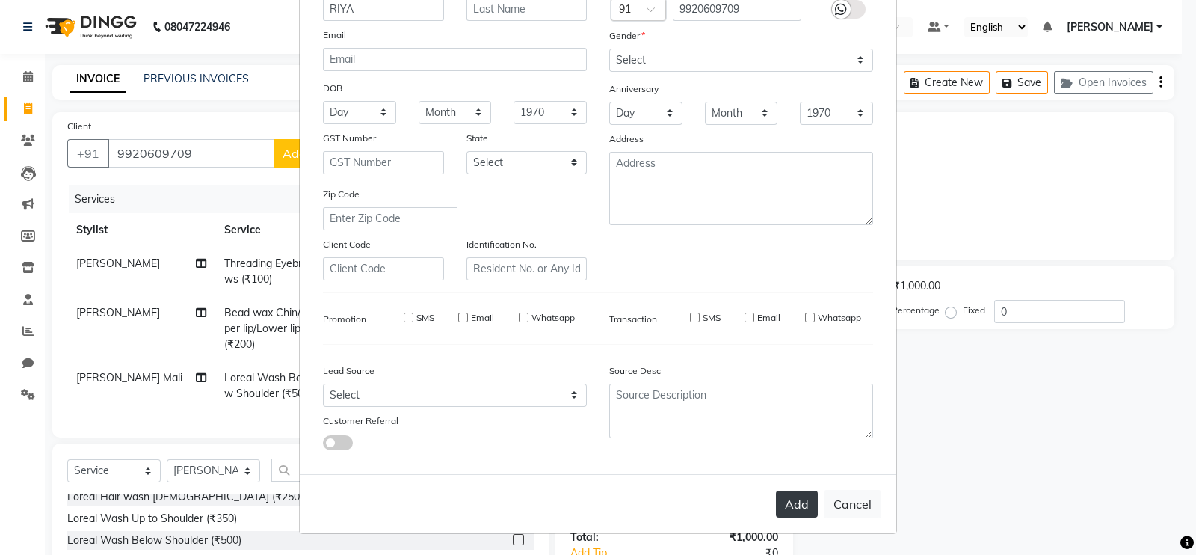
checkbox input "false"
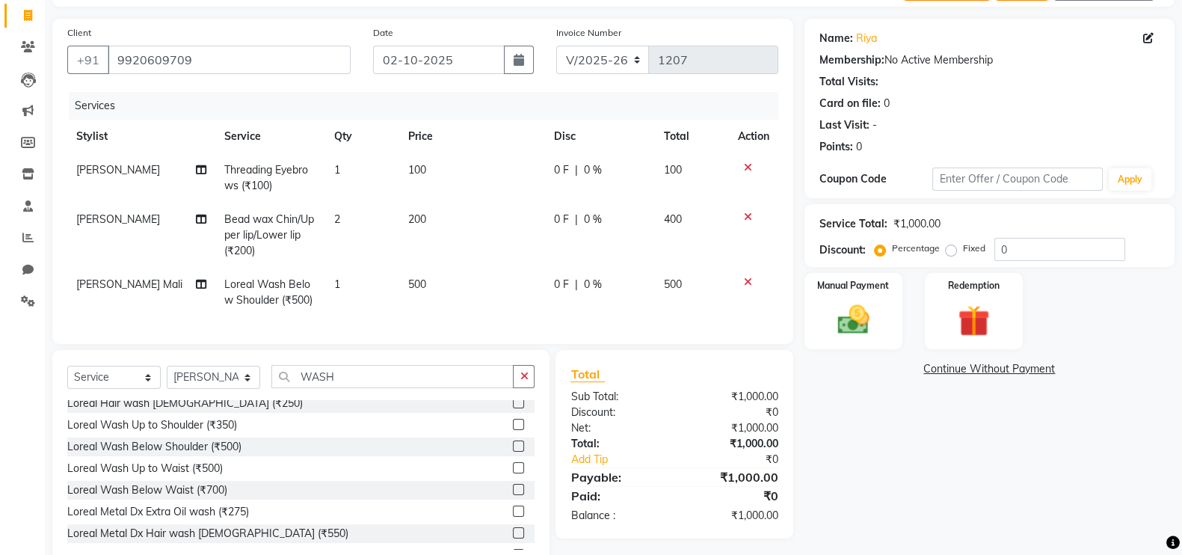
scroll to position [146, 0]
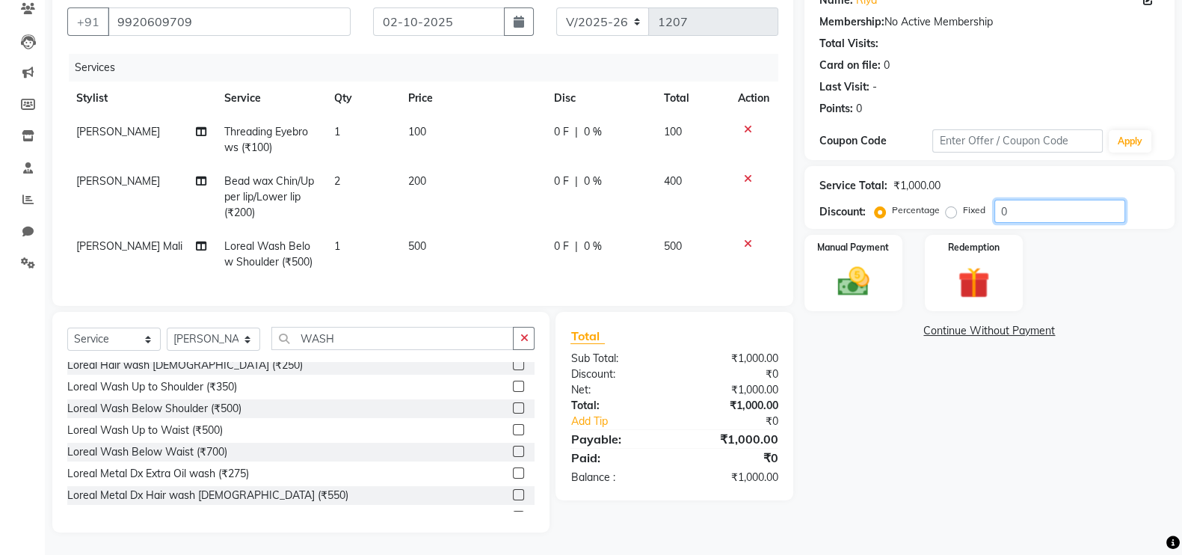
click at [1063, 200] on input "0" at bounding box center [1059, 211] width 131 height 23
type input "2"
type input "20"
click at [1027, 411] on div "Name: Riya Membership: No Active Membership Total Visits: Card on file: 0 Last …" at bounding box center [994, 257] width 381 height 552
click at [269, 239] on span "Loreal Wash Below Shoulder (₹500)" at bounding box center [268, 253] width 88 height 29
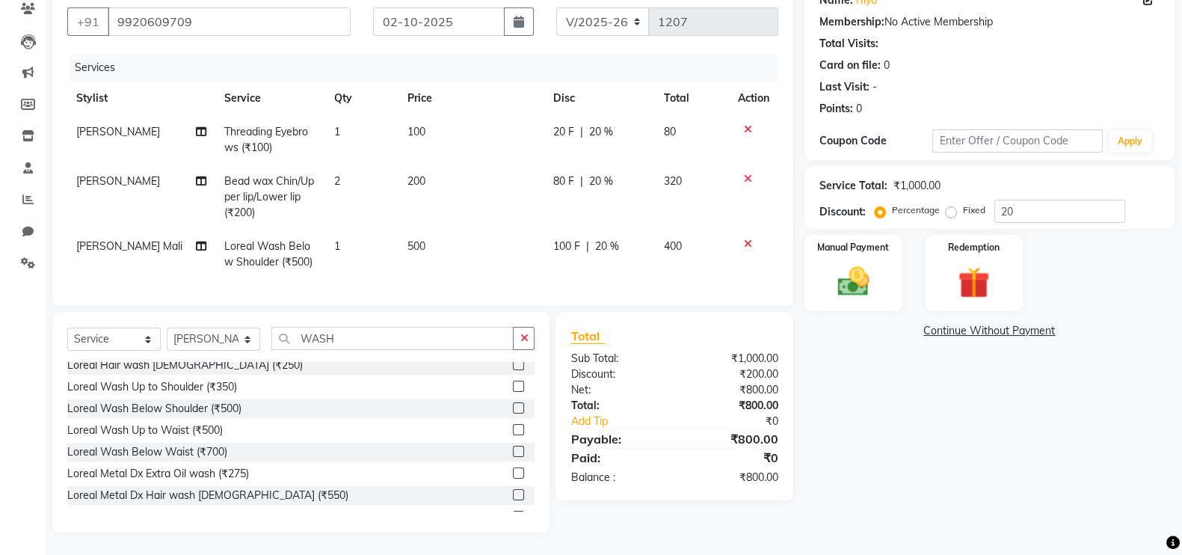
select select "84270"
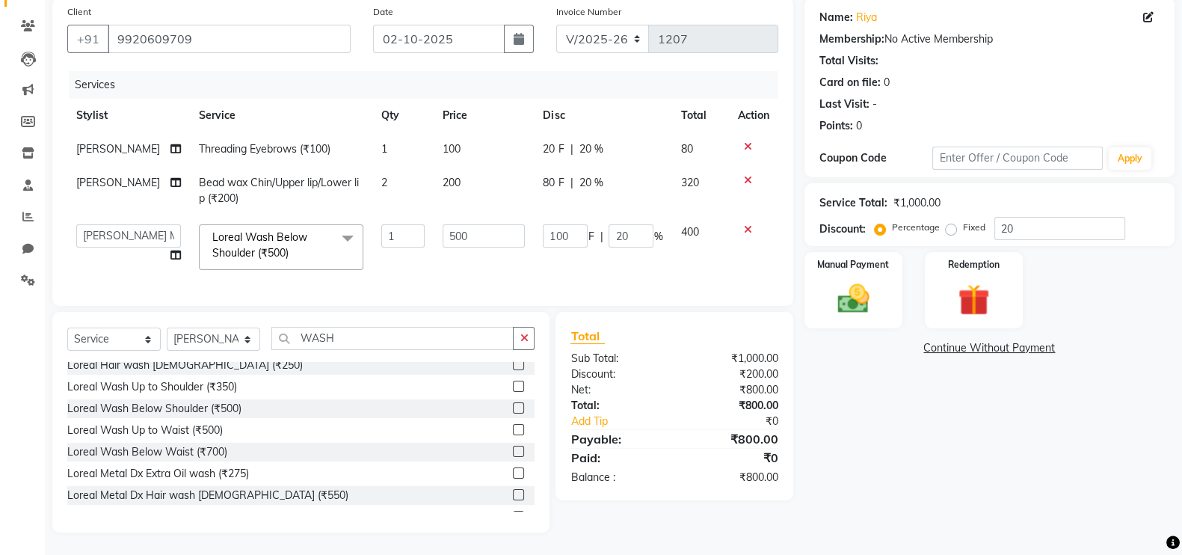
scroll to position [129, 0]
click at [333, 224] on span at bounding box center [348, 238] width 30 height 28
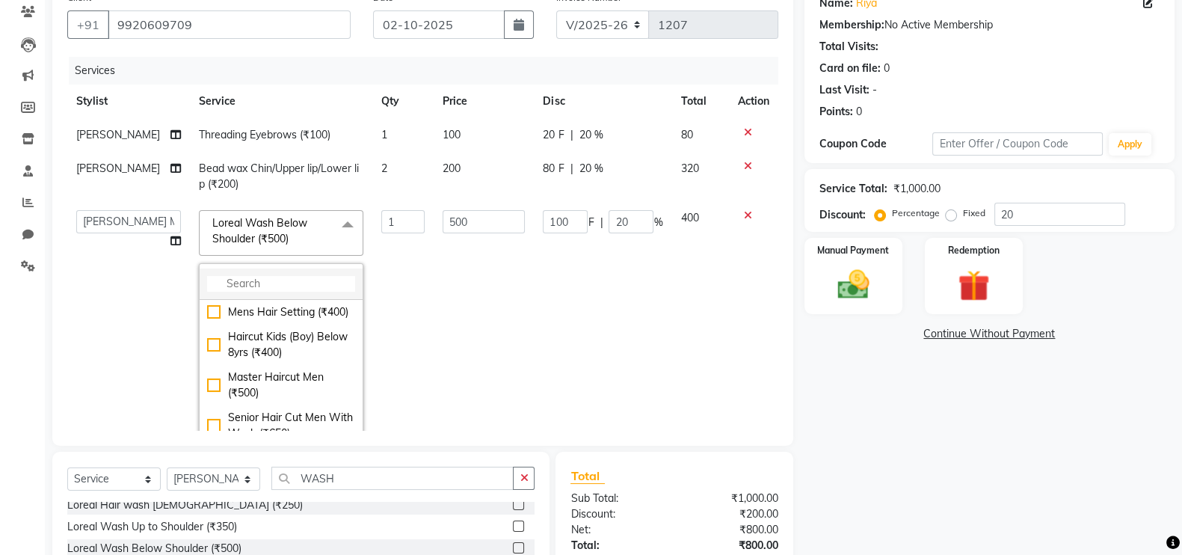
click at [278, 274] on li at bounding box center [281, 283] width 163 height 31
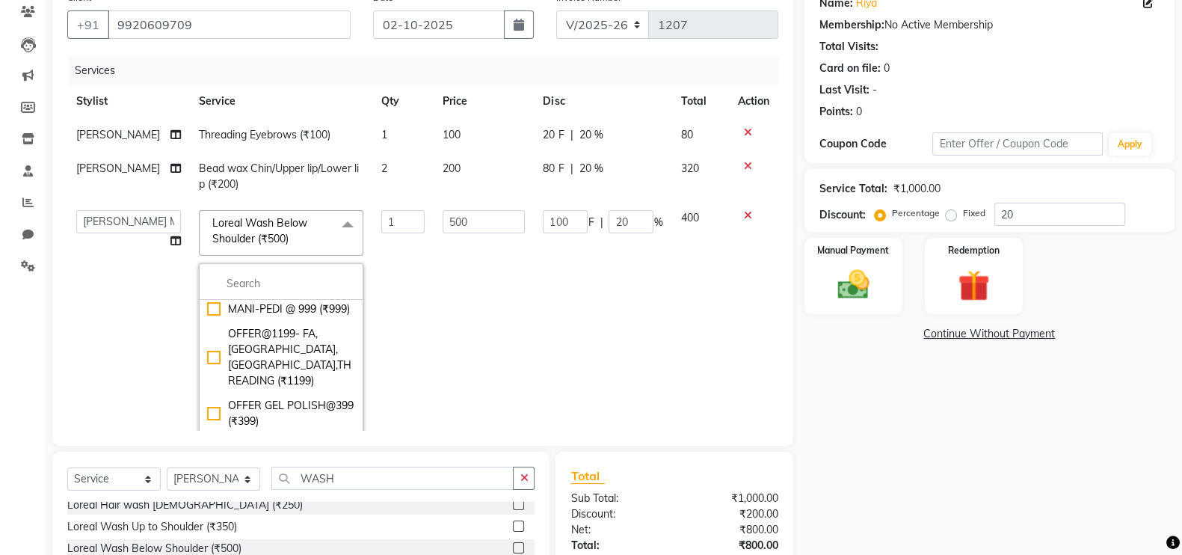
scroll to position [467, 0]
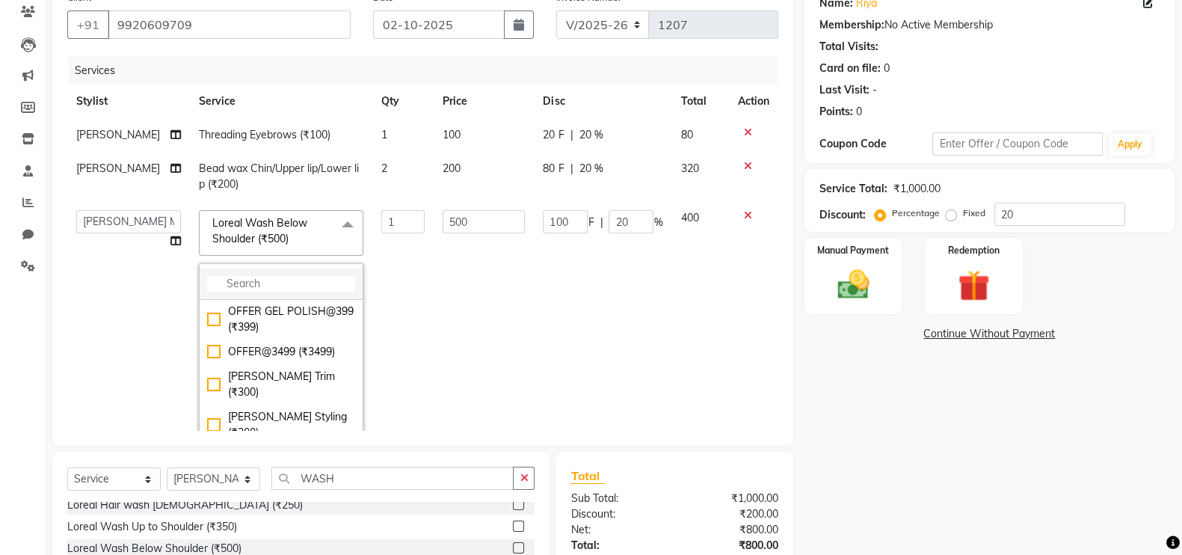
click at [280, 276] on input "multiselect-search" at bounding box center [281, 284] width 148 height 16
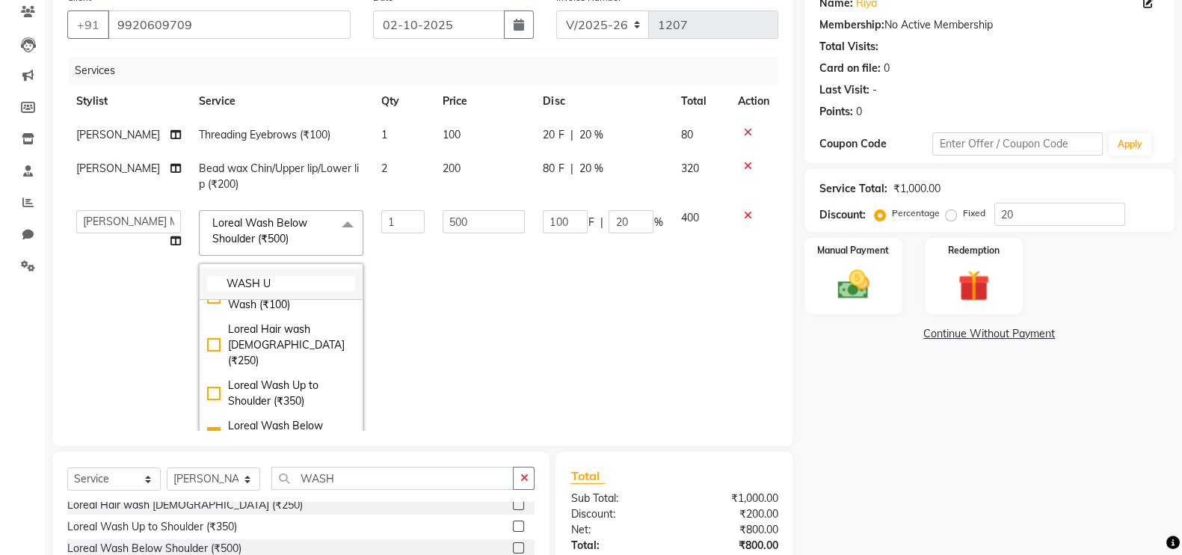
scroll to position [0, 0]
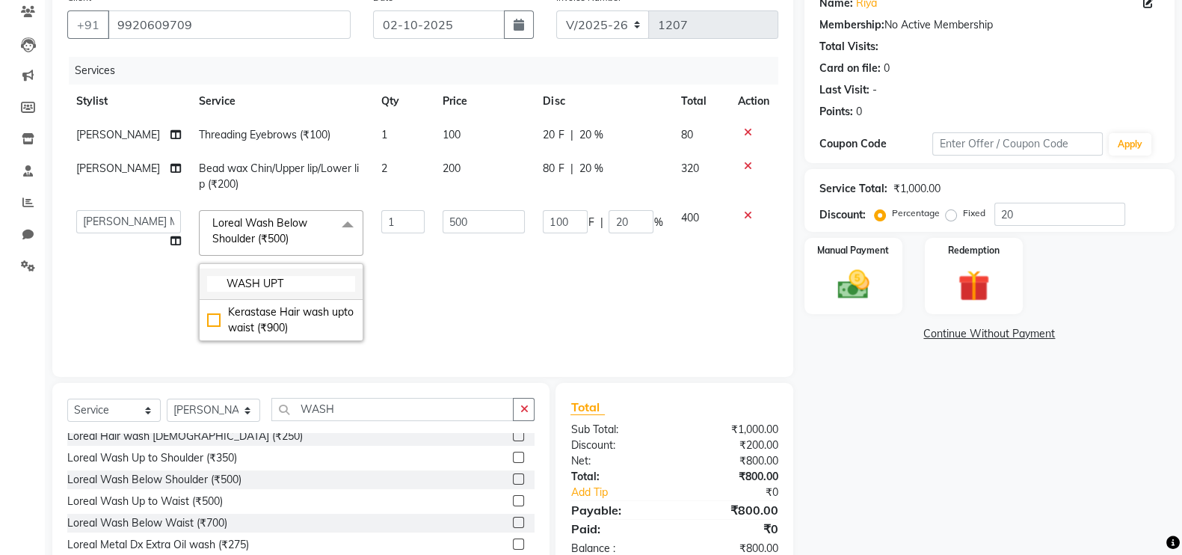
click at [286, 283] on input "WASH UPT" at bounding box center [281, 284] width 148 height 16
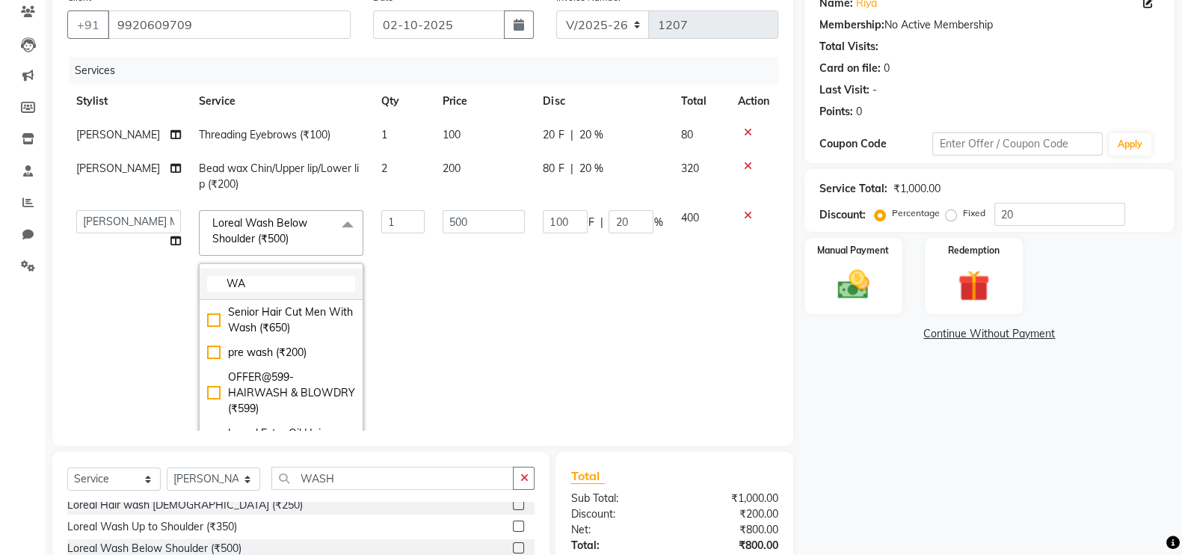
type input "W"
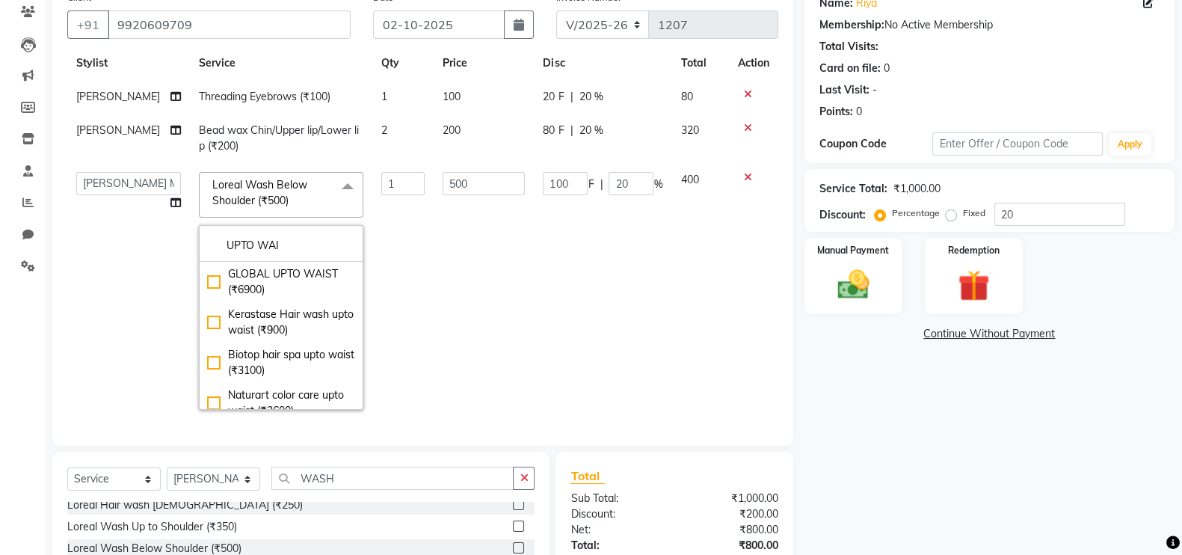
type input "UPTO WAI"
click at [744, 172] on icon at bounding box center [748, 177] width 8 height 10
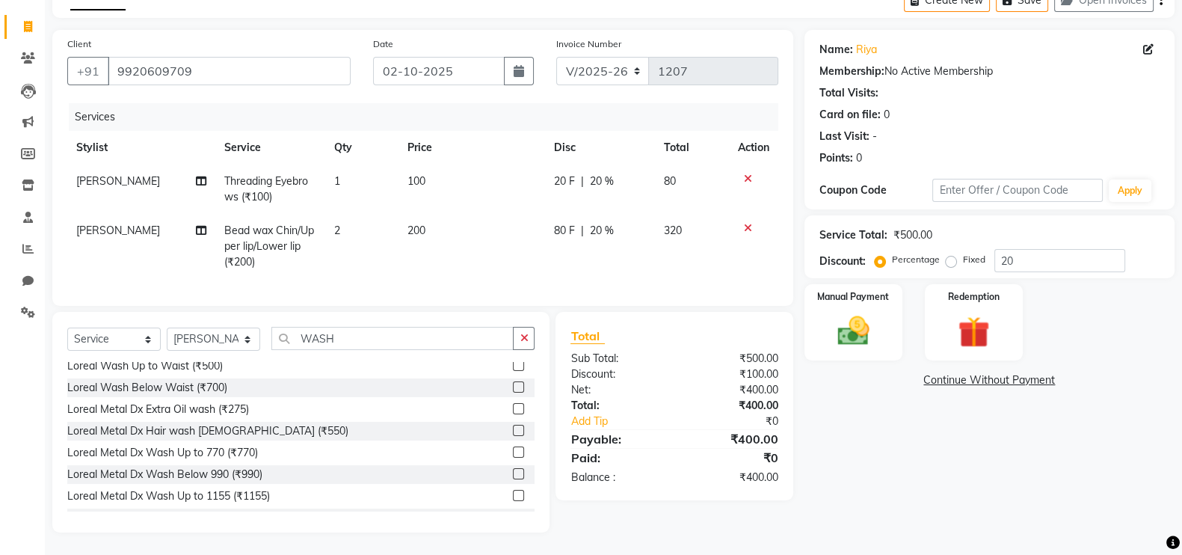
scroll to position [186, 0]
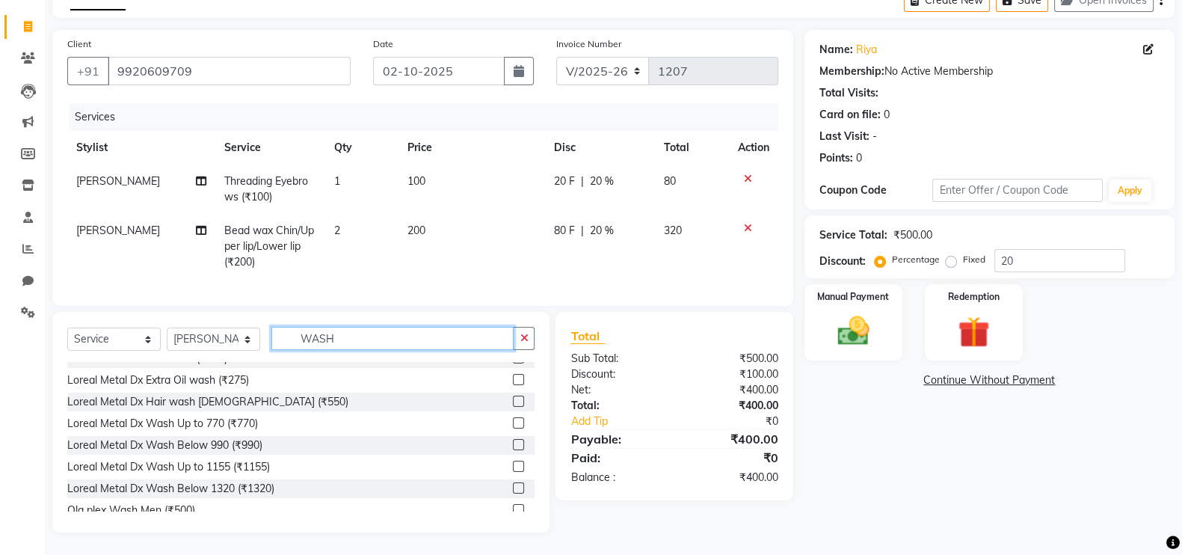
click at [380, 341] on input "WASH" at bounding box center [392, 338] width 242 height 23
type input "W"
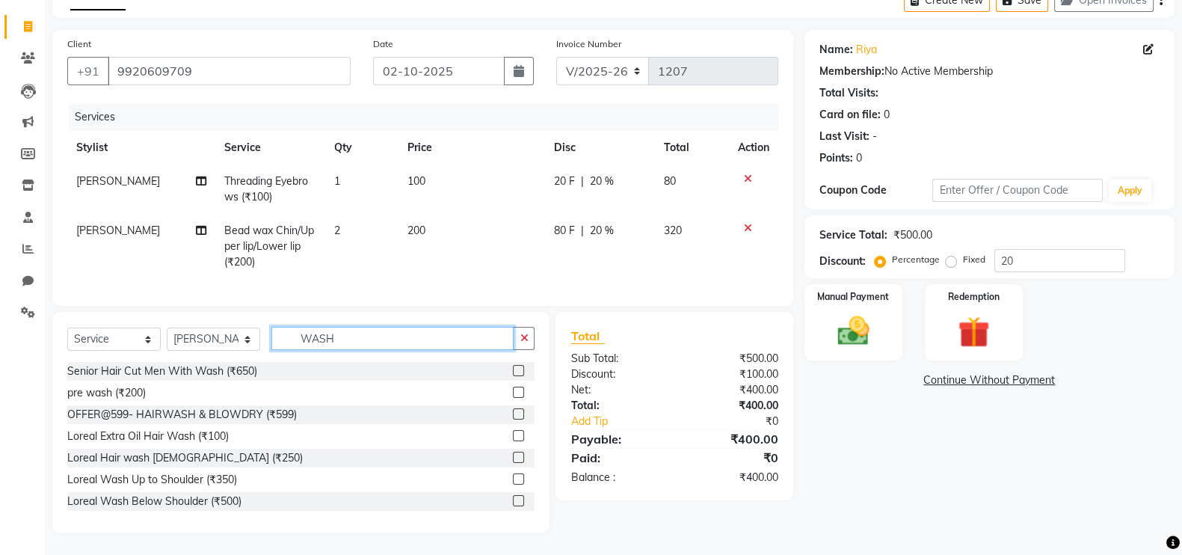
scroll to position [93, 0]
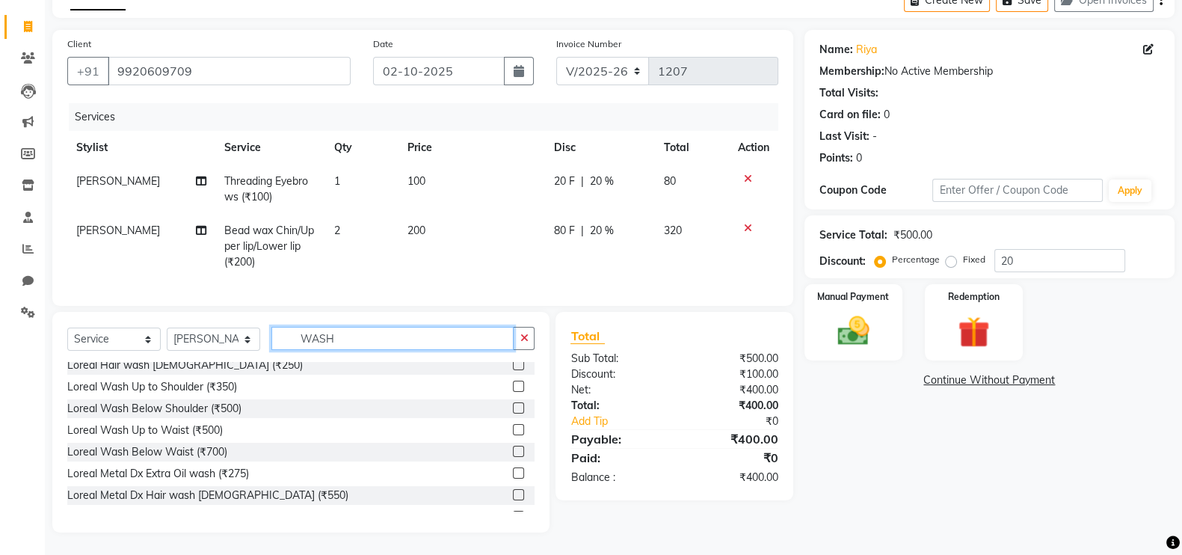
type input "WASH"
click at [513, 449] on label at bounding box center [518, 451] width 11 height 11
click at [513, 449] on input "checkbox" at bounding box center [518, 452] width 10 height 10
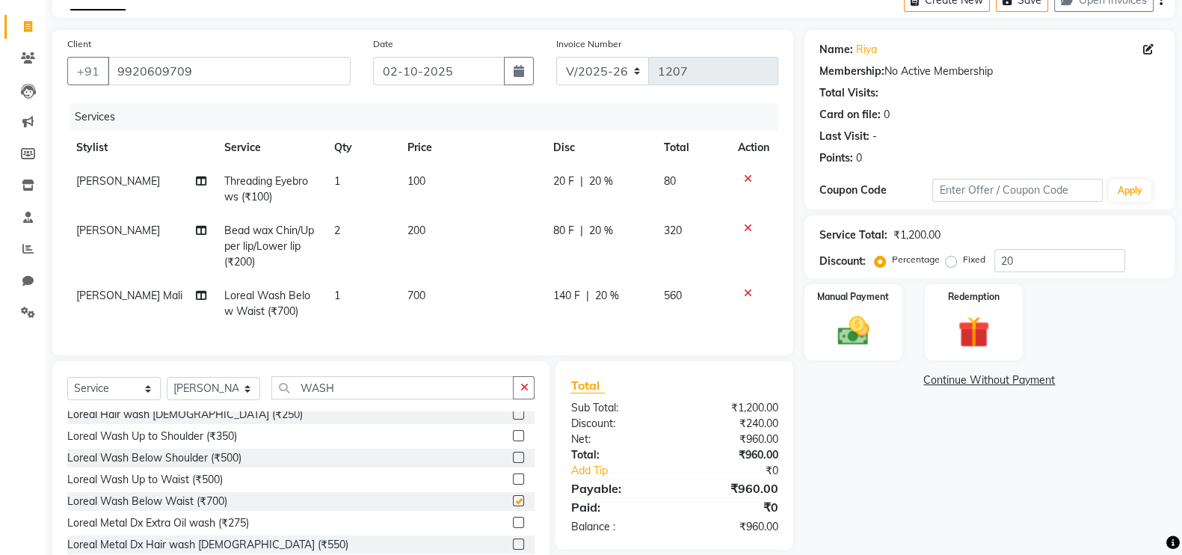
checkbox input "false"
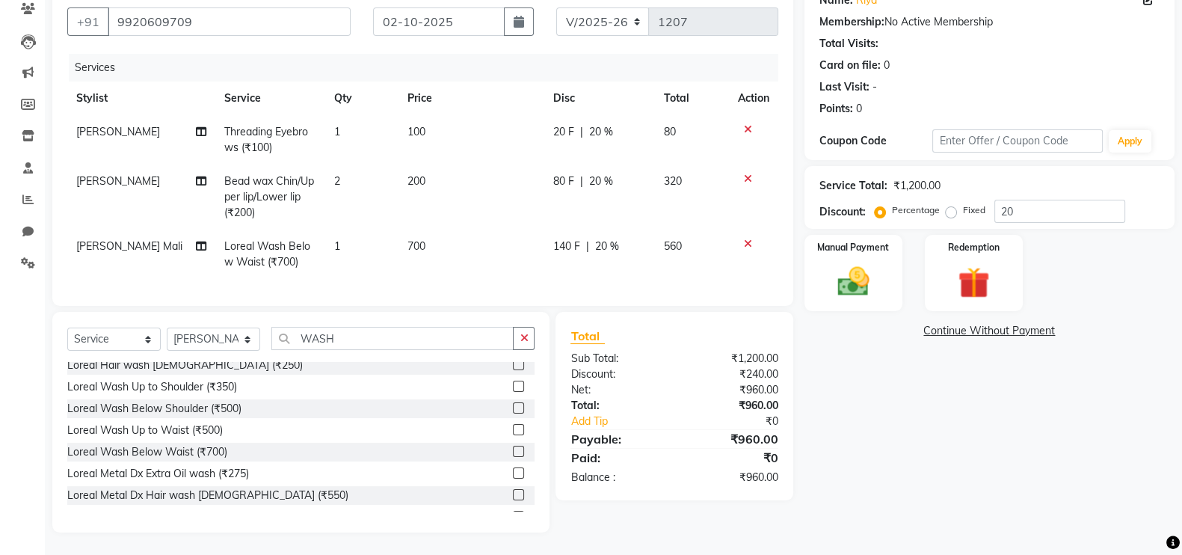
click at [418, 239] on span "700" at bounding box center [416, 245] width 18 height 13
select select "84270"
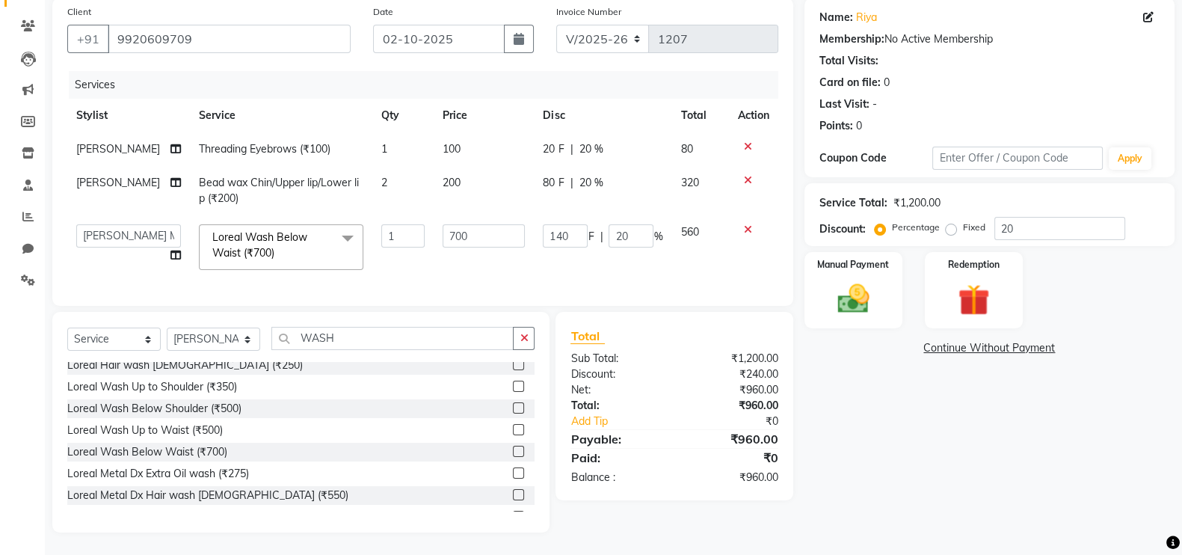
scroll to position [129, 0]
click at [373, 346] on input "WASH" at bounding box center [392, 338] width 242 height 23
type input "WAS"
click at [250, 344] on select "Select Stylist Arpita Deshmukh Beena jaiswar DC Deepak Parbat Farhana Gautam ma…" at bounding box center [213, 338] width 93 height 23
select select "83940"
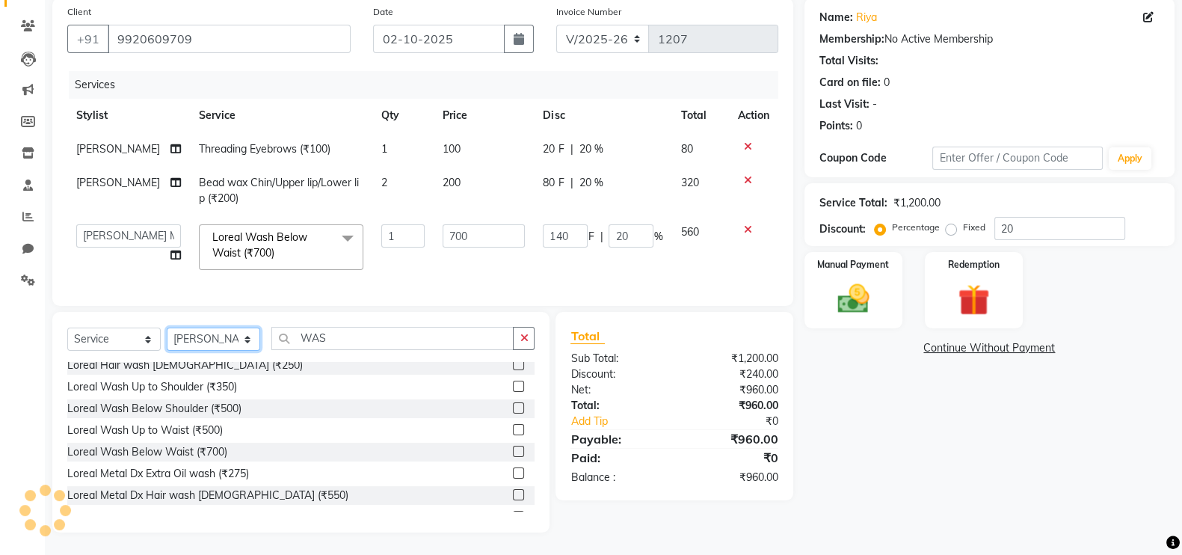
click at [167, 327] on select "Select Stylist Arpita Deshmukh Beena jaiswar DC Deepak Parbat Farhana Gautam ma…" at bounding box center [213, 338] width 93 height 23
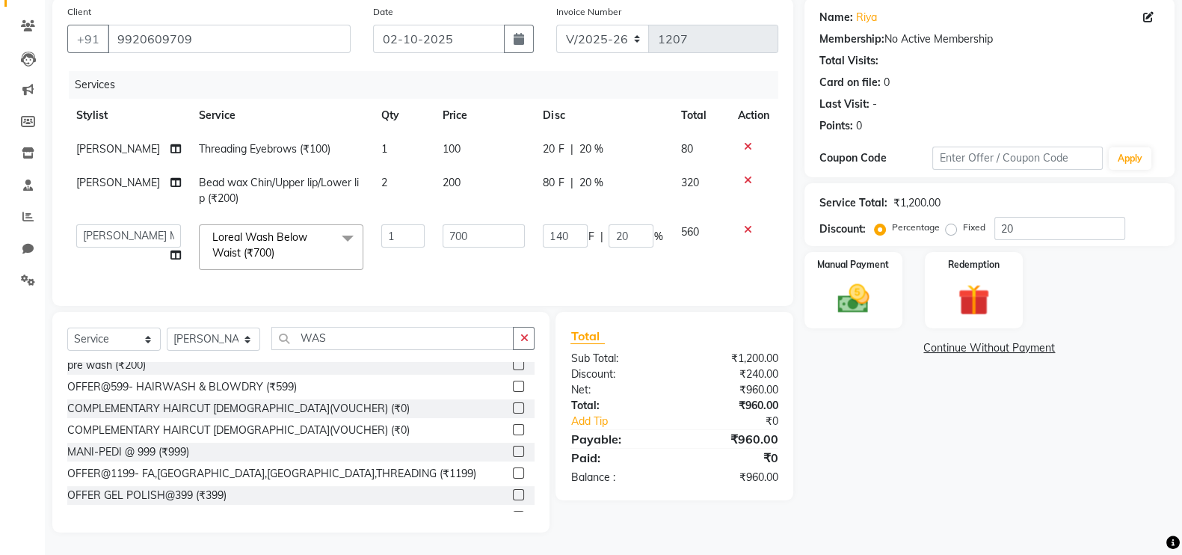
click at [1002, 413] on div "Name: Riya Membership: No Active Membership Total Visits: Card on file: 0 Last …" at bounding box center [994, 265] width 381 height 534
click at [399, 324] on div "Select Service Product Membership Package Voucher Prepaid Gift Card Select Styl…" at bounding box center [300, 422] width 497 height 221
click at [396, 334] on input "WAS" at bounding box center [392, 338] width 242 height 23
type input "W"
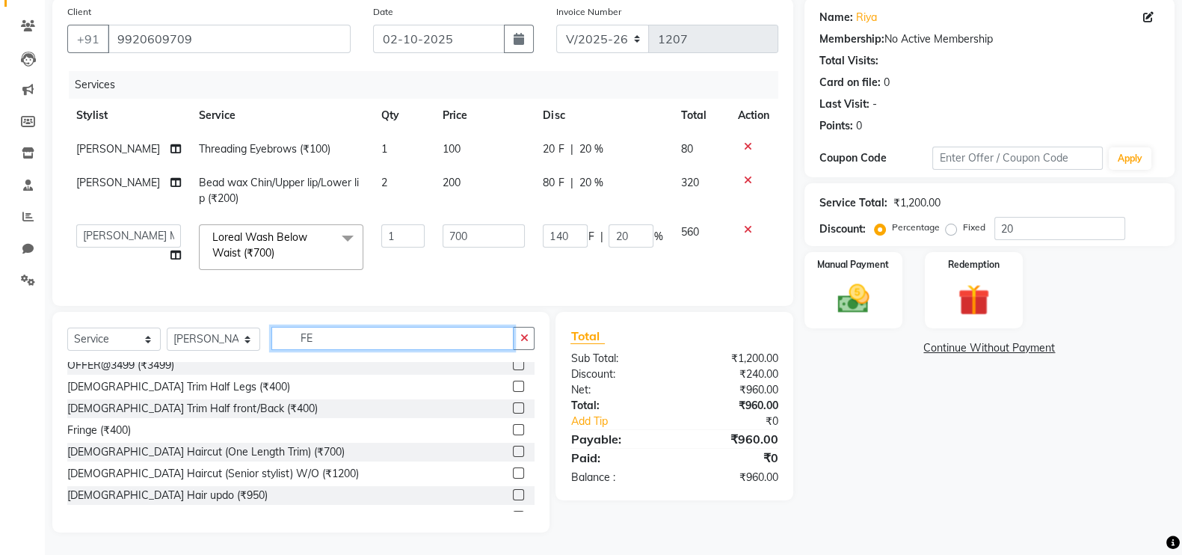
scroll to position [0, 0]
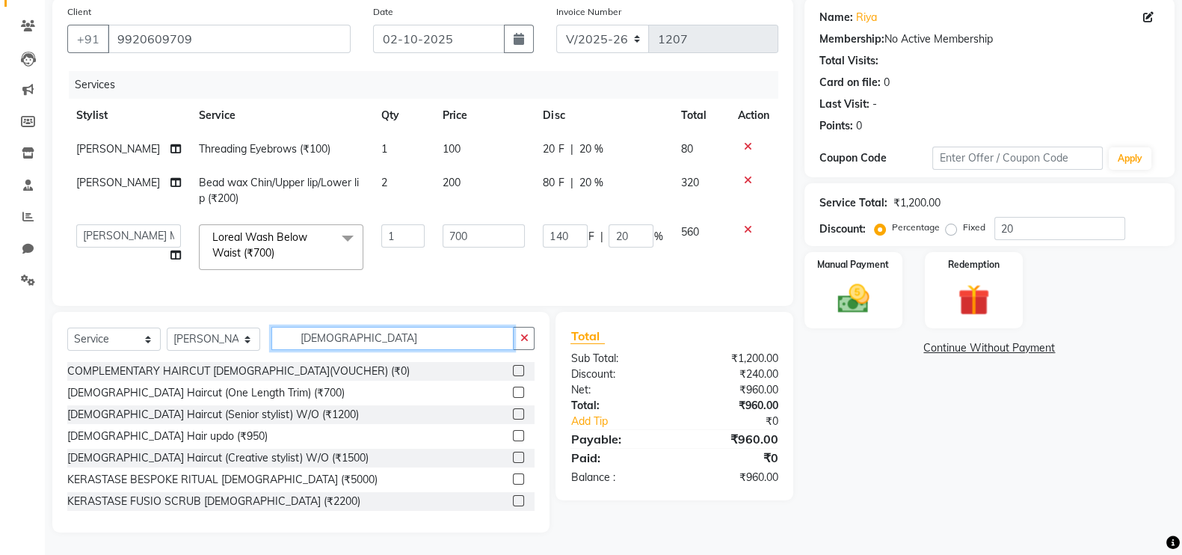
type input "FEMALE"
click at [513, 463] on div at bounding box center [518, 460] width 10 height 16
click at [513, 457] on label at bounding box center [518, 457] width 11 height 11
click at [513, 457] on input "checkbox" at bounding box center [518, 458] width 10 height 10
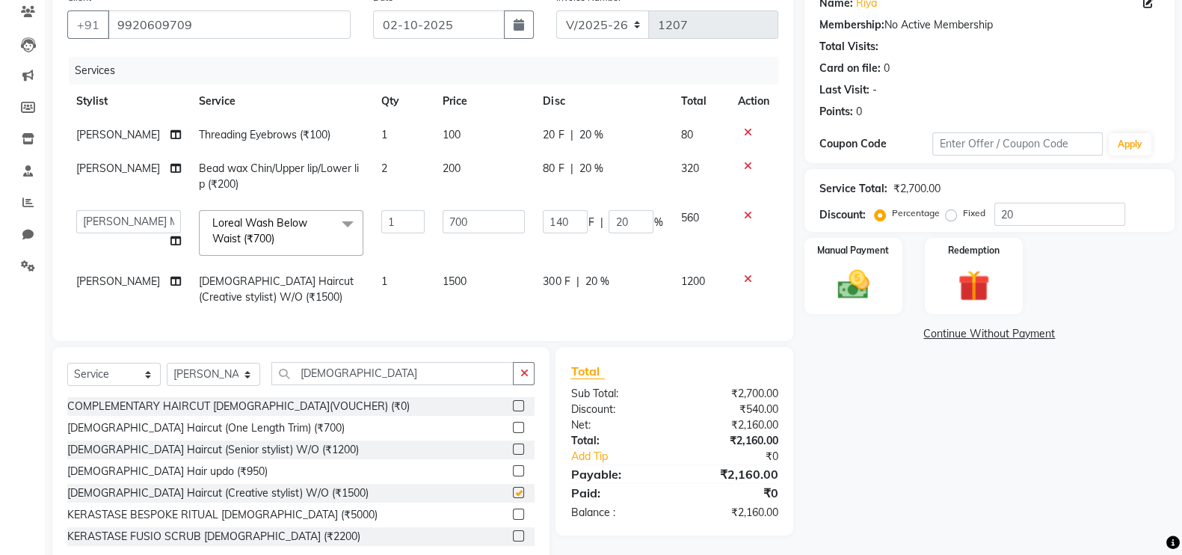
checkbox input "false"
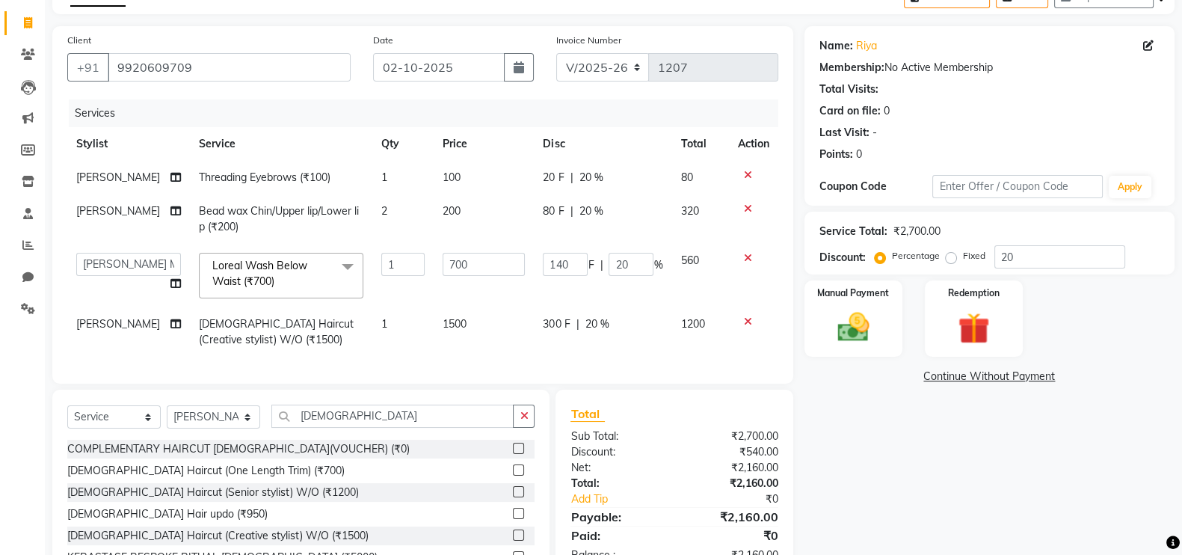
scroll to position [0, 0]
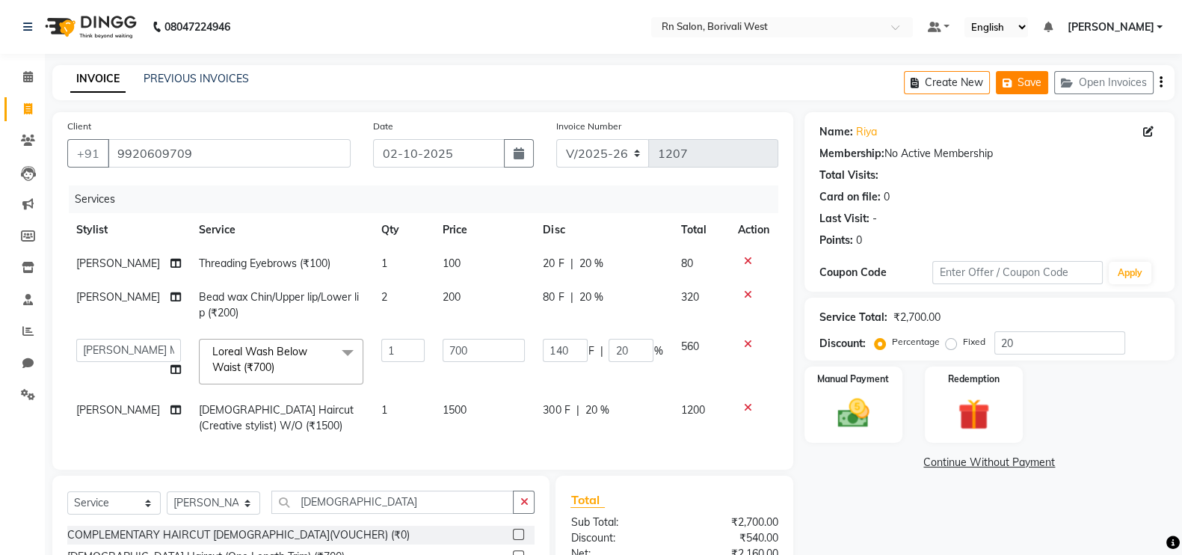
click at [1020, 77] on button "Save" at bounding box center [1022, 82] width 52 height 23
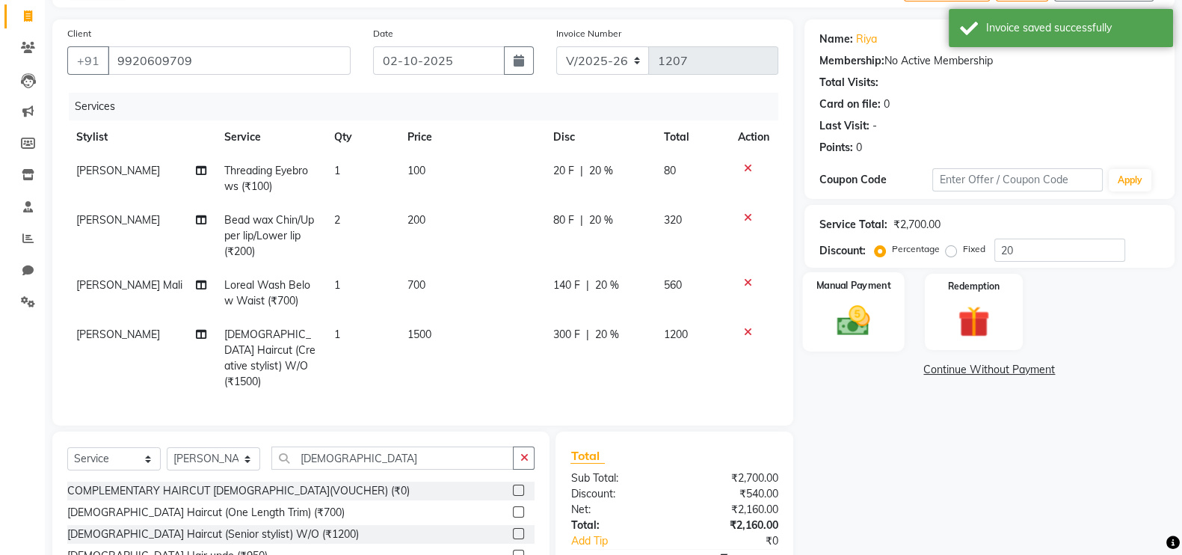
scroll to position [212, 0]
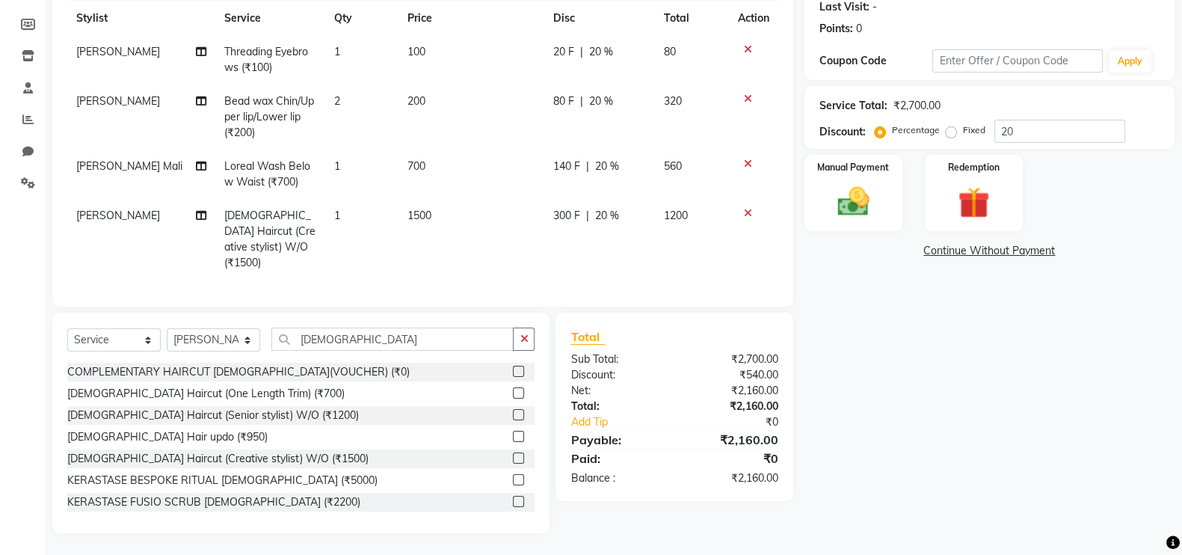
click at [745, 212] on icon at bounding box center [748, 213] width 8 height 10
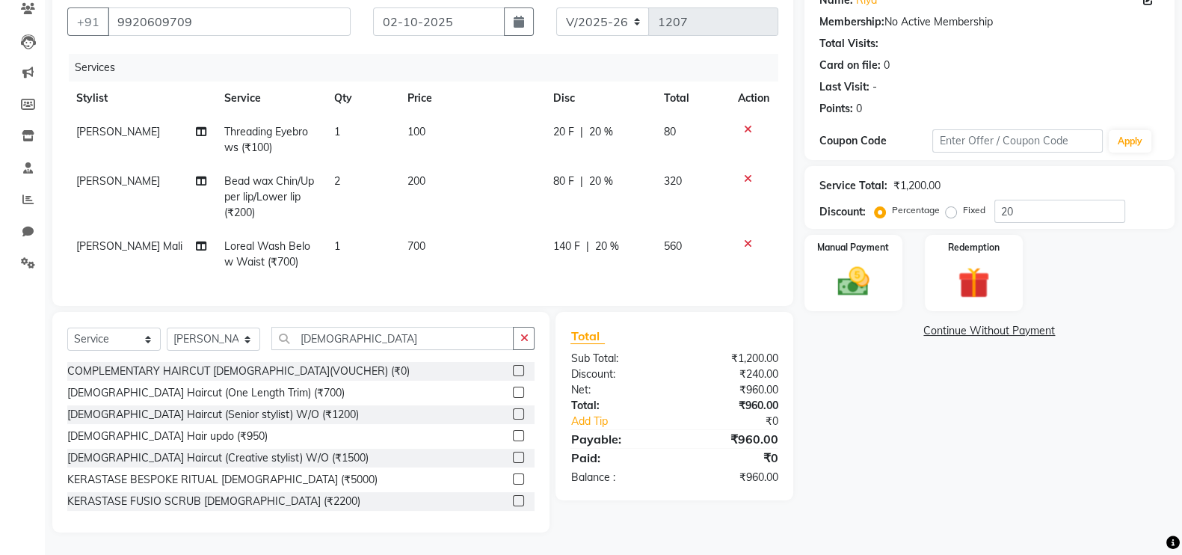
click at [745, 238] on icon at bounding box center [748, 243] width 8 height 10
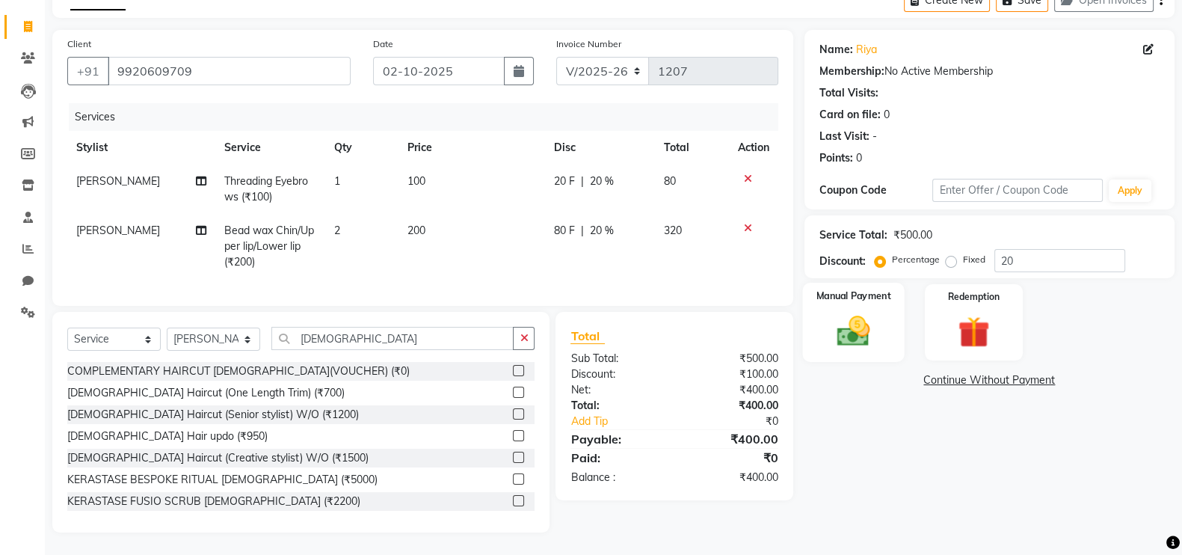
click at [841, 320] on img at bounding box center [853, 330] width 53 height 37
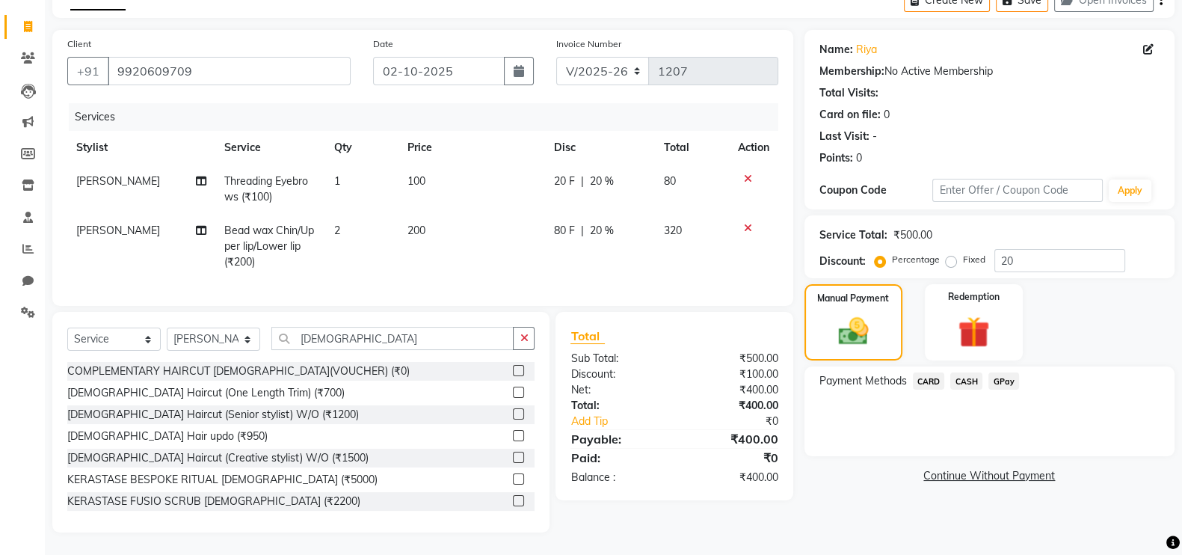
click at [1000, 372] on span "GPay" at bounding box center [1003, 380] width 31 height 17
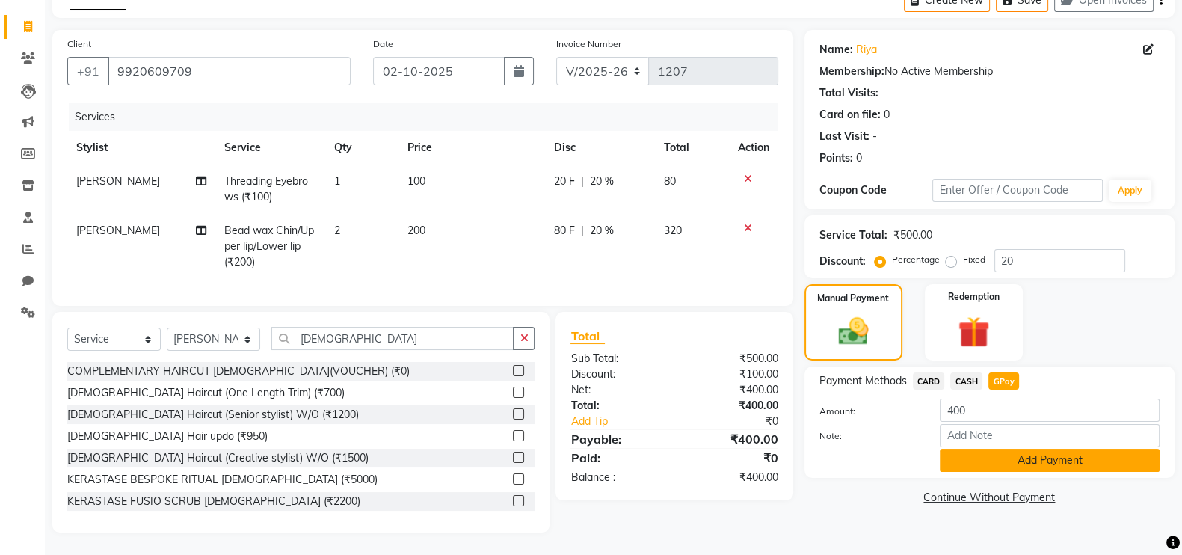
click at [1019, 449] on button "Add Payment" at bounding box center [1050, 460] width 220 height 23
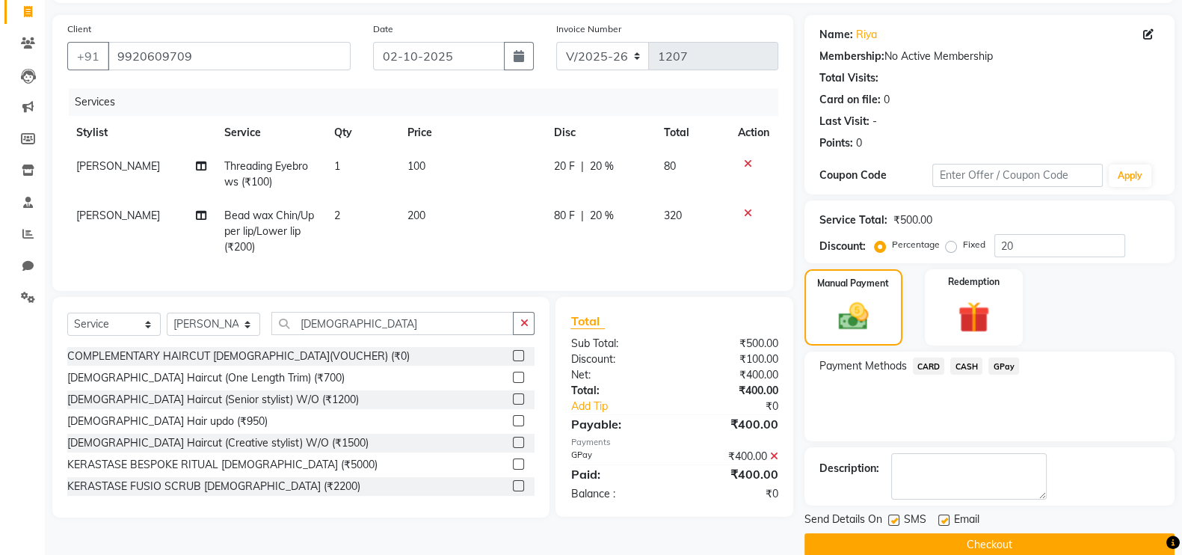
scroll to position [120, 0]
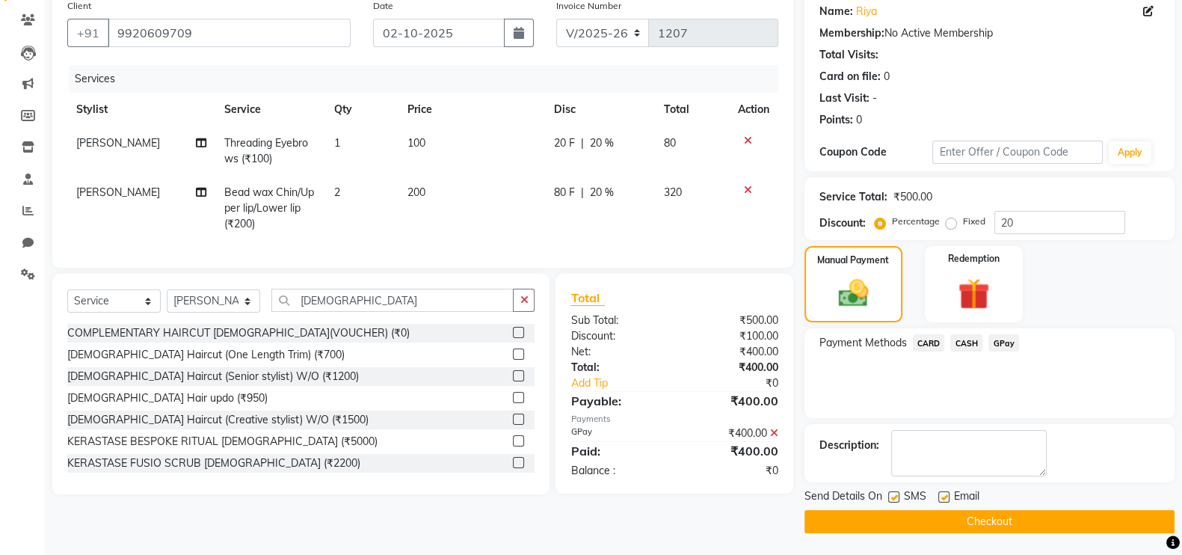
click at [946, 503] on div at bounding box center [943, 499] width 10 height 16
click at [946, 497] on label at bounding box center [943, 496] width 11 height 11
click at [946, 497] on input "checkbox" at bounding box center [943, 498] width 10 height 10
checkbox input "false"
click at [948, 521] on button "Checkout" at bounding box center [989, 521] width 370 height 23
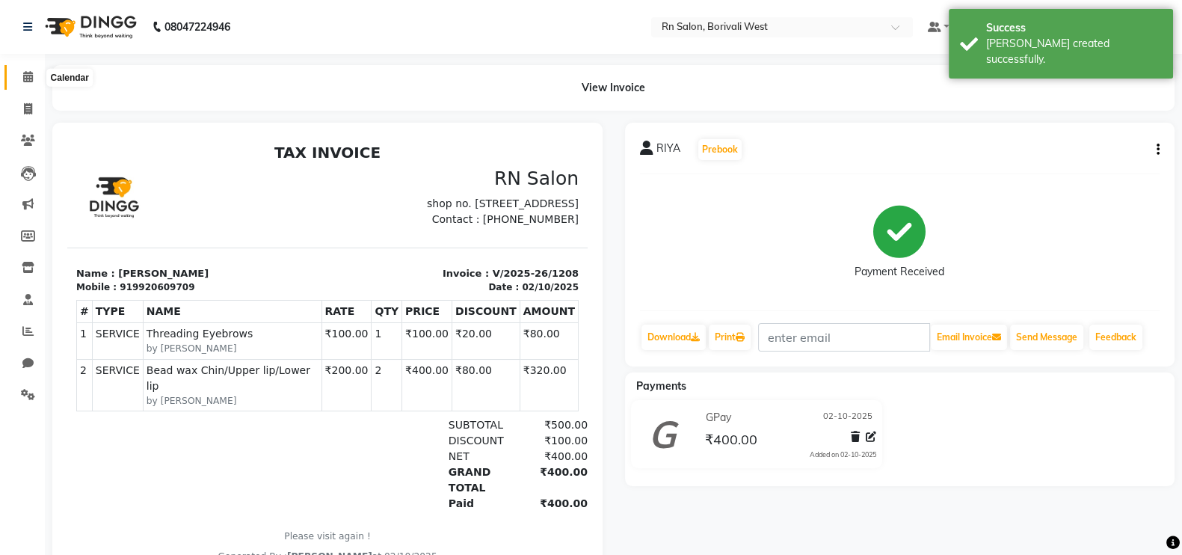
click at [28, 75] on icon at bounding box center [28, 76] width 10 height 11
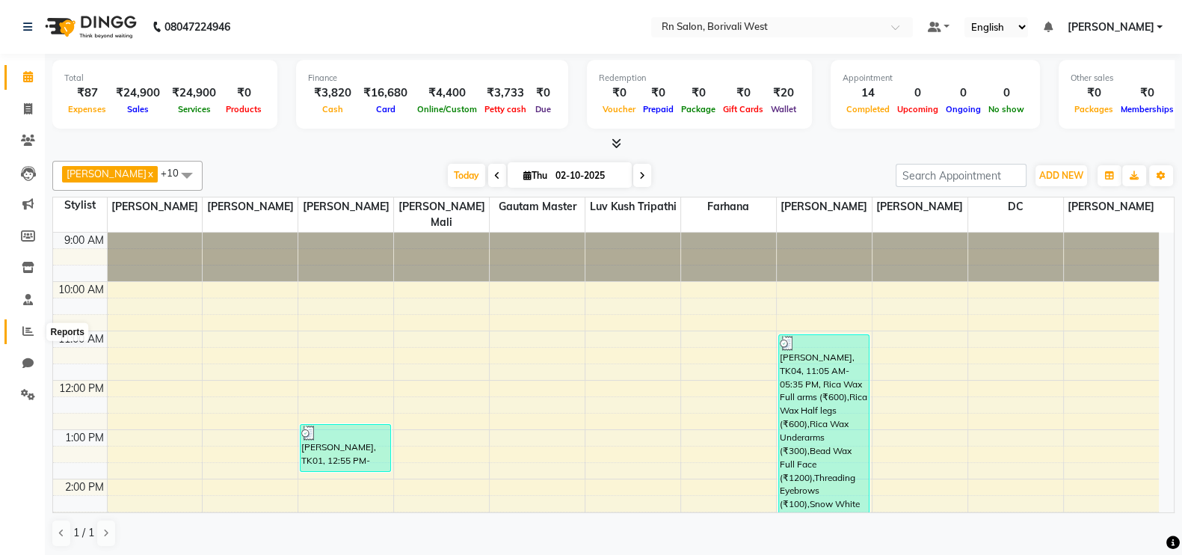
click at [15, 327] on span at bounding box center [28, 331] width 26 height 17
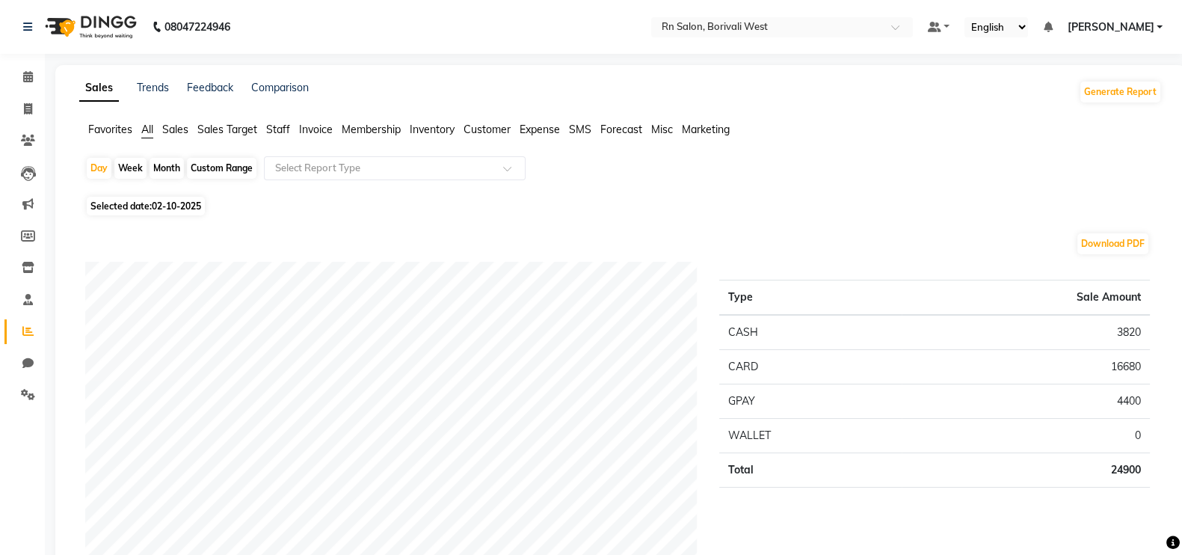
click at [215, 126] on span "Sales Target" at bounding box center [227, 129] width 60 height 13
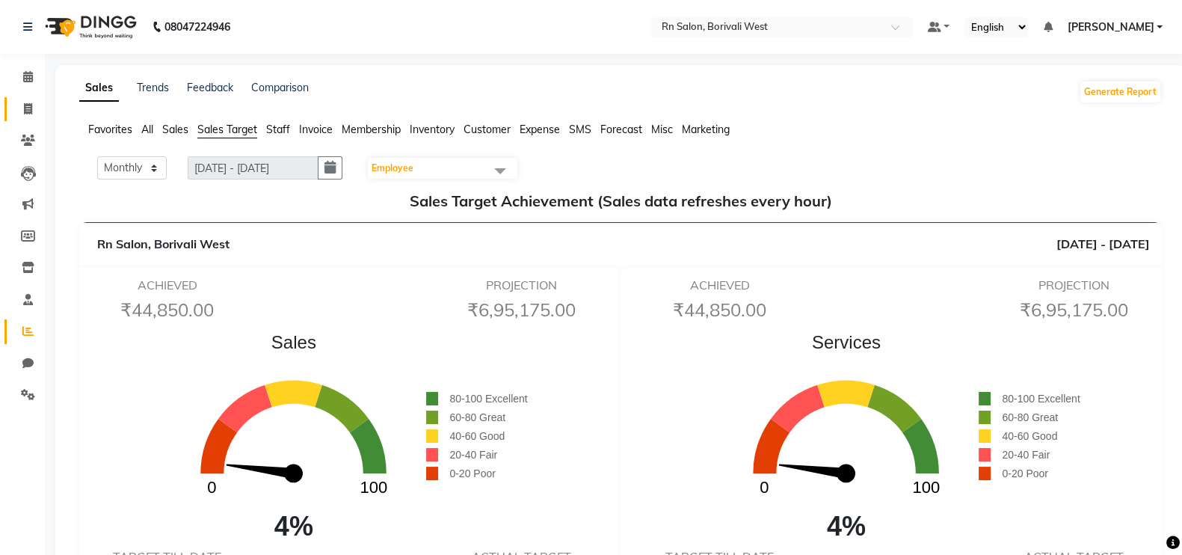
click at [31, 103] on icon at bounding box center [28, 108] width 8 height 11
select select "service"
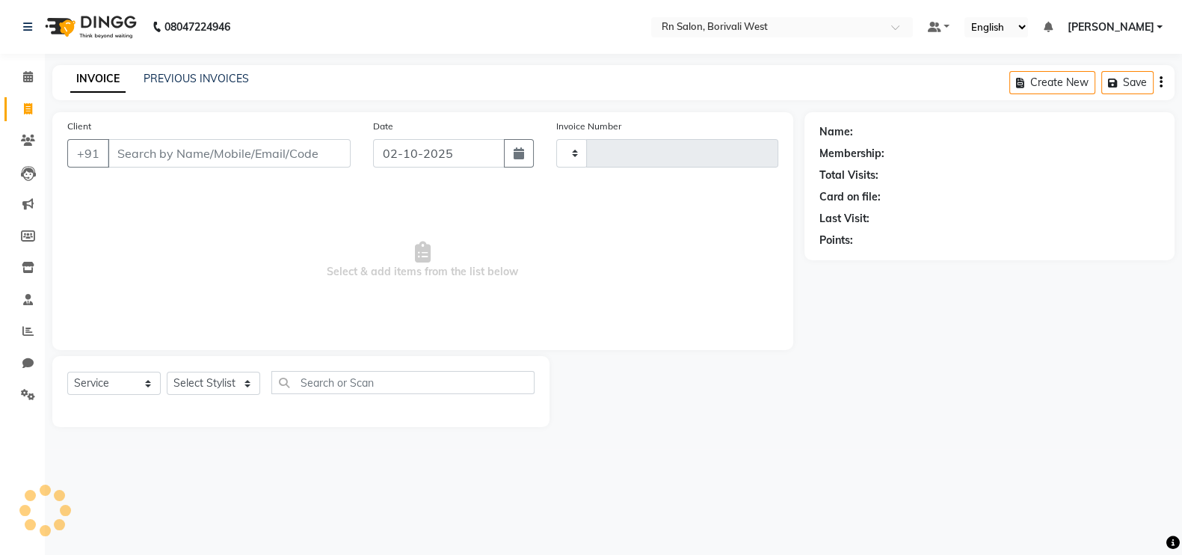
type input "1209"
select select "8515"
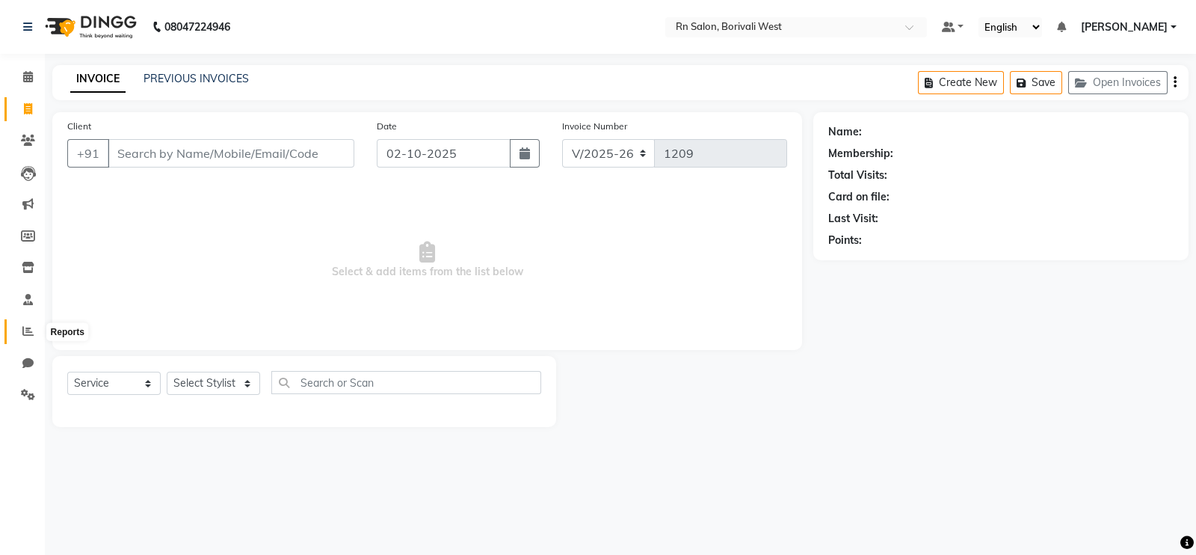
click at [22, 333] on icon at bounding box center [27, 330] width 11 height 11
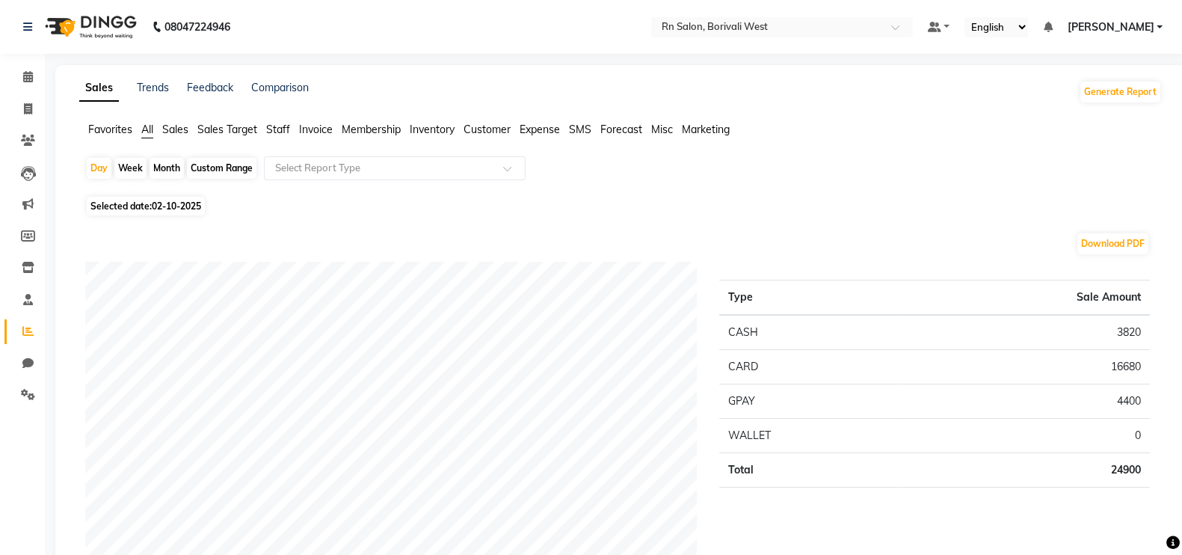
click at [172, 162] on div "Month" at bounding box center [167, 168] width 34 height 21
select select "10"
select select "2025"
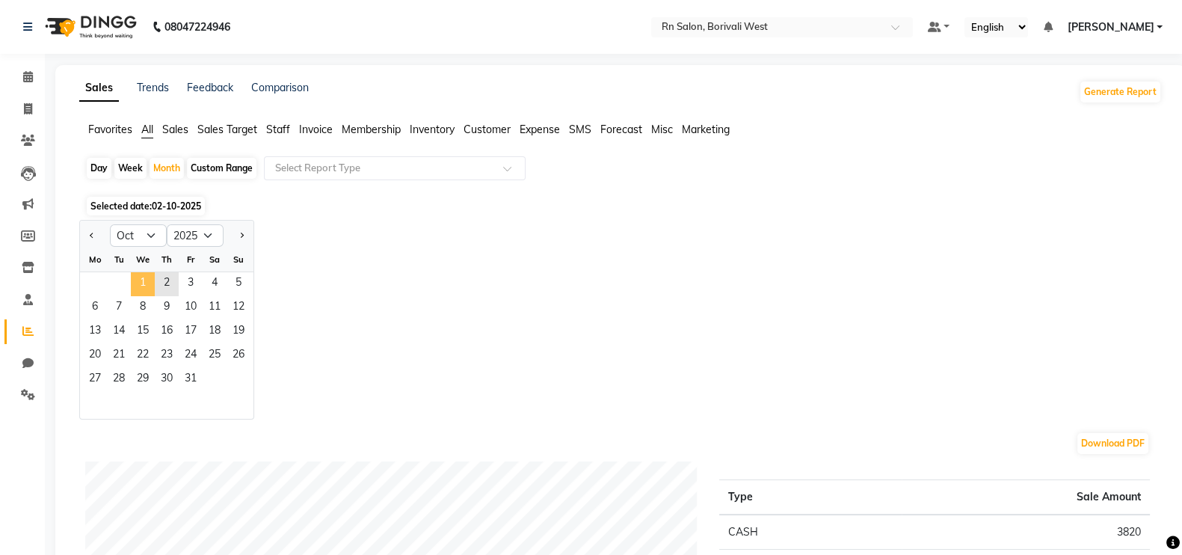
click at [141, 278] on span "1" at bounding box center [143, 284] width 24 height 24
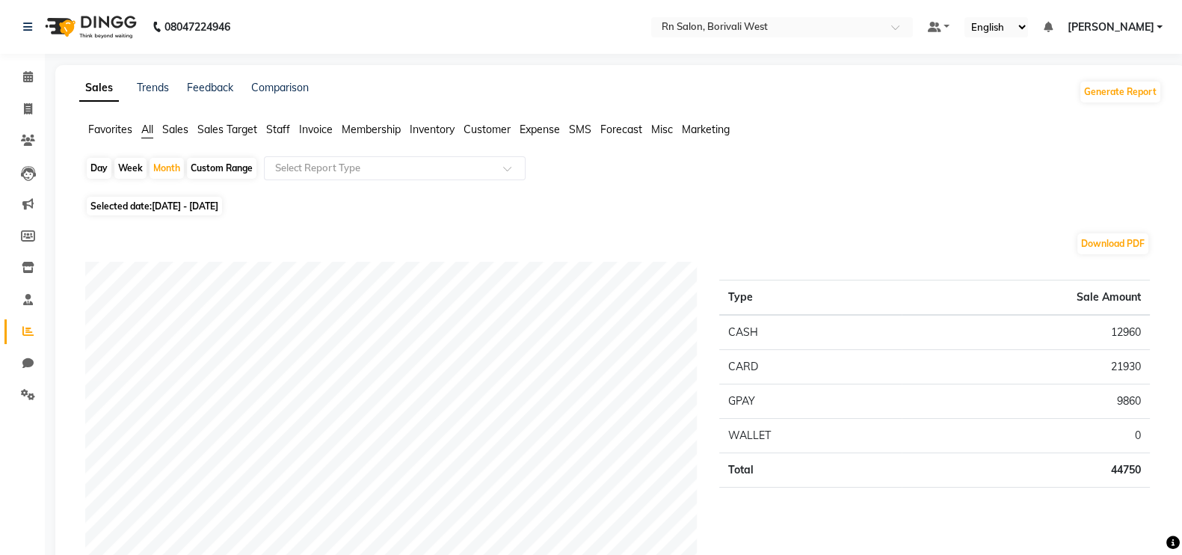
click at [212, 131] on span "Sales Target" at bounding box center [227, 129] width 60 height 13
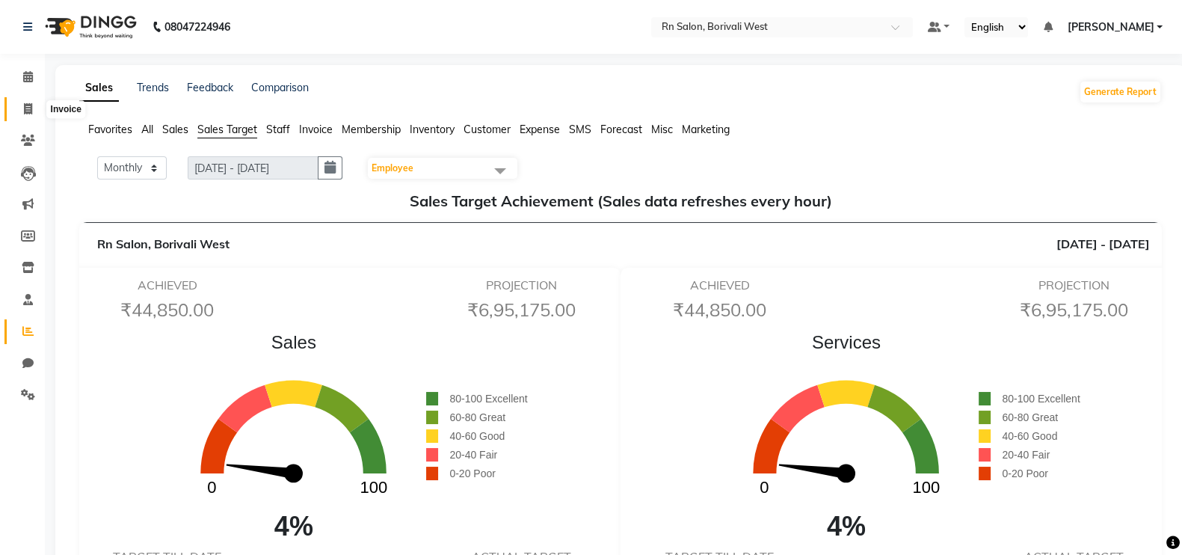
click at [30, 108] on icon at bounding box center [28, 108] width 8 height 11
select select "8515"
select select "service"
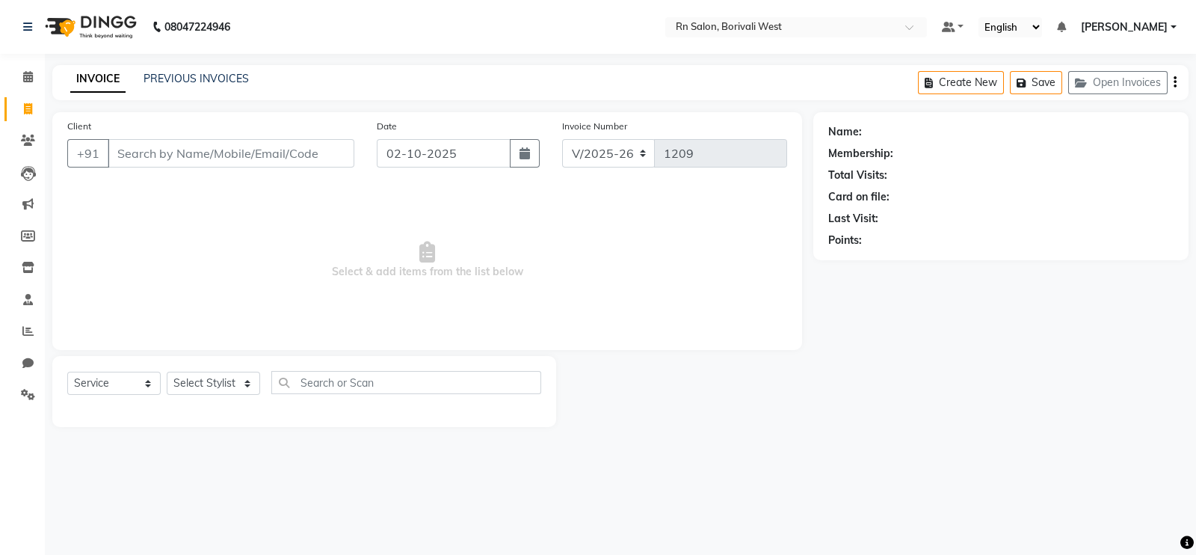
click at [191, 71] on div "PREVIOUS INVOICES" at bounding box center [196, 79] width 105 height 16
click at [194, 75] on link "PREVIOUS INVOICES" at bounding box center [196, 78] width 105 height 13
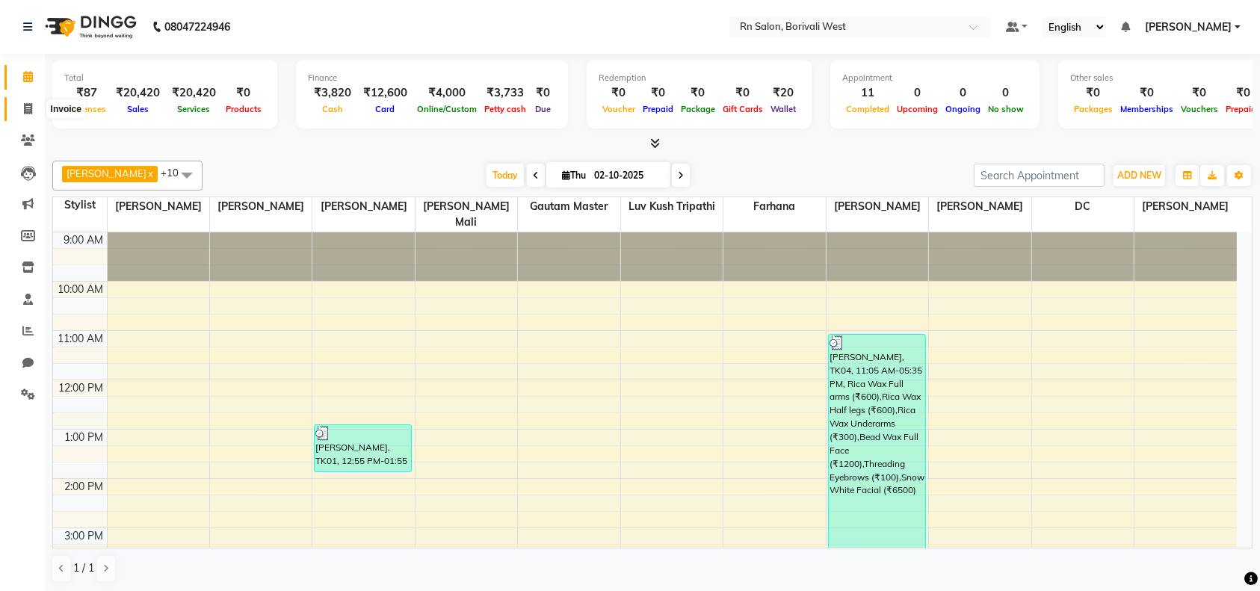
click at [24, 110] on icon at bounding box center [28, 108] width 8 height 11
select select "service"
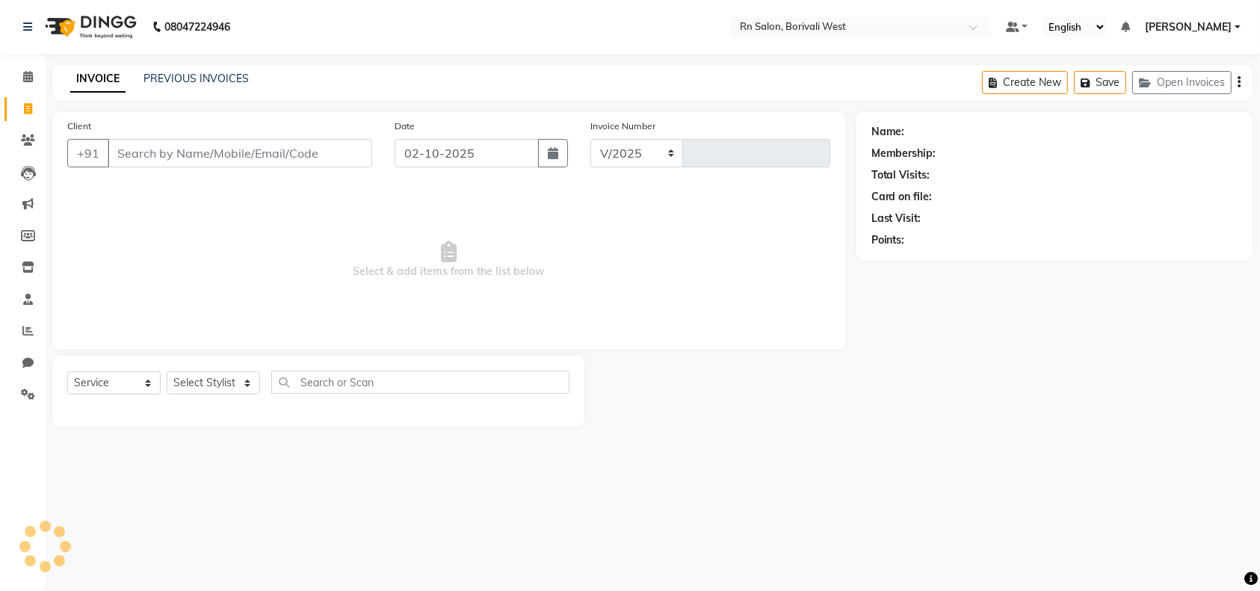
select select "8515"
type input "1207"
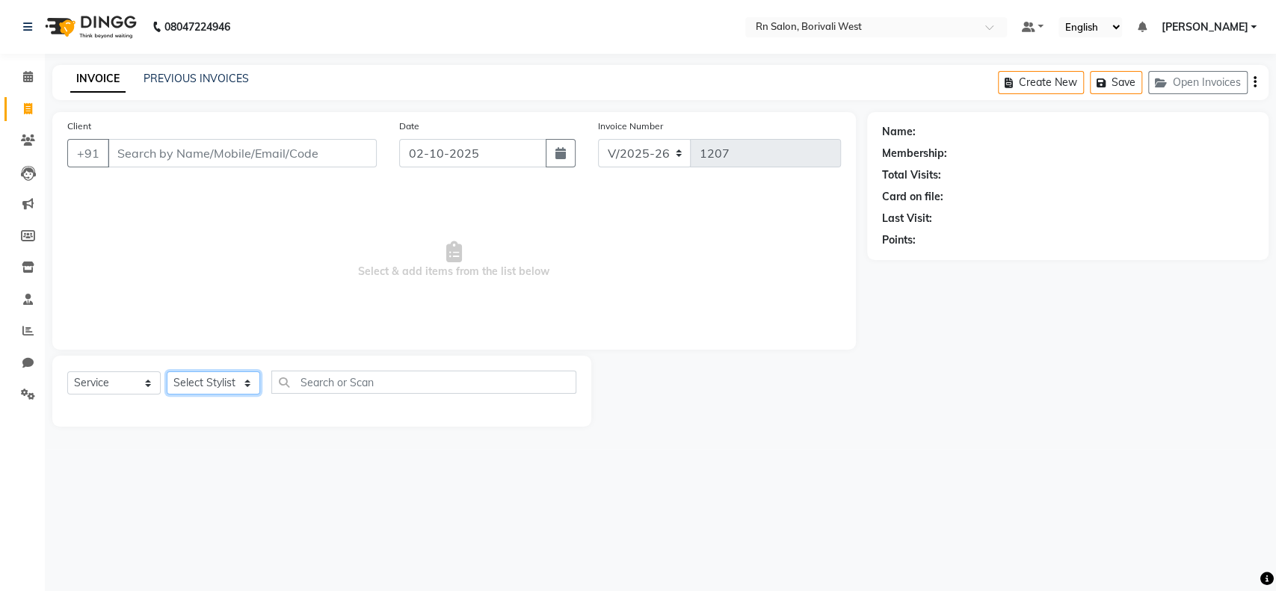
click at [179, 389] on select "Select Stylist" at bounding box center [213, 383] width 93 height 23
select select "86544"
click at [167, 372] on select "Select Stylist [PERSON_NAME] [PERSON_NAME] DC [PERSON_NAME] [PERSON_NAME] maste…" at bounding box center [213, 383] width 93 height 23
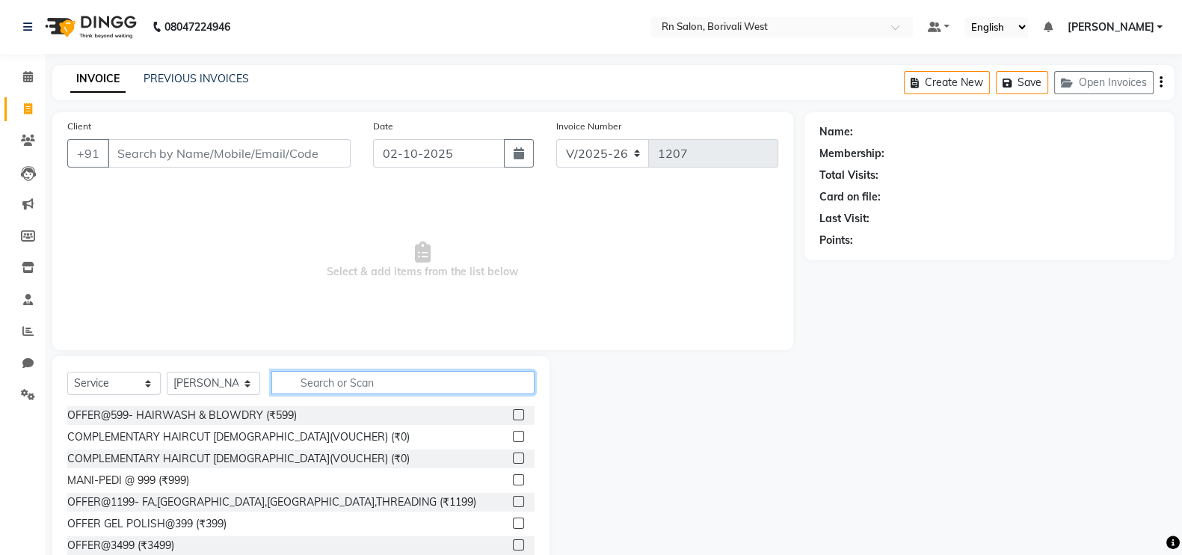
drag, startPoint x: 382, startPoint y: 379, endPoint x: 382, endPoint y: 366, distance: 13.5
click at [382, 377] on input "text" at bounding box center [402, 382] width 263 height 23
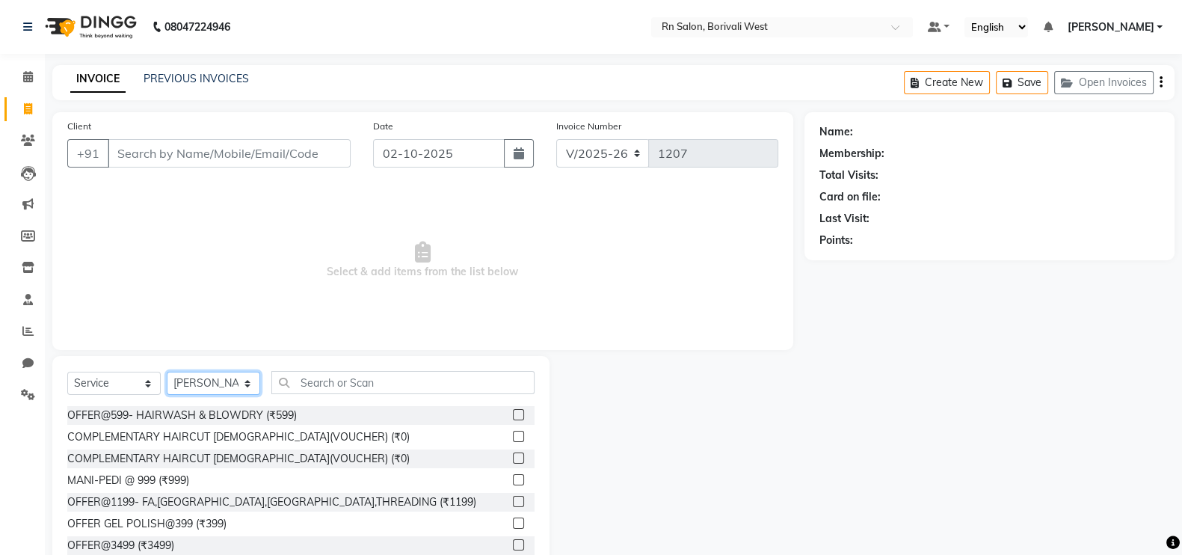
click at [238, 386] on select "Select Stylist Arpita Deshmukh Beena jaiswar DC Deepak Parbat Farhana Gautam ma…" at bounding box center [213, 383] width 93 height 23
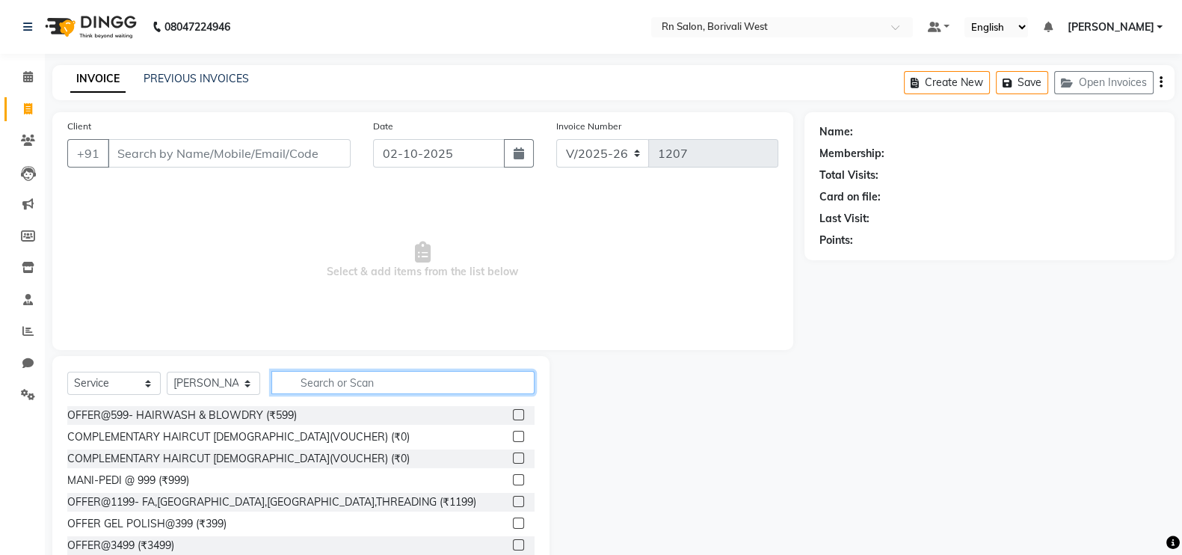
click at [322, 392] on input "text" at bounding box center [402, 382] width 263 height 23
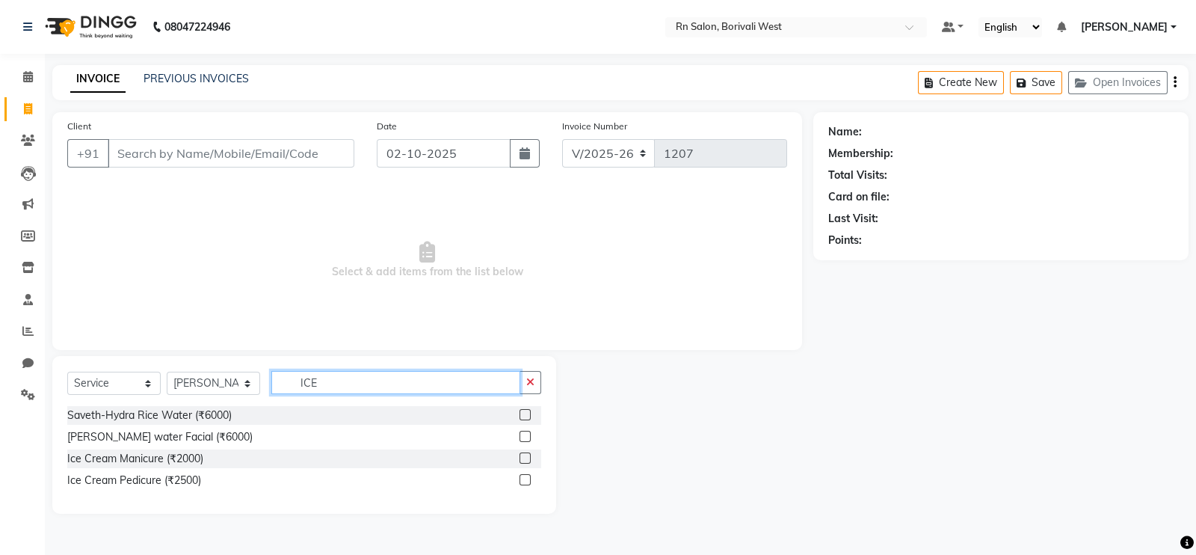
type input "ICE"
click at [527, 479] on label at bounding box center [525, 479] width 11 height 11
click at [527, 479] on input "checkbox" at bounding box center [525, 480] width 10 height 10
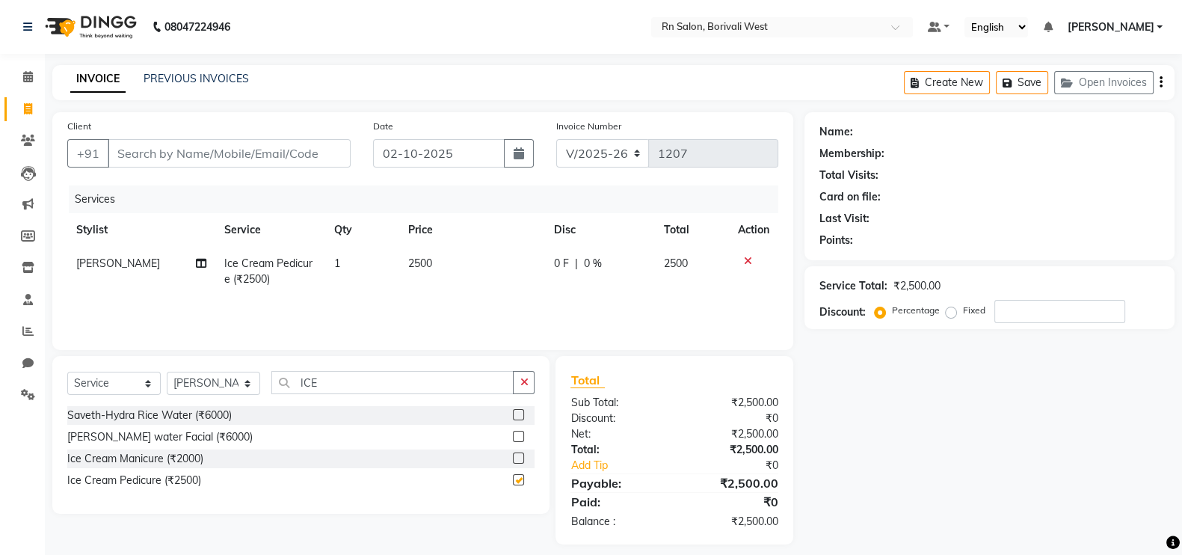
checkbox input "false"
click at [332, 380] on input "ICE" at bounding box center [392, 382] width 242 height 23
type input "I"
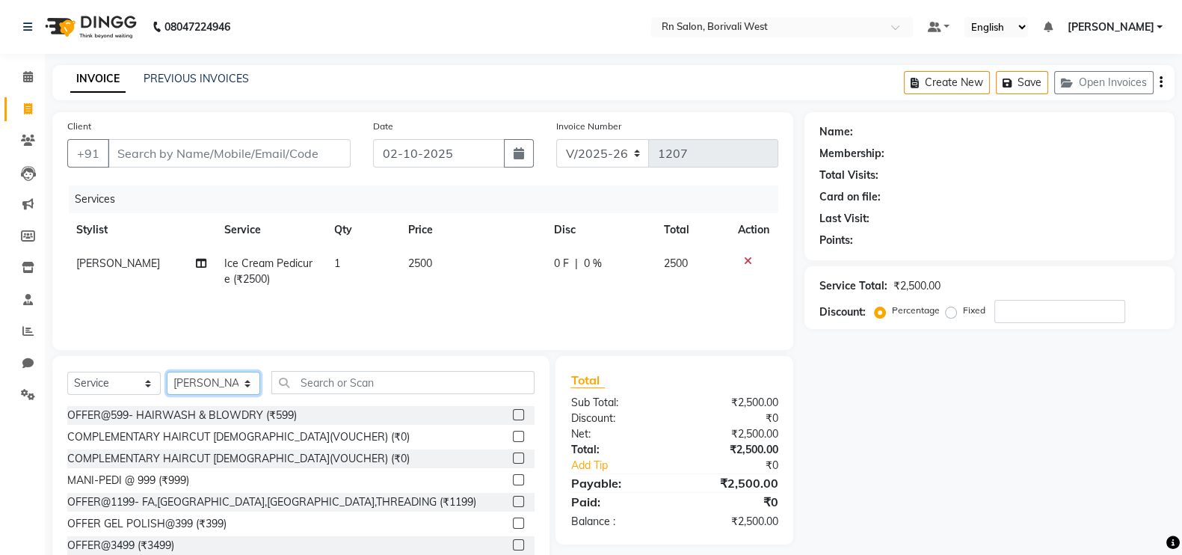
click at [242, 386] on select "Select Stylist Arpita Deshmukh Beena jaiswar DC Deepak Parbat Farhana Gautam ma…" at bounding box center [213, 383] width 93 height 23
select select "85153"
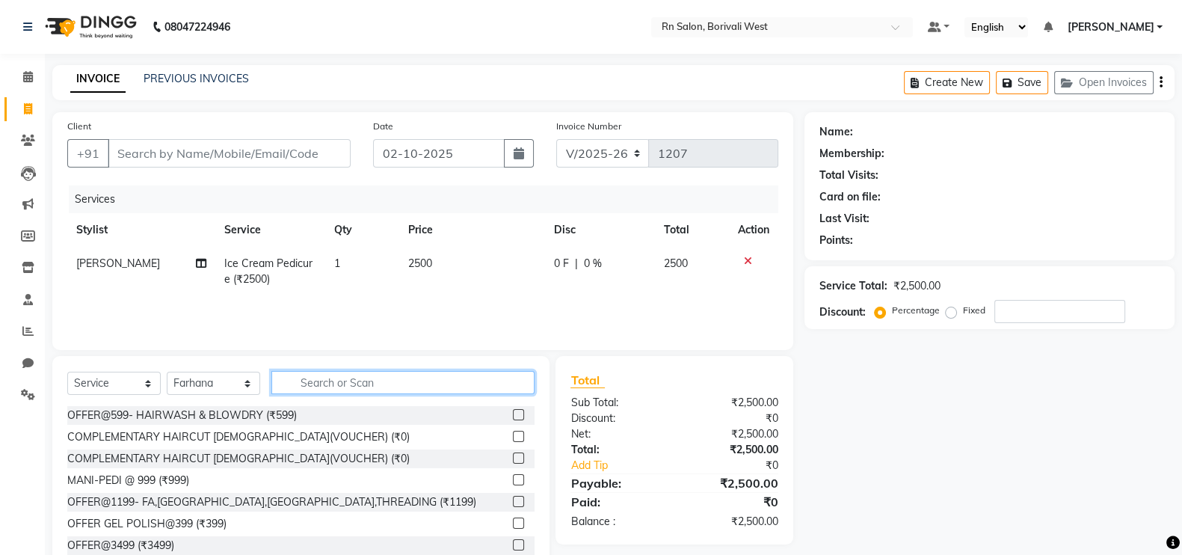
click at [340, 375] on input "text" at bounding box center [402, 382] width 263 height 23
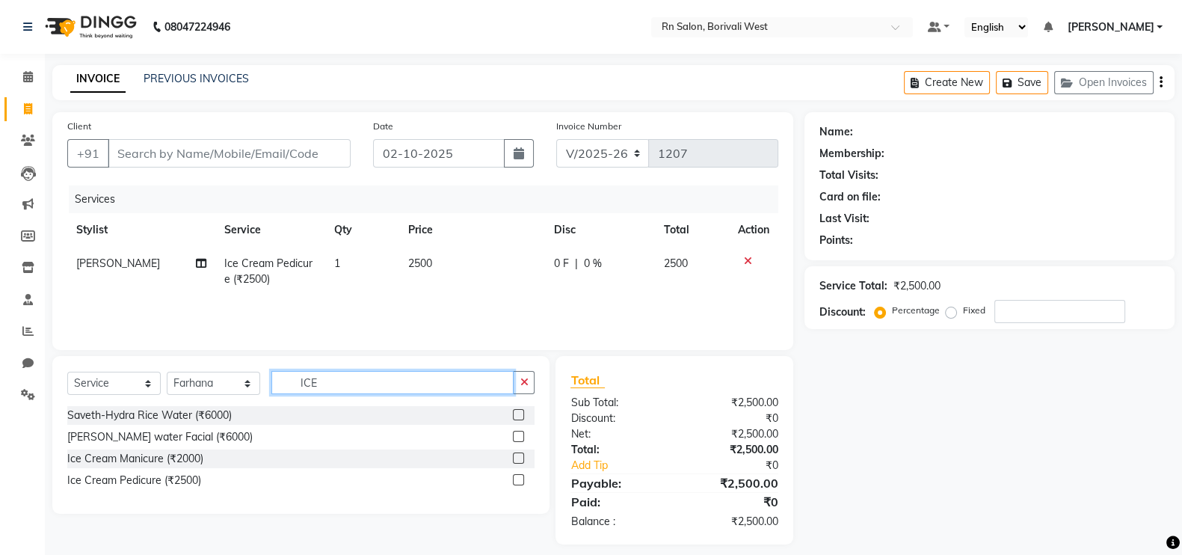
type input "ICE"
click at [520, 481] on label at bounding box center [518, 479] width 11 height 11
click at [520, 481] on input "checkbox" at bounding box center [518, 480] width 10 height 10
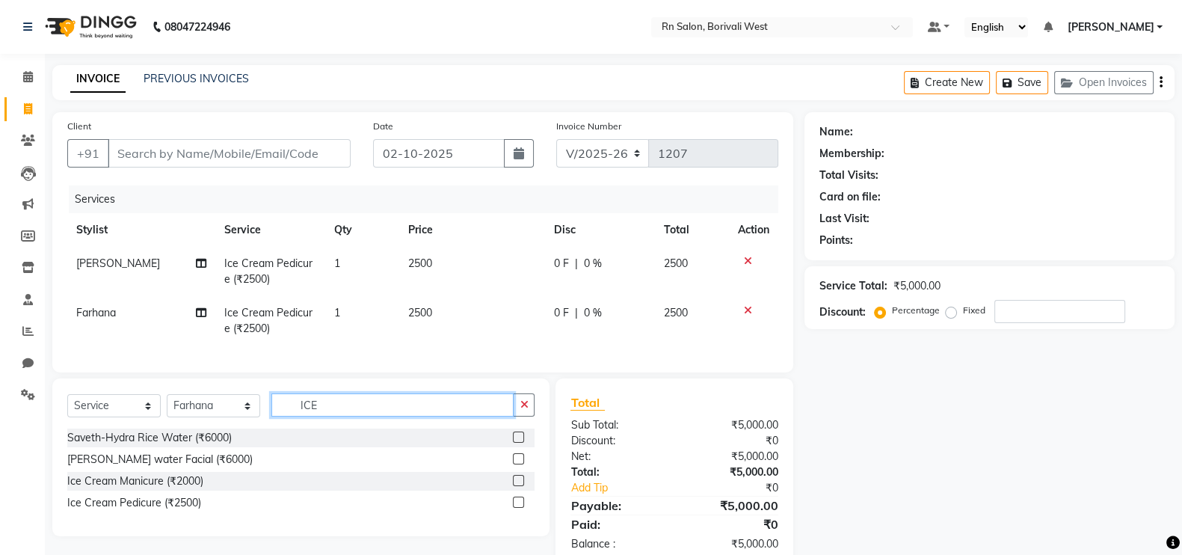
checkbox input "false"
click at [389, 416] on input "ICE" at bounding box center [392, 404] width 242 height 23
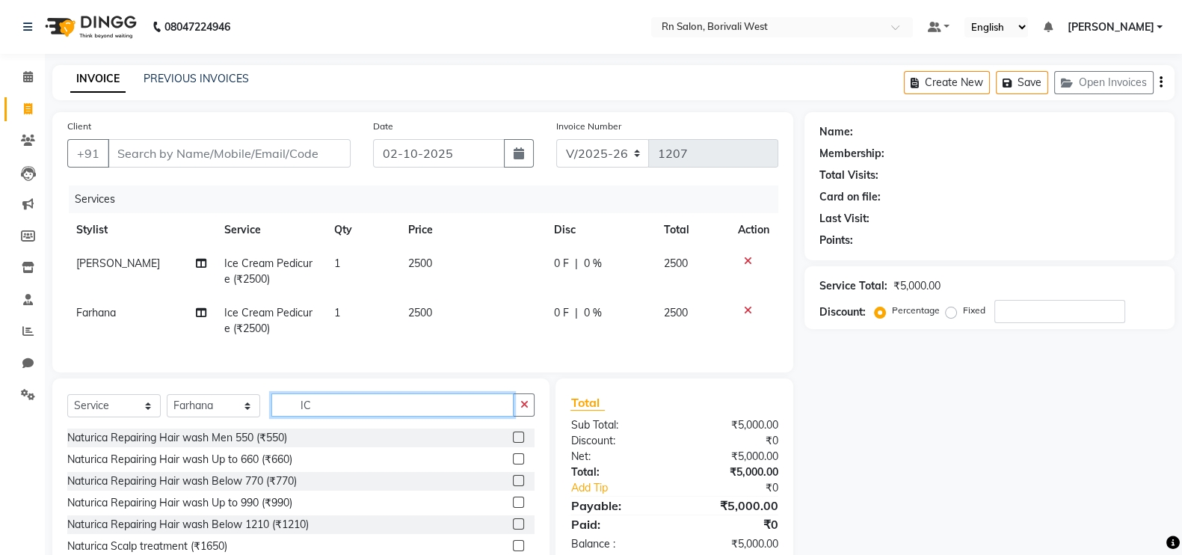
type input "I"
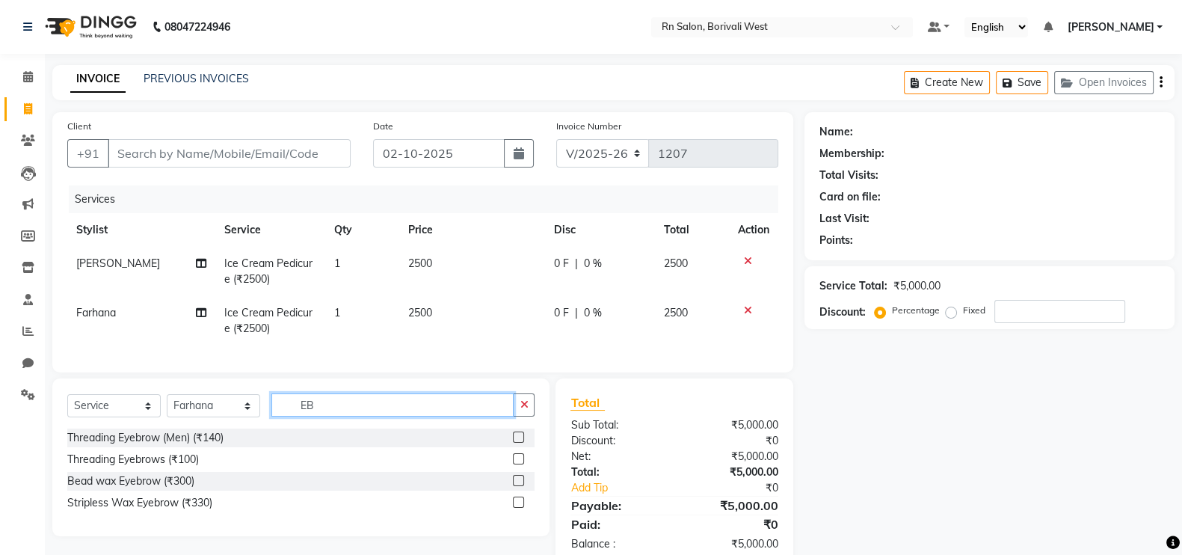
type input "EB"
click at [520, 464] on label at bounding box center [518, 458] width 11 height 11
click at [520, 464] on input "checkbox" at bounding box center [518, 459] width 10 height 10
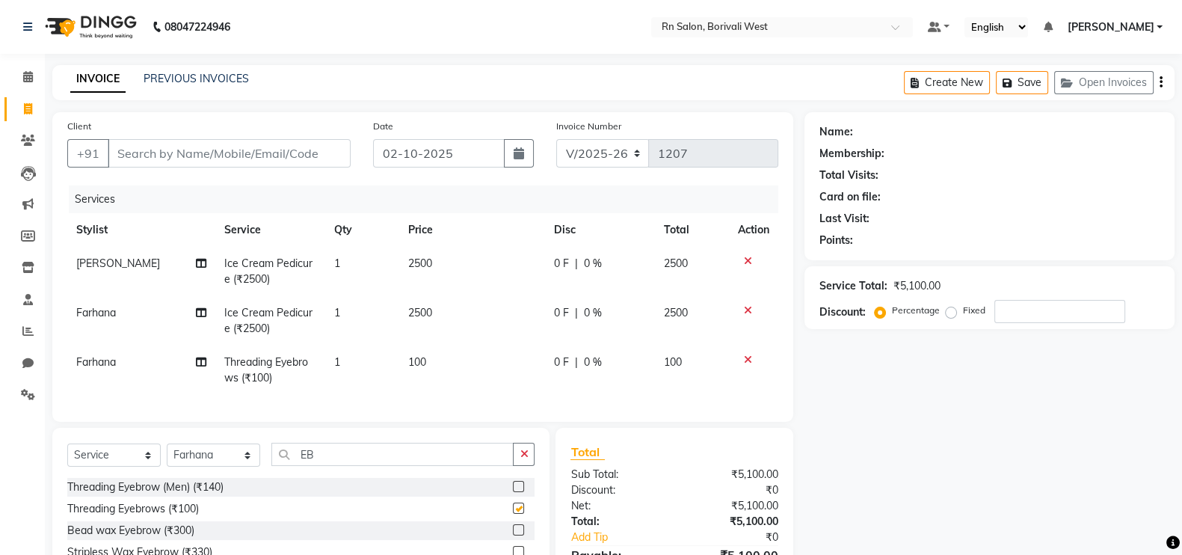
checkbox input "false"
click at [209, 189] on div "Services" at bounding box center [429, 199] width 721 height 28
click at [209, 144] on input "Client" at bounding box center [229, 153] width 243 height 28
click at [186, 165] on input "Client" at bounding box center [229, 153] width 243 height 28
click at [253, 161] on input "Client" at bounding box center [229, 153] width 243 height 28
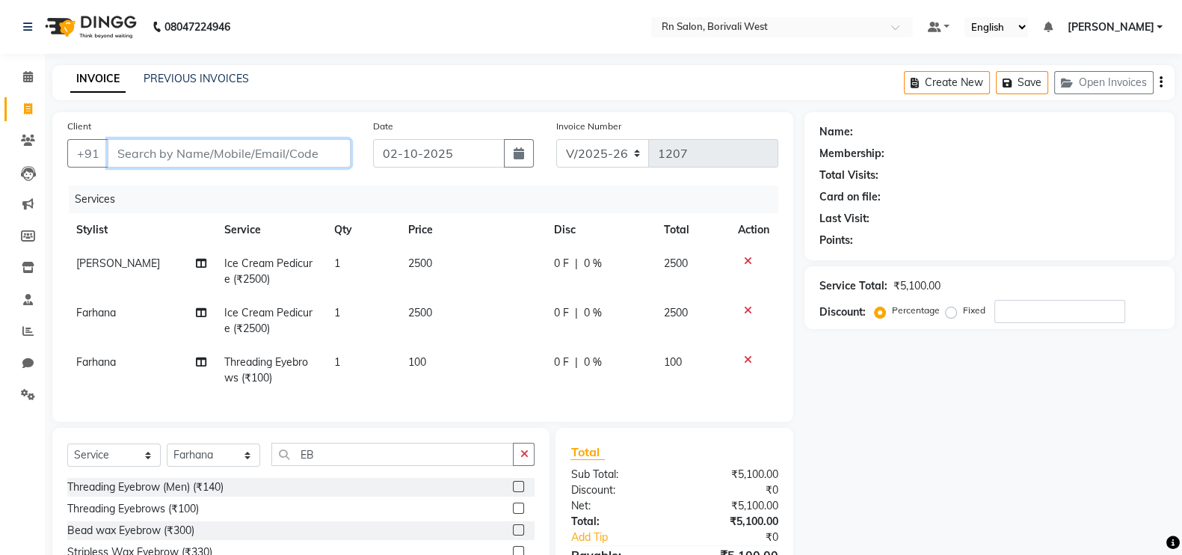
type input "9"
type input "0"
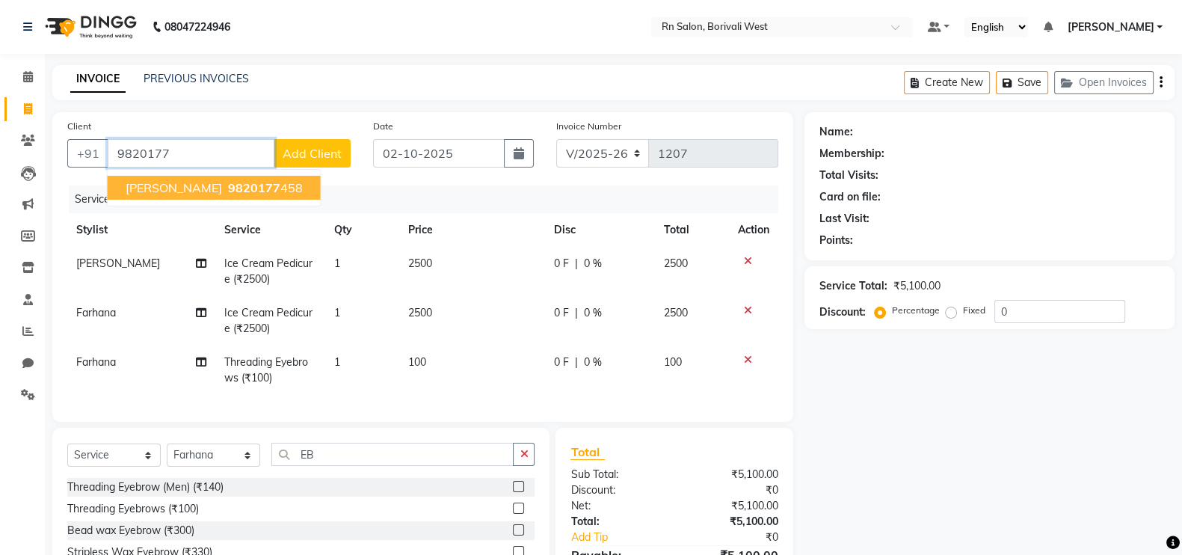
click at [258, 188] on span "9820177" at bounding box center [254, 187] width 52 height 15
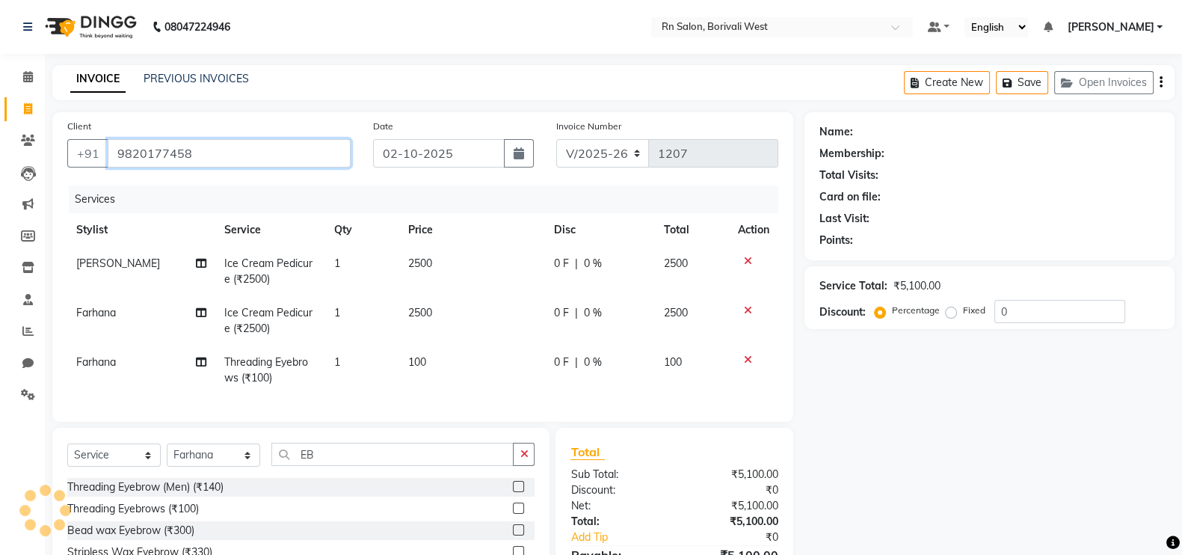
type input "9820177458"
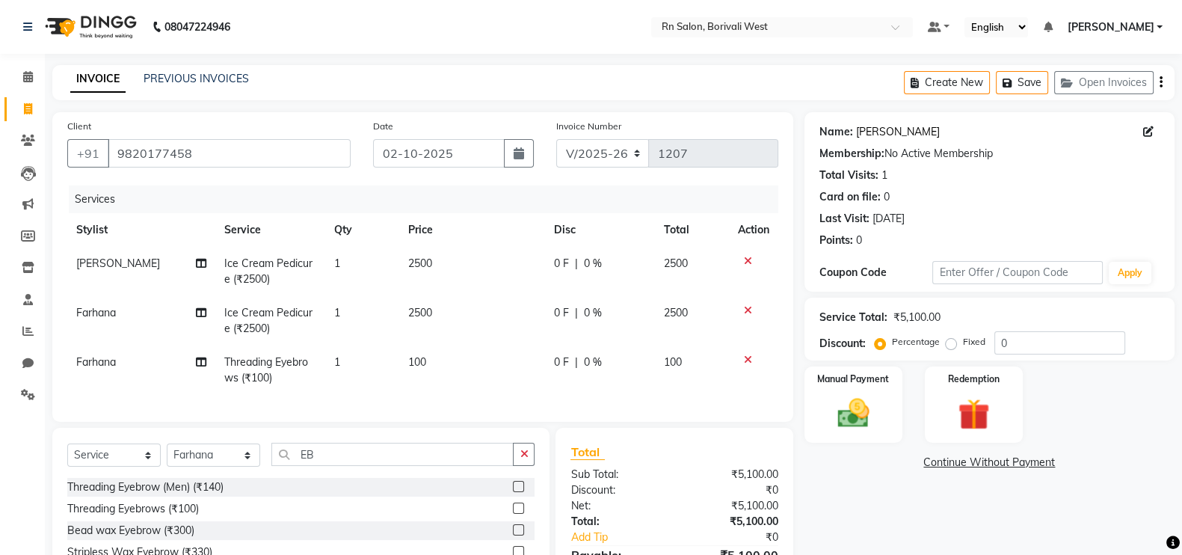
click at [901, 129] on link "Hiren Gandhi" at bounding box center [898, 132] width 84 height 16
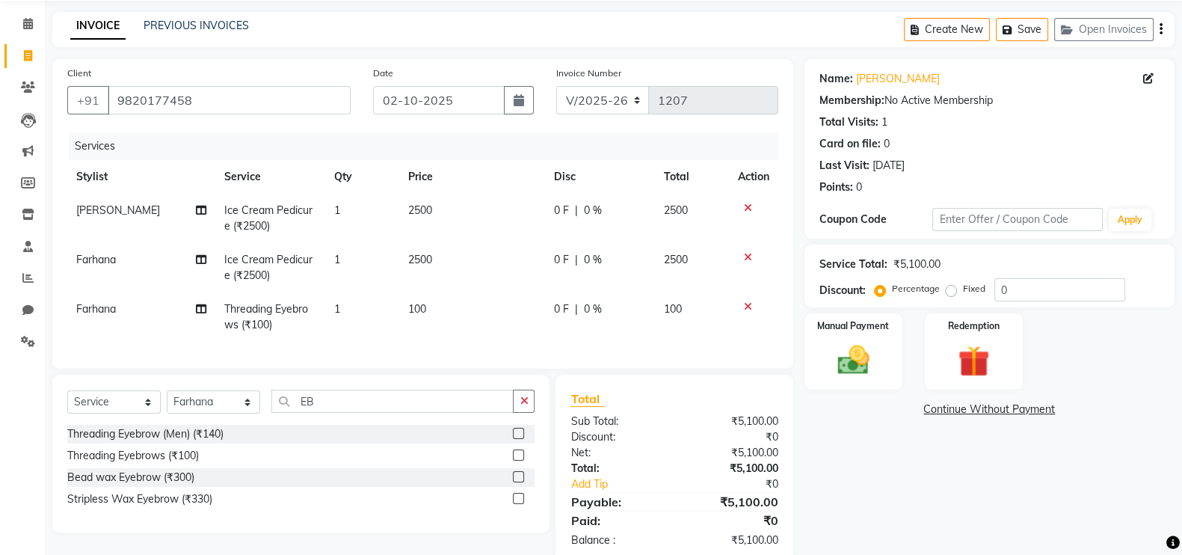
scroll to position [93, 0]
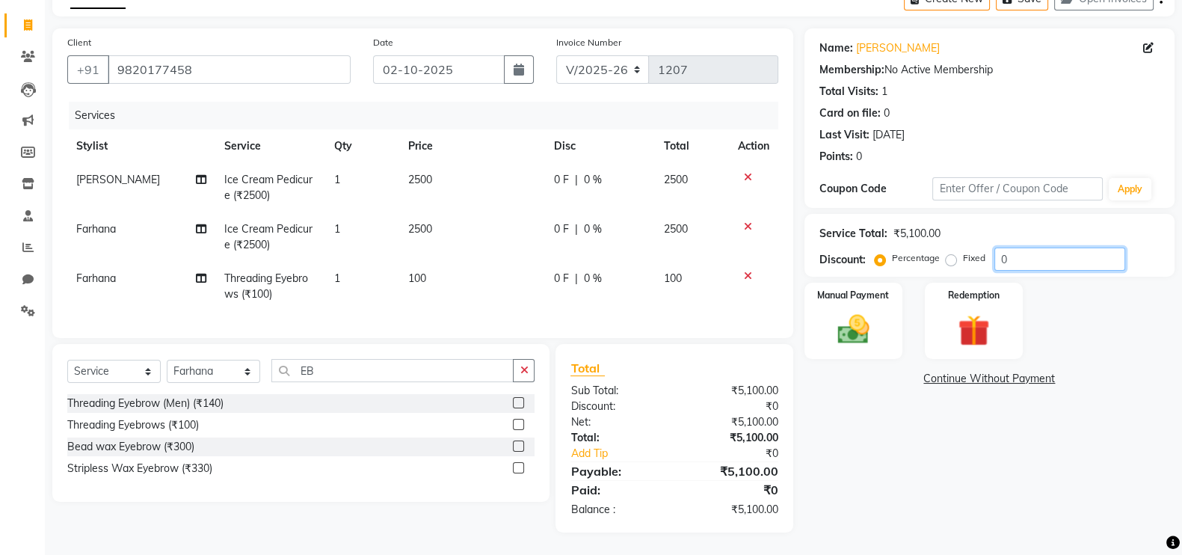
click at [1034, 247] on input "0" at bounding box center [1059, 258] width 131 height 23
type input "20"
click at [970, 416] on div "Name: Hiren Gandhi Membership: No Active Membership Total Visits: 1 Card on fil…" at bounding box center [994, 280] width 381 height 504
drag, startPoint x: 876, startPoint y: 274, endPoint x: 871, endPoint y: 291, distance: 18.0
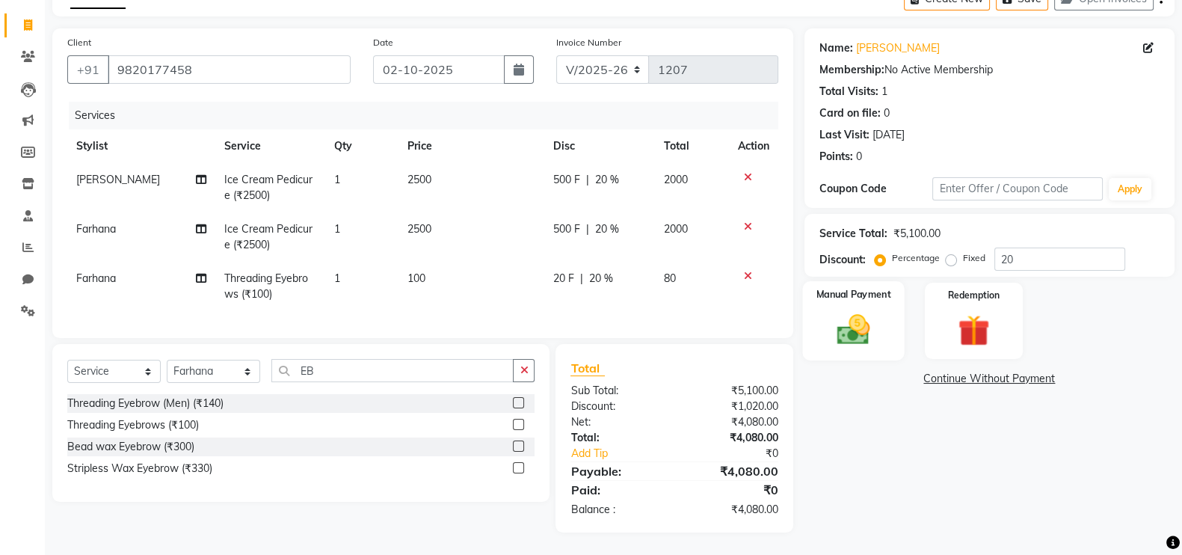
click at [876, 287] on label "Manual Payment" at bounding box center [853, 294] width 75 height 14
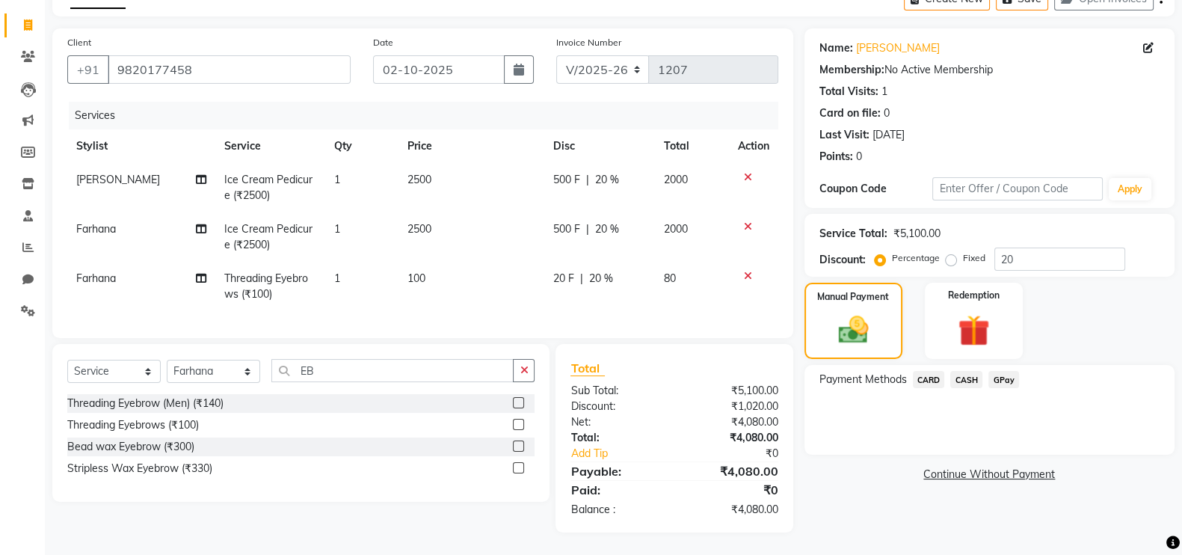
click at [929, 371] on span "CARD" at bounding box center [929, 379] width 32 height 17
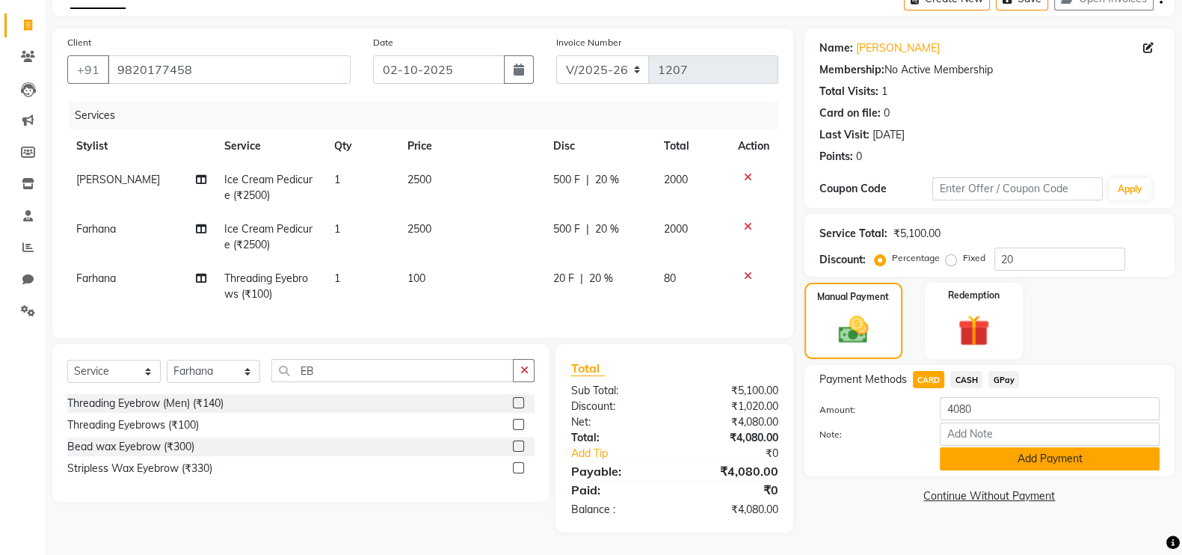
click at [1017, 447] on button "Add Payment" at bounding box center [1050, 458] width 220 height 23
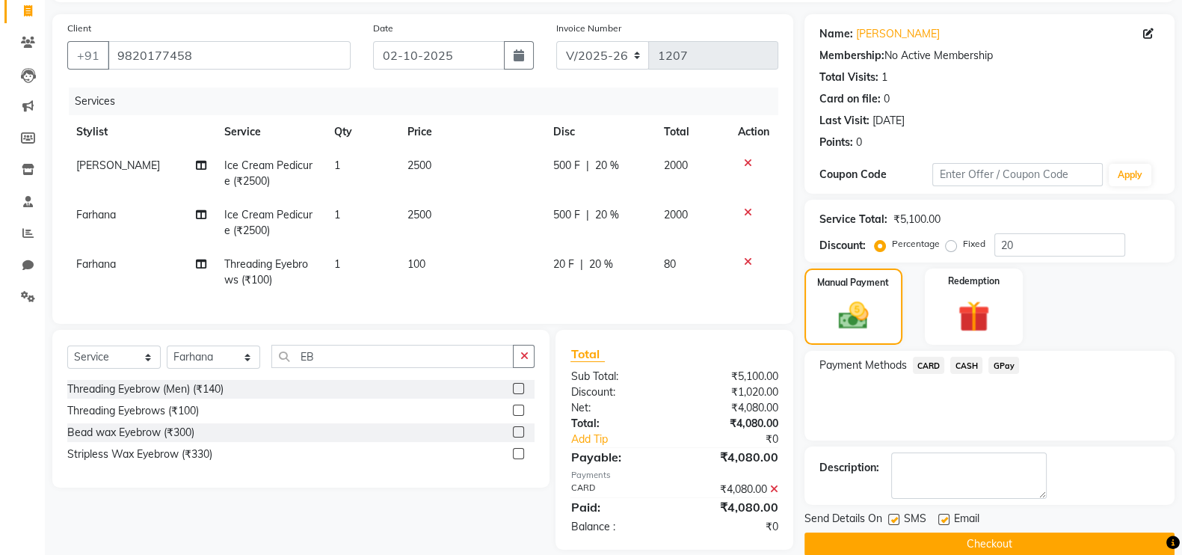
click at [945, 515] on label at bounding box center [943, 519] width 11 height 11
click at [945, 515] on input "checkbox" at bounding box center [943, 520] width 10 height 10
checkbox input "false"
click at [960, 537] on button "Checkout" at bounding box center [989, 543] width 370 height 23
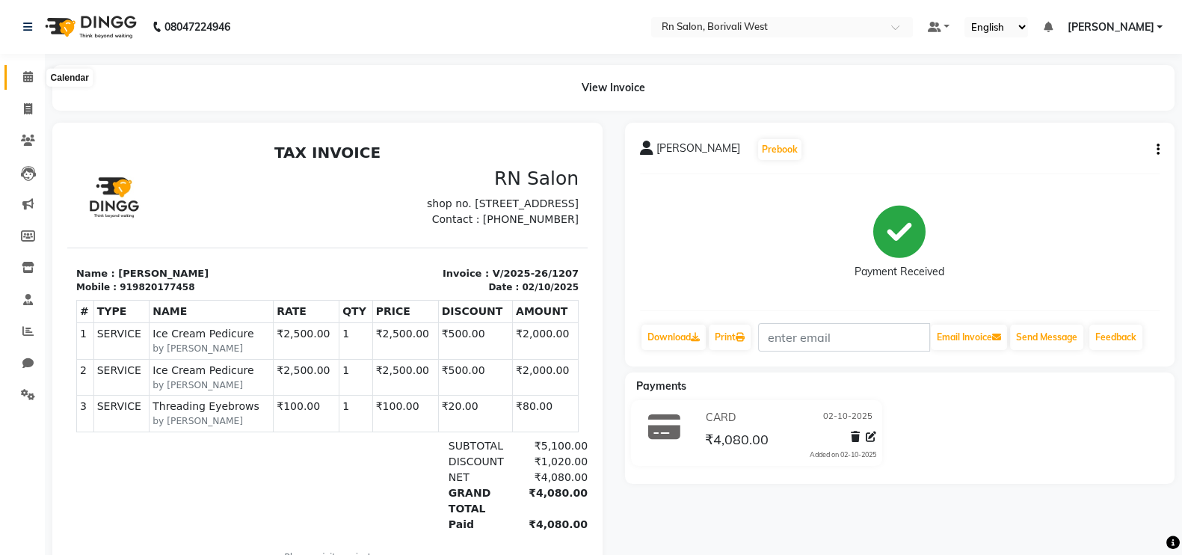
click at [28, 81] on icon at bounding box center [28, 76] width 10 height 11
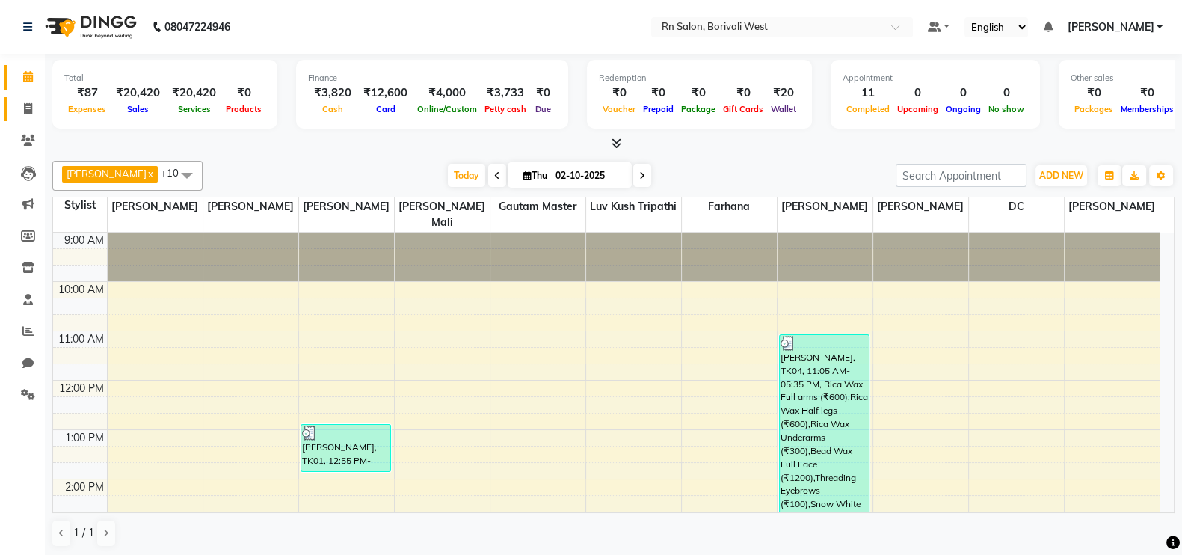
click at [22, 117] on link "Invoice" at bounding box center [22, 109] width 36 height 25
select select "8515"
select select "service"
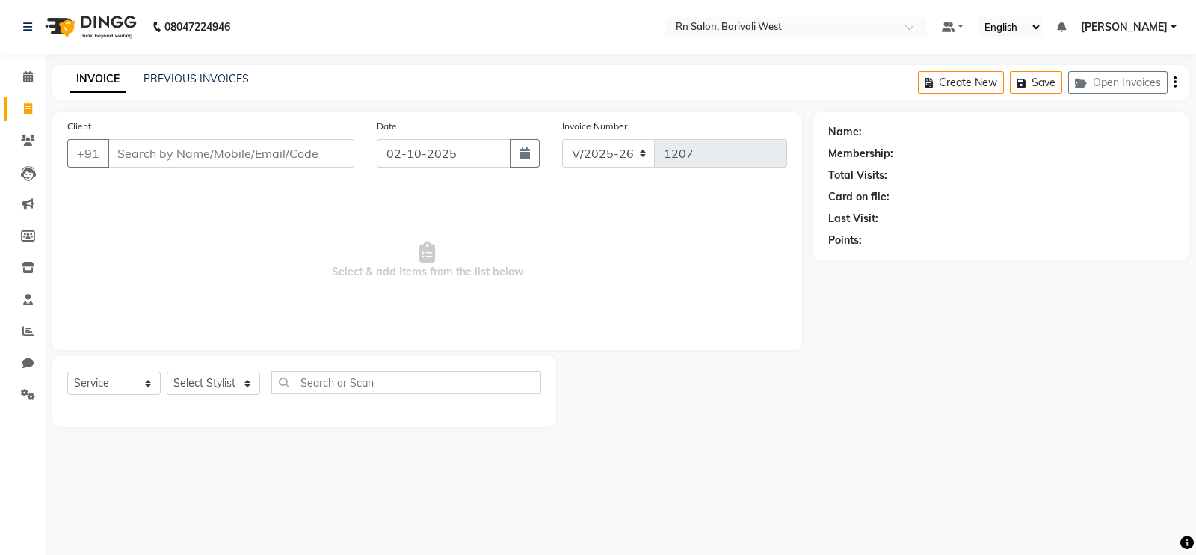
click at [209, 85] on div "PREVIOUS INVOICES" at bounding box center [196, 79] width 105 height 16
click at [209, 84] on link "PREVIOUS INVOICES" at bounding box center [196, 78] width 105 height 13
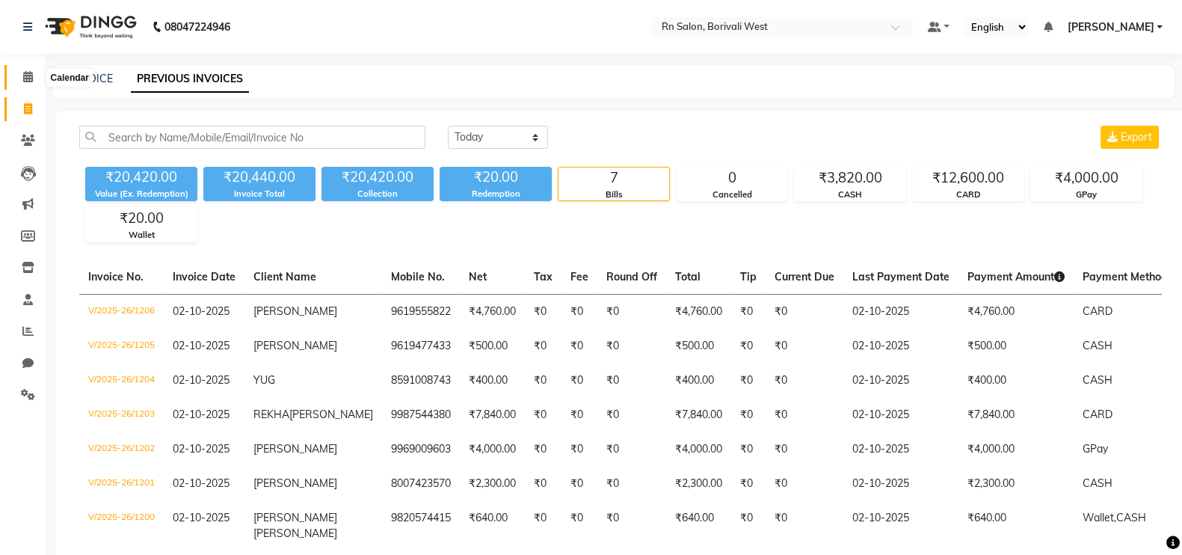
click at [30, 76] on icon at bounding box center [28, 76] width 10 height 11
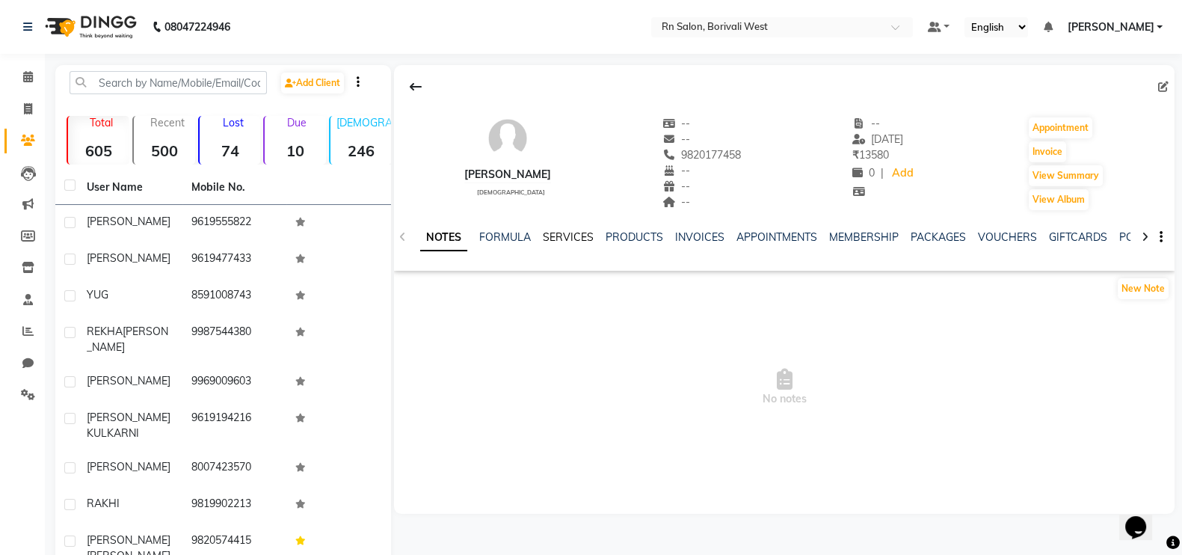
click at [588, 232] on link "SERVICES" at bounding box center [568, 236] width 51 height 13
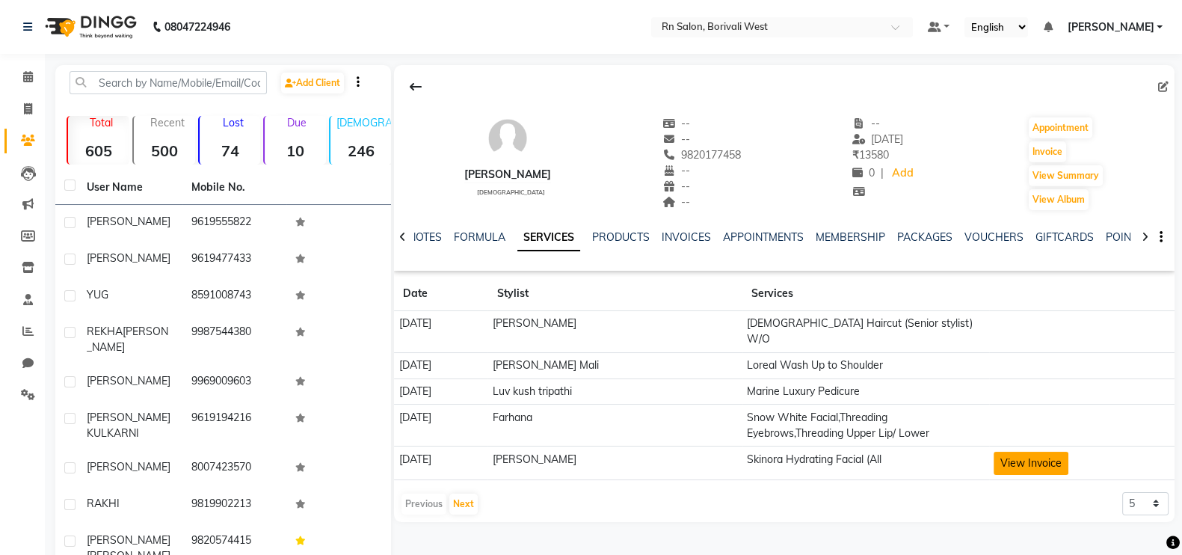
click at [1023, 452] on button "View Invoice" at bounding box center [1030, 463] width 75 height 23
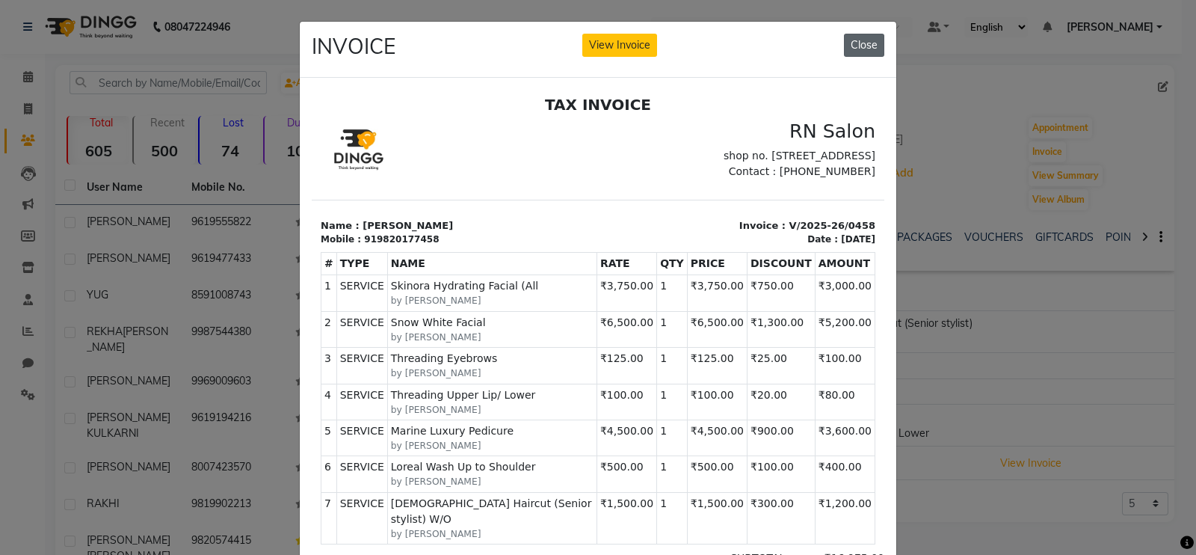
click at [863, 46] on button "Close" at bounding box center [864, 45] width 40 height 23
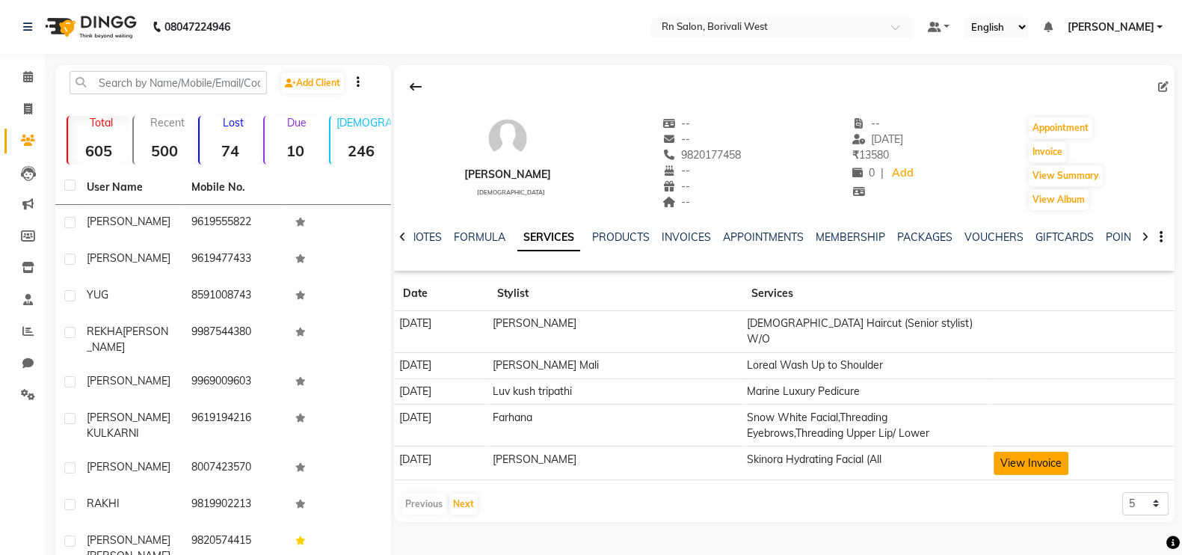
click at [1056, 452] on button "View Invoice" at bounding box center [1030, 463] width 75 height 23
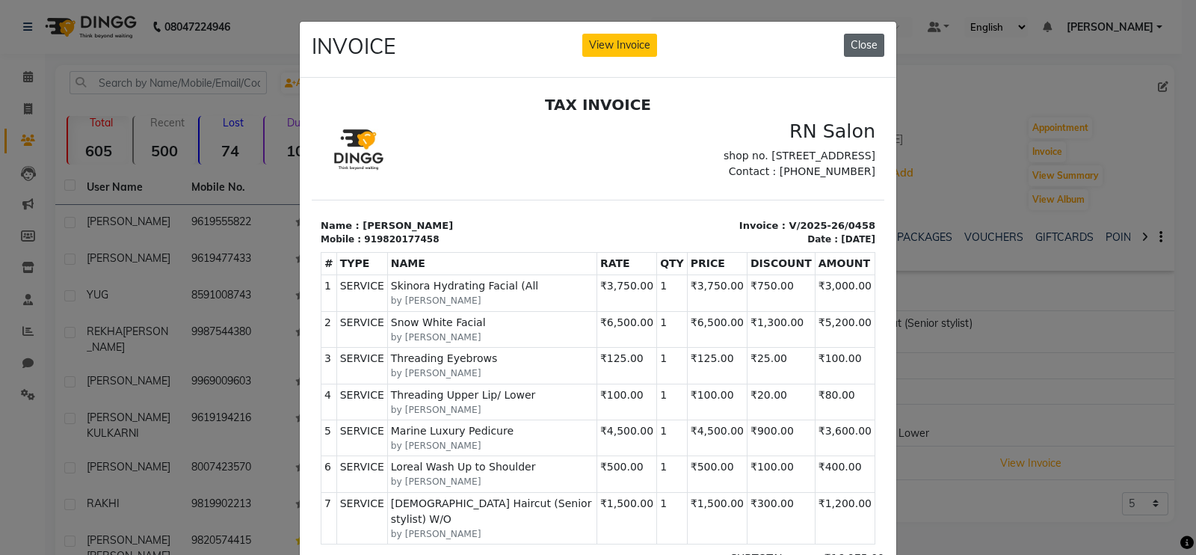
click at [857, 43] on button "Close" at bounding box center [864, 45] width 40 height 23
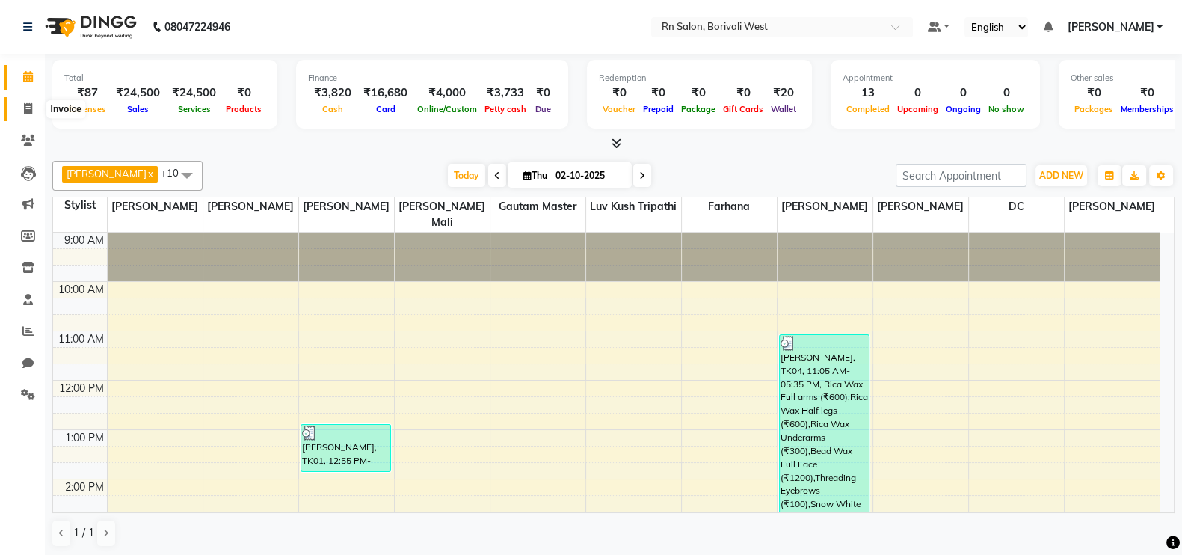
click at [22, 106] on span at bounding box center [28, 109] width 26 height 17
select select "service"
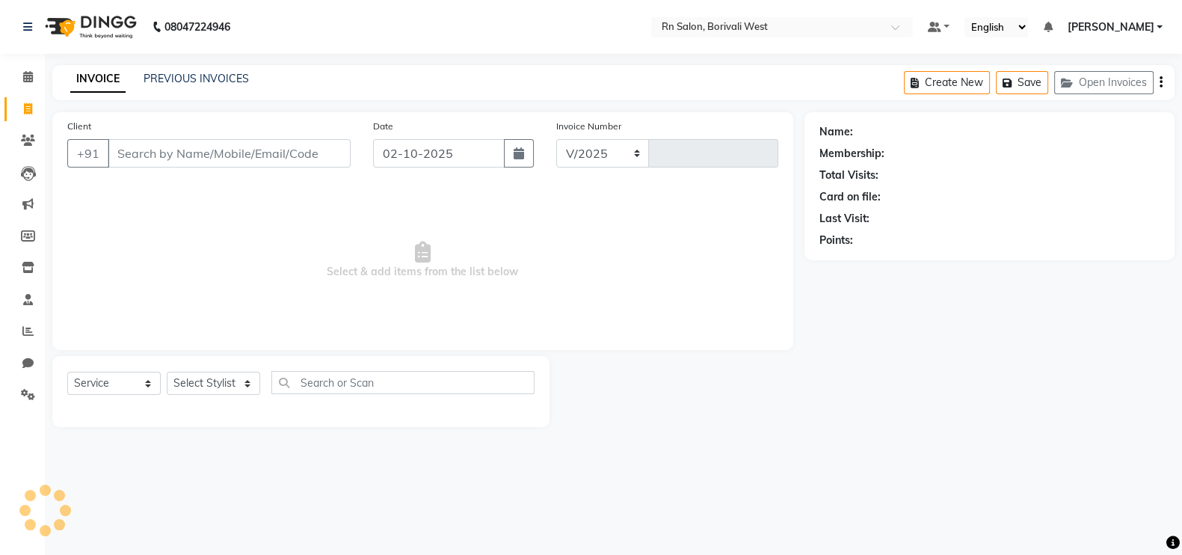
select select "8515"
type input "1208"
click at [218, 71] on div "PREVIOUS INVOICES" at bounding box center [196, 79] width 105 height 16
click at [206, 84] on link "PREVIOUS INVOICES" at bounding box center [196, 78] width 105 height 13
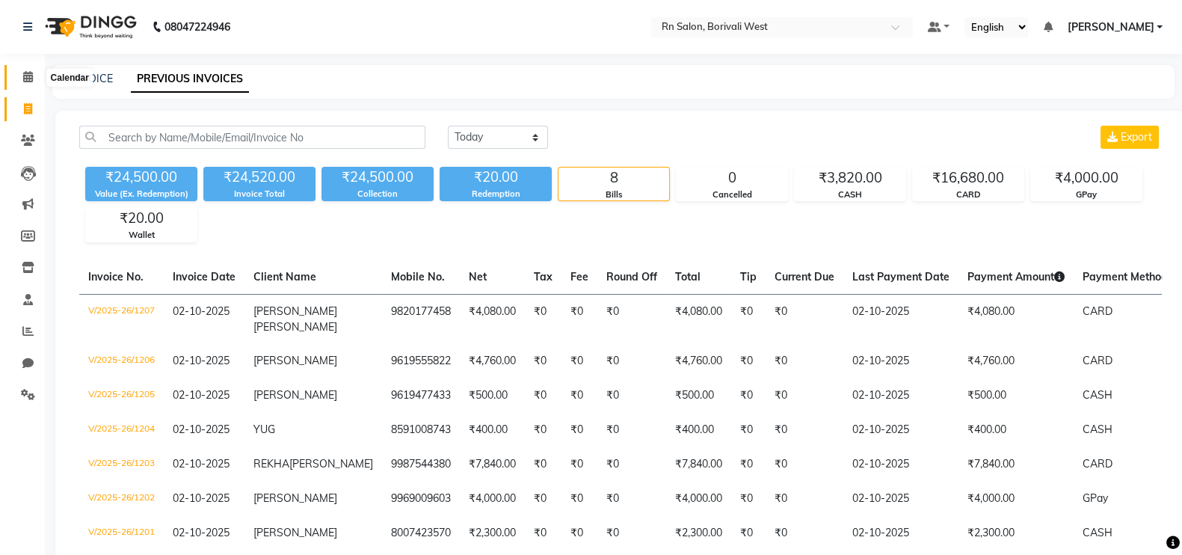
click at [24, 76] on icon at bounding box center [28, 76] width 10 height 11
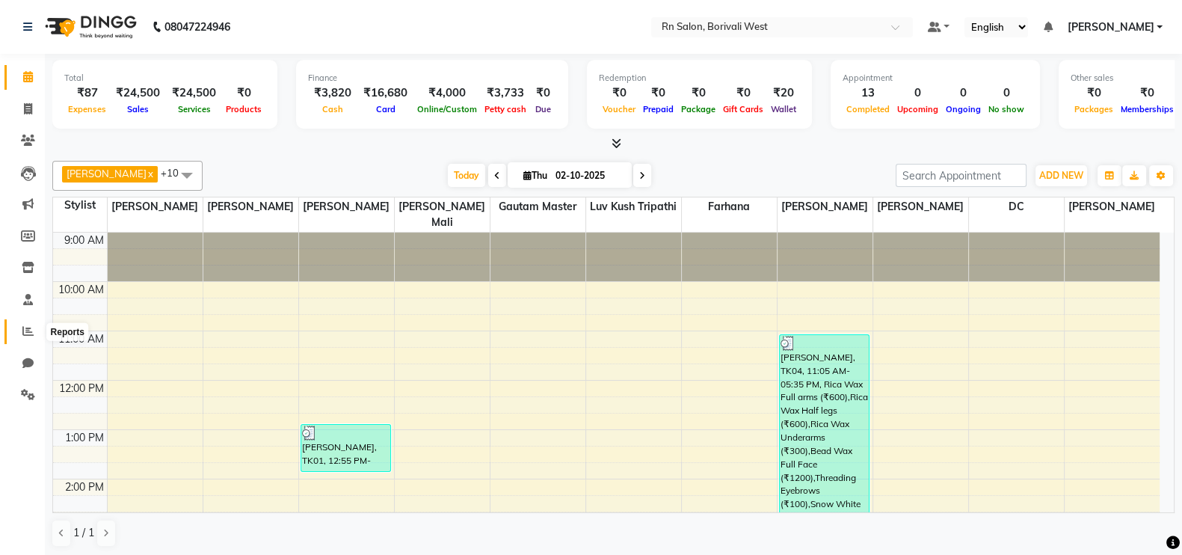
click at [19, 324] on span at bounding box center [28, 331] width 26 height 17
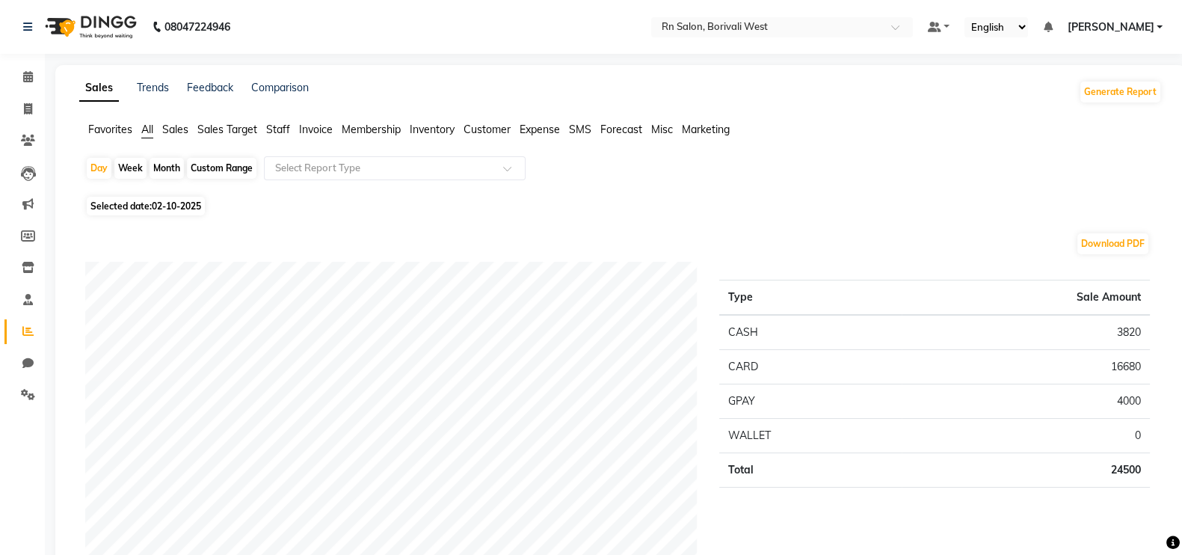
click at [166, 170] on div "Month" at bounding box center [167, 168] width 34 height 21
select select "10"
select select "2025"
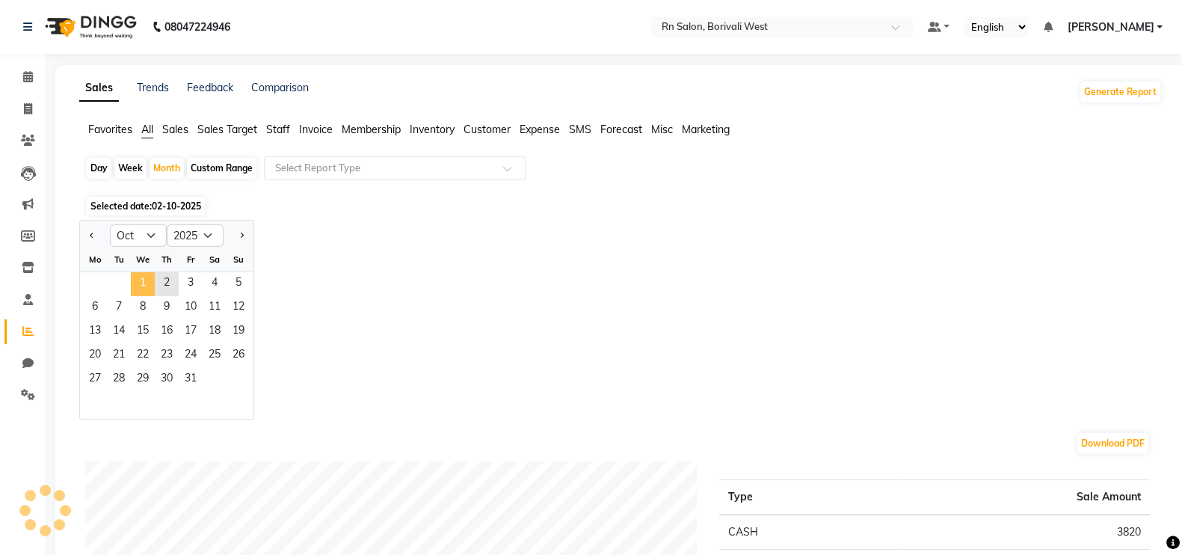
click at [138, 278] on span "1" at bounding box center [143, 284] width 24 height 24
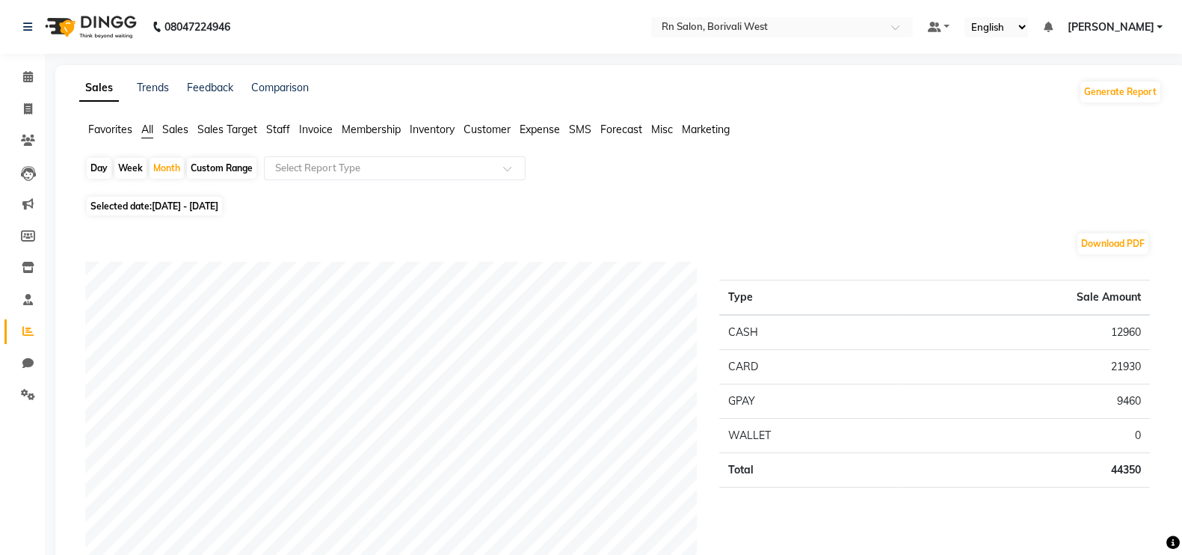
click at [226, 129] on span "Sales Target" at bounding box center [227, 129] width 60 height 13
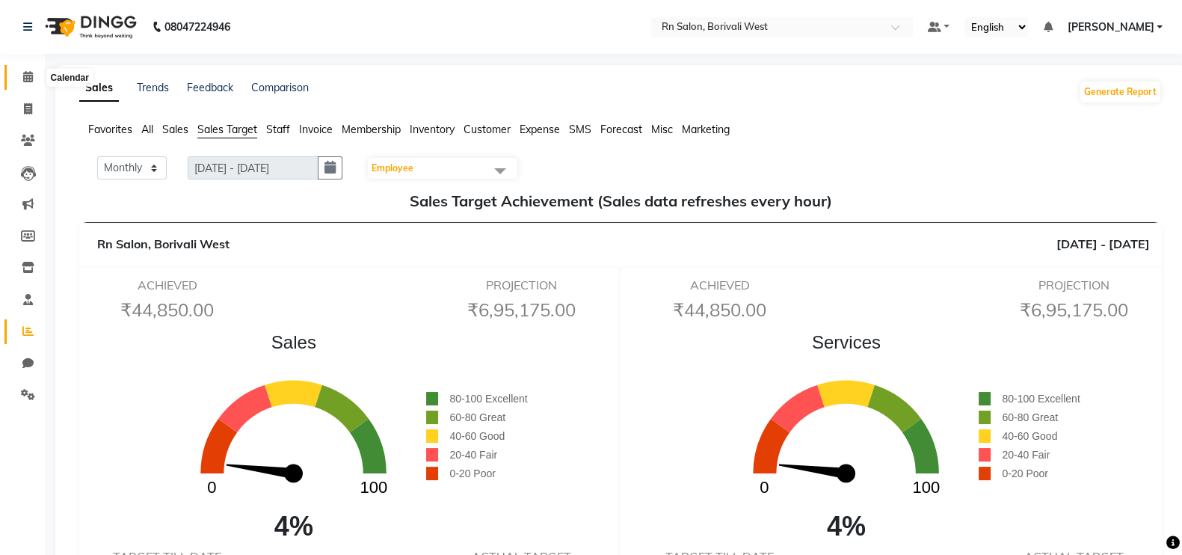
click at [28, 75] on icon at bounding box center [28, 76] width 10 height 11
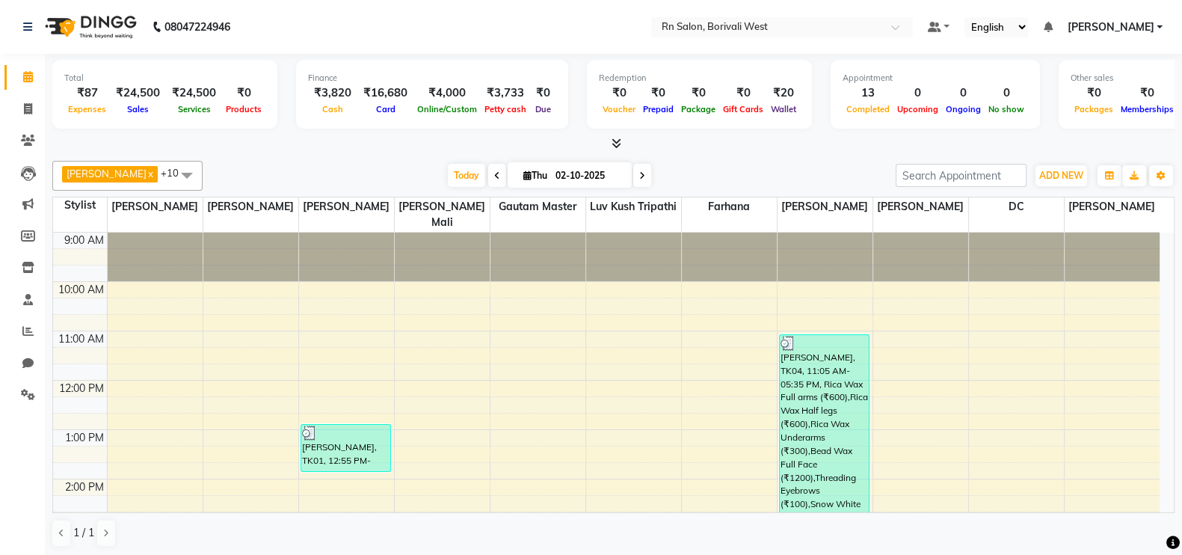
click at [1079, 23] on span "[PERSON_NAME]" at bounding box center [1110, 27] width 87 height 16
click at [1082, 99] on link "Sign out" at bounding box center [1085, 102] width 137 height 23
